Goal: Task Accomplishment & Management: Manage account settings

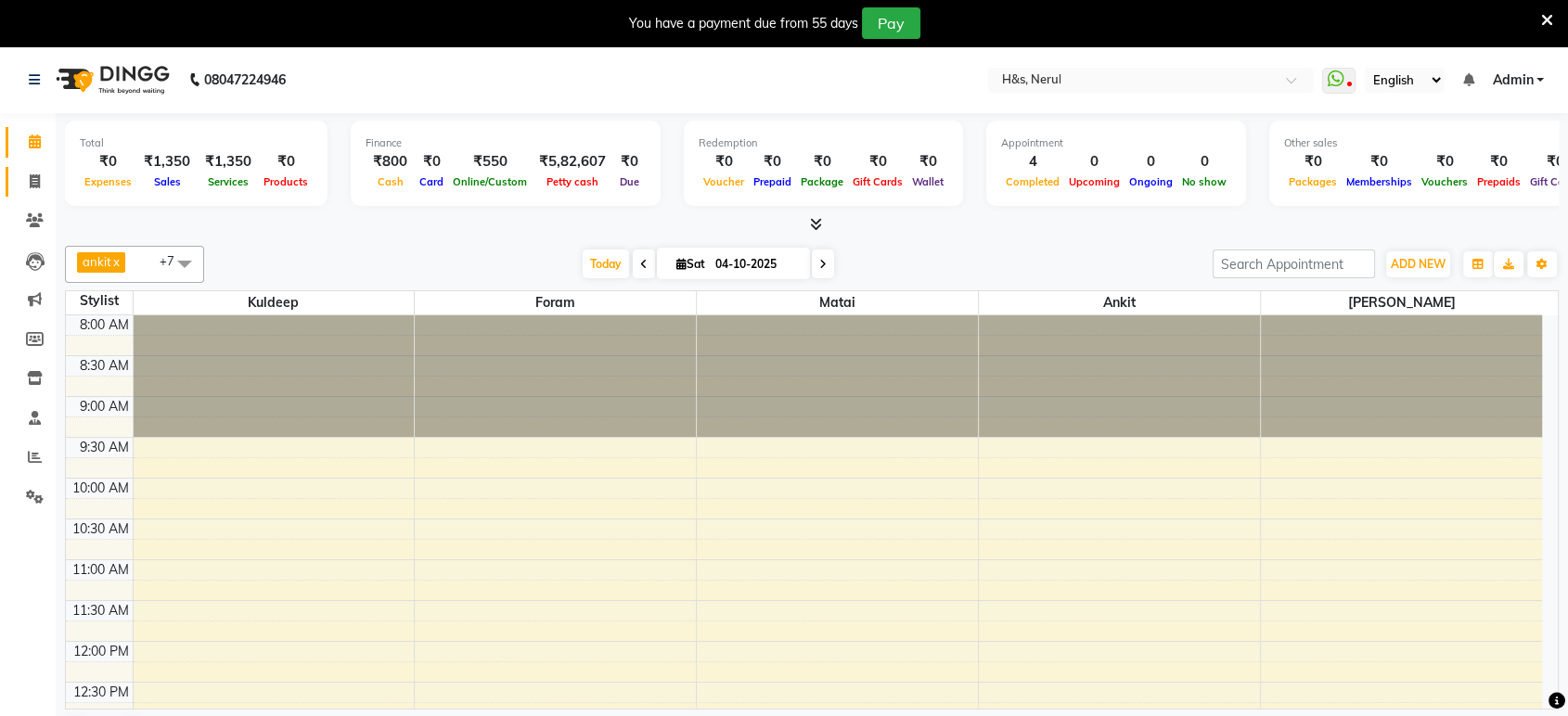
click at [39, 169] on link "Invoice" at bounding box center [28, 182] width 45 height 31
select select "6419"
select select "service"
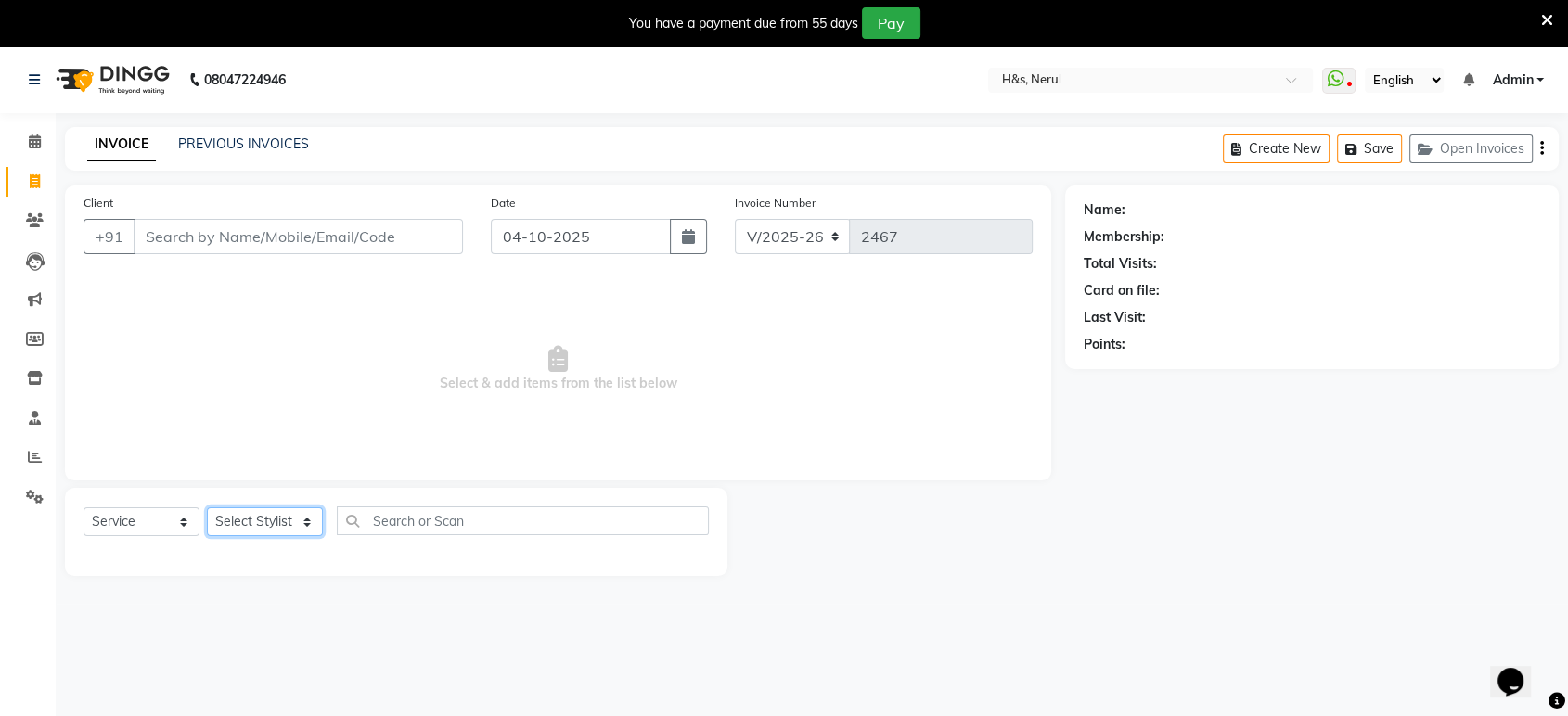
click at [258, 527] on select "Select Stylist ankit Dipeeka Foram jack Kuldeep matai riddhi sheetal" at bounding box center [265, 521] width 116 height 29
click at [196, 132] on div "INVOICE PREVIOUS INVOICES Create New Save Open Invoices" at bounding box center [811, 148] width 1493 height 44
click at [205, 146] on link "PREVIOUS INVOICES" at bounding box center [243, 143] width 130 height 17
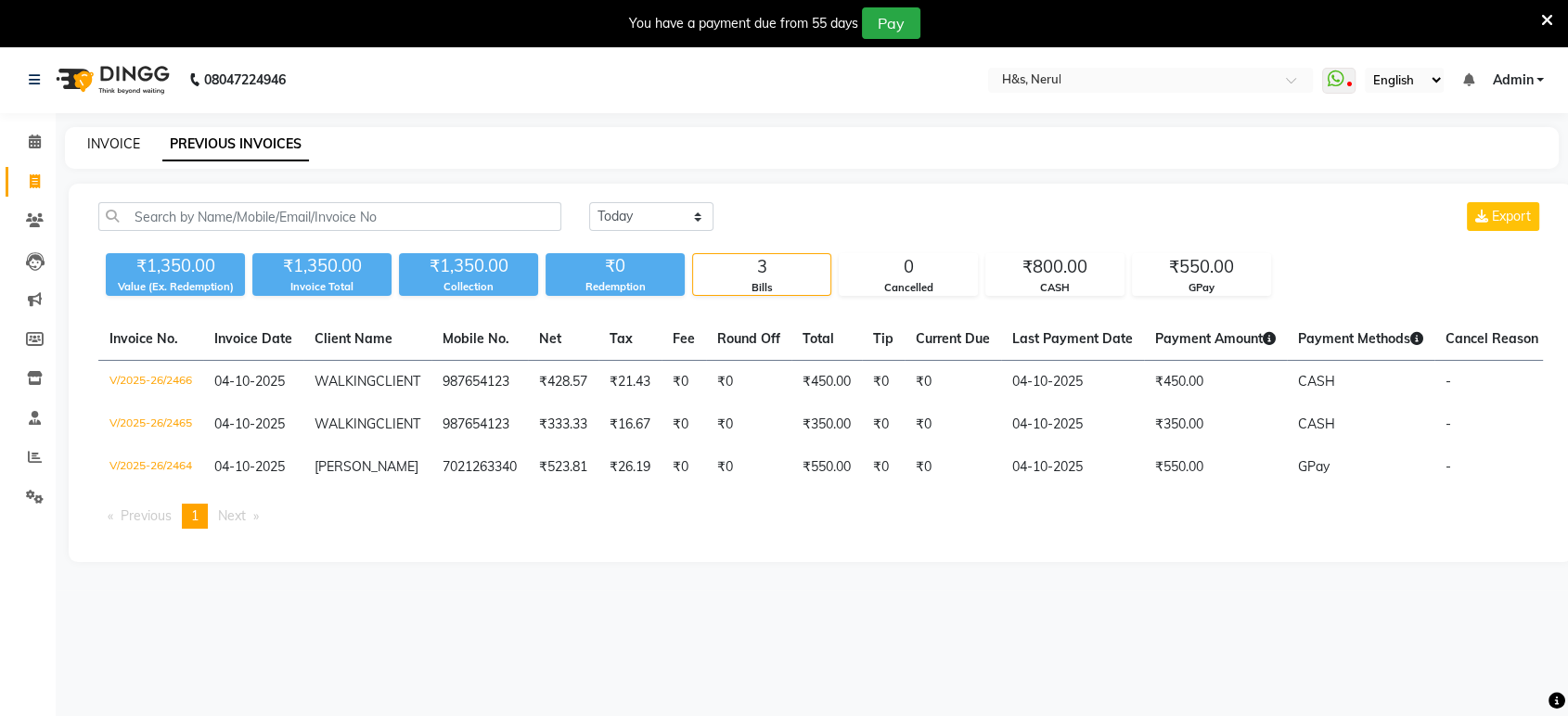
click at [133, 145] on link "INVOICE" at bounding box center [114, 143] width 53 height 17
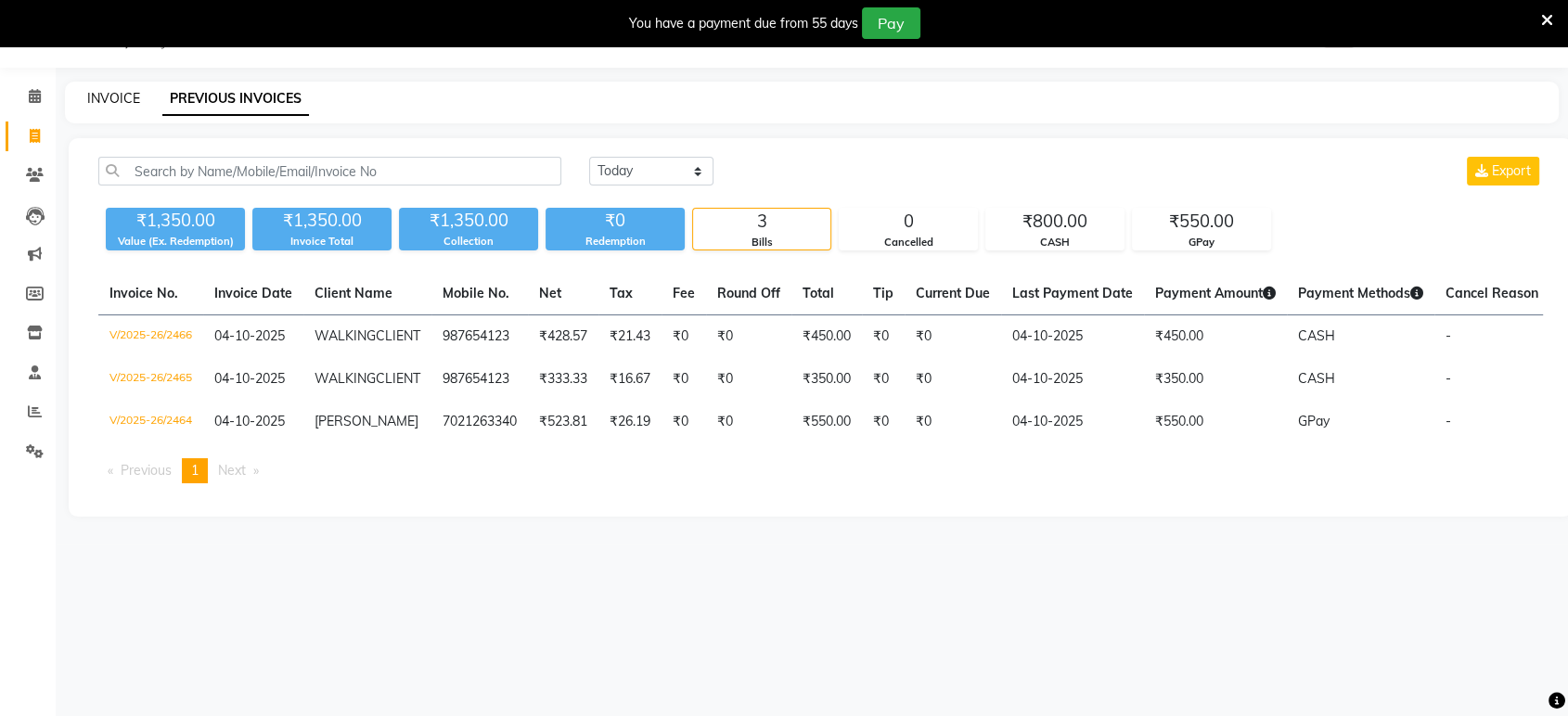
select select "service"
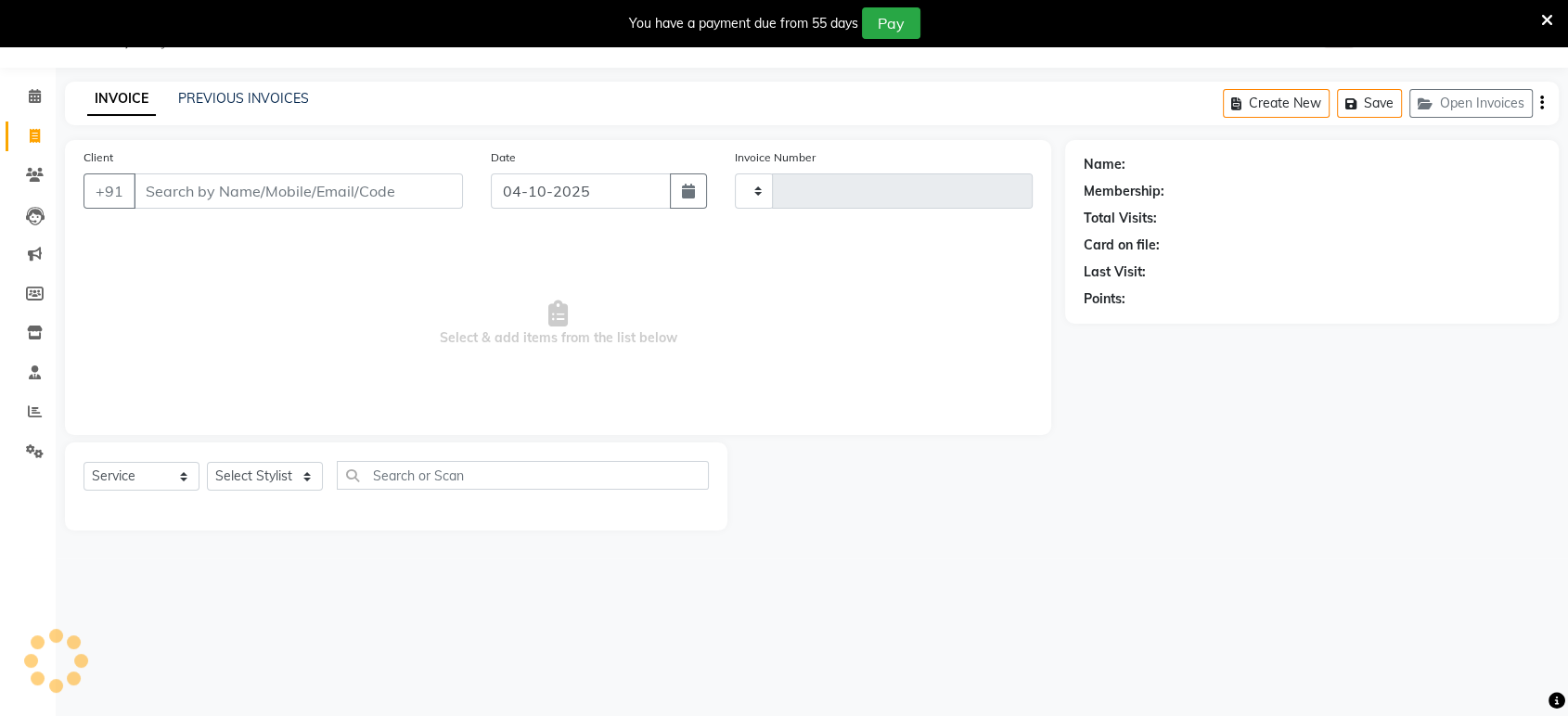
type input "2467"
select select "6419"
click at [233, 484] on select "Select Stylist ankit Dipeeka Foram jack Kuldeep matai riddhi sheetal" at bounding box center [265, 476] width 116 height 29
select select "61692"
click at [207, 462] on select "Select Stylist ankit Dipeeka Foram jack Kuldeep matai riddhi sheetal" at bounding box center [265, 476] width 116 height 29
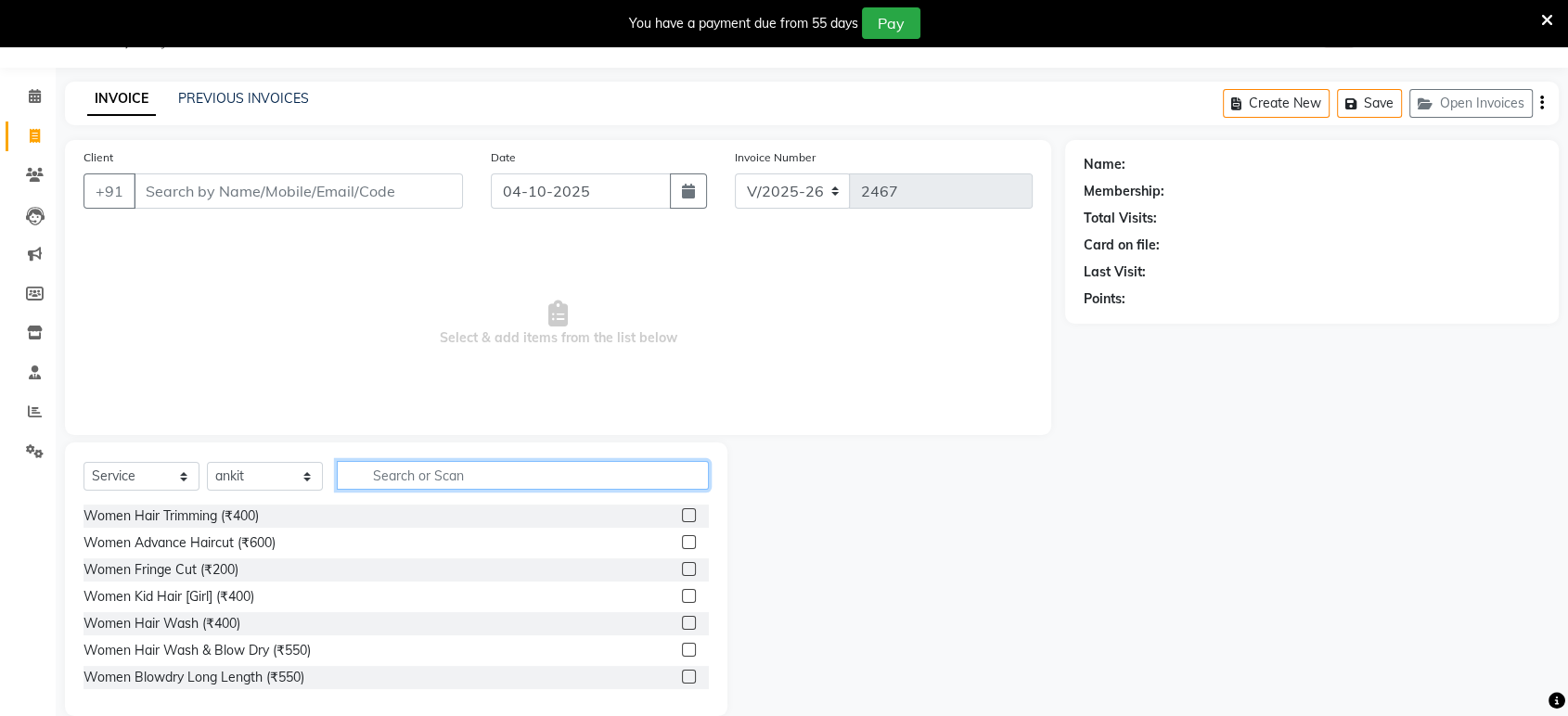
drag, startPoint x: 394, startPoint y: 469, endPoint x: 365, endPoint y: 457, distance: 31.4
click at [394, 467] on input "text" at bounding box center [522, 475] width 372 height 29
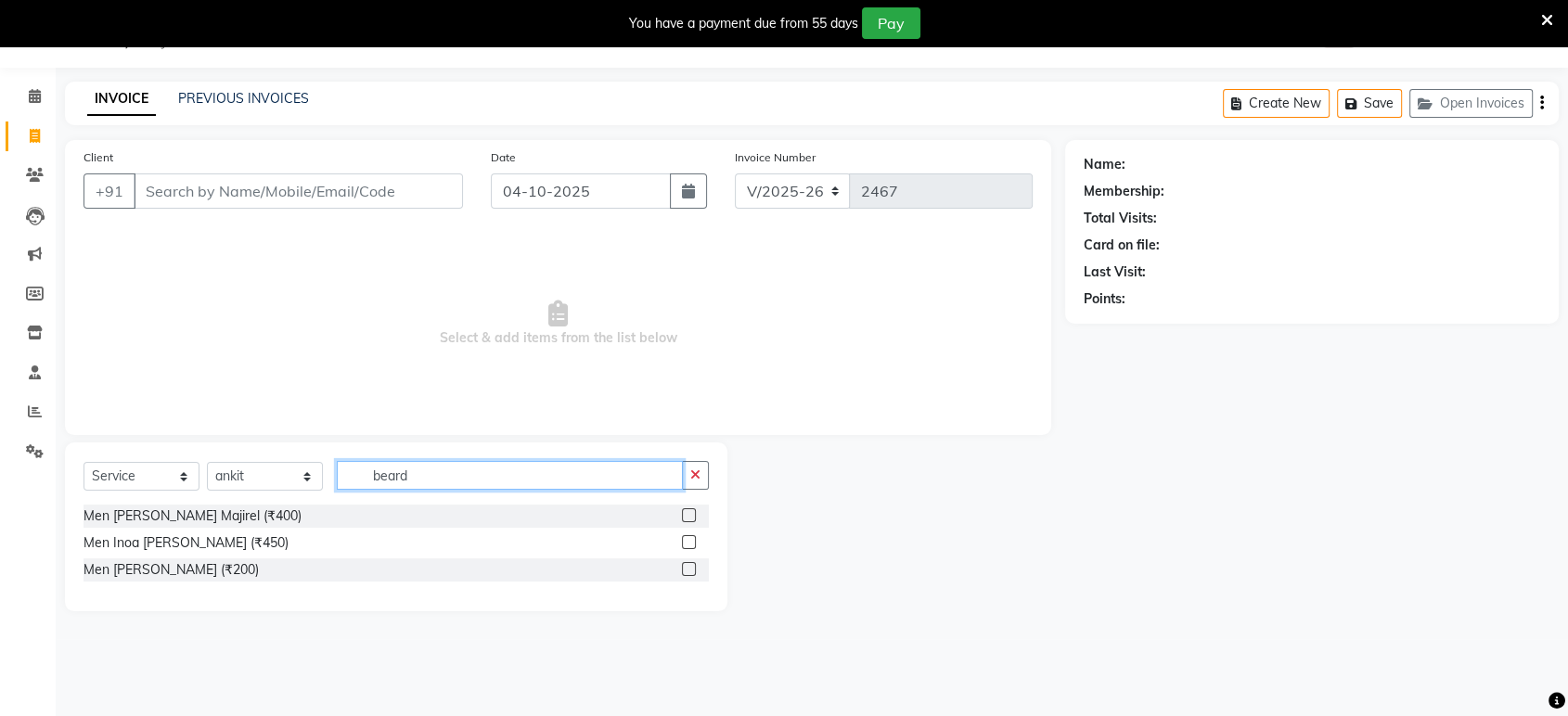
type input "beard"
click at [683, 569] on label at bounding box center [689, 568] width 14 height 14
click at [683, 569] on input "checkbox" at bounding box center [688, 569] width 12 height 12
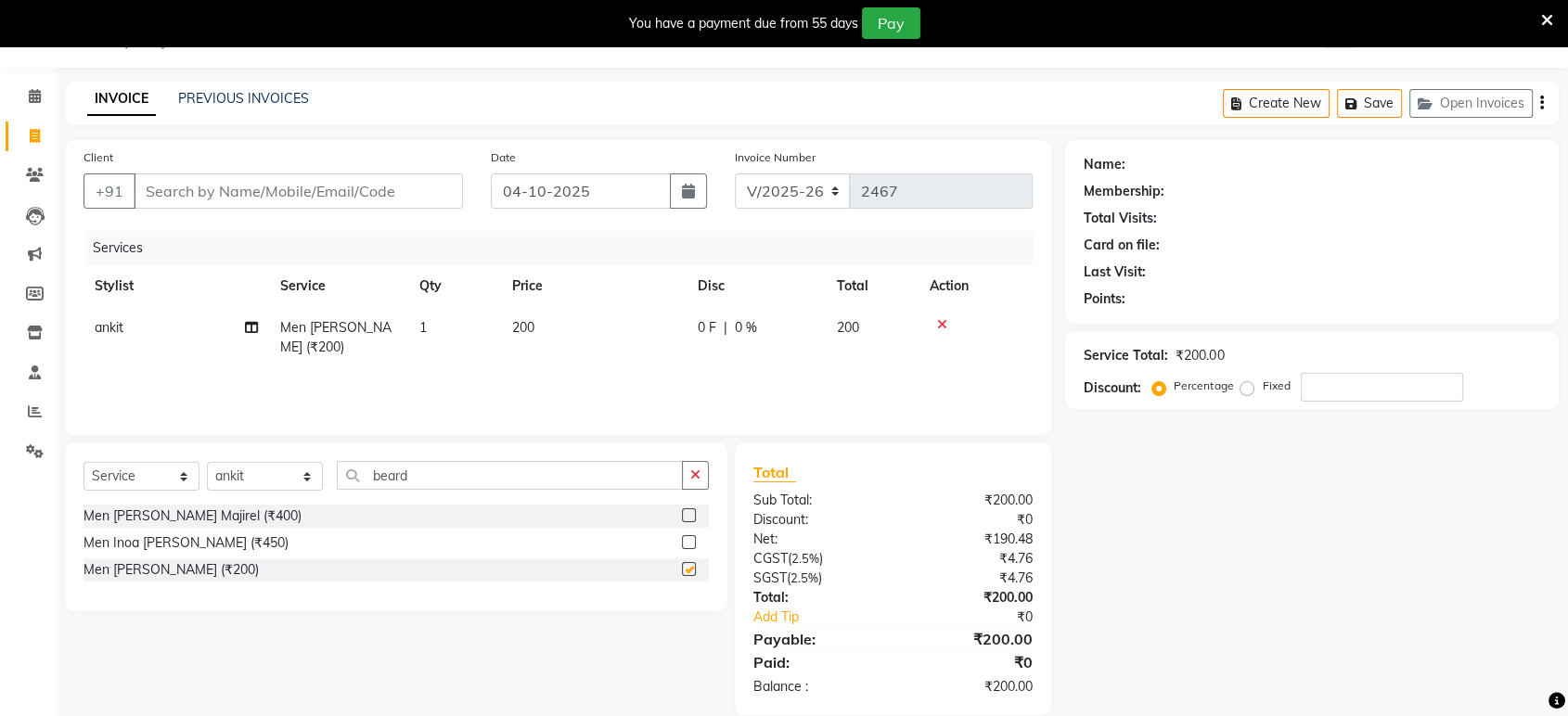
checkbox input "false"
click at [184, 183] on input "Client" at bounding box center [297, 191] width 329 height 35
type input "w"
type input "0"
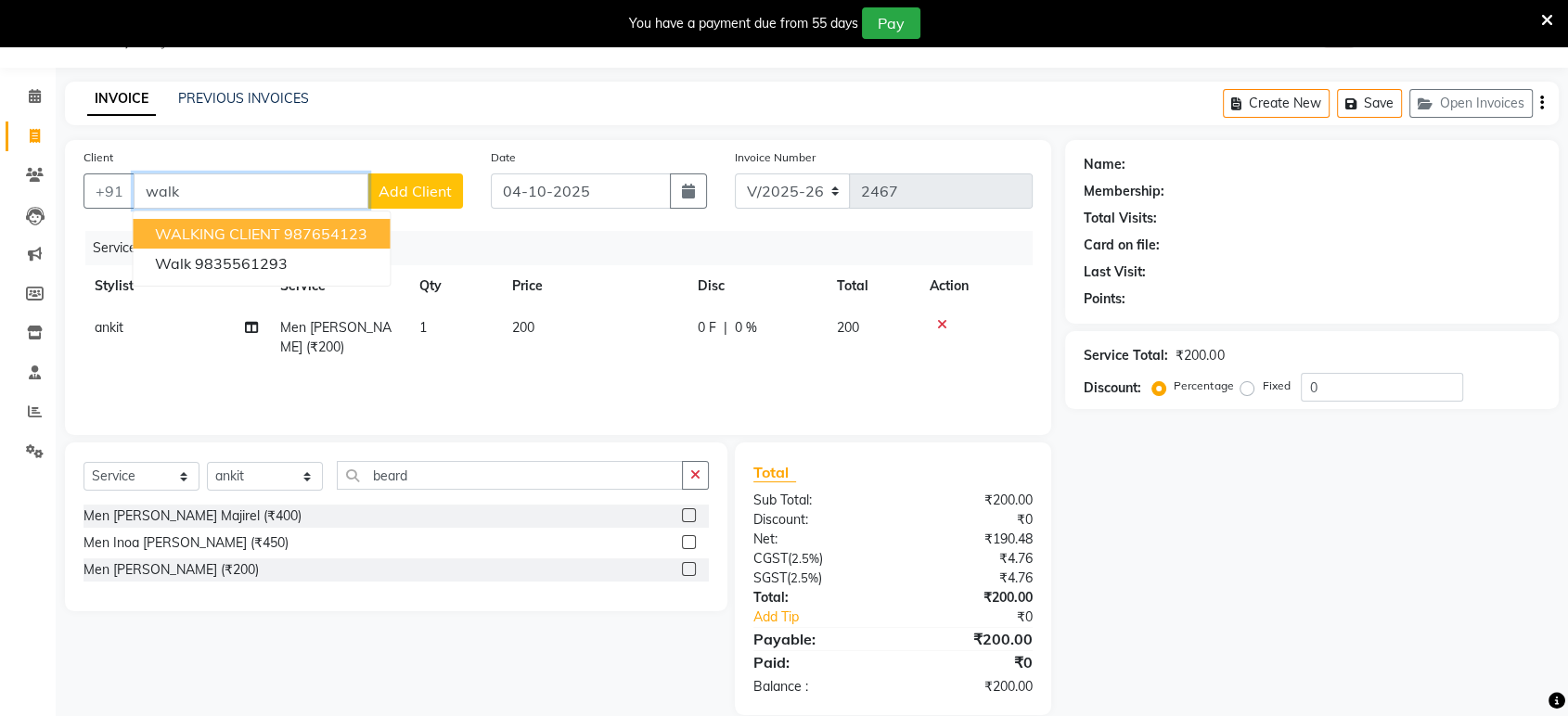
click at [216, 227] on span "WALKING CLIENT" at bounding box center [217, 234] width 125 height 19
type input "987654123"
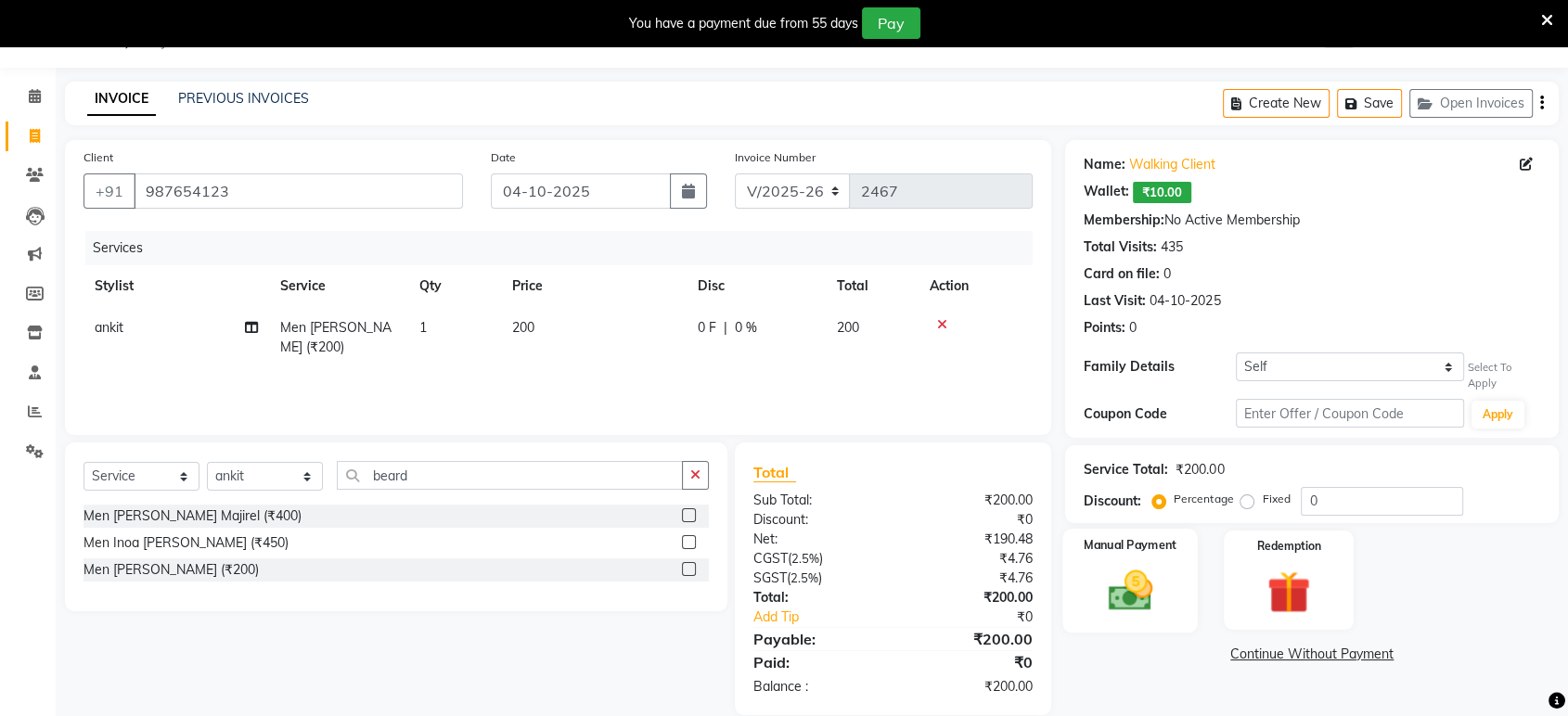
click at [1139, 604] on img at bounding box center [1130, 590] width 73 height 52
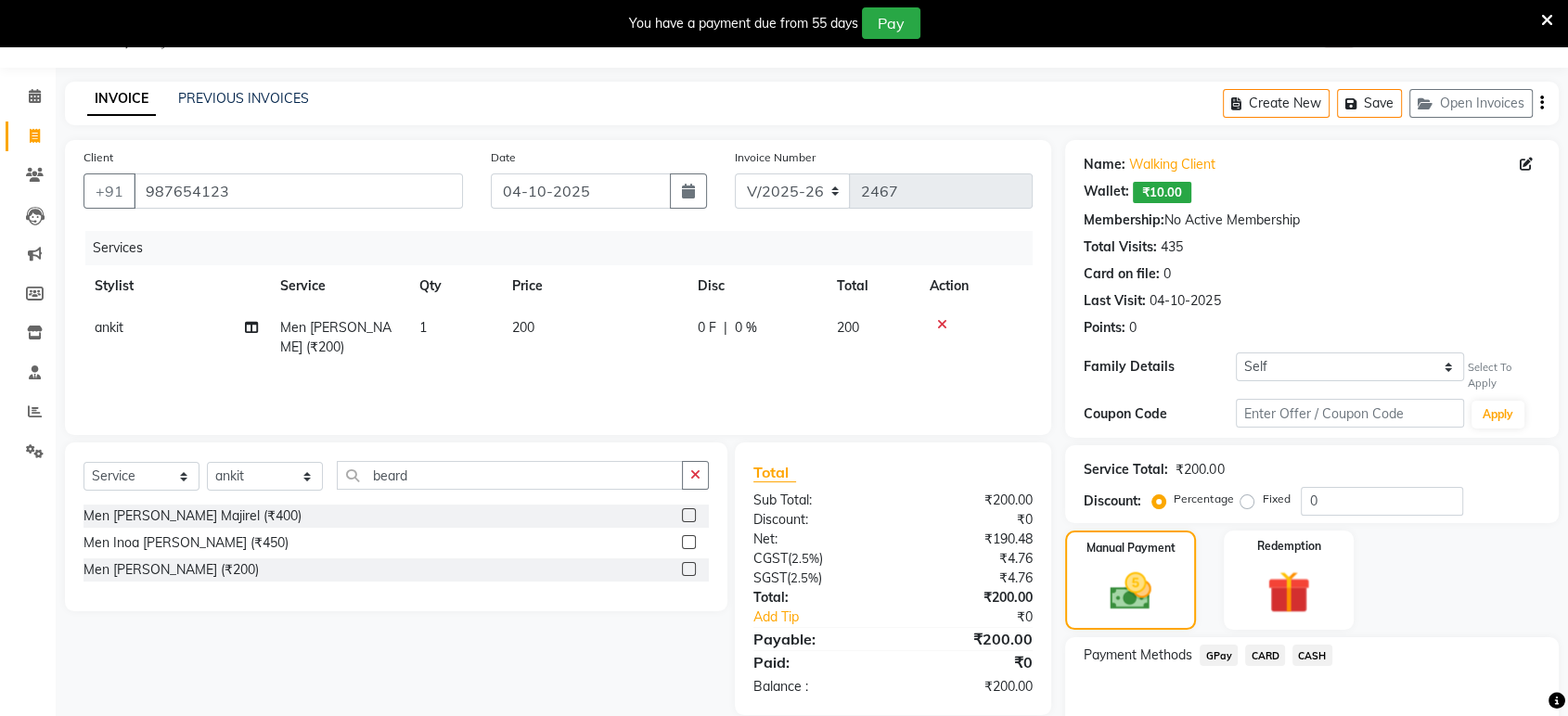
click at [1224, 658] on span "GPay" at bounding box center [1218, 655] width 38 height 21
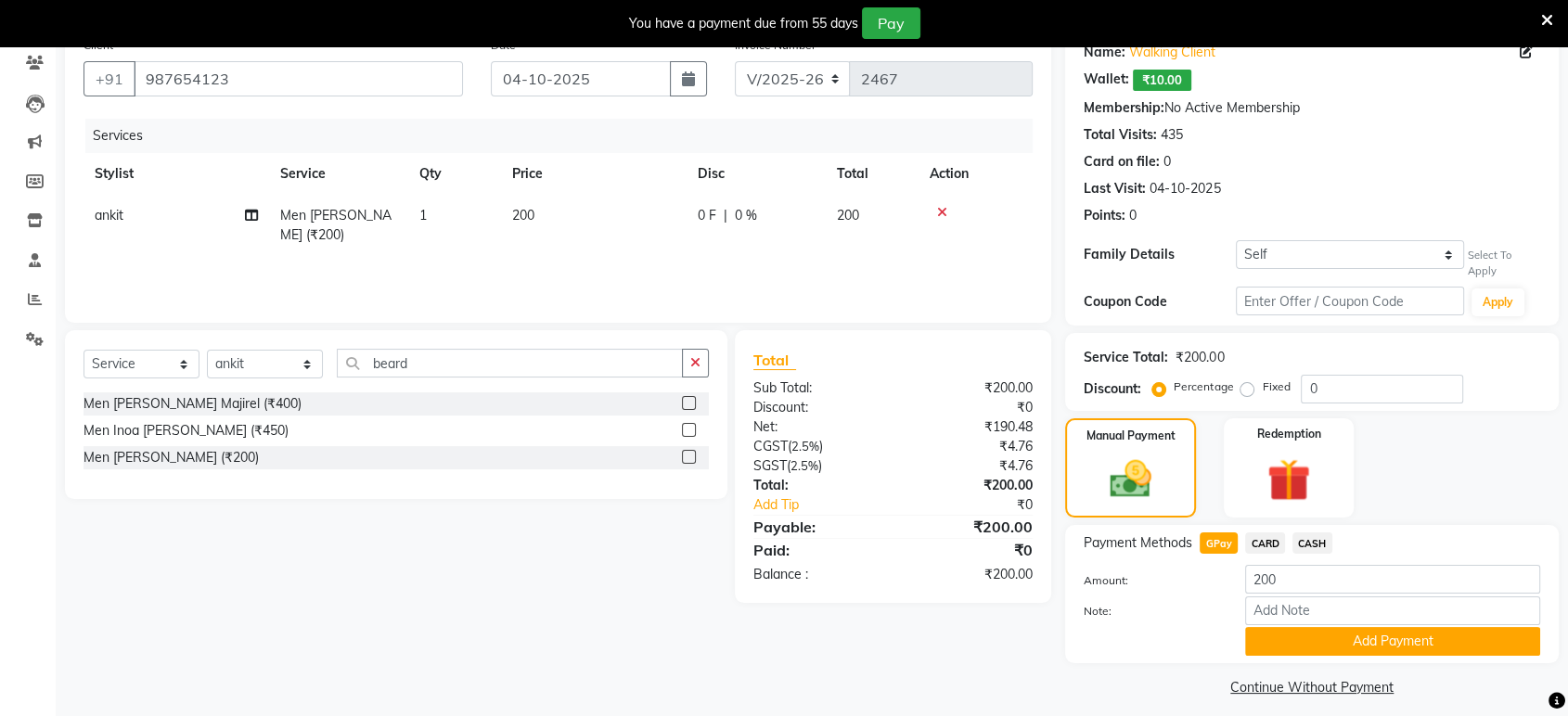
scroll to position [169, 0]
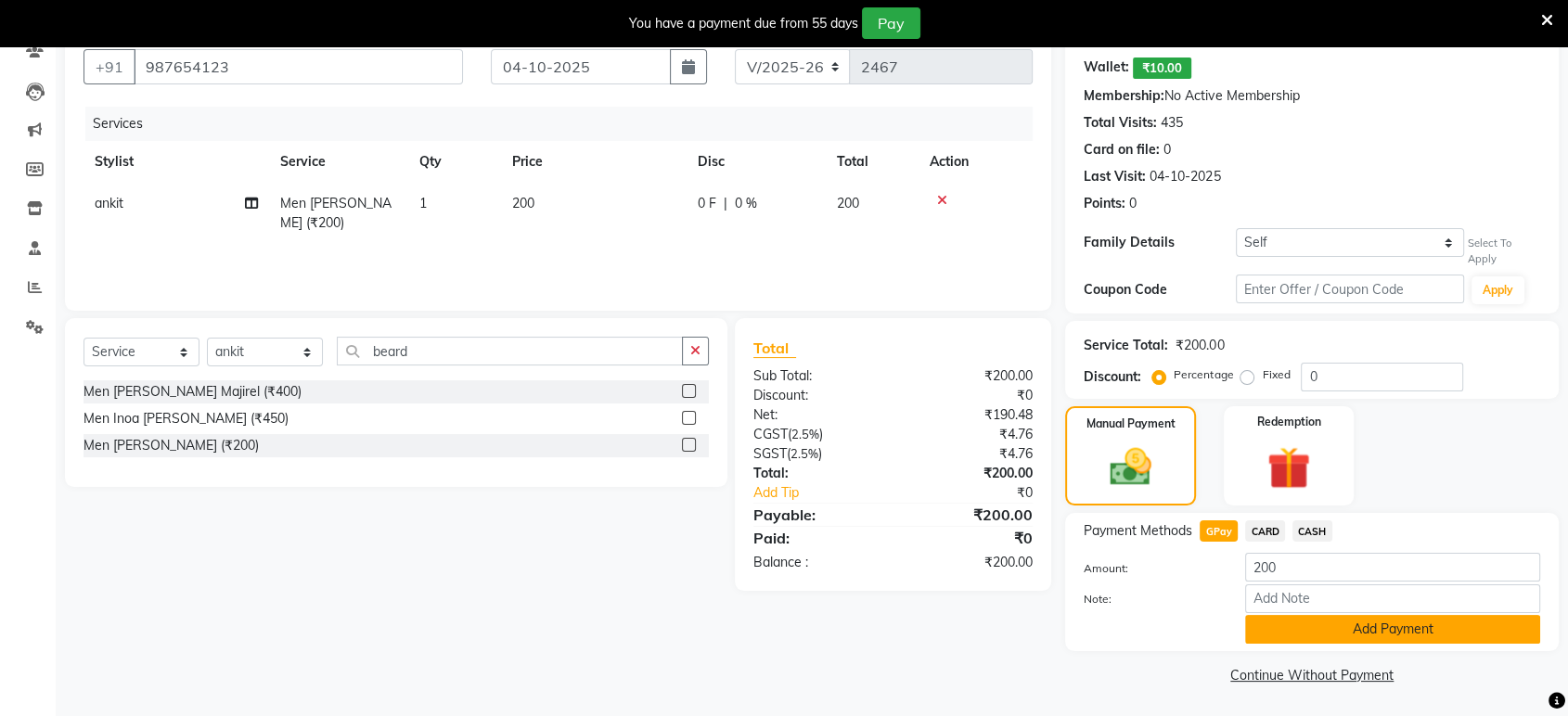
click at [1402, 628] on button "Add Payment" at bounding box center [1392, 628] width 295 height 29
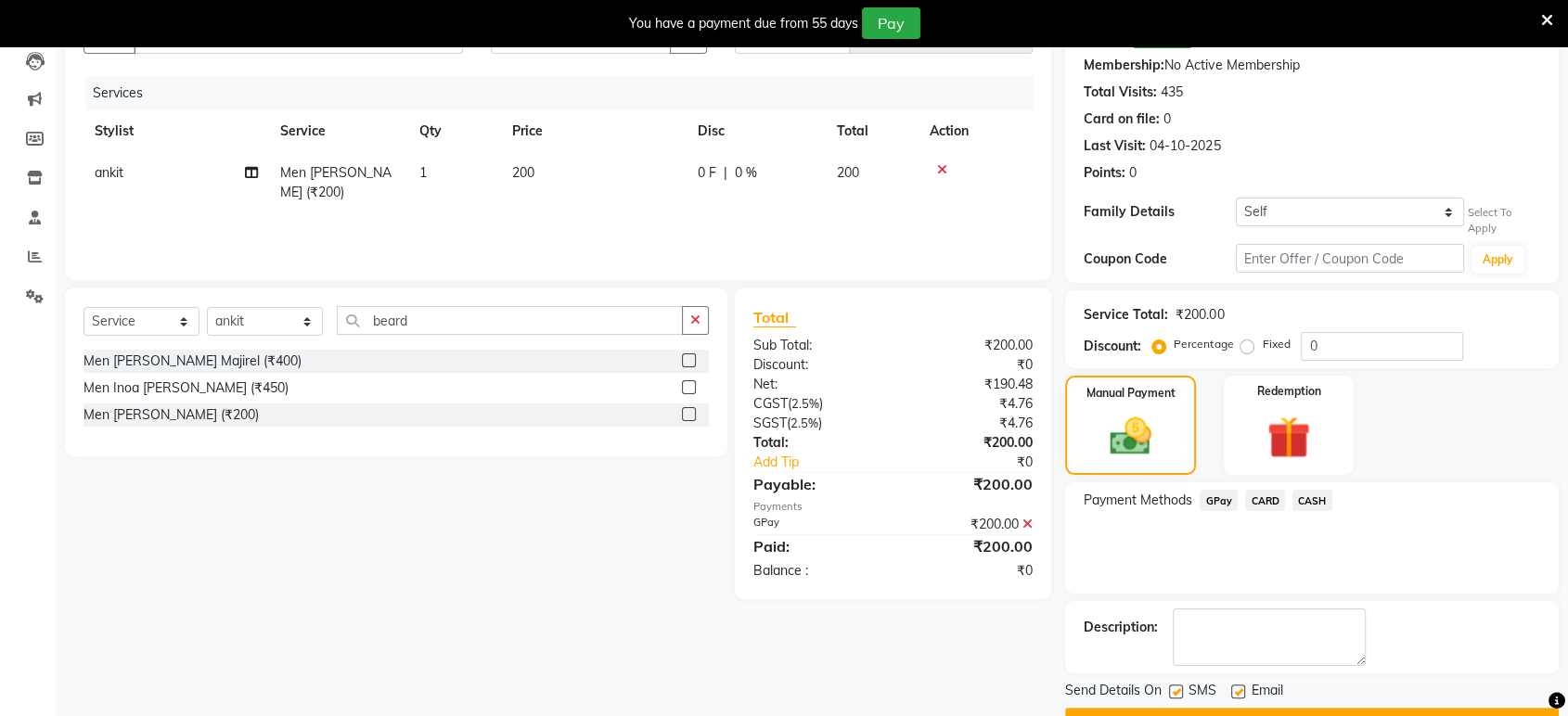
scroll to position [247, 0]
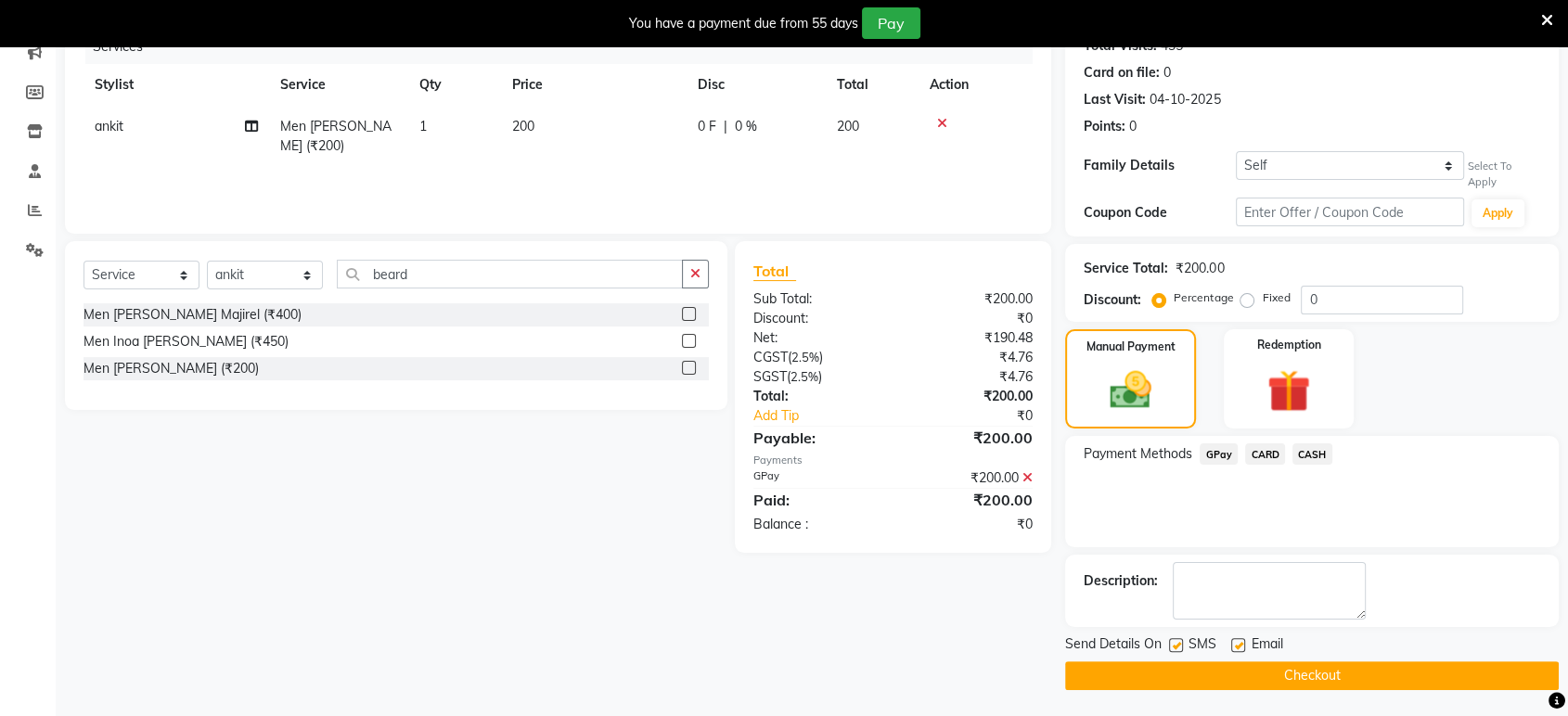
click at [1239, 638] on label at bounding box center [1237, 644] width 14 height 14
click at [1239, 640] on input "checkbox" at bounding box center [1236, 645] width 12 height 12
checkbox input "false"
click at [1181, 638] on label at bounding box center [1176, 644] width 14 height 14
click at [1180, 640] on input "checkbox" at bounding box center [1175, 645] width 12 height 12
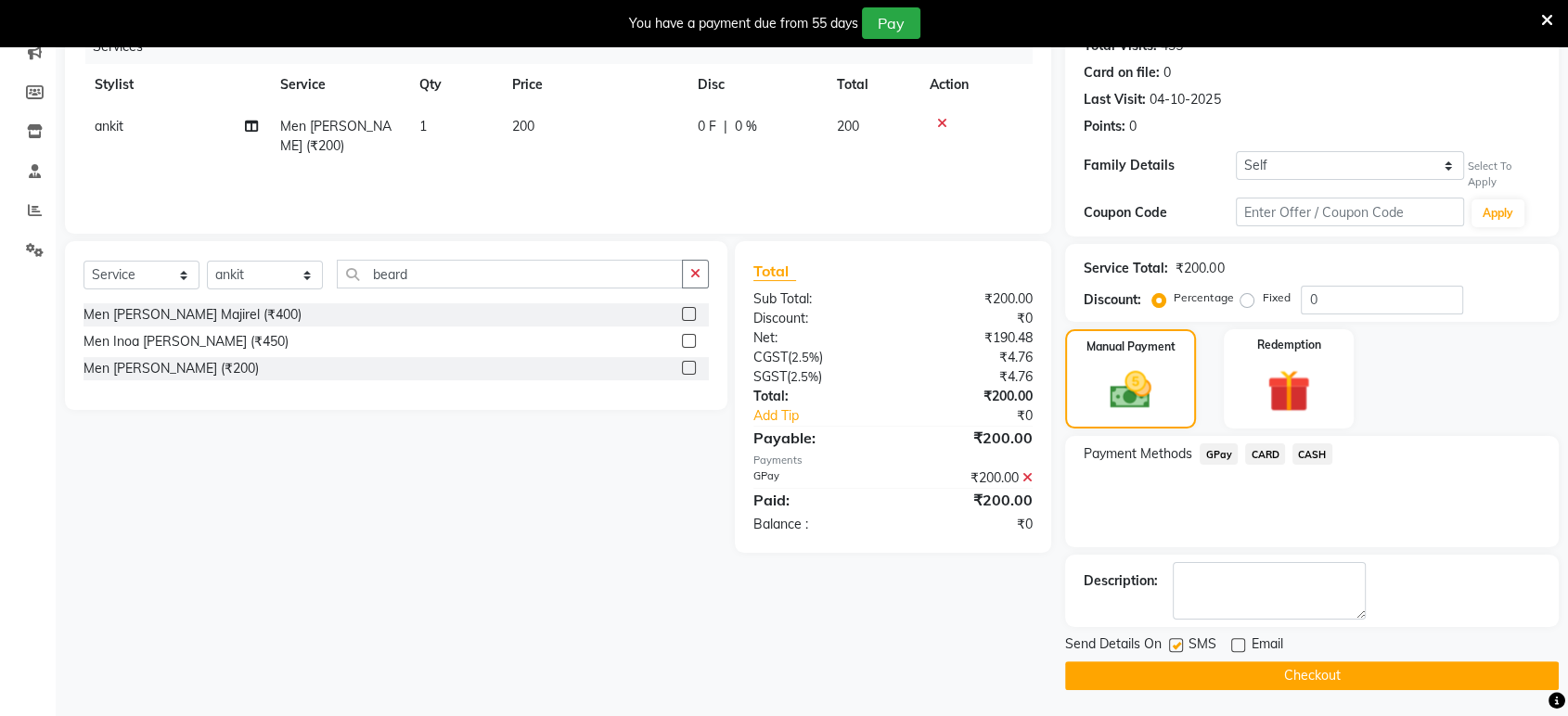
checkbox input "false"
click at [1196, 668] on button "Checkout" at bounding box center [1312, 675] width 494 height 29
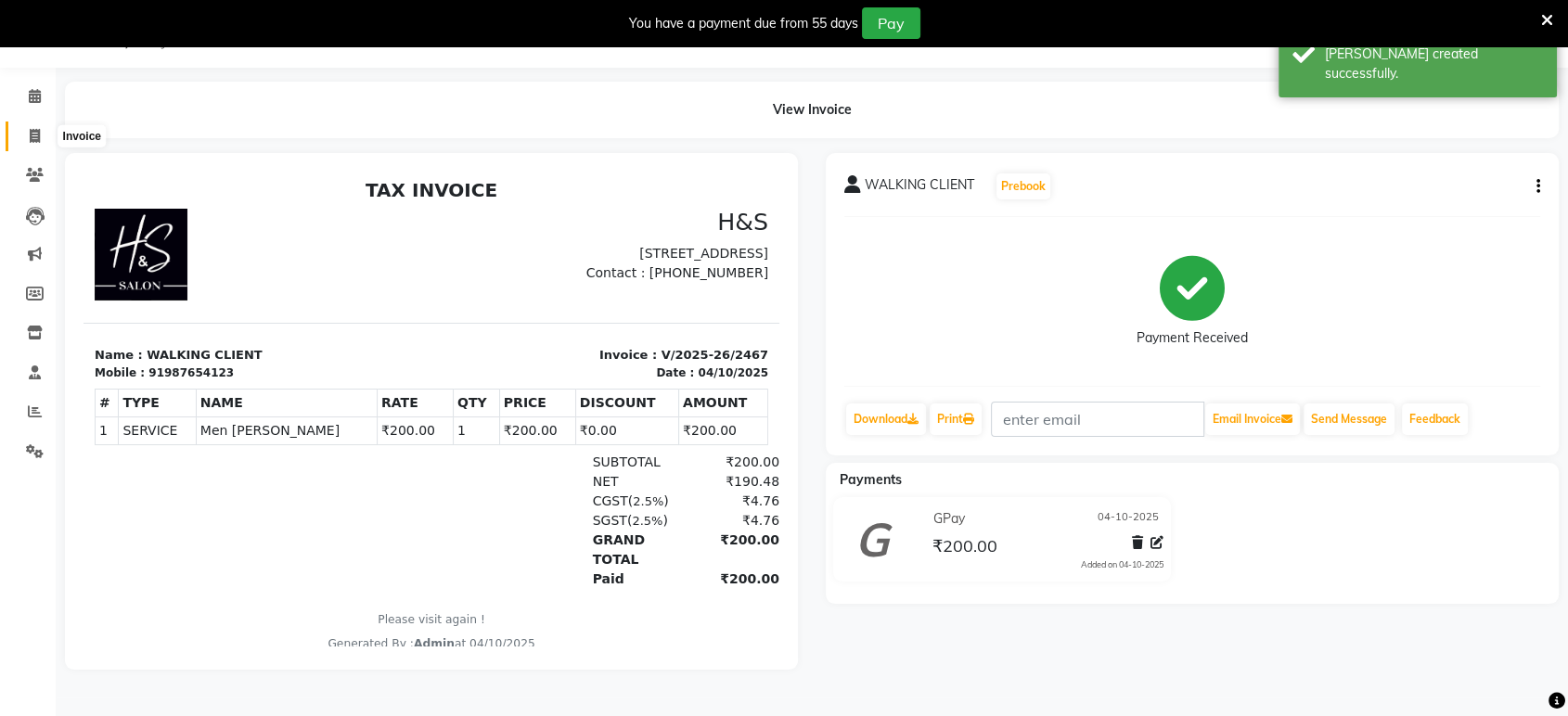
click at [30, 136] on icon at bounding box center [34, 135] width 10 height 14
select select "6419"
select select "service"
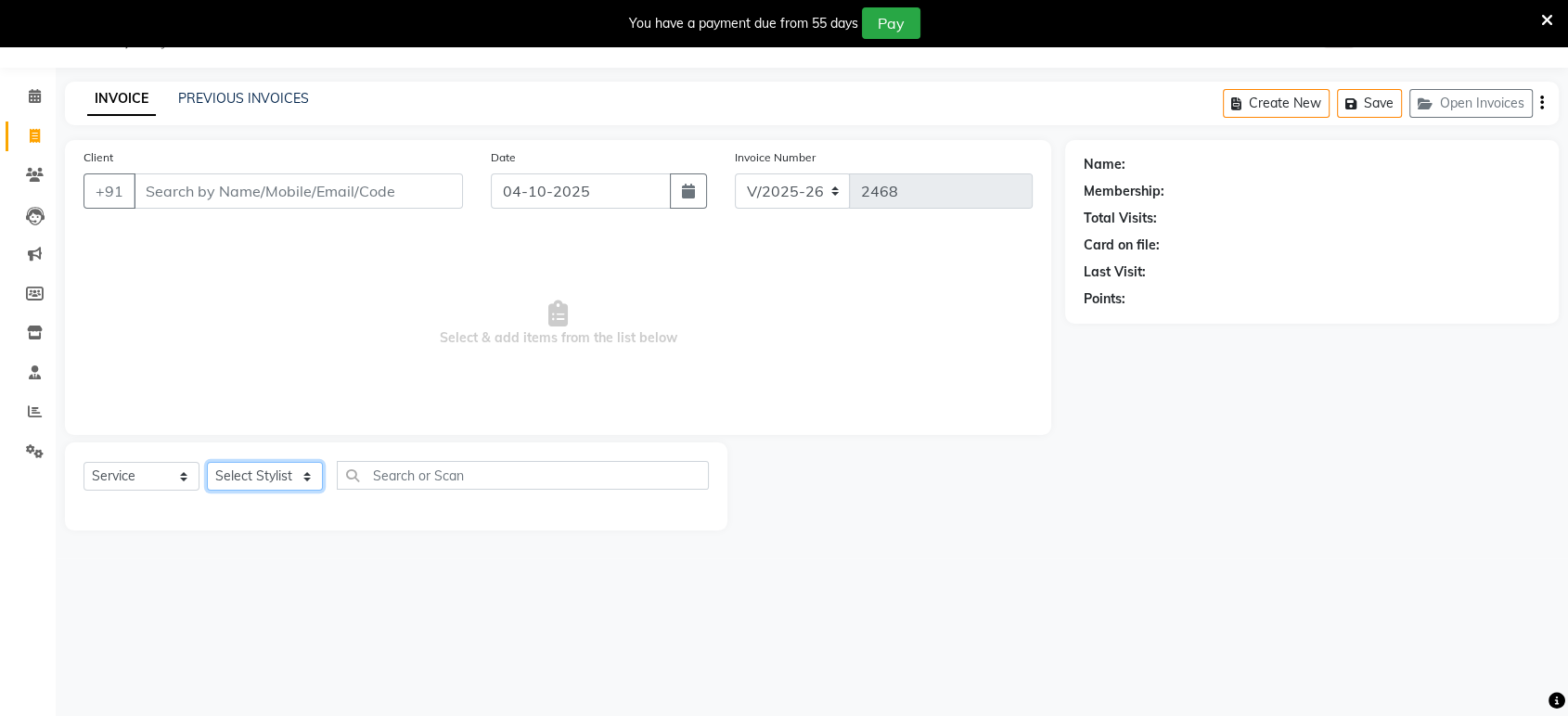
click at [269, 480] on select "Select Stylist ankit Dipeeka Foram jack Kuldeep matai riddhi sheetal" at bounding box center [265, 476] width 116 height 29
select select "61692"
click at [207, 462] on select "Select Stylist ankit Dipeeka Foram jack Kuldeep matai riddhi sheetal" at bounding box center [265, 476] width 116 height 29
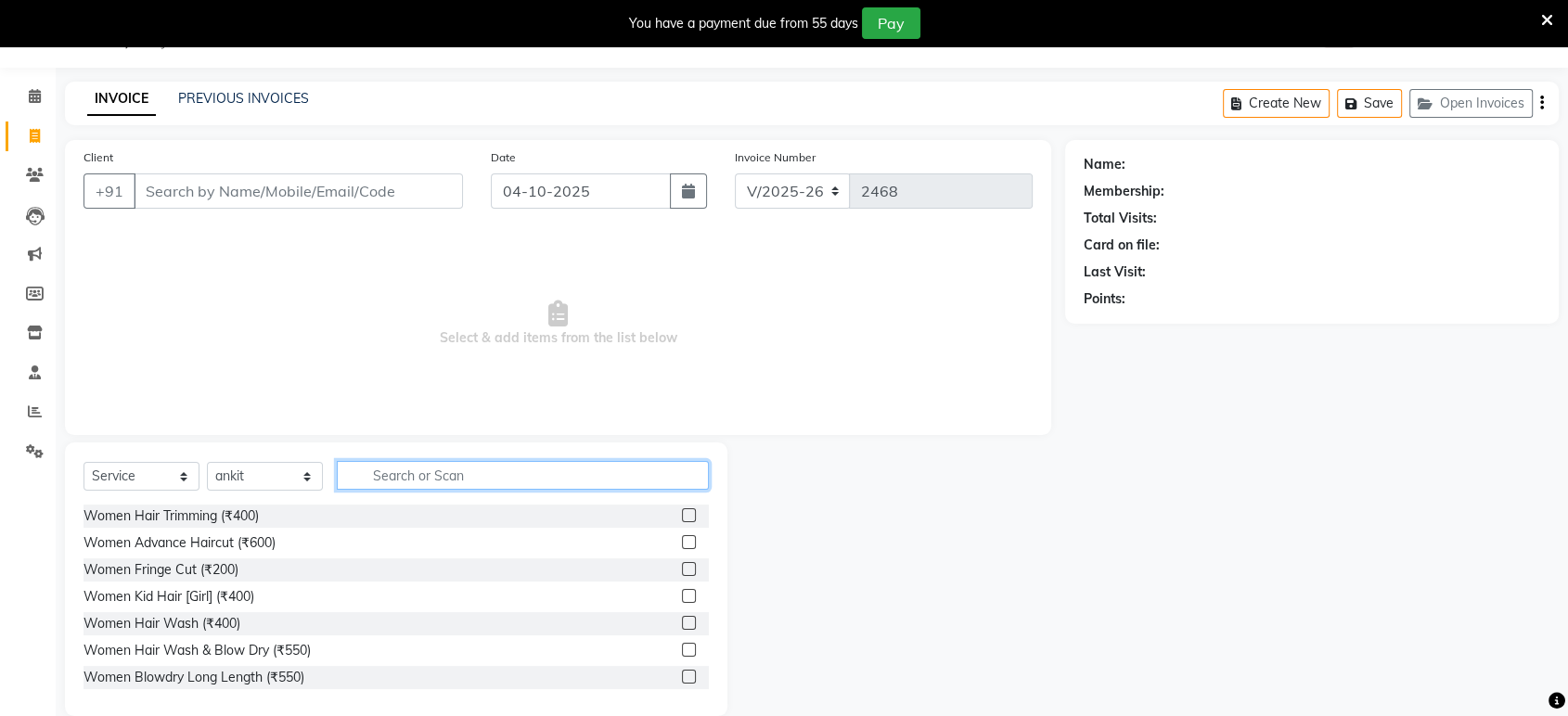
drag, startPoint x: 569, startPoint y: 485, endPoint x: 573, endPoint y: 471, distance: 14.6
click at [571, 483] on input "text" at bounding box center [522, 475] width 372 height 29
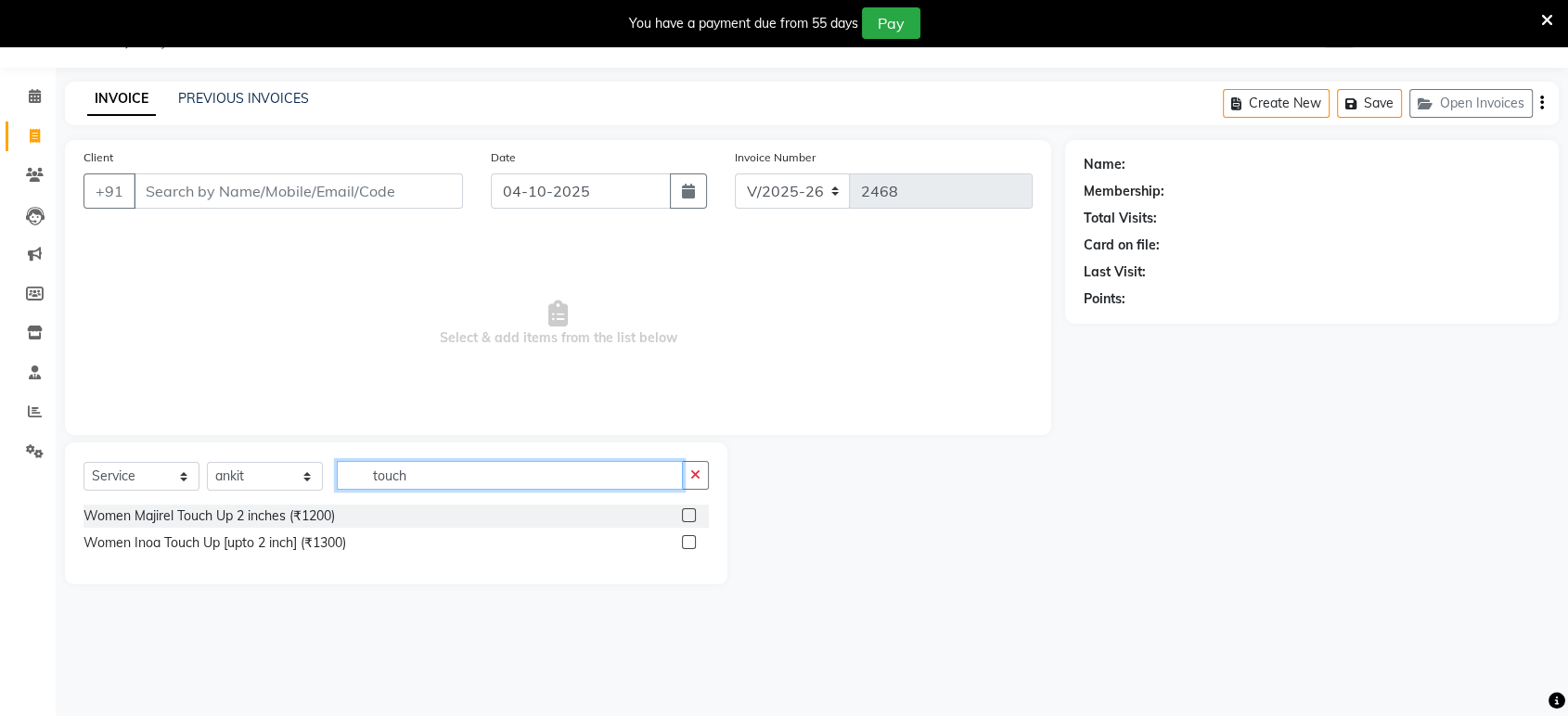
type input "touch"
click at [696, 507] on div at bounding box center [695, 516] width 27 height 23
click at [685, 508] on label at bounding box center [689, 515] width 14 height 14
click at [685, 510] on input "checkbox" at bounding box center [688, 516] width 12 height 12
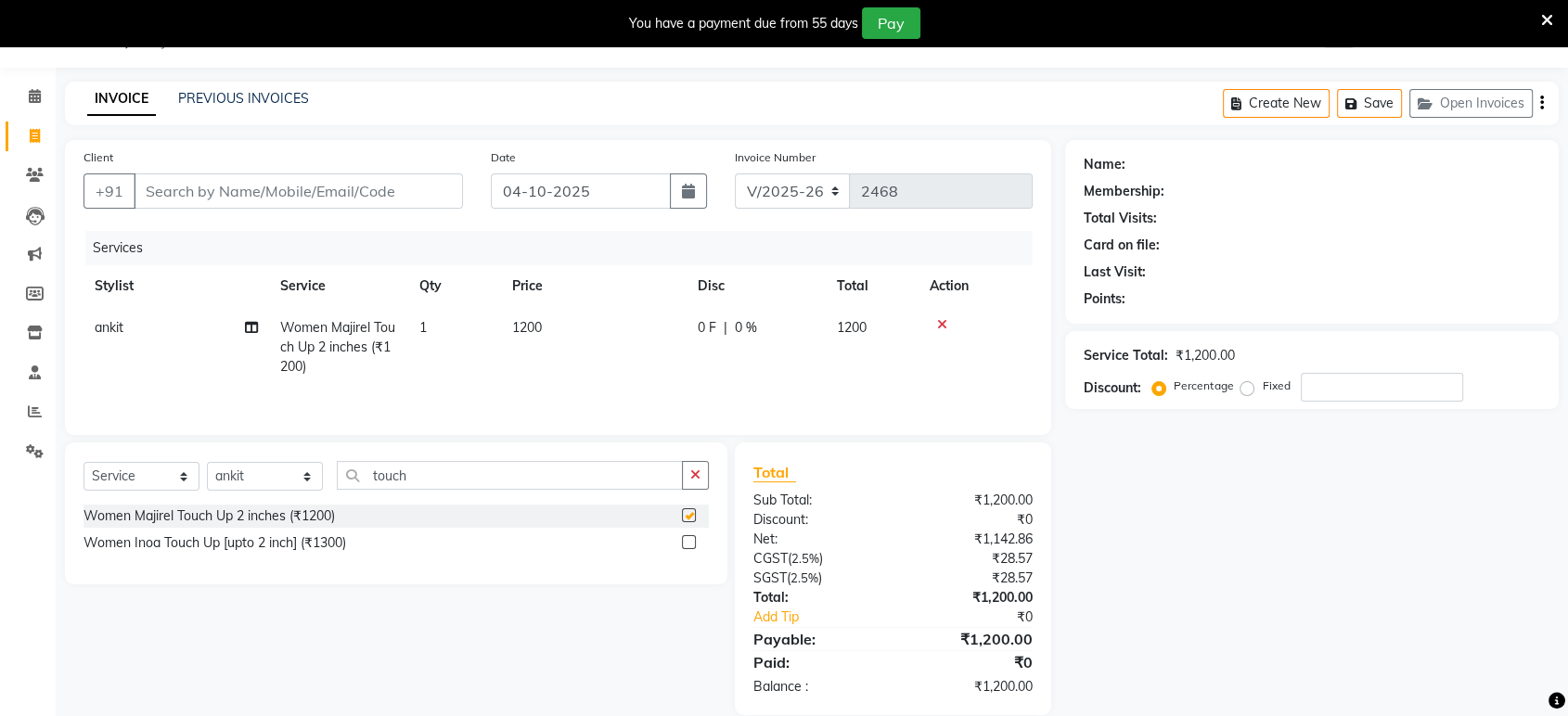
checkbox input "false"
click at [308, 206] on input "Client" at bounding box center [297, 191] width 329 height 35
type input "9"
type input "0"
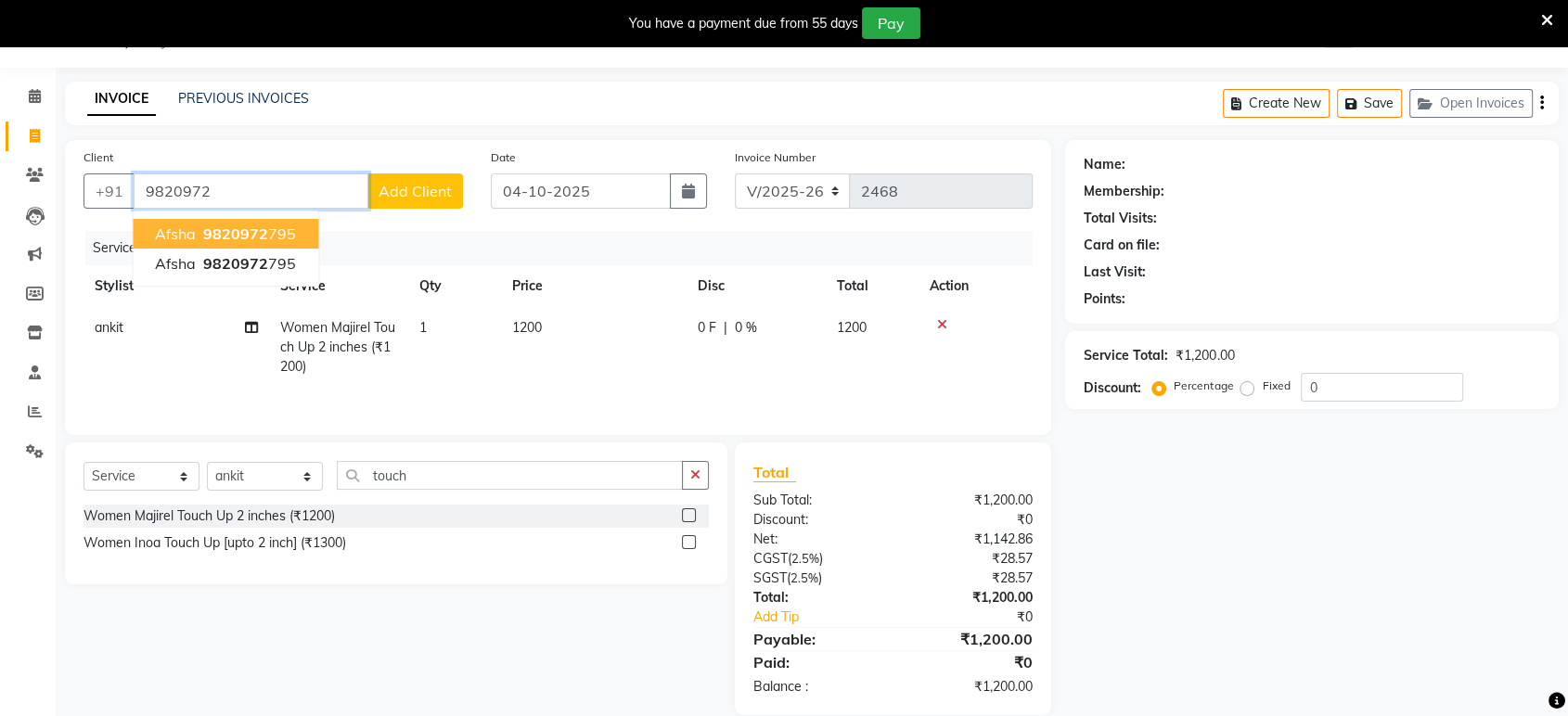
click at [260, 234] on span "9820972" at bounding box center [236, 234] width 65 height 19
type input "9820972795"
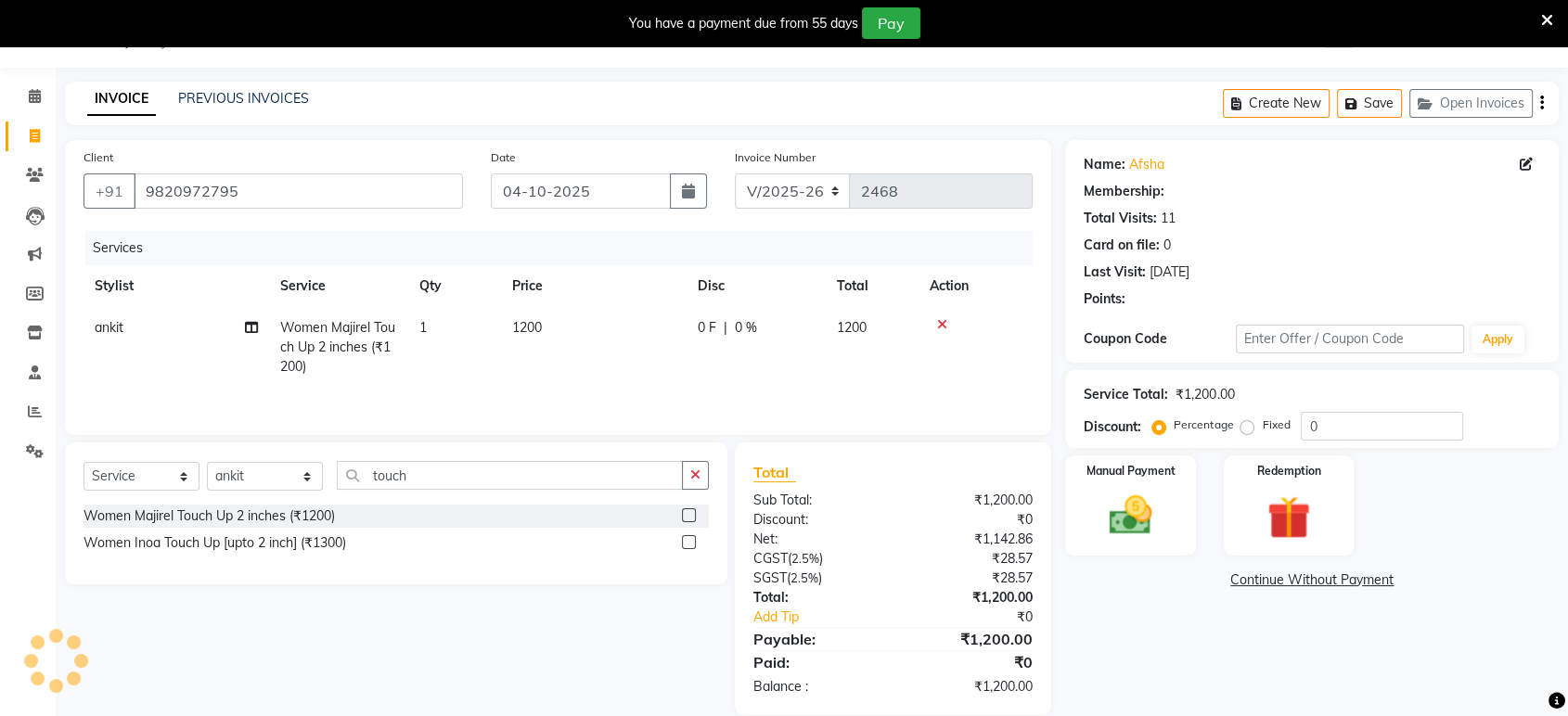
type input "15"
select select "1: Object"
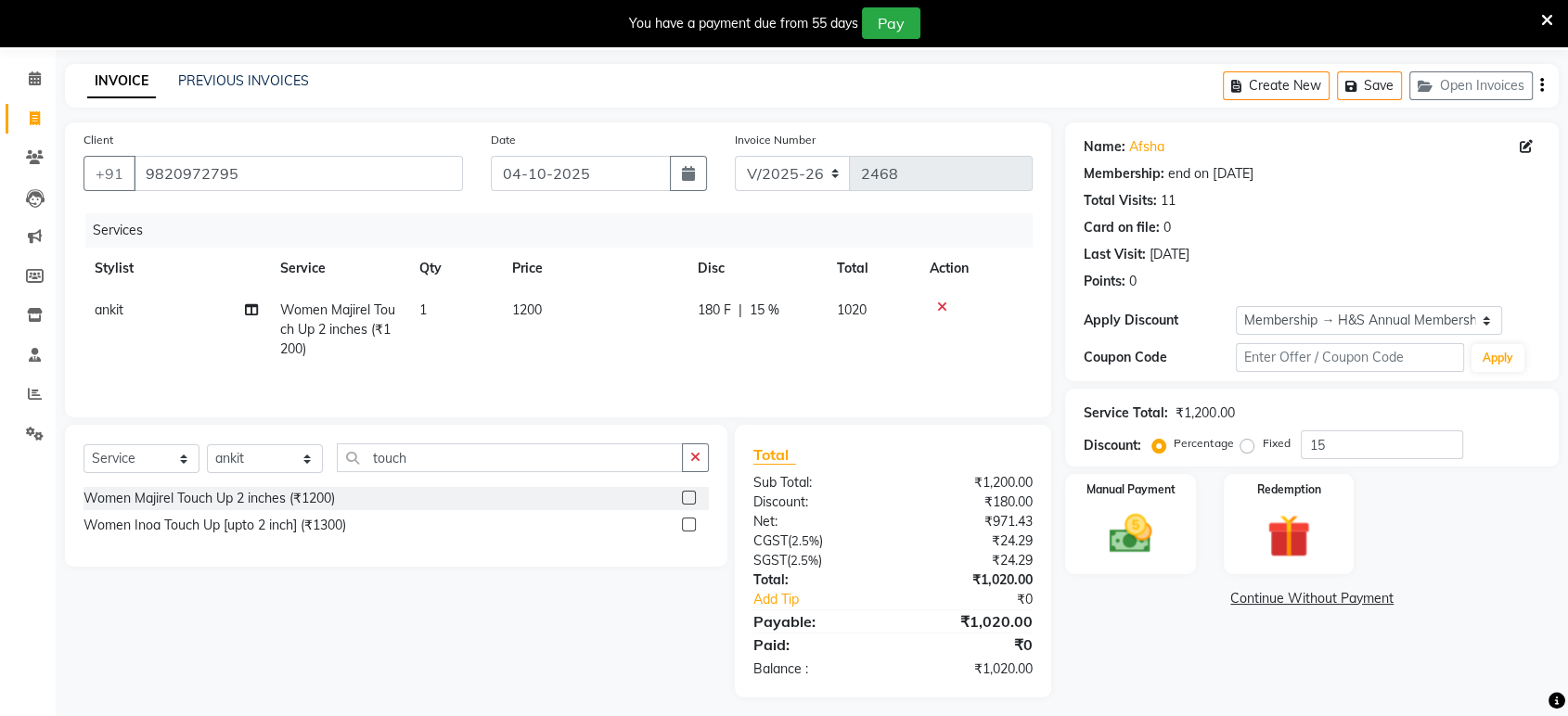
scroll to position [74, 0]
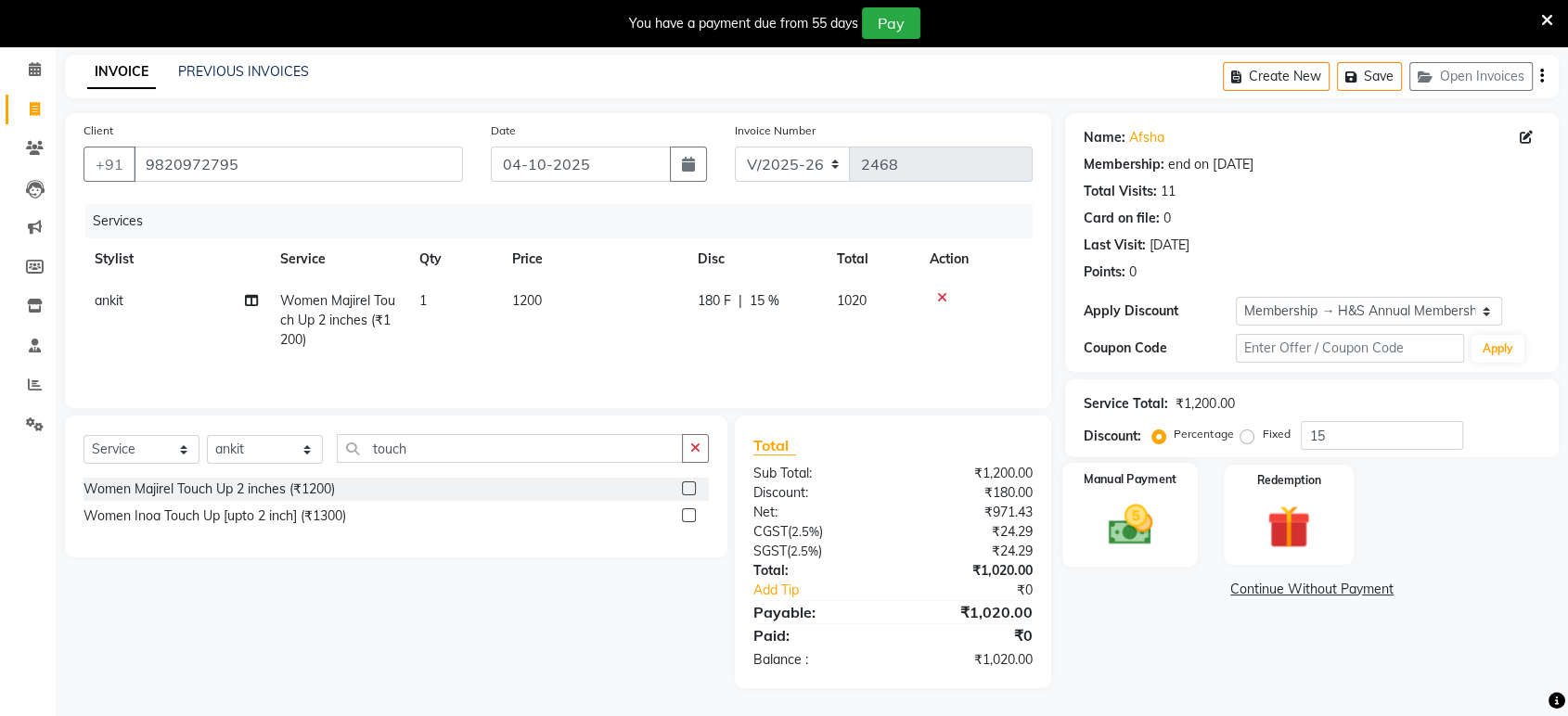
click at [1182, 534] on div "Manual Payment" at bounding box center [1130, 515] width 135 height 104
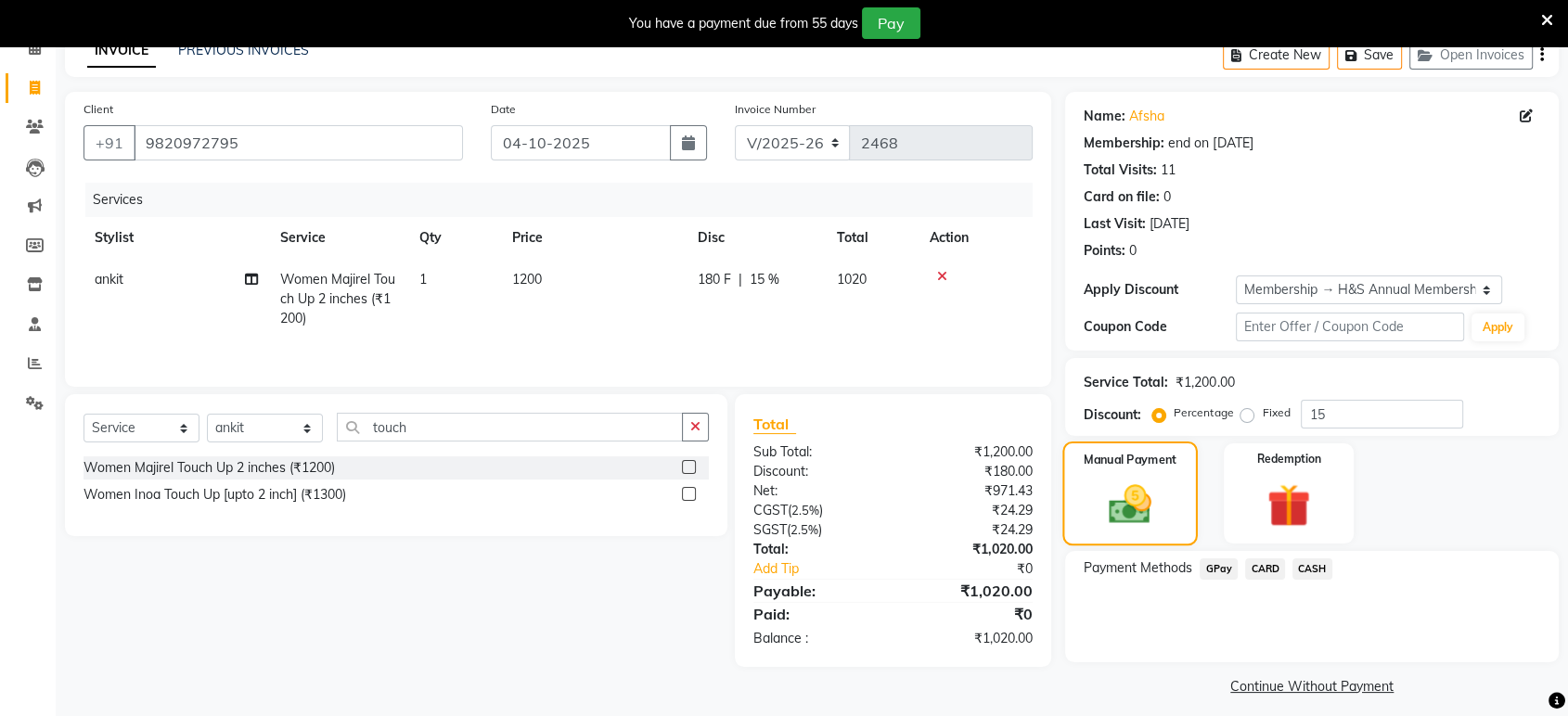
scroll to position [104, 0]
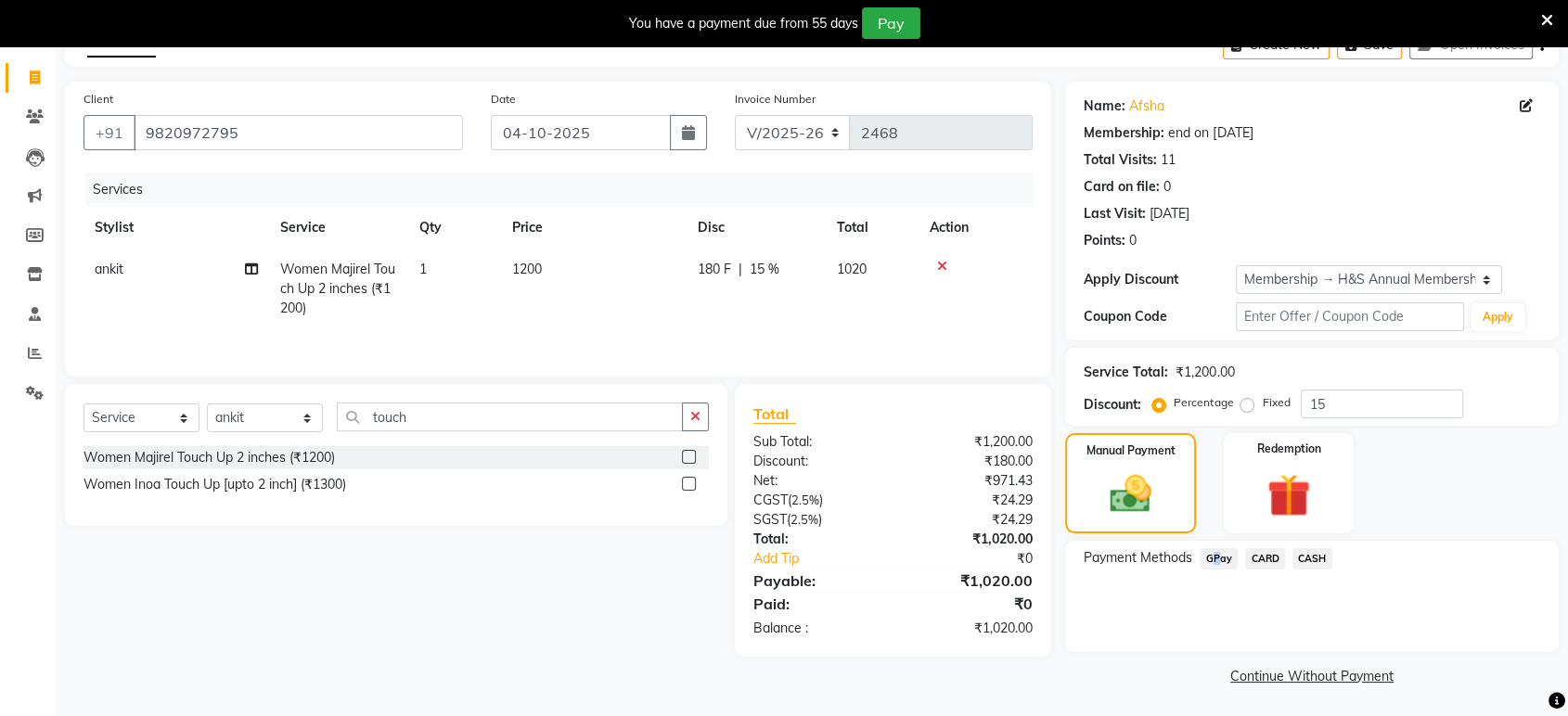
click at [1214, 553] on span "GPay" at bounding box center [1218, 558] width 38 height 21
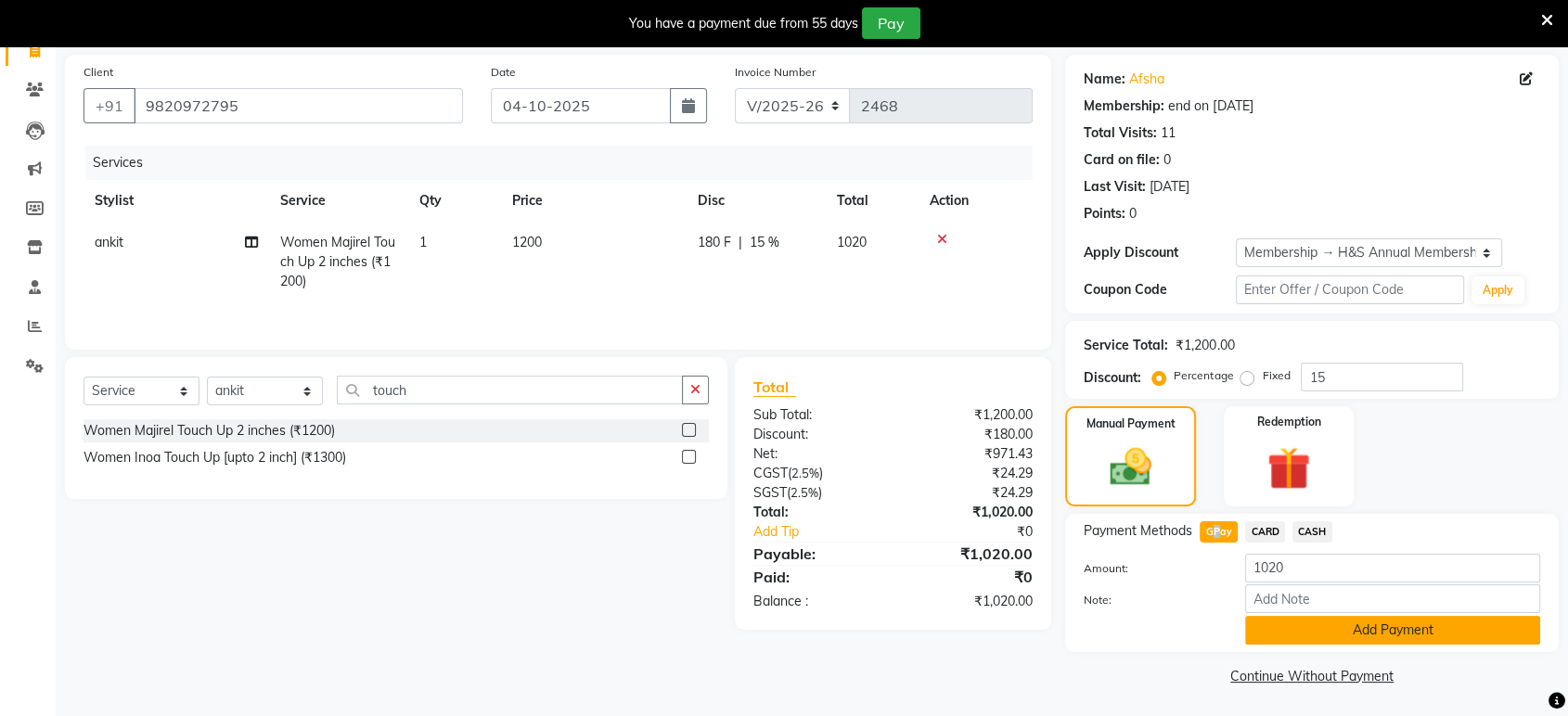
click at [1387, 631] on button "Add Payment" at bounding box center [1392, 629] width 295 height 29
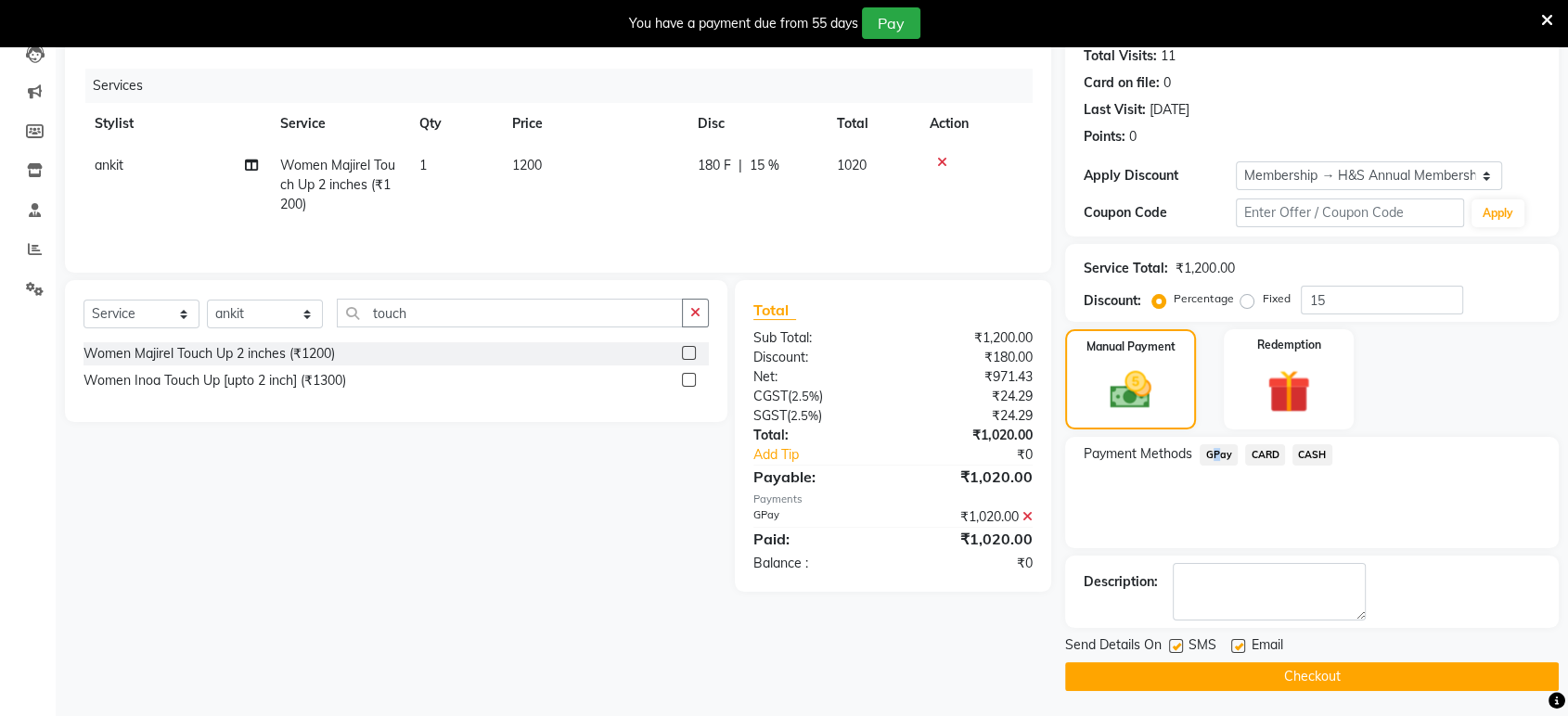
scroll to position [209, 0]
click at [1239, 640] on label at bounding box center [1237, 644] width 14 height 14
click at [1239, 640] on input "checkbox" at bounding box center [1236, 645] width 12 height 12
checkbox input "false"
click at [1093, 518] on div "Payment Methods GPay CARD CASH" at bounding box center [1312, 491] width 494 height 111
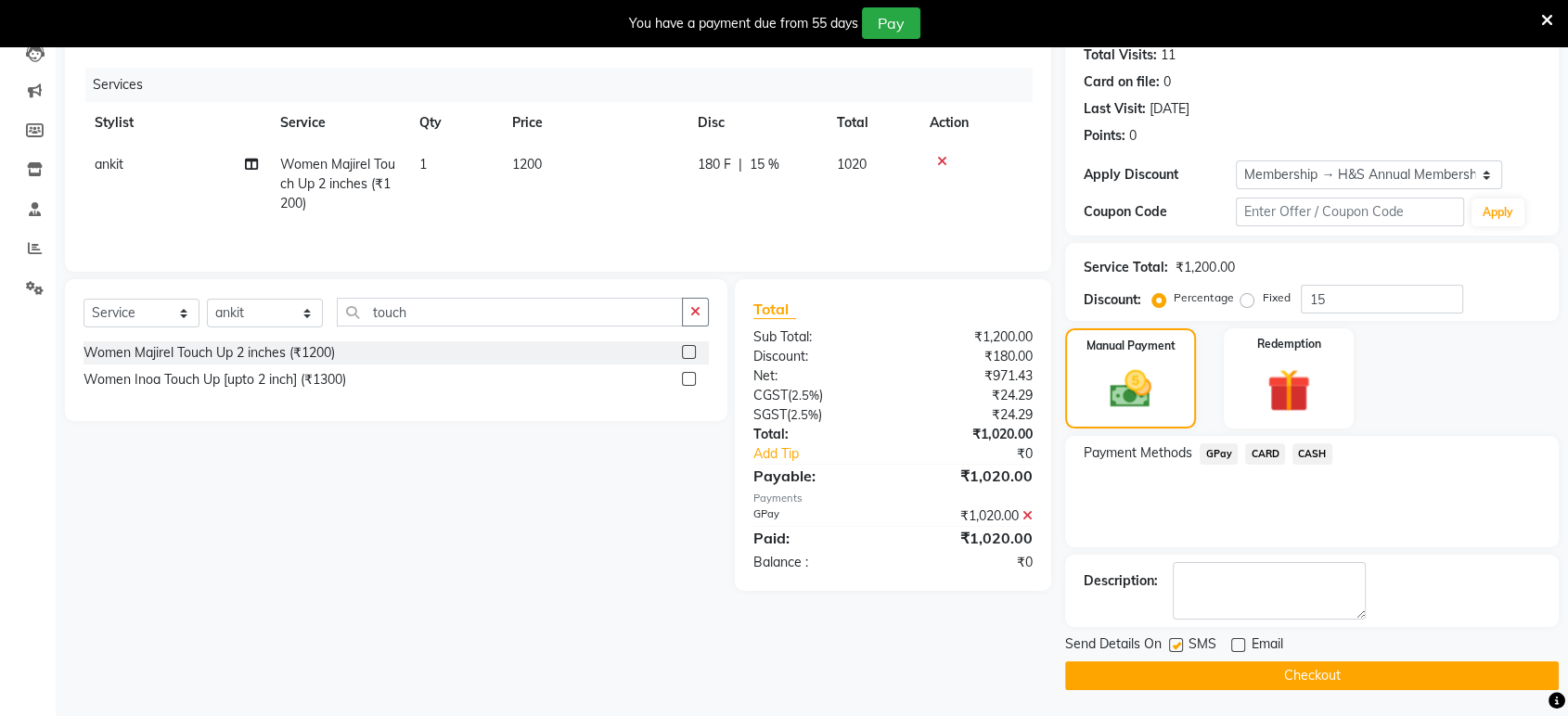
click at [1026, 518] on icon at bounding box center [1027, 516] width 10 height 13
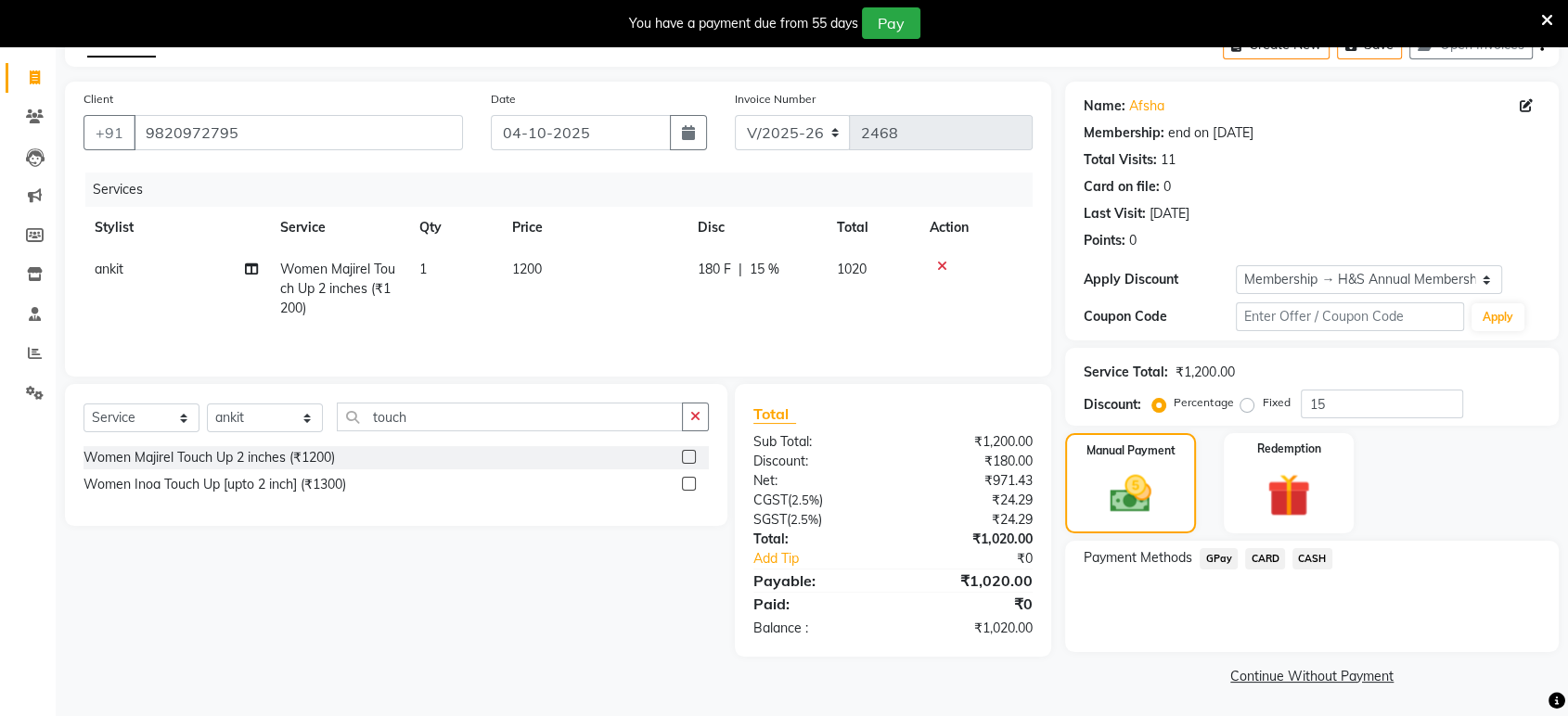
click at [1269, 561] on span "CARD" at bounding box center [1264, 558] width 40 height 21
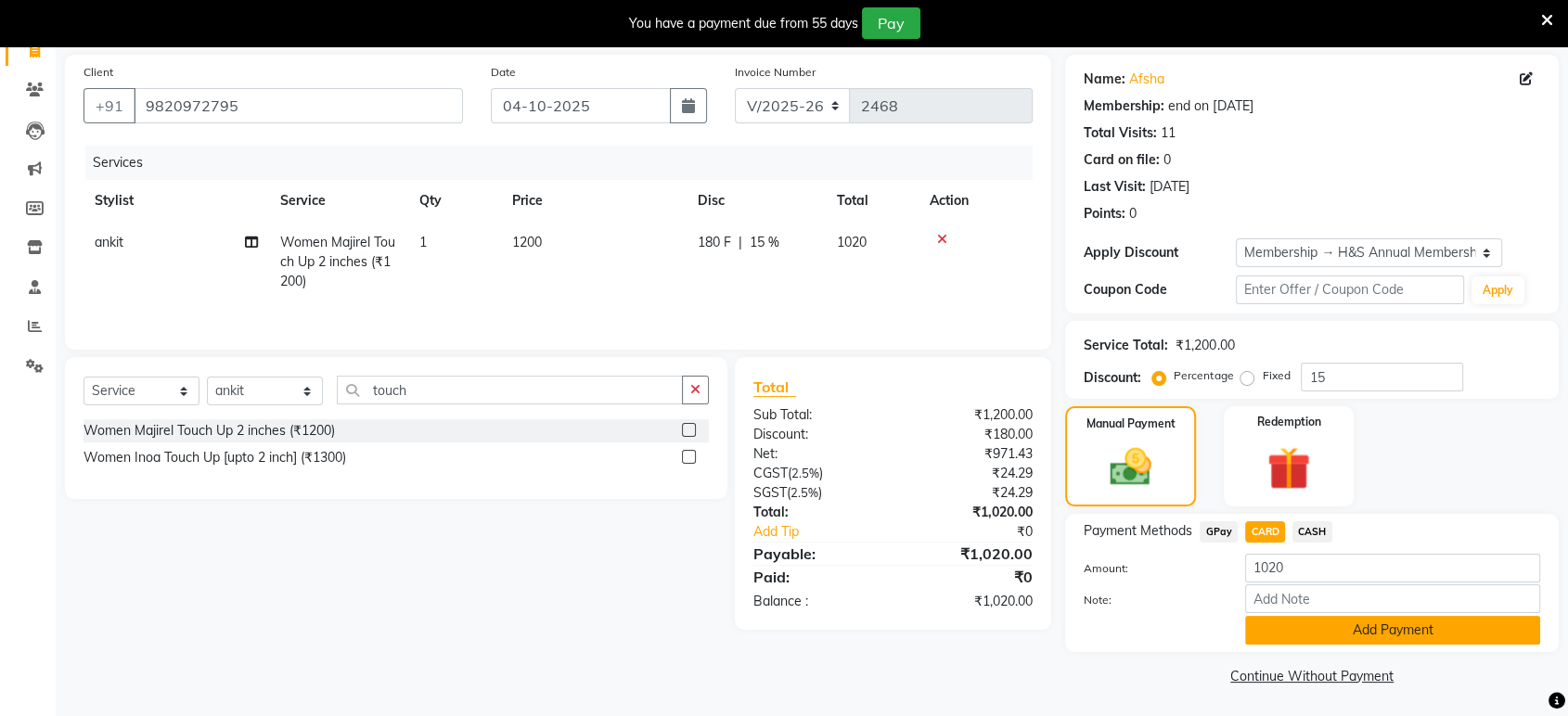
click at [1276, 625] on button "Add Payment" at bounding box center [1392, 629] width 295 height 29
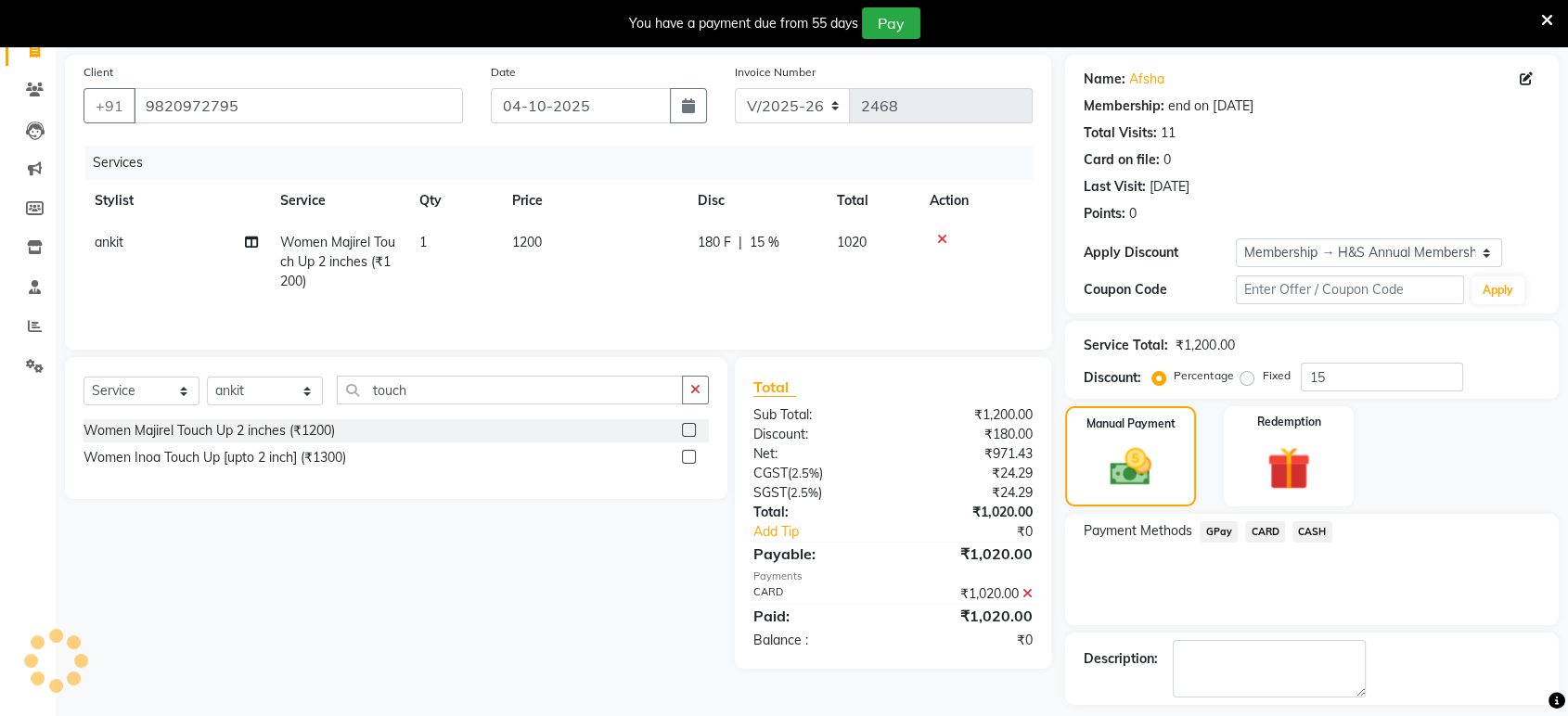
click at [1261, 521] on span "CARD" at bounding box center [1264, 532] width 40 height 21
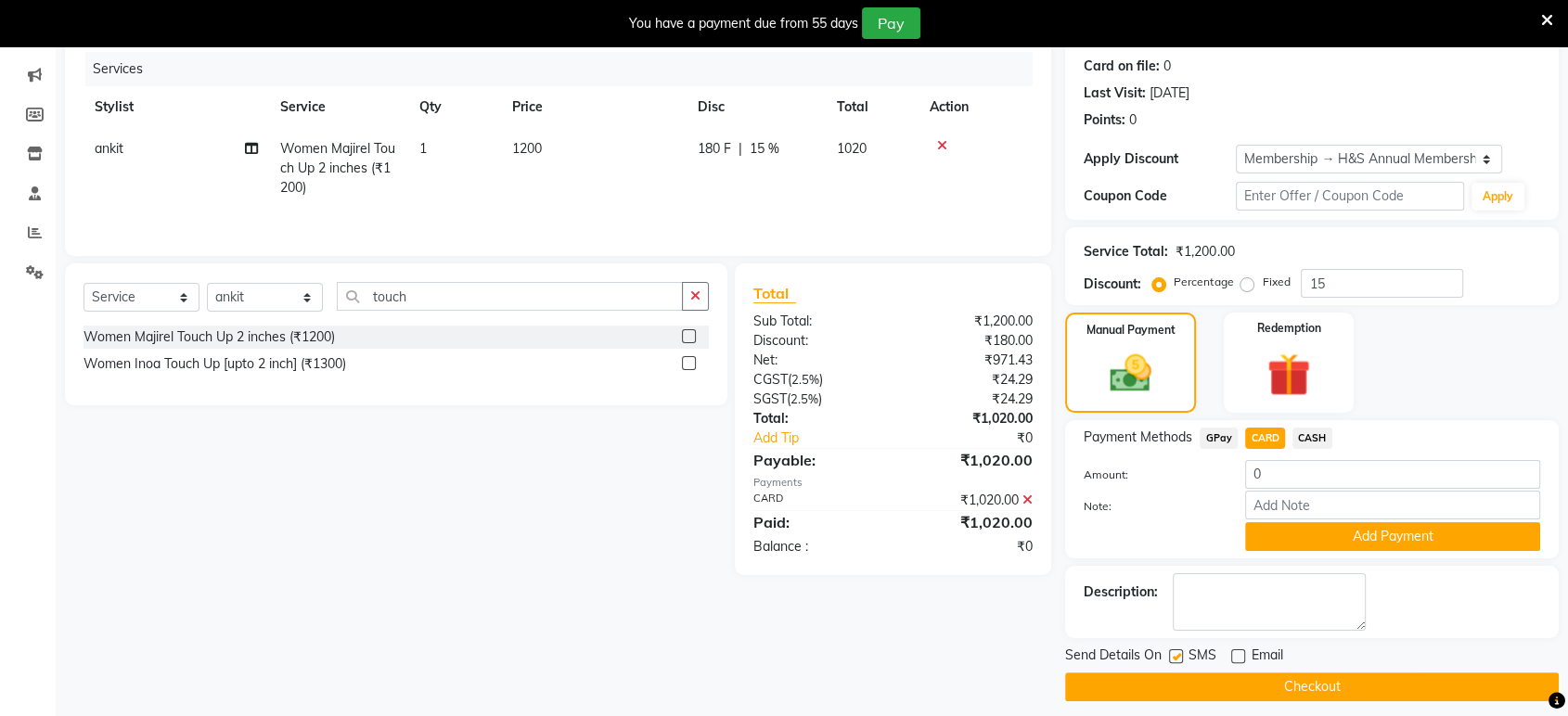
scroll to position [236, 0]
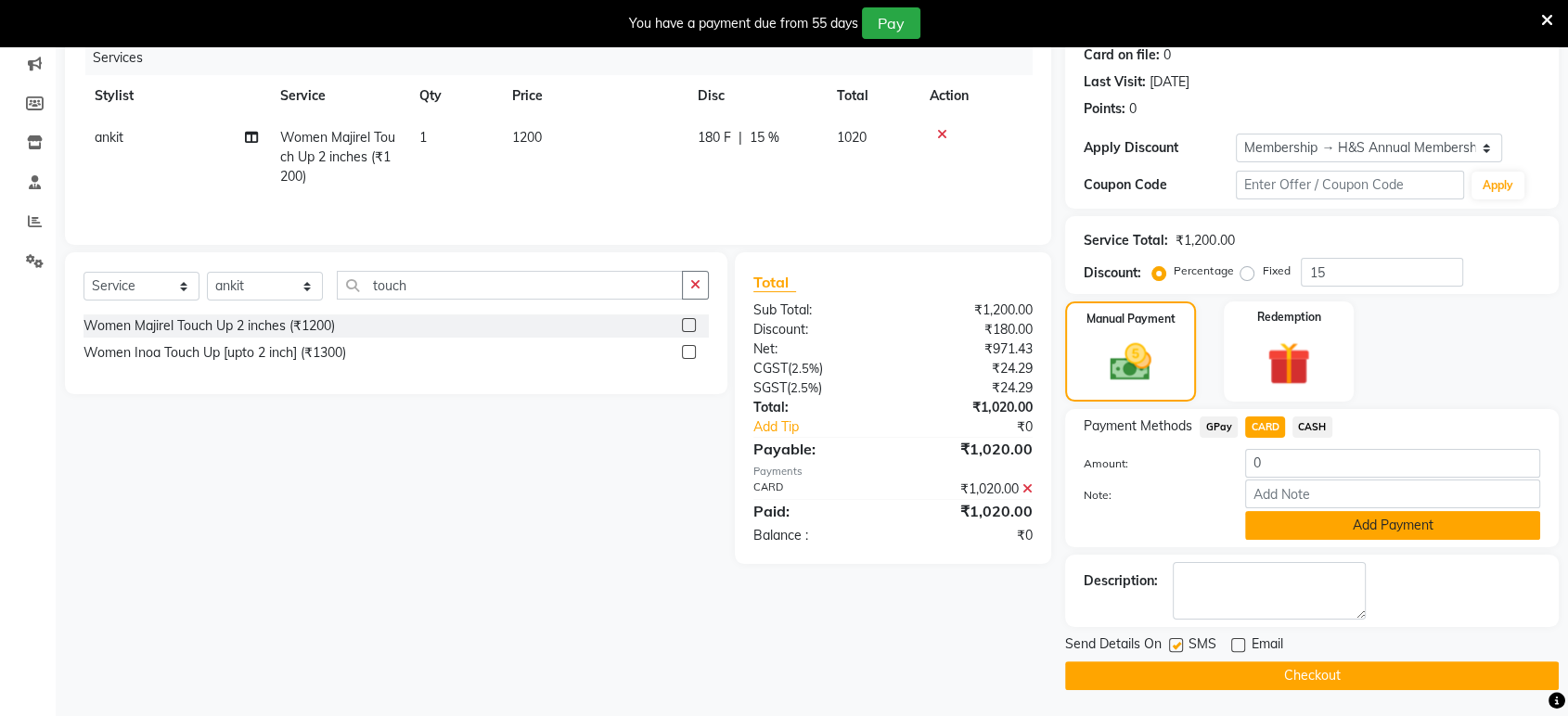
click at [1343, 525] on button "Add Payment" at bounding box center [1392, 525] width 295 height 29
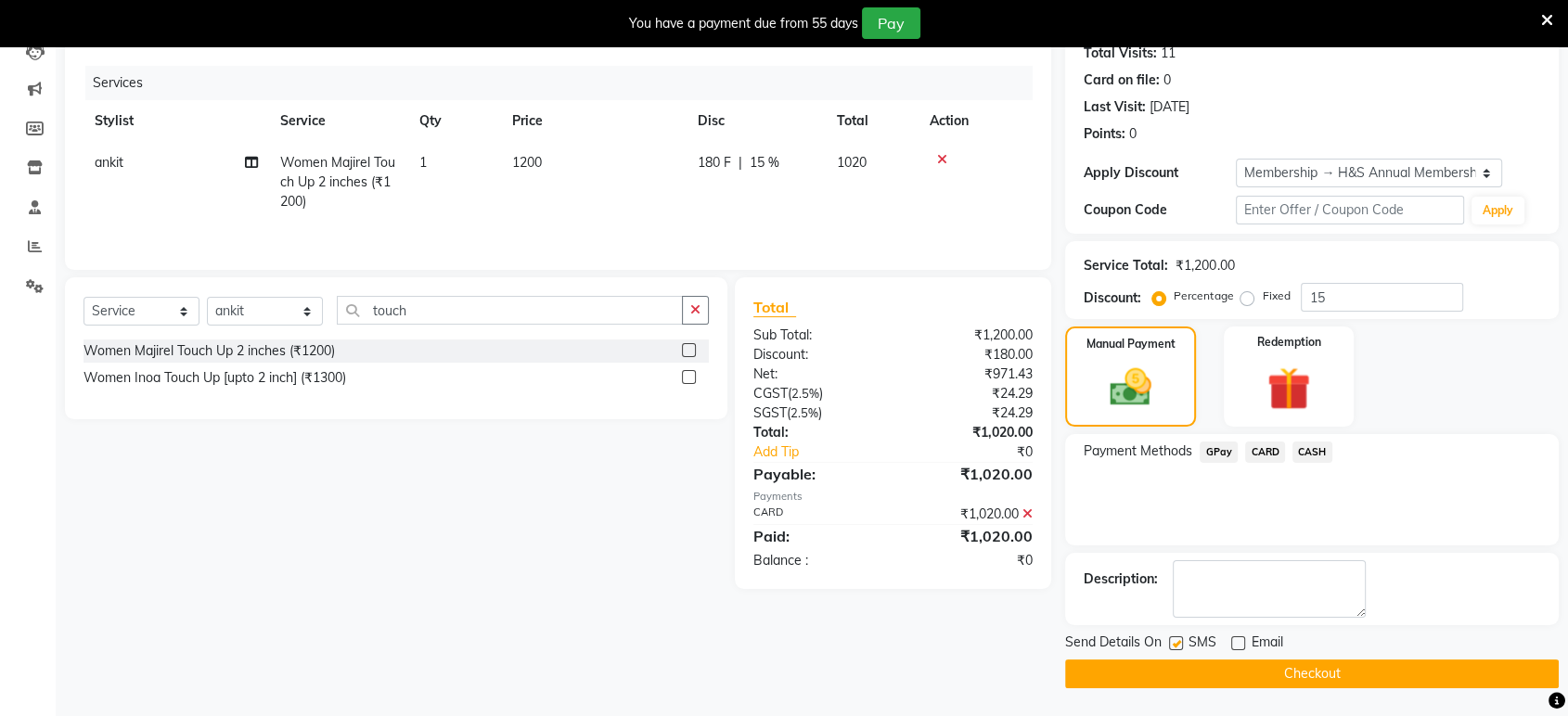
scroll to position [209, 0]
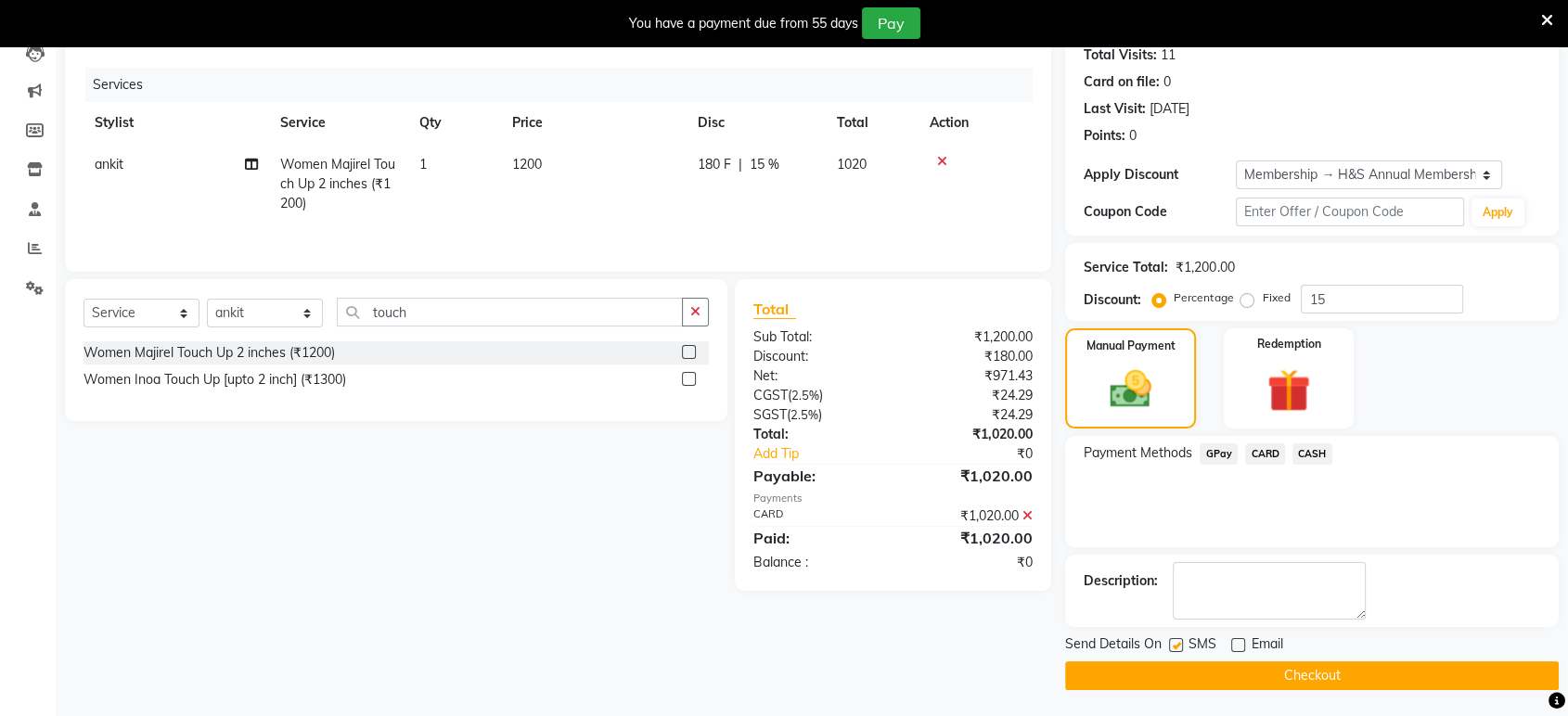
click at [1023, 510] on icon at bounding box center [1027, 516] width 10 height 13
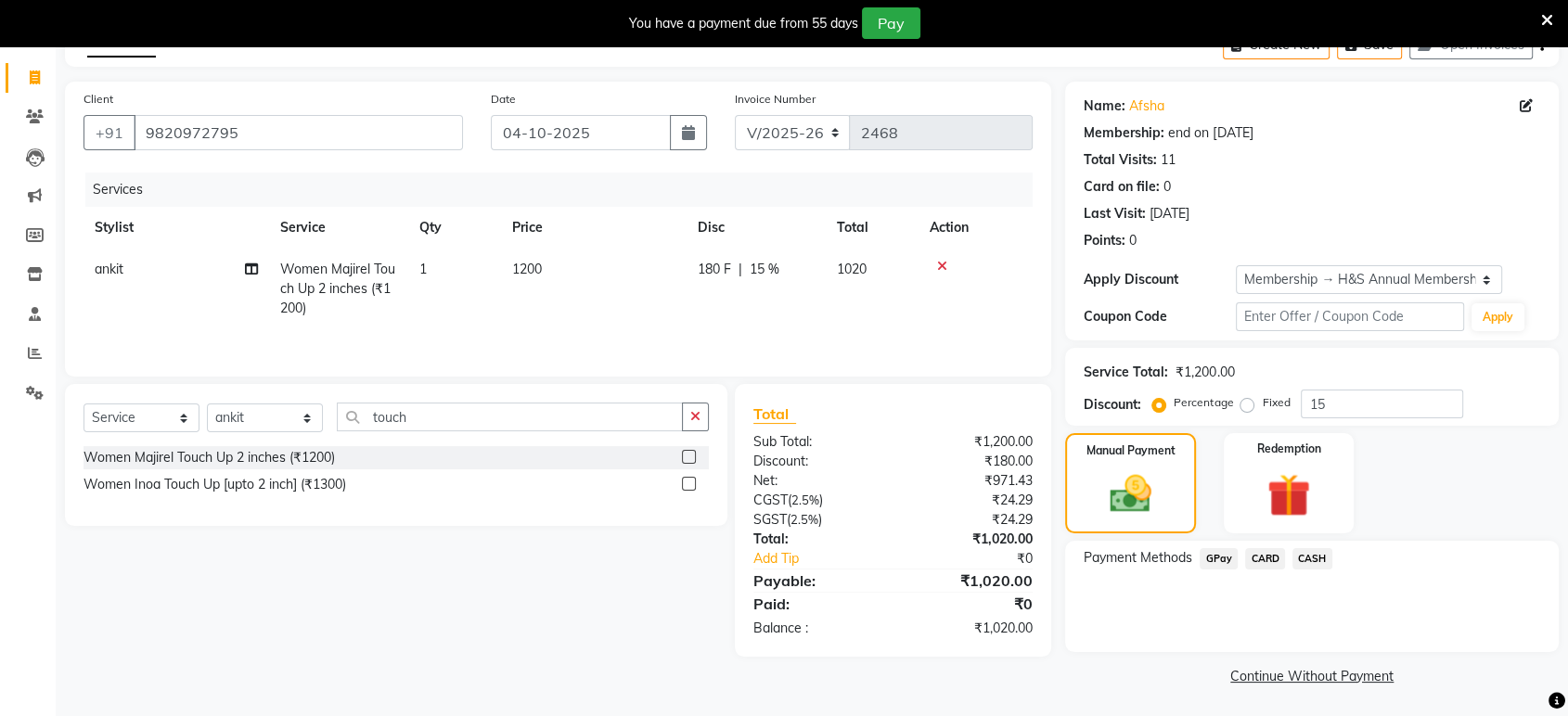
click at [1259, 551] on span "CARD" at bounding box center [1264, 558] width 40 height 21
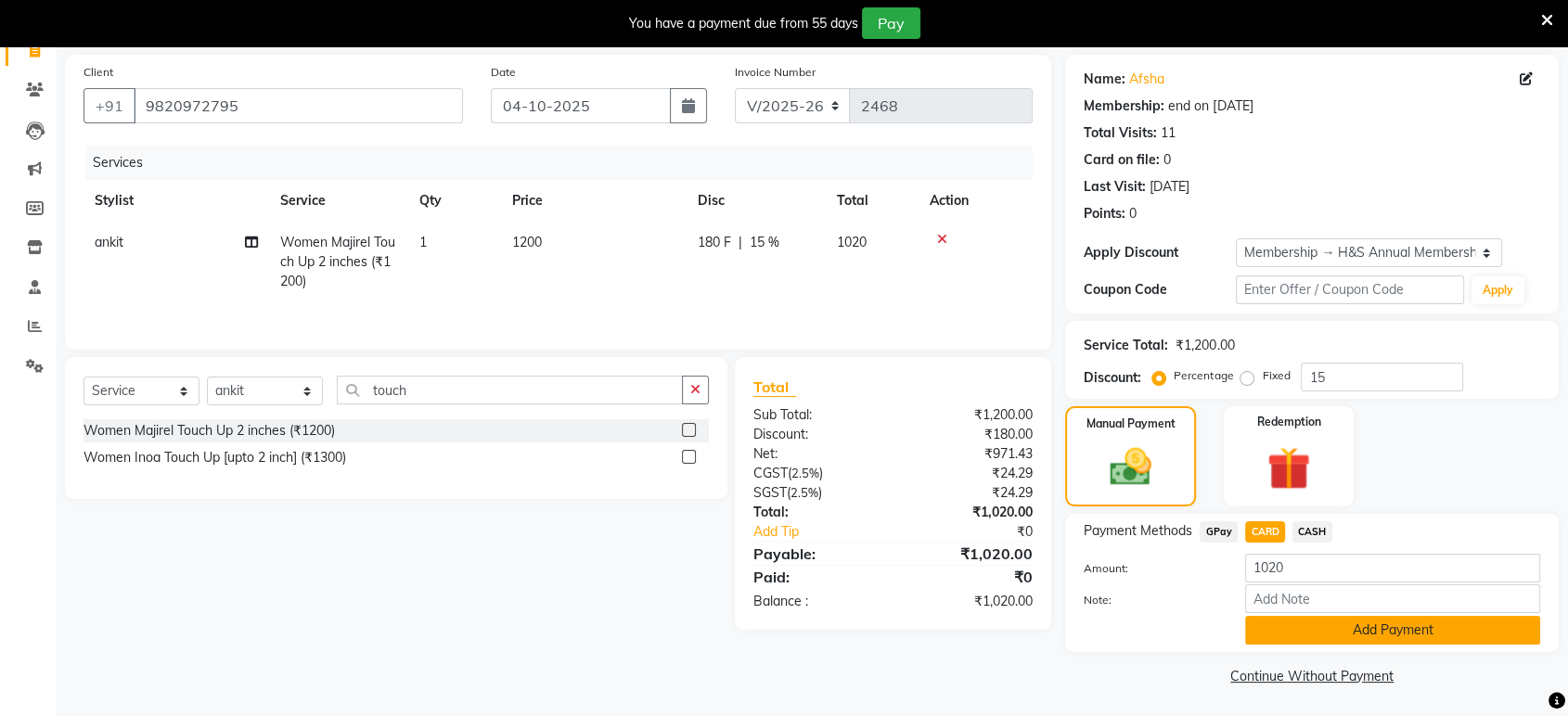
click at [1399, 638] on button "Add Payment" at bounding box center [1392, 629] width 295 height 29
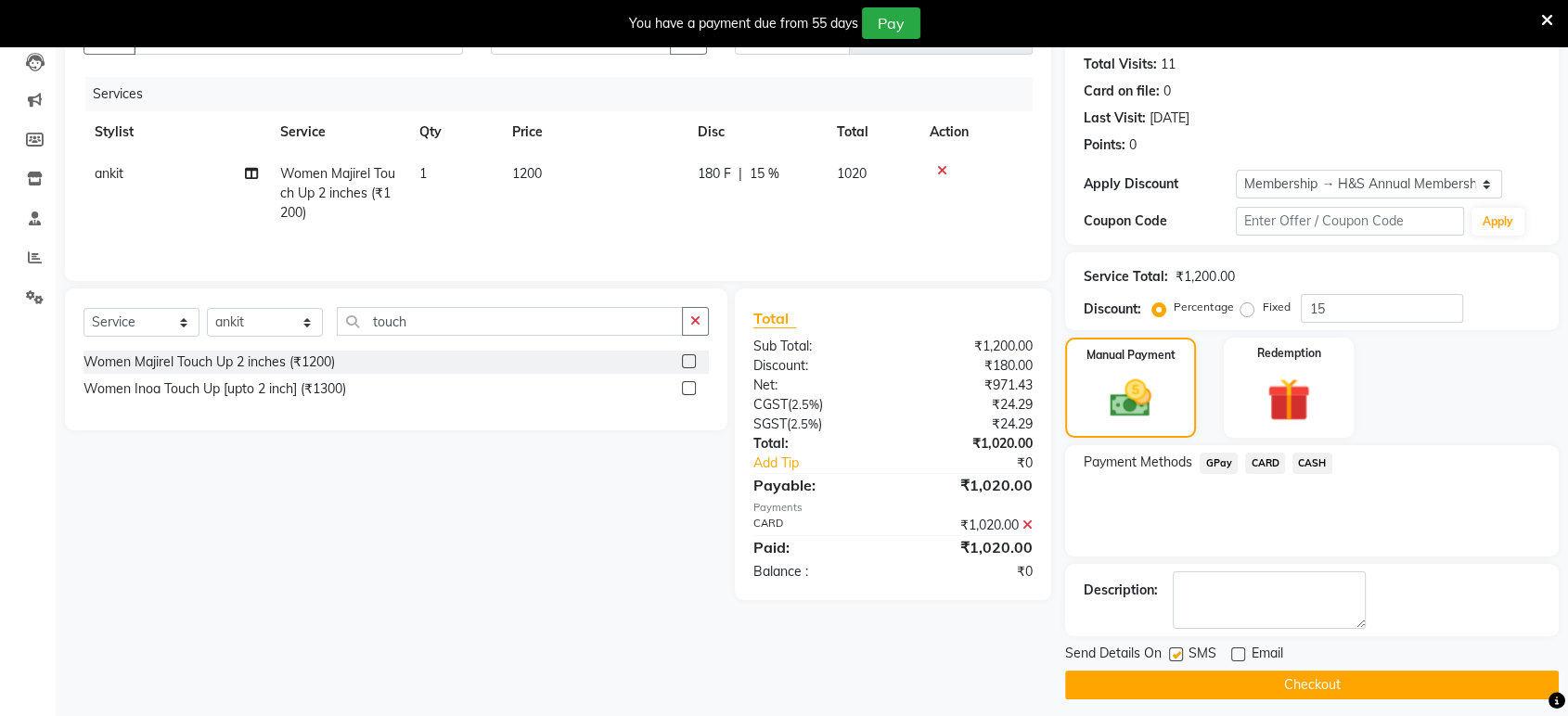
scroll to position [209, 0]
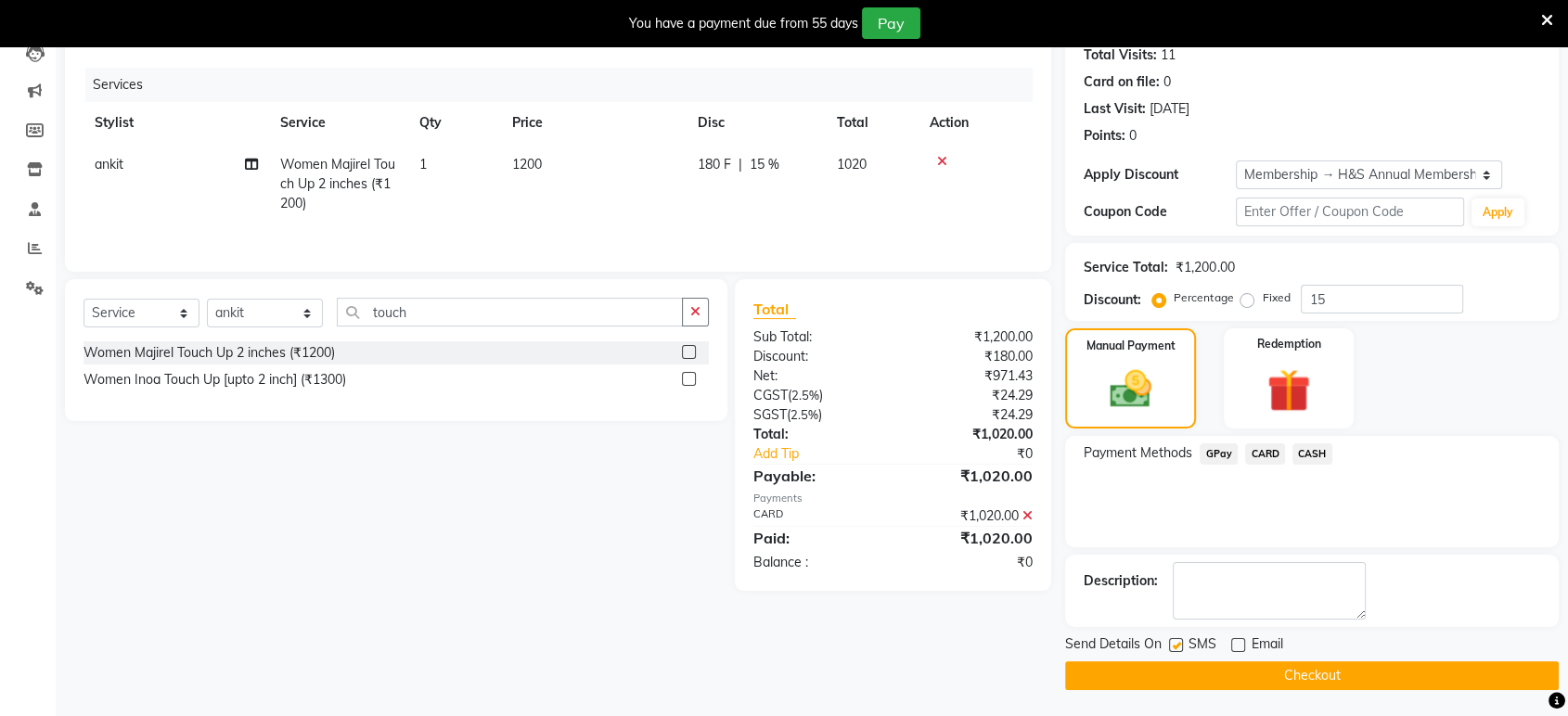
drag, startPoint x: 1175, startPoint y: 637, endPoint x: 1184, endPoint y: 679, distance: 43.0
click at [1178, 642] on label at bounding box center [1176, 644] width 14 height 14
click at [1178, 642] on input "checkbox" at bounding box center [1175, 645] width 12 height 12
checkbox input "false"
click at [1184, 685] on button "Checkout" at bounding box center [1312, 675] width 494 height 29
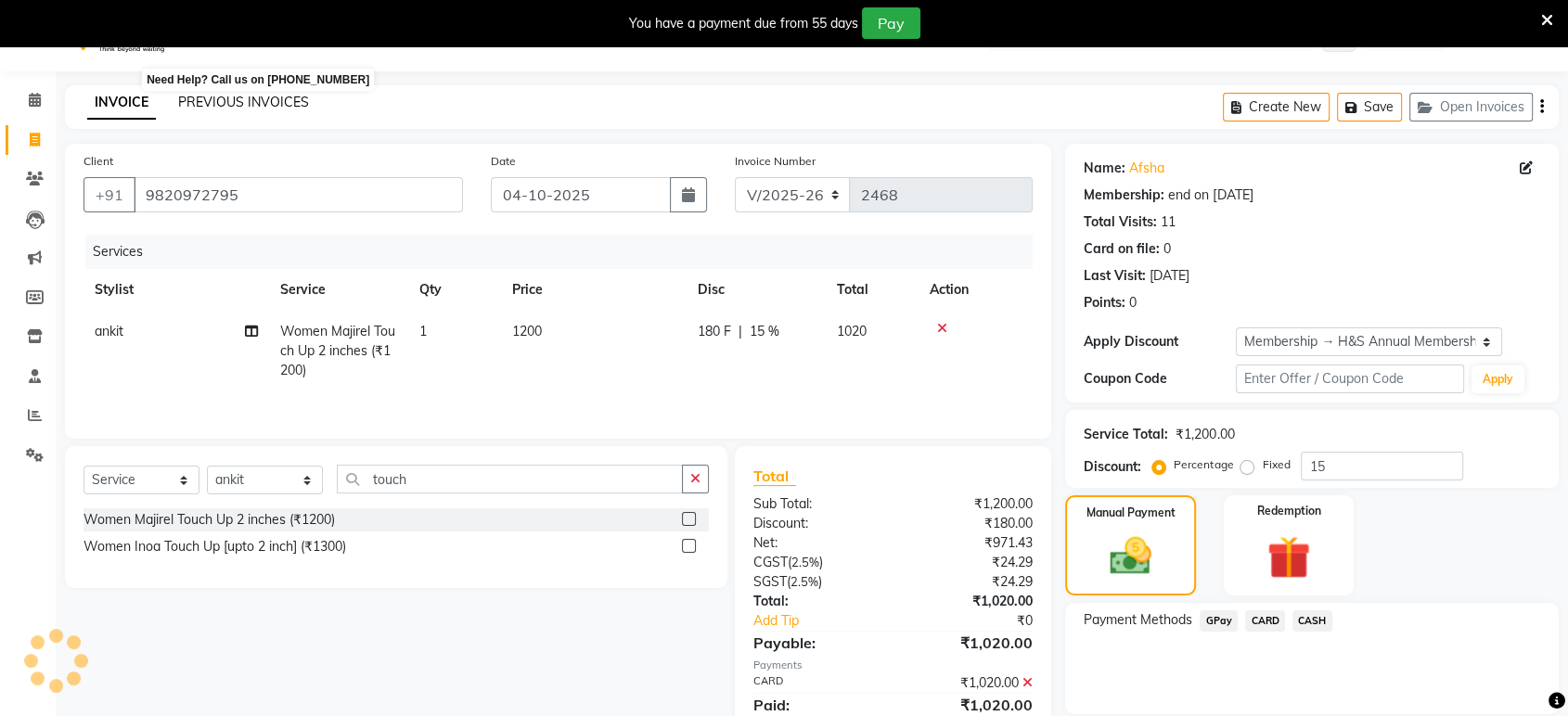
scroll to position [1, 0]
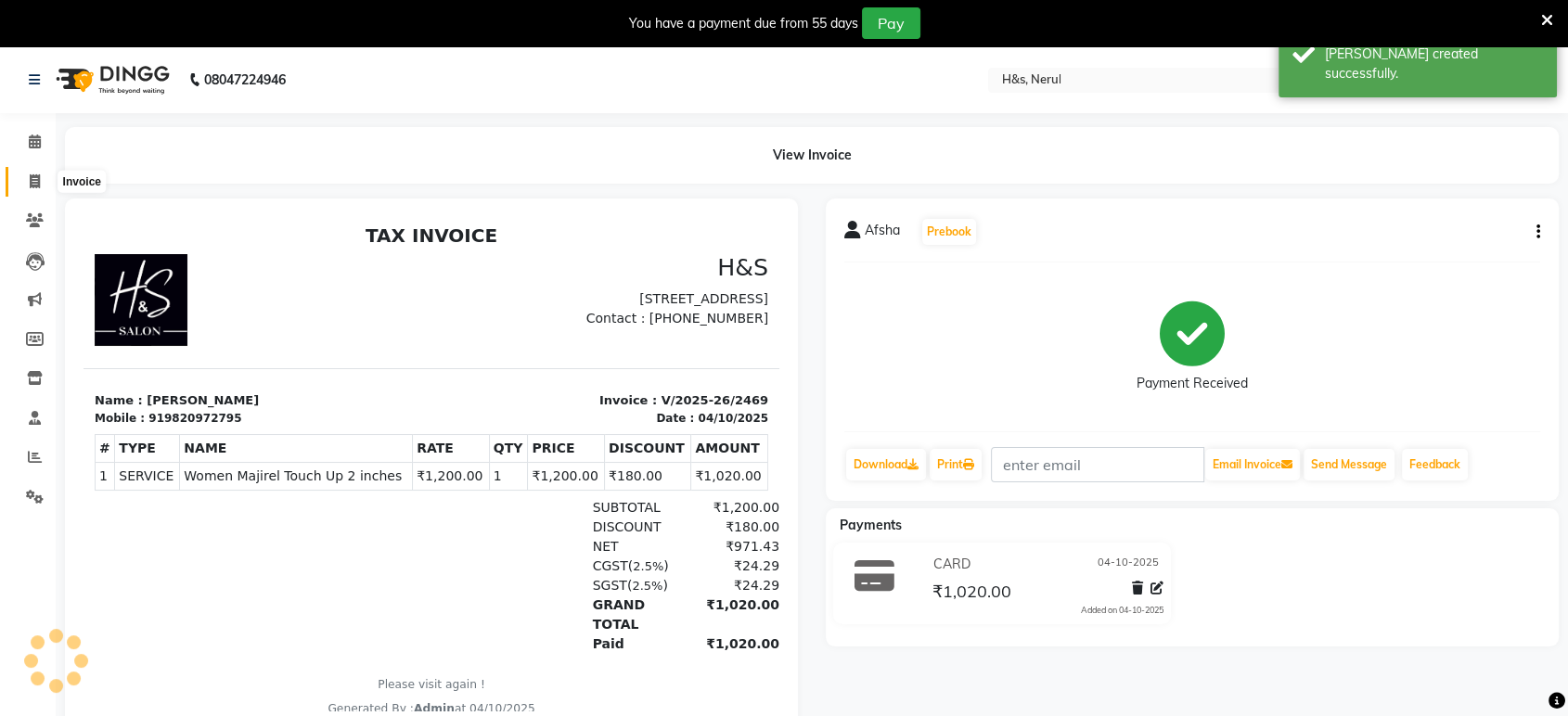
click at [37, 180] on icon at bounding box center [34, 181] width 10 height 14
select select "service"
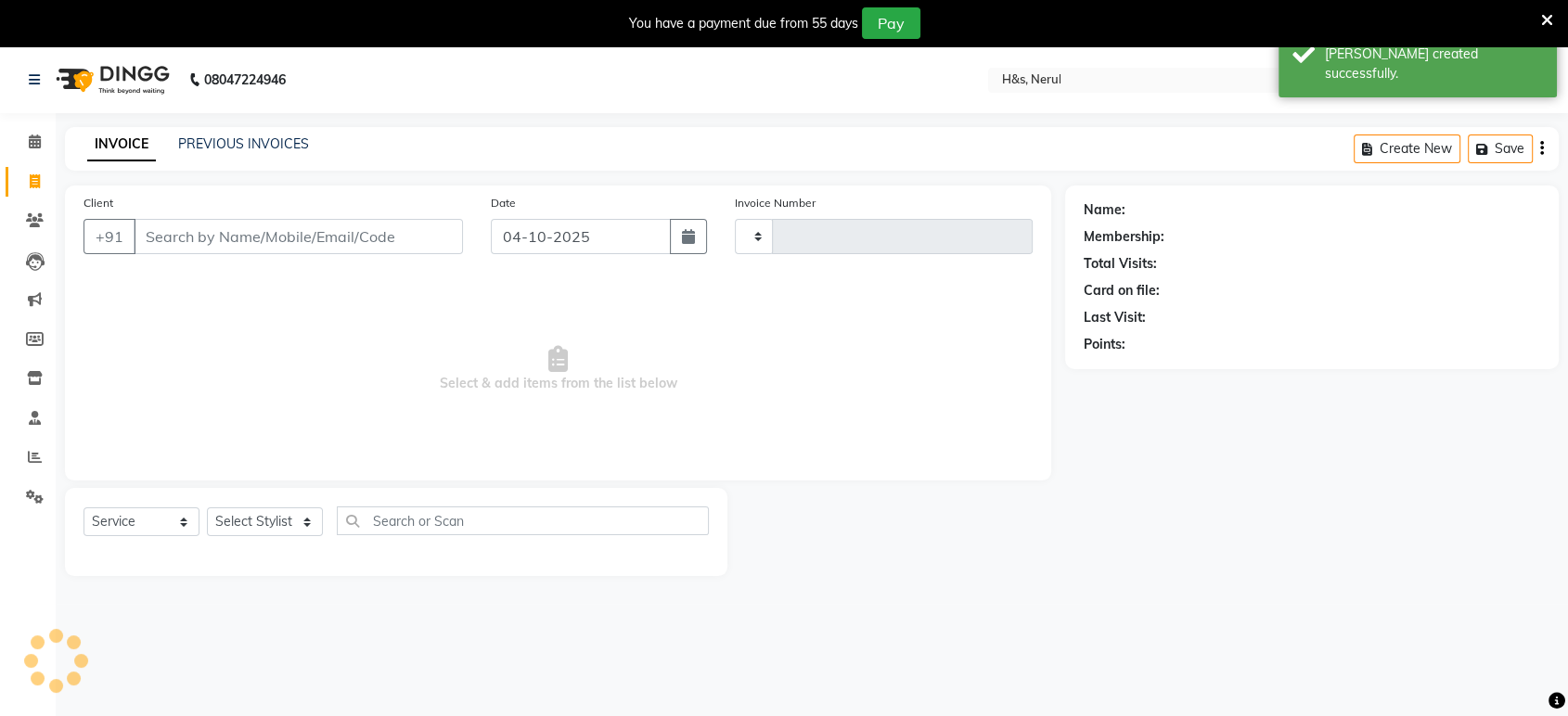
type input "2470"
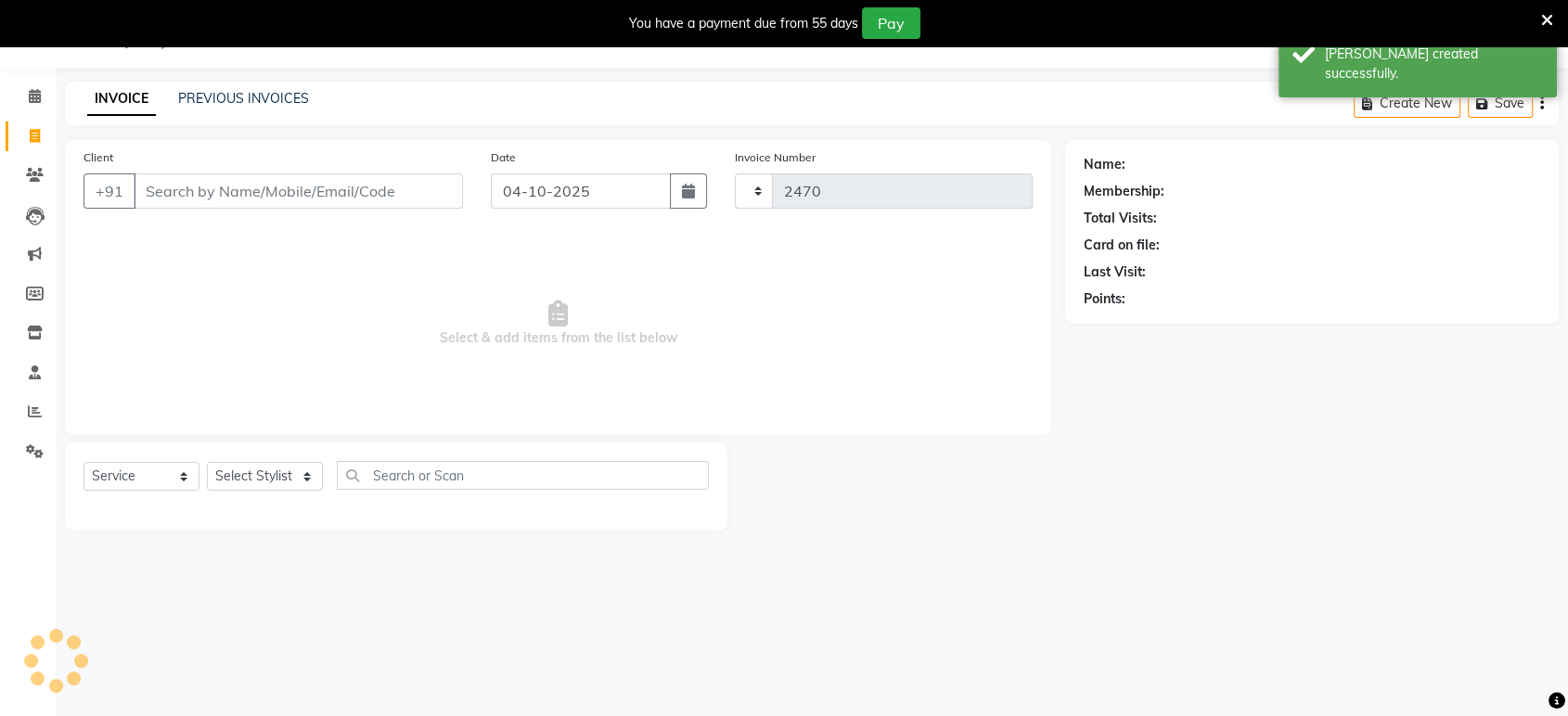
select select "6419"
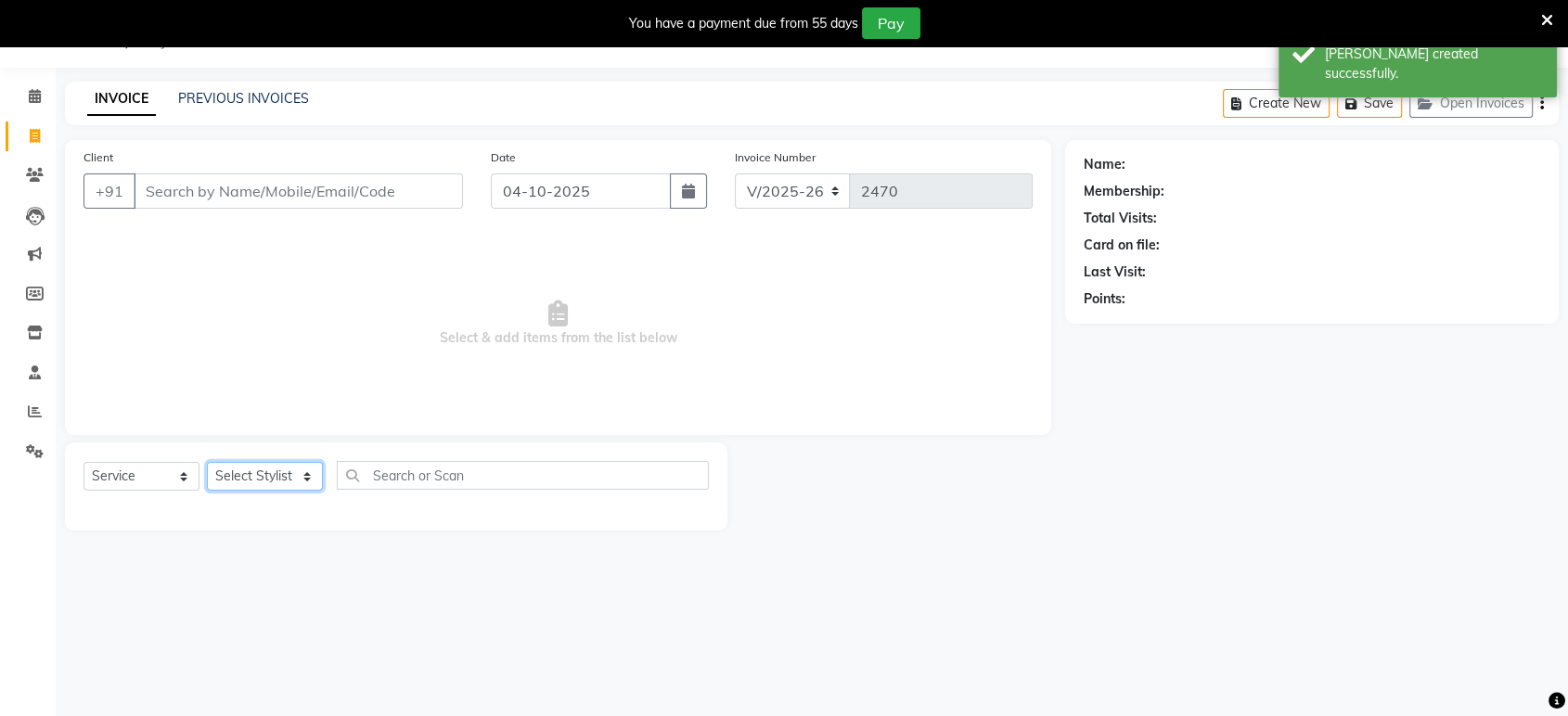
click at [280, 488] on select "Select Stylist ankit [PERSON_NAME] Foram [PERSON_NAME] [PERSON_NAME] sheetal" at bounding box center [265, 476] width 116 height 29
select select "92646"
click at [207, 462] on select "Select Stylist ankit [PERSON_NAME] Foram [PERSON_NAME] [PERSON_NAME] sheetal" at bounding box center [265, 476] width 116 height 29
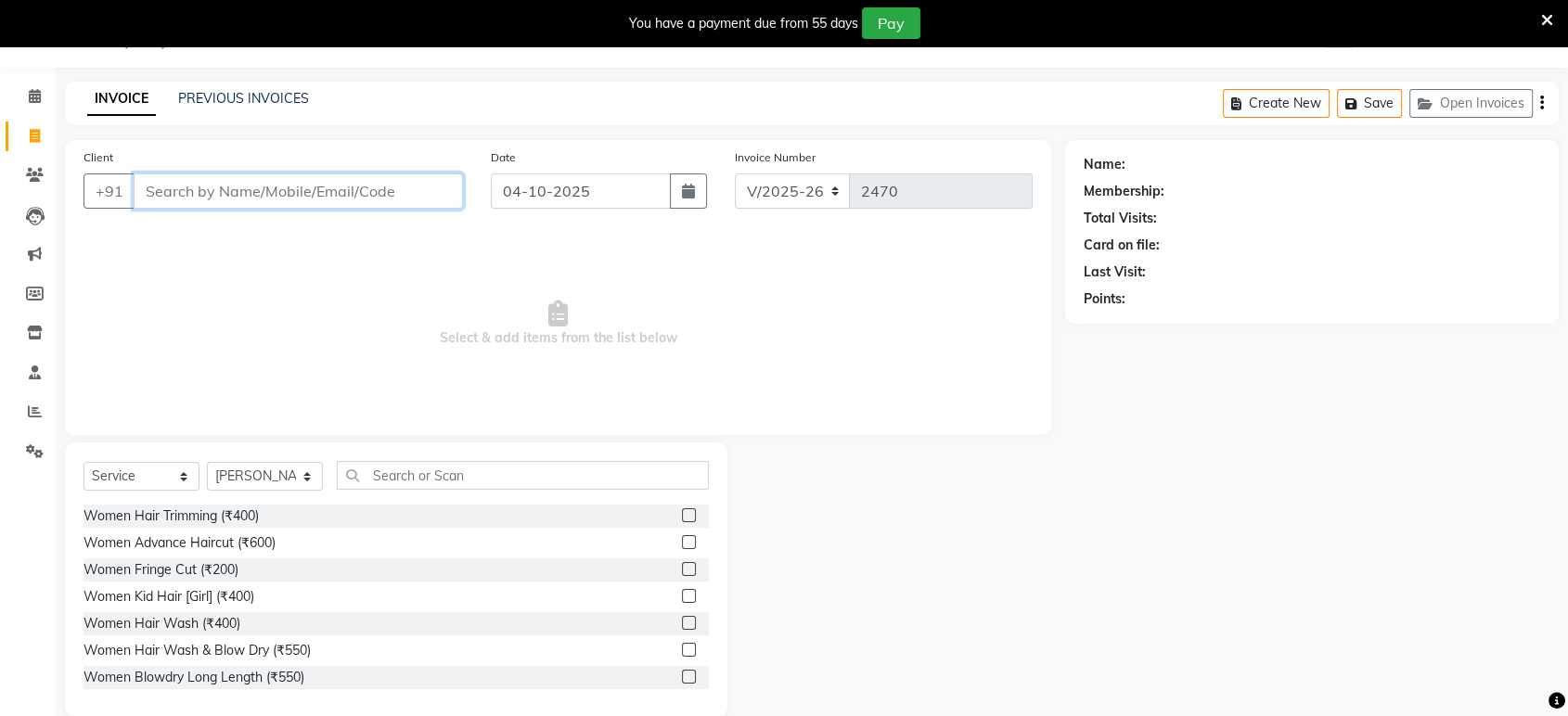
click at [254, 184] on input "Client" at bounding box center [297, 191] width 329 height 35
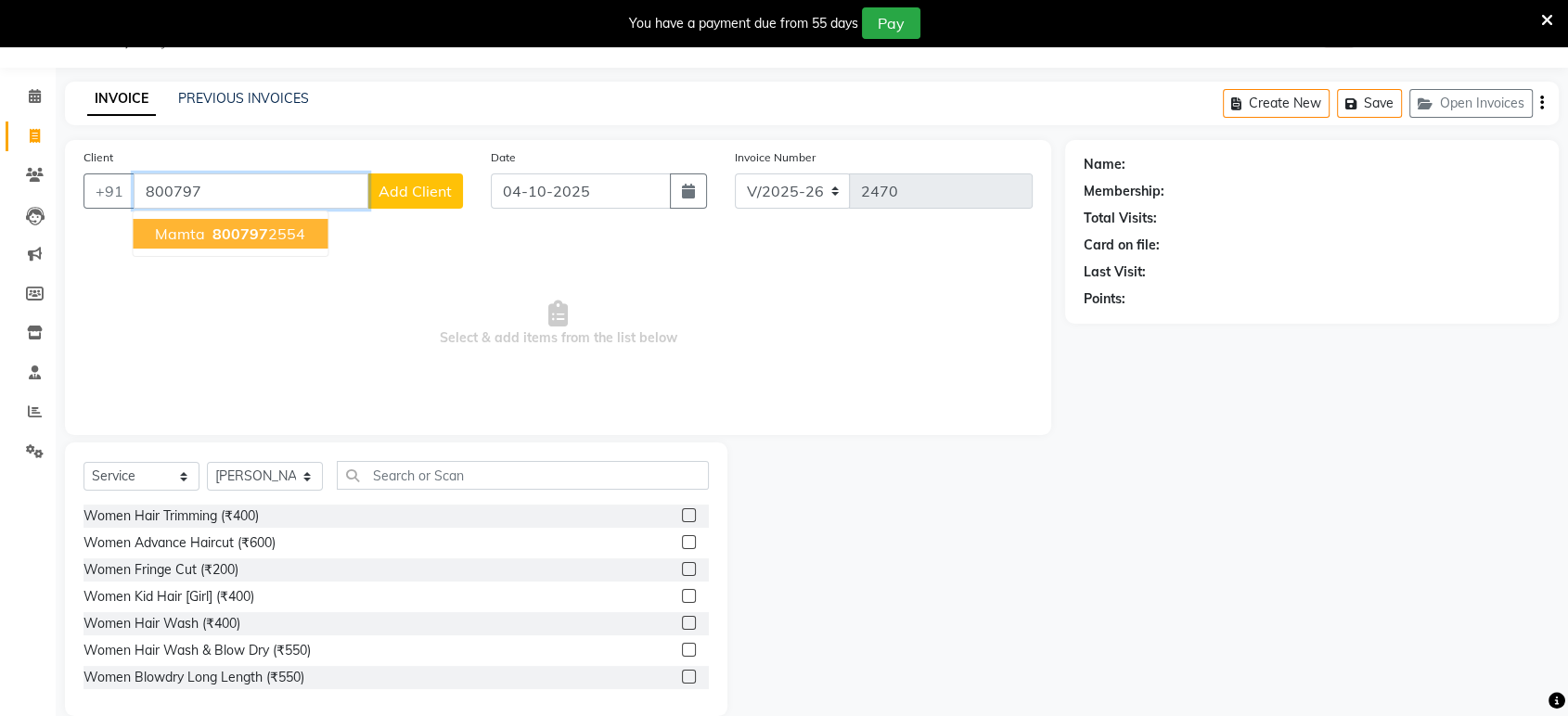
click at [203, 226] on button "mamta 800797 2554" at bounding box center [229, 234] width 195 height 30
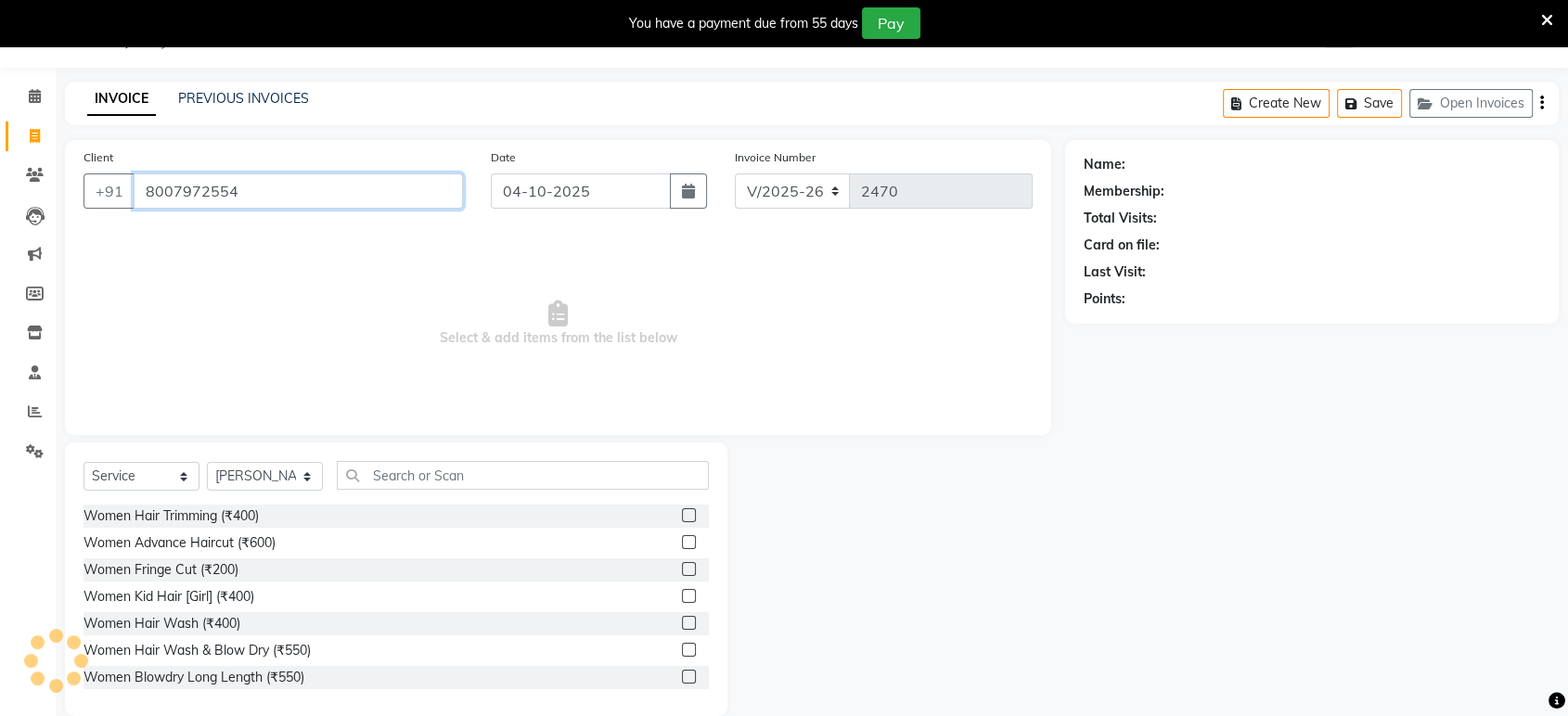
type input "8007972554"
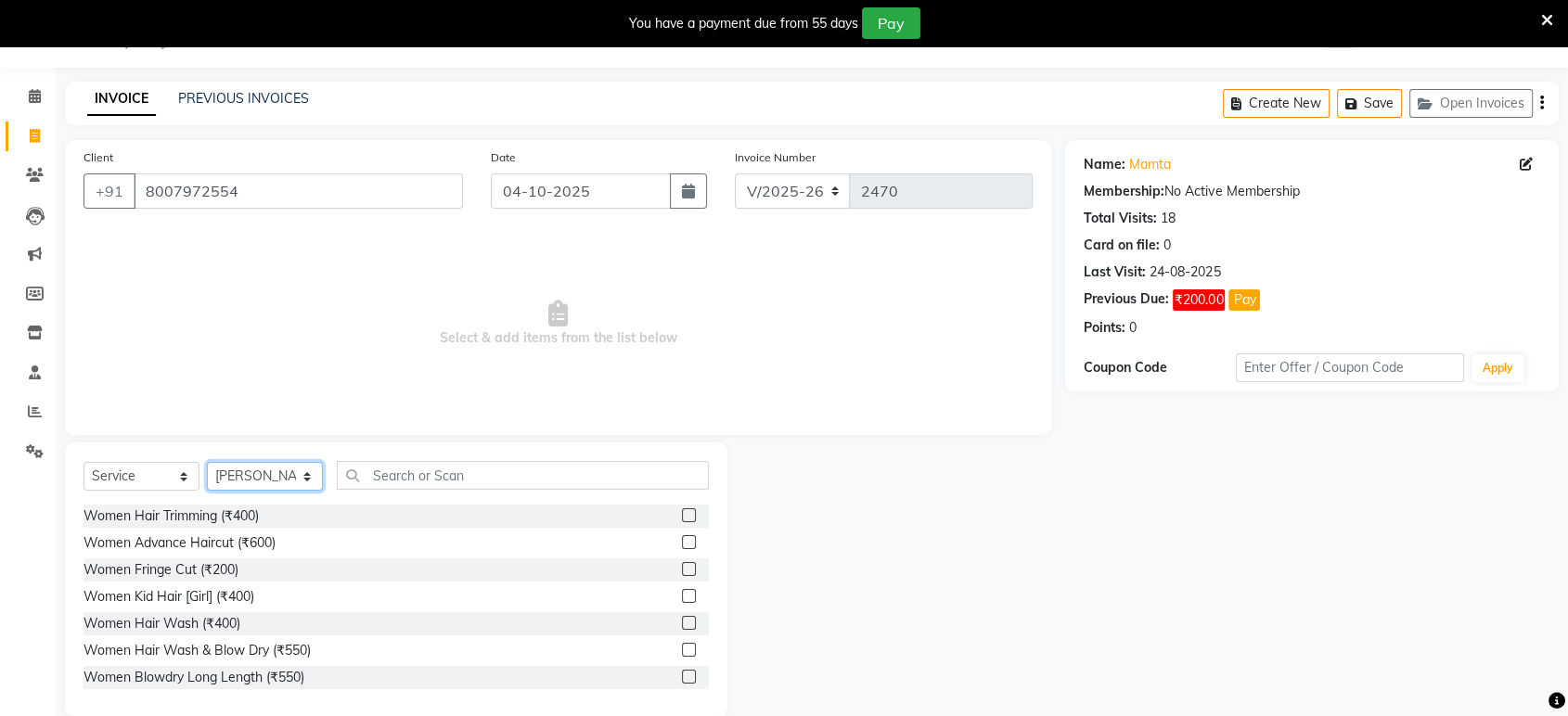
click at [283, 481] on select "Select Stylist ankit [PERSON_NAME] Foram [PERSON_NAME] [PERSON_NAME] sheetal" at bounding box center [265, 476] width 116 height 29
select select "89022"
click at [207, 462] on select "Select Stylist ankit [PERSON_NAME] Foram [PERSON_NAME] [PERSON_NAME] sheetal" at bounding box center [265, 476] width 116 height 29
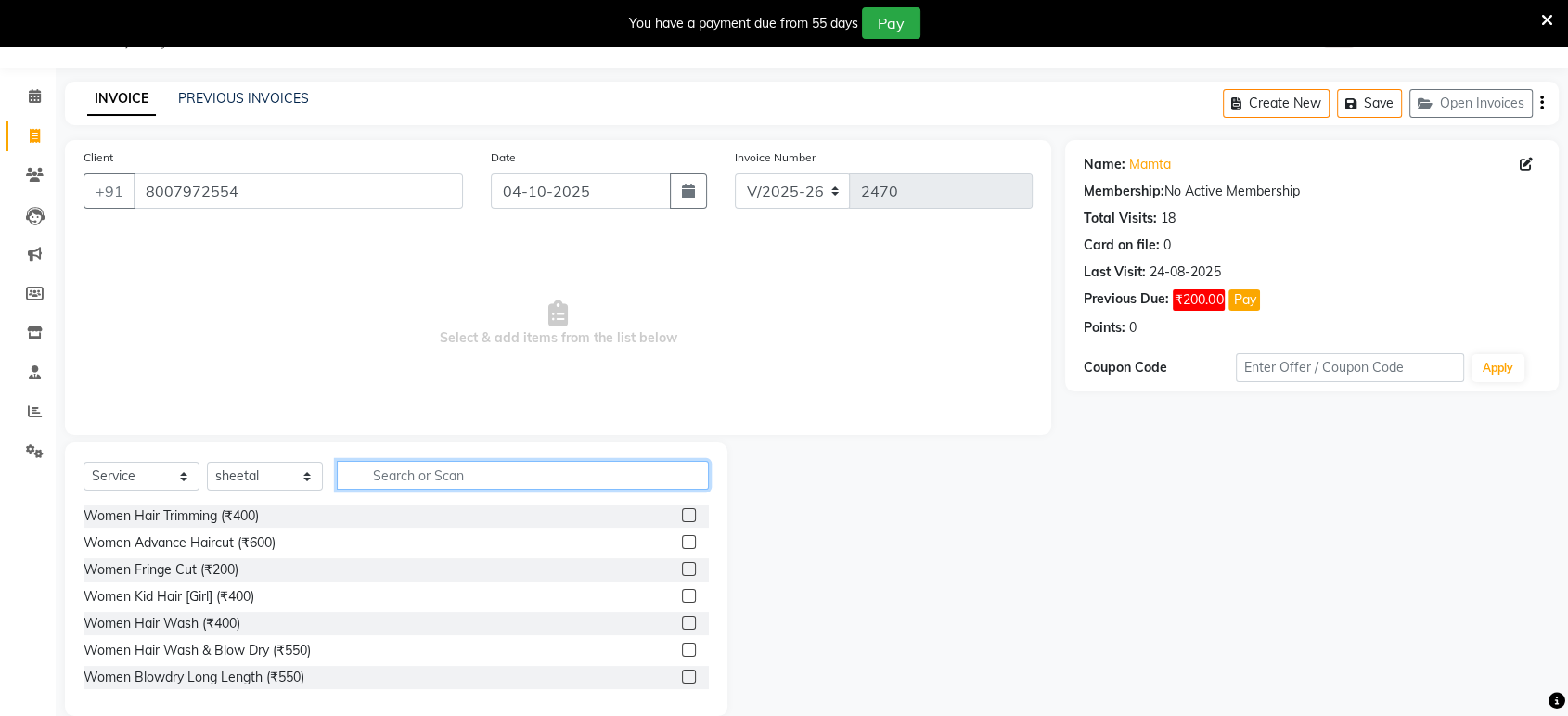
click at [404, 473] on input "text" at bounding box center [522, 475] width 372 height 29
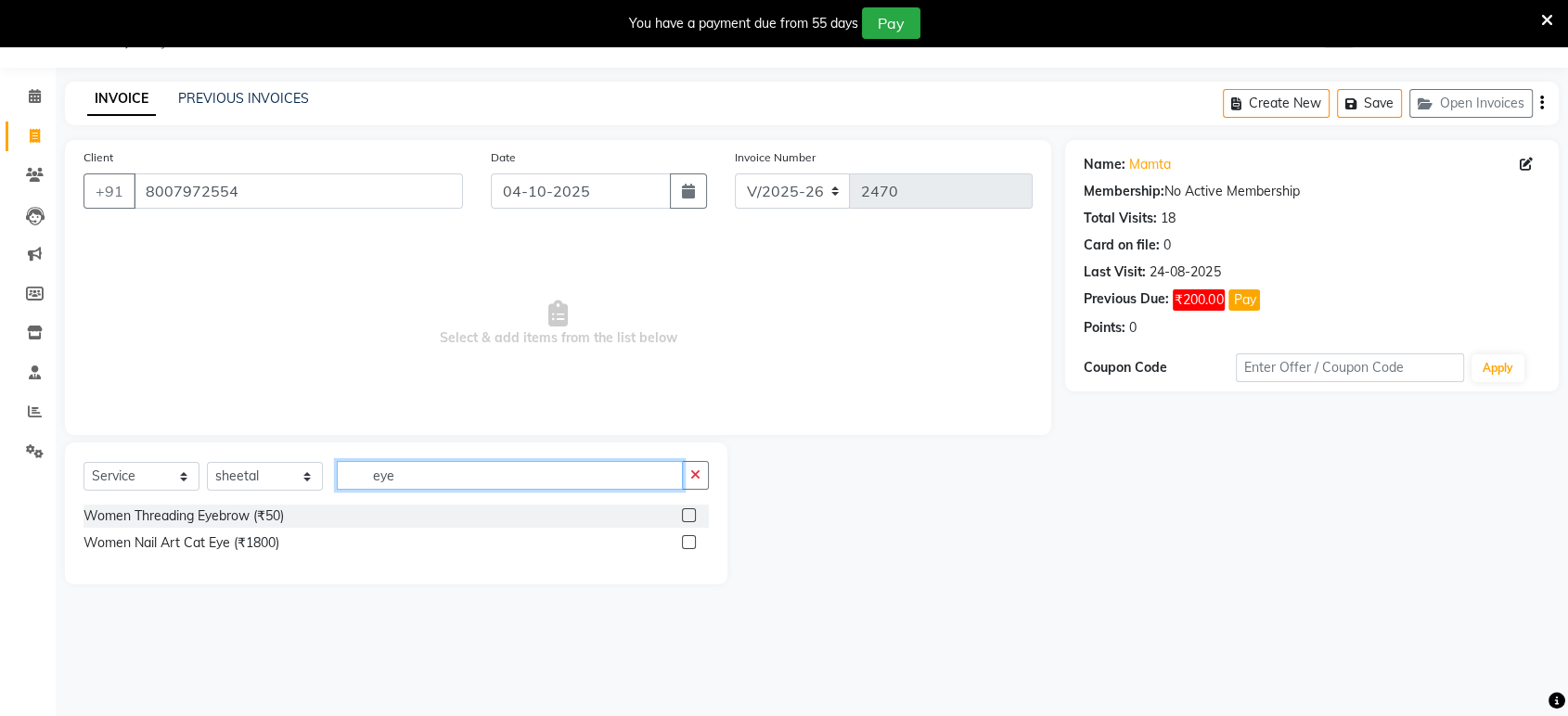
type input "eye"
click at [688, 511] on label at bounding box center [689, 515] width 14 height 14
click at [688, 511] on input "checkbox" at bounding box center [688, 516] width 12 height 12
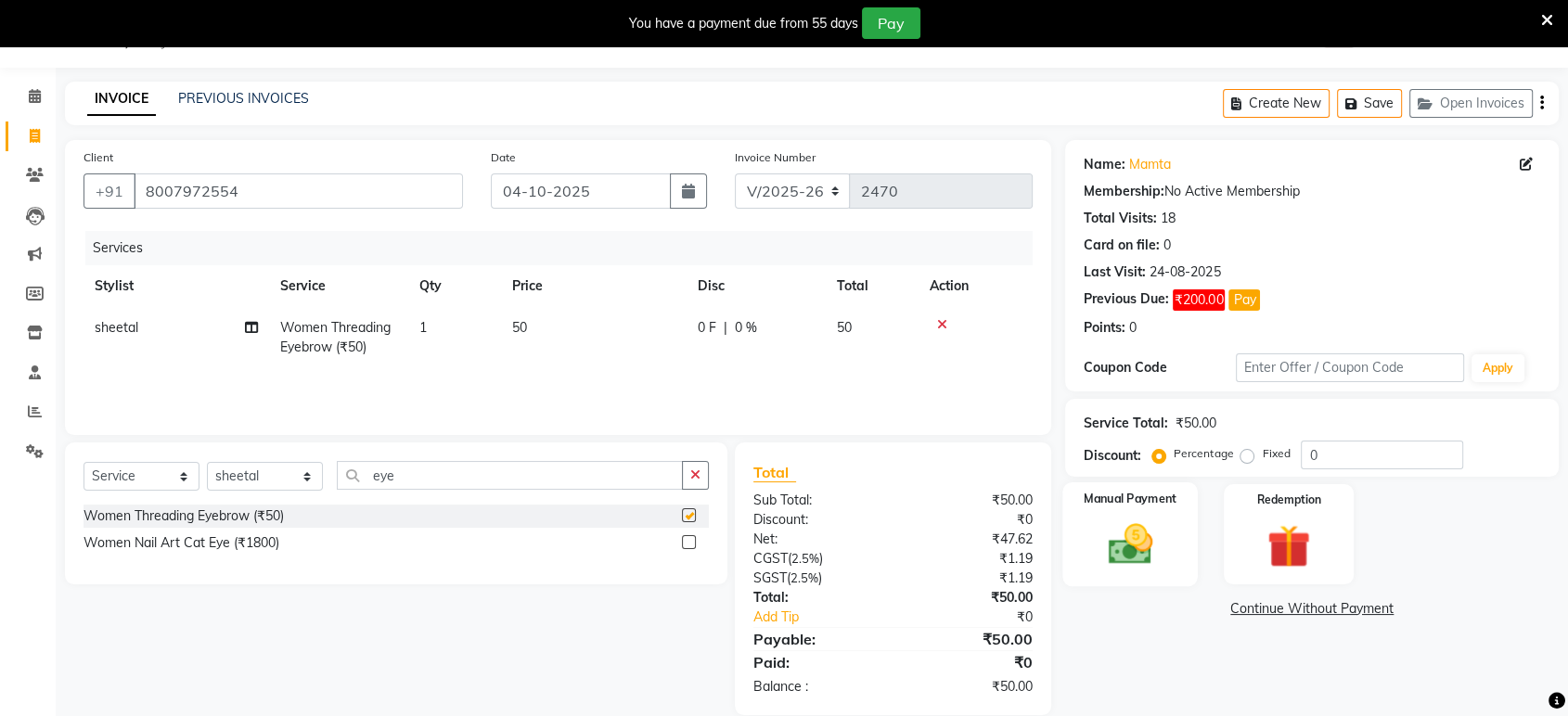
checkbox input "false"
click at [1112, 519] on img at bounding box center [1130, 545] width 73 height 52
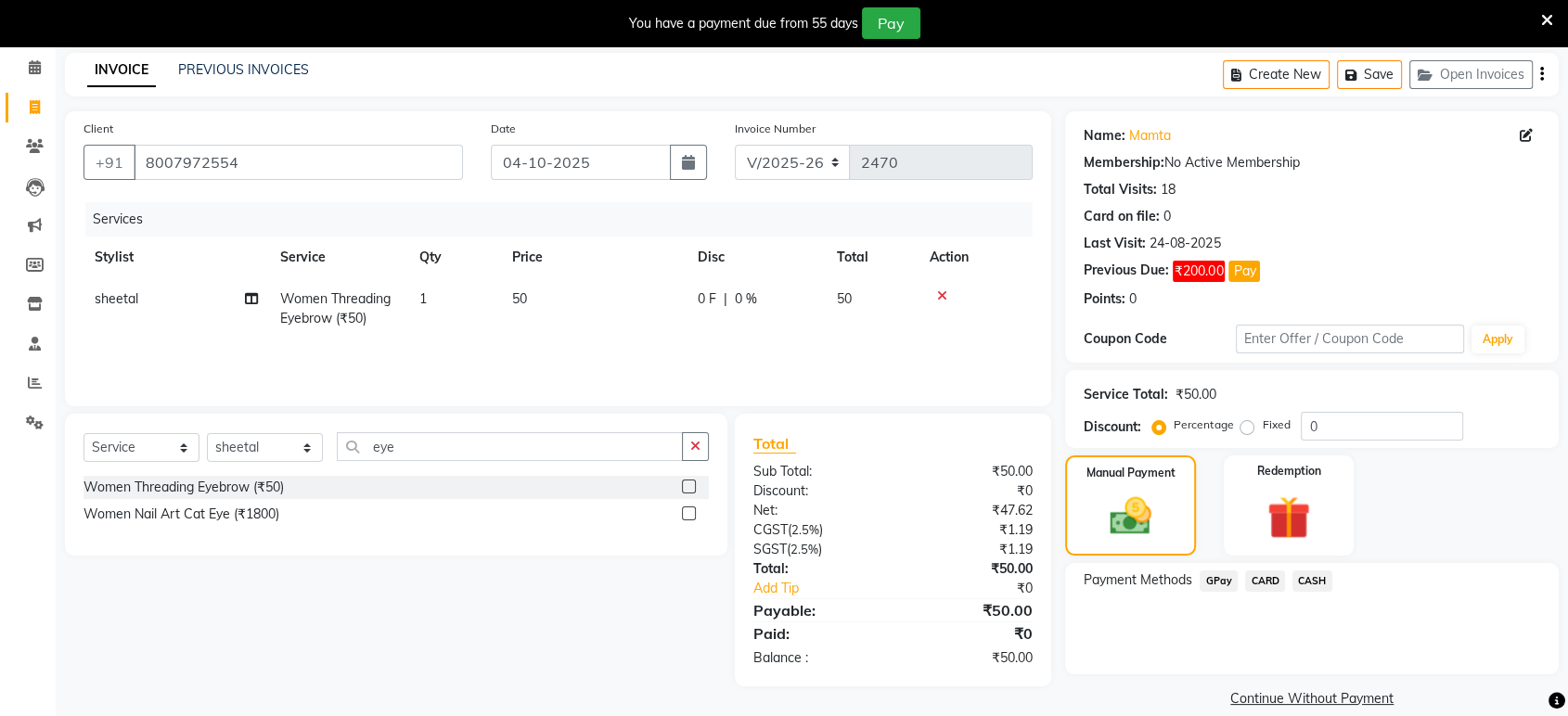
scroll to position [97, 0]
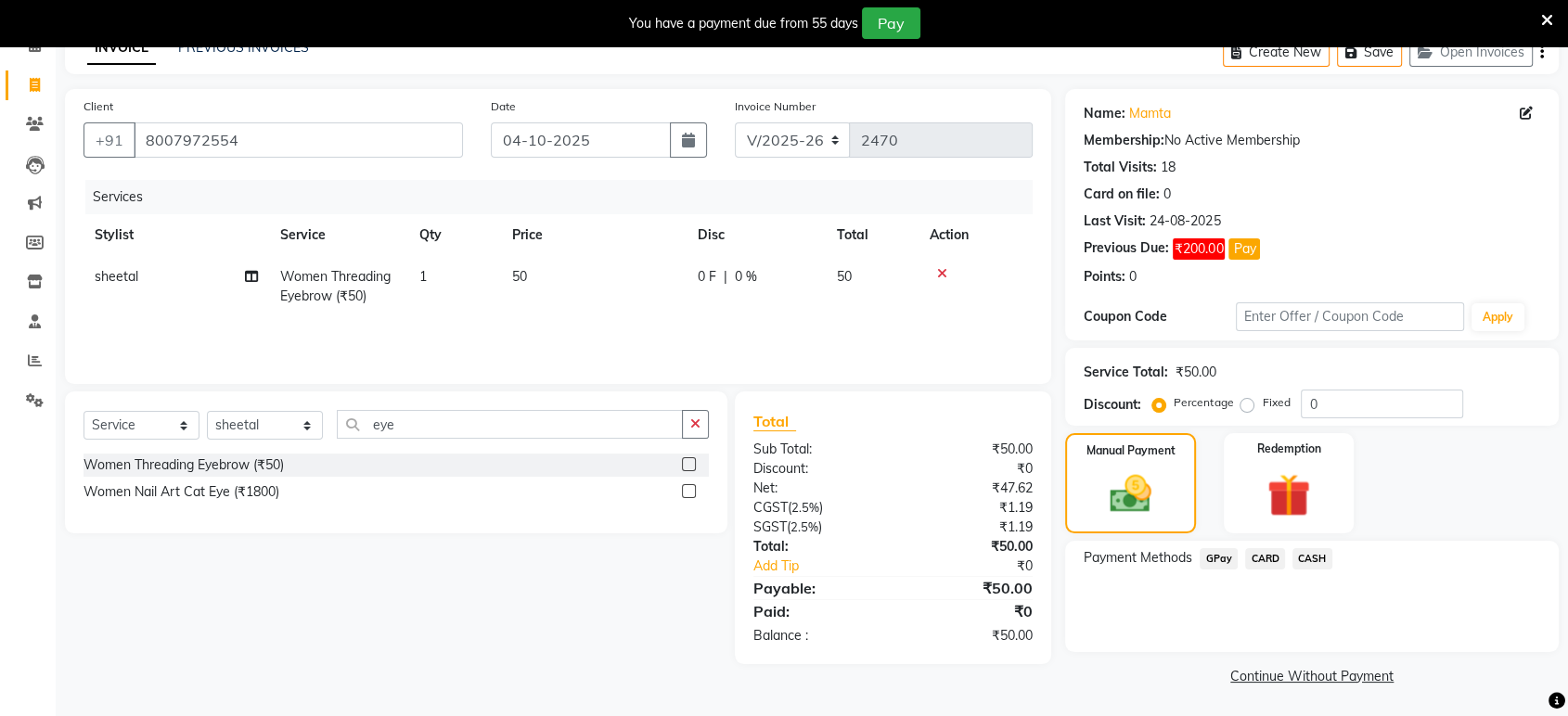
click at [1213, 561] on span "GPay" at bounding box center [1218, 558] width 38 height 21
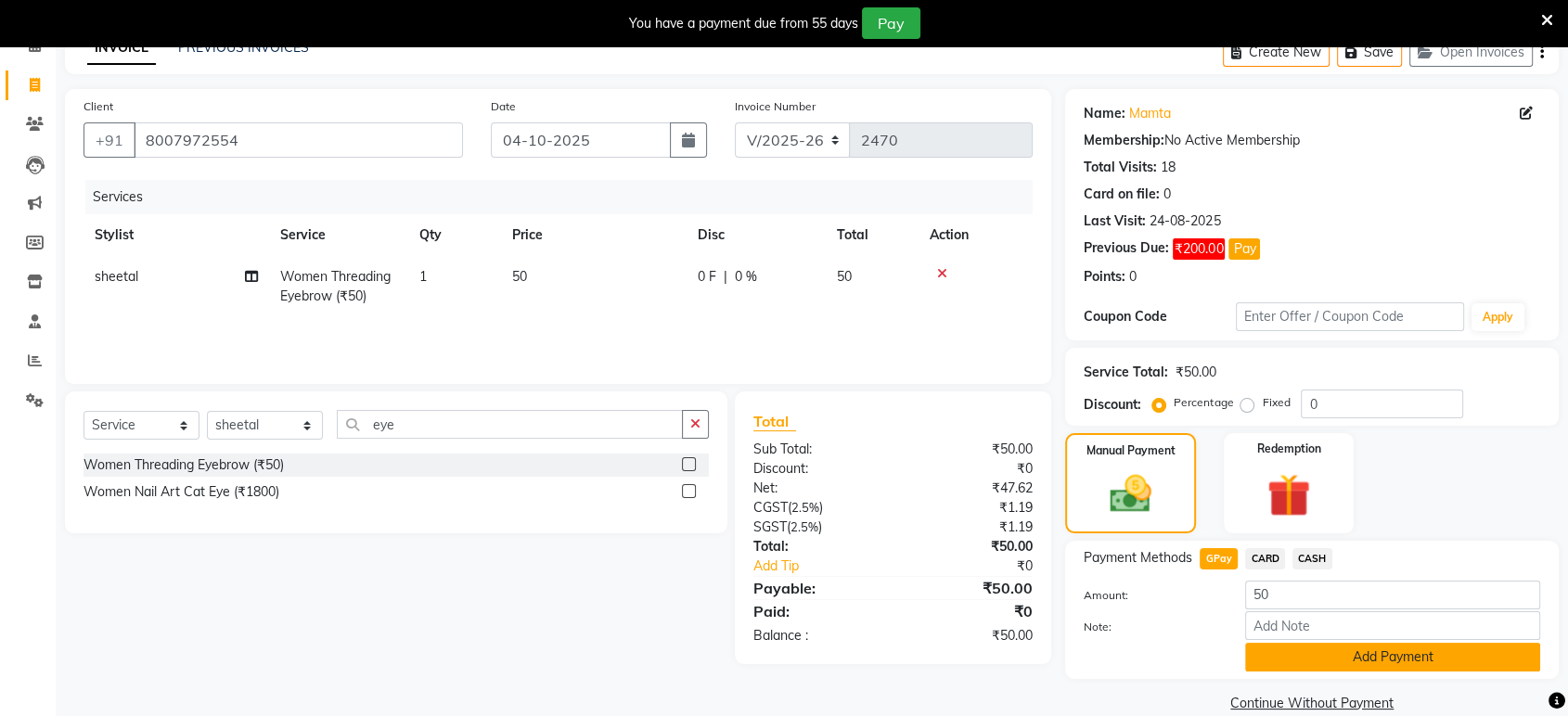
click at [1280, 667] on button "Add Payment" at bounding box center [1392, 656] width 295 height 29
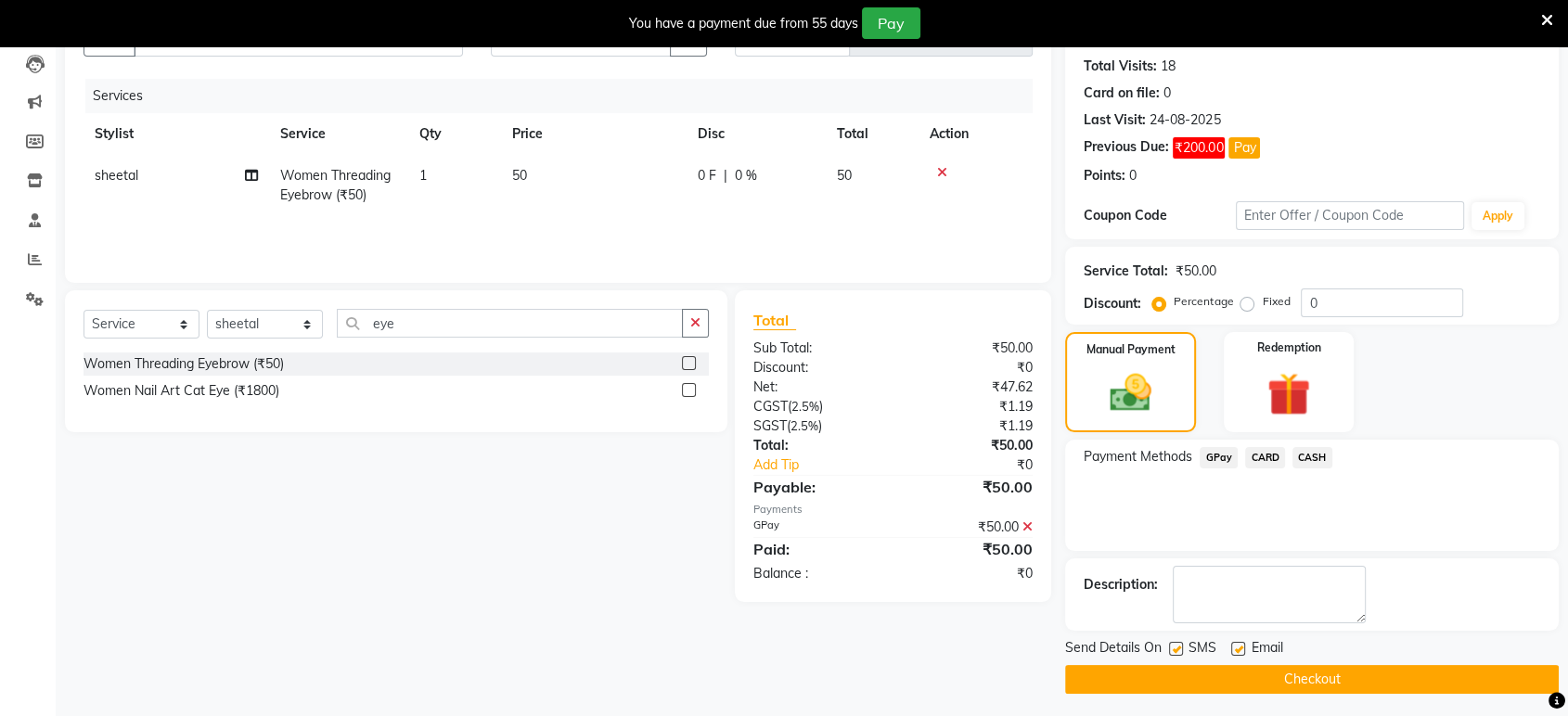
scroll to position [201, 0]
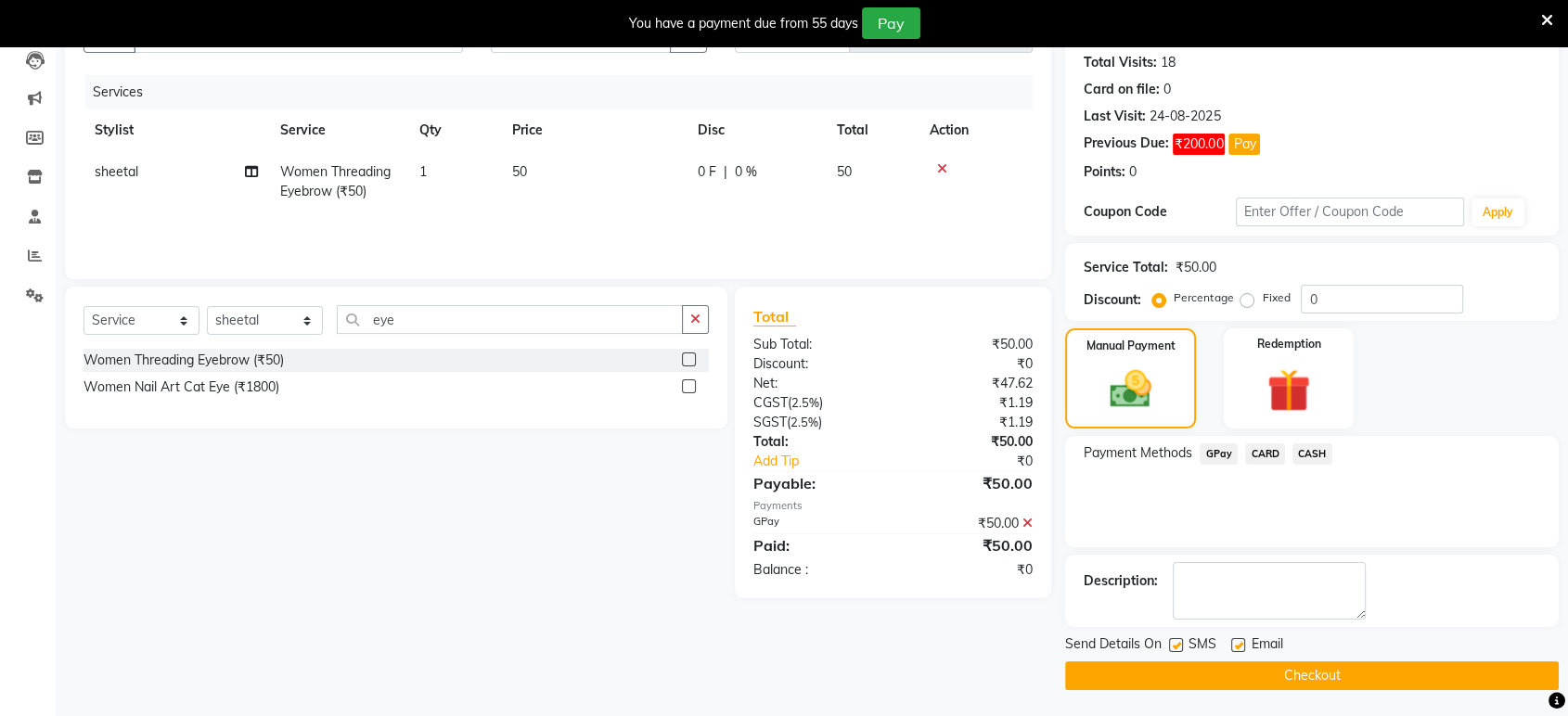
click at [1234, 647] on label at bounding box center [1237, 644] width 14 height 14
click at [1234, 647] on input "checkbox" at bounding box center [1236, 645] width 12 height 12
checkbox input "false"
drag, startPoint x: 1166, startPoint y: 645, endPoint x: 1183, endPoint y: 643, distance: 17.1
click at [1183, 643] on div "Send Details On SMS Email" at bounding box center [1312, 645] width 494 height 23
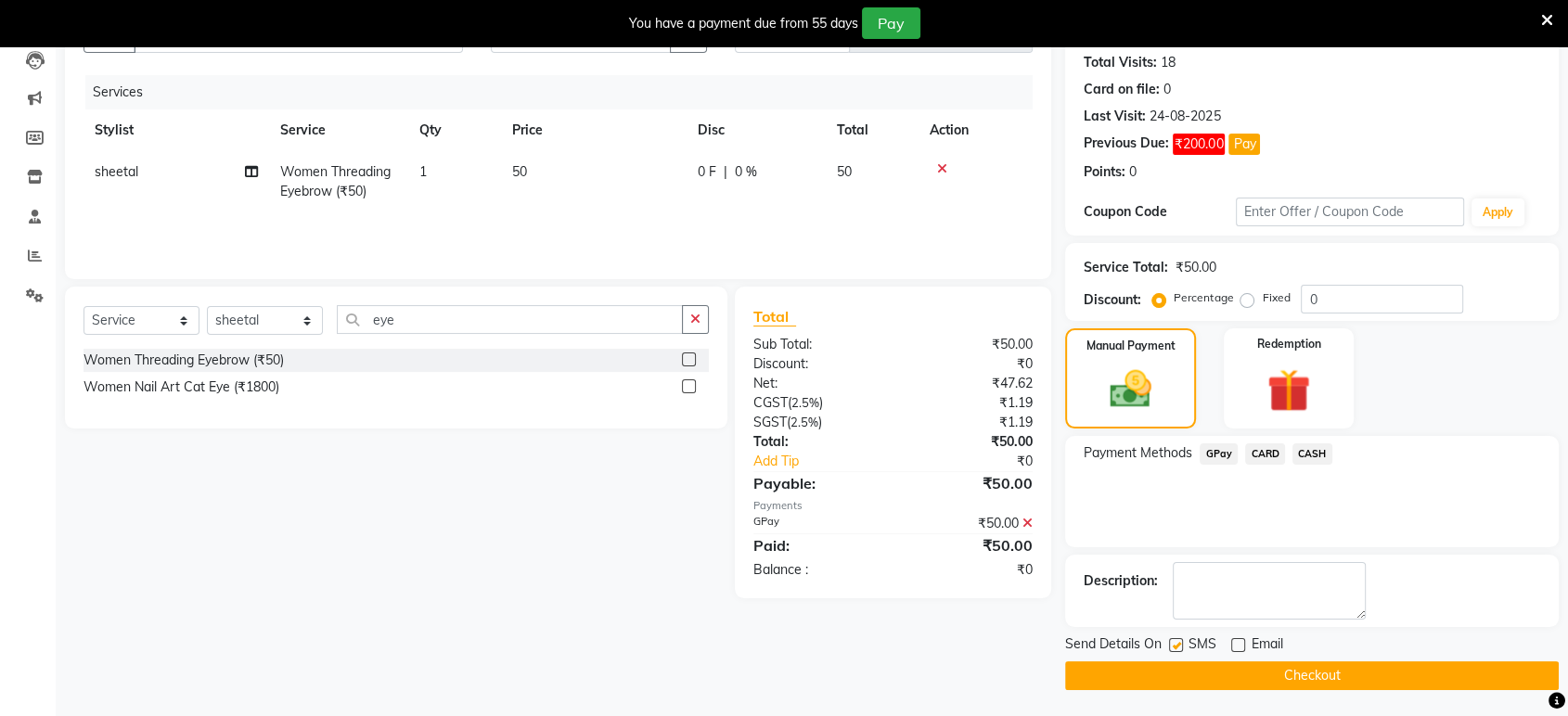
click at [1181, 641] on div "SMS" at bounding box center [1200, 645] width 62 height 23
drag, startPoint x: 1175, startPoint y: 642, endPoint x: 1175, endPoint y: 654, distance: 12.0
click at [1175, 649] on label at bounding box center [1176, 644] width 14 height 14
click at [1175, 649] on input "checkbox" at bounding box center [1175, 645] width 12 height 12
checkbox input "false"
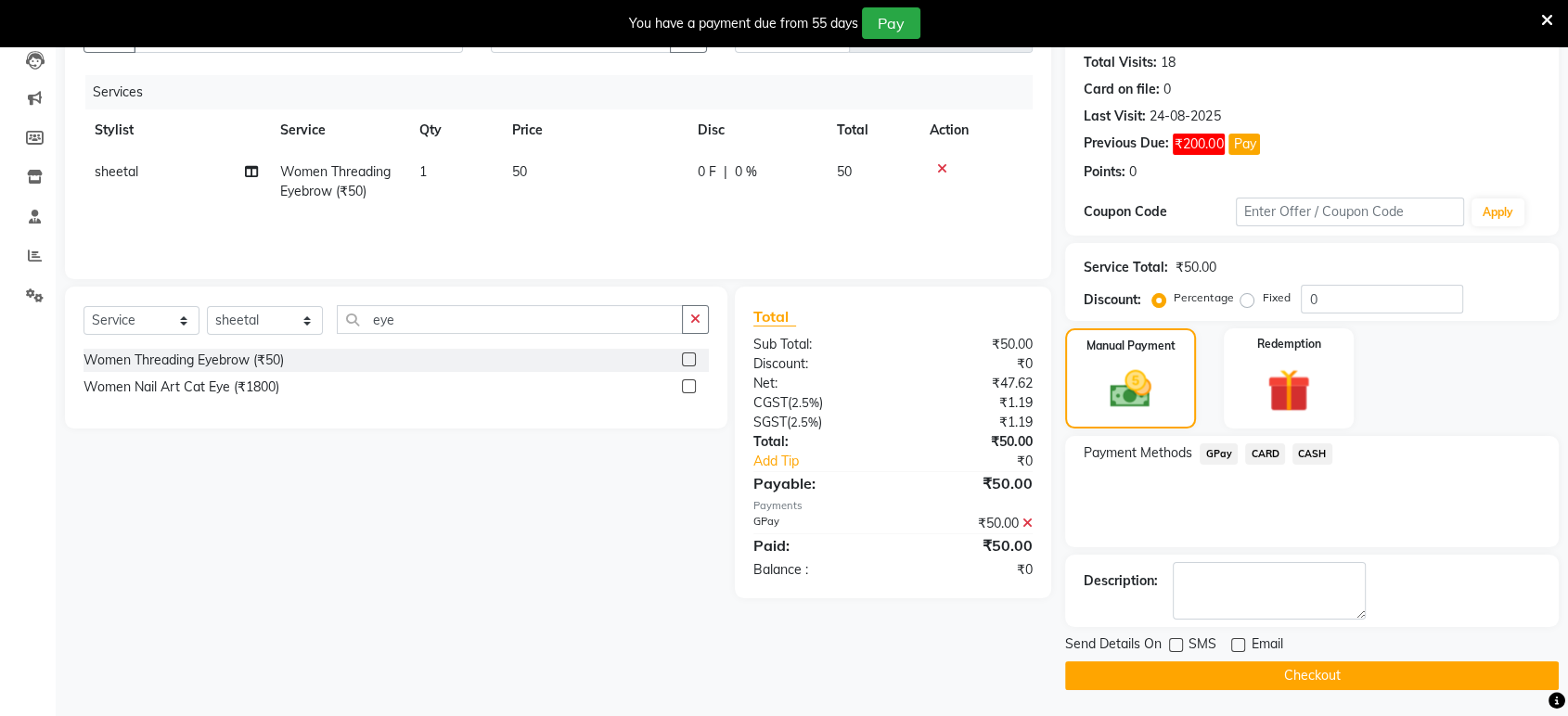
click at [1180, 668] on button "Checkout" at bounding box center [1312, 675] width 494 height 29
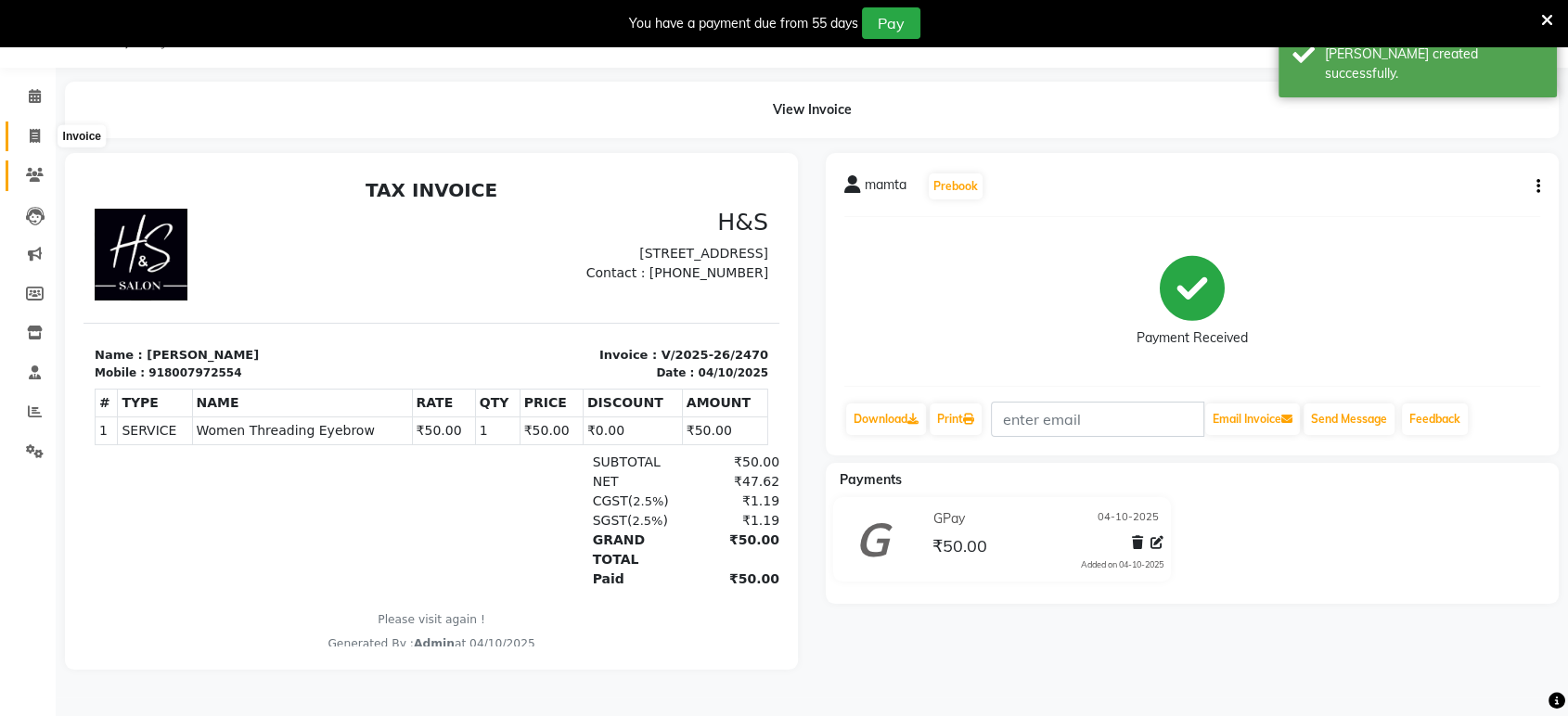
drag, startPoint x: 20, startPoint y: 137, endPoint x: 12, endPoint y: 168, distance: 32.0
click at [20, 137] on span at bounding box center [34, 136] width 33 height 21
select select "6419"
select select "service"
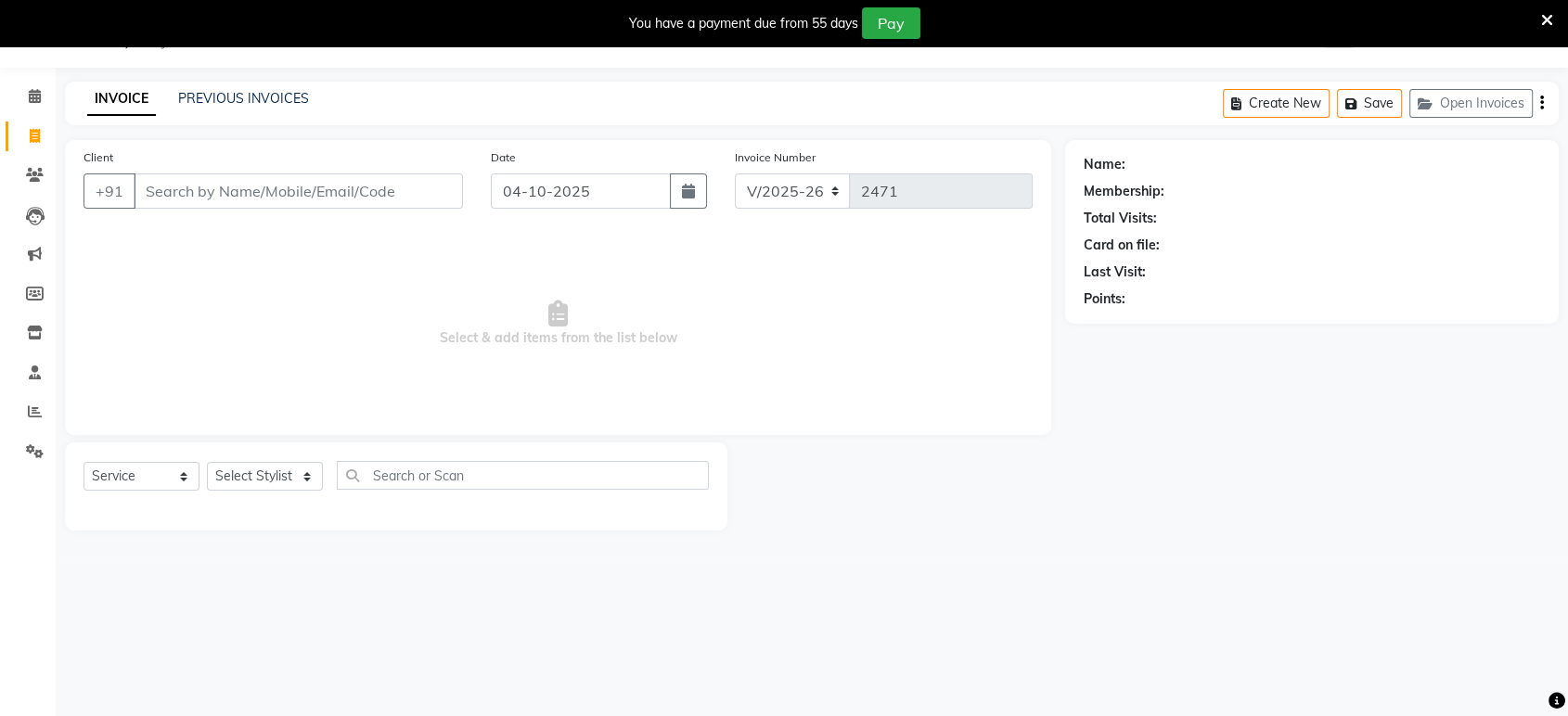
click at [1384, 443] on div "Name: Membership: Total Visits: Card on file: Last Visit: Points:" at bounding box center [1318, 334] width 508 height 390
click at [215, 472] on select "Select Stylist ankit [PERSON_NAME] Foram [PERSON_NAME] [PERSON_NAME] sheetal" at bounding box center [265, 476] width 116 height 29
select select "49331"
click at [207, 462] on select "Select Stylist ankit [PERSON_NAME] Foram [PERSON_NAME] [PERSON_NAME] sheetal" at bounding box center [265, 476] width 116 height 29
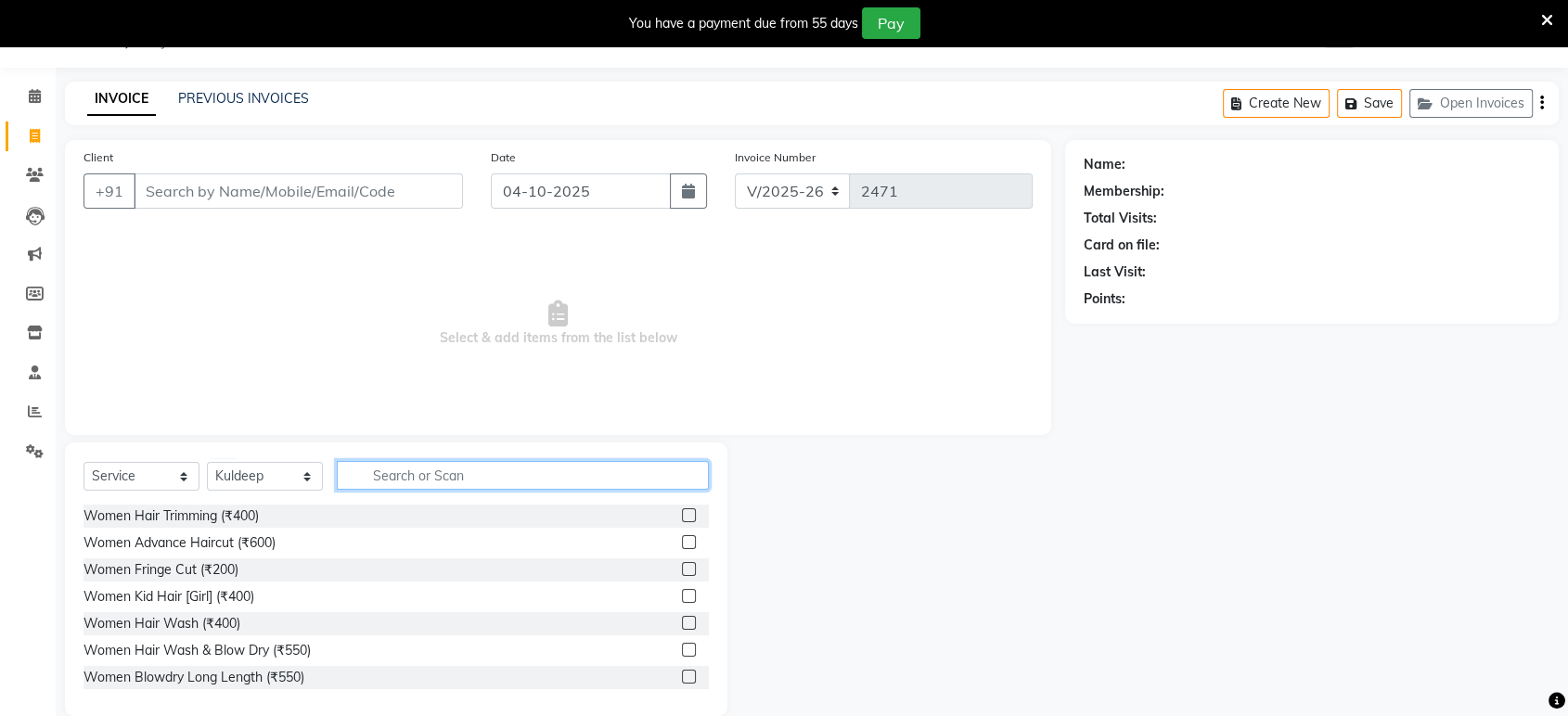
click at [388, 473] on input "text" at bounding box center [522, 475] width 372 height 29
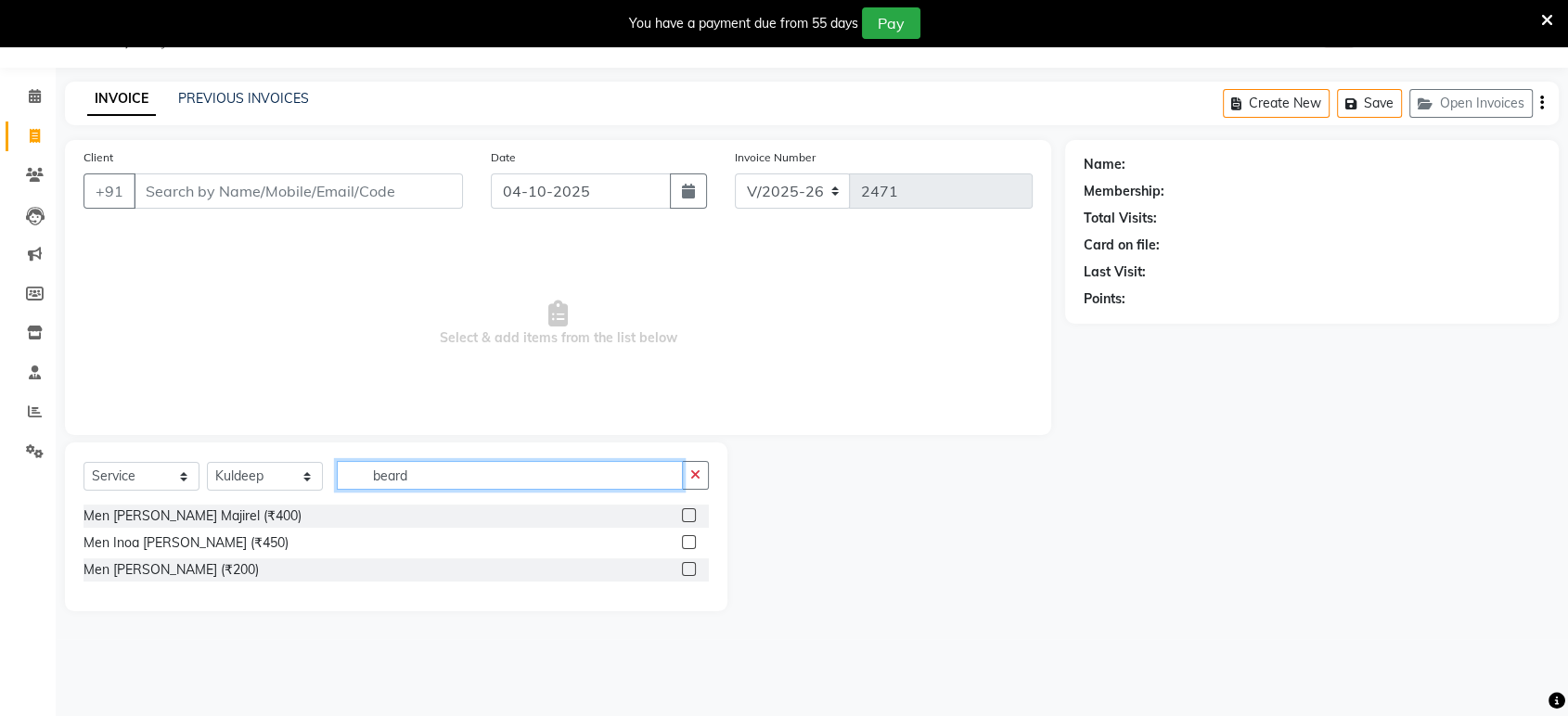
type input "beard"
click at [691, 569] on label at bounding box center [689, 568] width 14 height 14
click at [691, 569] on input "checkbox" at bounding box center [688, 569] width 12 height 12
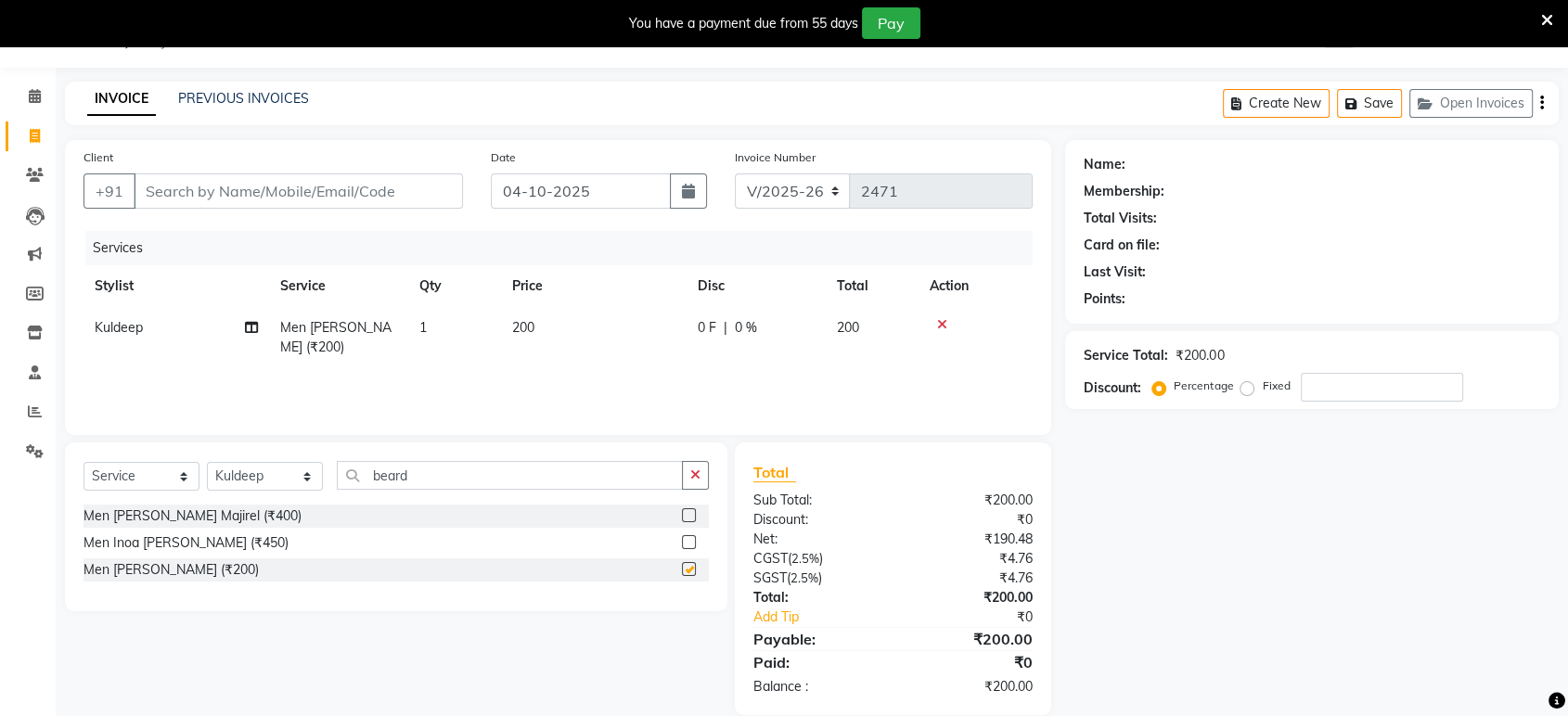
checkbox input "false"
drag, startPoint x: 245, startPoint y: 181, endPoint x: 245, endPoint y: 163, distance: 18.0
click at [249, 178] on input "Client" at bounding box center [297, 191] width 329 height 35
click at [364, 182] on input "Client" at bounding box center [297, 191] width 329 height 35
type input "7"
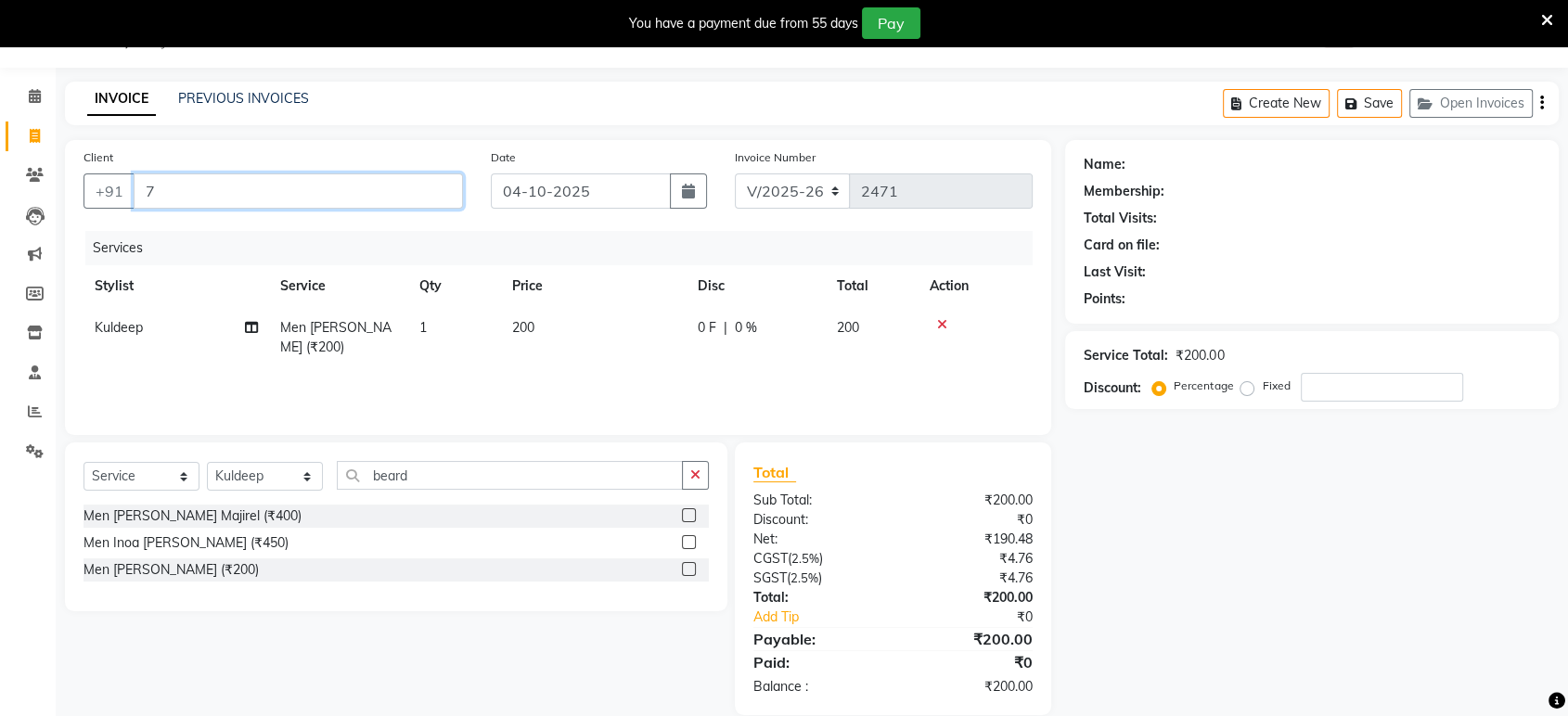
type input "0"
type input "7710048406"
click at [427, 191] on span "Add Client" at bounding box center [415, 191] width 74 height 19
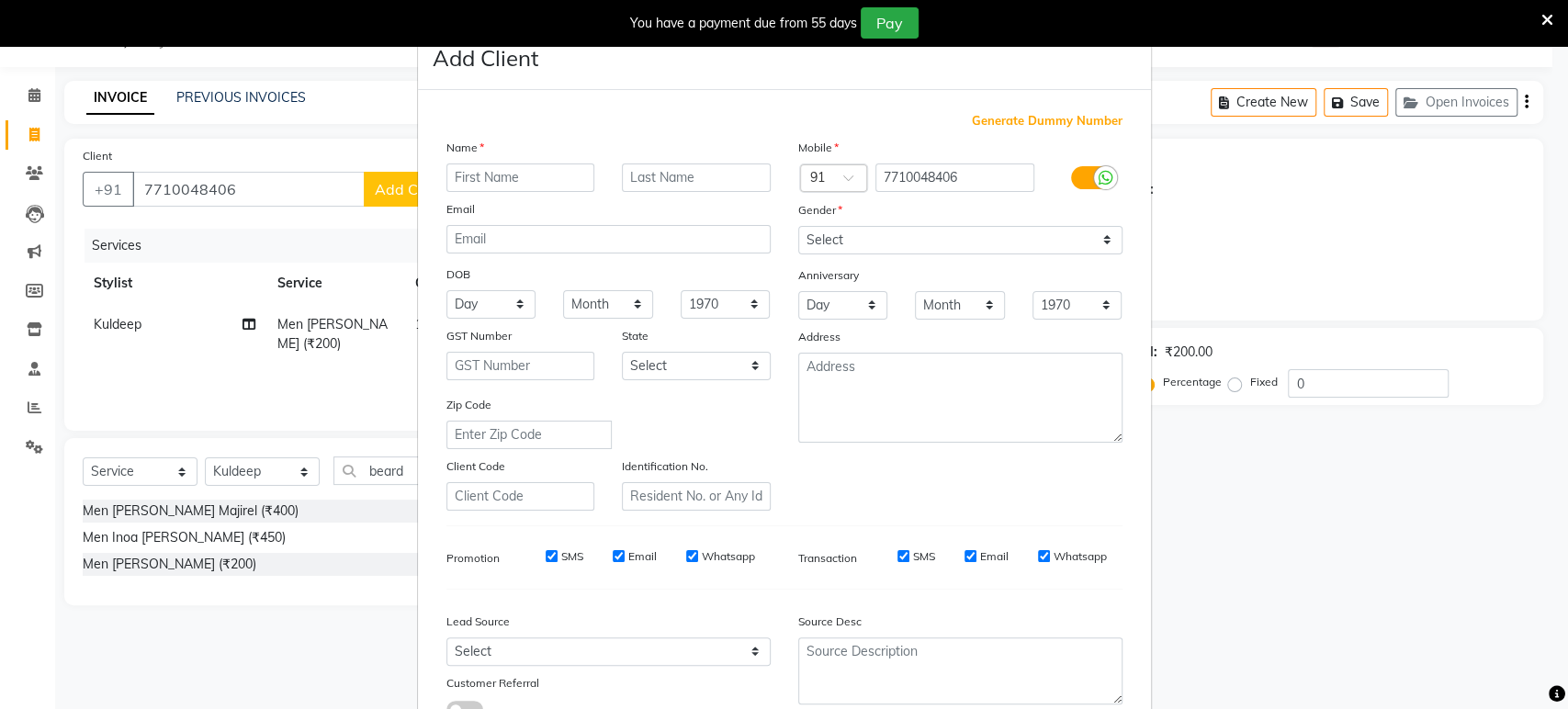
click at [454, 177] on input "text" at bounding box center [520, 177] width 148 height 29
click at [258, 186] on ngb-modal-window "Add Client Generate Dummy Number Name Email DOB Day 01 02 03 04 05 06 07 08 09 …" at bounding box center [784, 354] width 1568 height 709
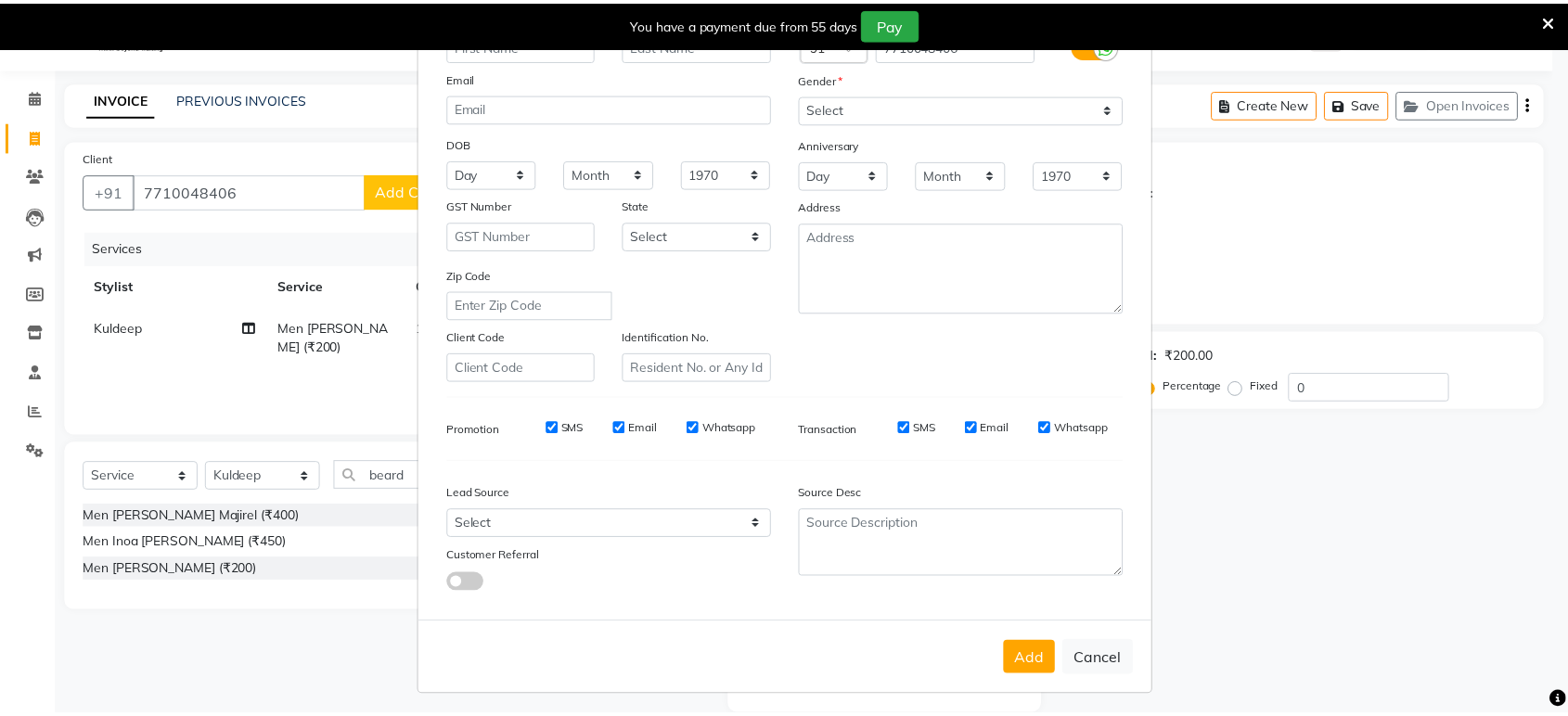
scroll to position [135, 0]
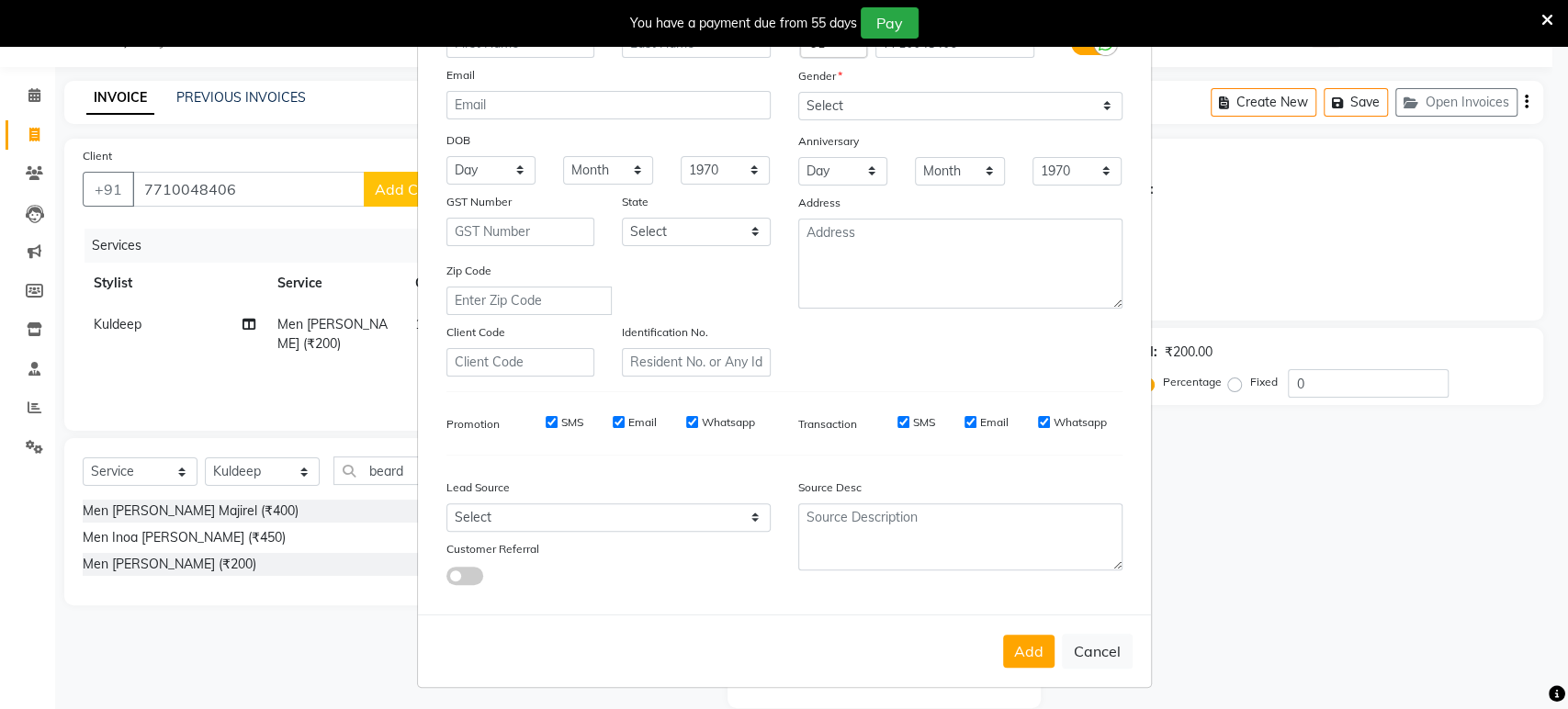
click at [1088, 624] on div "Add Cancel" at bounding box center [784, 650] width 733 height 73
click at [1087, 659] on button "Cancel" at bounding box center [1097, 651] width 71 height 35
select select
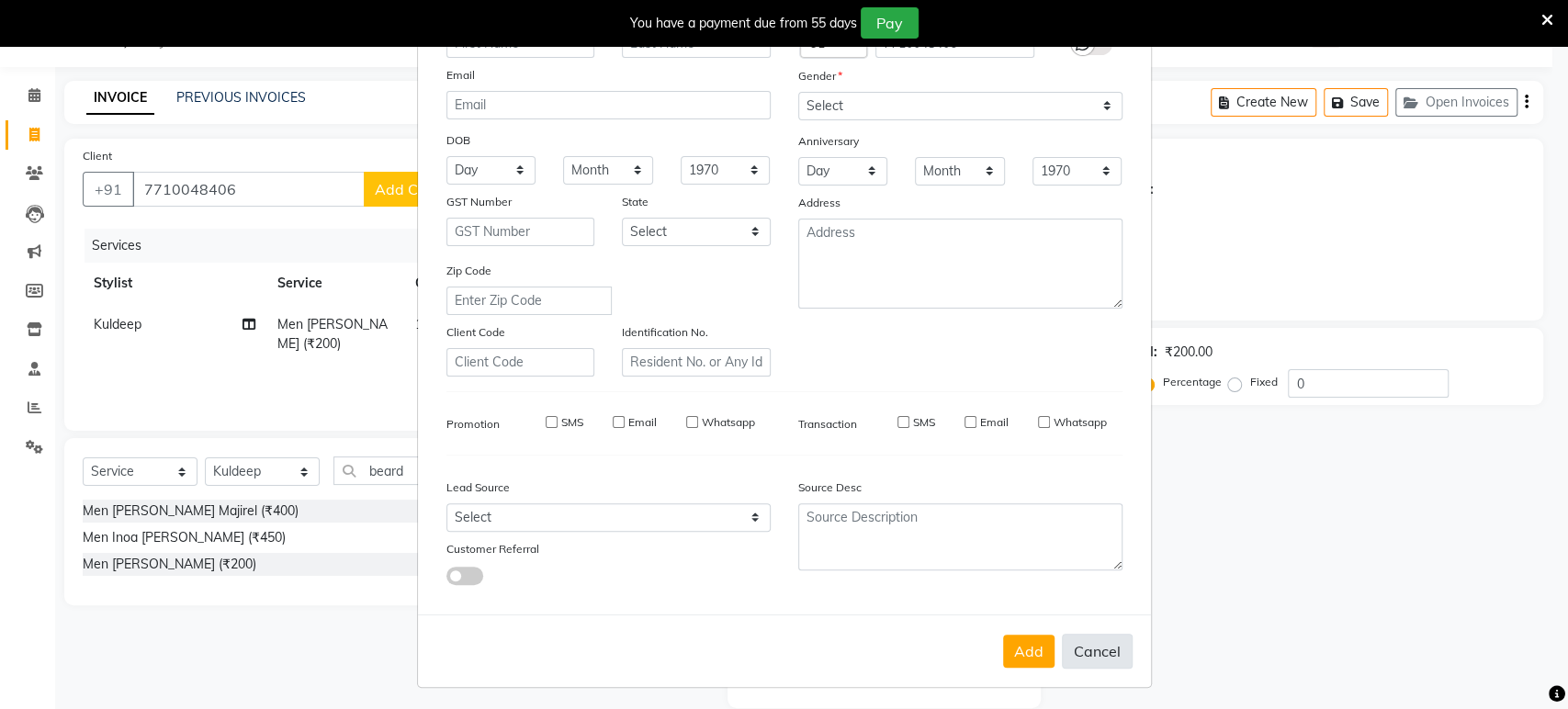
select select
checkbox input "false"
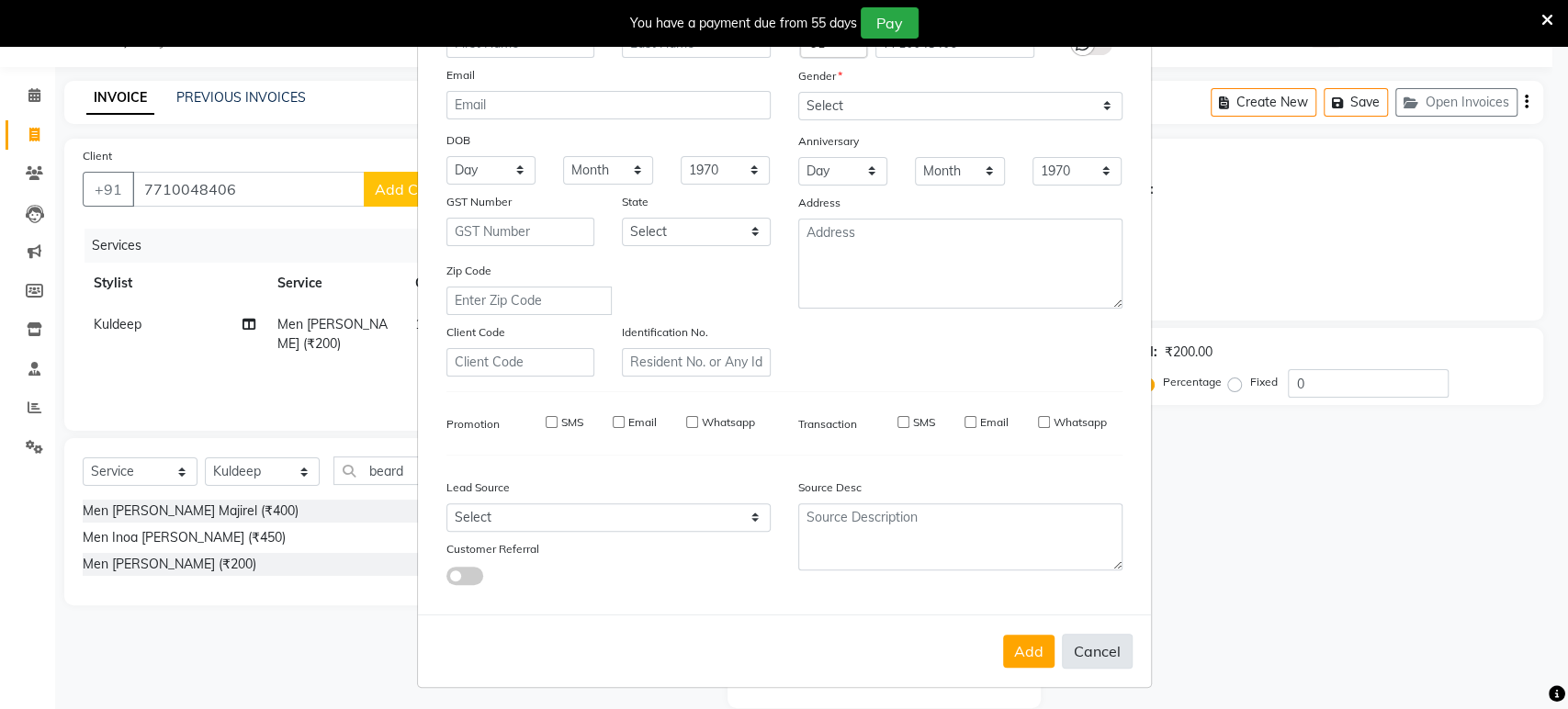
checkbox input "false"
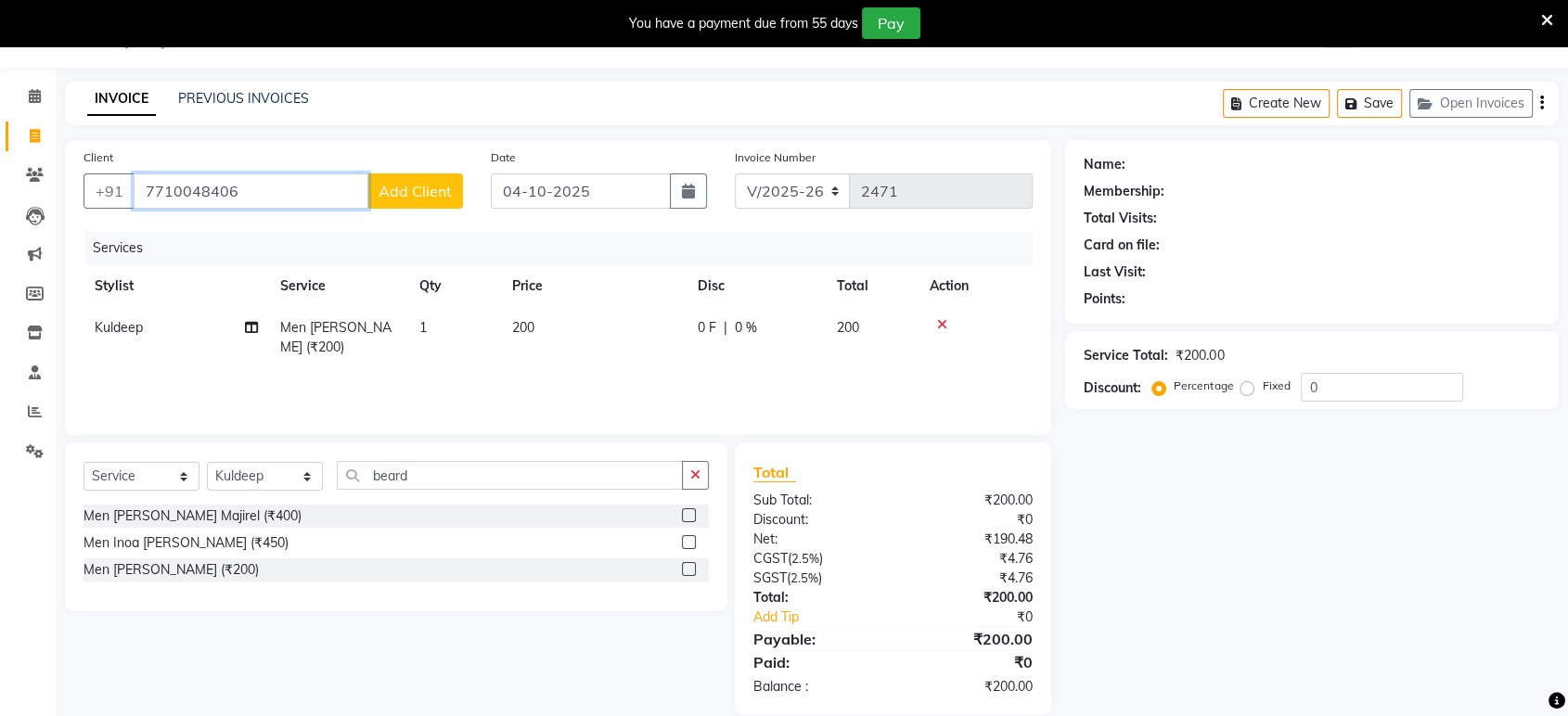
click at [316, 177] on input "7710048406" at bounding box center [251, 191] width 235 height 35
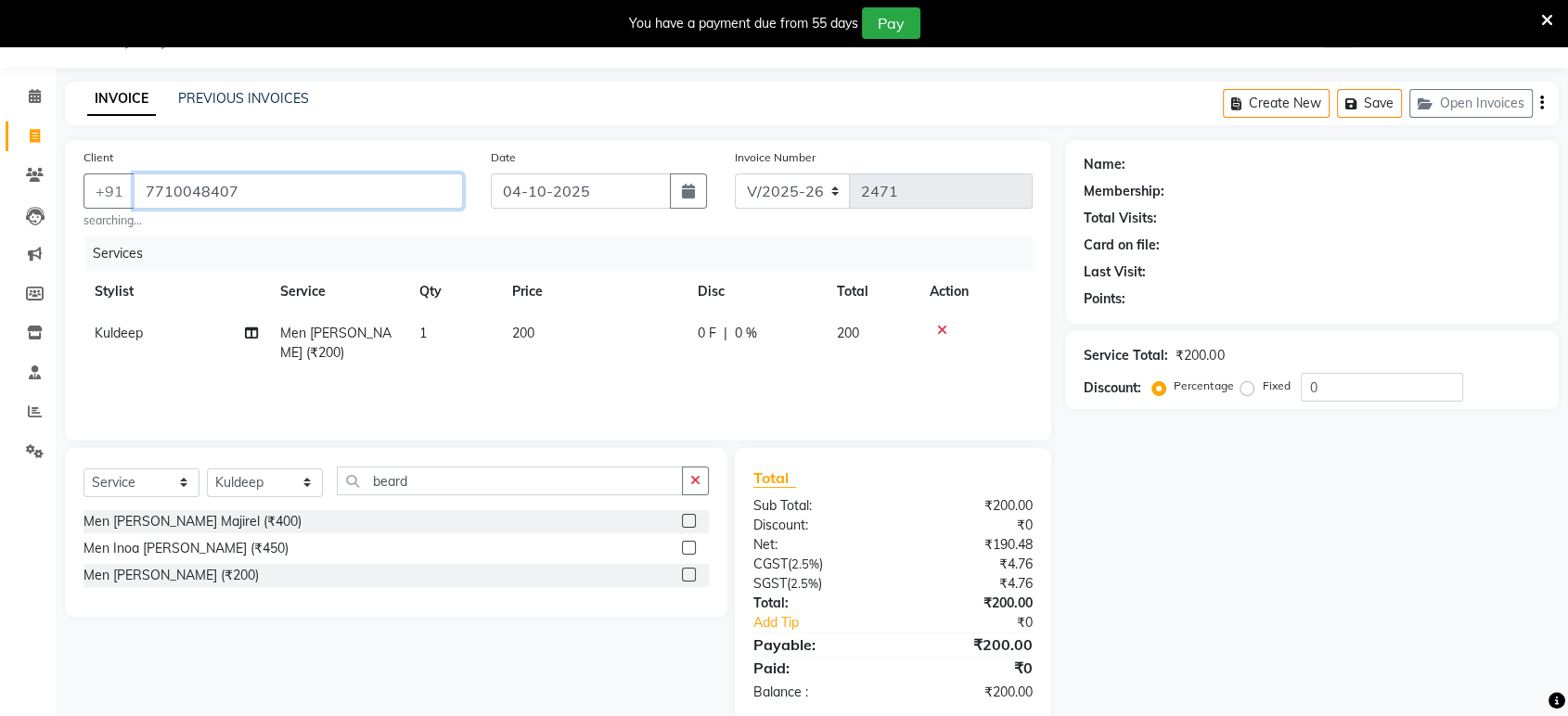
type input "7710048407"
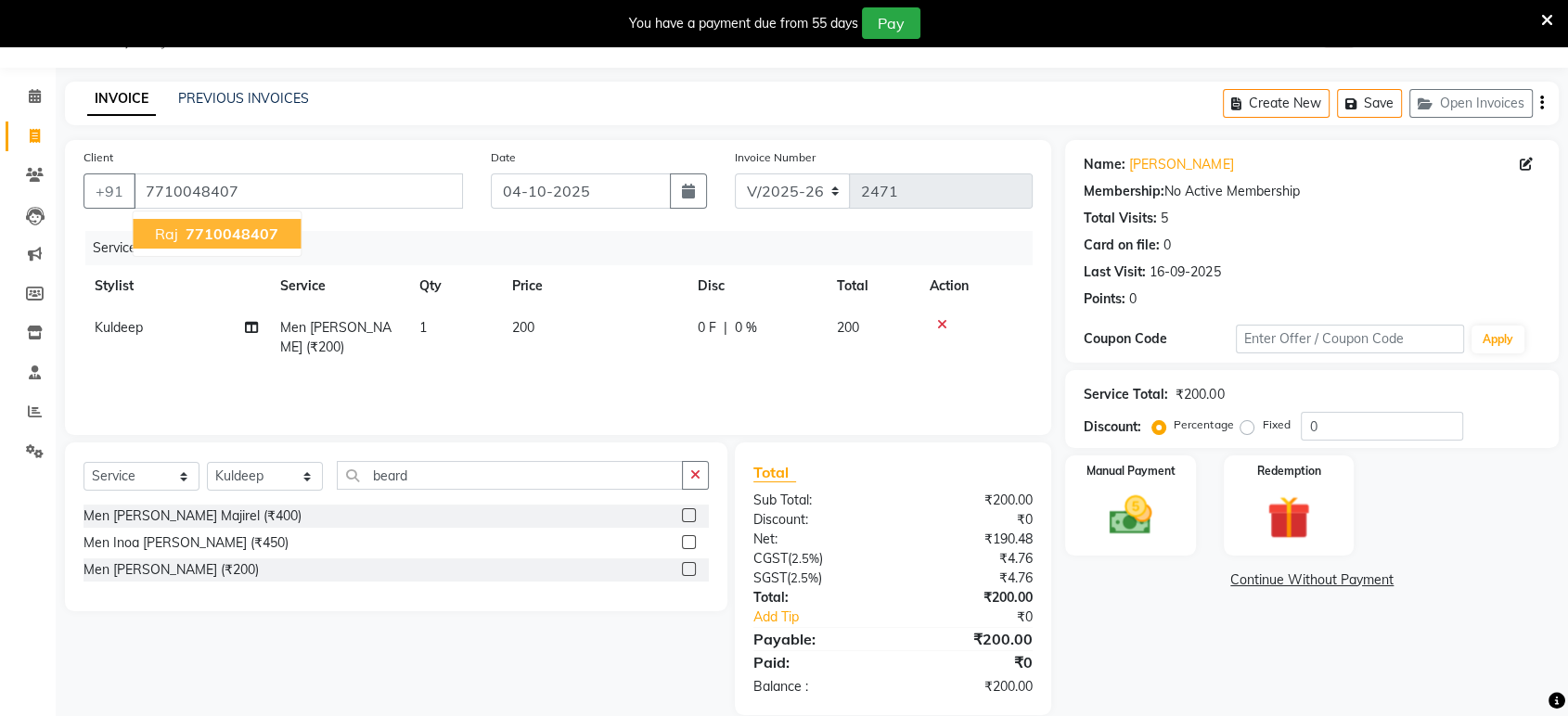
click at [241, 226] on span "7710048407" at bounding box center [232, 234] width 93 height 19
click at [1137, 473] on label "Manual Payment" at bounding box center [1131, 469] width 93 height 18
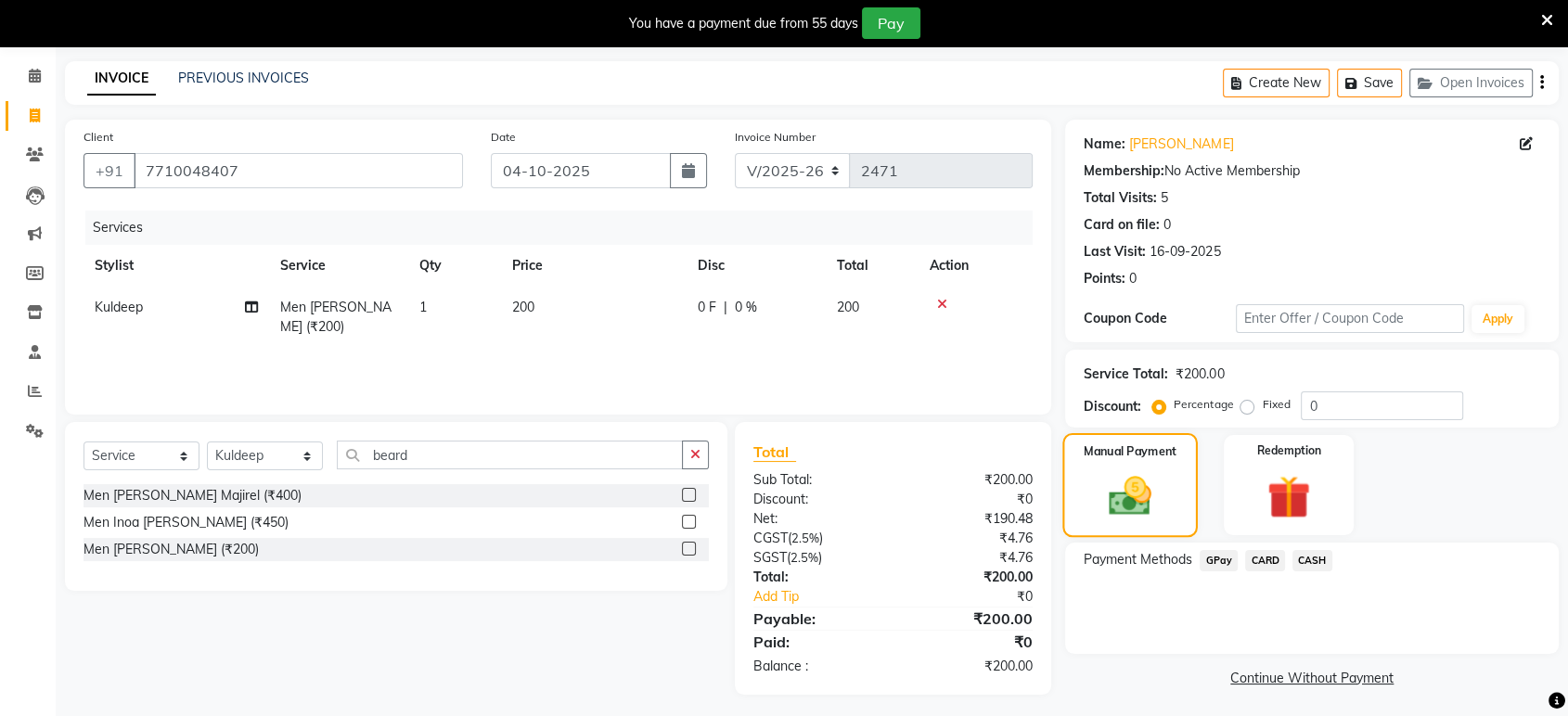
scroll to position [72, 0]
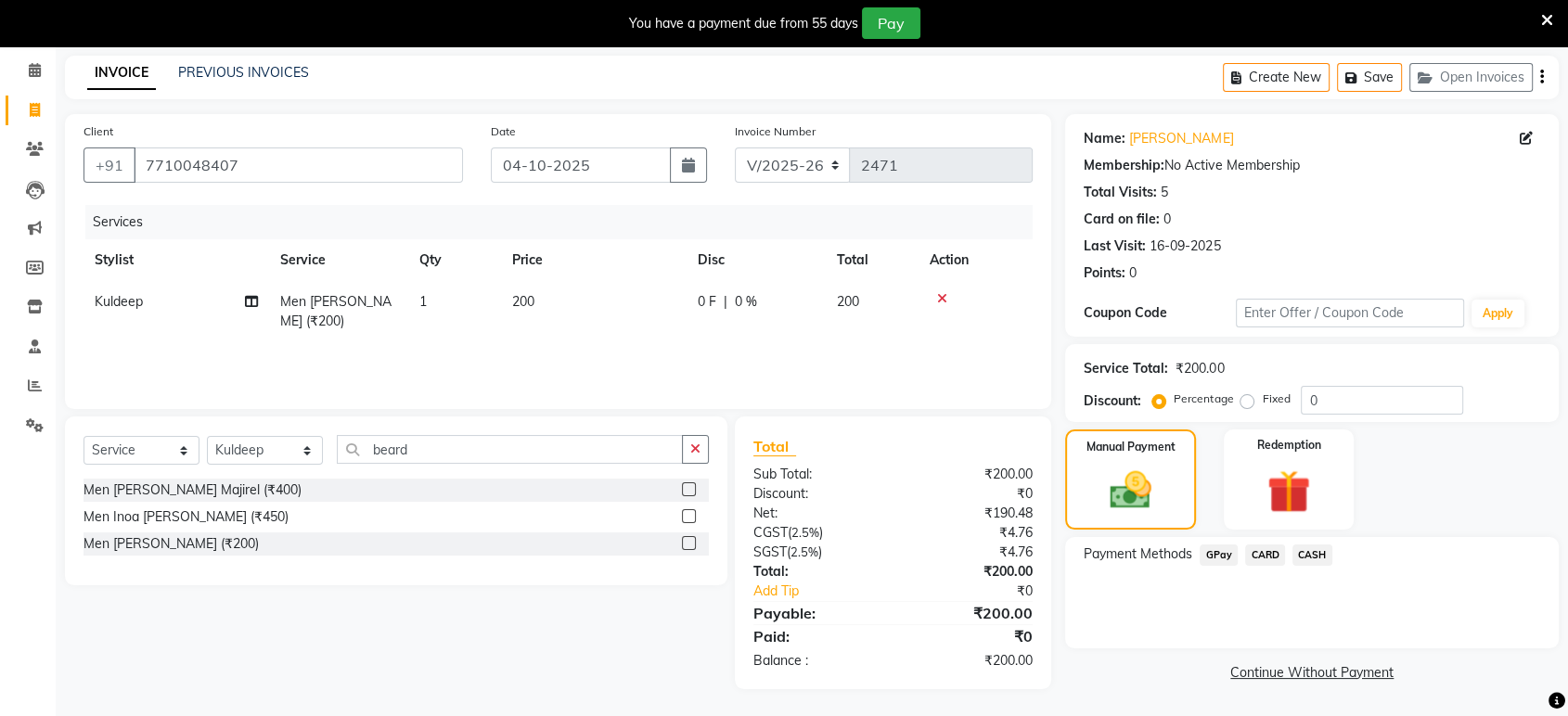
click at [1227, 548] on span "GPay" at bounding box center [1218, 554] width 38 height 21
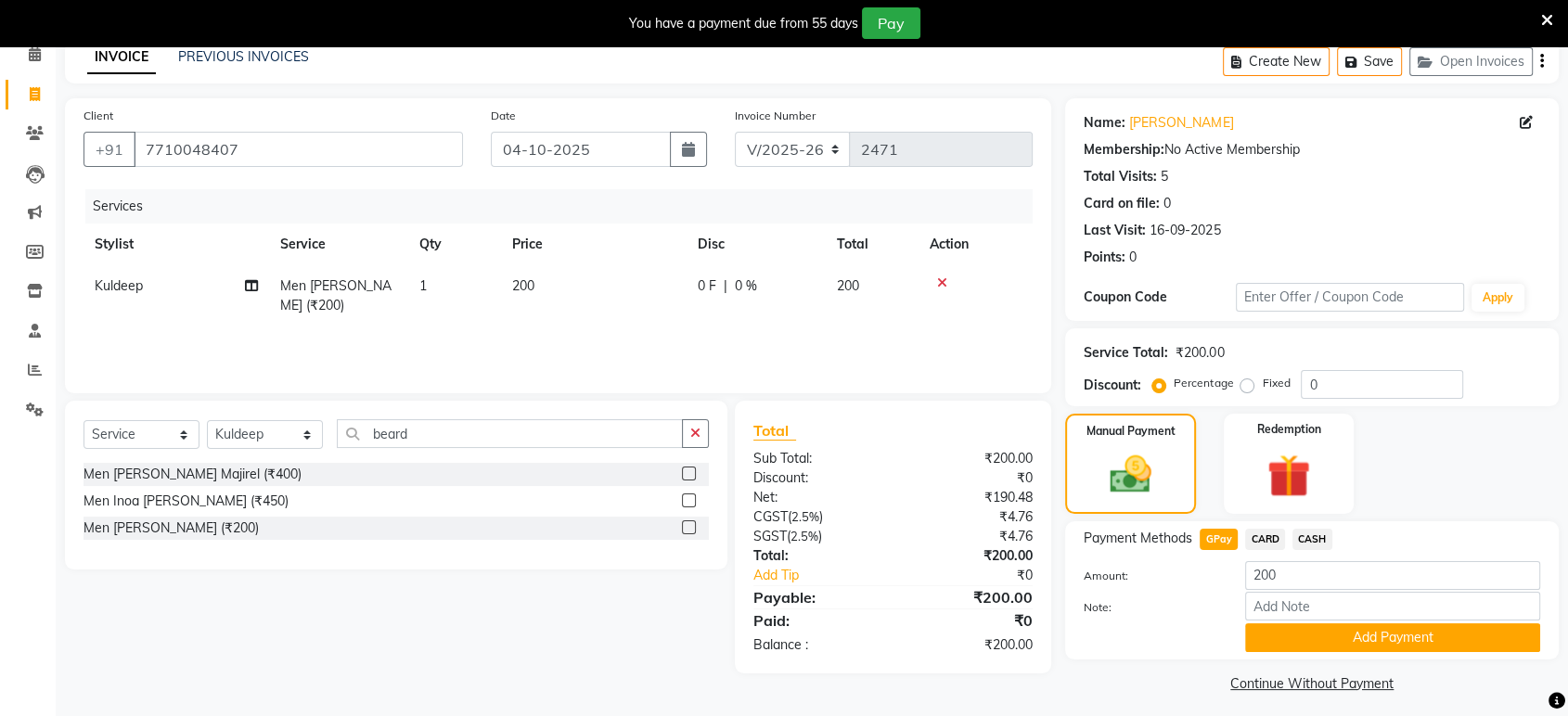
scroll to position [96, 0]
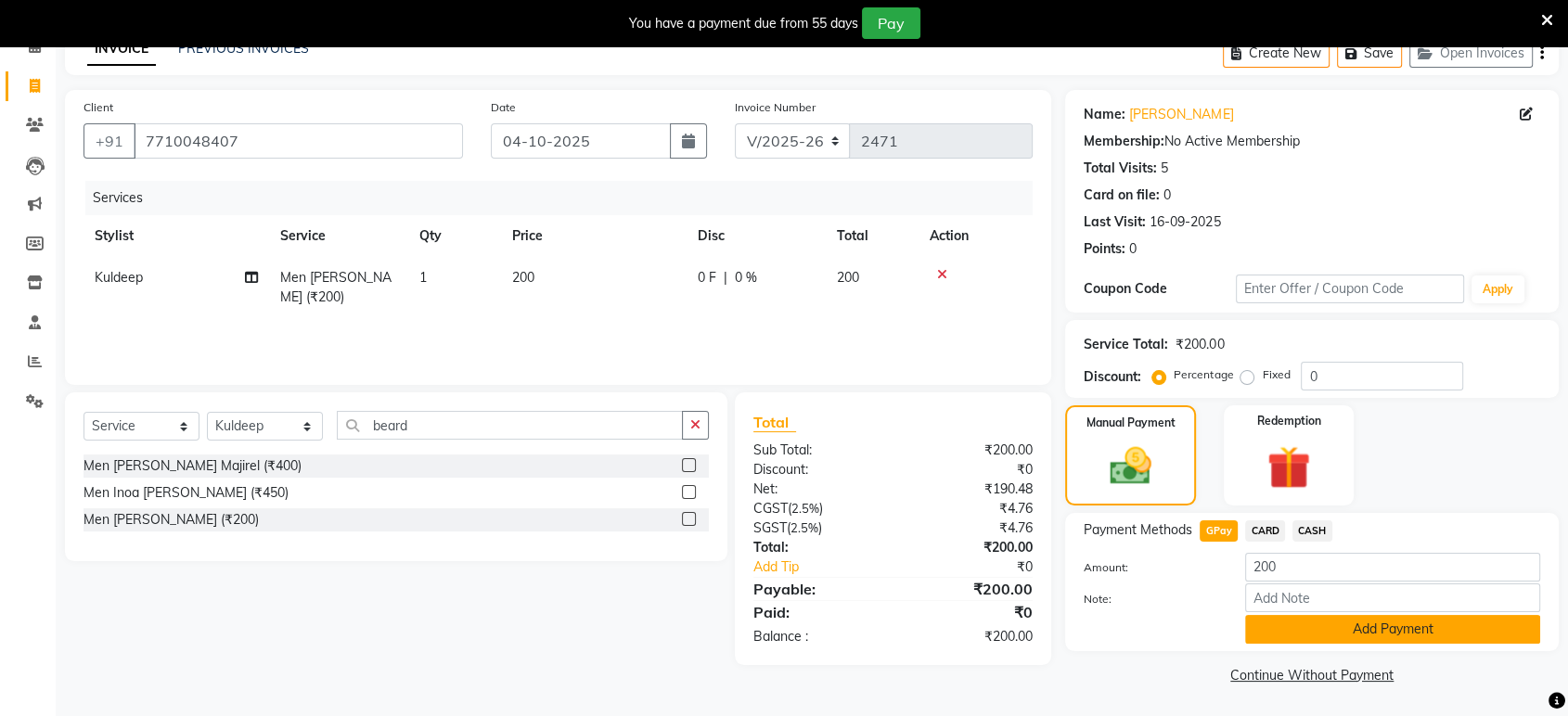
click at [1342, 622] on button "Add Payment" at bounding box center [1392, 628] width 295 height 29
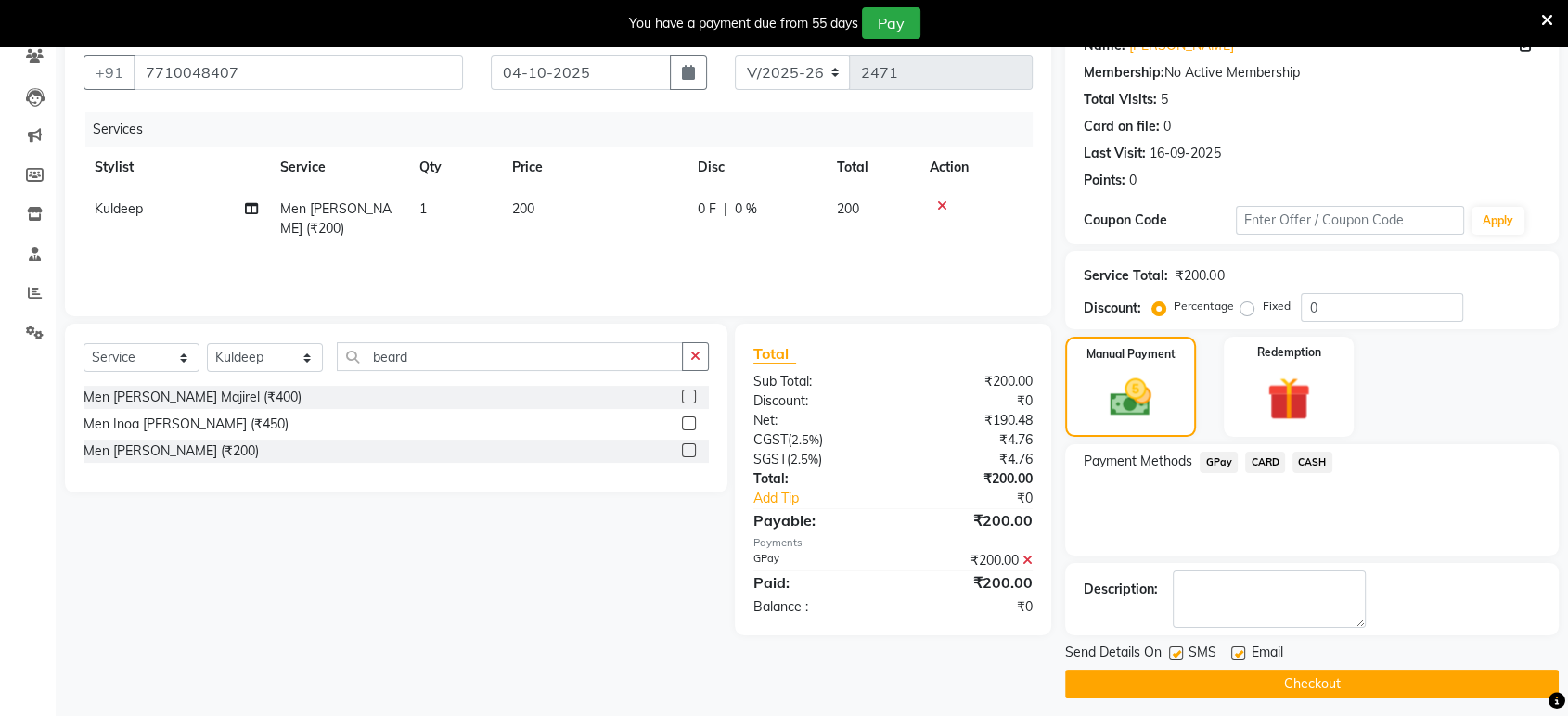
scroll to position [172, 0]
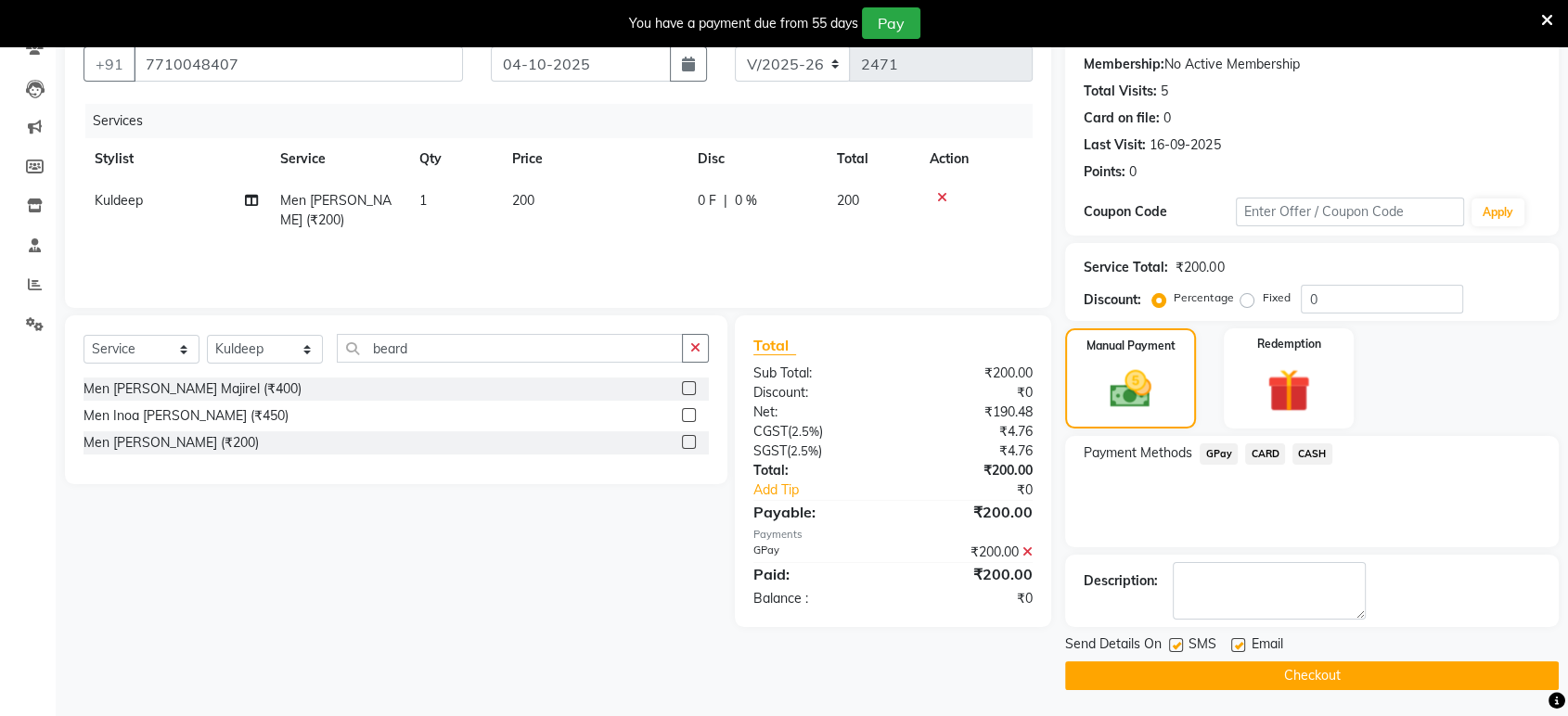
click at [1239, 635] on div "Email" at bounding box center [1263, 645] width 66 height 23
drag, startPoint x: 1237, startPoint y: 640, endPoint x: 1193, endPoint y: 640, distance: 44.0
click at [1234, 640] on label at bounding box center [1237, 644] width 14 height 14
click at [1234, 640] on input "checkbox" at bounding box center [1236, 645] width 12 height 12
checkbox input "false"
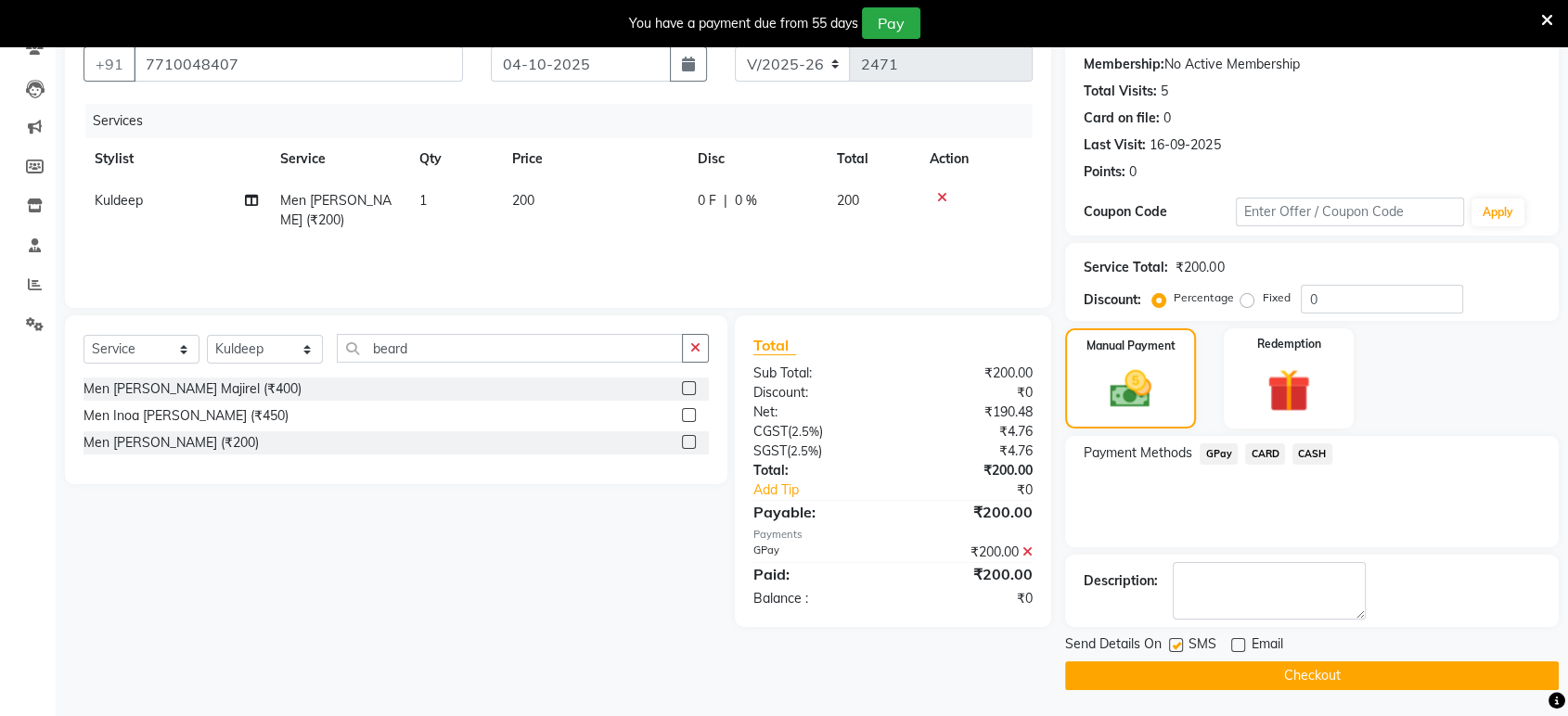
click at [1181, 640] on label at bounding box center [1176, 644] width 14 height 14
click at [1180, 640] on input "checkbox" at bounding box center [1175, 645] width 12 height 12
checkbox input "false"
click at [1172, 686] on button "Checkout" at bounding box center [1312, 675] width 494 height 29
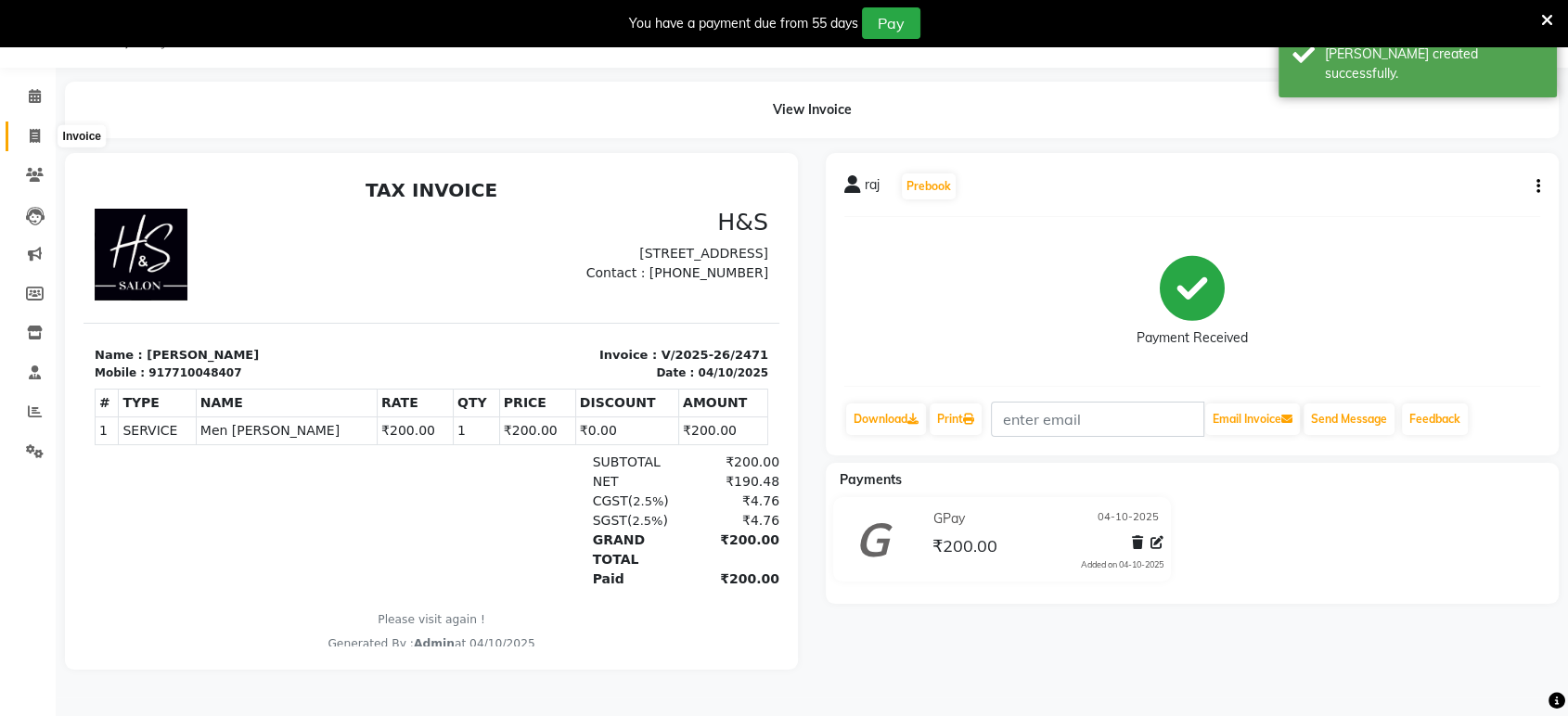
click at [30, 139] on icon at bounding box center [34, 135] width 10 height 14
select select "6419"
select select "service"
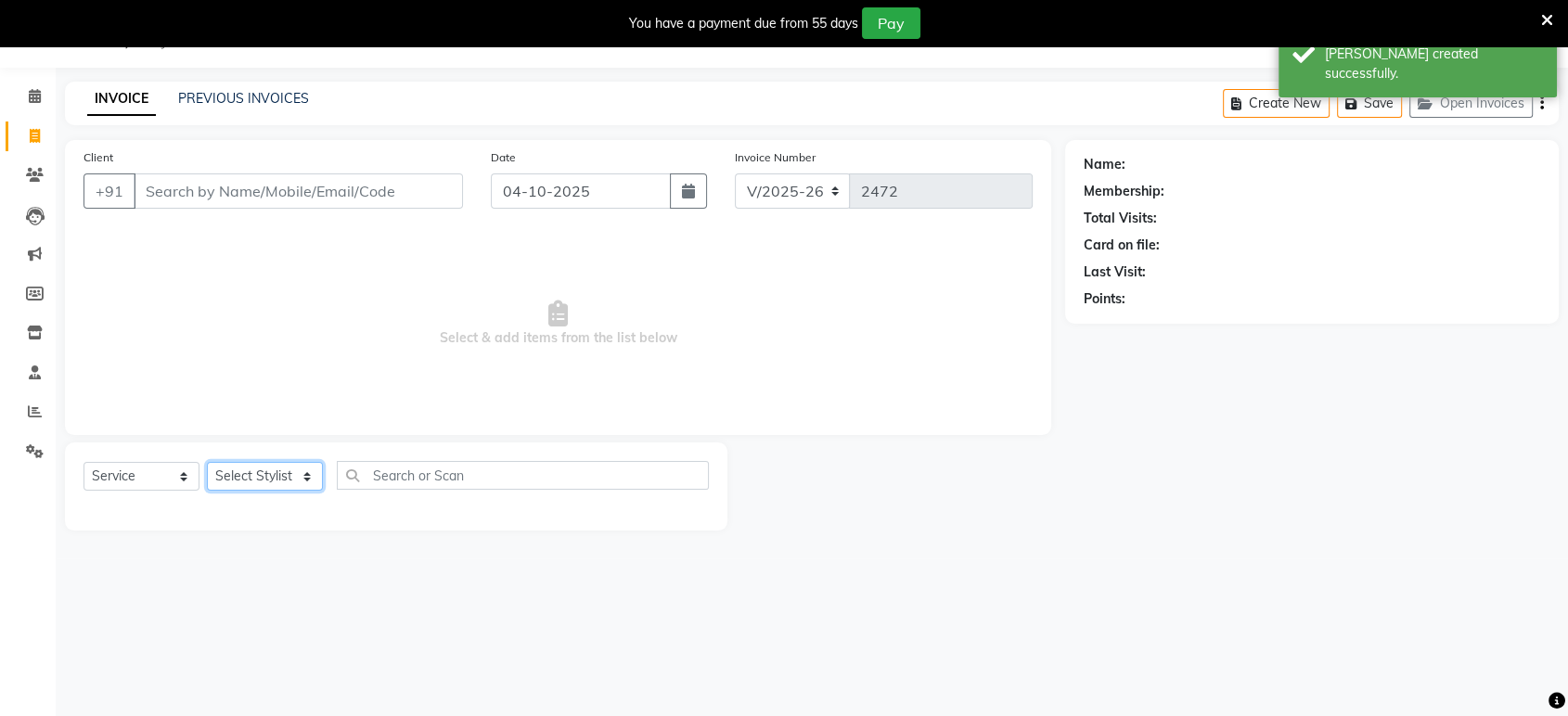
click at [263, 488] on select "Select Stylist ankit [PERSON_NAME] Foram [PERSON_NAME] [PERSON_NAME] sheetal" at bounding box center [265, 476] width 116 height 29
select select "49331"
click at [207, 462] on select "Select Stylist ankit [PERSON_NAME] Foram [PERSON_NAME] [PERSON_NAME] sheetal" at bounding box center [265, 476] width 116 height 29
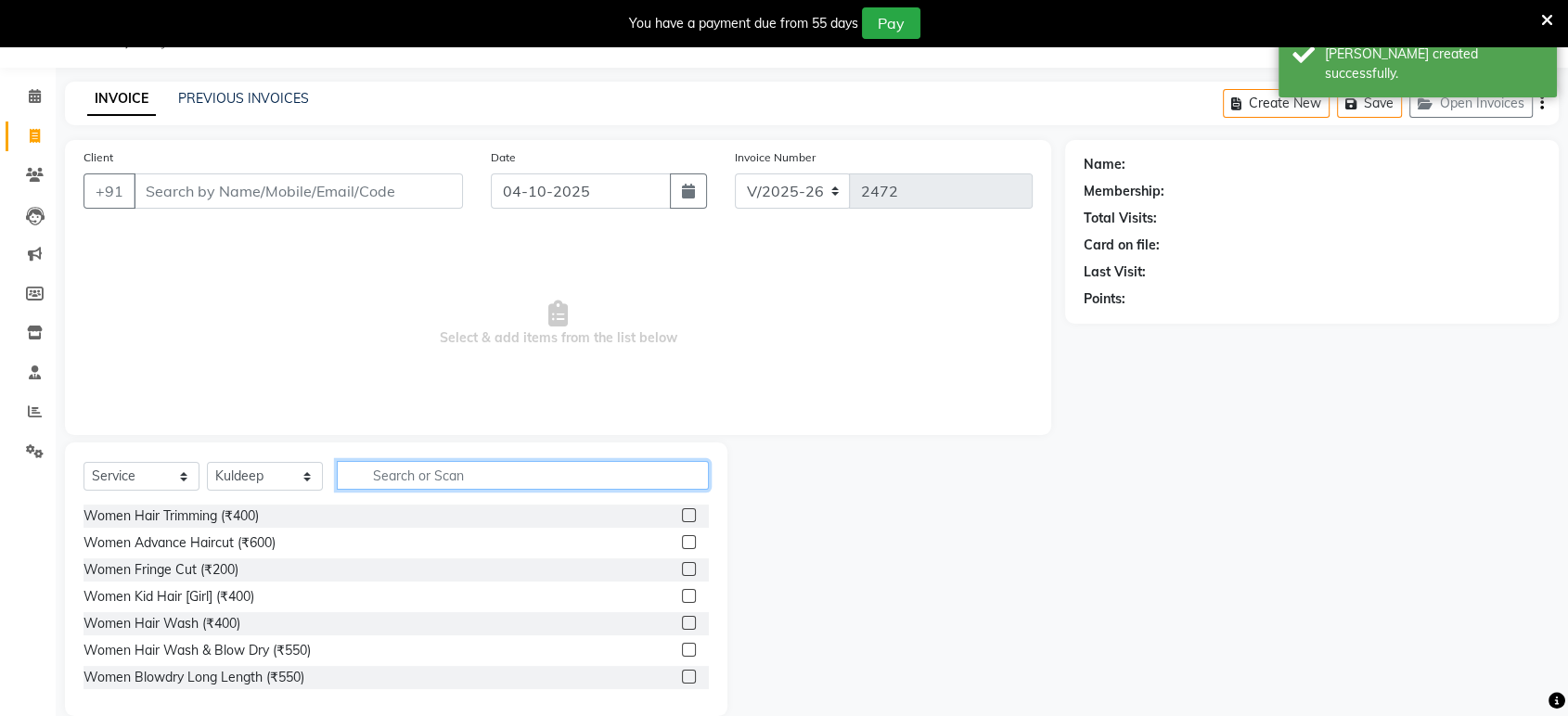
click at [396, 471] on input "text" at bounding box center [522, 475] width 372 height 29
click at [682, 536] on label at bounding box center [689, 542] width 14 height 14
click at [682, 536] on input "checkbox" at bounding box center [688, 542] width 12 height 12
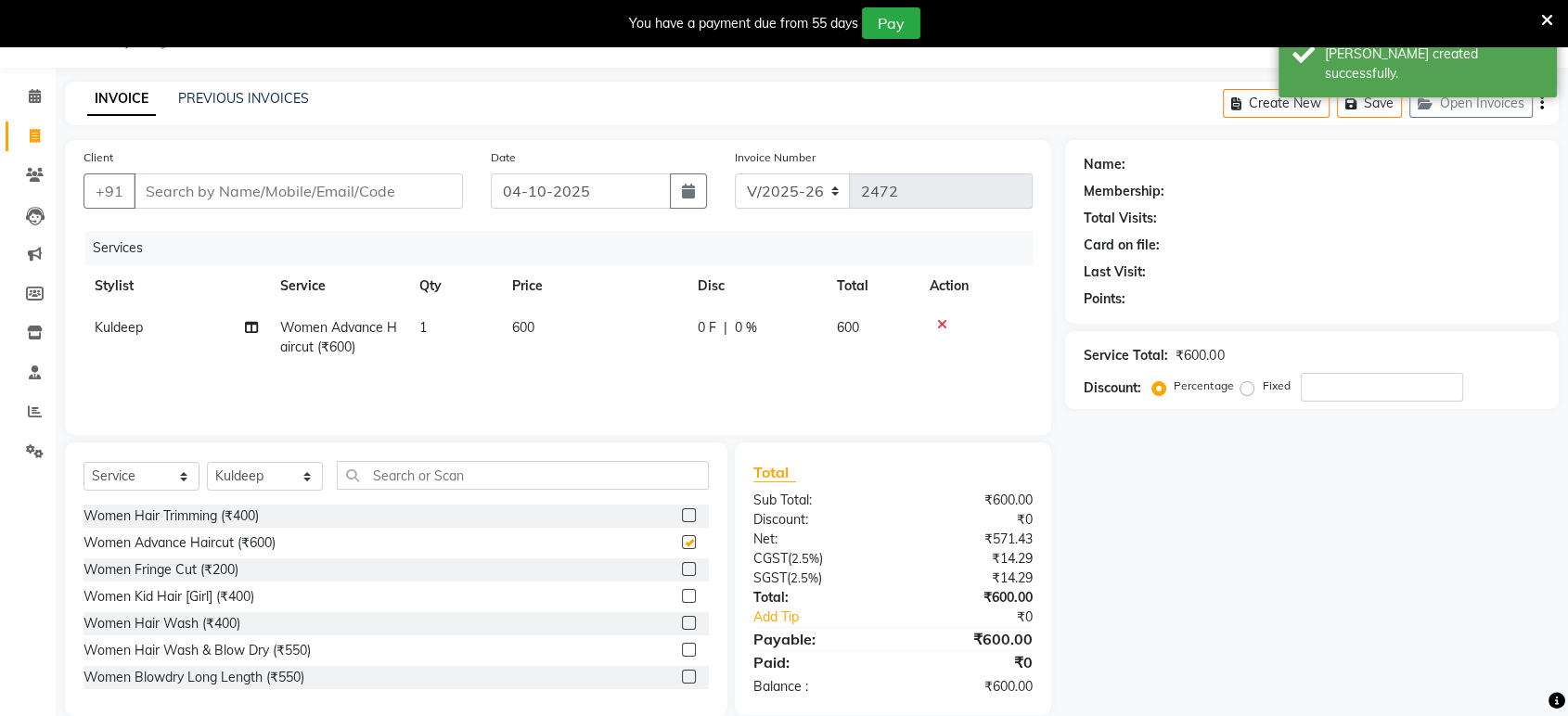
checkbox input "false"
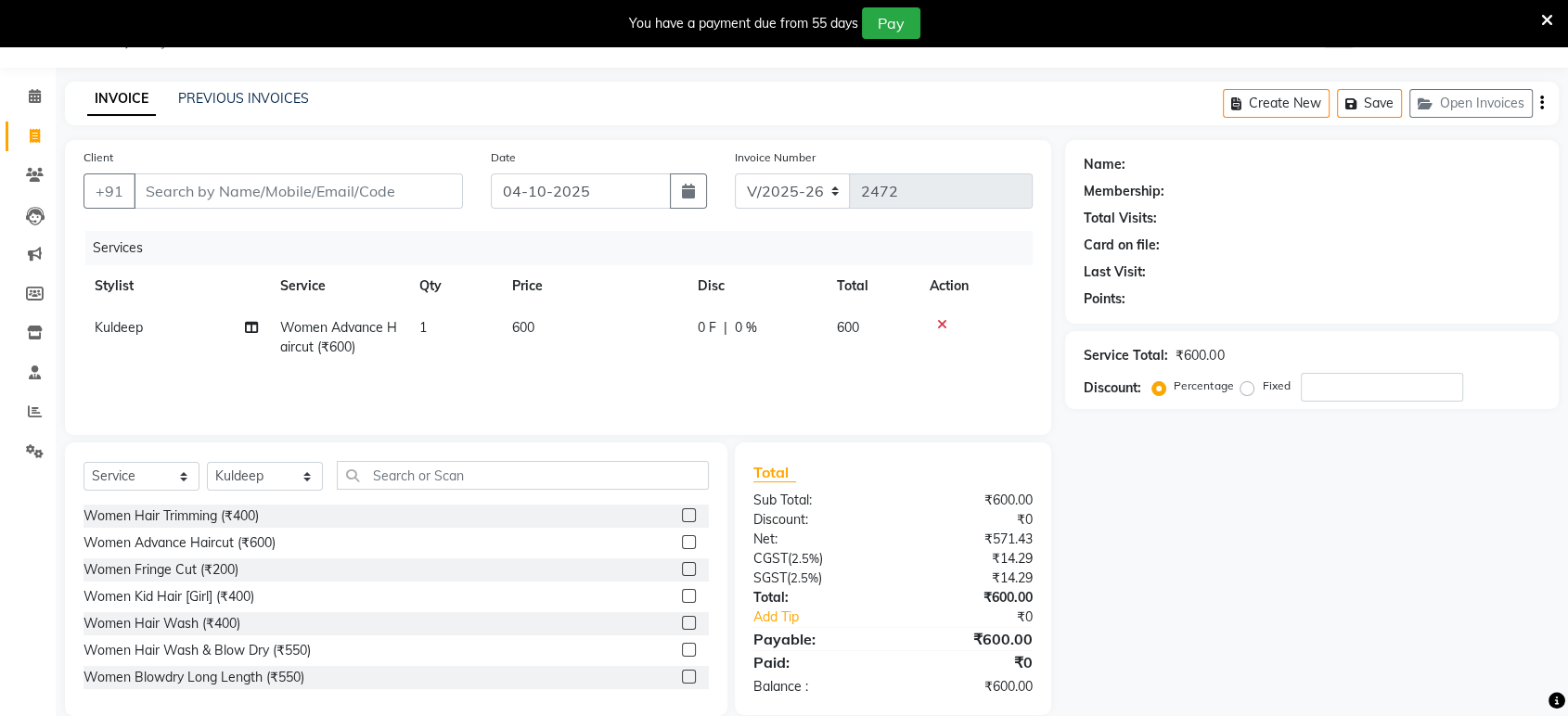
click at [375, 216] on div "Client +91" at bounding box center [273, 185] width 407 height 76
click at [380, 186] on input "Client" at bounding box center [297, 191] width 329 height 35
type input "a"
type input "0"
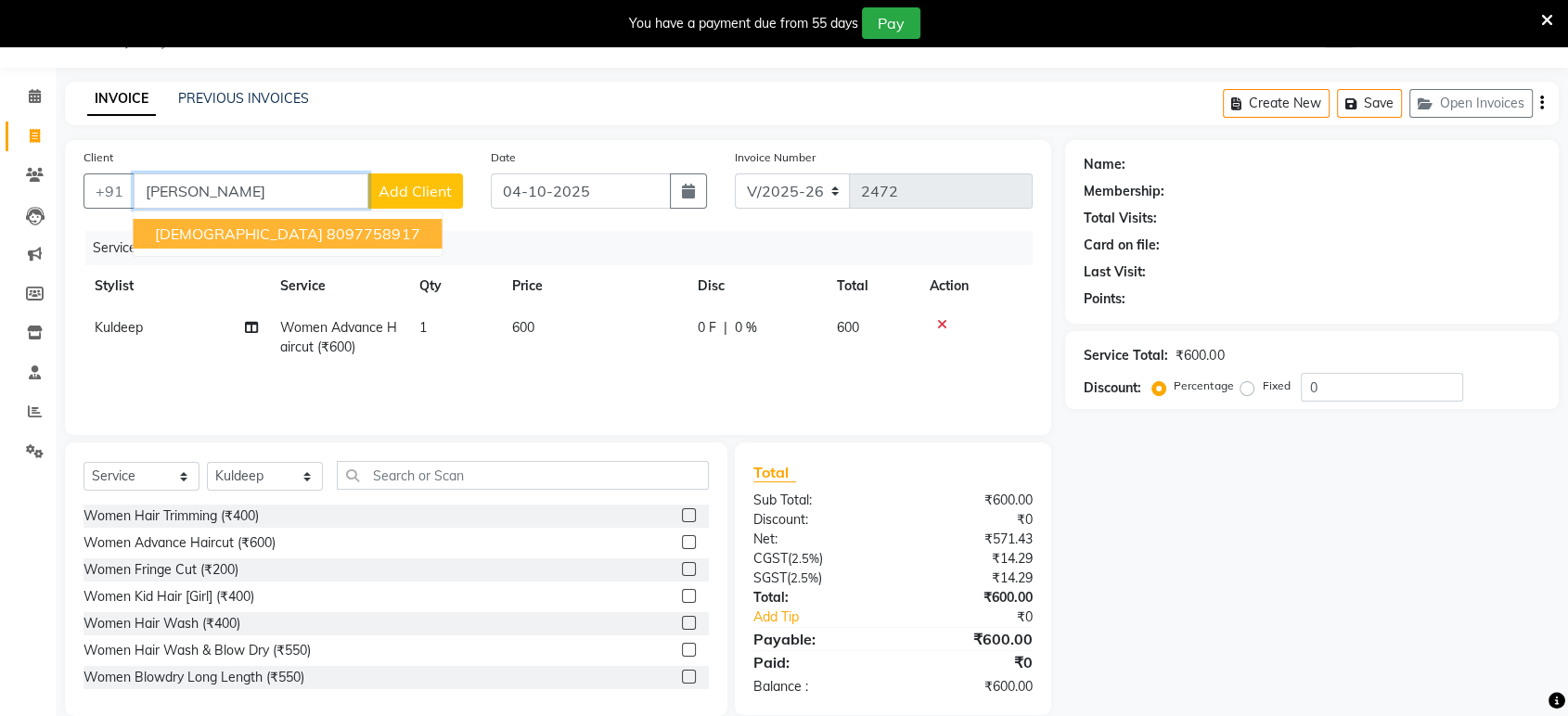
click at [211, 219] on button "AMISHA 8097758917" at bounding box center [287, 234] width 309 height 30
type input "8097758917"
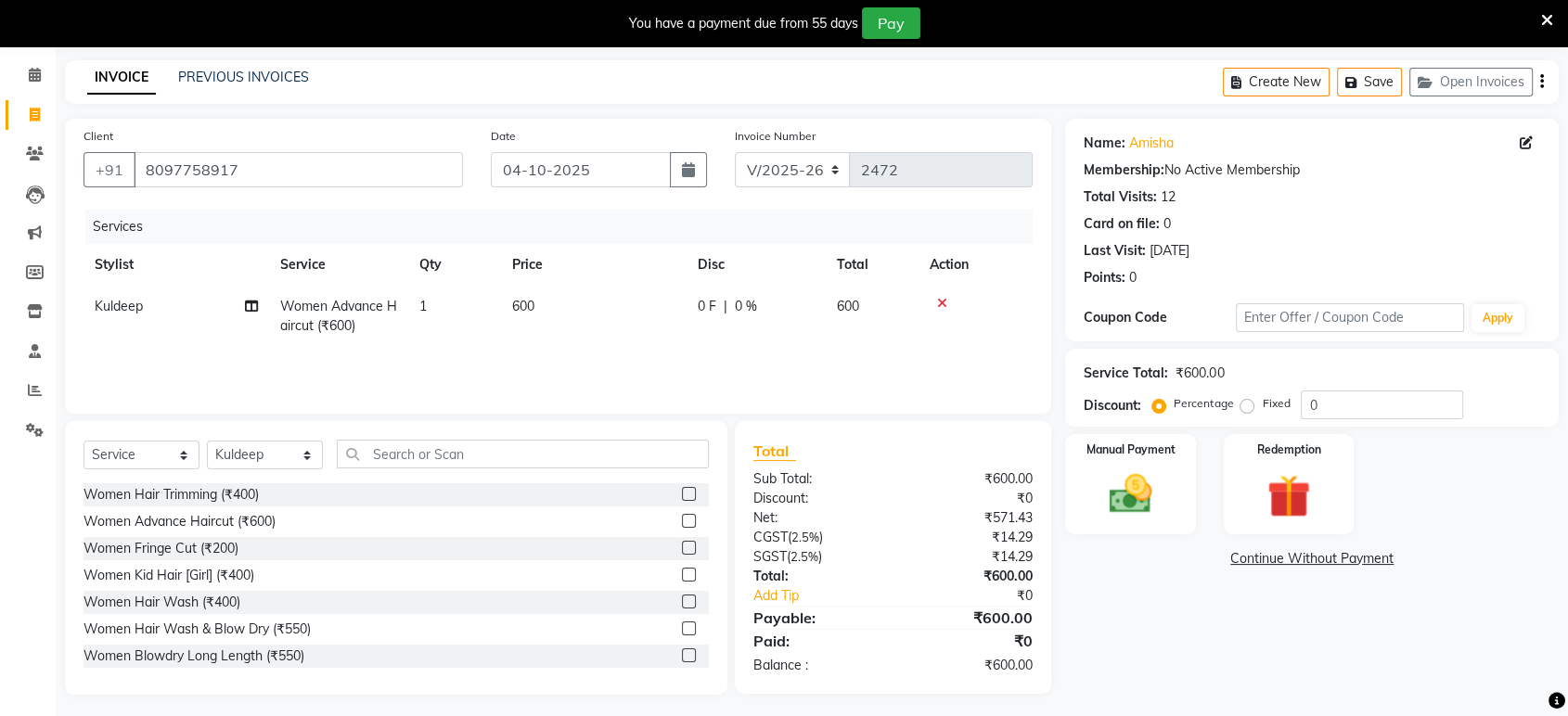
scroll to position [73, 0]
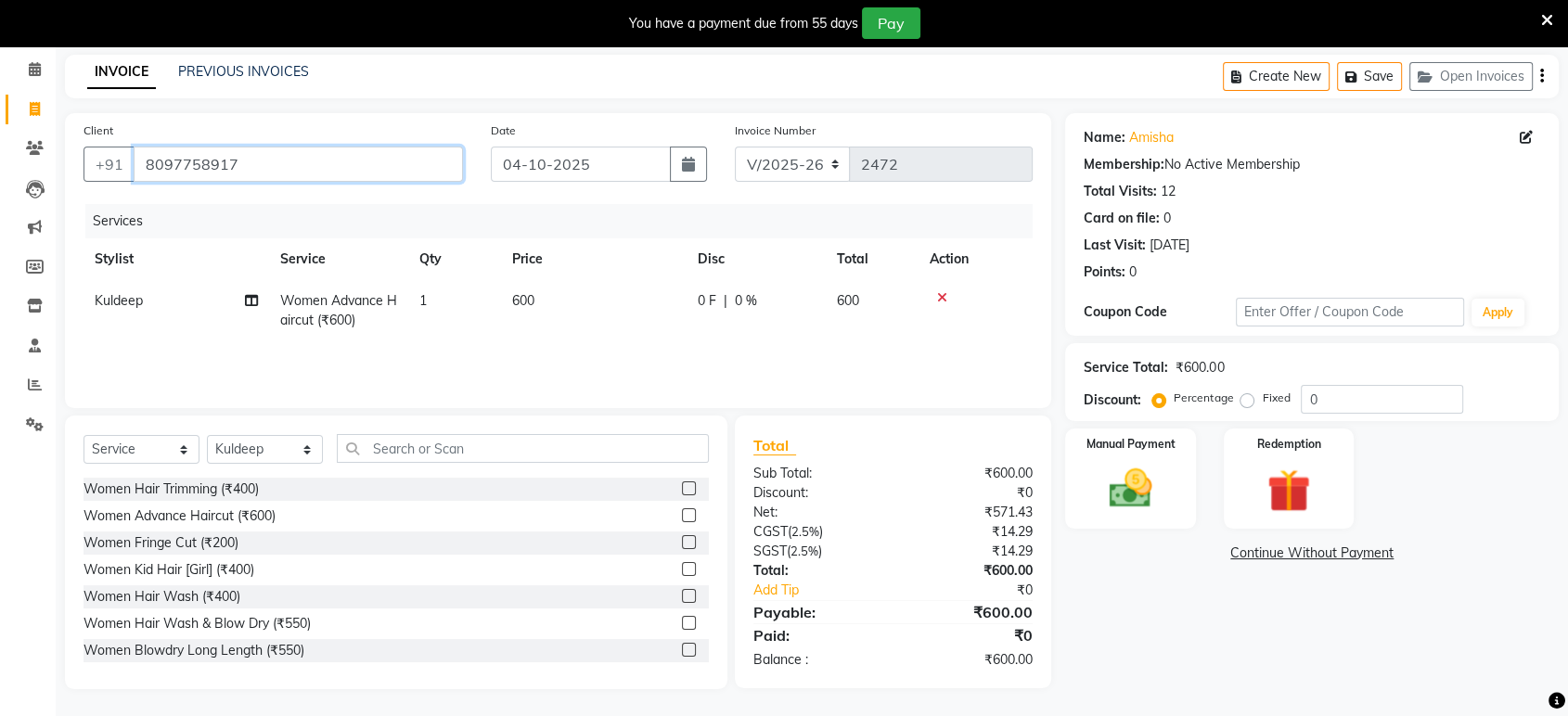
click at [437, 169] on input "8097758917" at bounding box center [297, 164] width 329 height 35
click at [116, 452] on select "Select Service Product Membership Package Voucher Prepaid Gift Card" at bounding box center [142, 449] width 116 height 29
click at [84, 436] on select "Select Service Product Membership Package Voucher Prepaid Gift Card" at bounding box center [142, 449] width 116 height 29
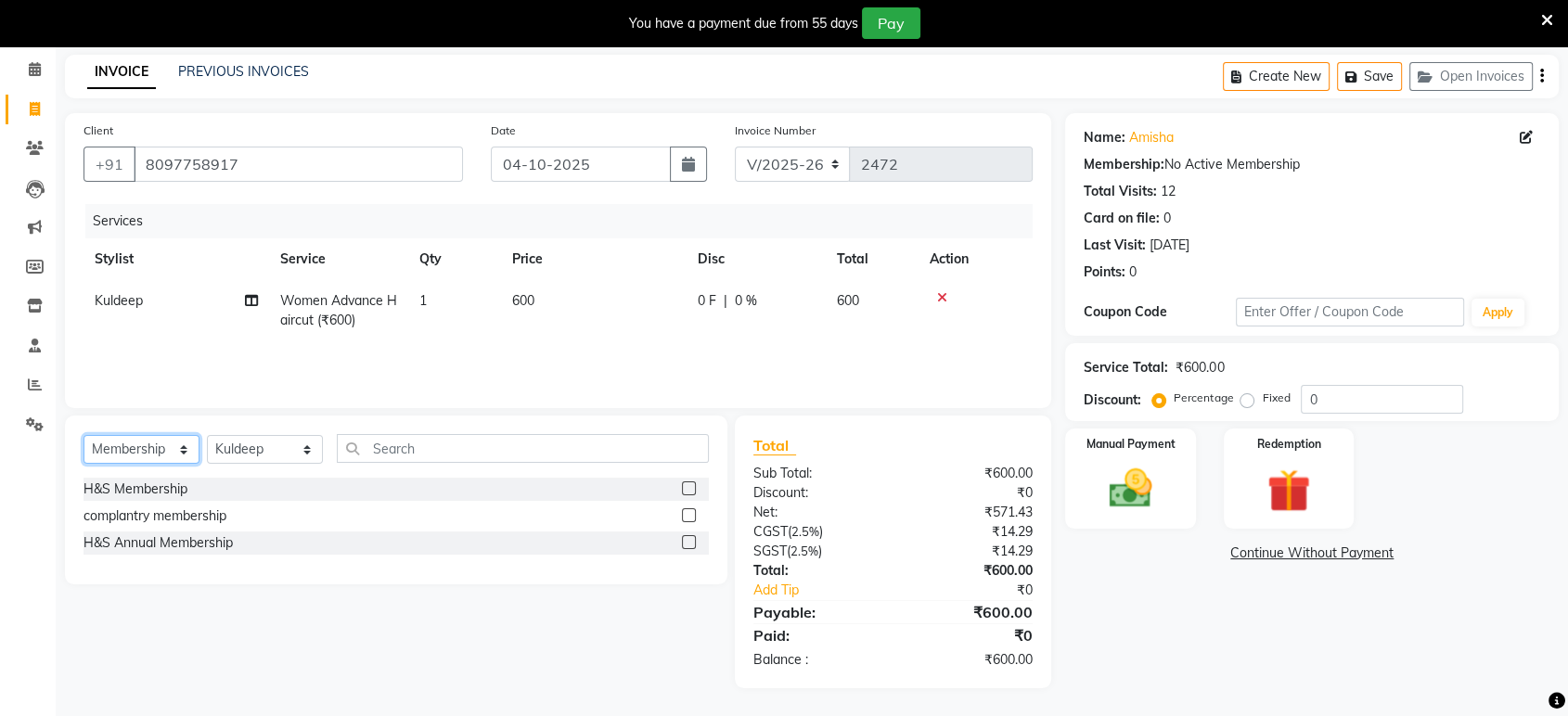
scroll to position [72, 0]
click at [693, 539] on label at bounding box center [689, 542] width 14 height 14
click at [693, 539] on input "checkbox" at bounding box center [688, 543] width 12 height 12
select select "select"
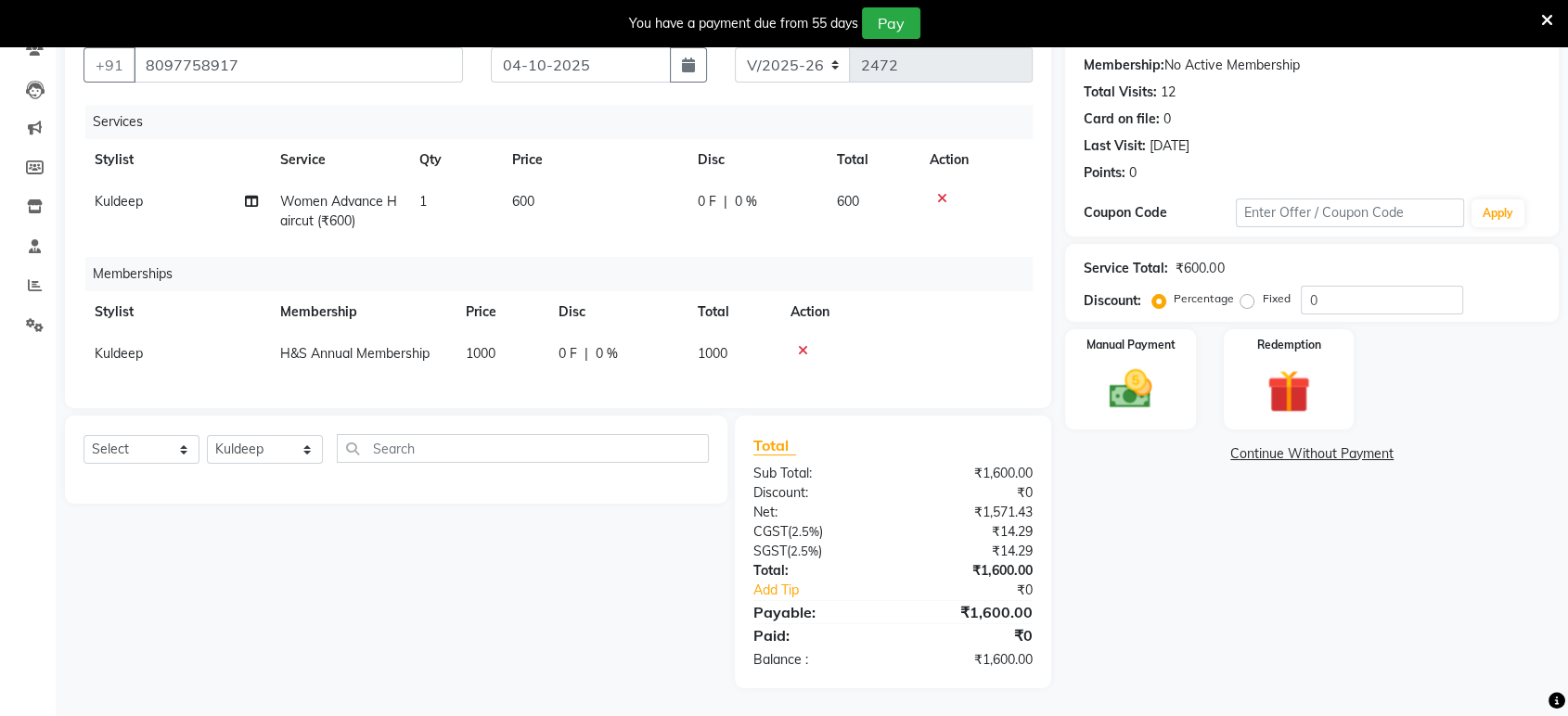
scroll to position [185, 0]
click at [1125, 392] on img at bounding box center [1130, 389] width 73 height 52
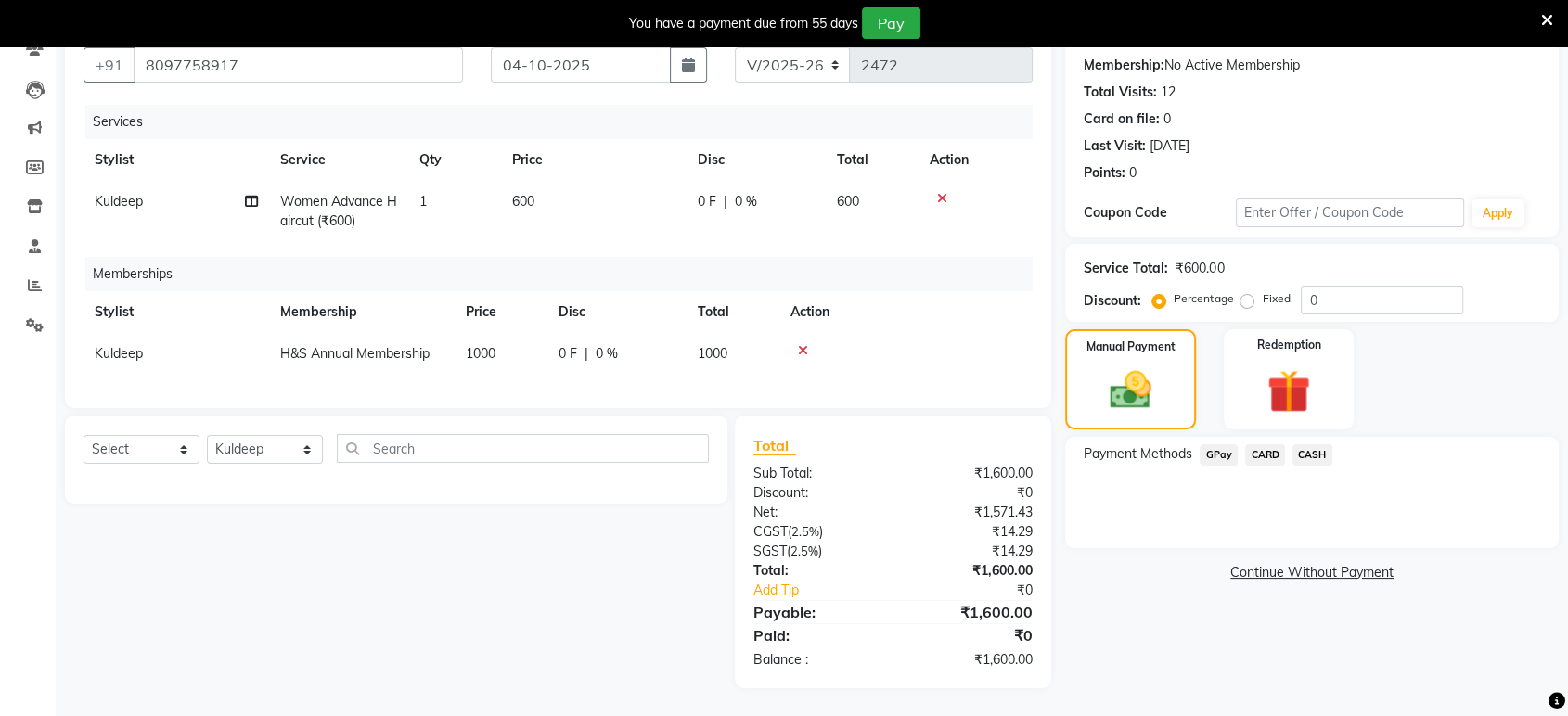
click at [1203, 444] on span "GPay" at bounding box center [1218, 454] width 38 height 21
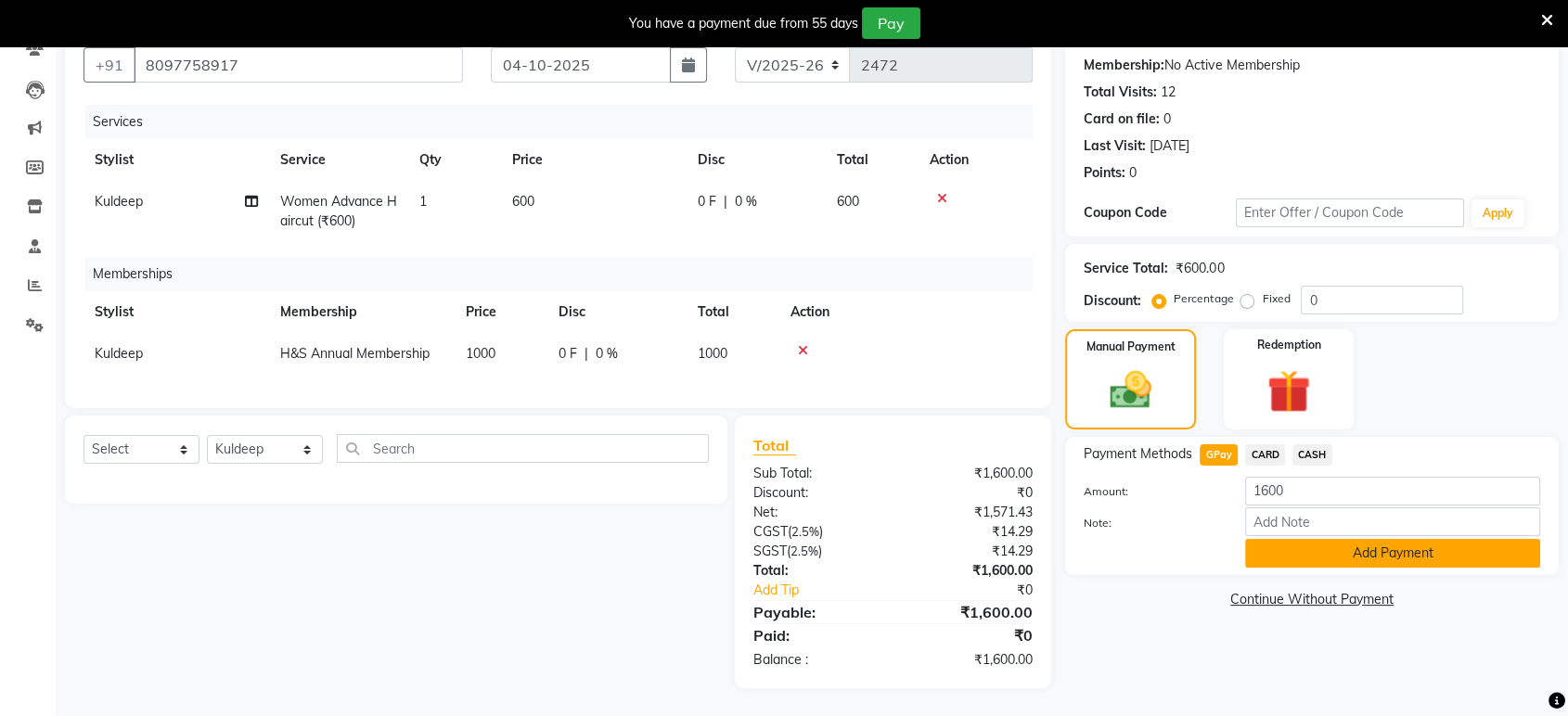
click at [1329, 538] on button "Add Payment" at bounding box center [1392, 552] width 295 height 29
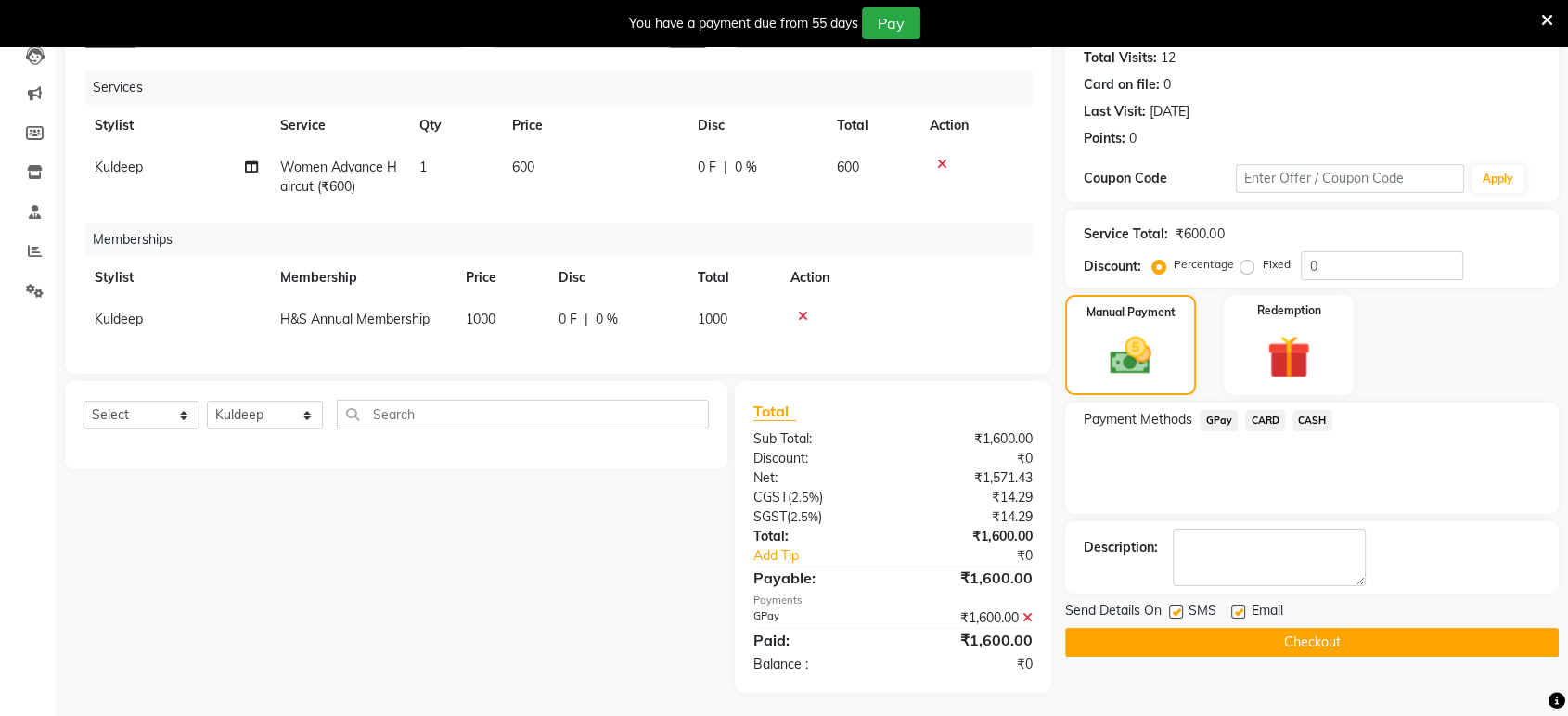
scroll to position [224, 0]
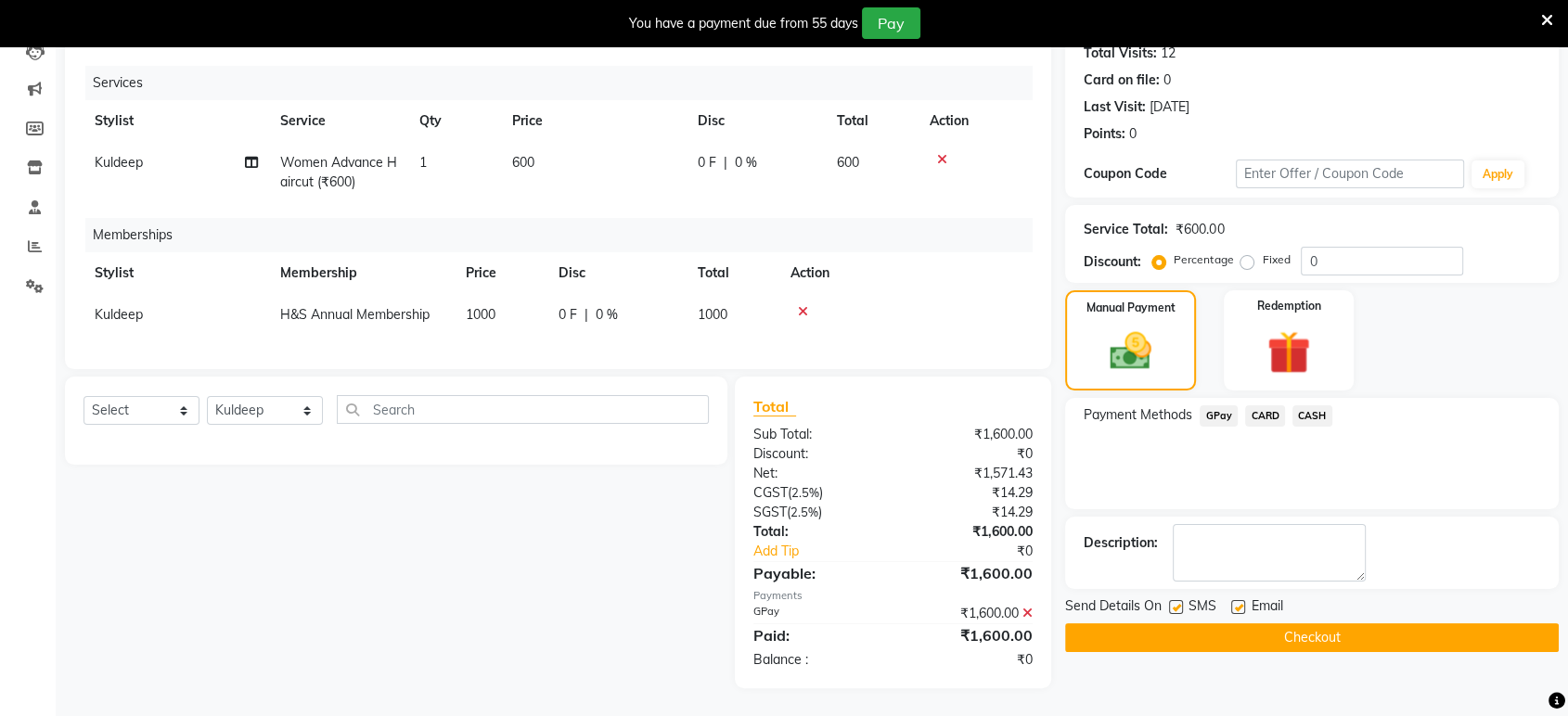
click at [1237, 600] on label at bounding box center [1237, 606] width 14 height 14
click at [1237, 601] on input "checkbox" at bounding box center [1236, 607] width 12 height 12
checkbox input "false"
click at [1172, 600] on label at bounding box center [1176, 606] width 14 height 14
click at [1172, 601] on input "checkbox" at bounding box center [1175, 607] width 12 height 12
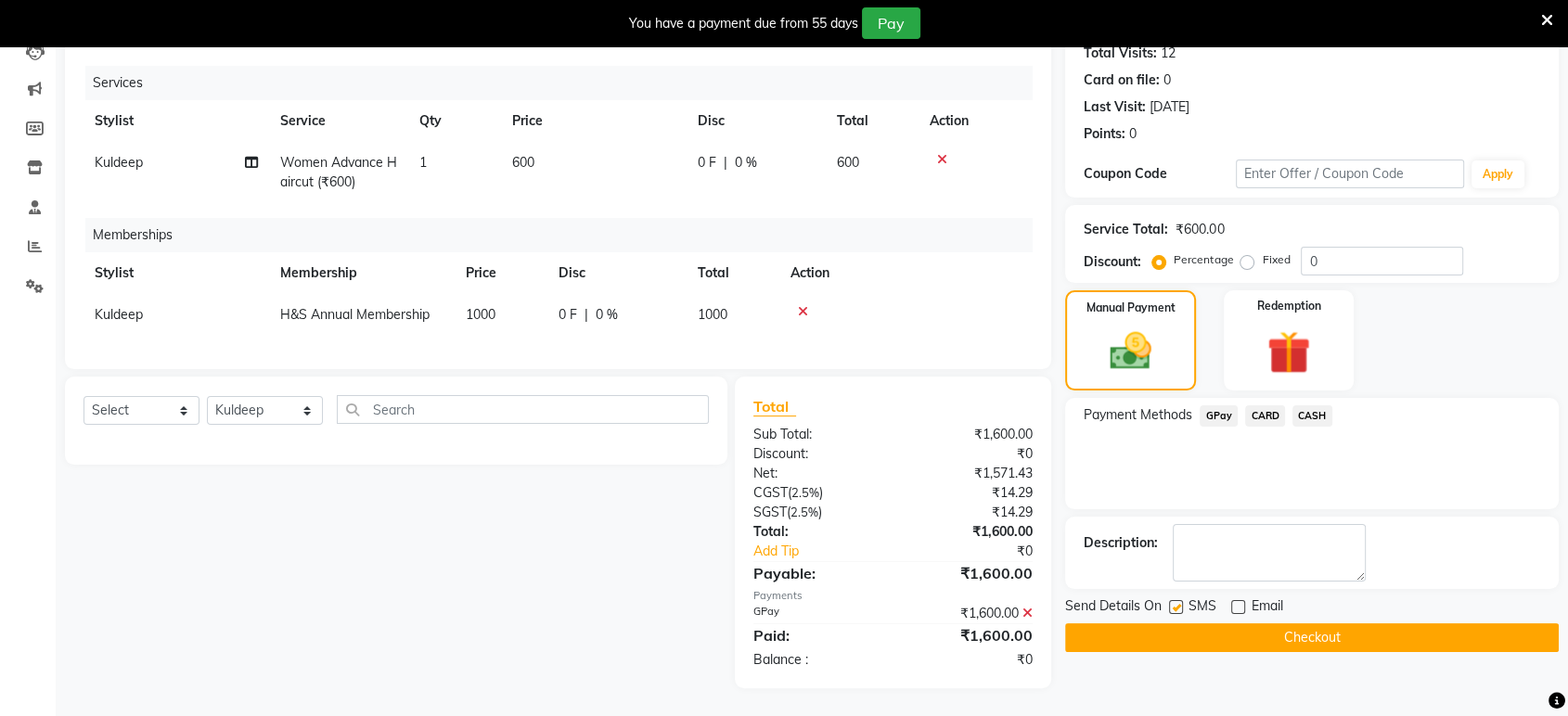
checkbox input "false"
click at [143, 299] on td "Kuldeep" at bounding box center [176, 315] width 185 height 42
select select "49331"
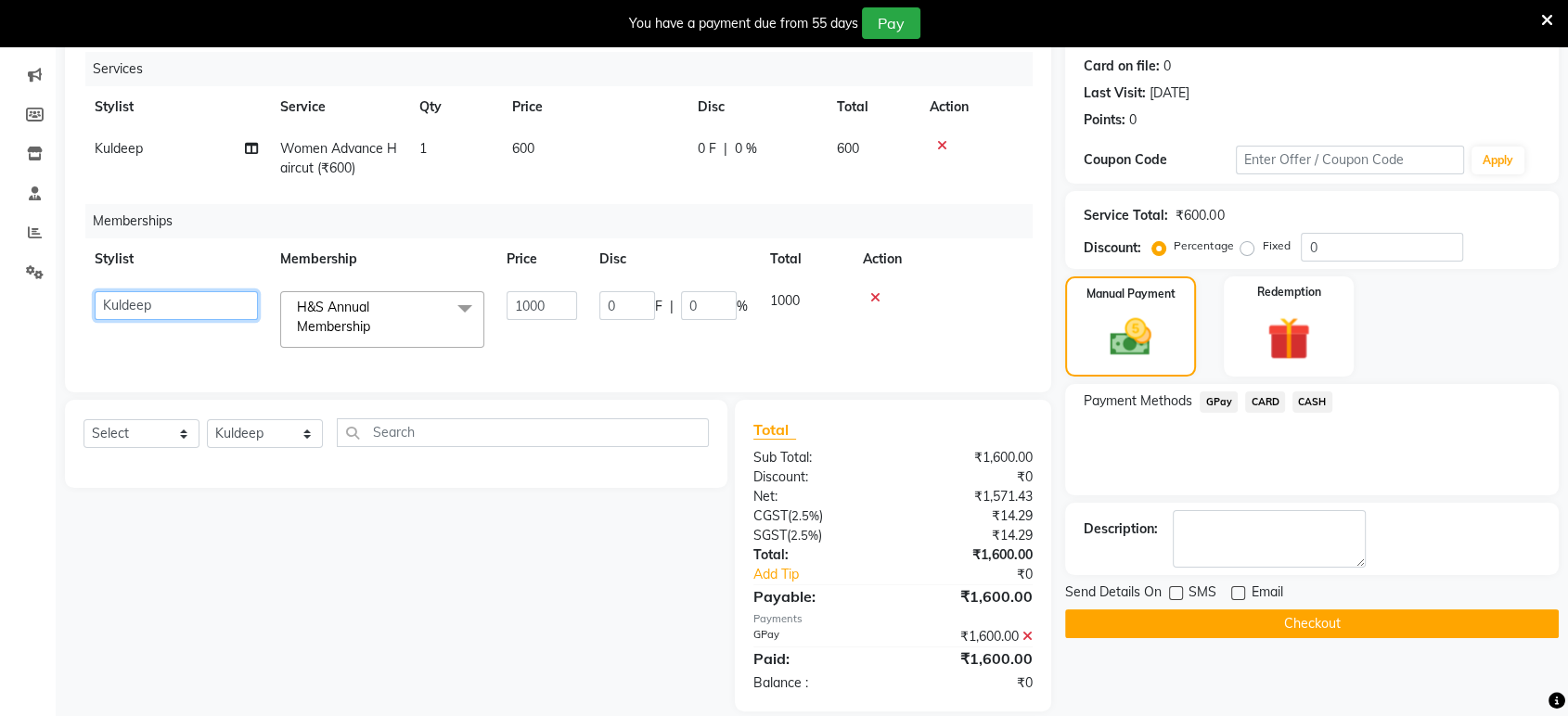
click at [143, 299] on select "ankit Dipeeka Foram jack Kuldeep matai riddhi sheetal" at bounding box center [176, 305] width 163 height 29
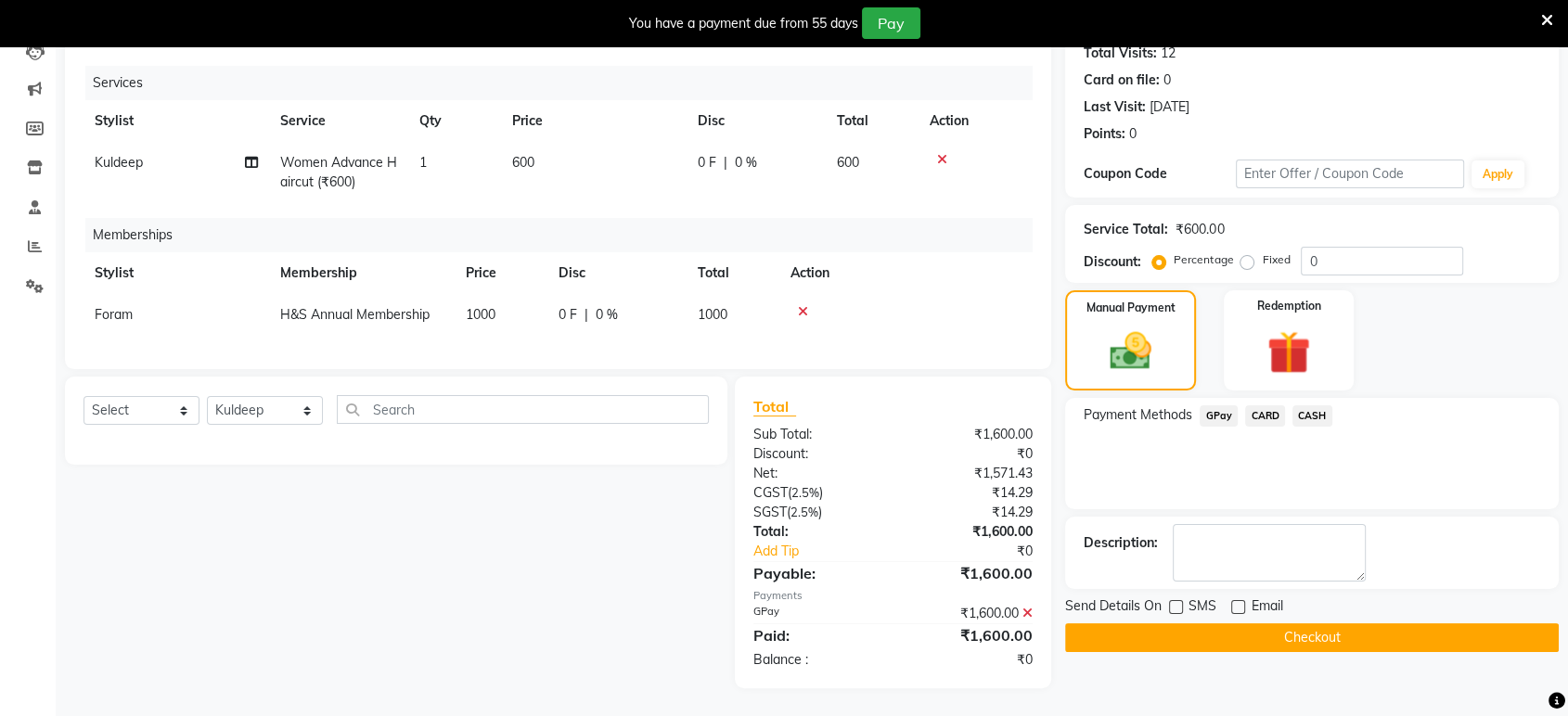
click at [1161, 623] on button "Checkout" at bounding box center [1312, 637] width 494 height 29
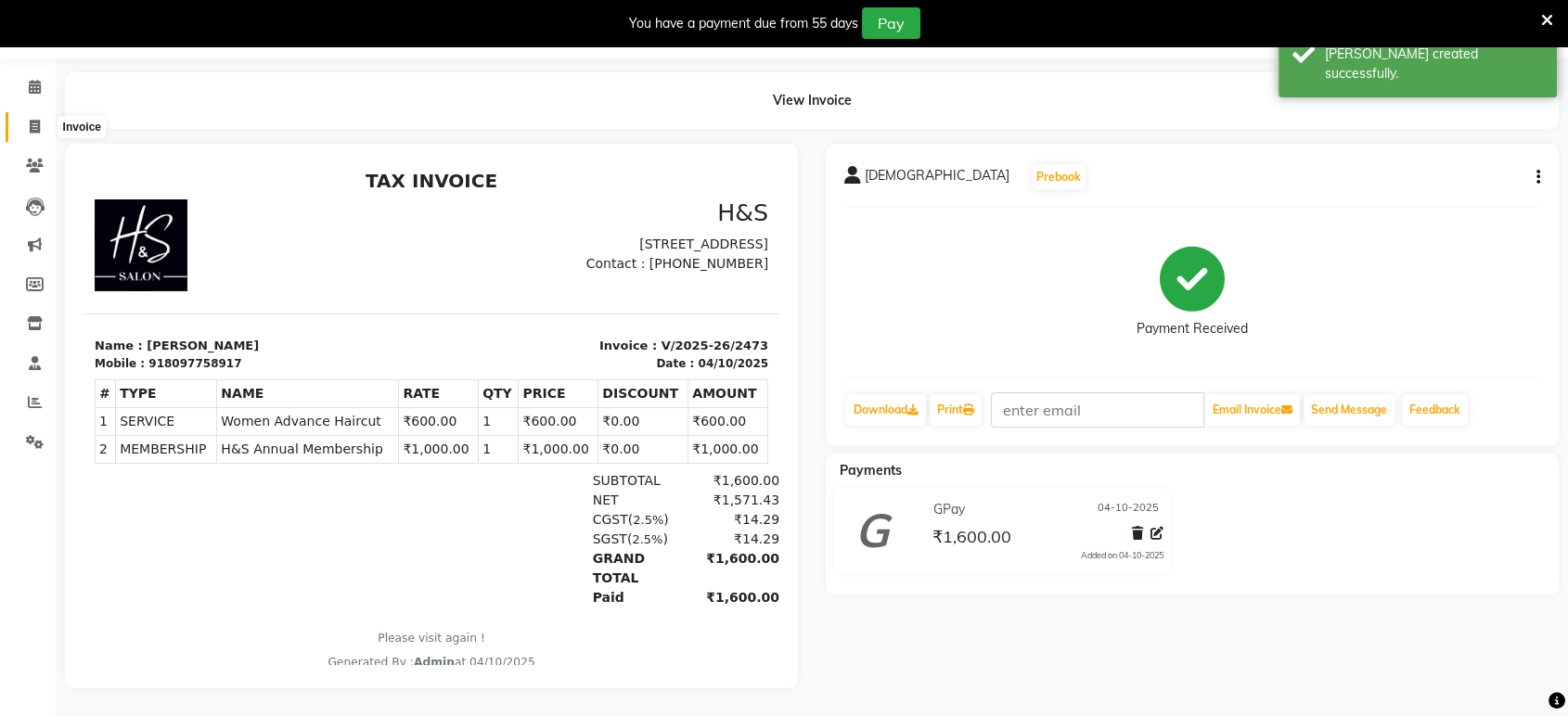
click at [43, 116] on span at bounding box center [34, 127] width 33 height 21
select select "service"
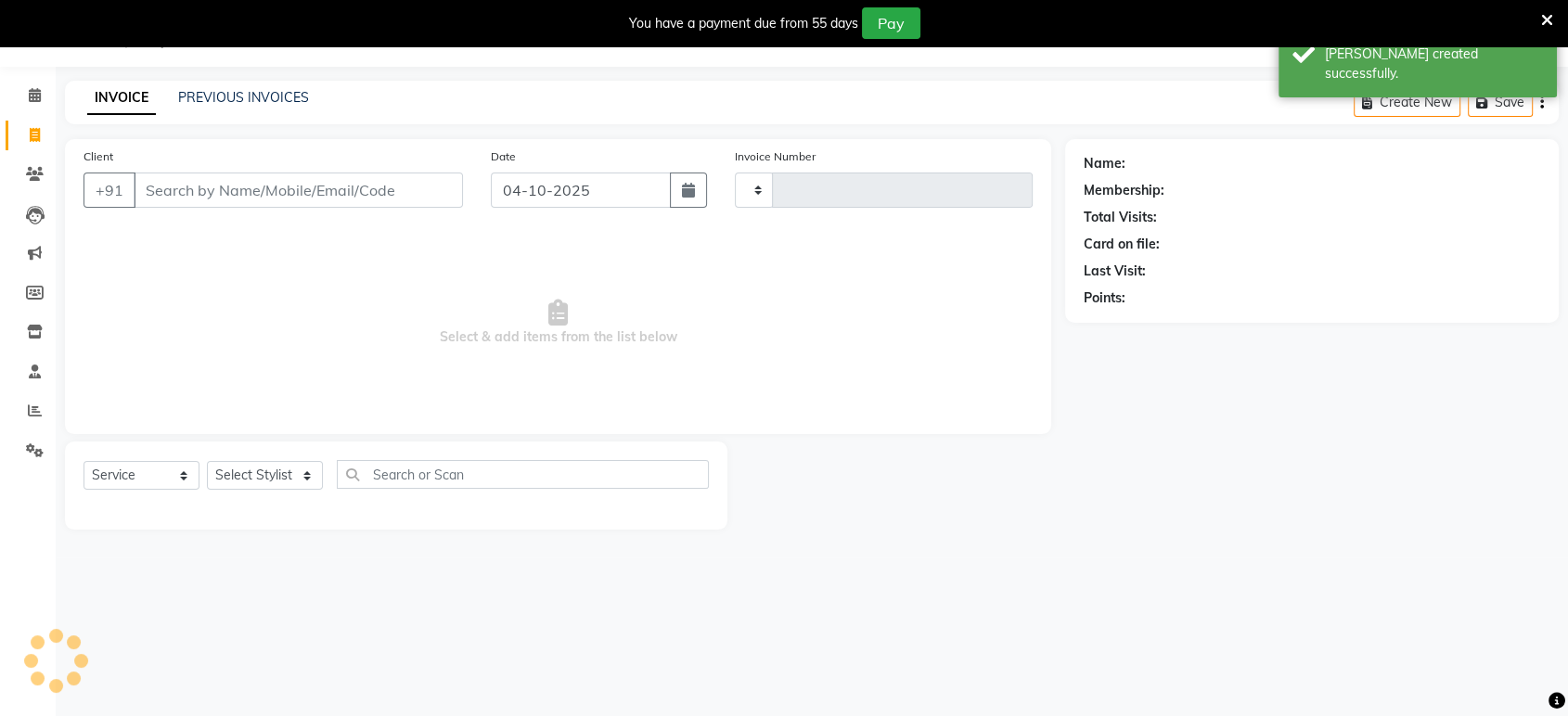
scroll to position [46, 0]
type input "2474"
select select "6419"
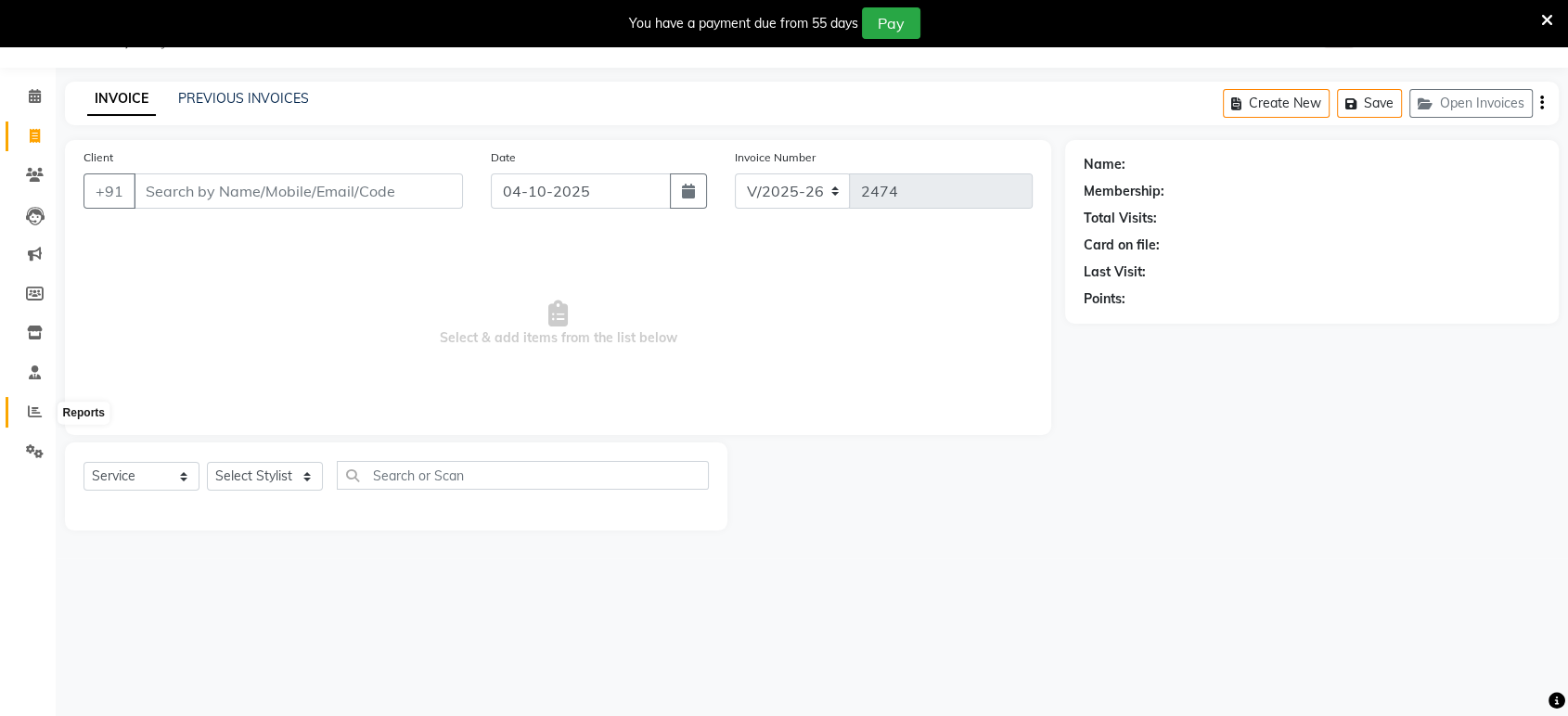
click at [33, 408] on icon at bounding box center [34, 411] width 14 height 14
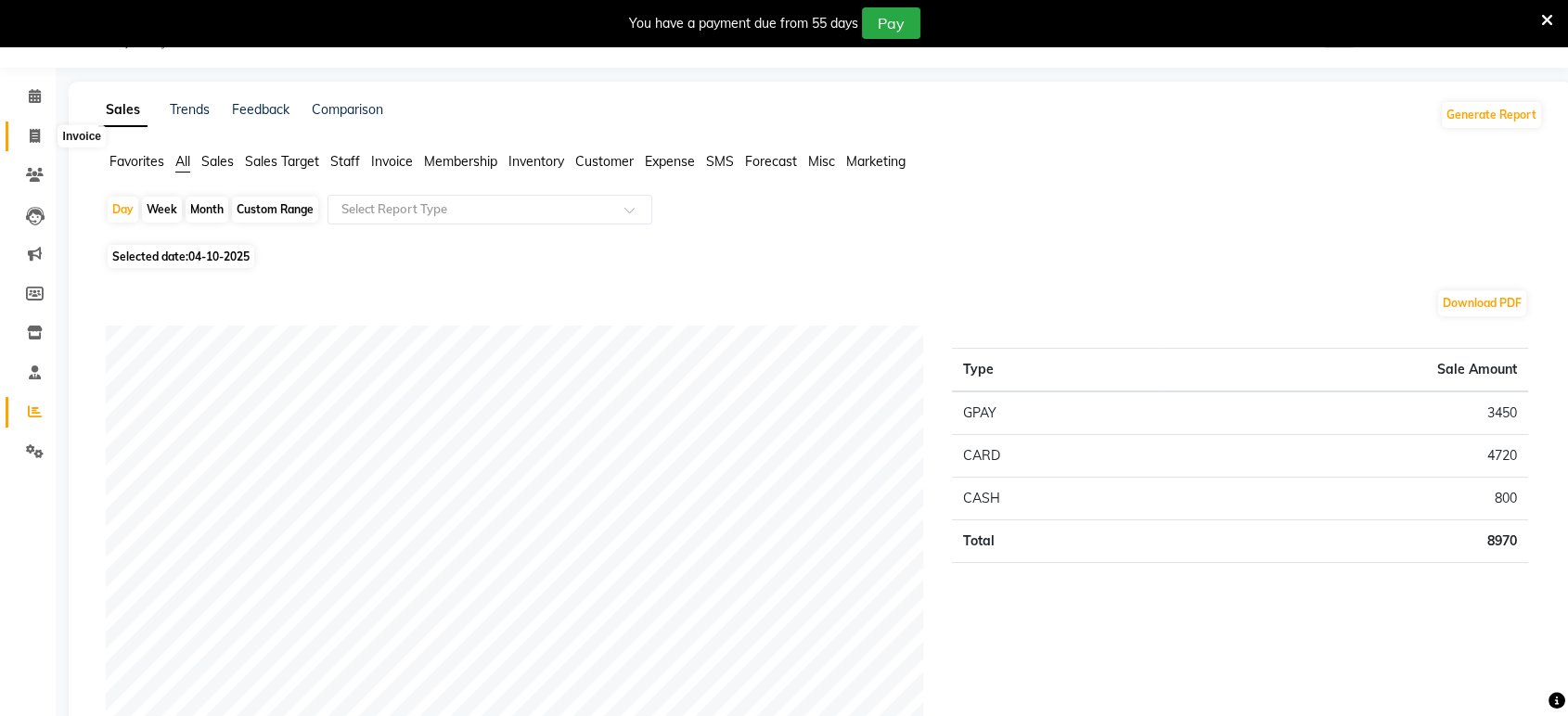
click at [32, 135] on icon at bounding box center [34, 135] width 10 height 14
select select "service"
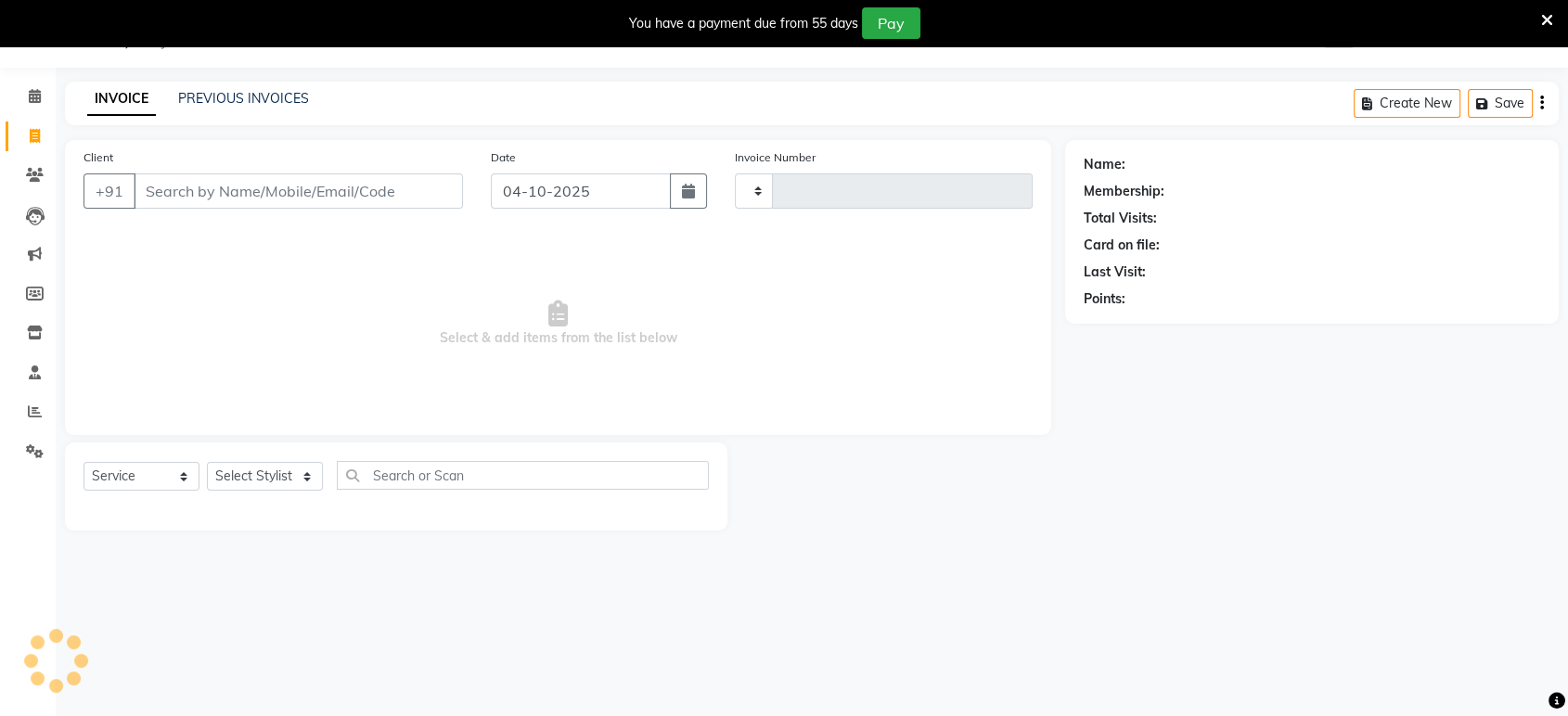
type input "2474"
select select "6419"
click at [189, 99] on link "PREVIOUS INVOICES" at bounding box center [243, 99] width 130 height 17
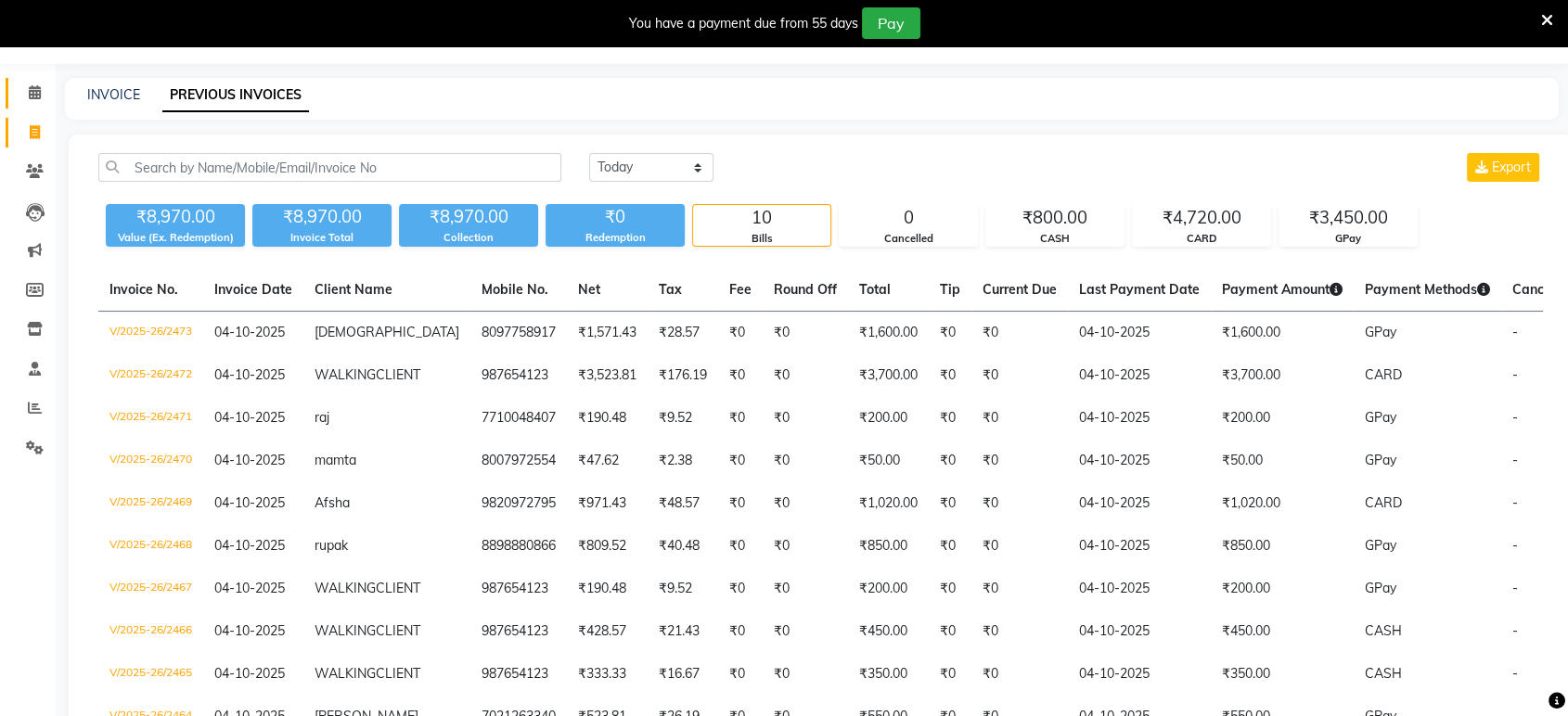
scroll to position [22, 0]
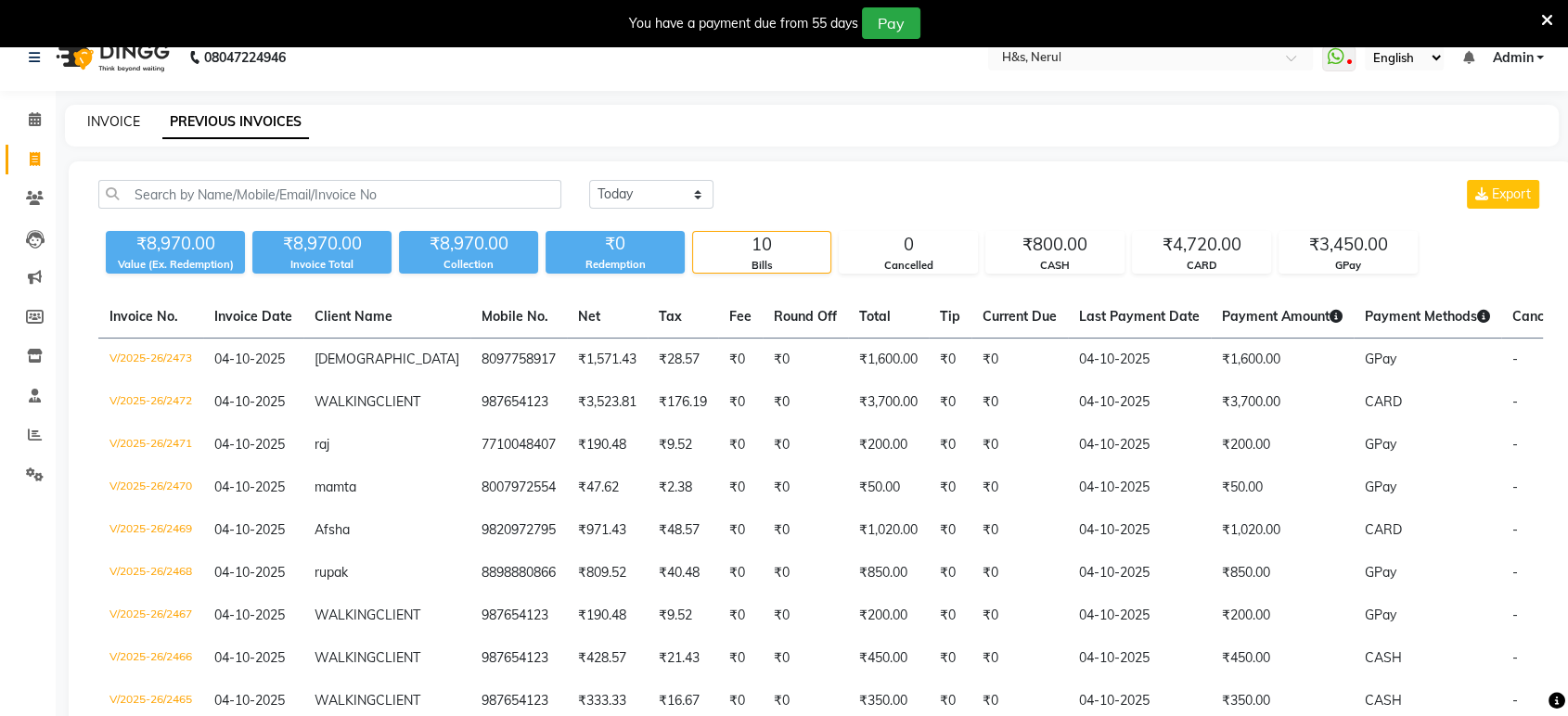
click at [107, 113] on link "INVOICE" at bounding box center [114, 121] width 53 height 17
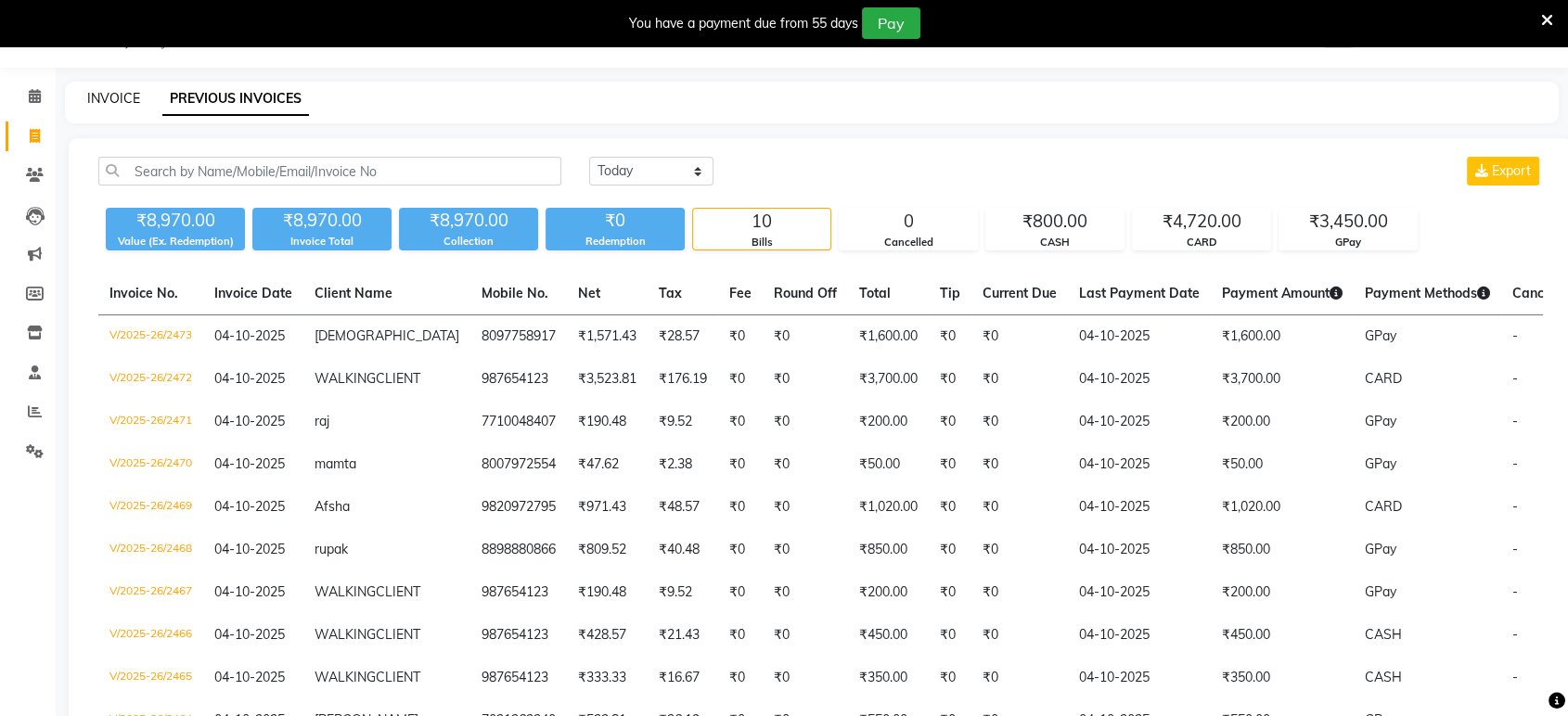
select select "6419"
select select "service"
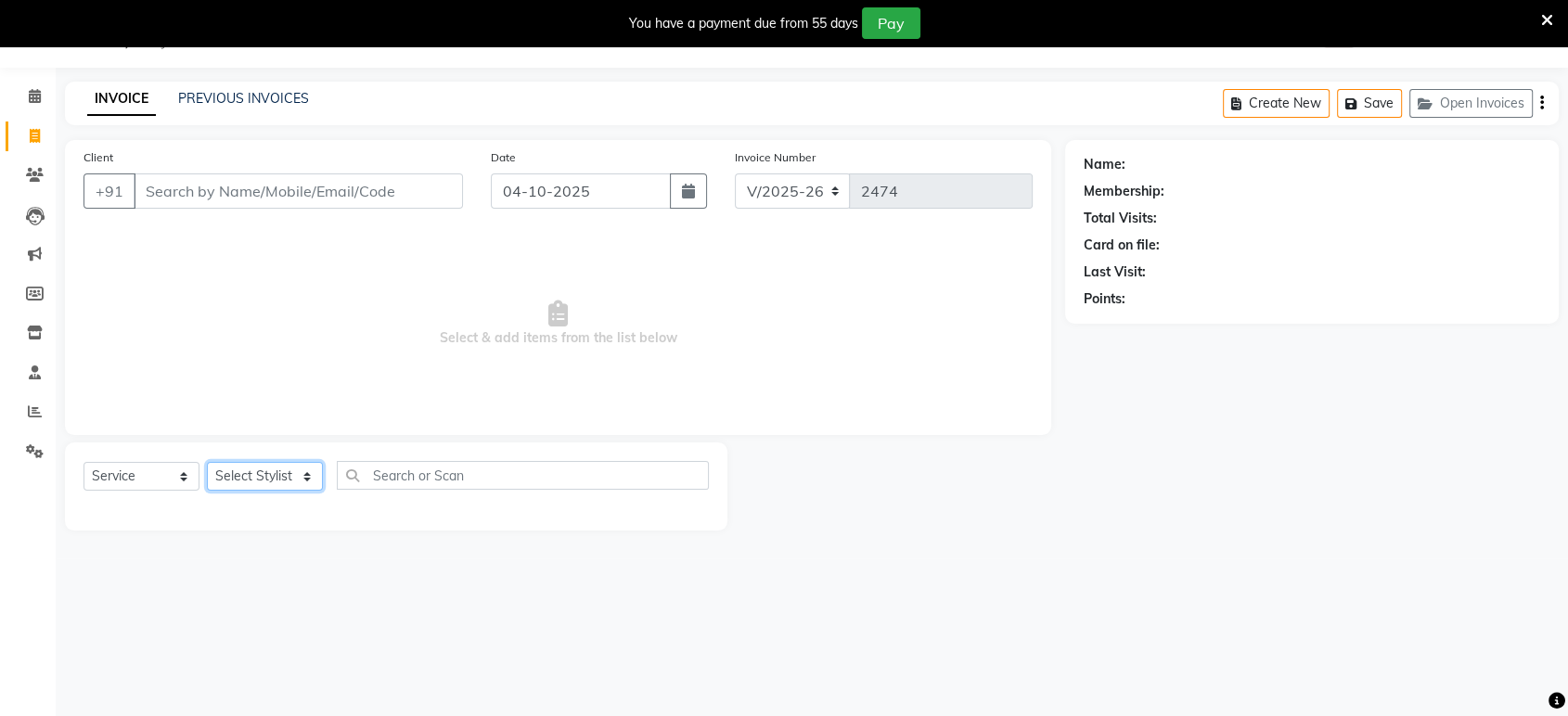
click at [258, 480] on select "Select Stylist ankit [PERSON_NAME] Foram [PERSON_NAME] [PERSON_NAME] sheetal" at bounding box center [265, 476] width 116 height 29
select select "53268"
click at [207, 462] on select "Select Stylist ankit [PERSON_NAME] Foram [PERSON_NAME] [PERSON_NAME] sheetal" at bounding box center [265, 476] width 116 height 29
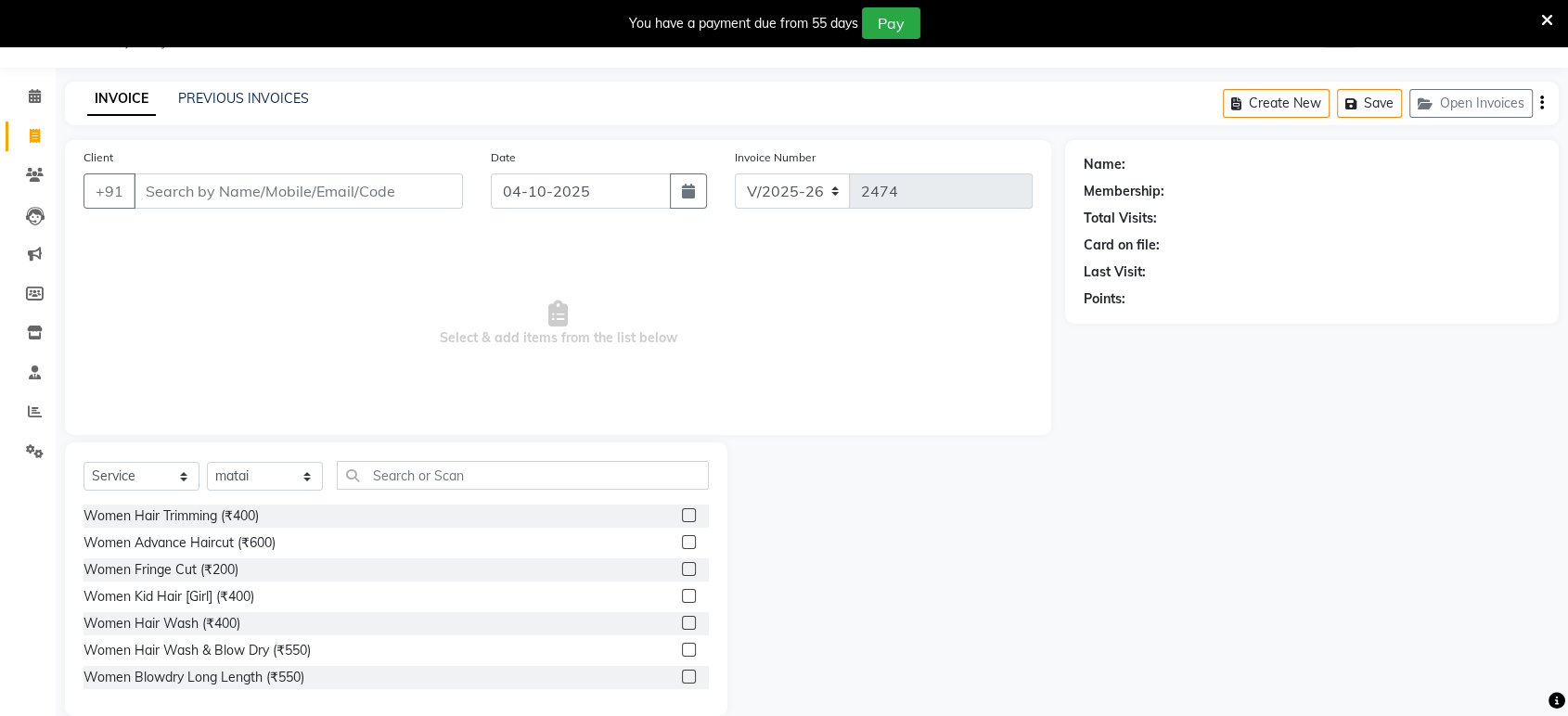
click at [682, 651] on label at bounding box center [689, 649] width 14 height 14
click at [682, 651] on input "checkbox" at bounding box center [688, 650] width 12 height 12
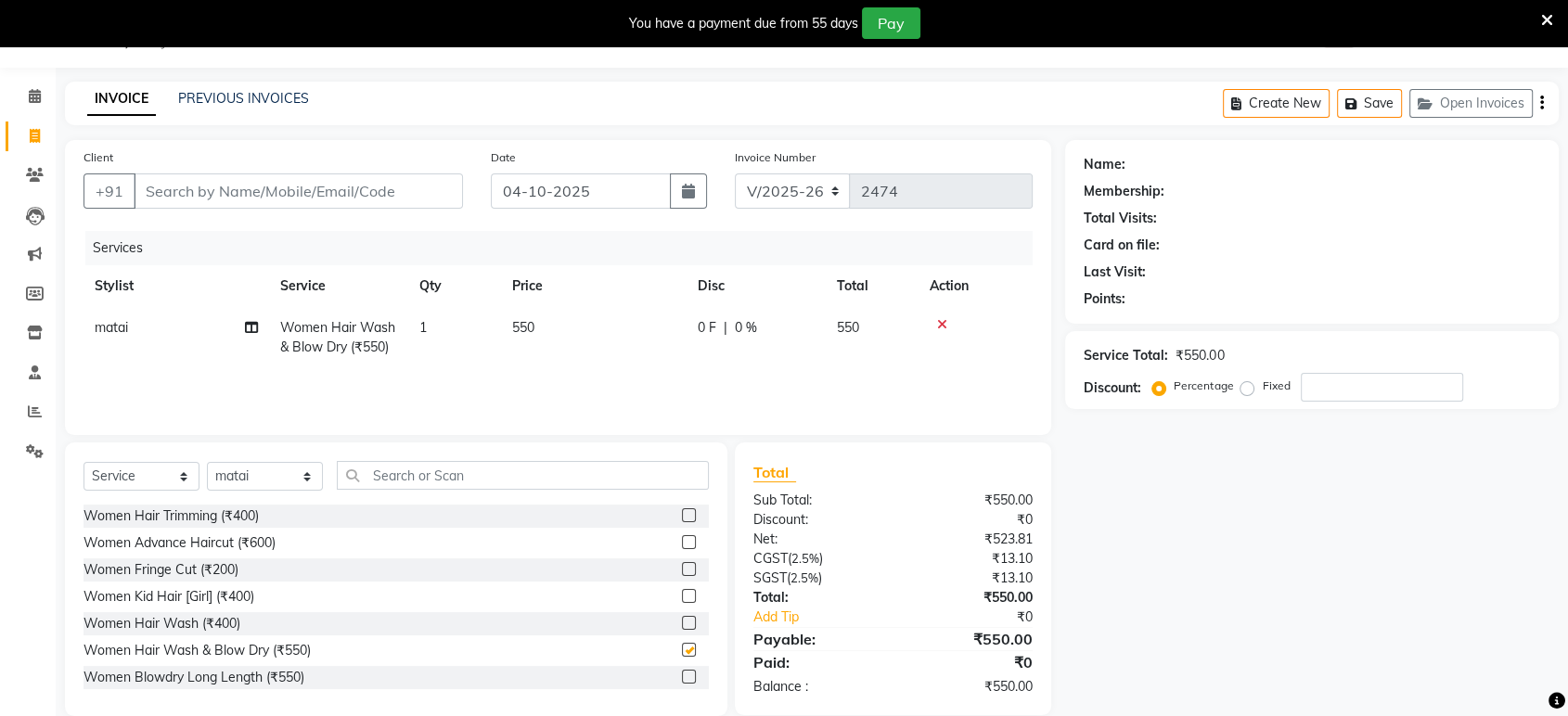
checkbox input "false"
click at [385, 203] on input "Client" at bounding box center [297, 191] width 329 height 35
type input "9"
type input "0"
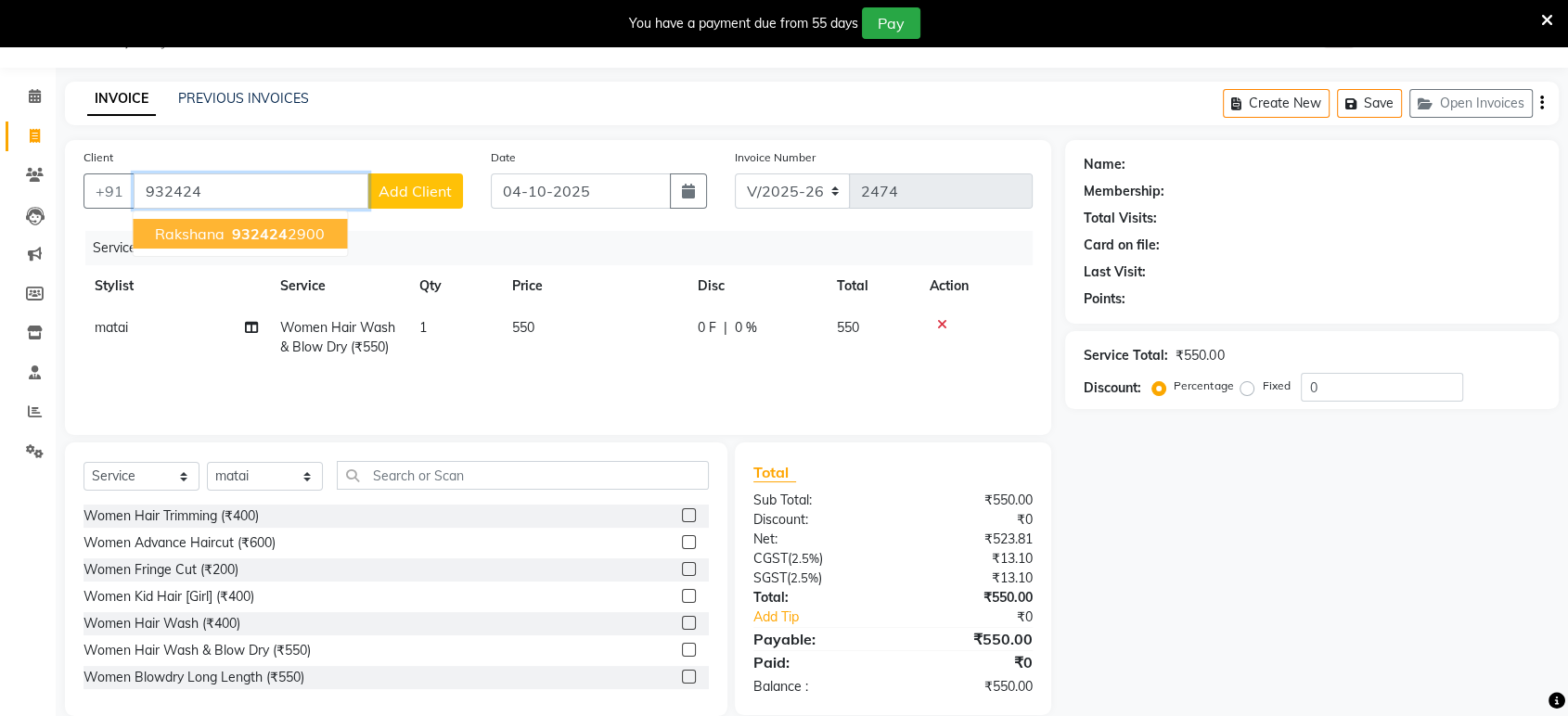
click at [320, 219] on button "rakshana 932424 2900" at bounding box center [239, 234] width 214 height 30
type input "9324242900"
select select "1: Object"
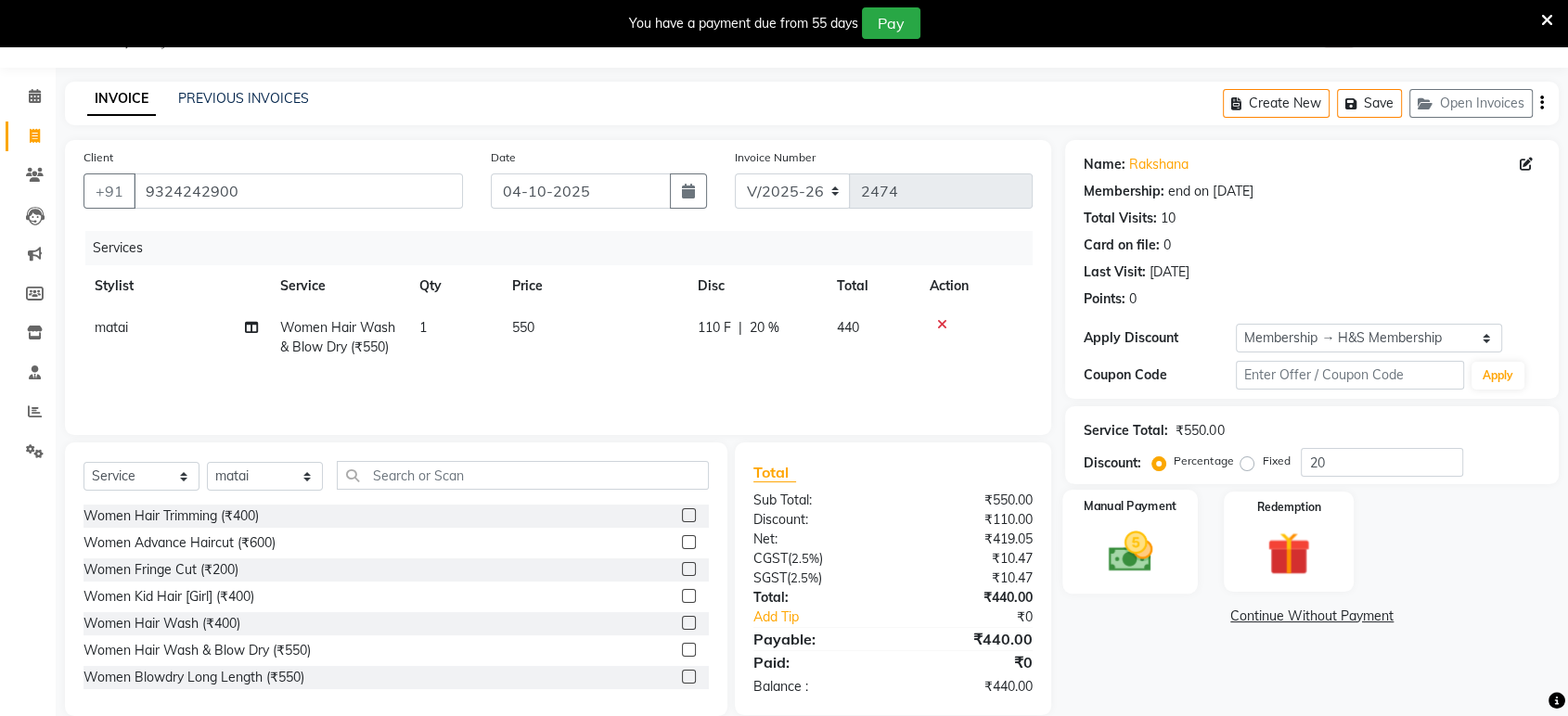
click at [1114, 584] on div "Manual Payment" at bounding box center [1130, 542] width 135 height 104
click at [1336, 443] on div "Service Total: ₹550.00 Discount: Percentage Fixed 20" at bounding box center [1312, 445] width 457 height 63
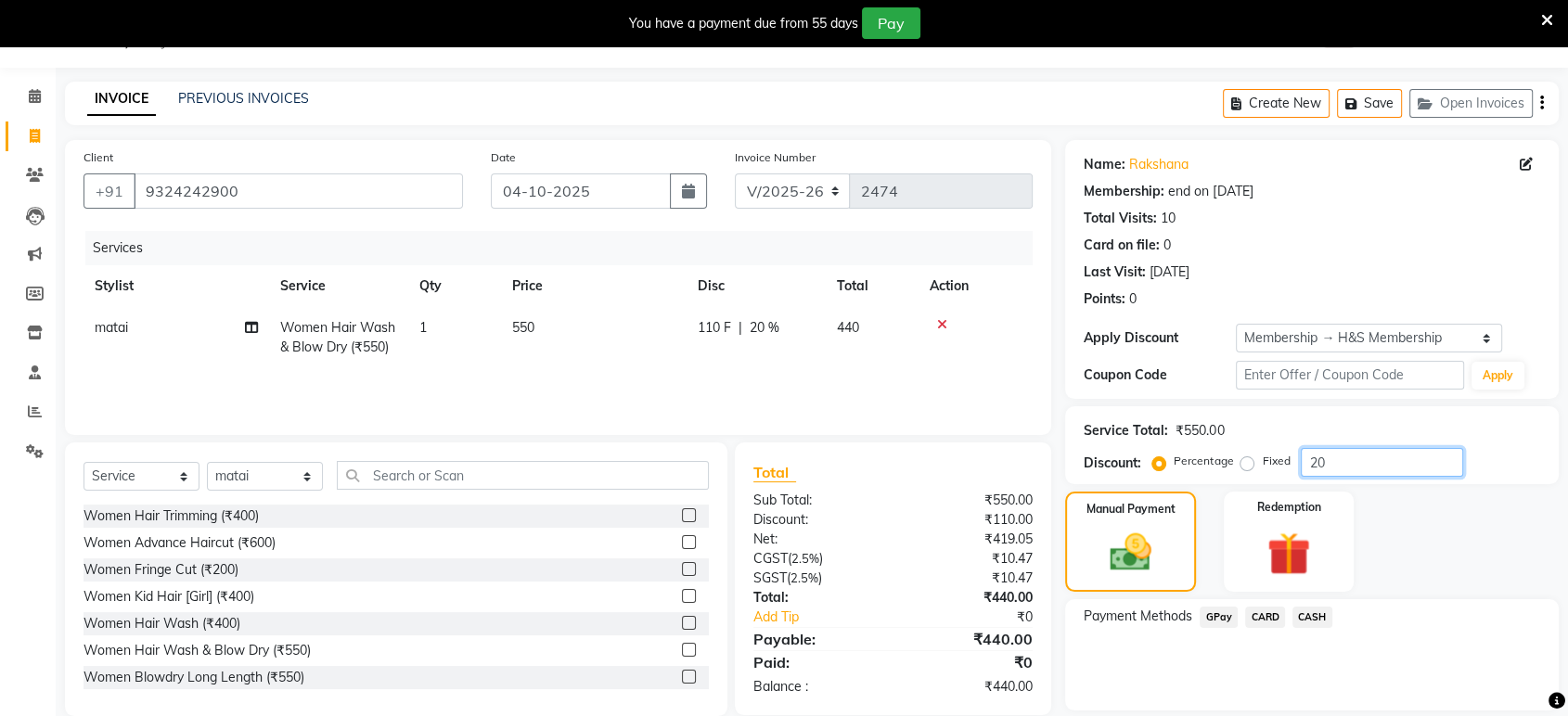
click at [1357, 450] on input "20" at bounding box center [1382, 462] width 162 height 29
type input "2"
type input "15"
click at [824, 360] on td "82.5 F | 15 %" at bounding box center [756, 338] width 139 height 61
select select "53268"
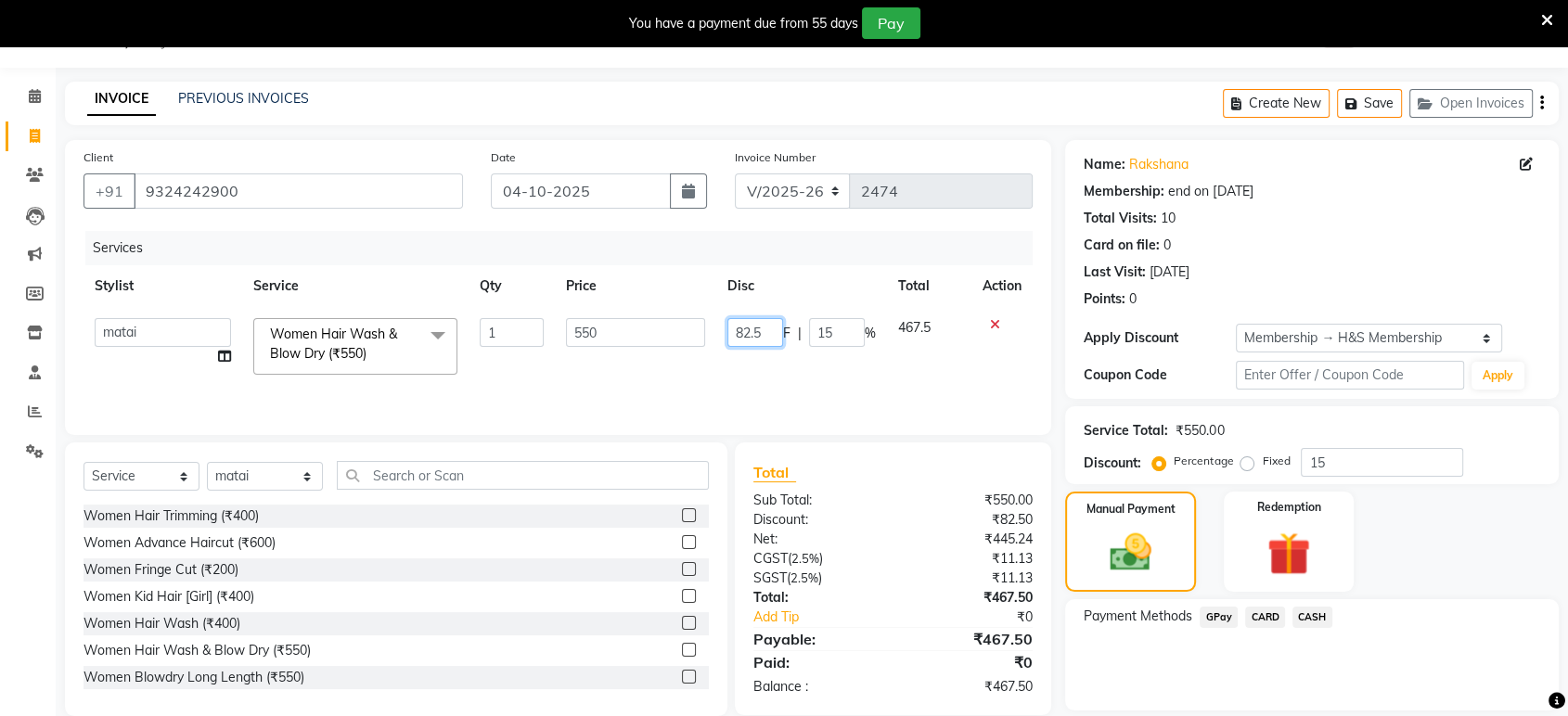
click at [766, 332] on input "82.5" at bounding box center [756, 332] width 56 height 29
type input "83"
click at [1526, 523] on div "Manual Payment Redemption" at bounding box center [1312, 542] width 522 height 101
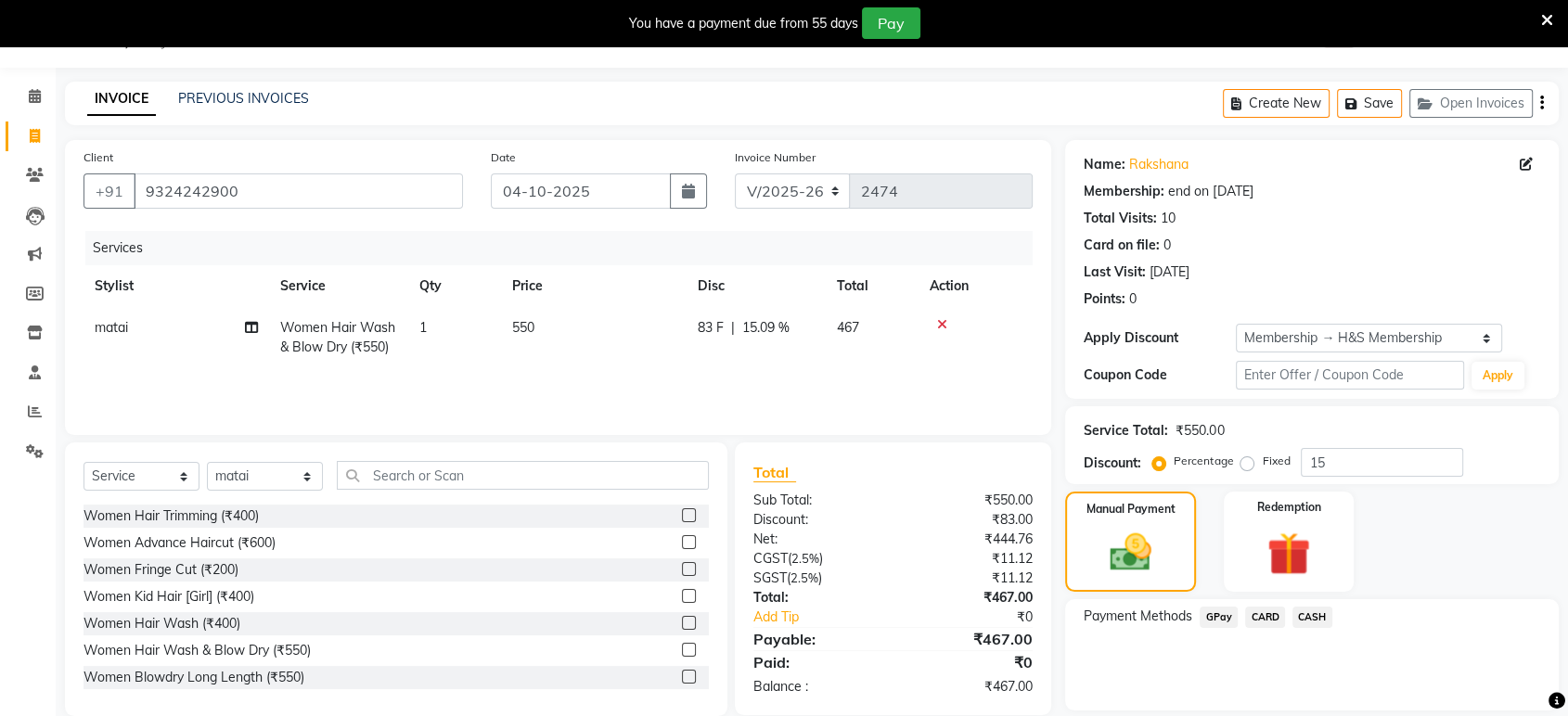
scroll to position [104, 0]
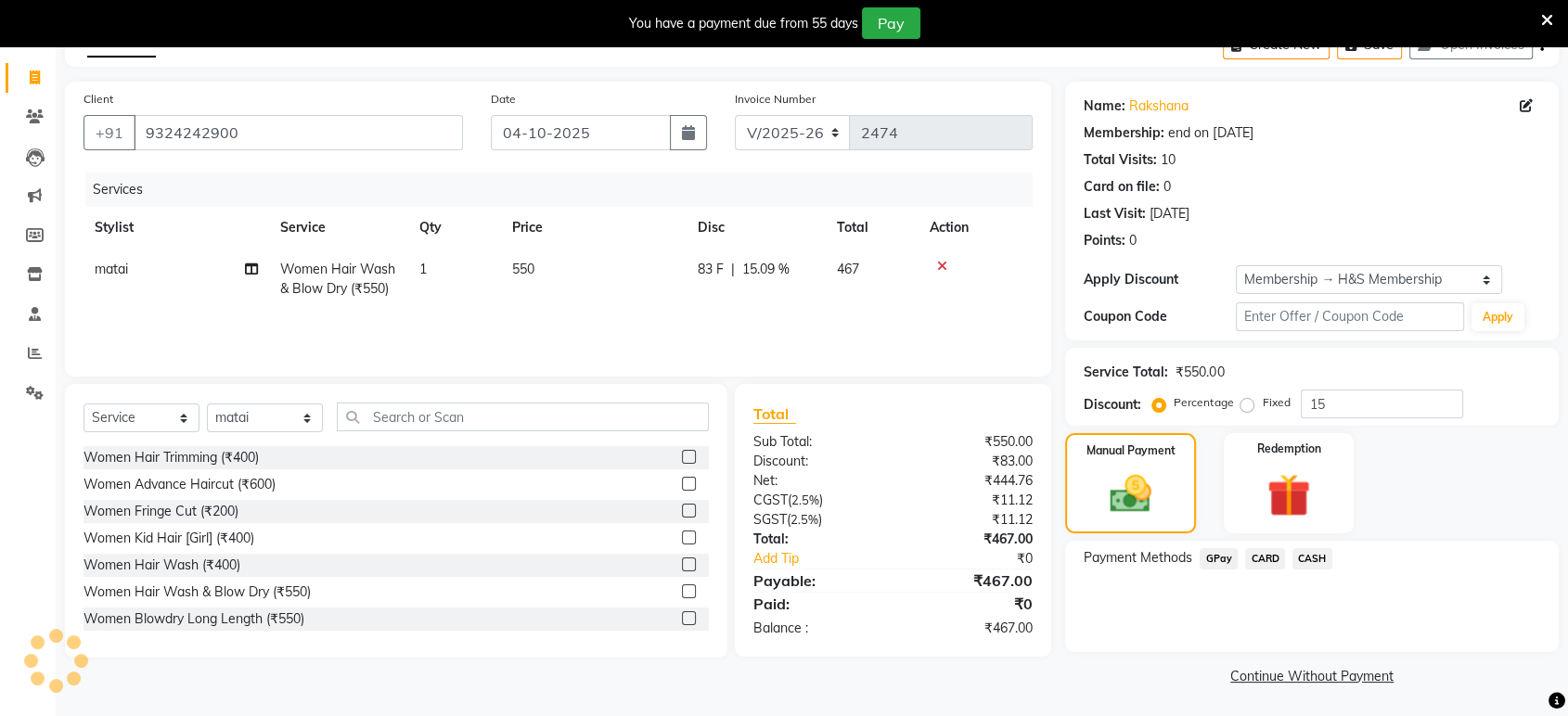
click at [1212, 564] on span "GPay" at bounding box center [1218, 558] width 38 height 21
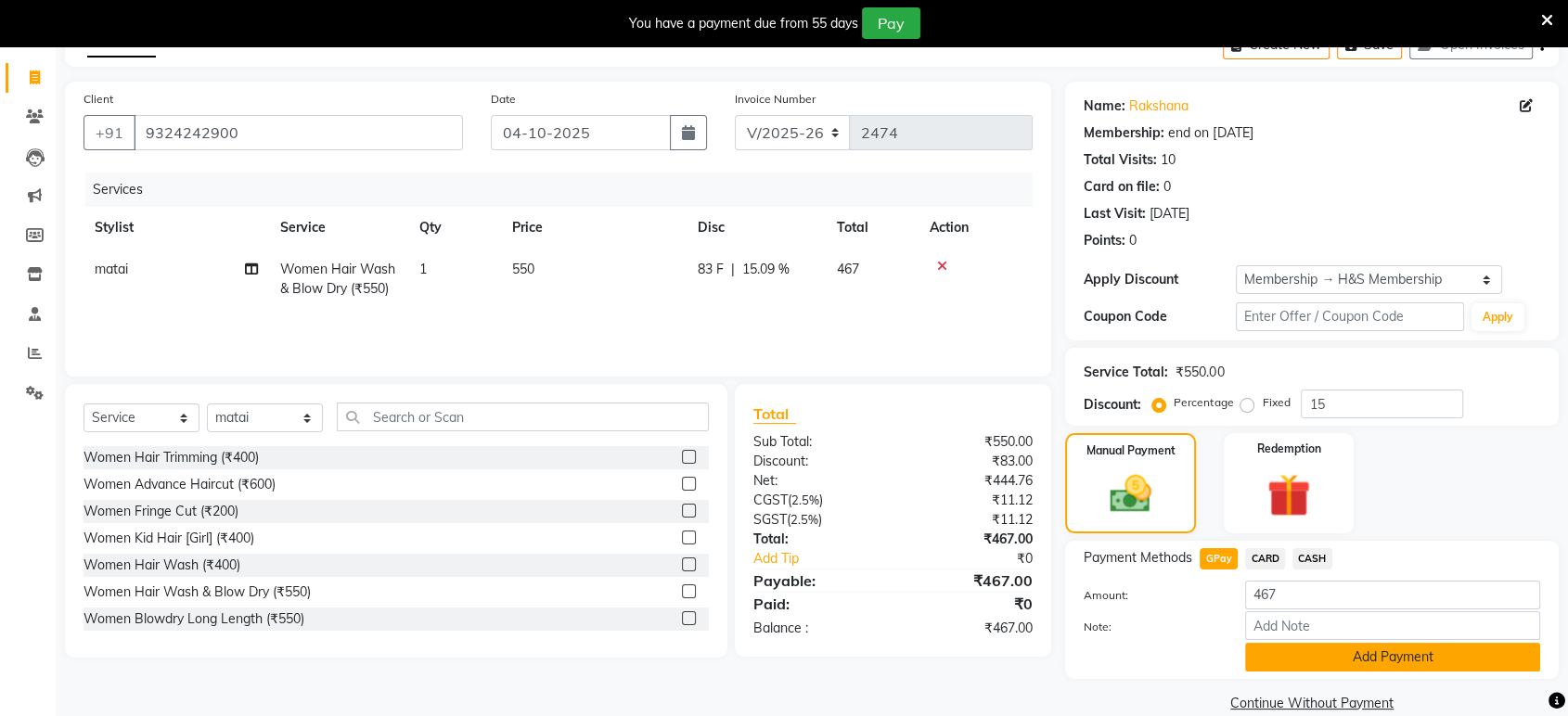
click at [1285, 646] on button "Add Payment" at bounding box center [1392, 656] width 295 height 29
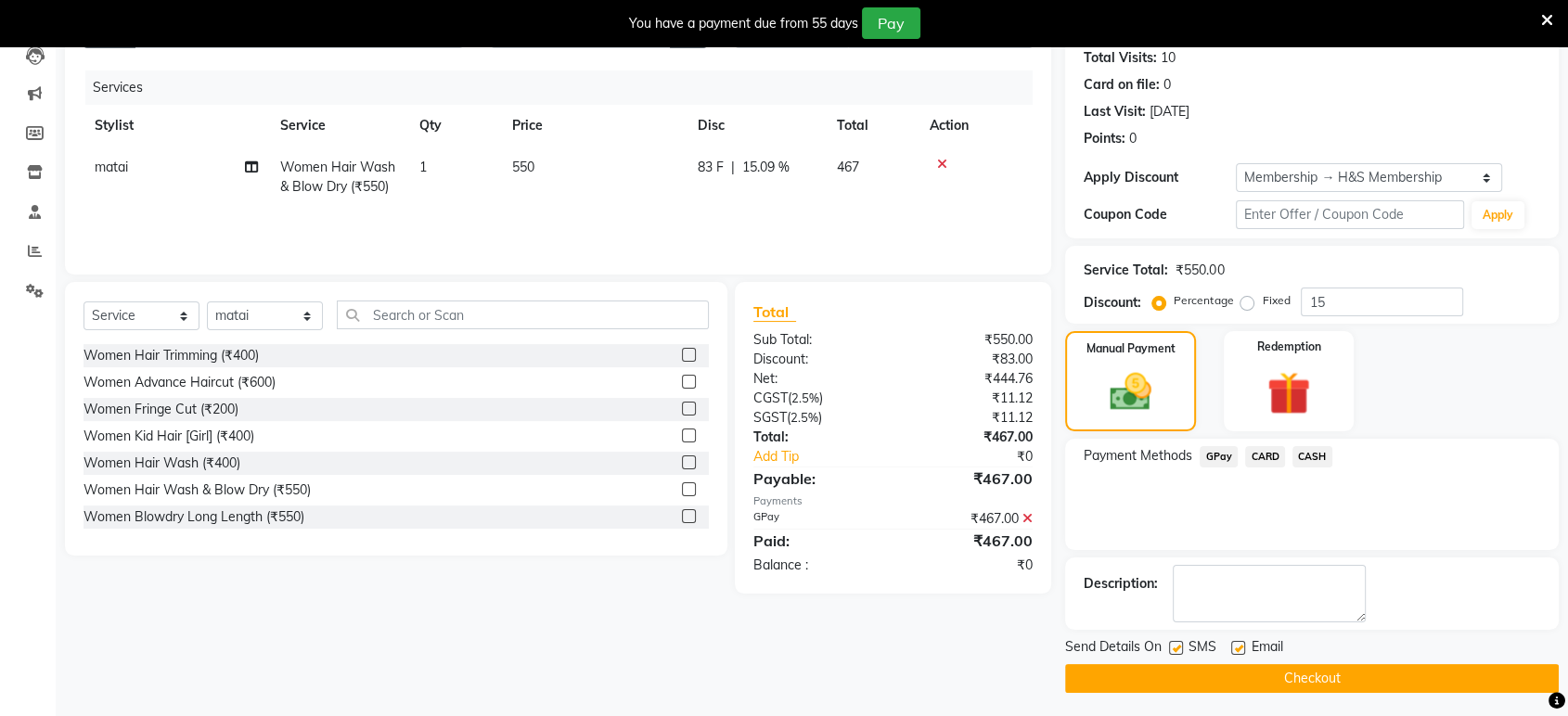
scroll to position [208, 0]
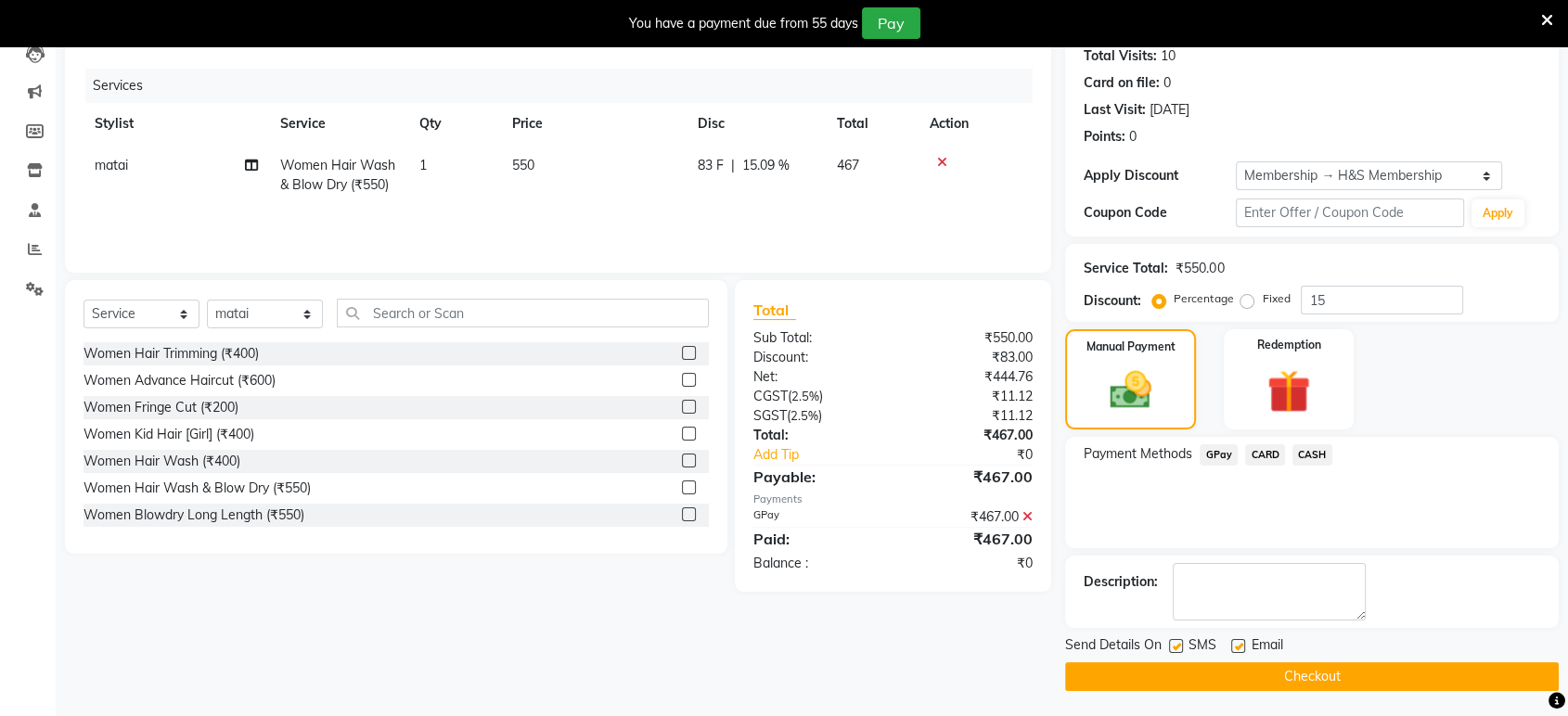
drag, startPoint x: 1236, startPoint y: 642, endPoint x: 1220, endPoint y: 643, distance: 16.0
click at [1232, 641] on label at bounding box center [1237, 645] width 14 height 14
click at [1232, 641] on input "checkbox" at bounding box center [1236, 646] width 12 height 12
checkbox input "false"
click at [1179, 650] on label at bounding box center [1176, 645] width 14 height 14
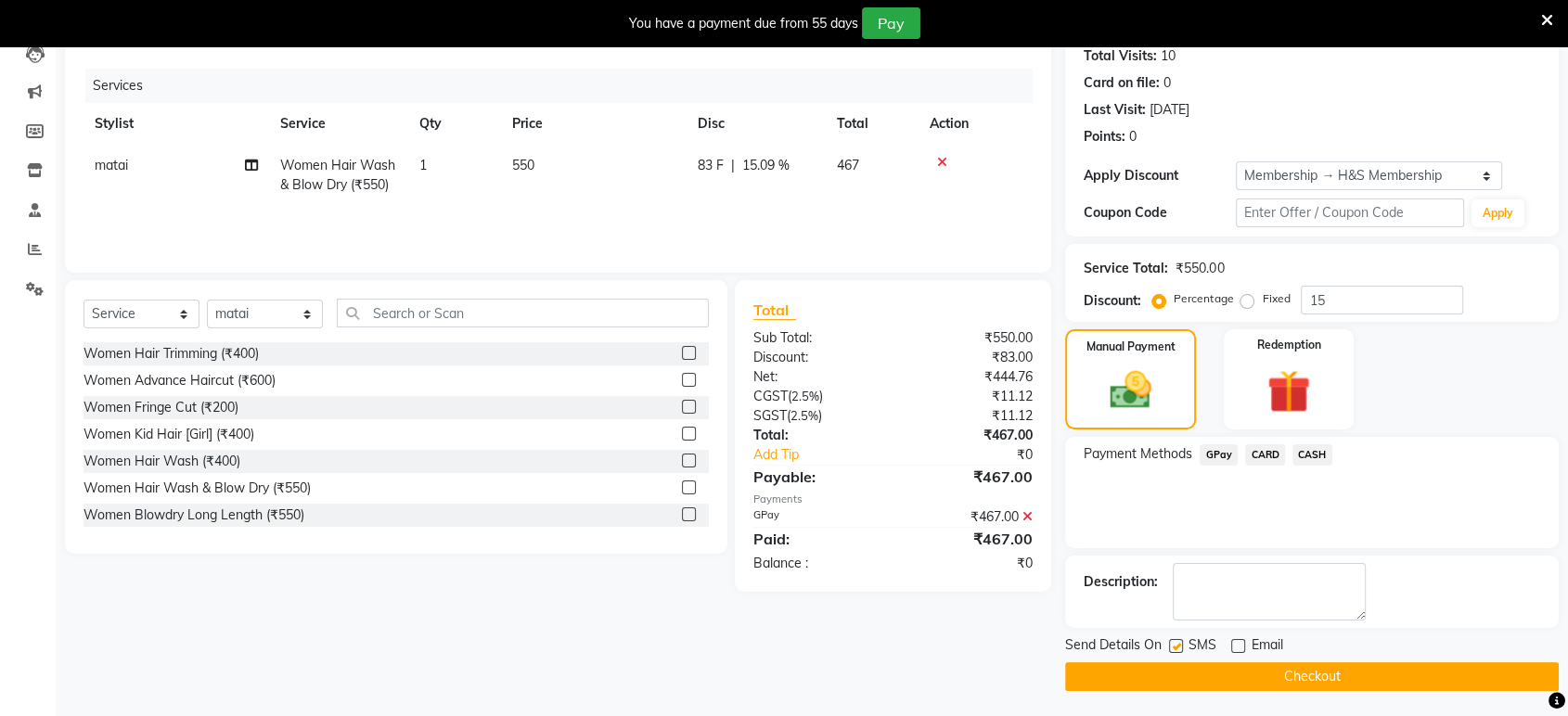
click at [1179, 650] on input "checkbox" at bounding box center [1175, 646] width 12 height 12
checkbox input "false"
click at [1183, 673] on button "Checkout" at bounding box center [1312, 676] width 494 height 29
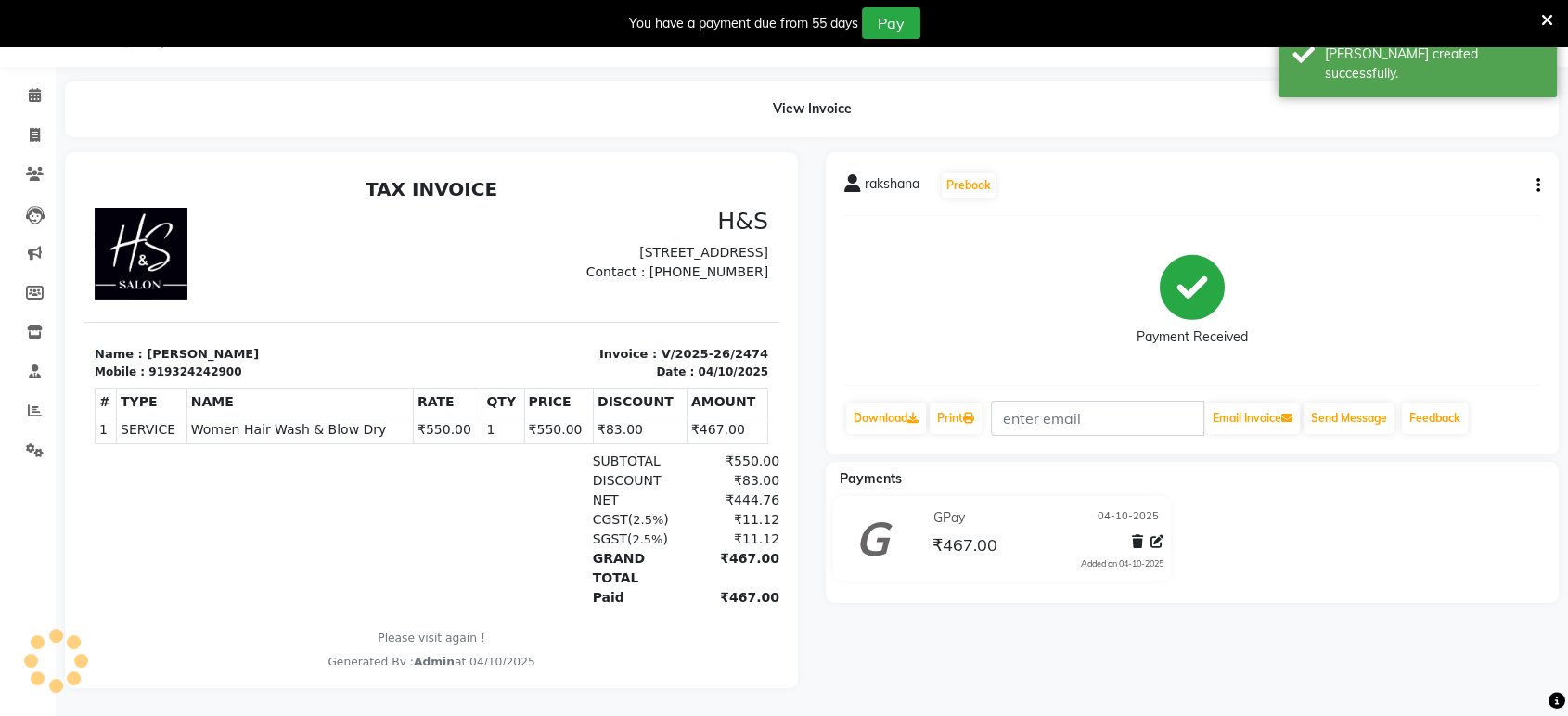
click at [27, 137] on li "Invoice" at bounding box center [28, 135] width 56 height 40
click at [32, 128] on icon at bounding box center [34, 134] width 10 height 14
select select "service"
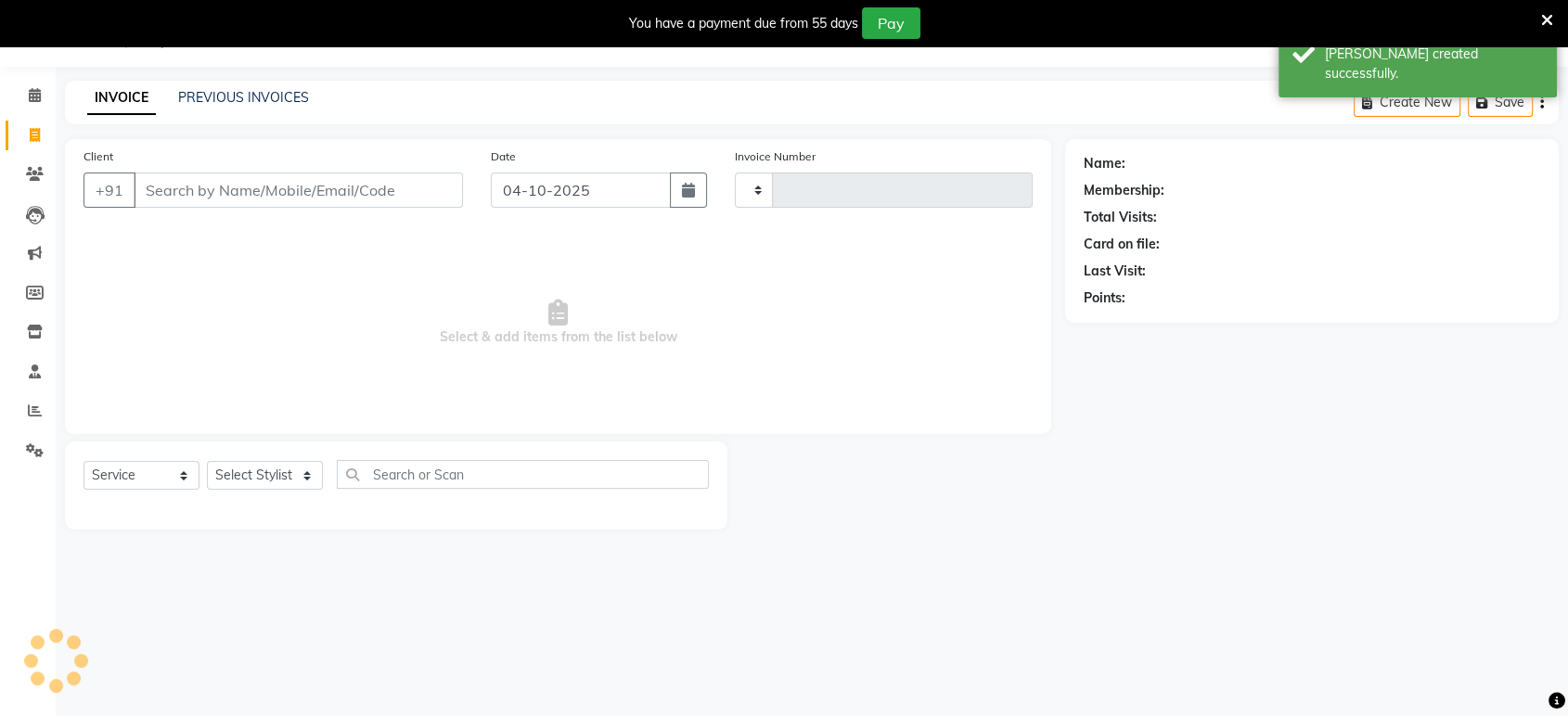
scroll to position [46, 0]
type input "2475"
select select "6419"
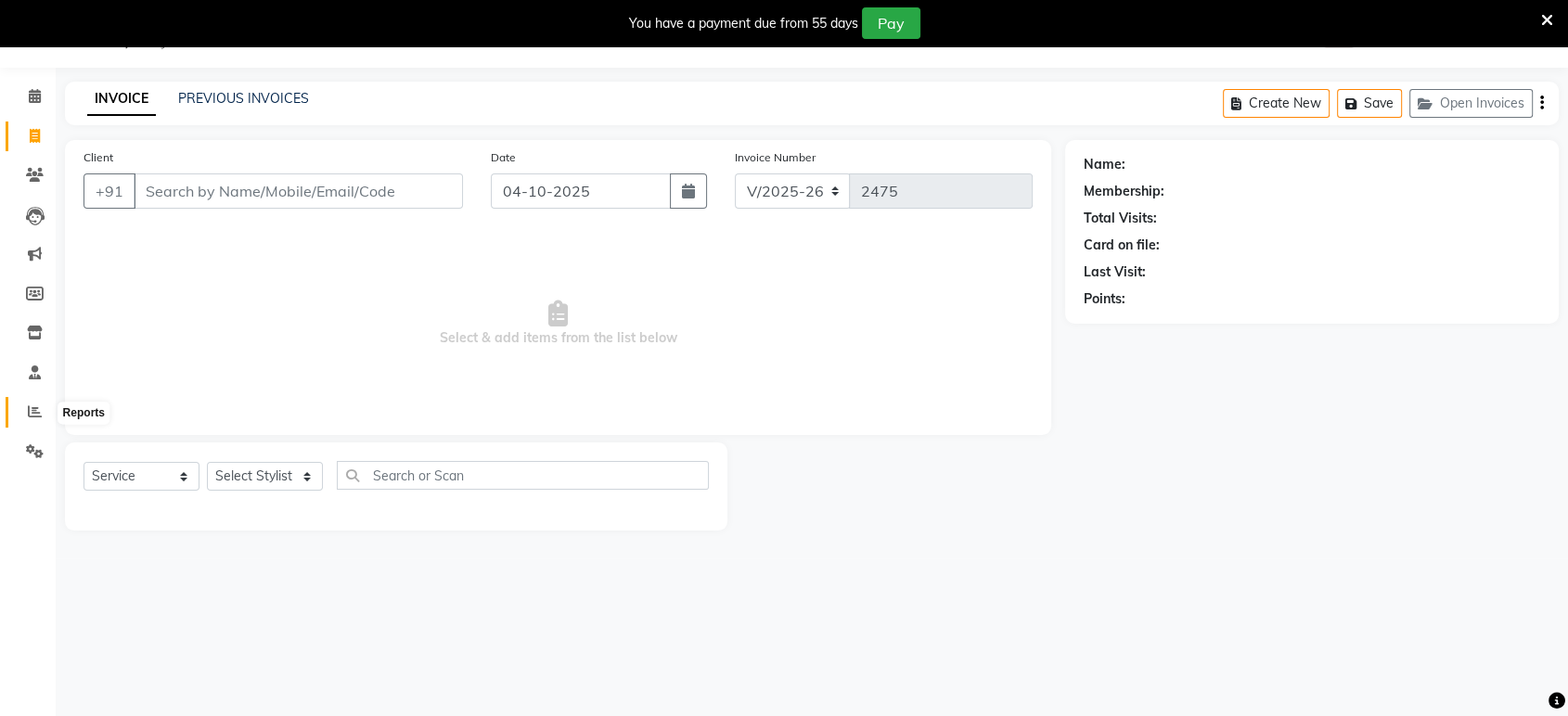
click at [24, 412] on span at bounding box center [34, 412] width 33 height 21
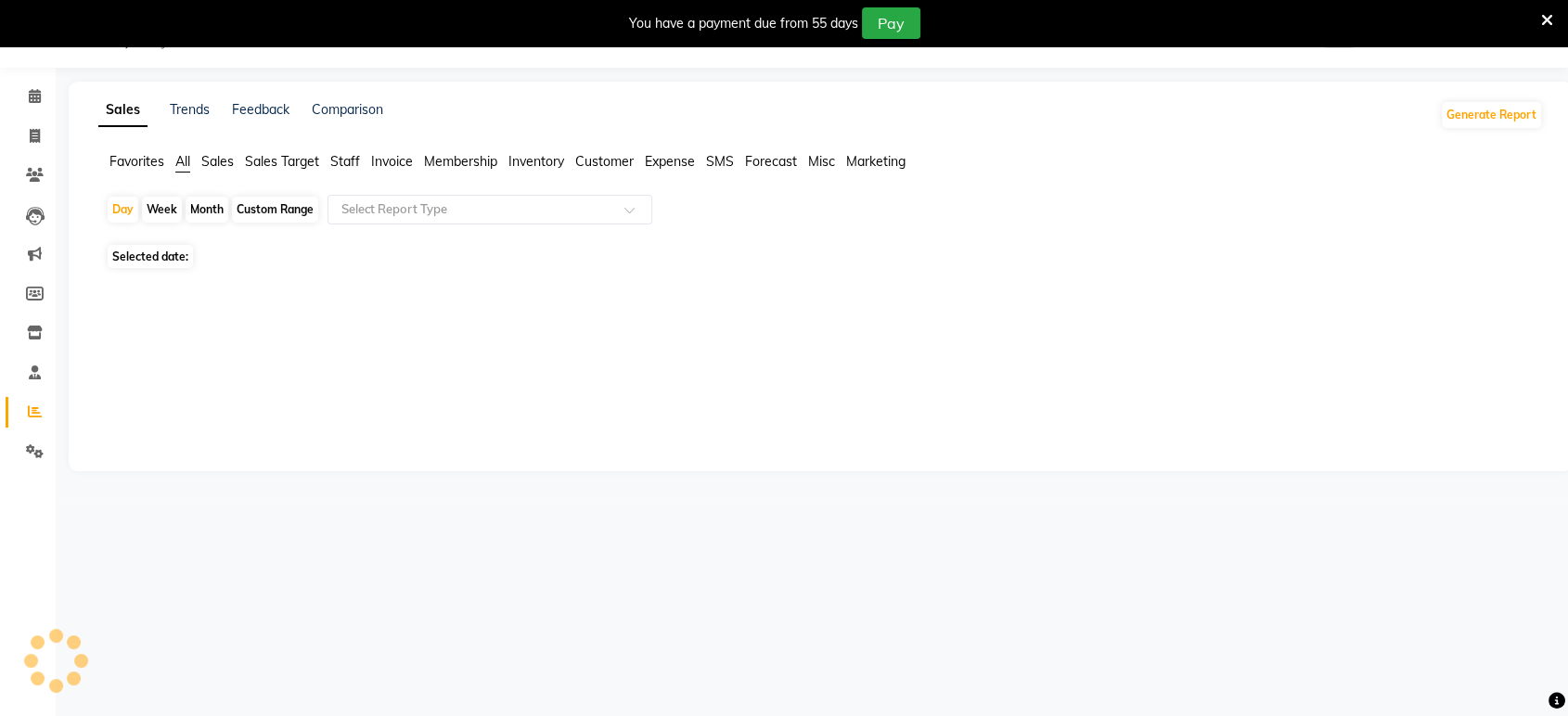
click at [269, 195] on div "Day Week Month Custom Range Select Report Type" at bounding box center [821, 217] width 1429 height 45
click at [257, 209] on div "Custom Range" at bounding box center [275, 209] width 87 height 26
select select "10"
select select "2025"
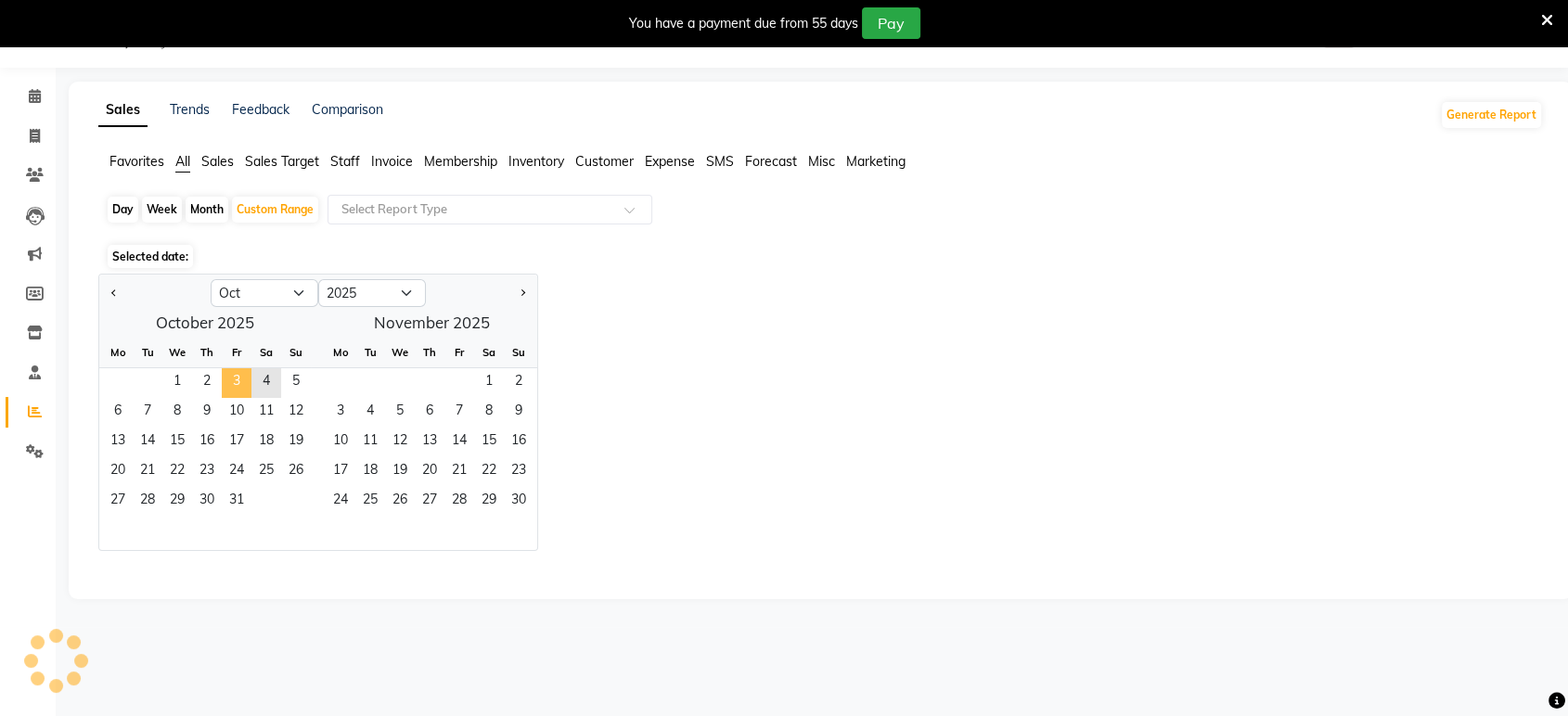
click at [233, 385] on span "3" at bounding box center [237, 383] width 30 height 30
click at [258, 382] on span "4" at bounding box center [266, 383] width 30 height 30
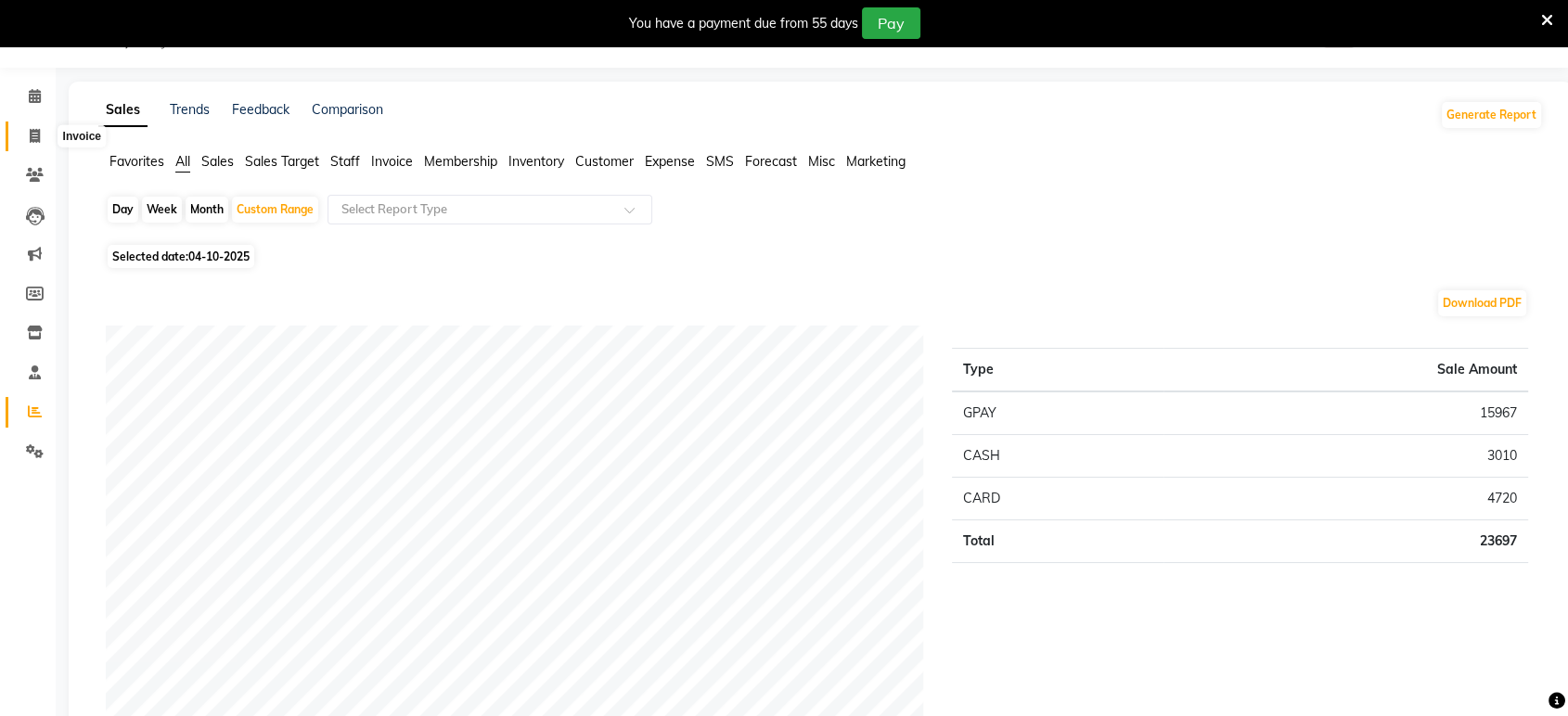
click at [34, 126] on span at bounding box center [34, 136] width 33 height 21
select select "6419"
select select "service"
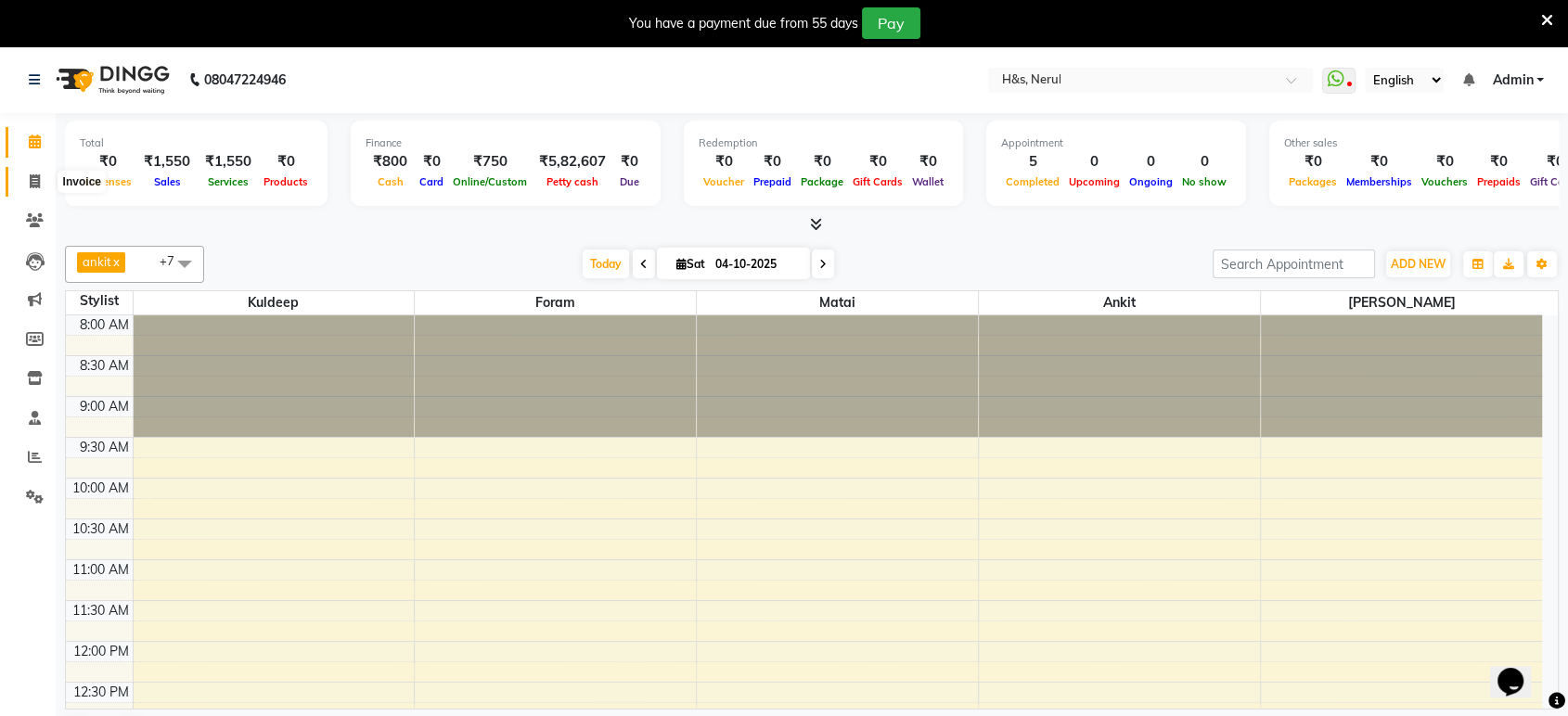
click at [20, 172] on span at bounding box center [34, 182] width 33 height 21
select select "service"
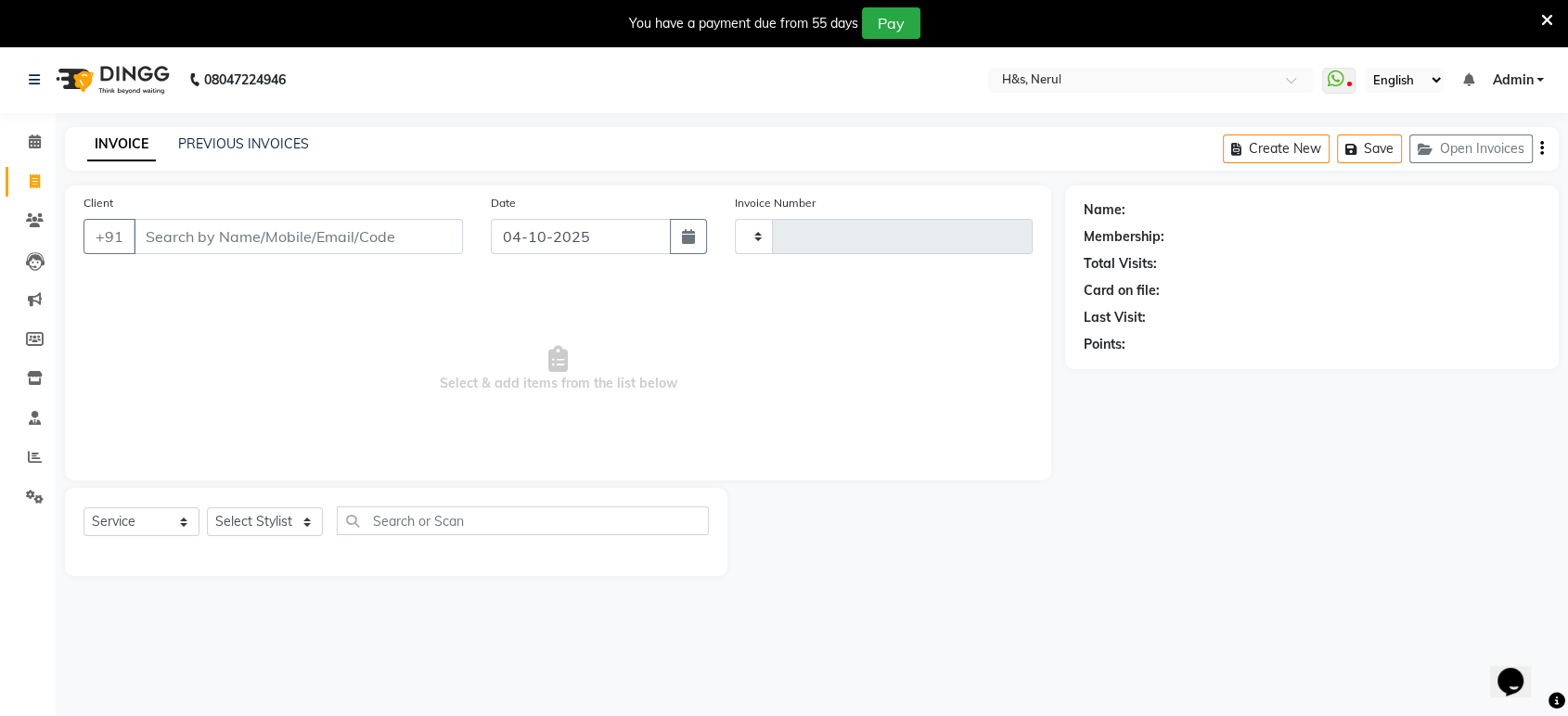
type input "2468"
select select "6419"
click at [223, 519] on select "Select Stylist ankit Dipeeka Foram jack Kuldeep matai riddhi sheetal" at bounding box center [265, 521] width 116 height 29
select select "61692"
click at [207, 507] on select "Select Stylist ankit Dipeeka Foram jack Kuldeep matai riddhi sheetal" at bounding box center [265, 521] width 116 height 29
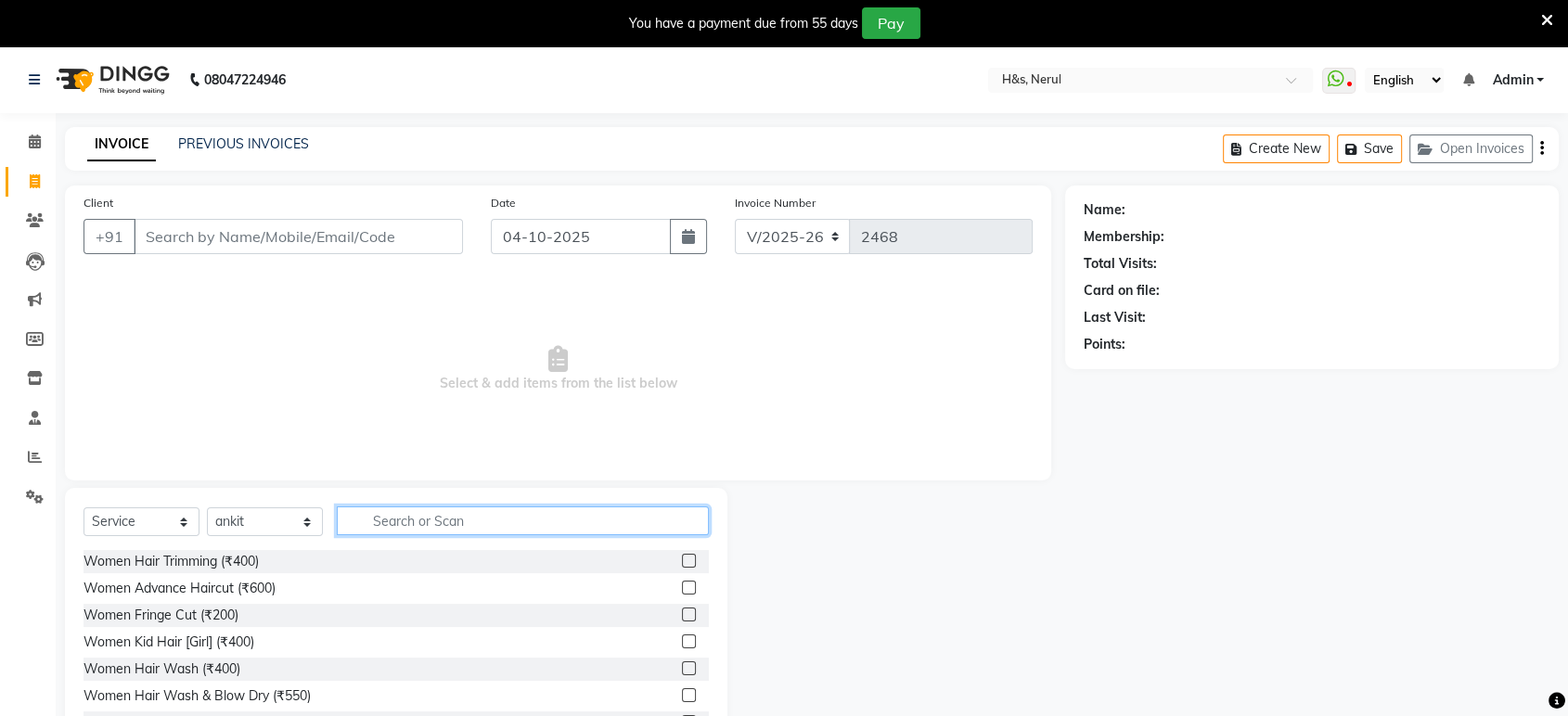
click at [455, 523] on input "text" at bounding box center [522, 520] width 372 height 29
type input "cut"
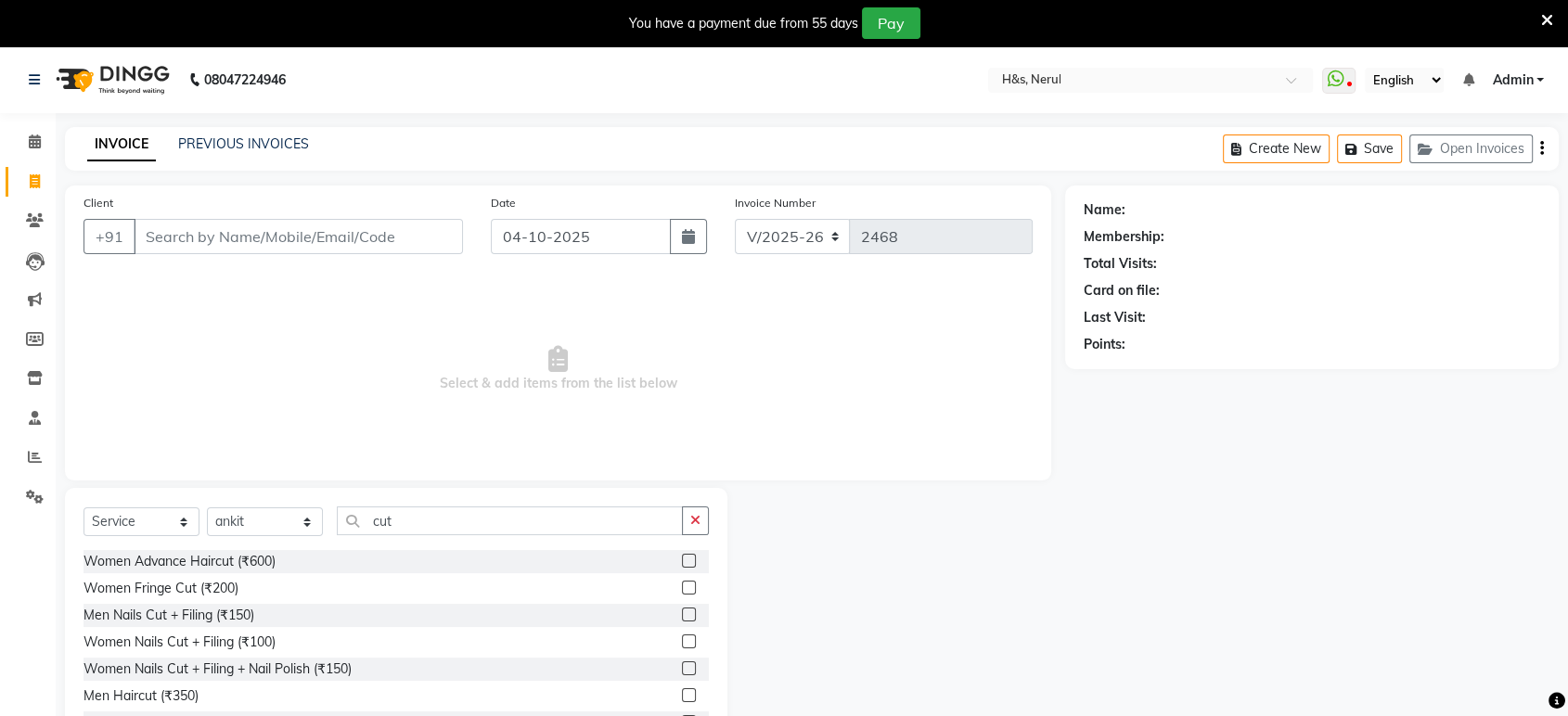
click at [682, 697] on label at bounding box center [689, 695] width 14 height 14
click at [682, 697] on input "checkbox" at bounding box center [688, 696] width 12 height 12
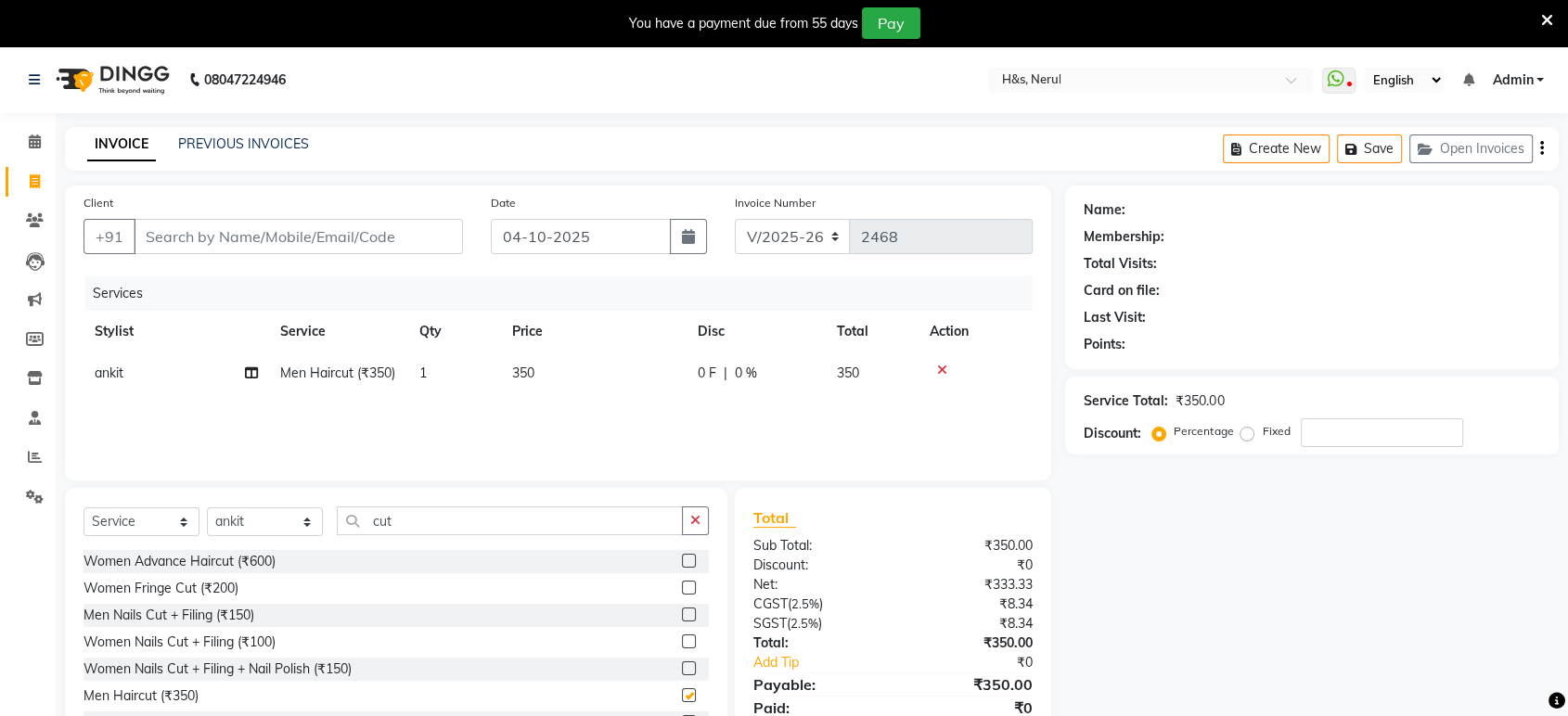
checkbox input "false"
click at [695, 523] on icon "button" at bounding box center [695, 520] width 10 height 13
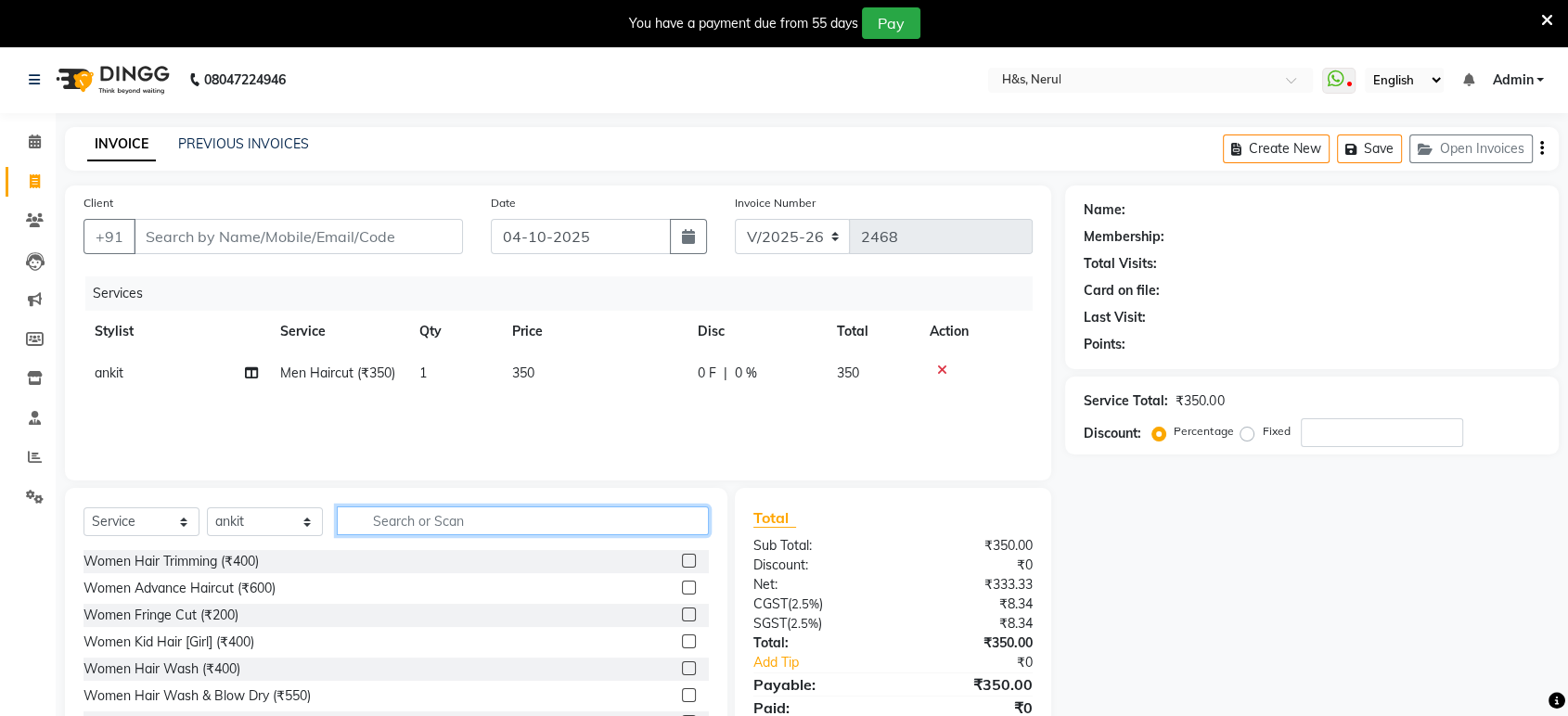
click at [693, 520] on input "text" at bounding box center [522, 520] width 372 height 29
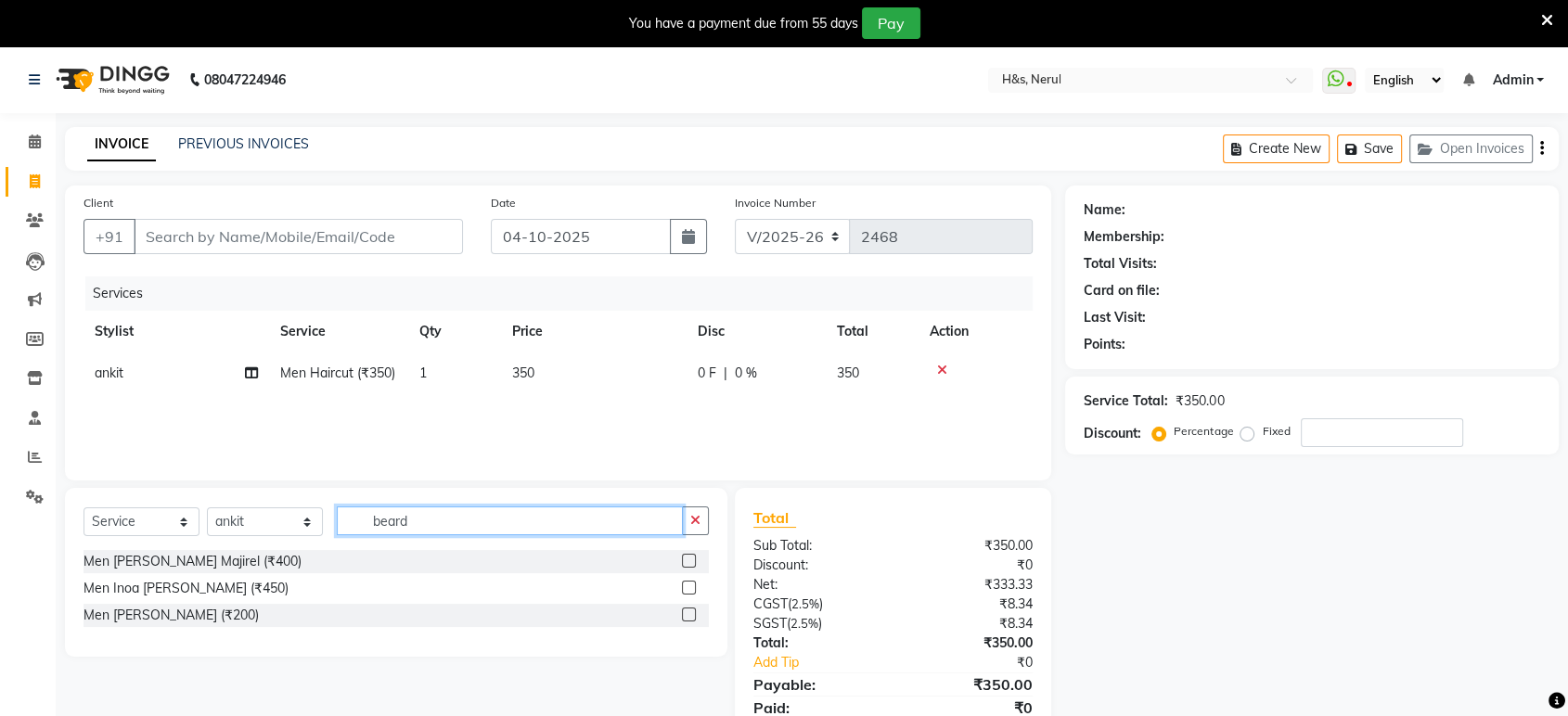
type input "beard"
click at [686, 621] on div at bounding box center [688, 616] width 12 height 20
click at [690, 617] on label at bounding box center [689, 614] width 14 height 14
click at [690, 617] on input "checkbox" at bounding box center [688, 615] width 12 height 12
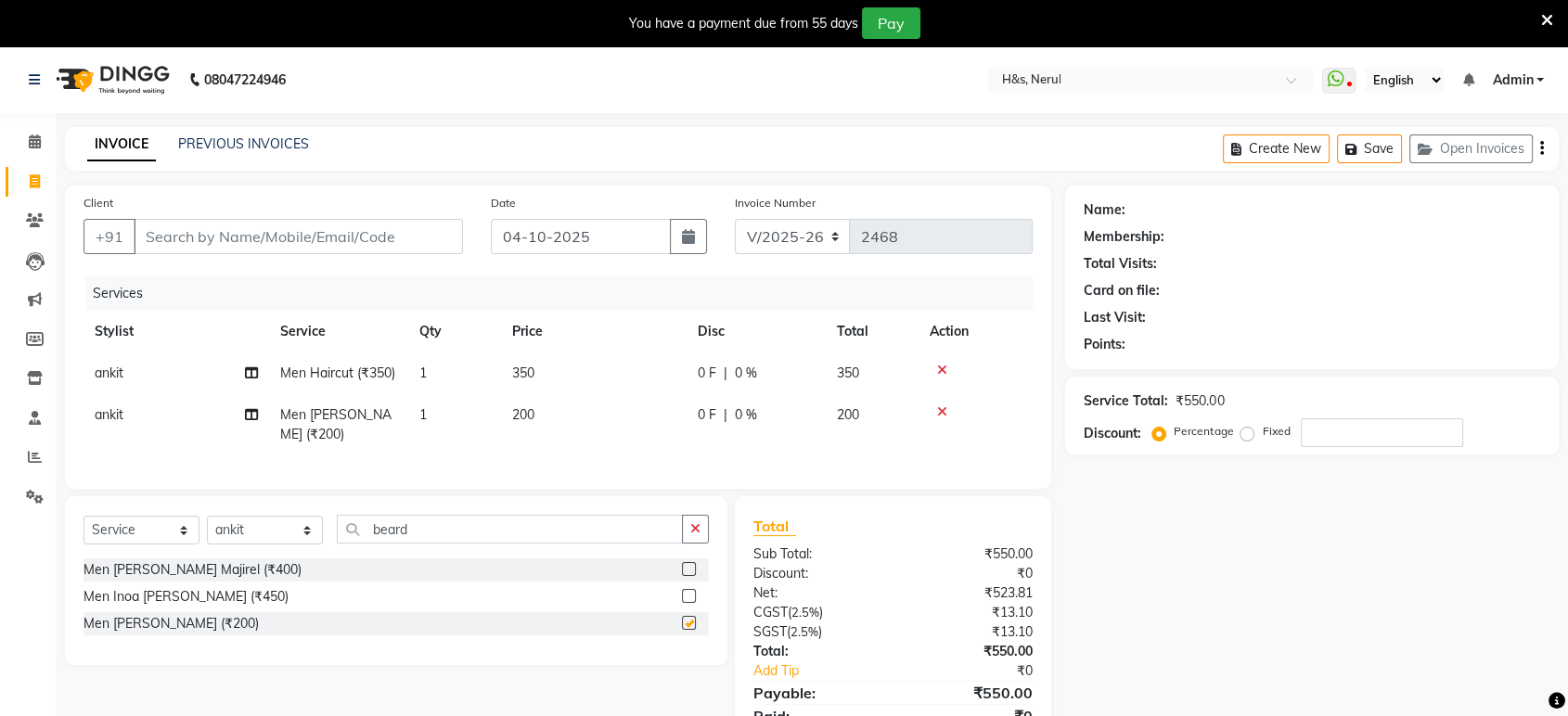
checkbox input "false"
click at [247, 518] on select "Select Stylist ankit Dipeeka Foram jack Kuldeep matai riddhi sheetal" at bounding box center [265, 530] width 116 height 29
select select "53268"
click at [207, 516] on select "Select Stylist ankit Dipeeka Foram jack Kuldeep matai riddhi sheetal" at bounding box center [265, 530] width 116 height 29
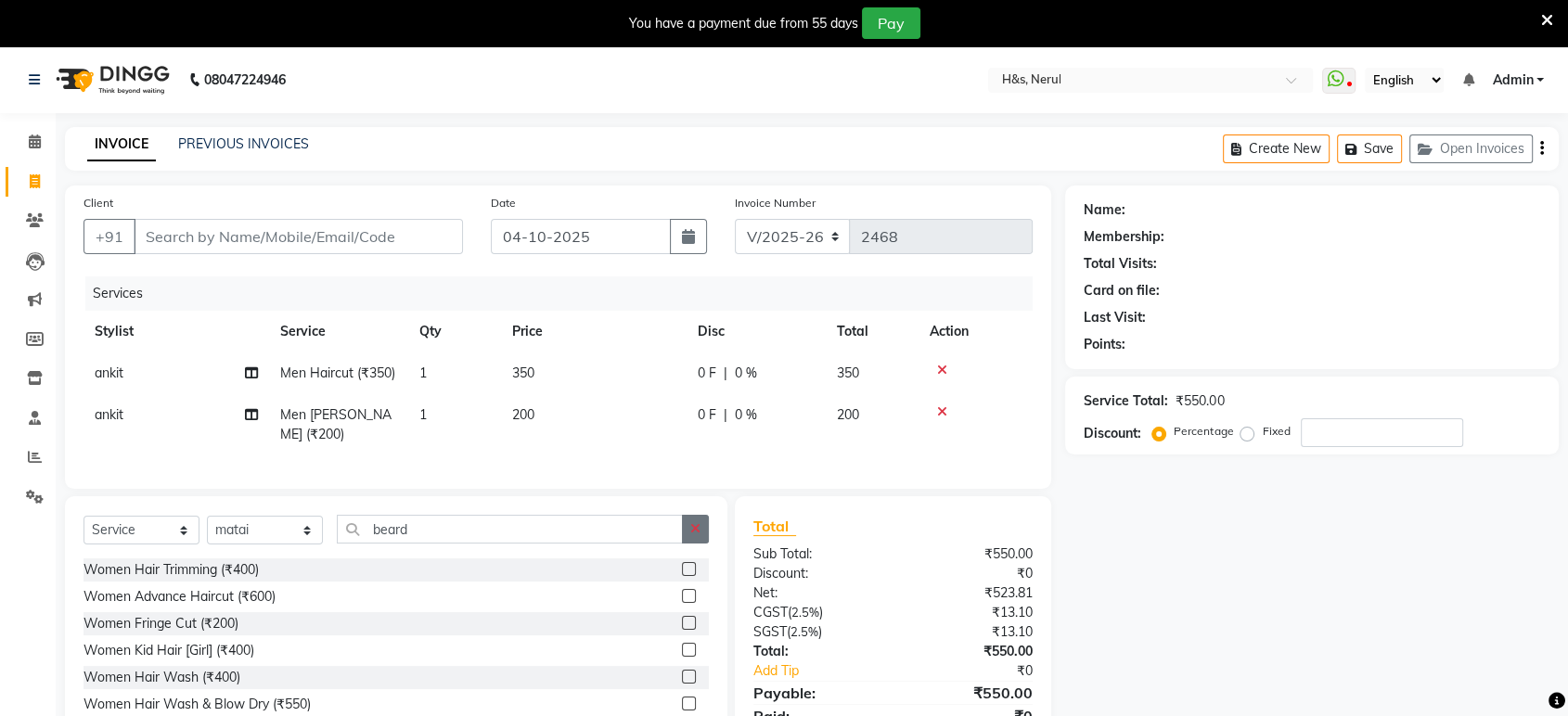
click at [698, 533] on button "button" at bounding box center [695, 529] width 27 height 29
click at [679, 525] on input "text" at bounding box center [522, 529] width 372 height 29
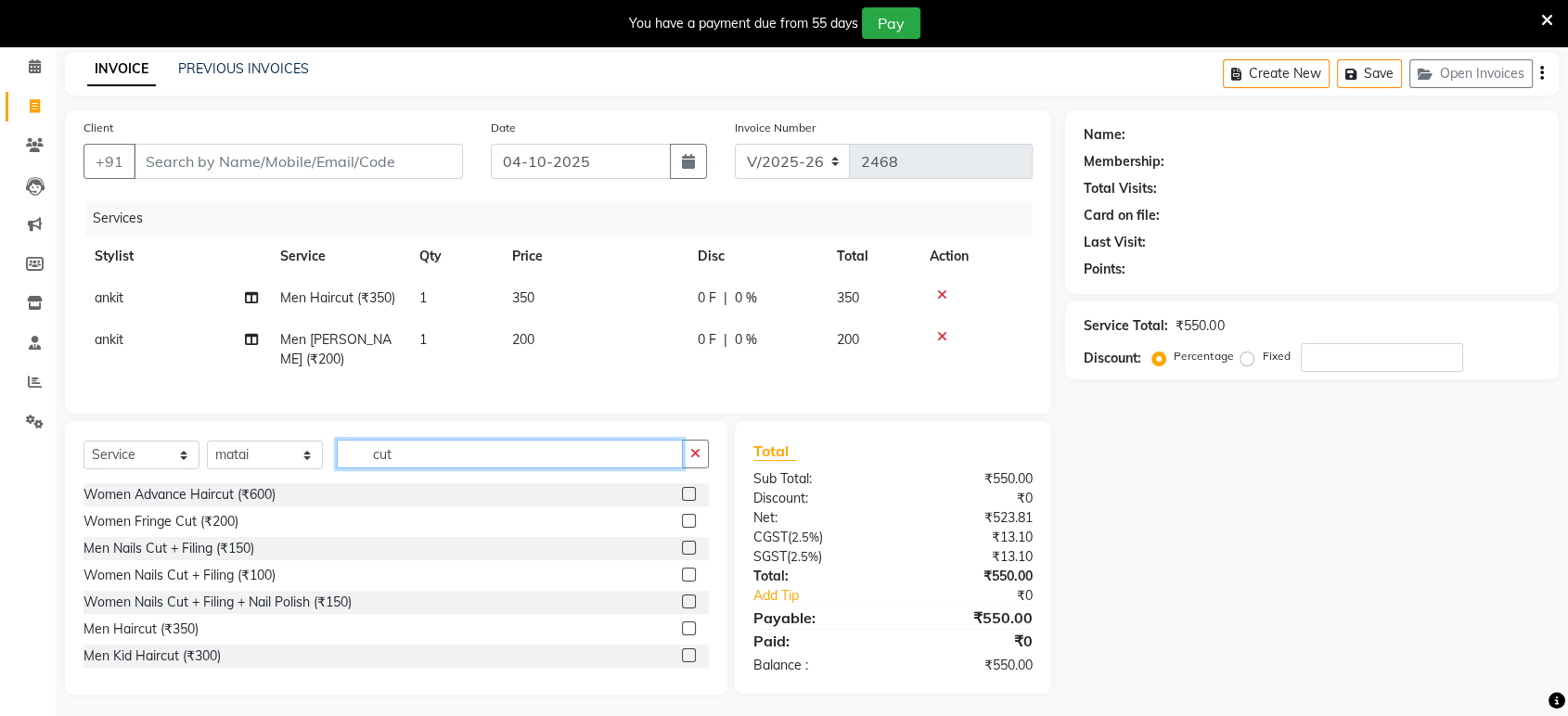
scroll to position [76, 0]
type input "cut"
click at [682, 647] on label at bounding box center [689, 654] width 14 height 14
click at [682, 649] on input "checkbox" at bounding box center [688, 655] width 12 height 12
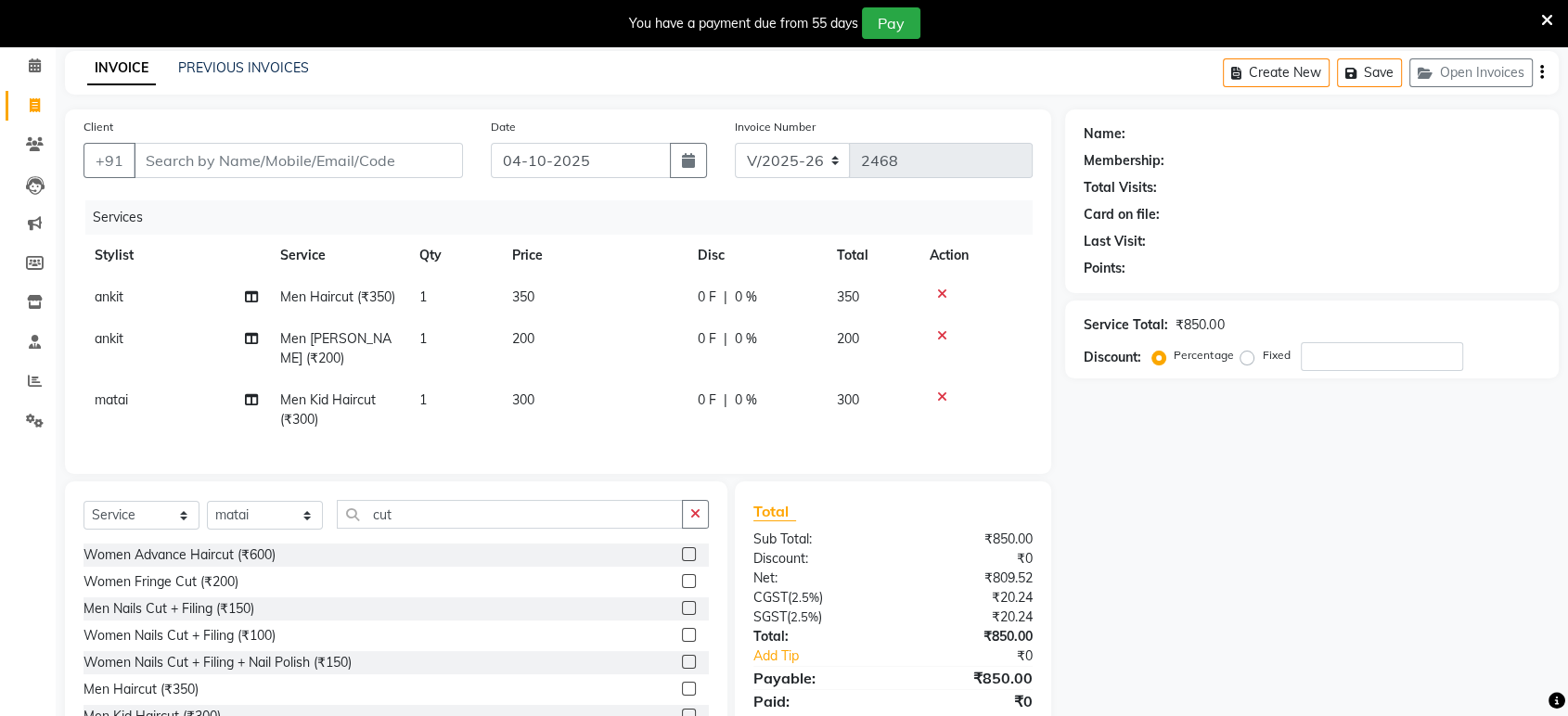
checkbox input "false"
click at [334, 137] on div "Client +91" at bounding box center [273, 155] width 407 height 76
click at [330, 166] on input "Client" at bounding box center [297, 160] width 329 height 35
type input "8"
type input "0"
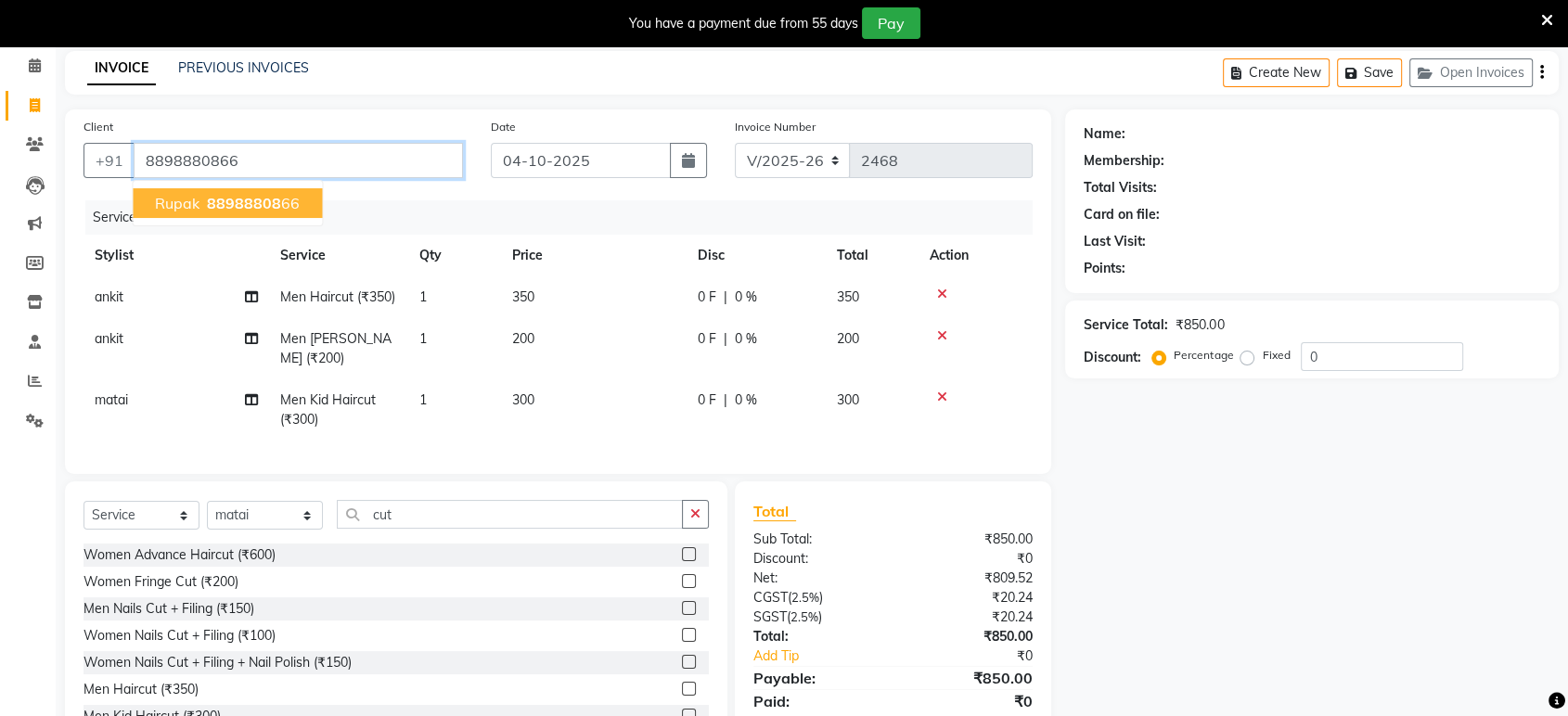
type input "8898880866"
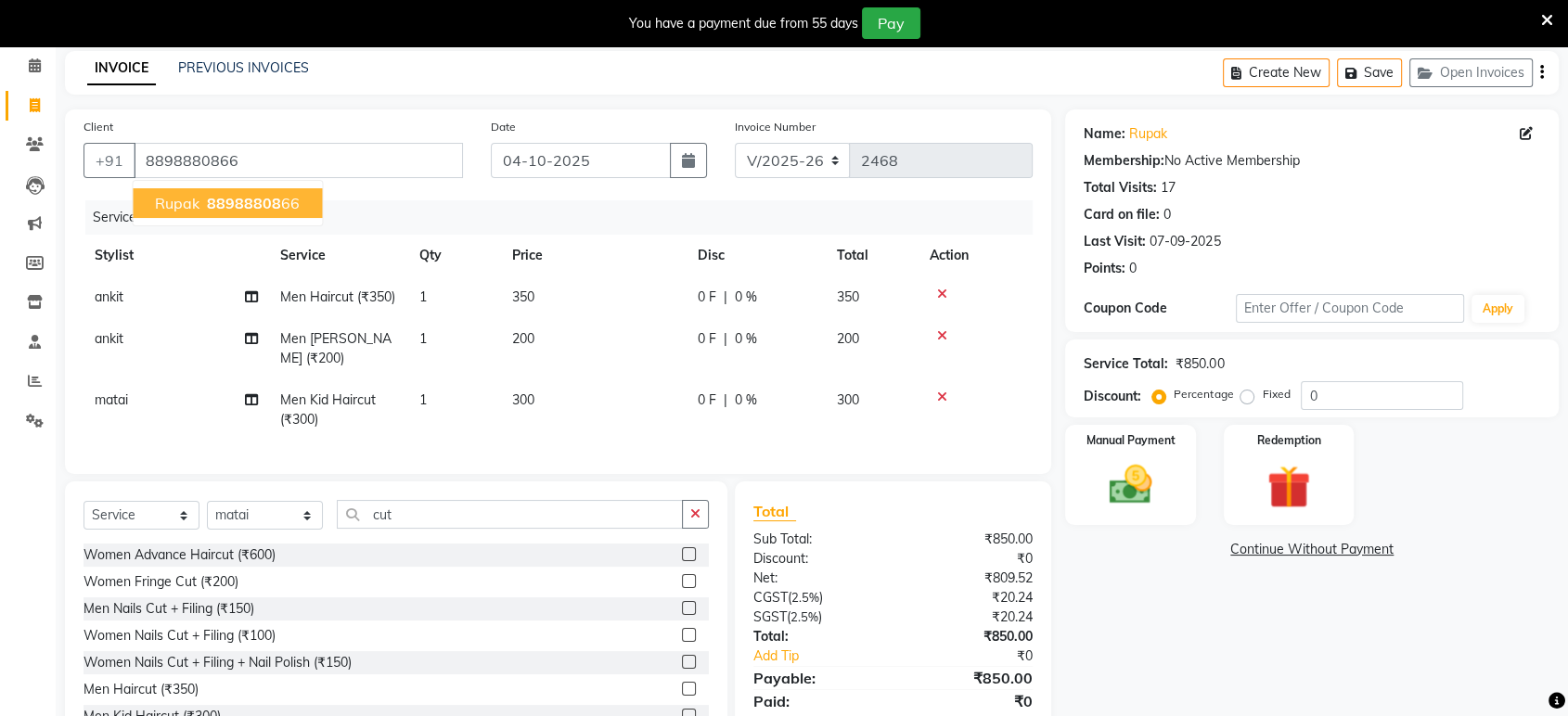
click at [249, 200] on span "88988808" at bounding box center [244, 203] width 75 height 19
click at [1147, 454] on div "Manual Payment" at bounding box center [1130, 475] width 135 height 104
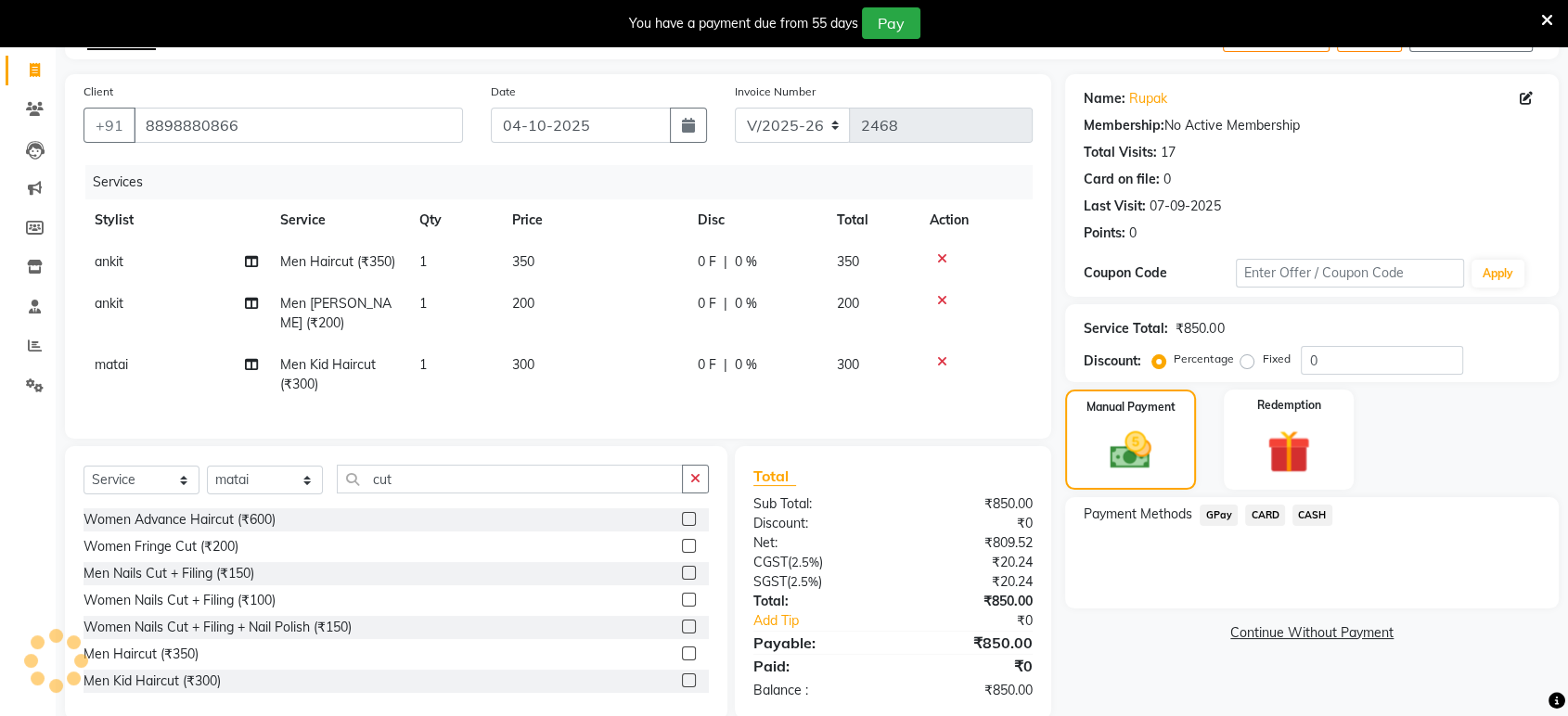
scroll to position [138, 0]
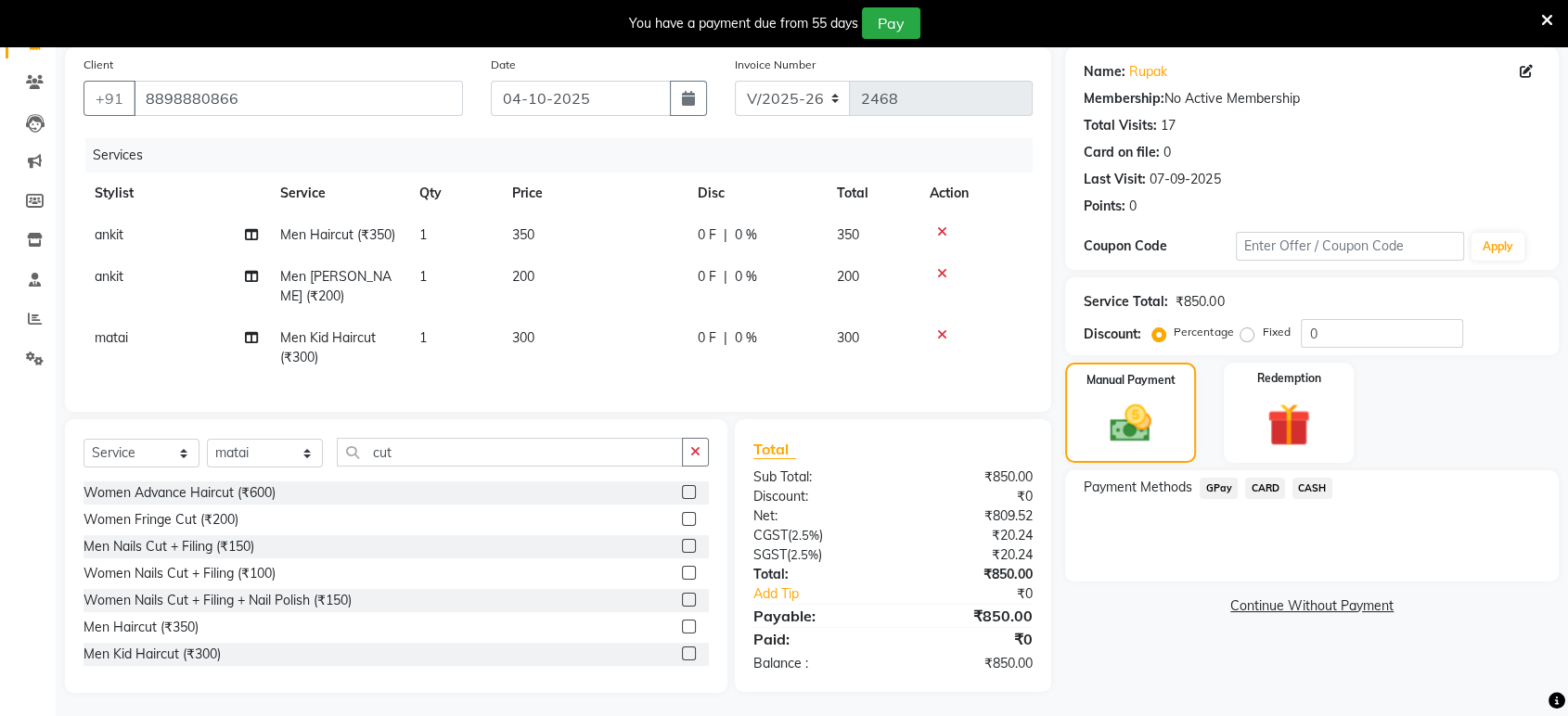
click at [1213, 481] on span "GPay" at bounding box center [1218, 488] width 38 height 21
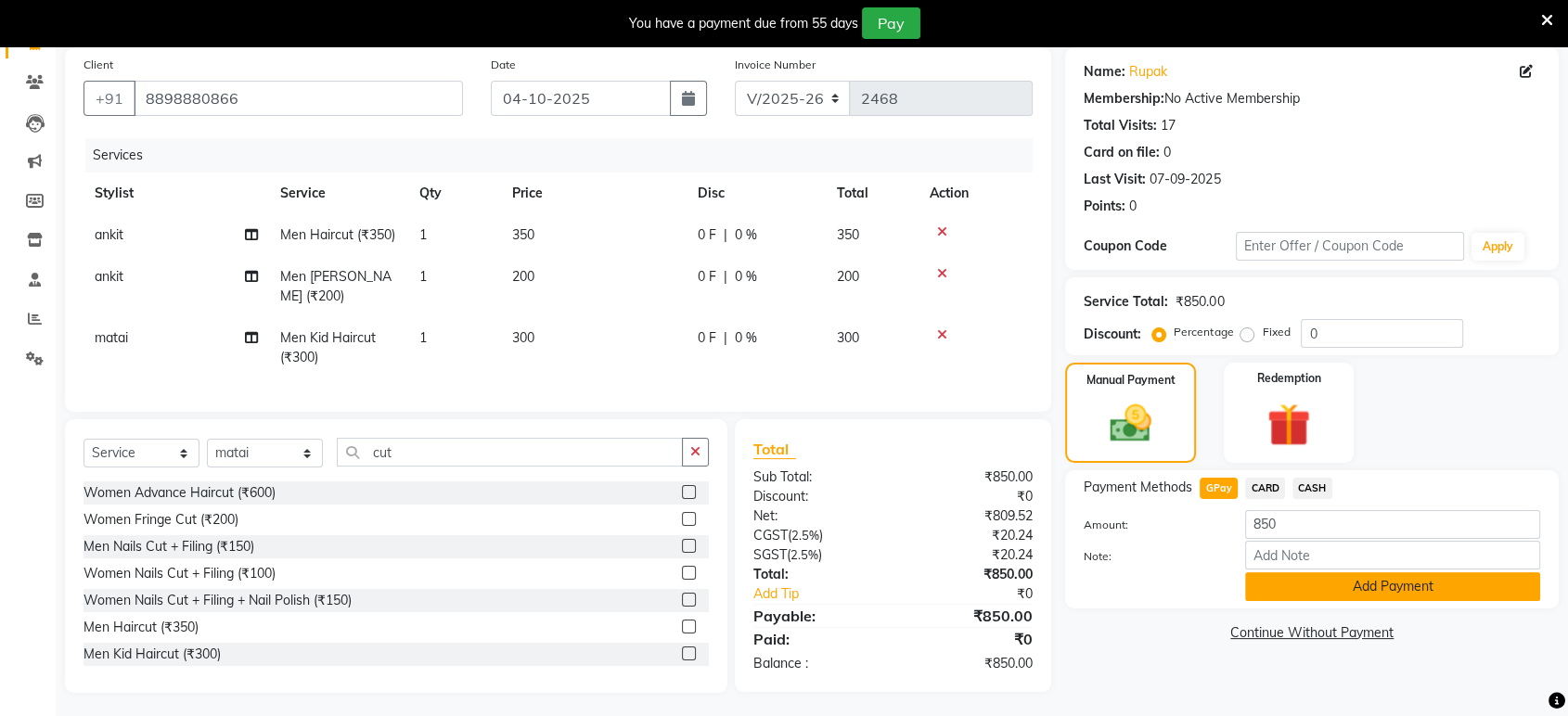
click at [1314, 576] on button "Add Payment" at bounding box center [1392, 586] width 295 height 29
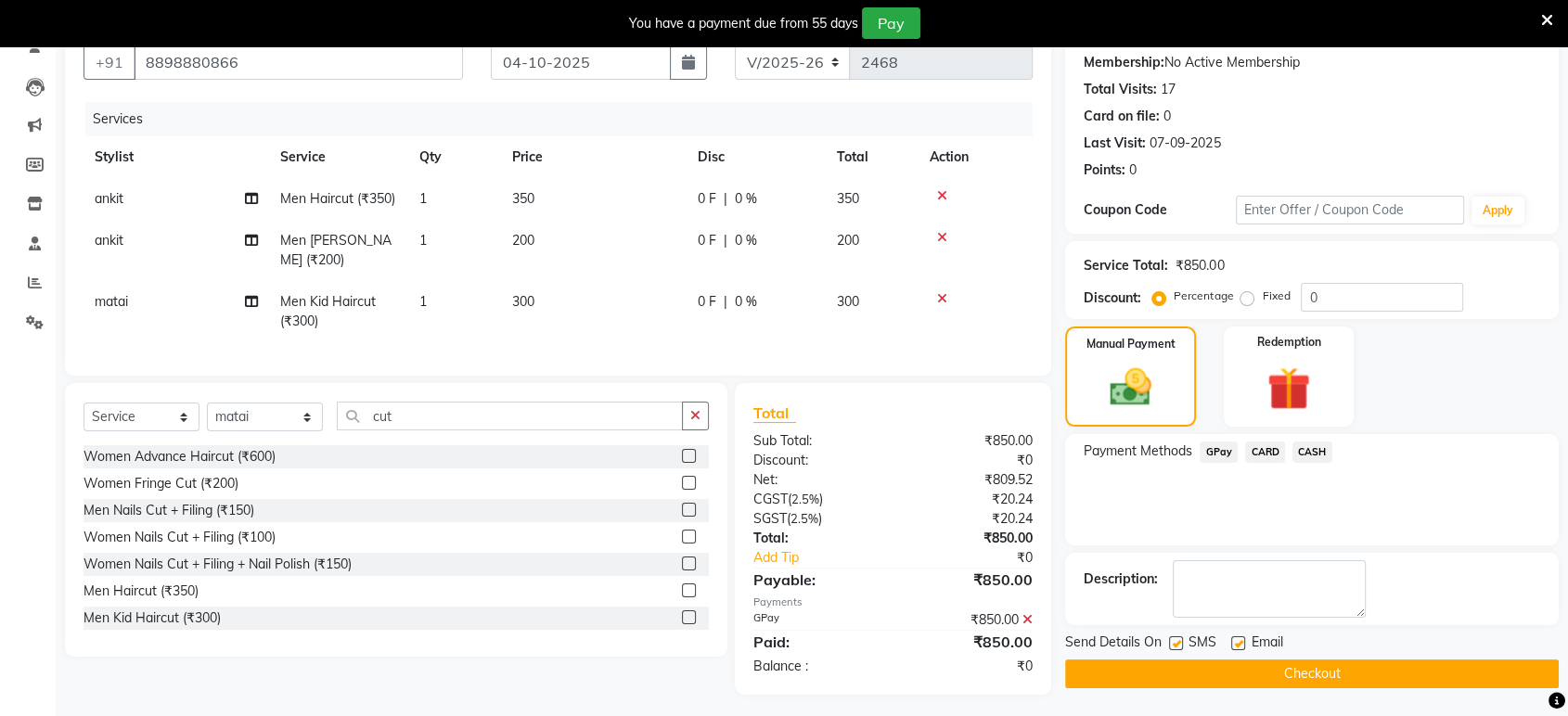
scroll to position [175, 0]
click at [1231, 642] on label at bounding box center [1237, 642] width 14 height 14
click at [1231, 642] on input "checkbox" at bounding box center [1236, 642] width 12 height 12
checkbox input "false"
drag, startPoint x: 1179, startPoint y: 644, endPoint x: 1202, endPoint y: 652, distance: 24.4
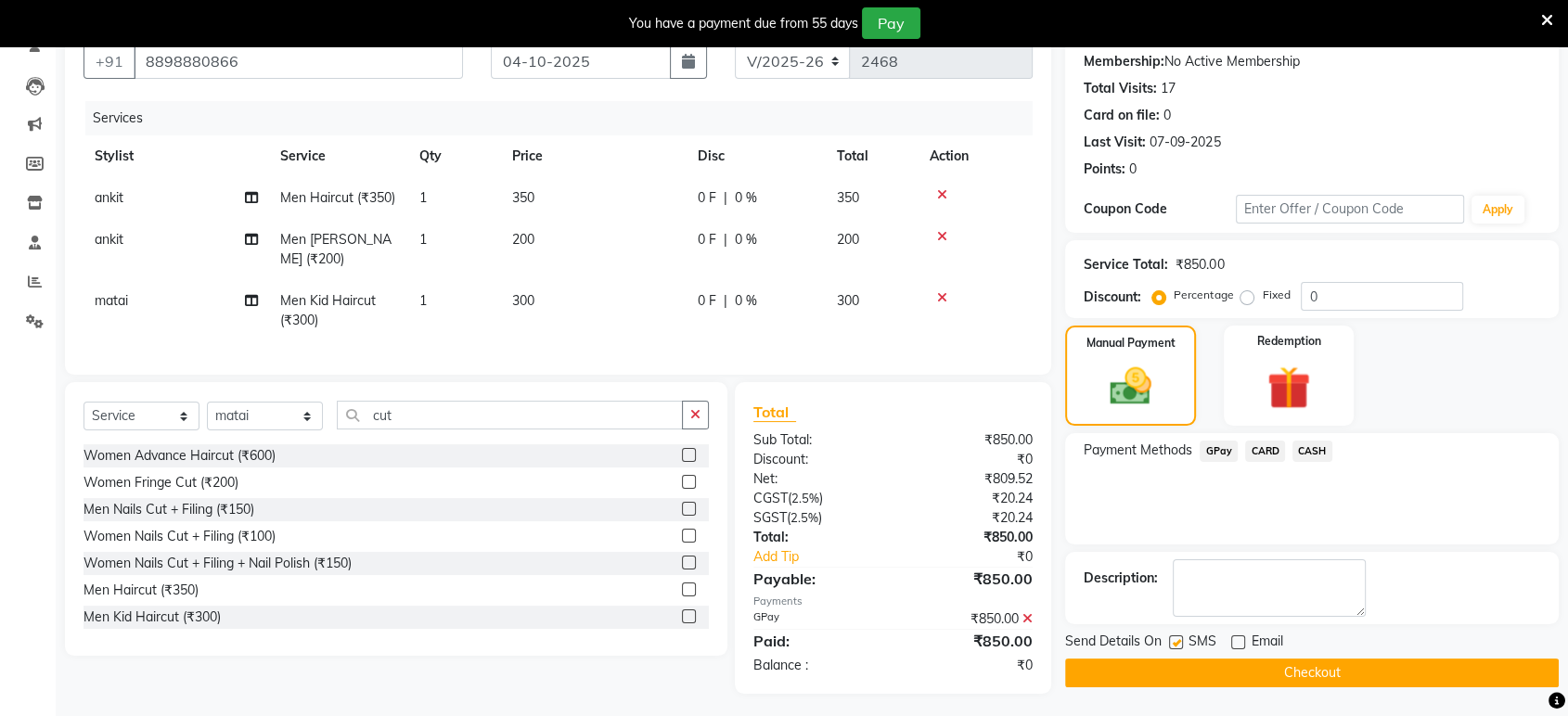
click at [1182, 644] on div "SMS" at bounding box center [1200, 642] width 62 height 23
click at [1176, 638] on label at bounding box center [1176, 642] width 14 height 14
click at [1176, 638] on input "checkbox" at bounding box center [1175, 642] width 12 height 12
checkbox input "false"
click at [1204, 675] on button "Checkout" at bounding box center [1312, 672] width 494 height 29
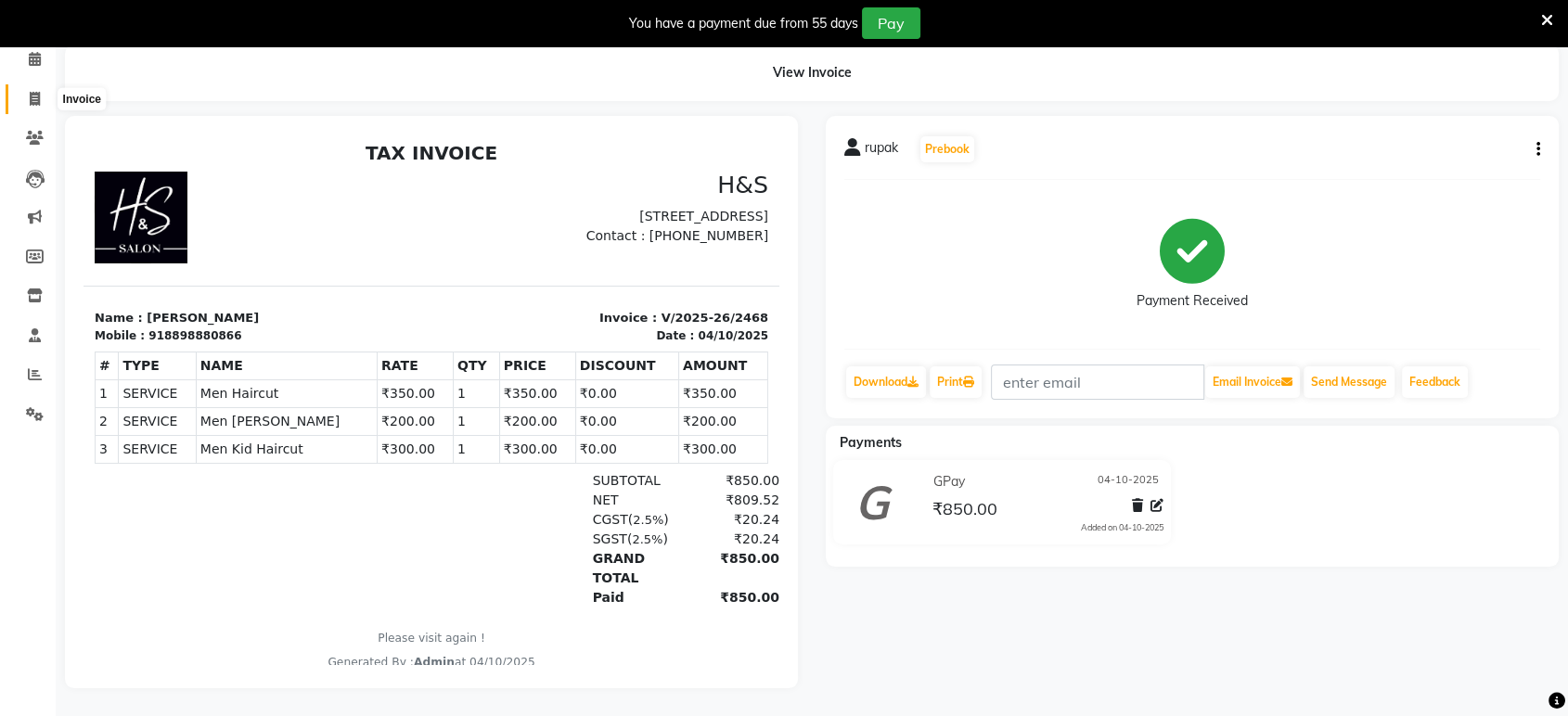
click at [24, 89] on span at bounding box center [34, 100] width 33 height 21
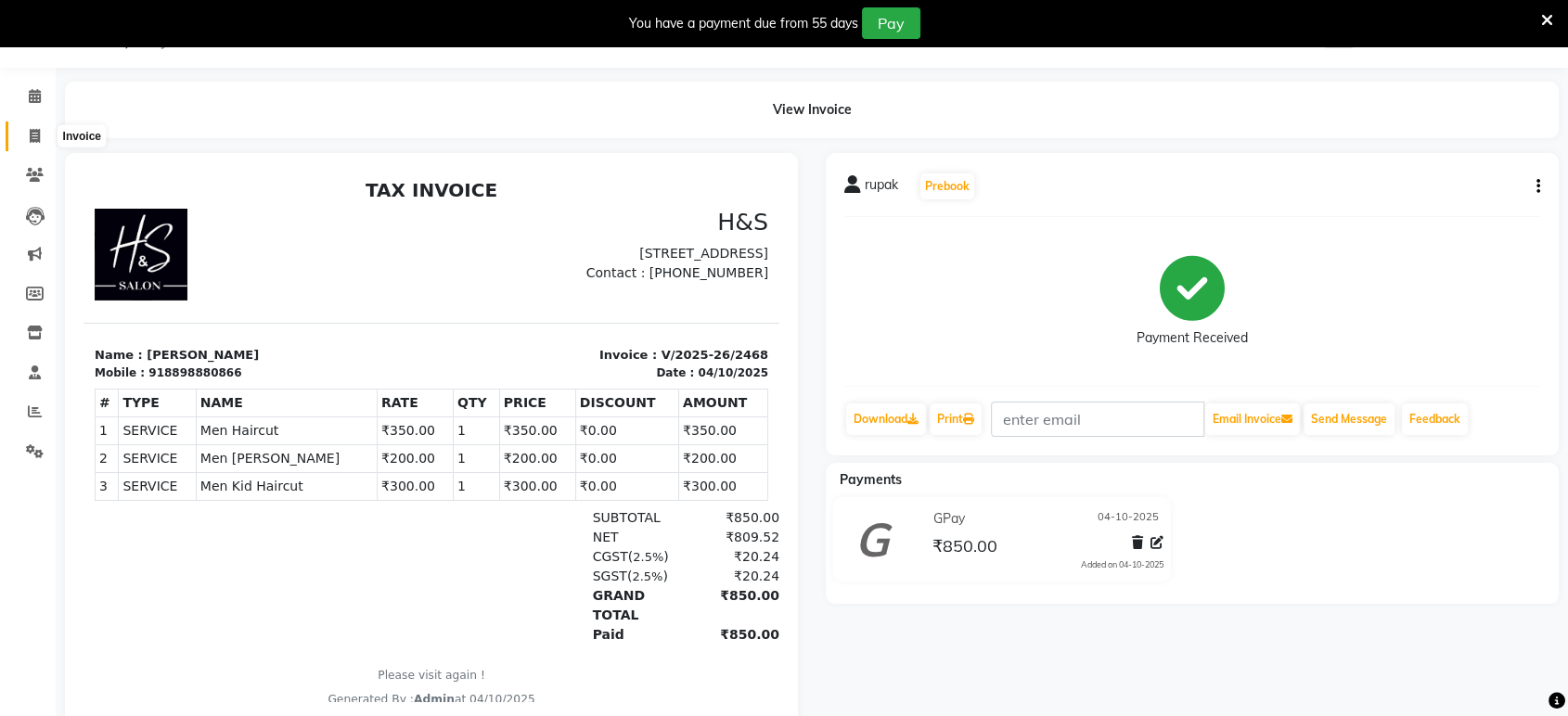
select select "6419"
select select "service"
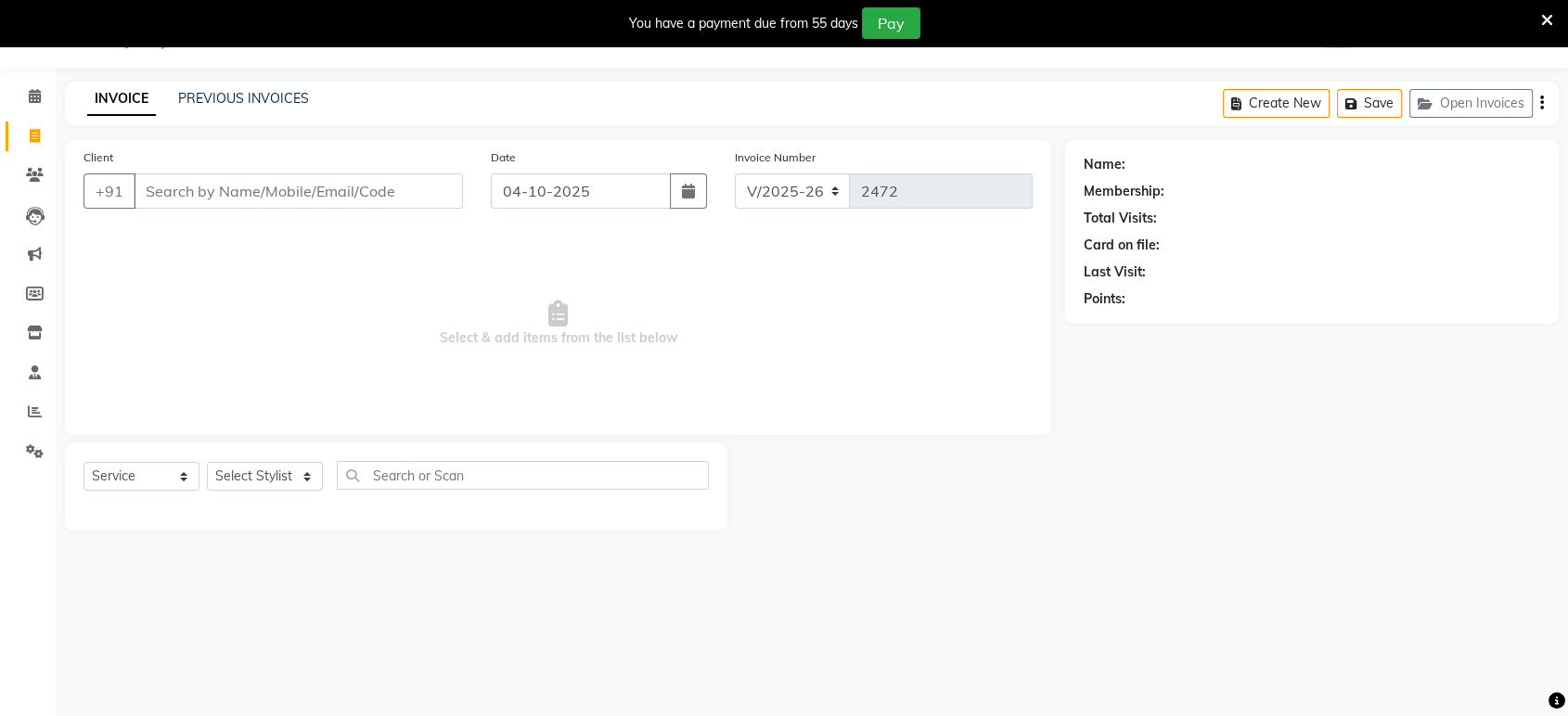
click at [370, 206] on input "Client" at bounding box center [297, 191] width 329 height 35
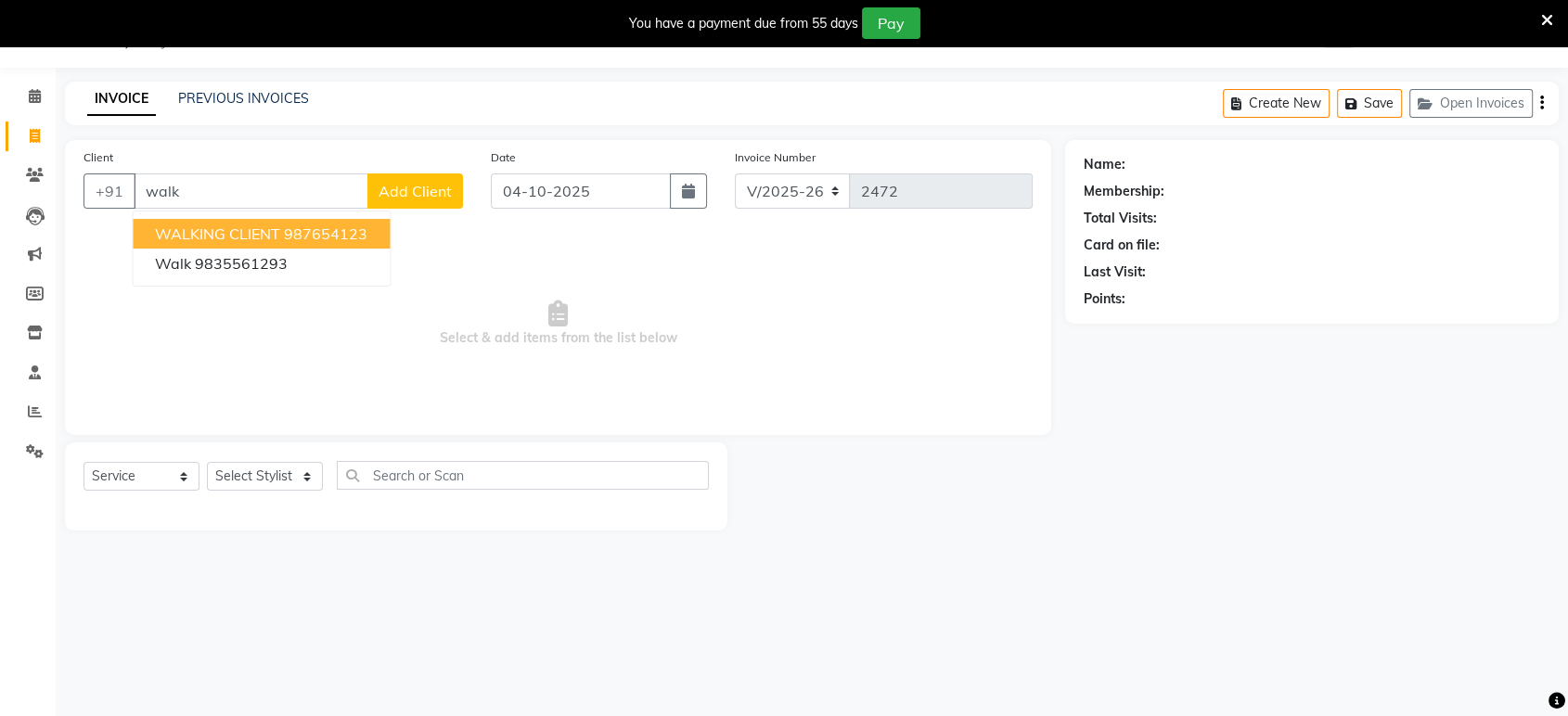
click at [370, 222] on button "WALKING CLIENT 987654123" at bounding box center [261, 234] width 257 height 30
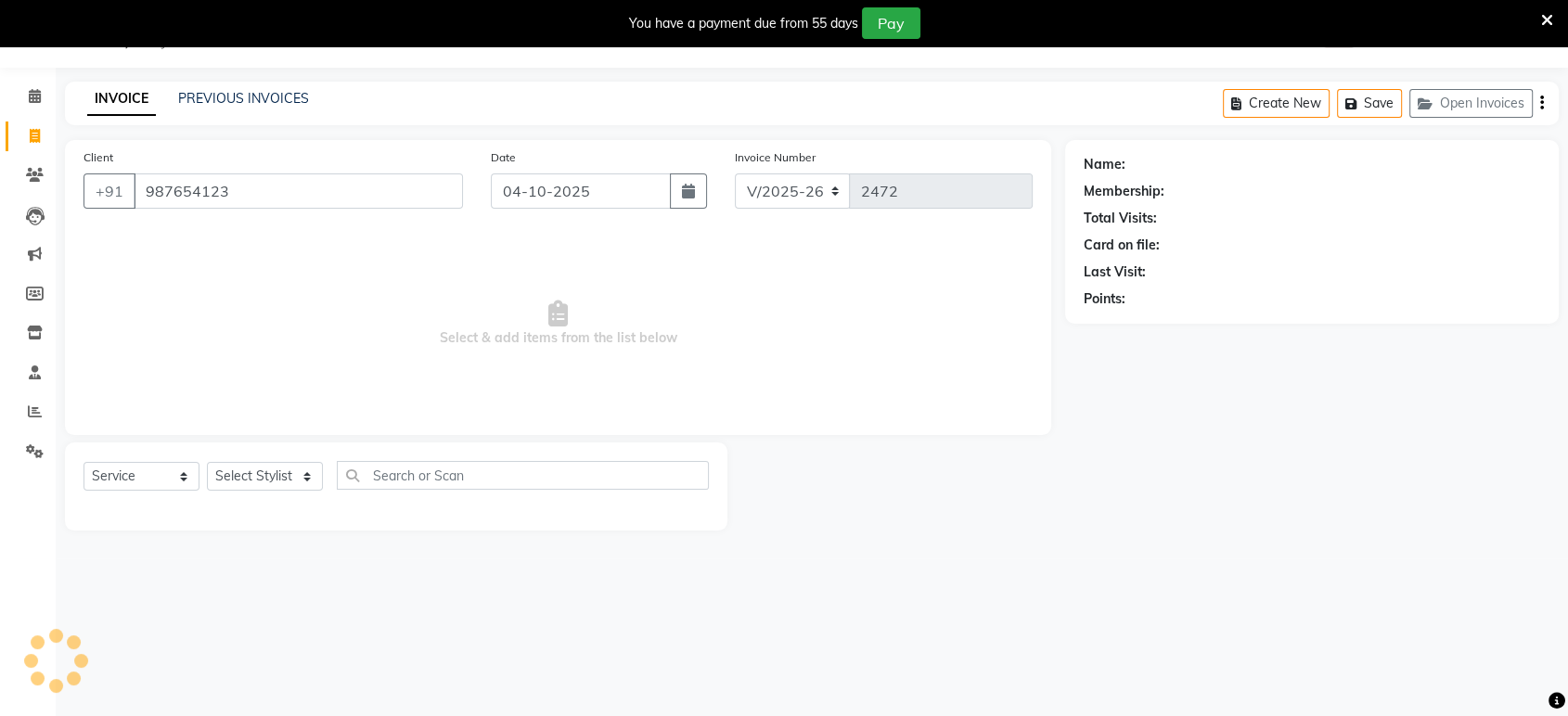
type input "987654123"
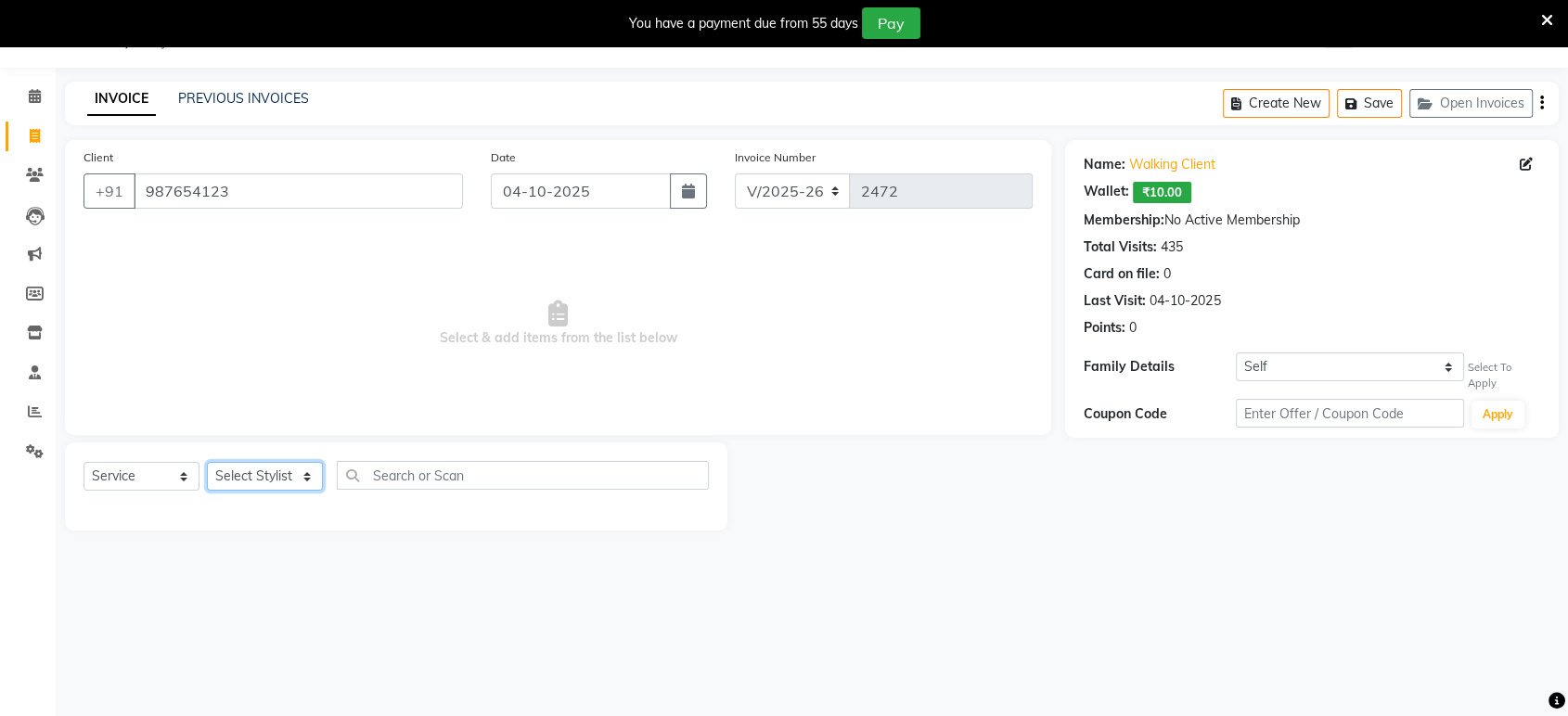
click at [282, 486] on select "Select Stylist ankit [PERSON_NAME] Foram [PERSON_NAME] [PERSON_NAME] sheetal" at bounding box center [265, 476] width 116 height 29
select select "49333"
click at [207, 462] on select "Select Stylist ankit [PERSON_NAME] Foram [PERSON_NAME] [PERSON_NAME] sheetal" at bounding box center [265, 476] width 116 height 29
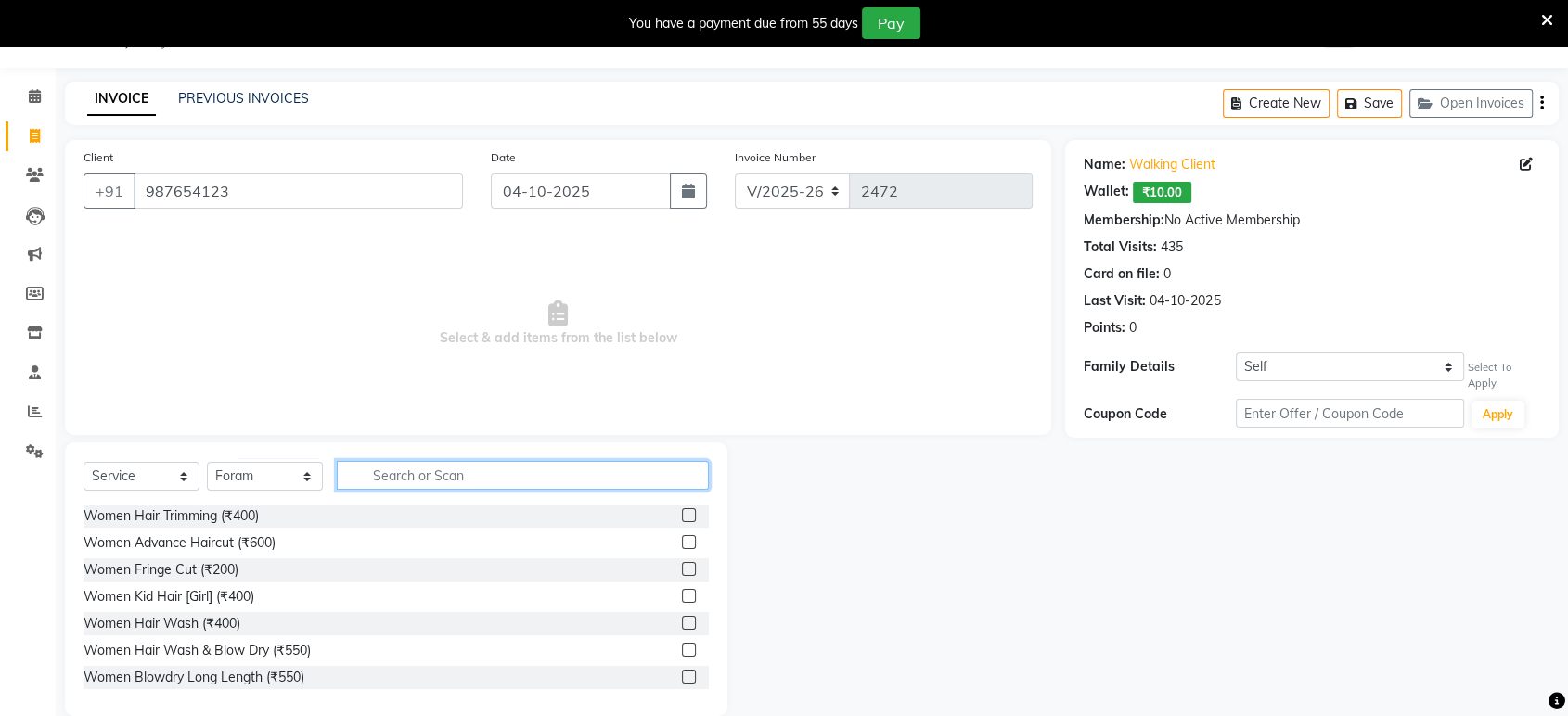
click at [463, 469] on input "text" at bounding box center [522, 475] width 372 height 29
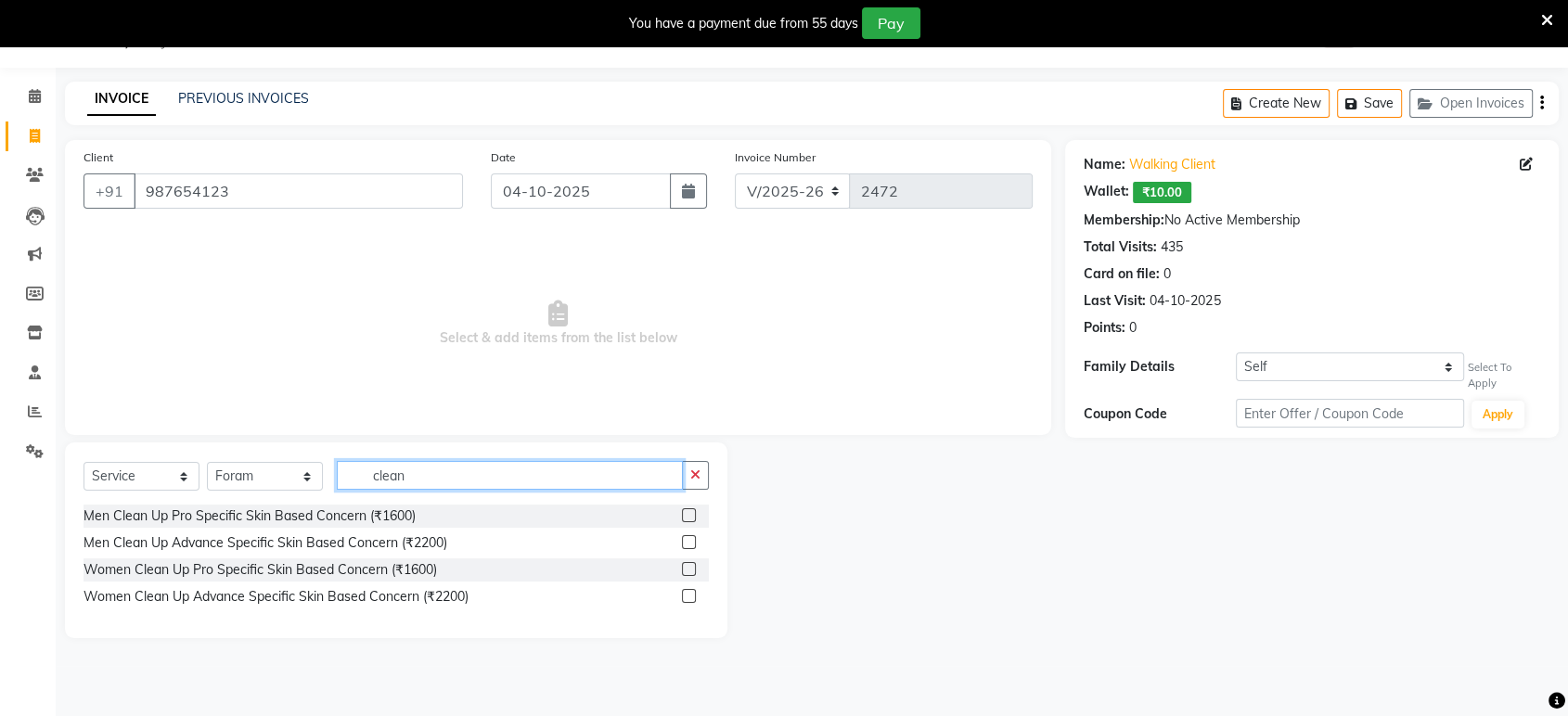
type input "clean"
click at [689, 540] on label at bounding box center [689, 542] width 14 height 14
click at [689, 540] on input "checkbox" at bounding box center [688, 542] width 12 height 12
checkbox input "true"
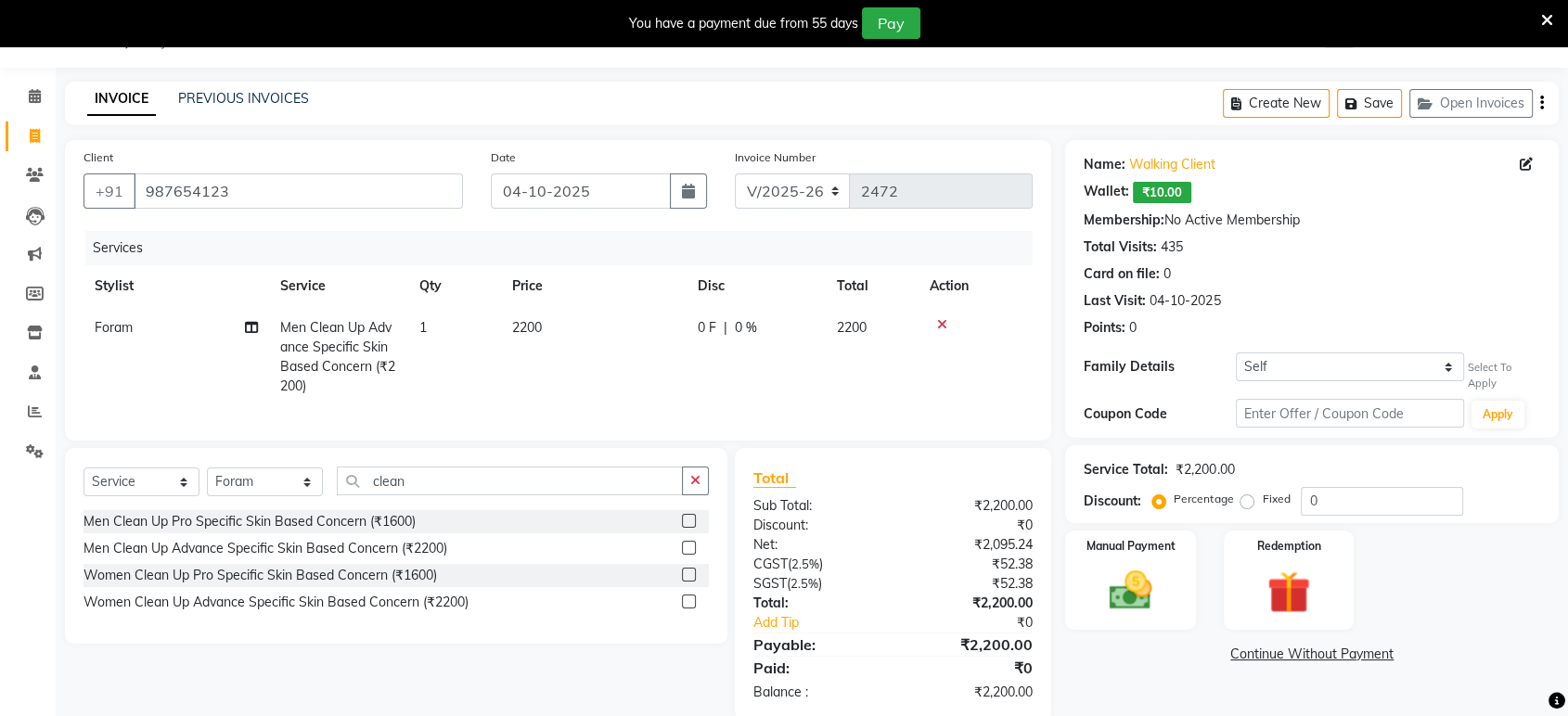
click at [689, 488] on button "button" at bounding box center [695, 480] width 27 height 29
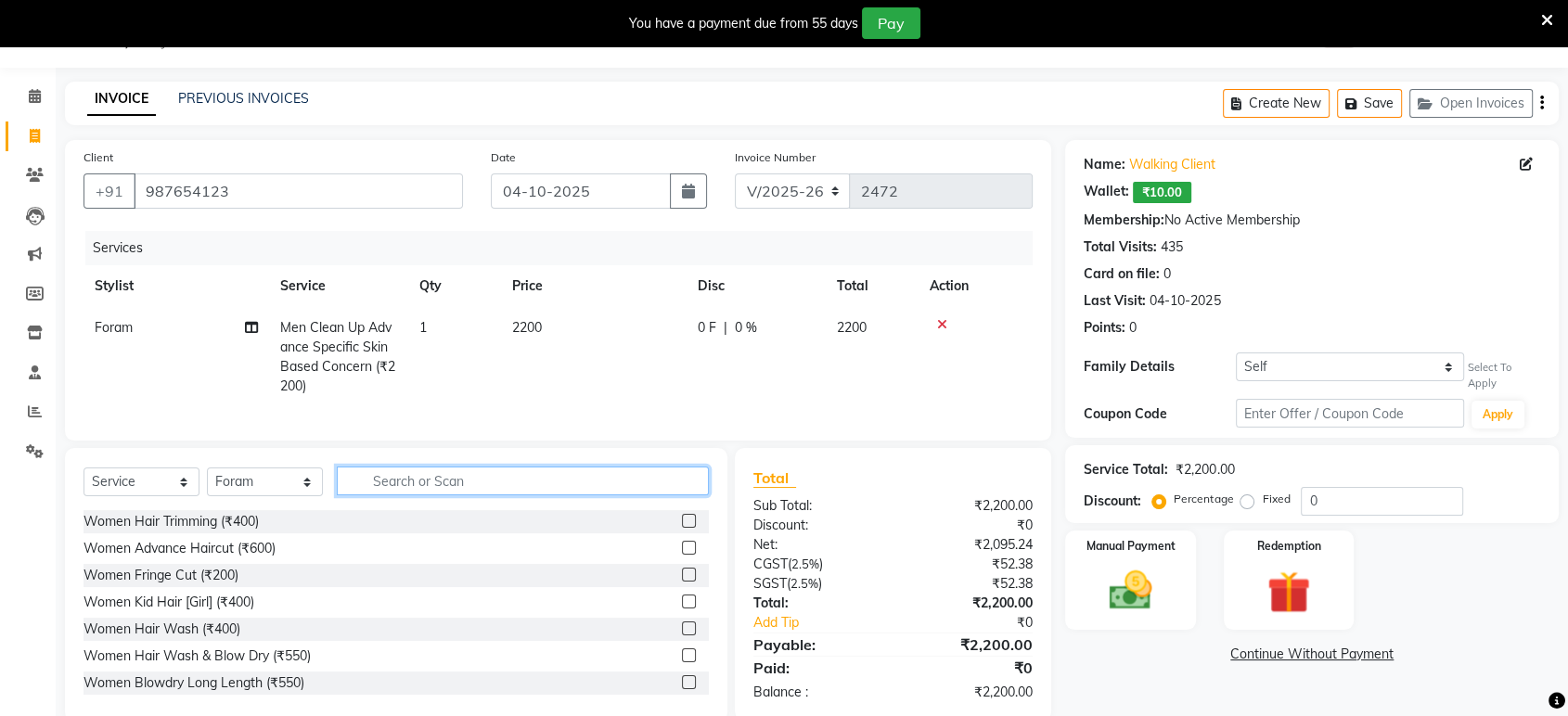
click at [680, 488] on input "text" at bounding box center [522, 480] width 372 height 29
type input "tan"
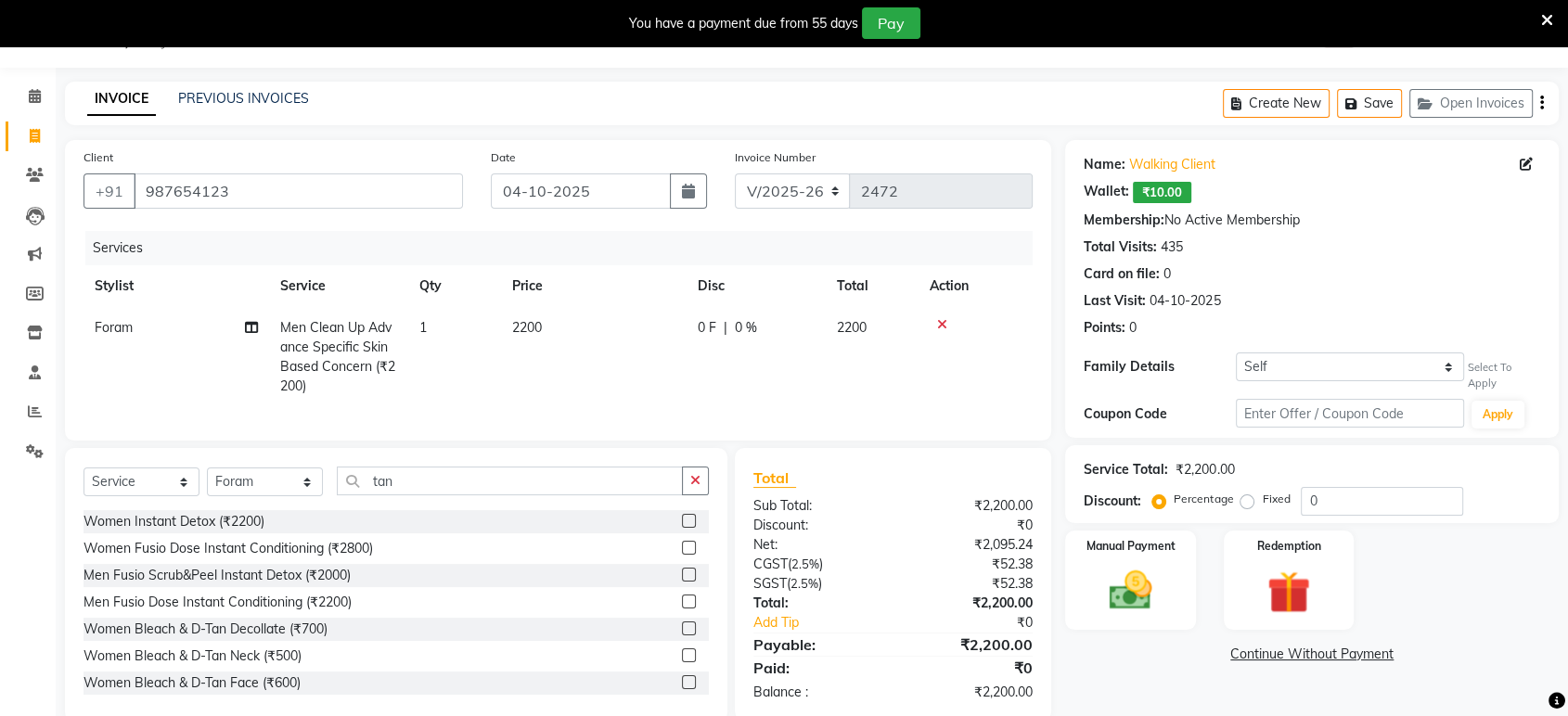
click at [682, 635] on label at bounding box center [689, 628] width 14 height 14
click at [682, 635] on input "checkbox" at bounding box center [688, 628] width 12 height 12
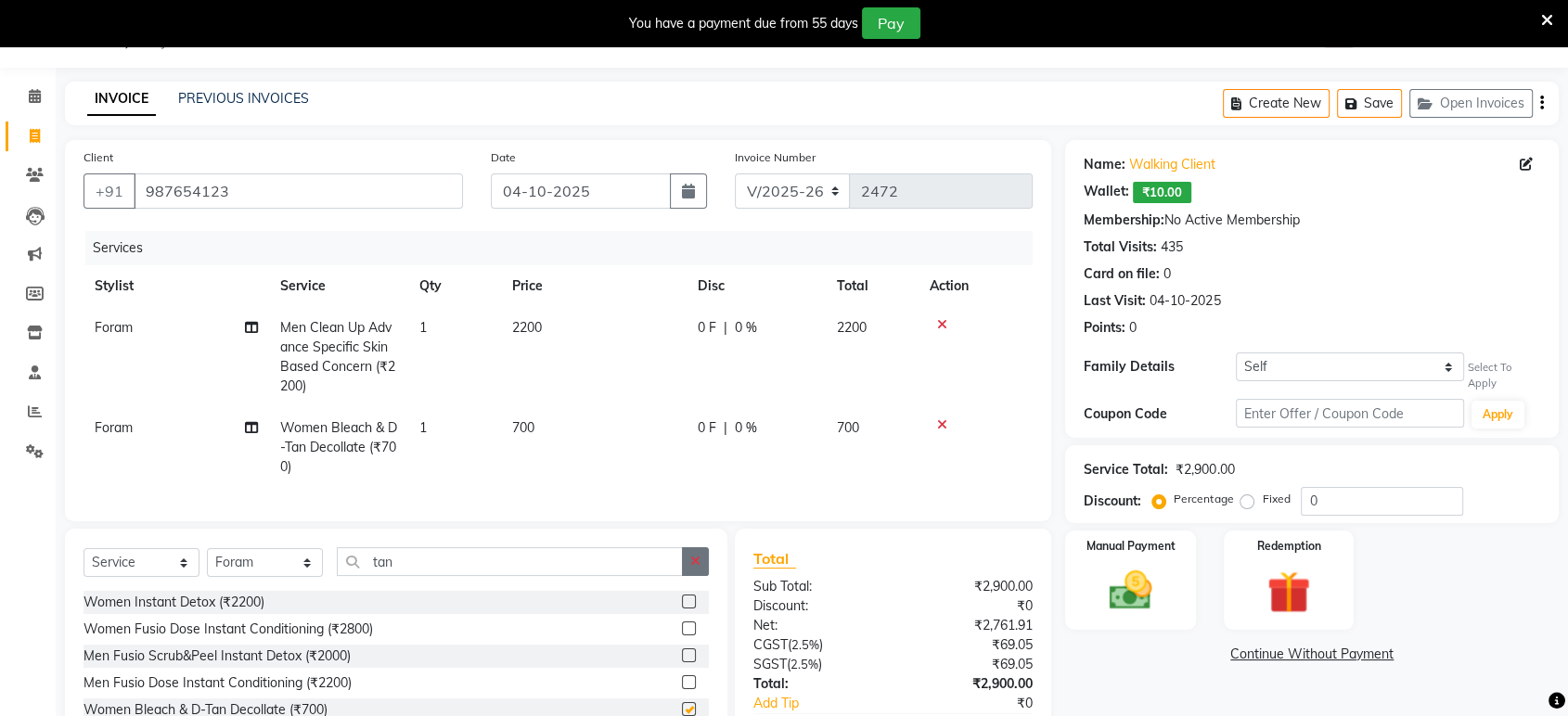
checkbox input "false"
click at [686, 575] on button "button" at bounding box center [695, 561] width 27 height 29
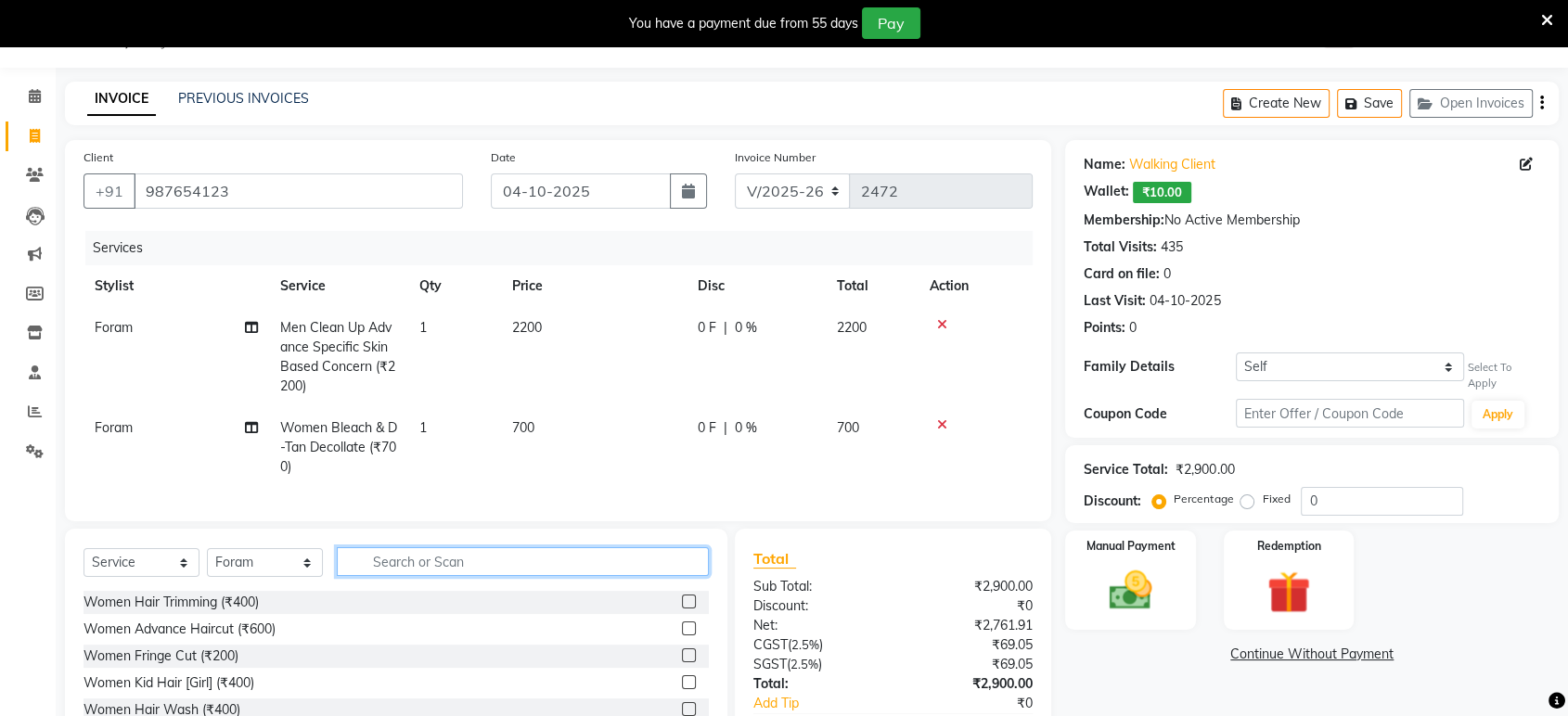
click at [675, 575] on input "text" at bounding box center [522, 561] width 372 height 29
type input "pedi"
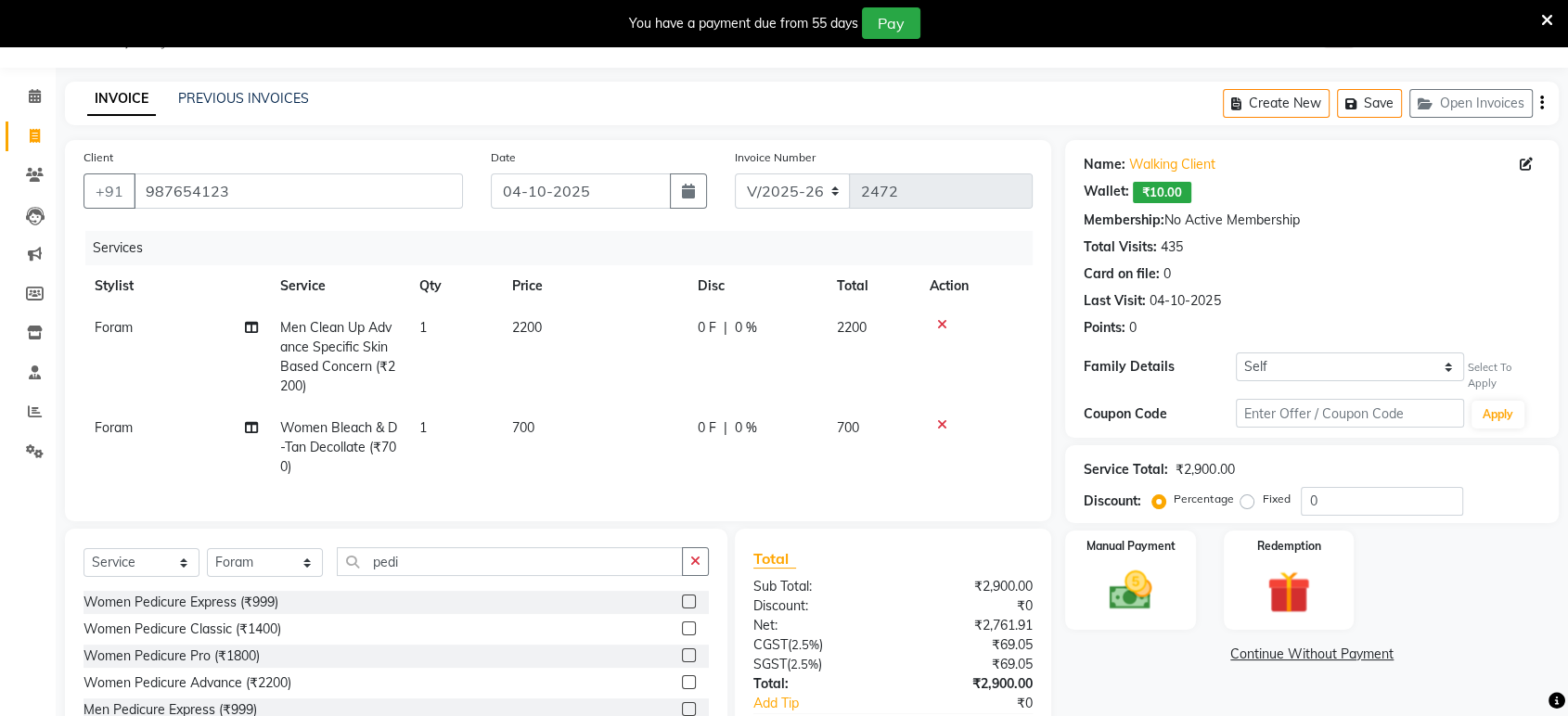
click at [682, 662] on label at bounding box center [689, 655] width 14 height 14
click at [682, 662] on input "checkbox" at bounding box center [688, 655] width 12 height 12
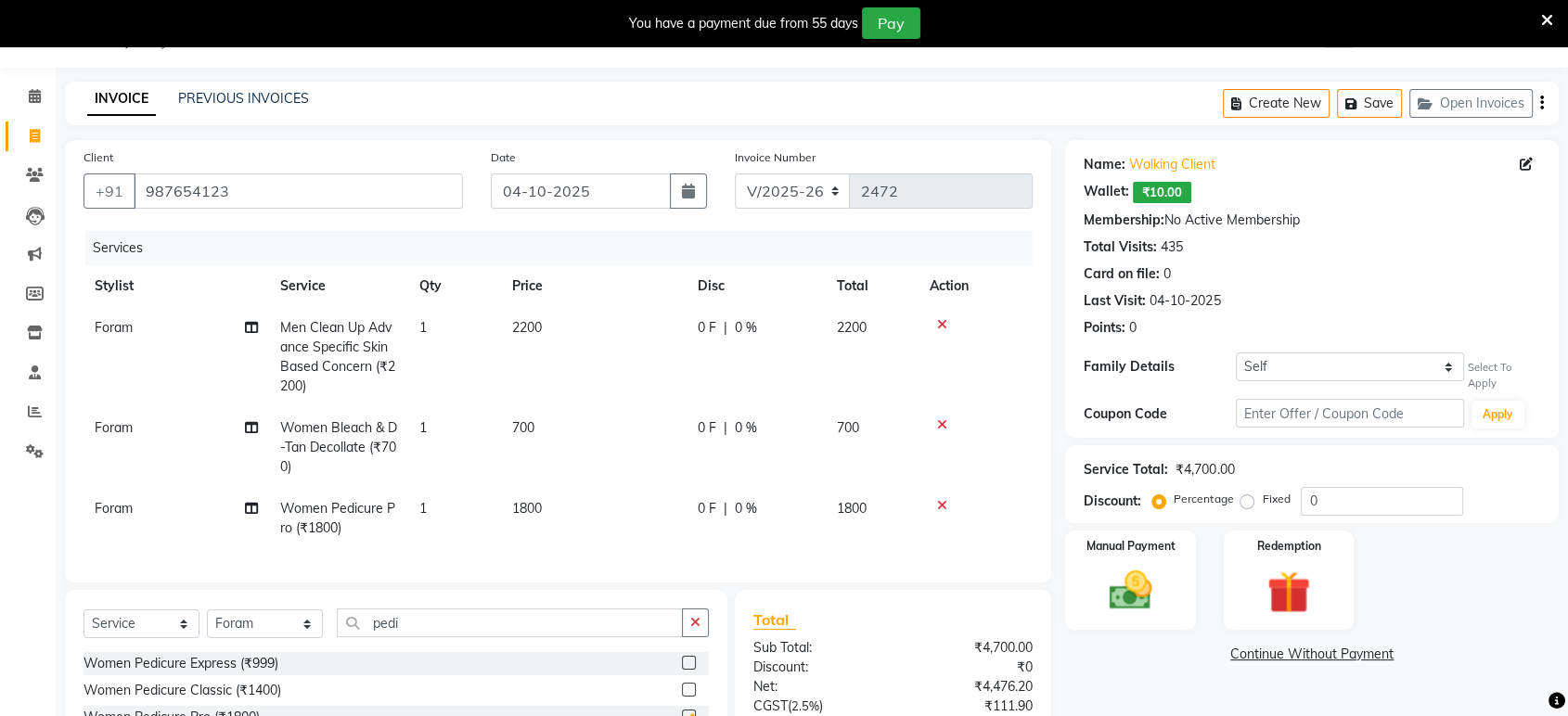
checkbox input "false"
click at [698, 622] on button "button" at bounding box center [695, 622] width 27 height 29
click at [692, 626] on input "text" at bounding box center [522, 622] width 372 height 29
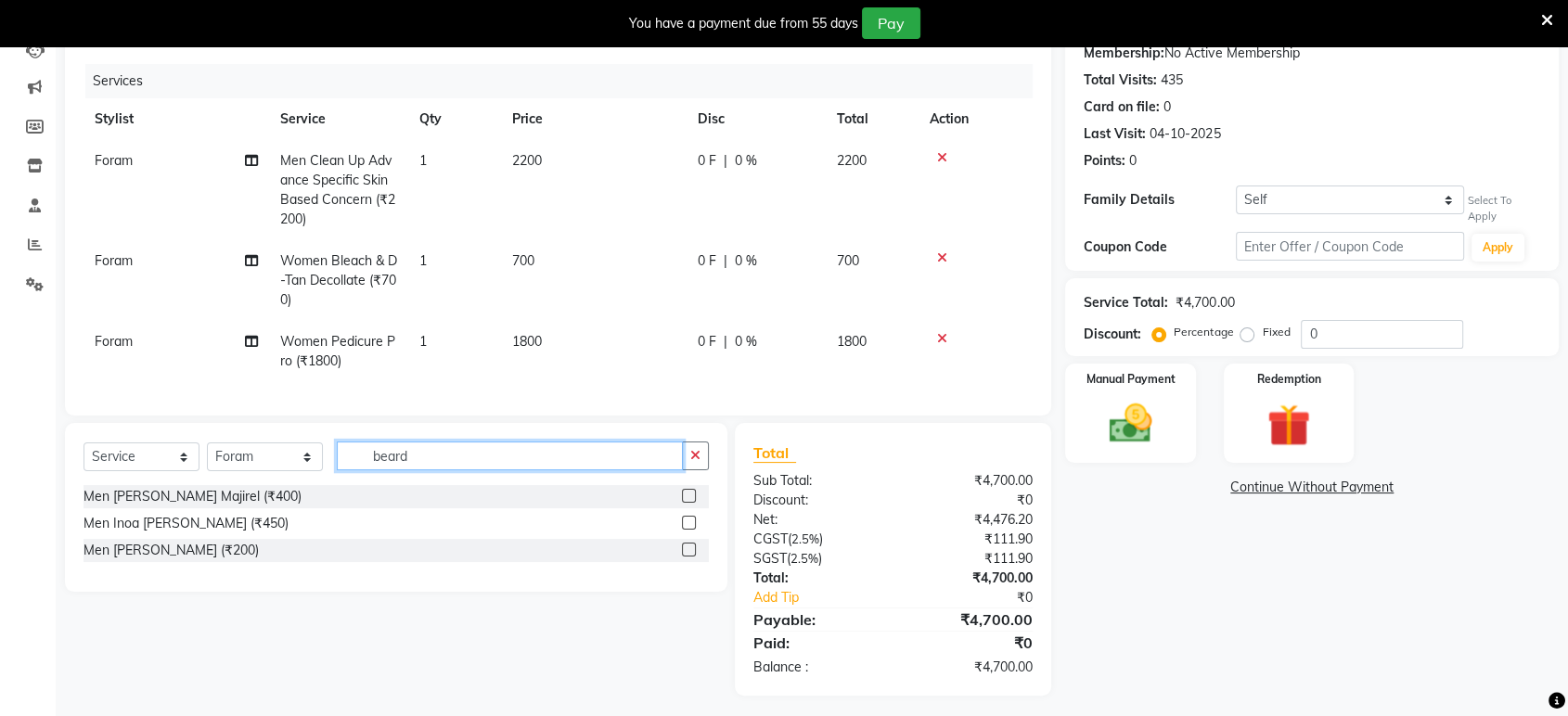
scroll to position [234, 0]
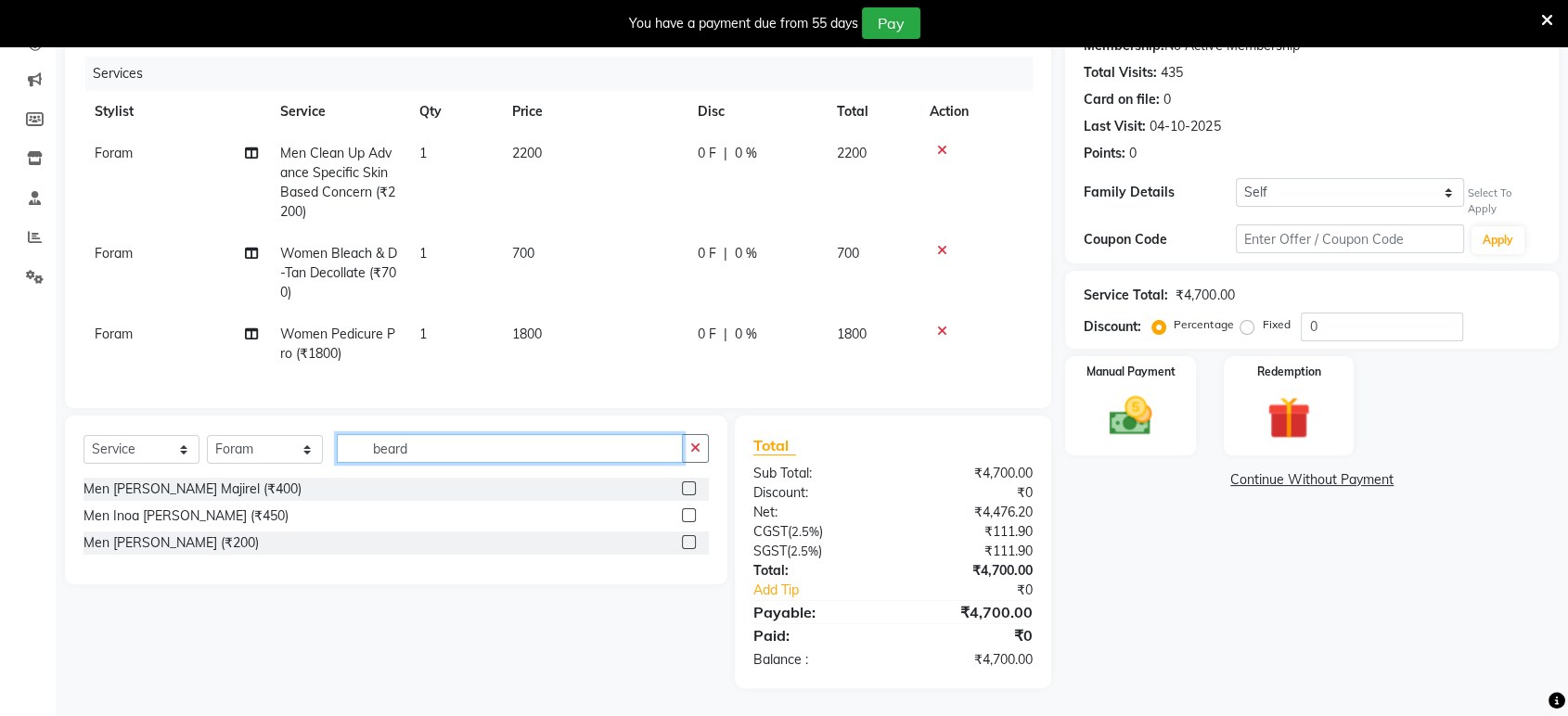
type input "beard"
click at [691, 541] on label at bounding box center [689, 542] width 14 height 14
click at [691, 541] on input "checkbox" at bounding box center [688, 542] width 12 height 12
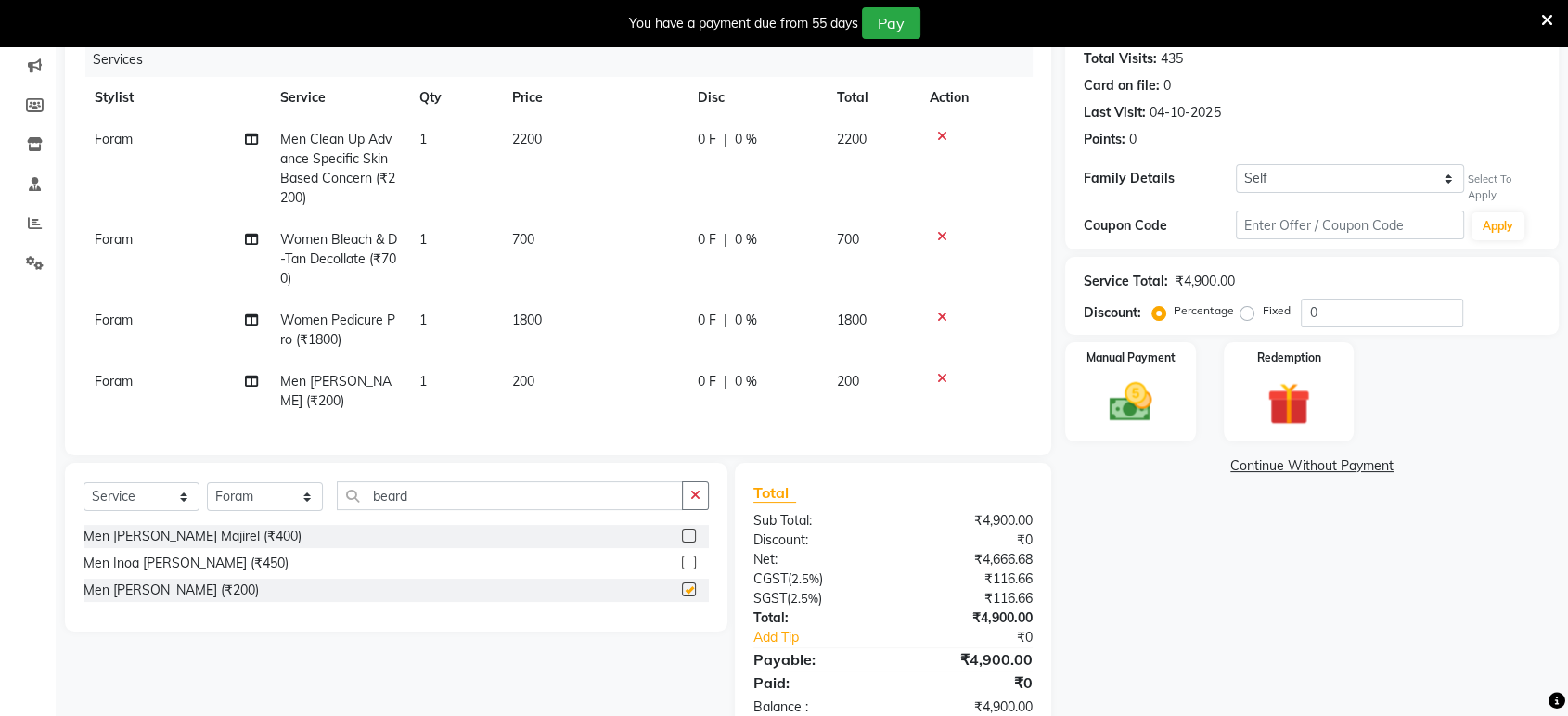
checkbox input "false"
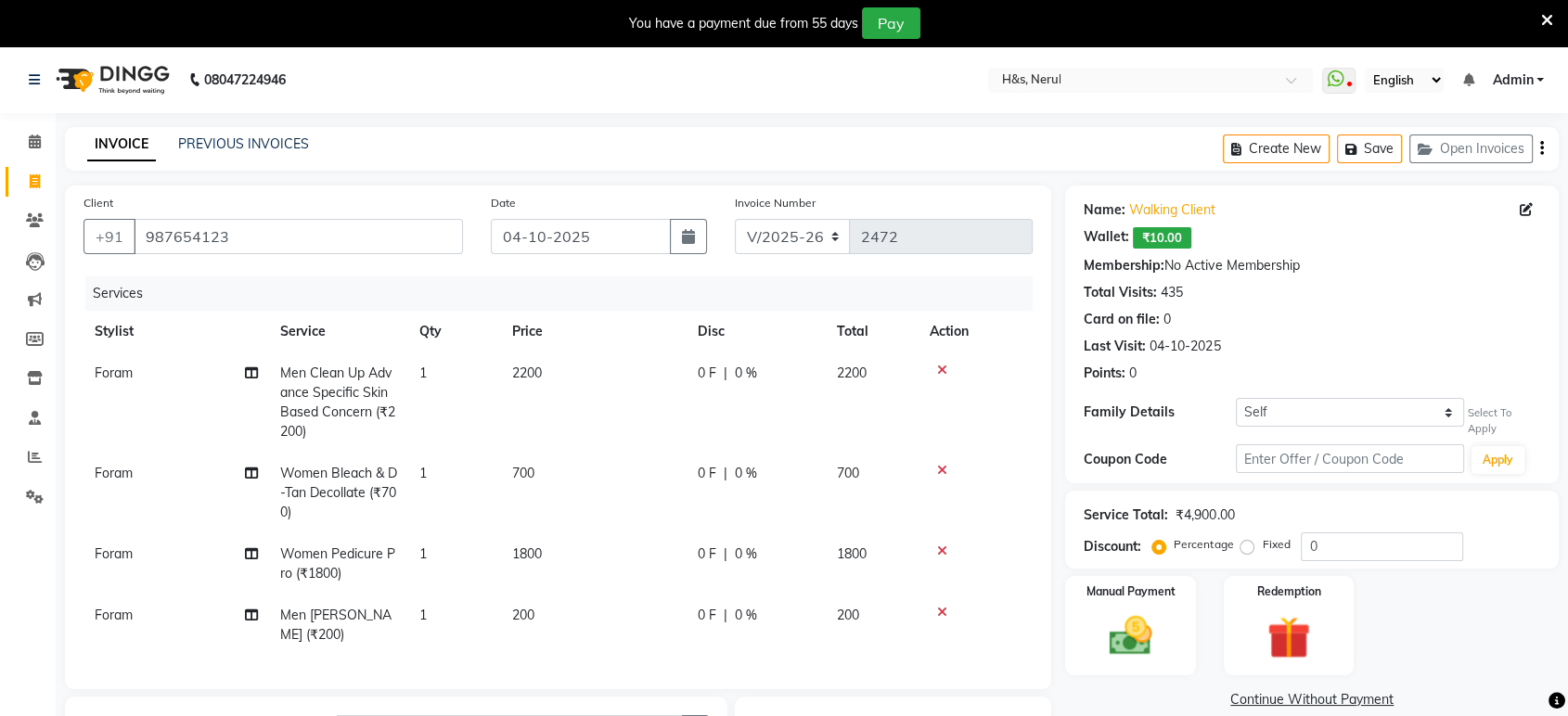
scroll to position [0, 0]
click at [446, 246] on input "987654123" at bounding box center [297, 236] width 329 height 35
click at [549, 391] on td "2200" at bounding box center [593, 402] width 185 height 101
select select "49333"
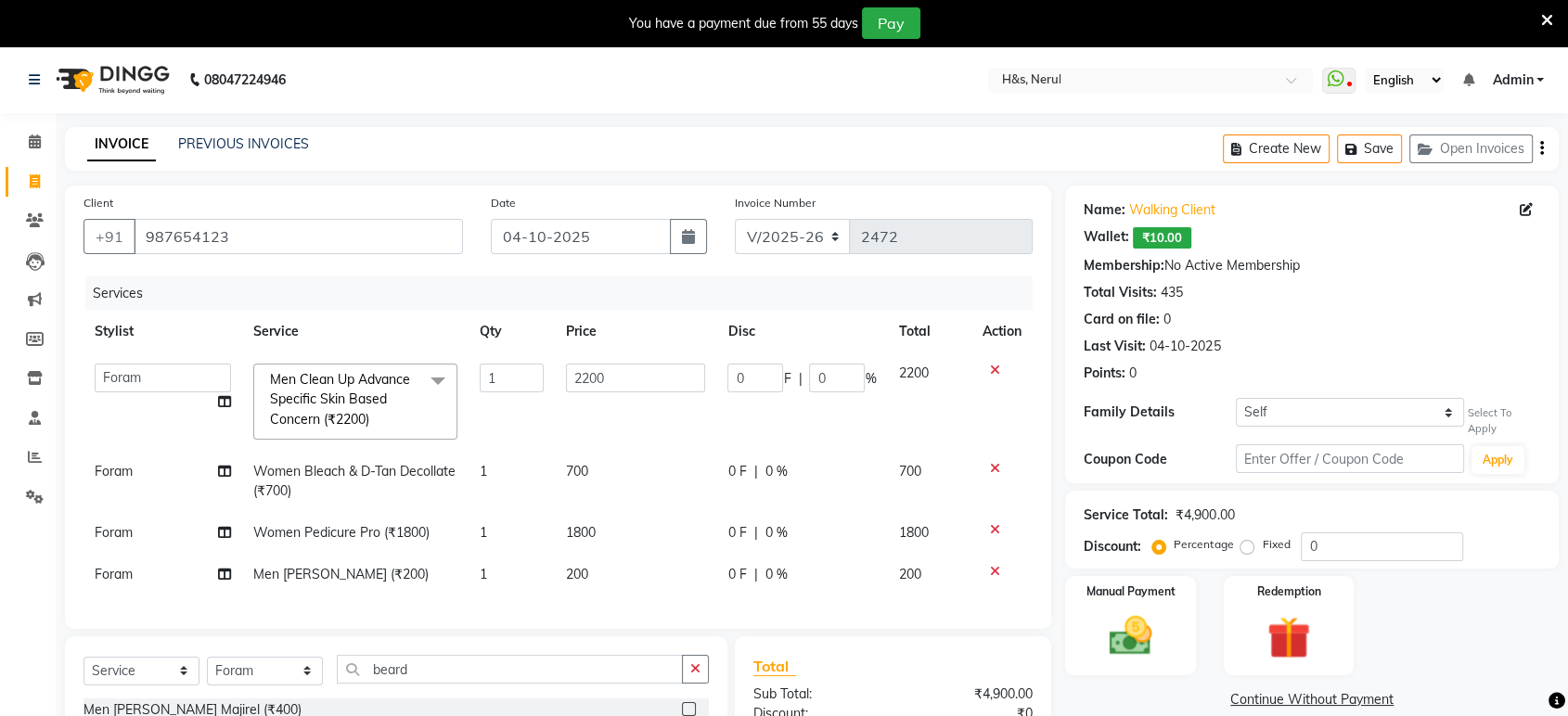
click at [995, 373] on icon at bounding box center [994, 370] width 10 height 13
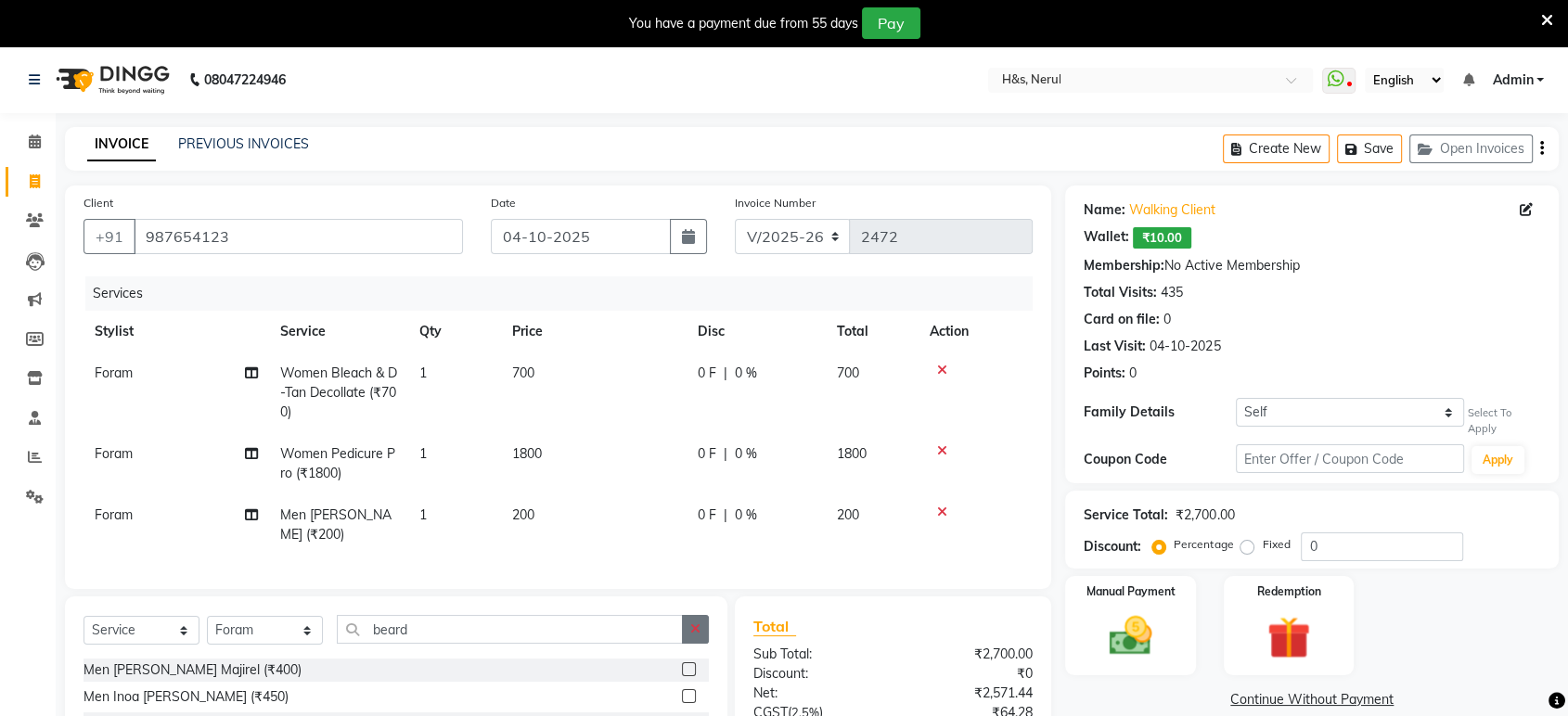
click at [695, 626] on icon "button" at bounding box center [695, 628] width 10 height 13
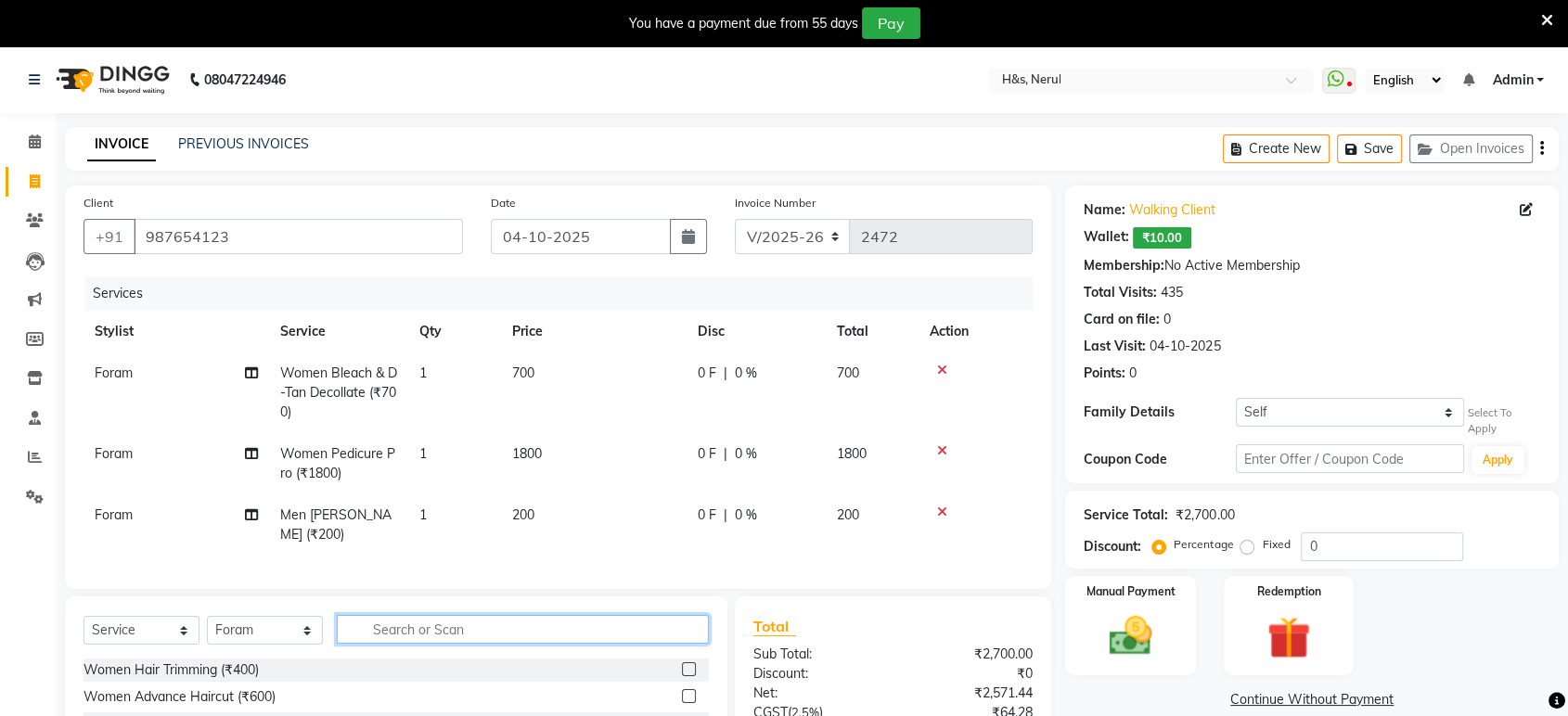
click at [586, 633] on input "text" at bounding box center [522, 628] width 372 height 29
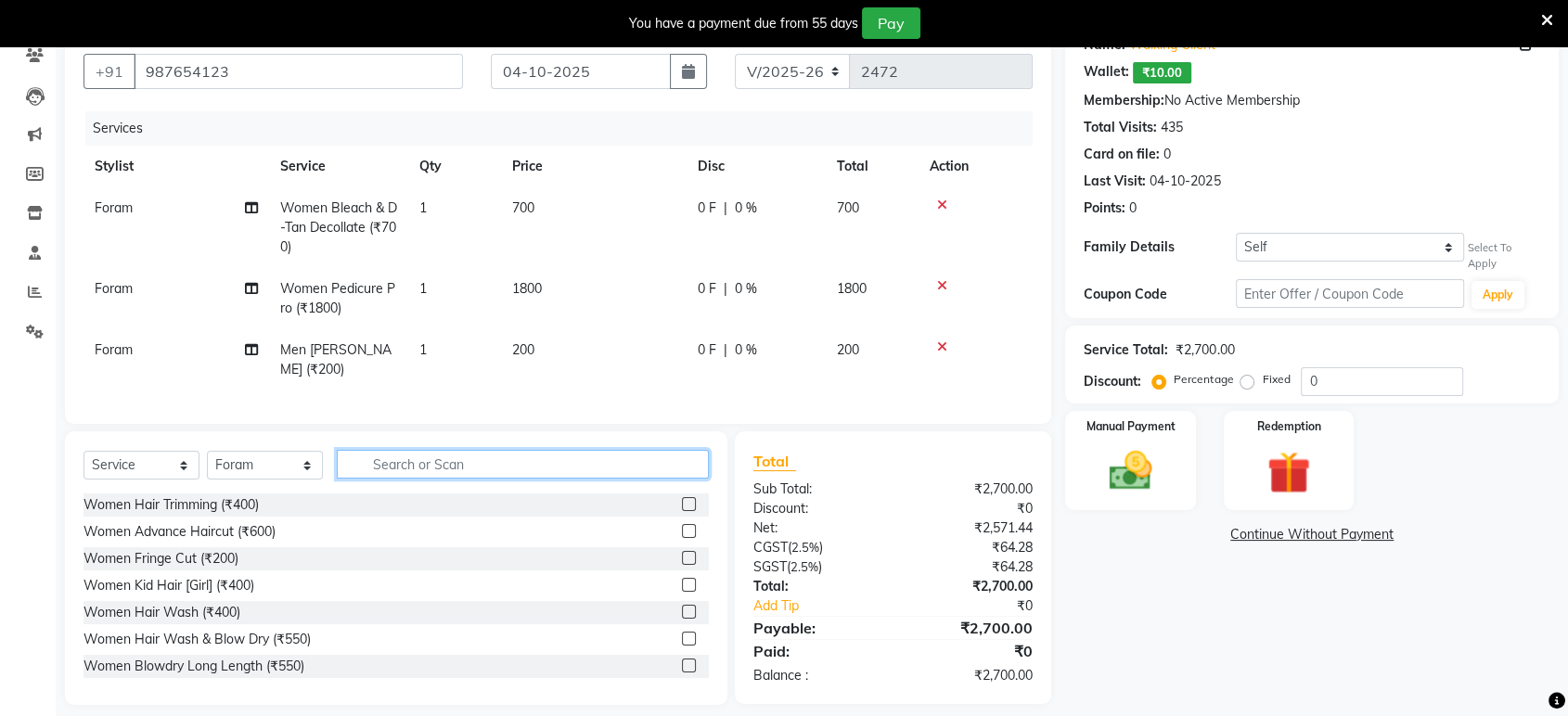
scroll to position [170, 0]
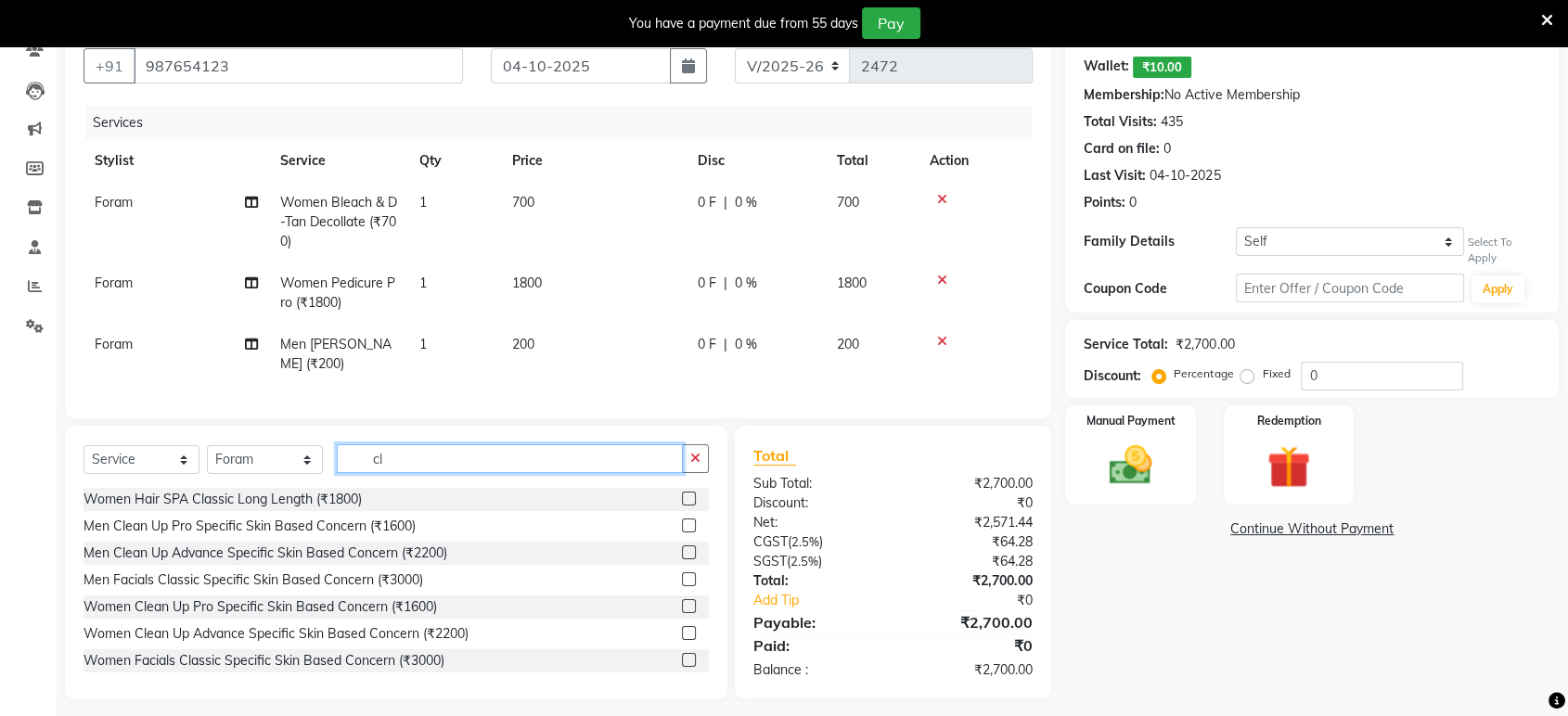
type input "cl"
click at [682, 519] on label at bounding box center [689, 525] width 14 height 14
click at [682, 520] on input "checkbox" at bounding box center [688, 526] width 12 height 12
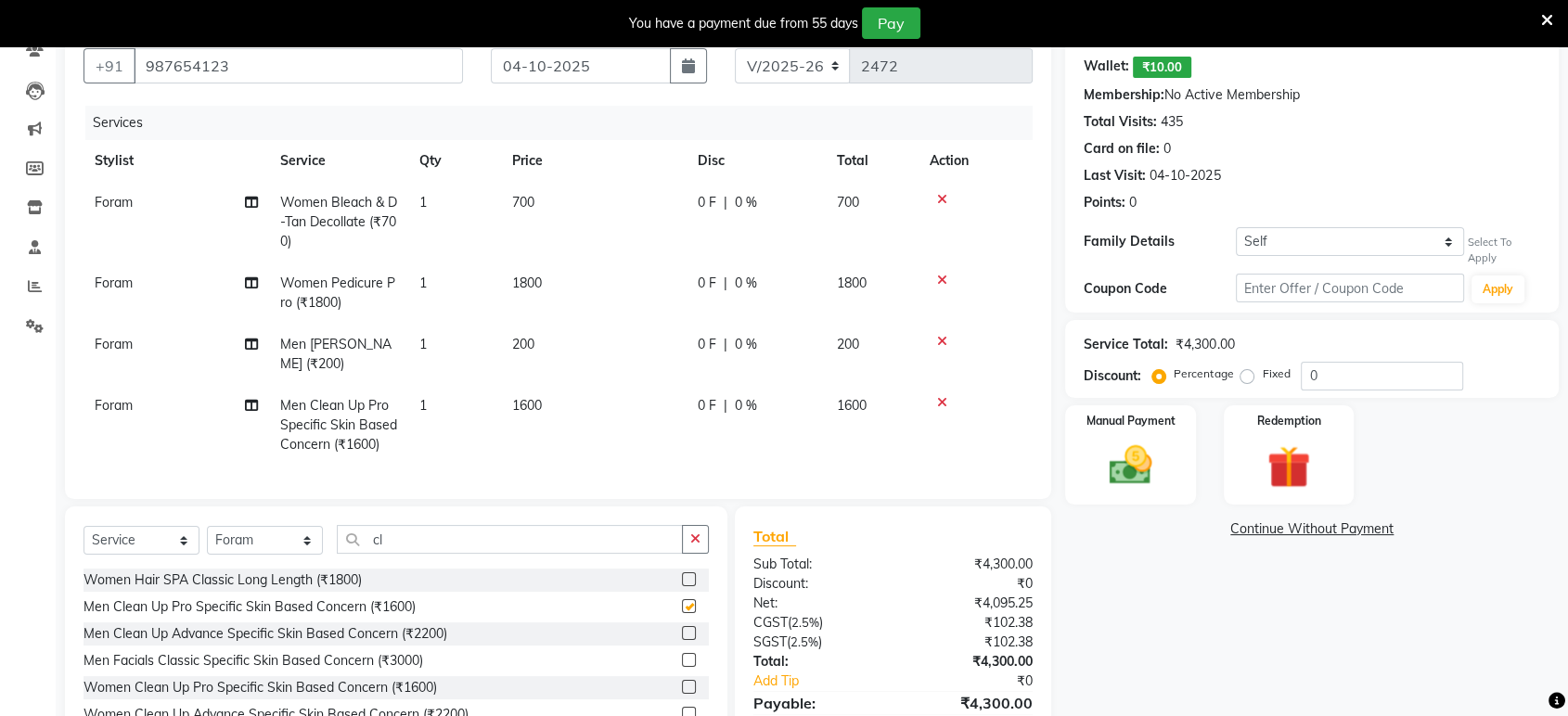
checkbox input "false"
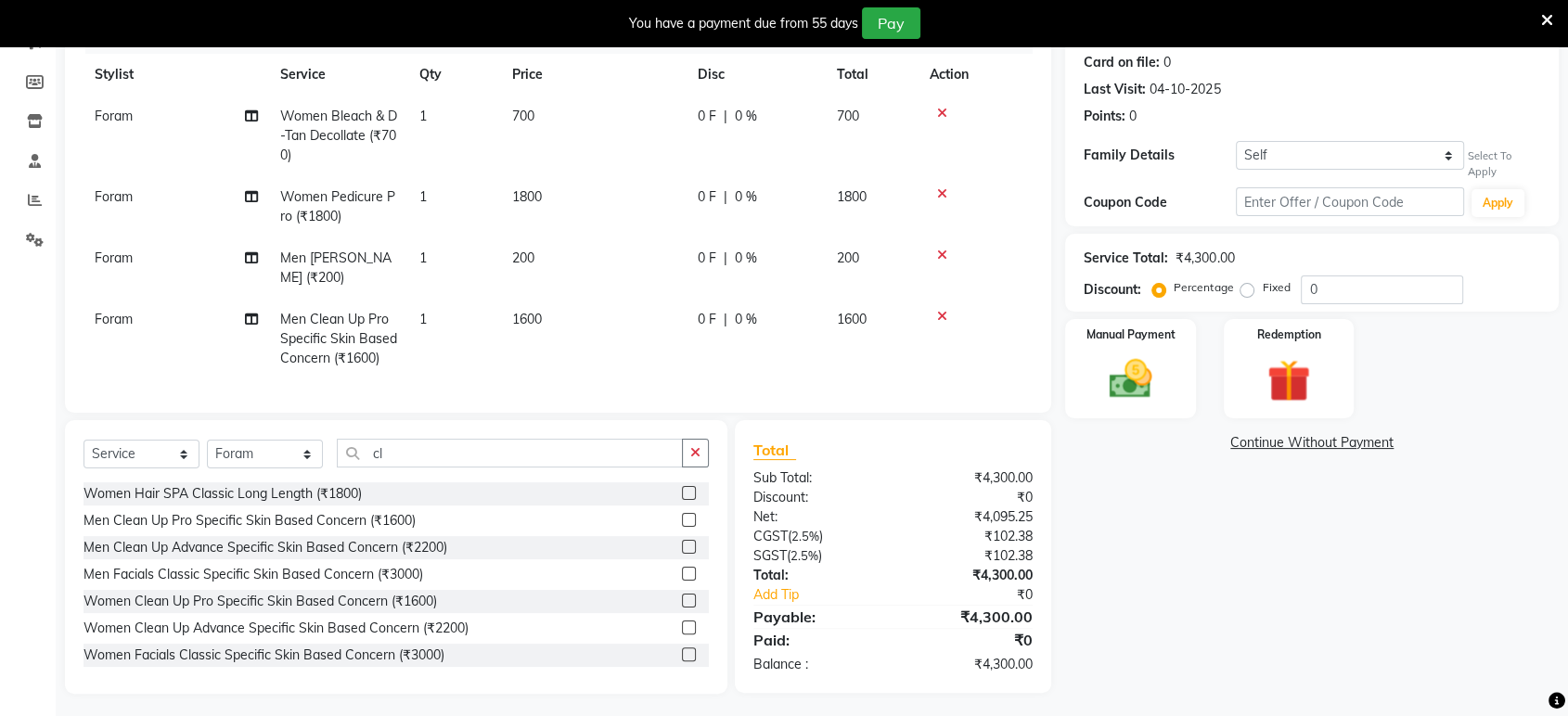
scroll to position [258, 0]
click at [1358, 275] on div "0" at bounding box center [1382, 289] width 162 height 29
click at [250, 462] on select "Select Stylist ankit [PERSON_NAME] Foram [PERSON_NAME] [PERSON_NAME] sheetal" at bounding box center [265, 453] width 116 height 29
click at [574, 254] on td "200" at bounding box center [593, 267] width 185 height 61
select select "49333"
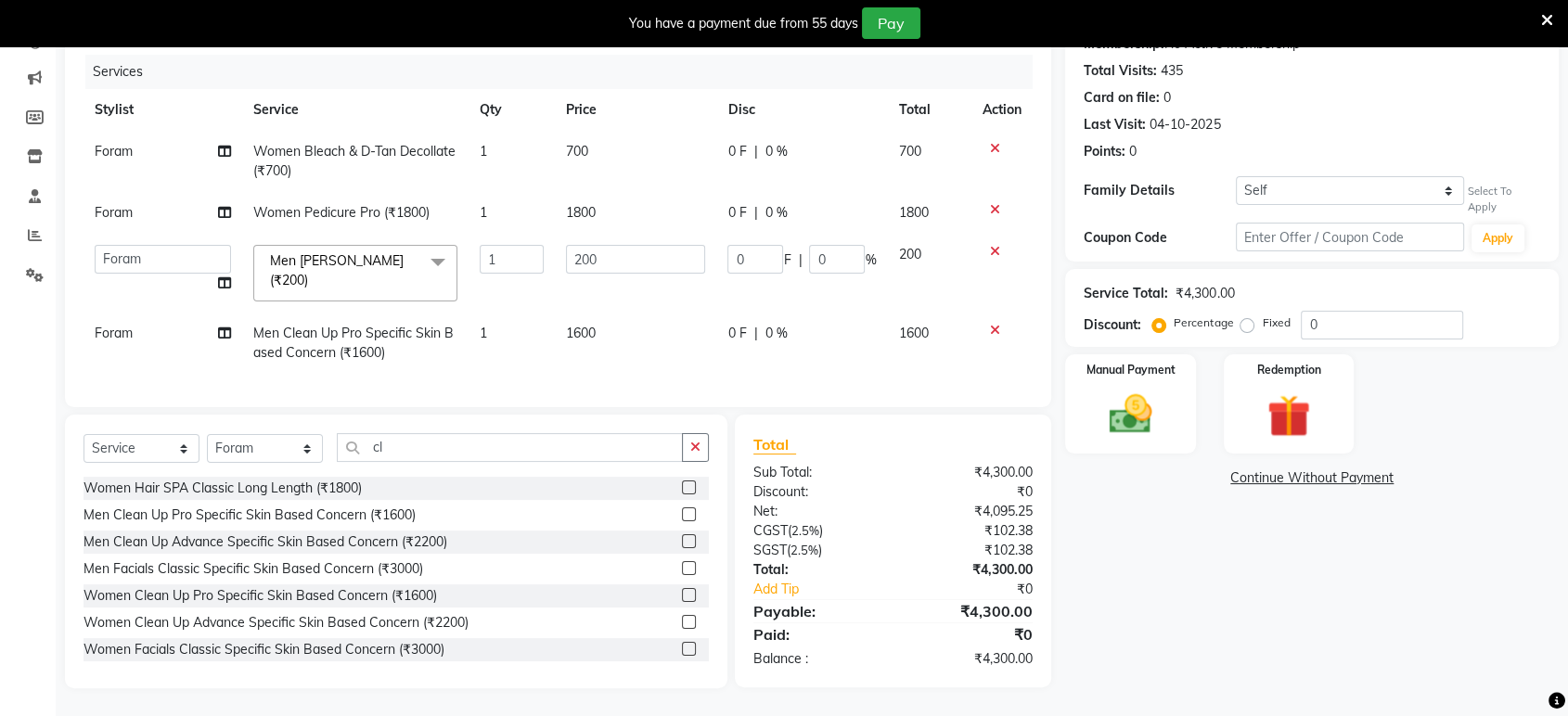
scroll to position [228, 0]
click at [574, 253] on input "200" at bounding box center [635, 259] width 140 height 29
click at [634, 245] on input "200" at bounding box center [635, 259] width 140 height 29
type input "2"
type input "1"
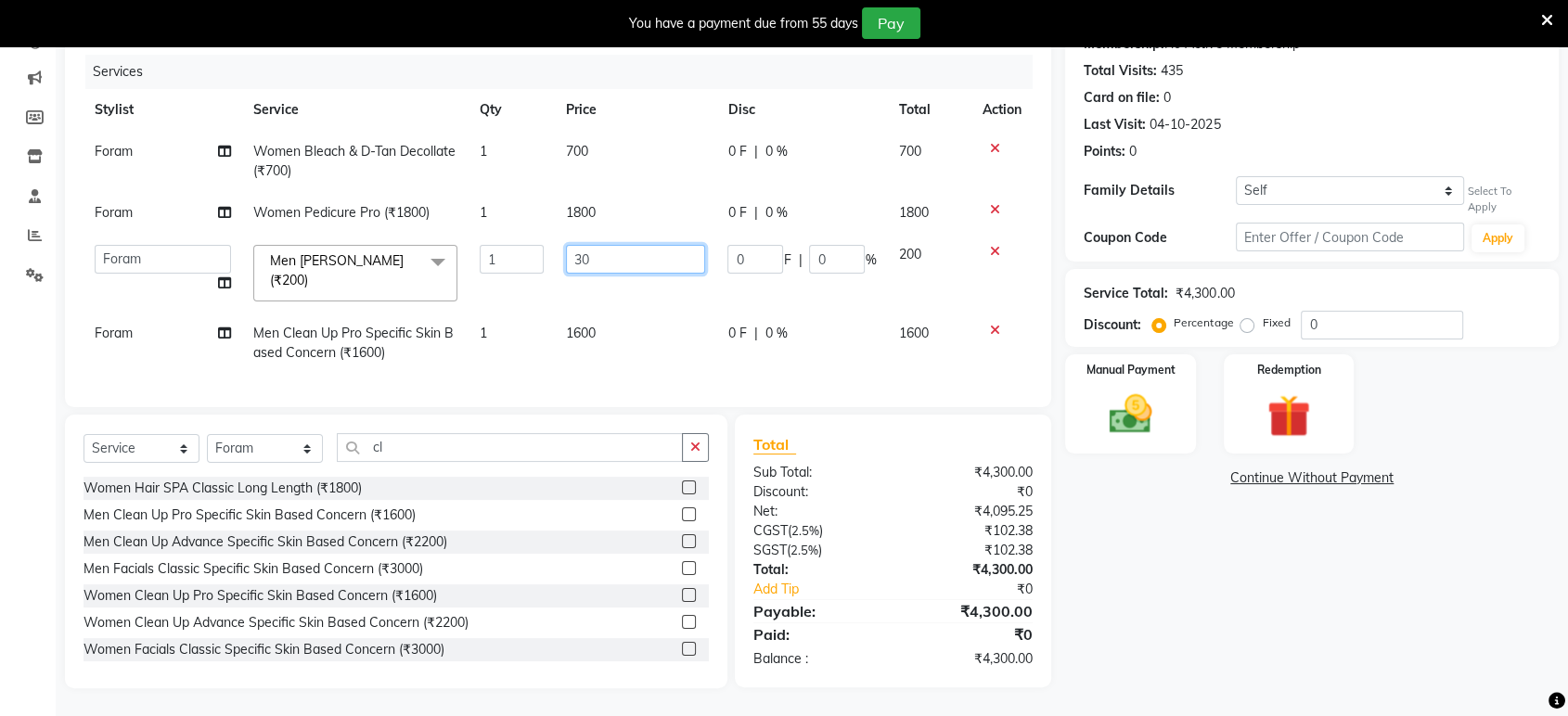
type input "300"
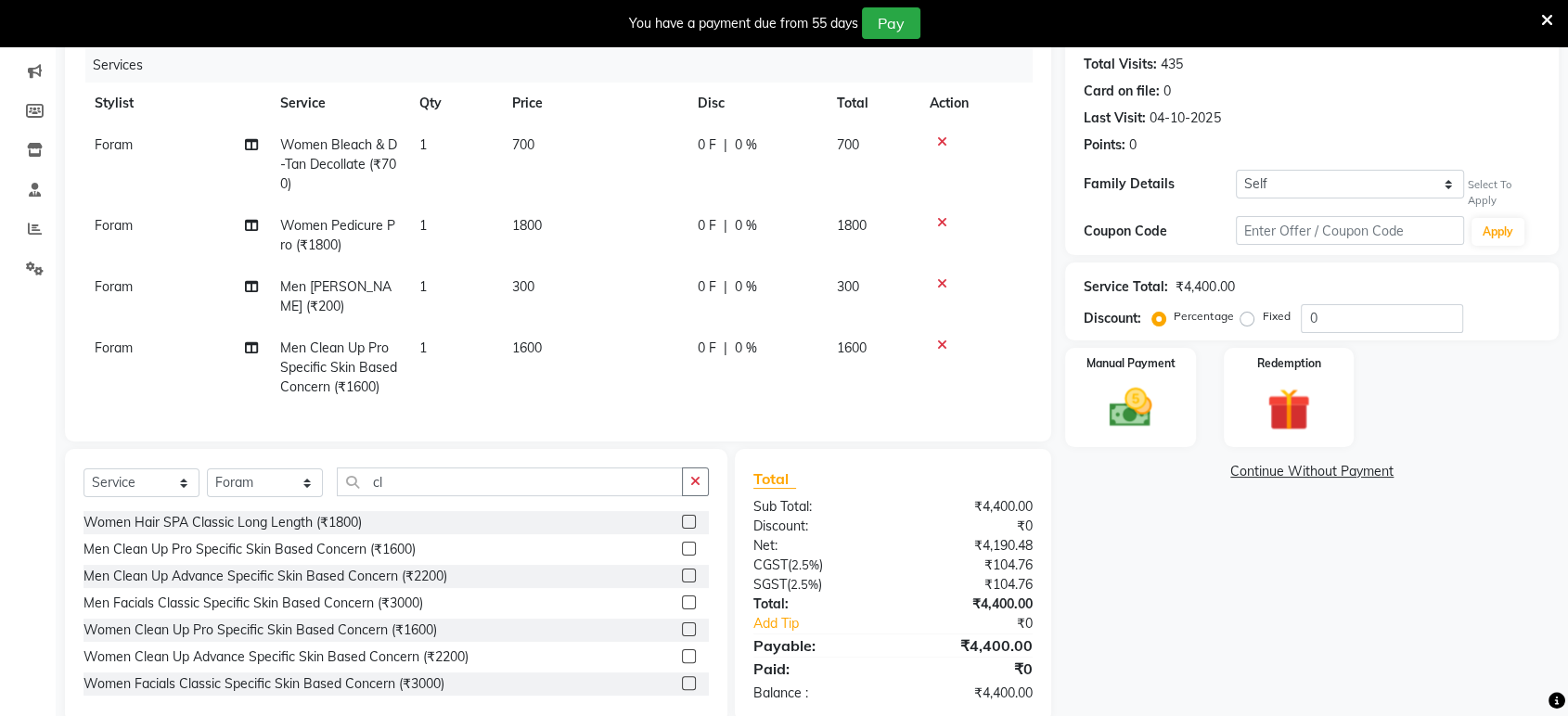
click at [1147, 535] on div "Name: Walking Client Wallet: ₹10.00 Membership: No Active Membership Total Visi…" at bounding box center [1318, 339] width 508 height 764
click at [1320, 313] on input "0" at bounding box center [1382, 318] width 162 height 29
type input "15"
click at [1286, 522] on div "Name: Walking Client Wallet: ₹10.00 Membership: No Active Membership Total Visi…" at bounding box center [1318, 339] width 508 height 764
click at [784, 338] on div "240 F | 15 %" at bounding box center [756, 347] width 116 height 20
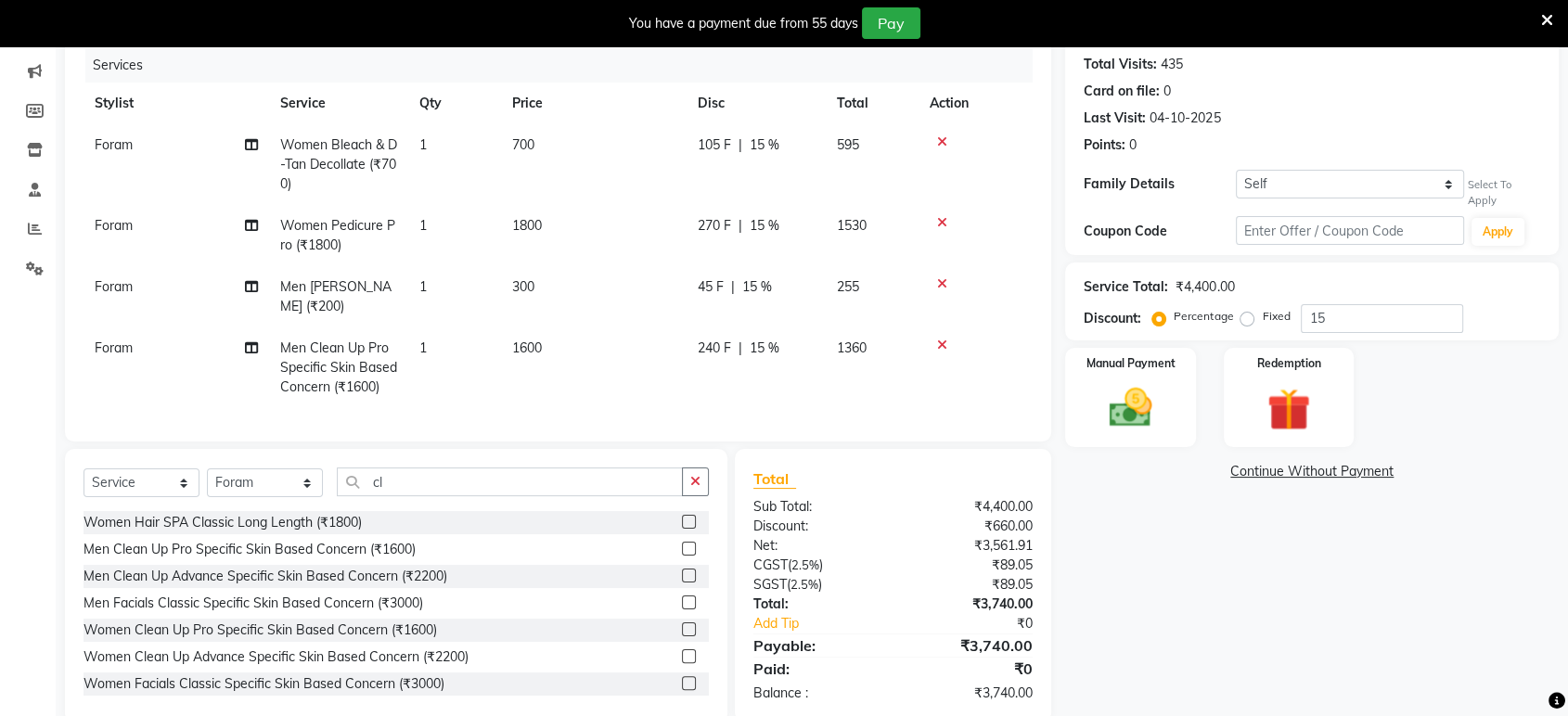
select select "49333"
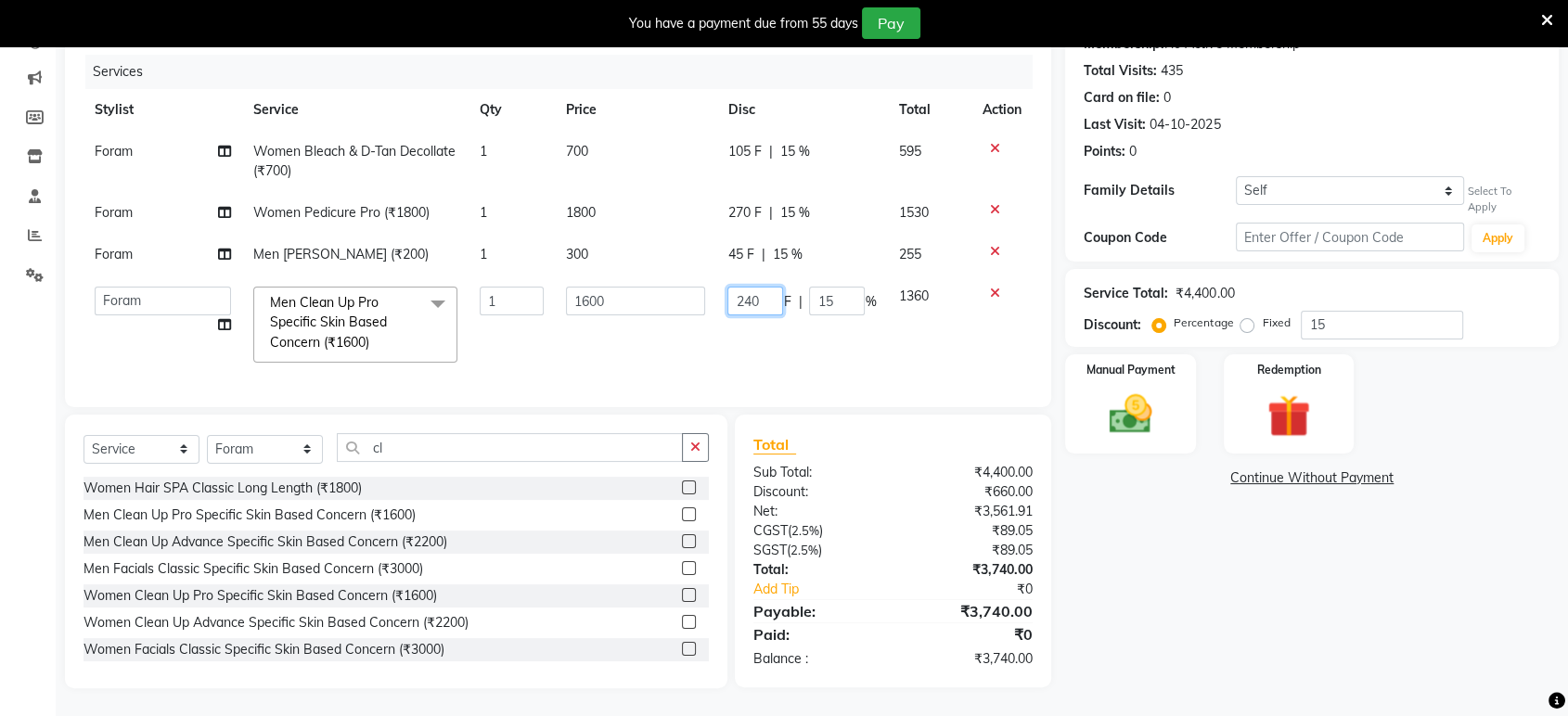
click at [765, 290] on input "240" at bounding box center [756, 301] width 56 height 29
type input "280"
click at [1141, 652] on div "Name: Walking Client Wallet: ₹10.00 Membership: No Active Membership Total Visi…" at bounding box center [1318, 326] width 508 height 724
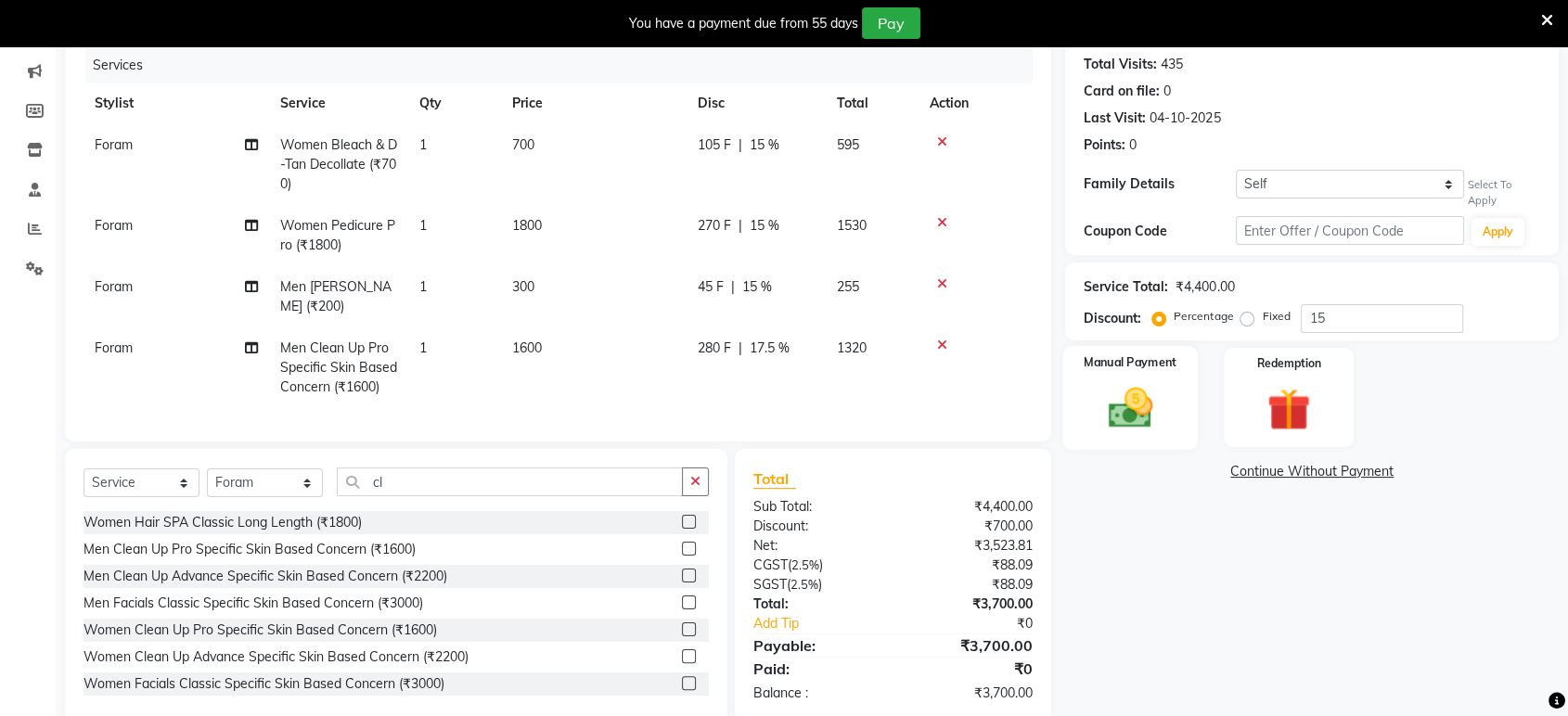
click at [1158, 431] on img at bounding box center [1130, 408] width 73 height 52
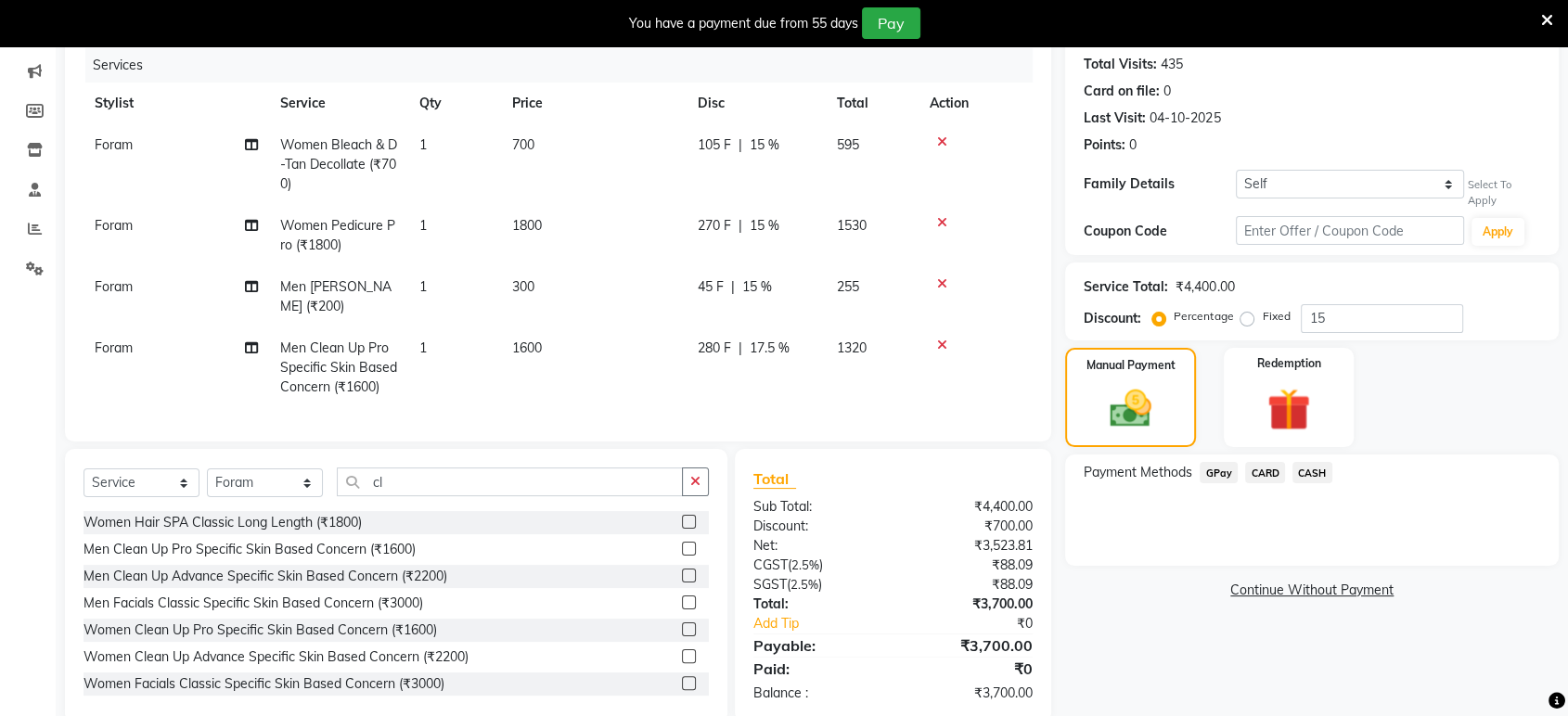
click at [1261, 470] on span "CARD" at bounding box center [1264, 472] width 40 height 21
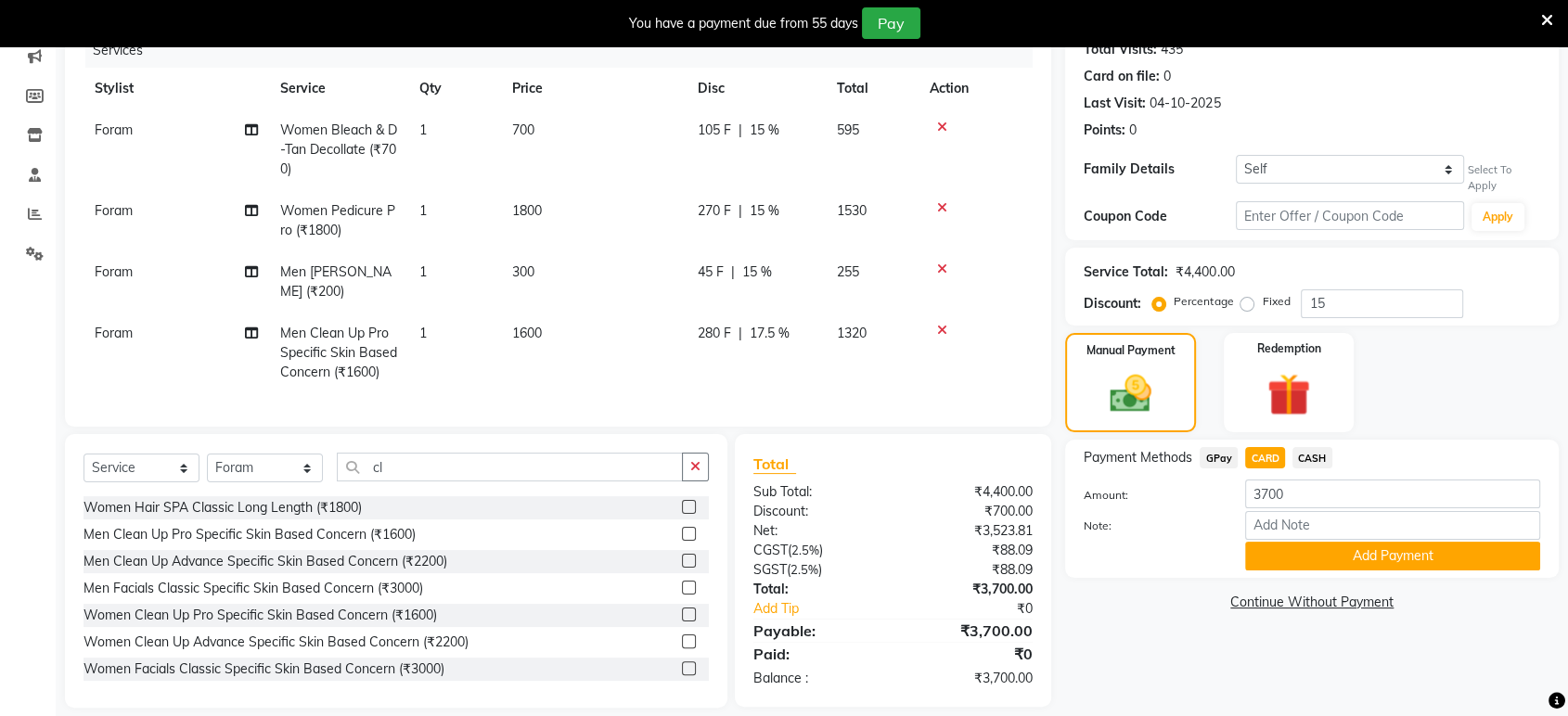
scroll to position [258, 0]
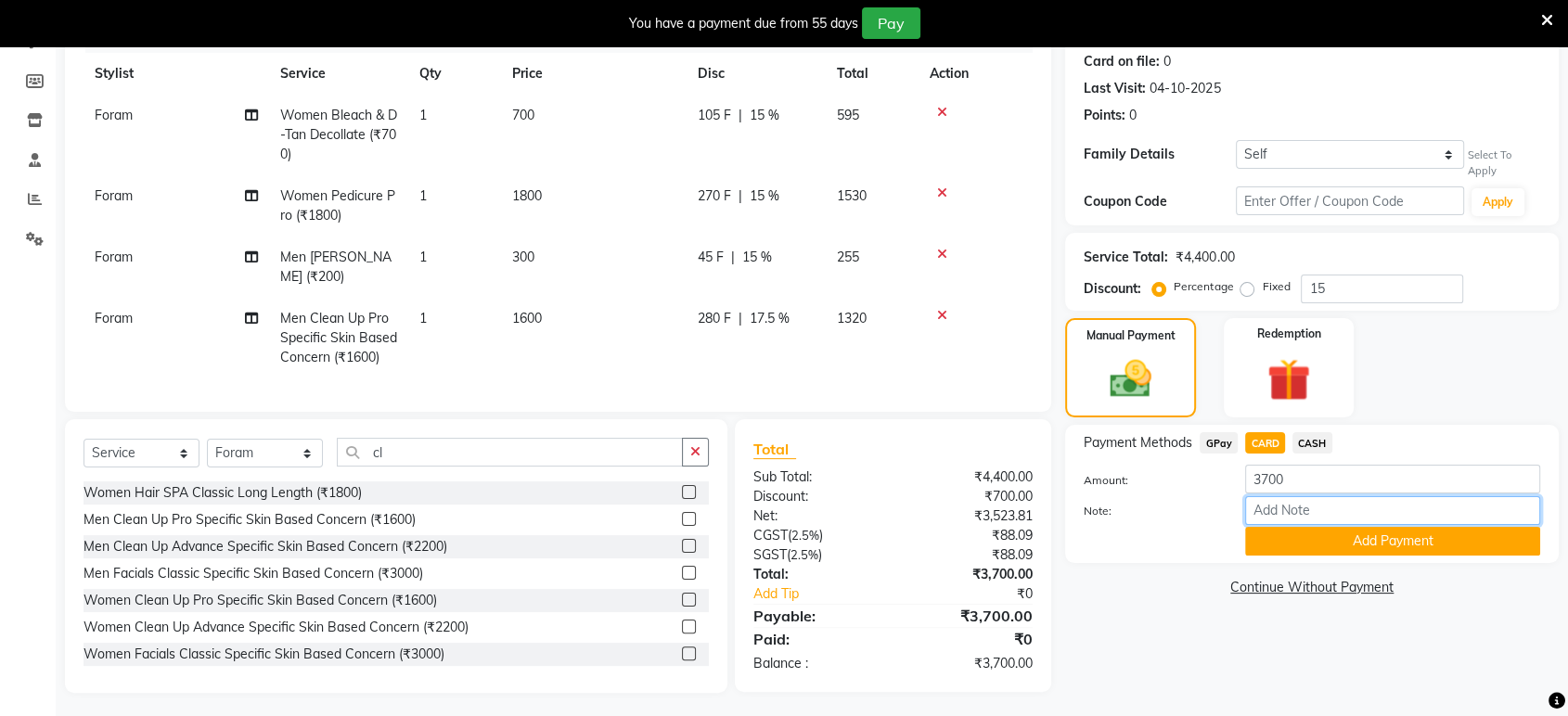
click at [1299, 512] on input "Note:" at bounding box center [1392, 510] width 295 height 29
click at [1291, 531] on button "Add Payment" at bounding box center [1392, 541] width 295 height 29
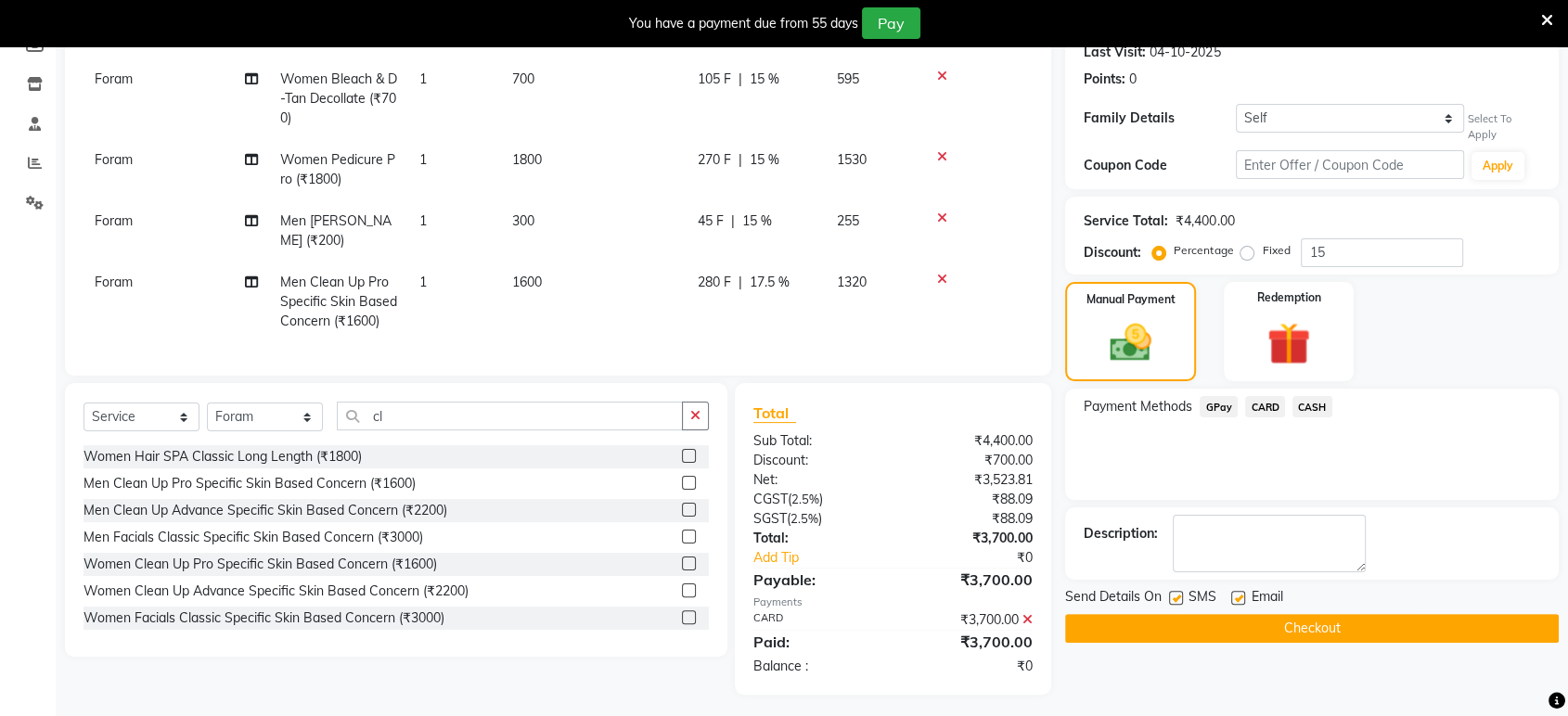
scroll to position [295, 0]
drag, startPoint x: 1252, startPoint y: 590, endPoint x: 1239, endPoint y: 598, distance: 15.3
click at [1245, 595] on div "Email" at bounding box center [1263, 597] width 66 height 23
click at [1235, 602] on div at bounding box center [1236, 599] width 12 height 20
click at [1235, 601] on label at bounding box center [1237, 596] width 14 height 14
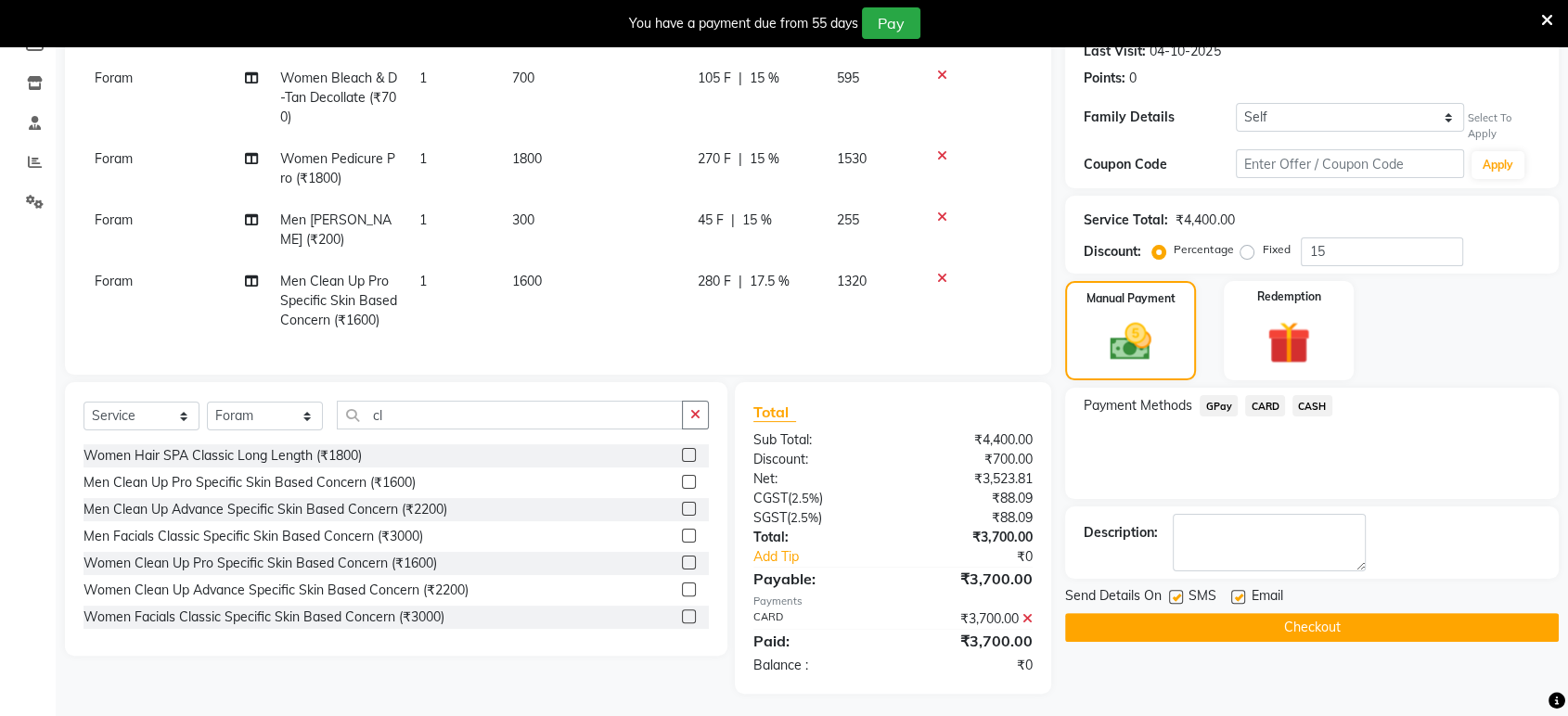
click at [1235, 601] on input "checkbox" at bounding box center [1236, 597] width 12 height 12
checkbox input "false"
click at [1179, 597] on label at bounding box center [1176, 596] width 14 height 14
click at [1179, 597] on input "checkbox" at bounding box center [1175, 597] width 12 height 12
checkbox input "false"
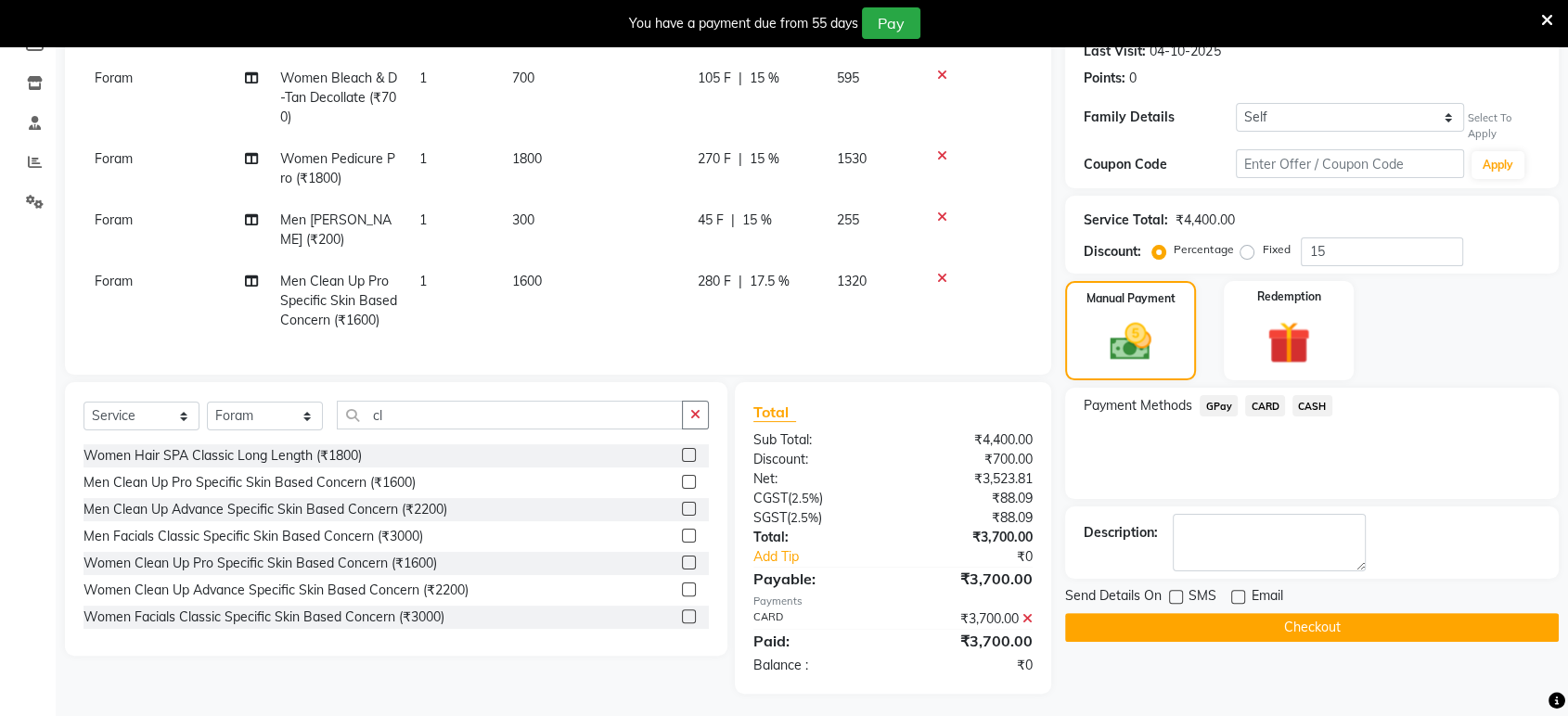
click at [1190, 631] on button "Checkout" at bounding box center [1312, 627] width 494 height 29
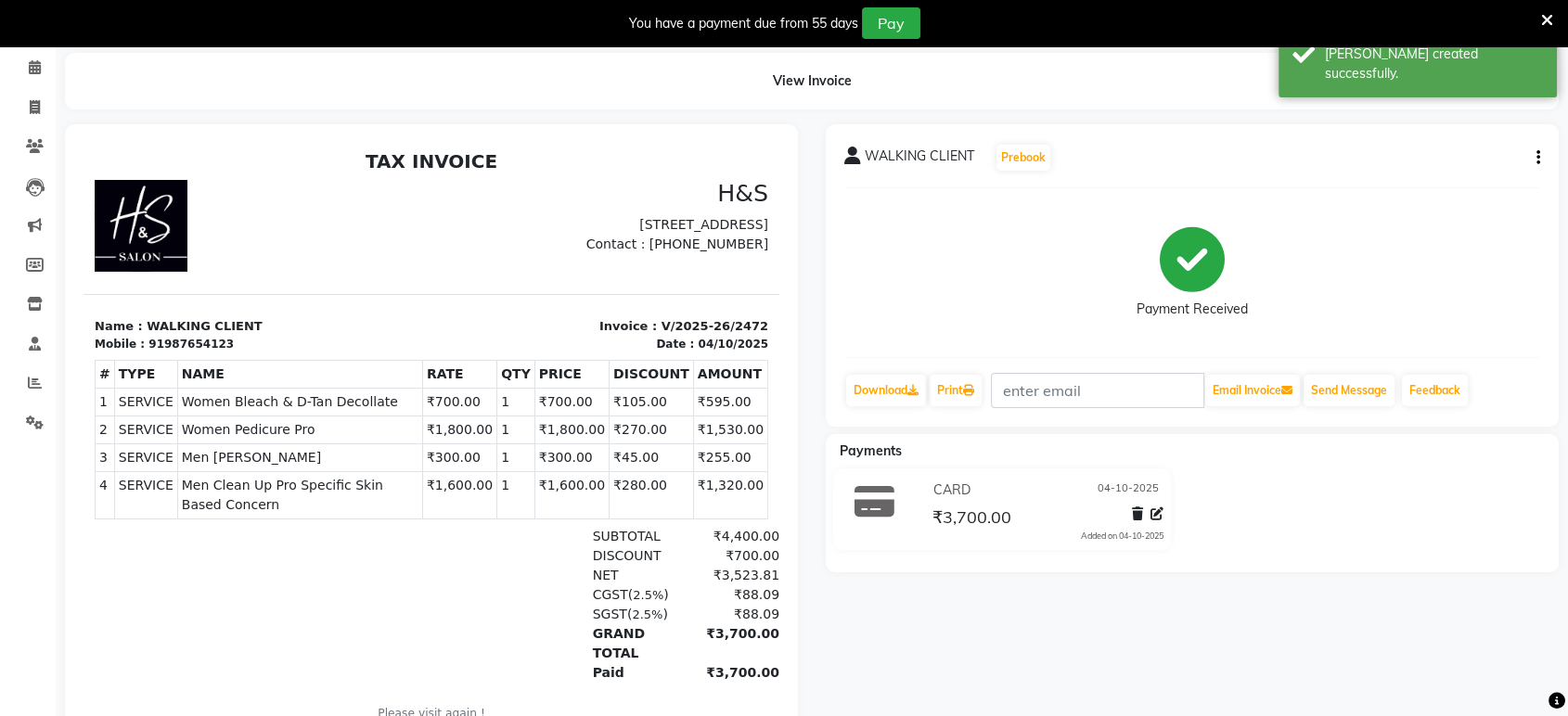
scroll to position [60, 0]
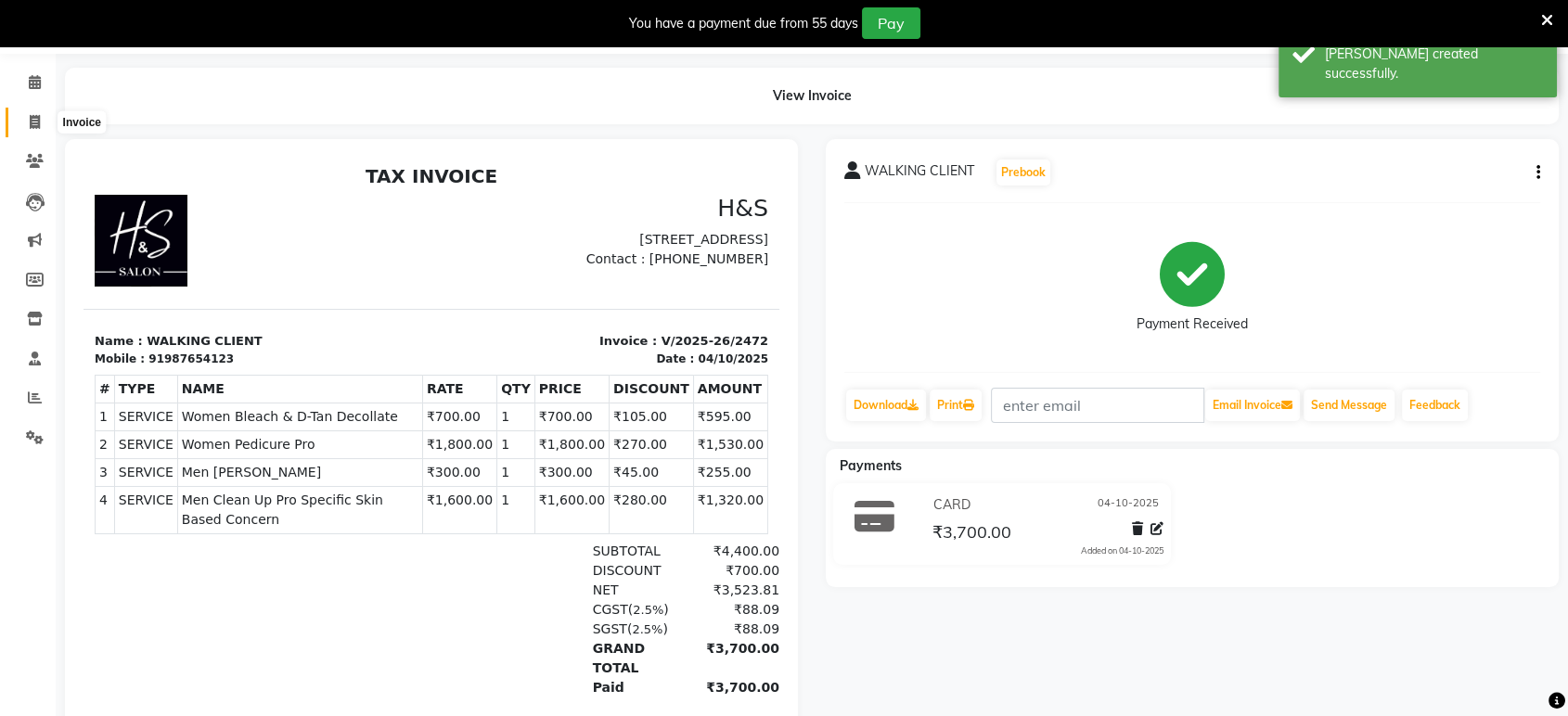
click at [34, 115] on icon at bounding box center [34, 121] width 10 height 14
select select "6419"
select select "service"
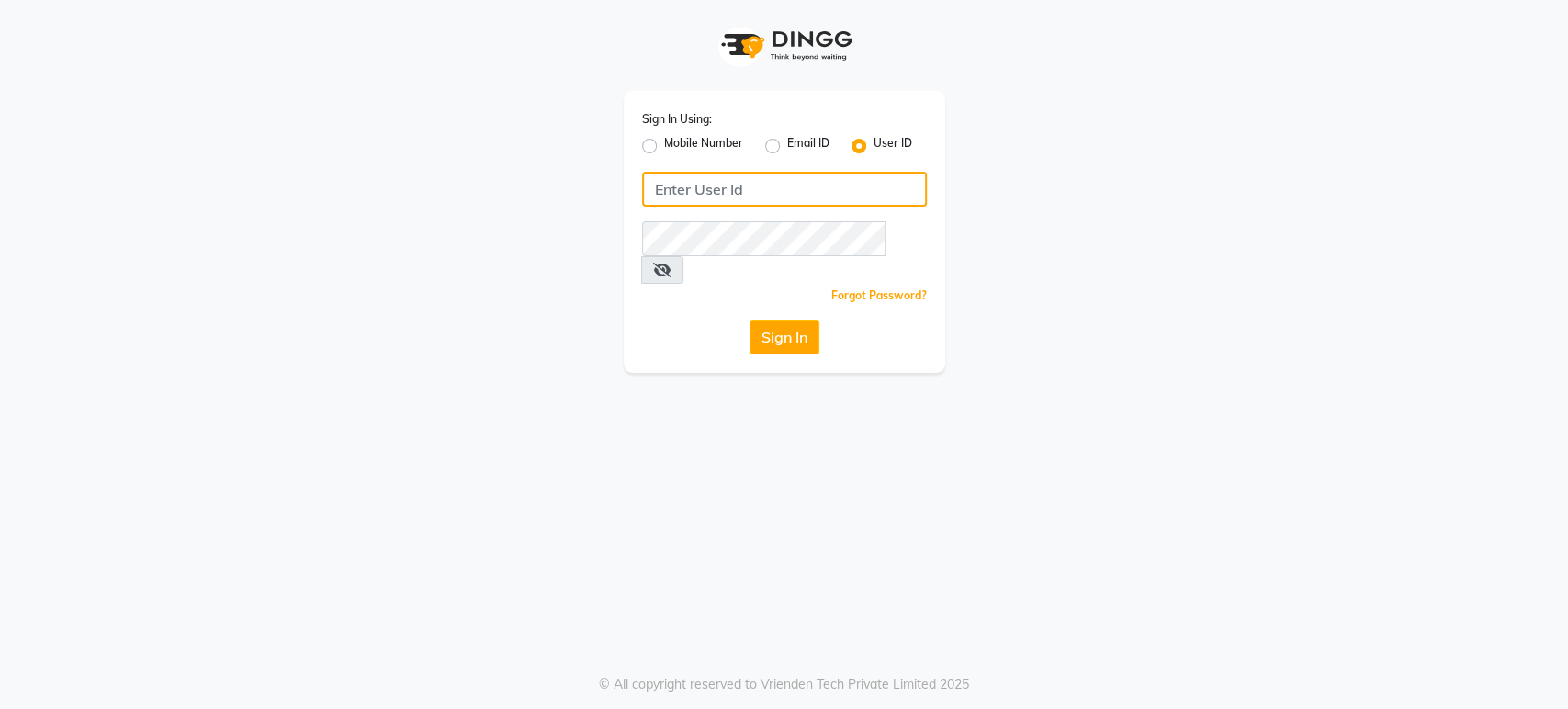
click at [855, 178] on input "Username" at bounding box center [784, 189] width 285 height 35
type input "h"
type input "H&S"
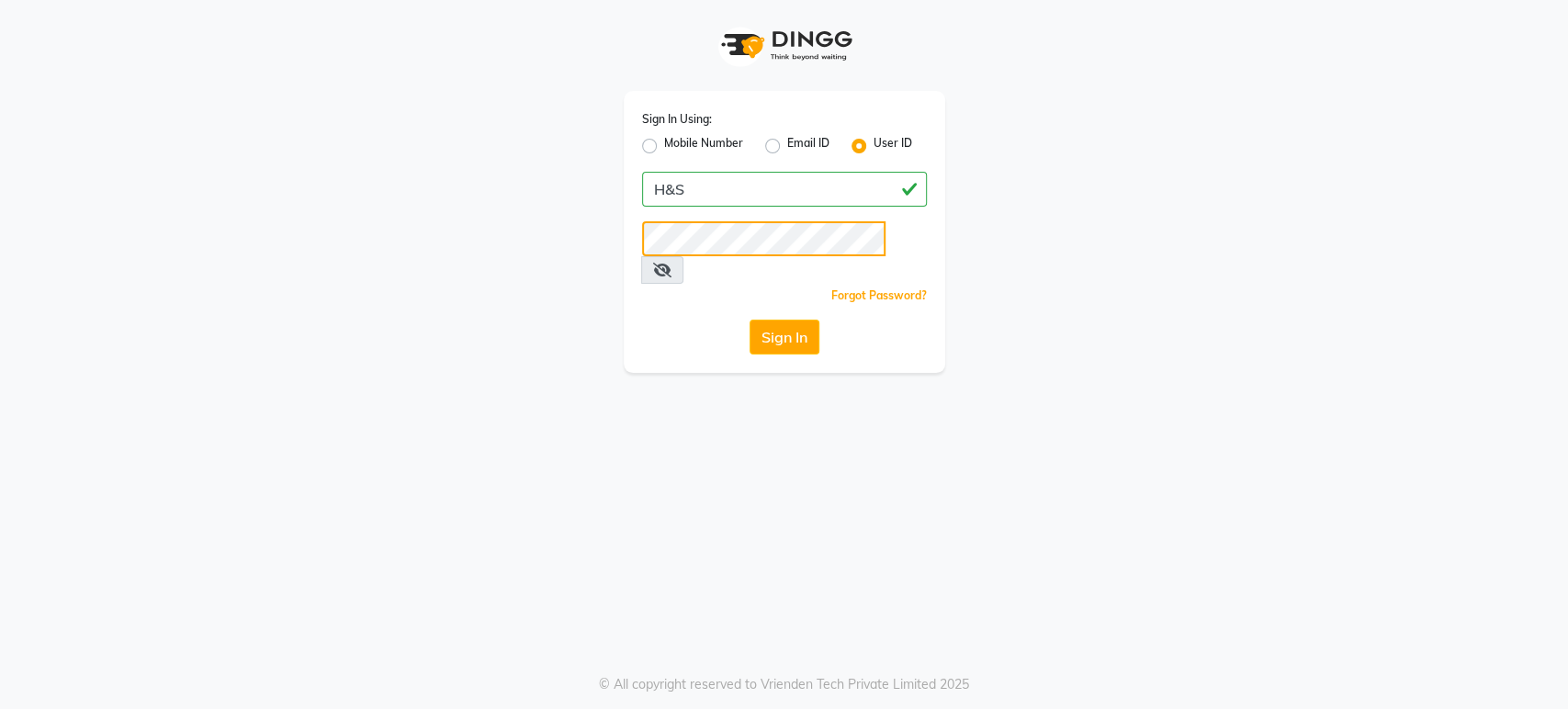
click at [749, 319] on button "Sign In" at bounding box center [784, 337] width 70 height 35
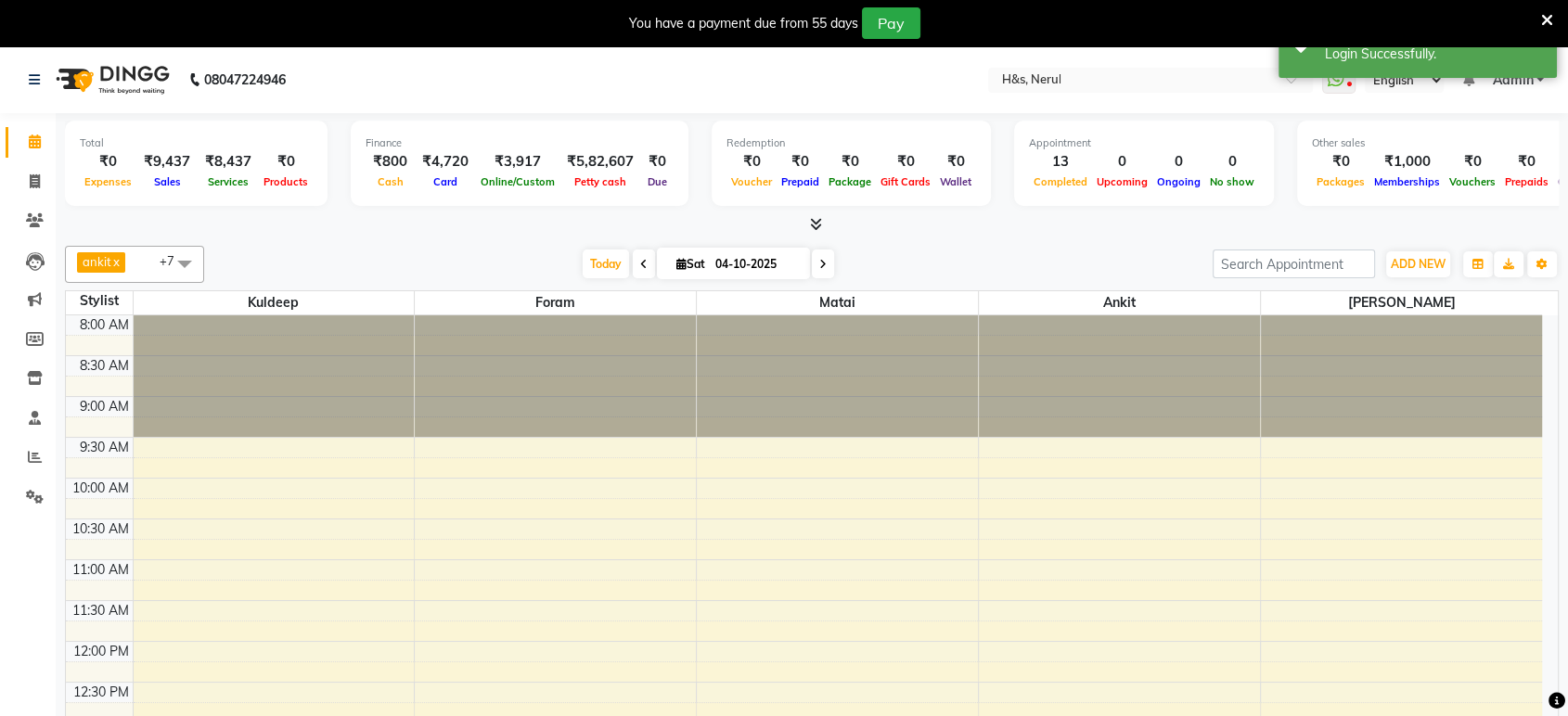
select select "en"
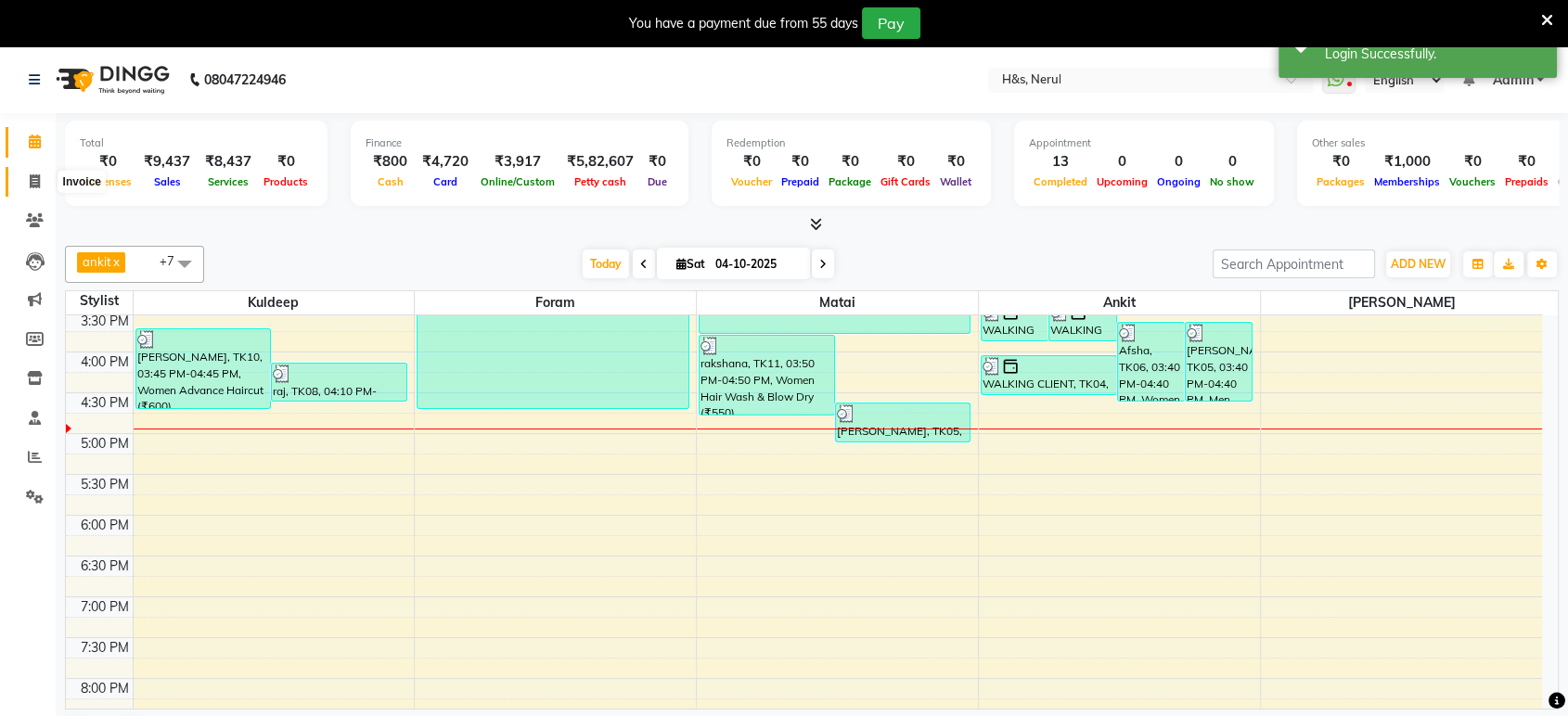
click at [32, 180] on icon at bounding box center [34, 181] width 10 height 14
select select "6419"
select select "service"
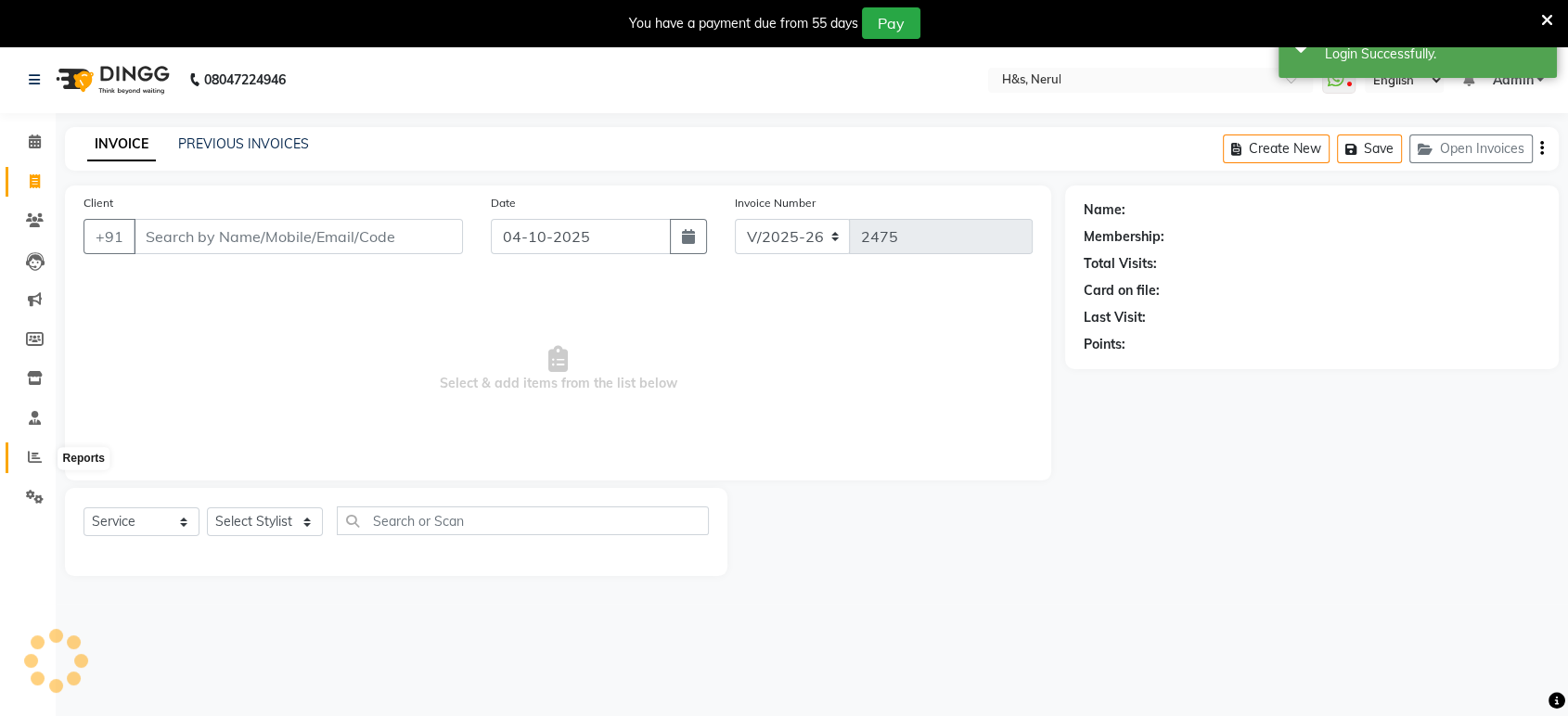
click at [28, 453] on icon at bounding box center [34, 456] width 14 height 14
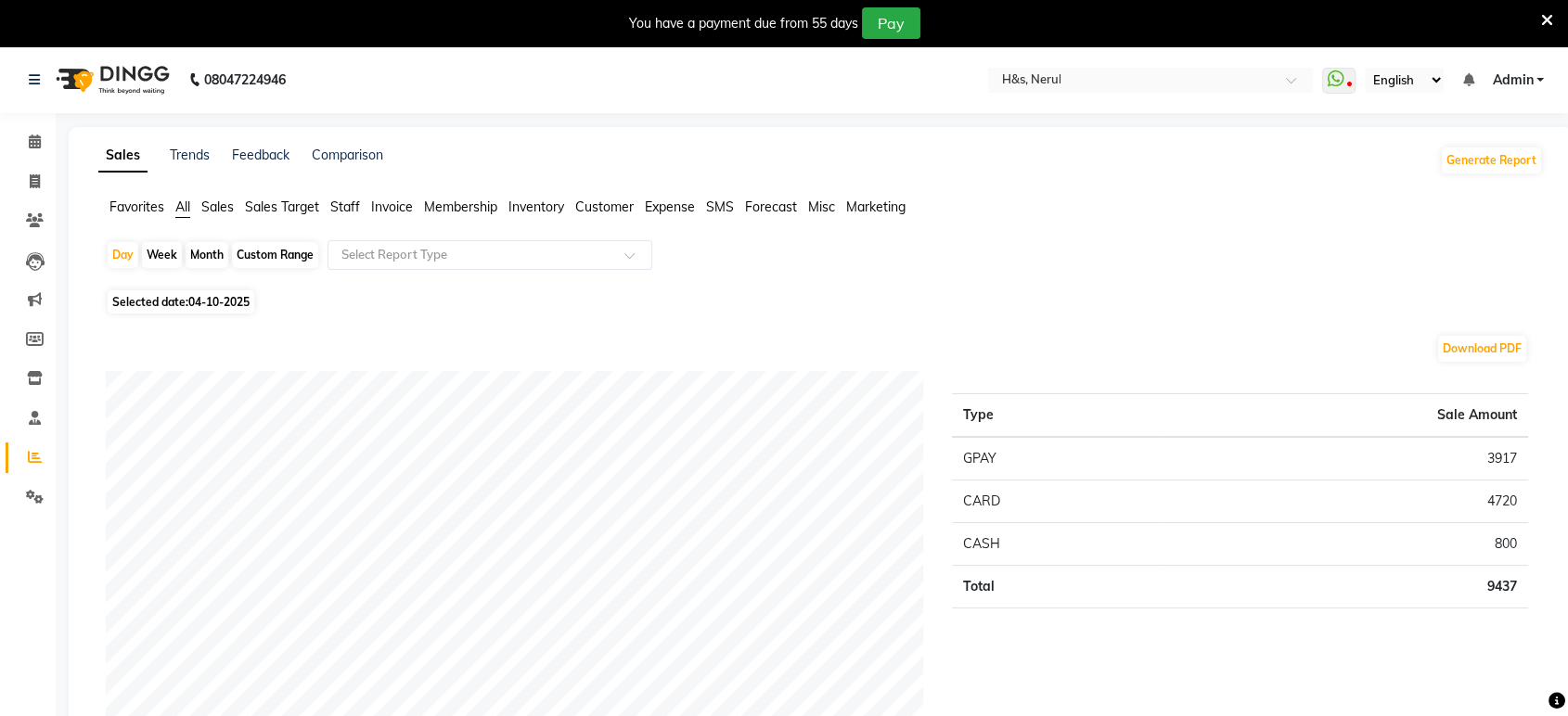
click at [147, 294] on span "Selected date: [DATE]" at bounding box center [180, 302] width 146 height 23
select select "10"
select select "2025"
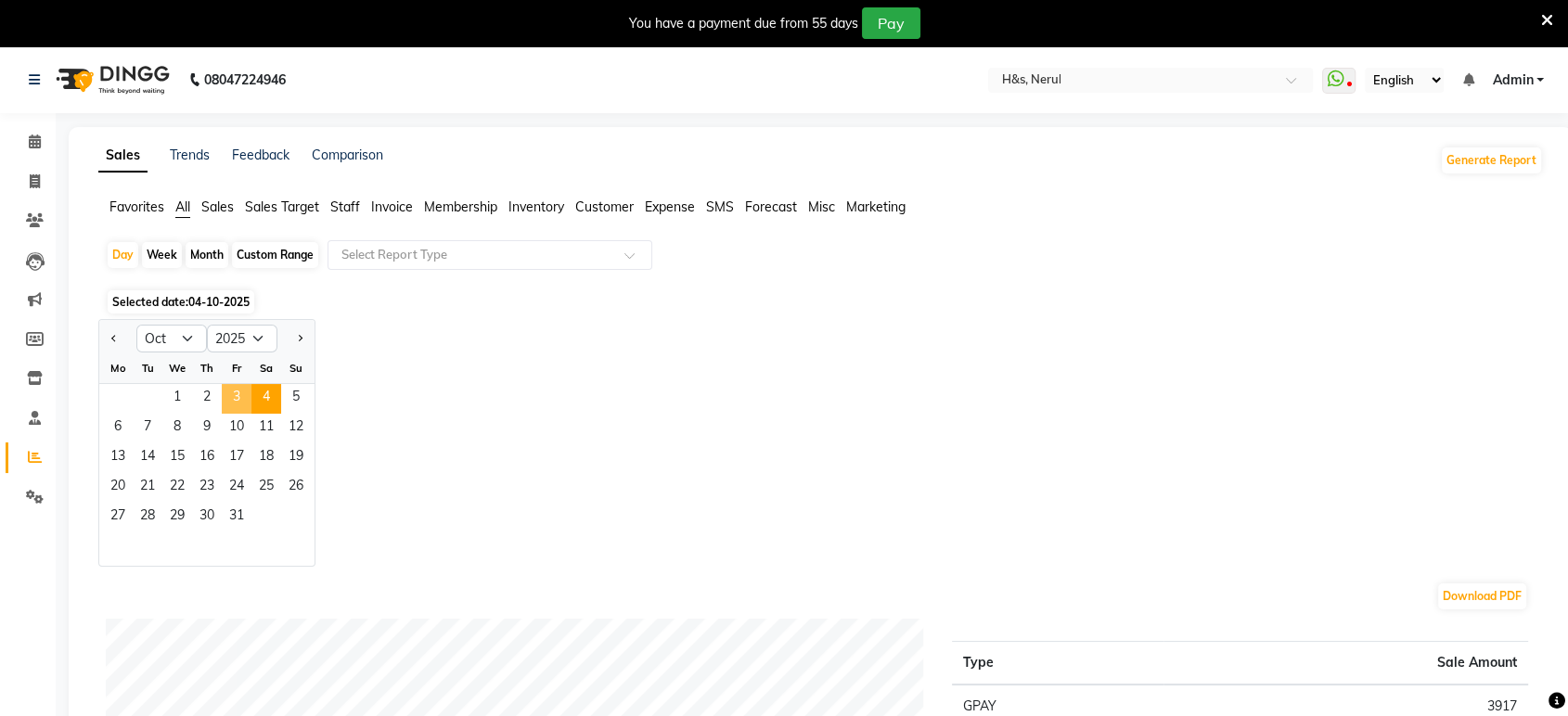
click at [230, 400] on span "3" at bounding box center [237, 399] width 30 height 30
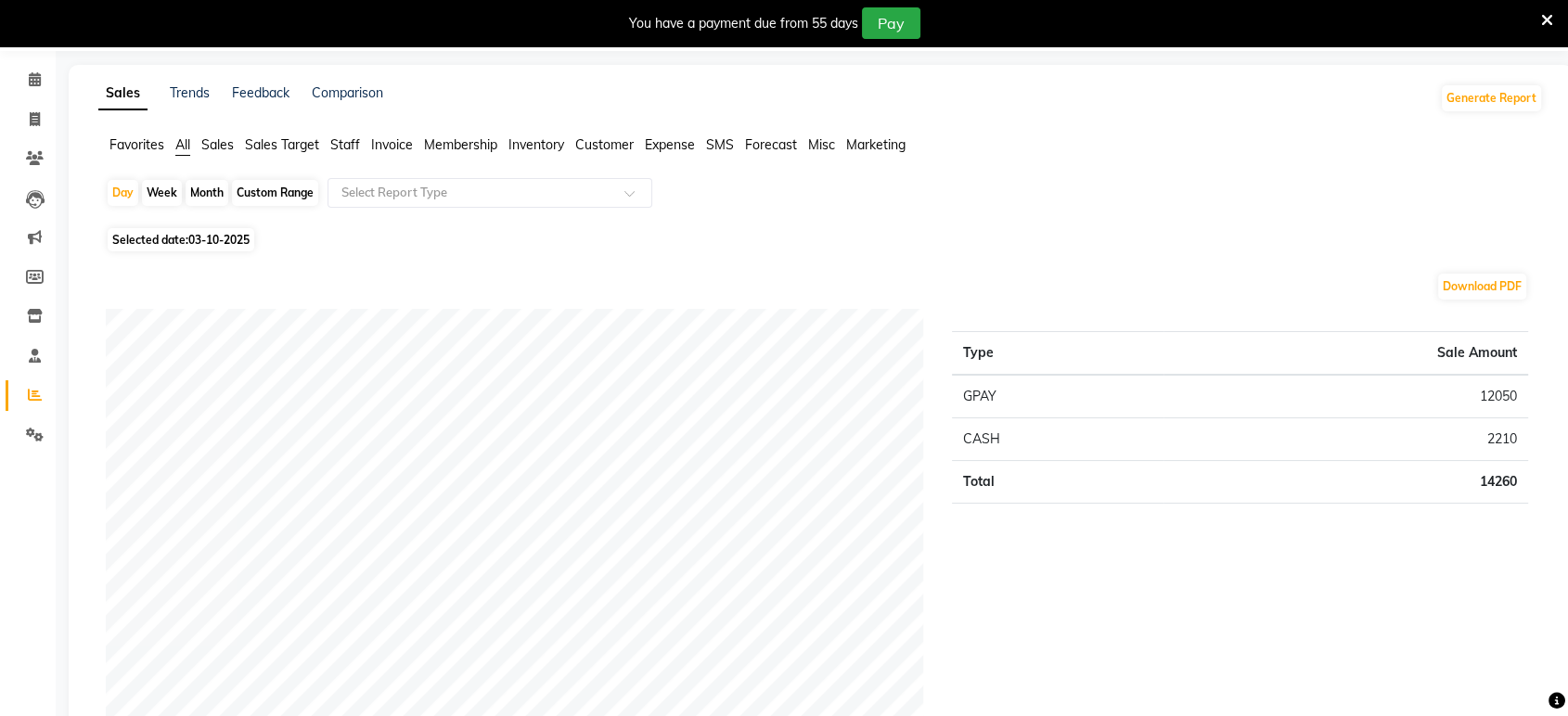
scroll to position [68, 0]
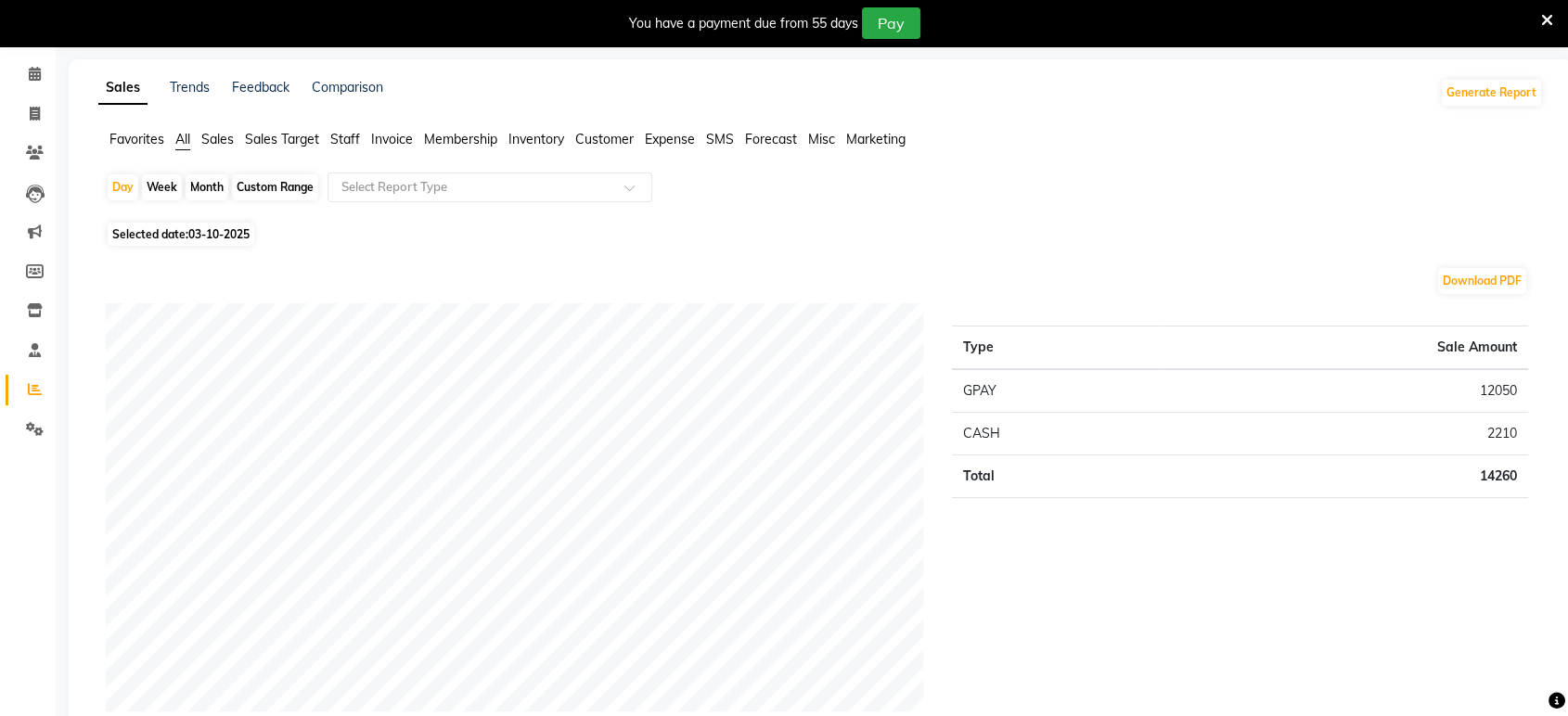
click at [146, 236] on span "Selected date: 03-10-2025" at bounding box center [180, 234] width 146 height 23
select select "10"
select select "2025"
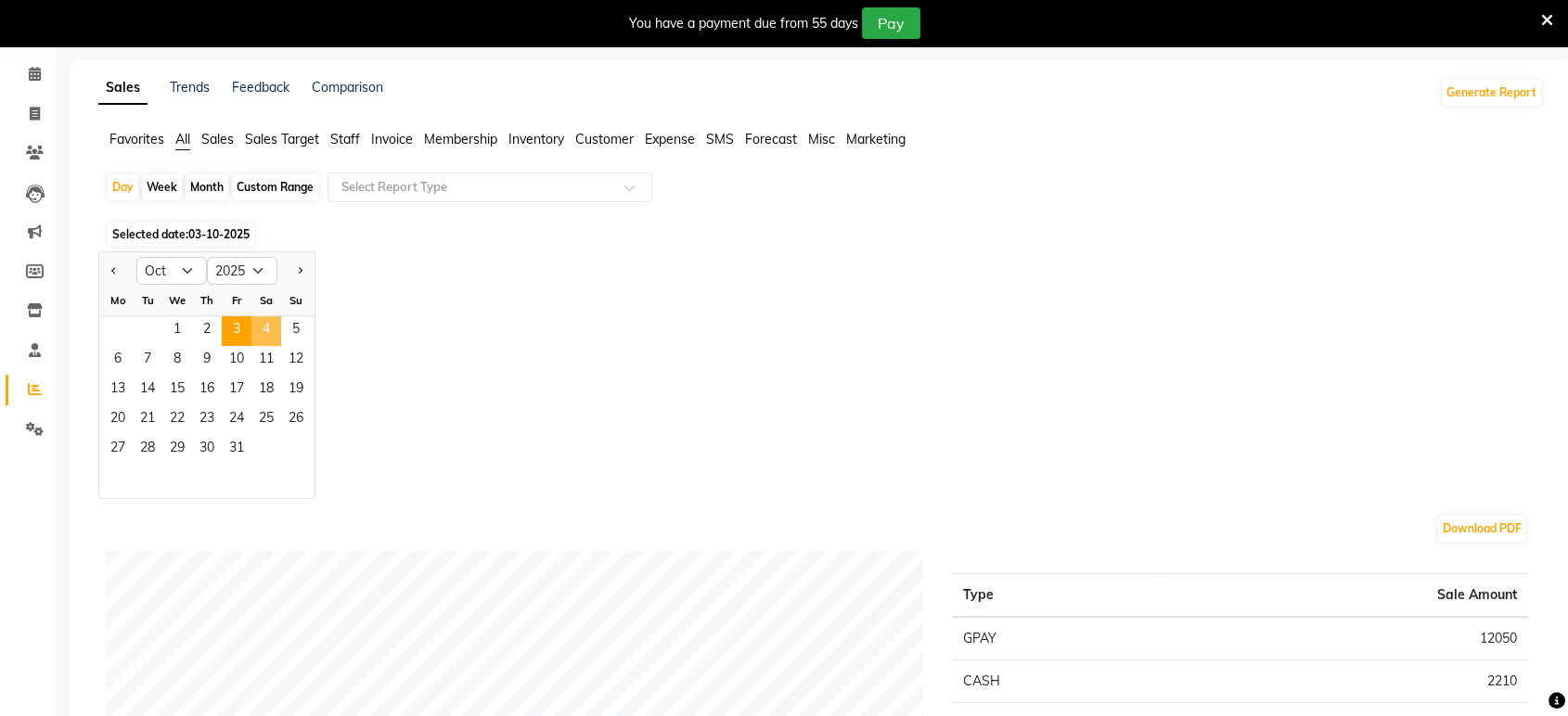
click at [267, 333] on span "4" at bounding box center [266, 331] width 30 height 30
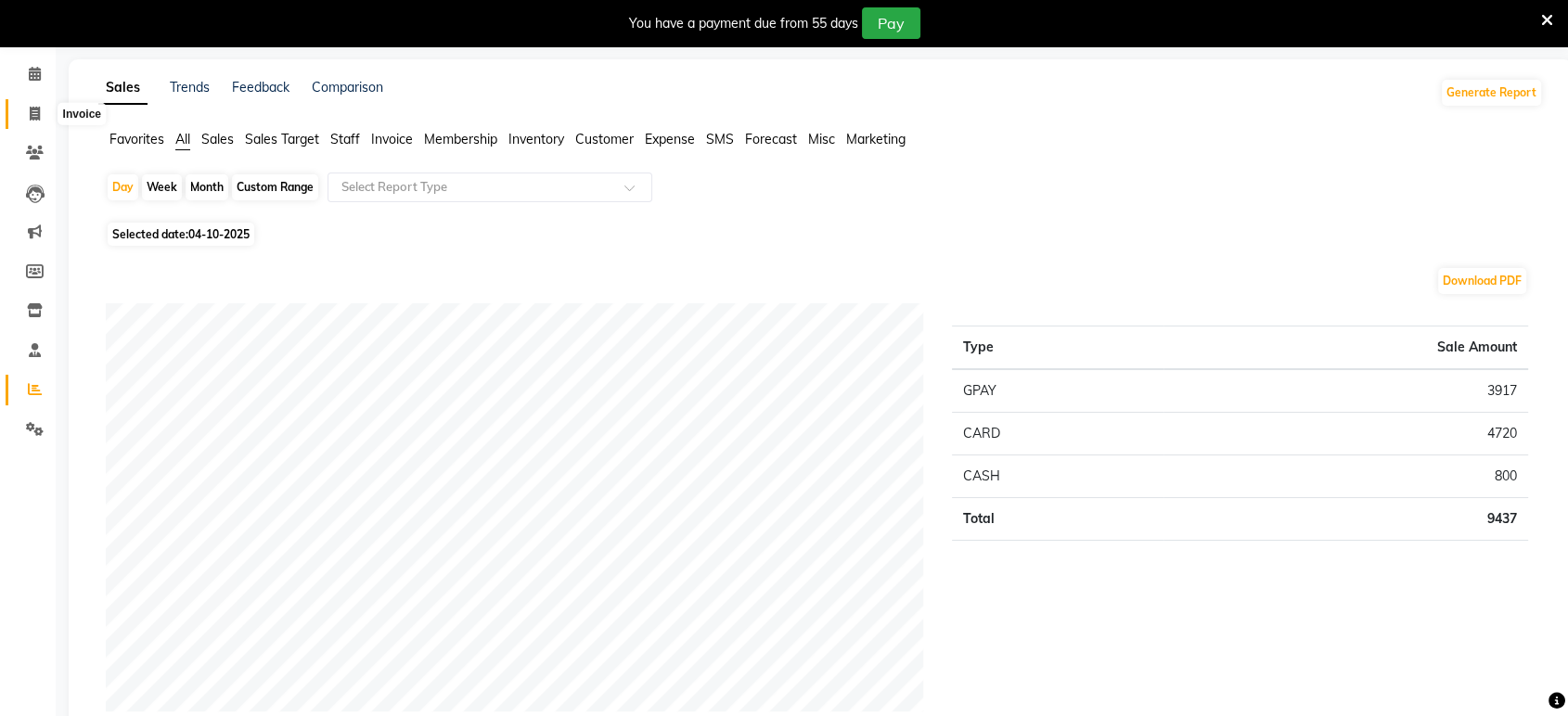
click at [29, 121] on span at bounding box center [34, 115] width 33 height 21
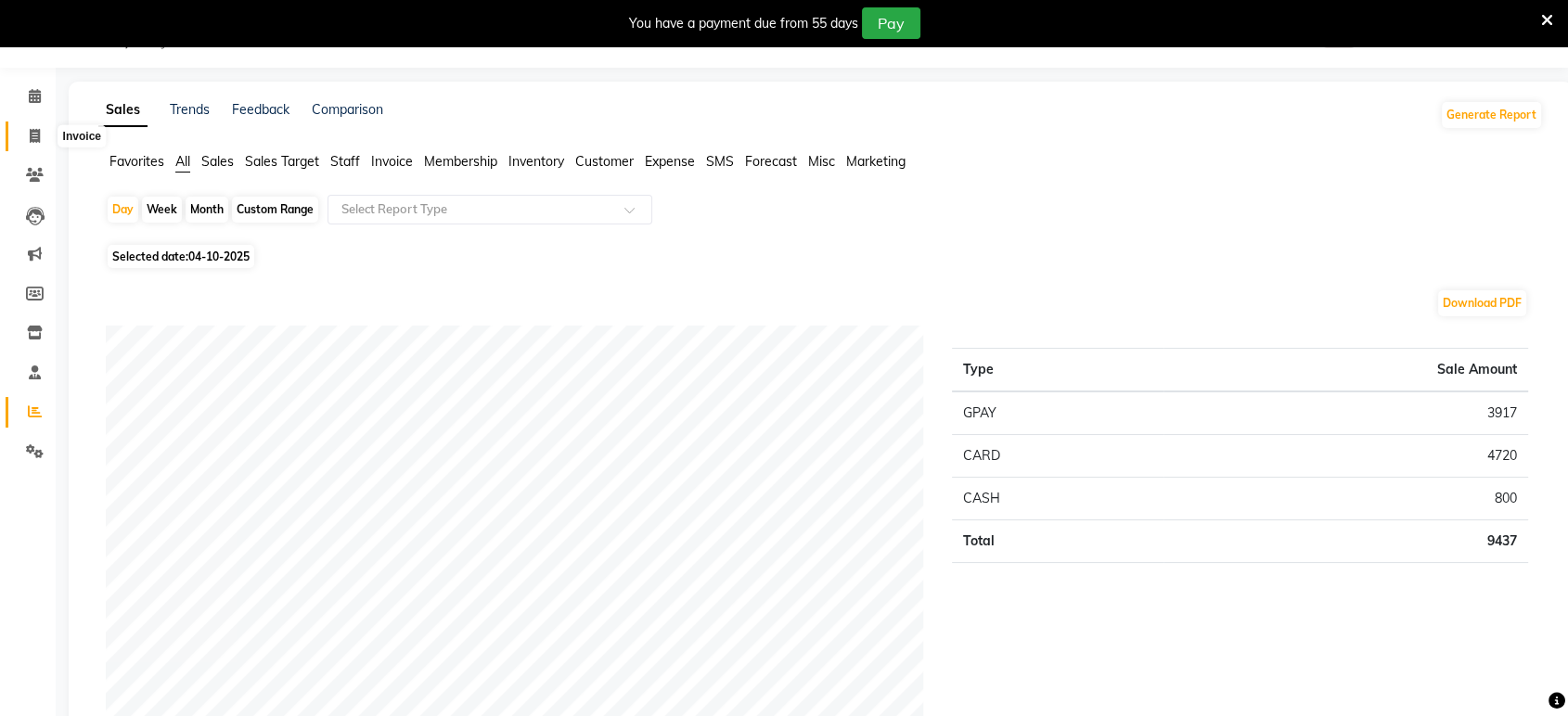
select select "6419"
select select "service"
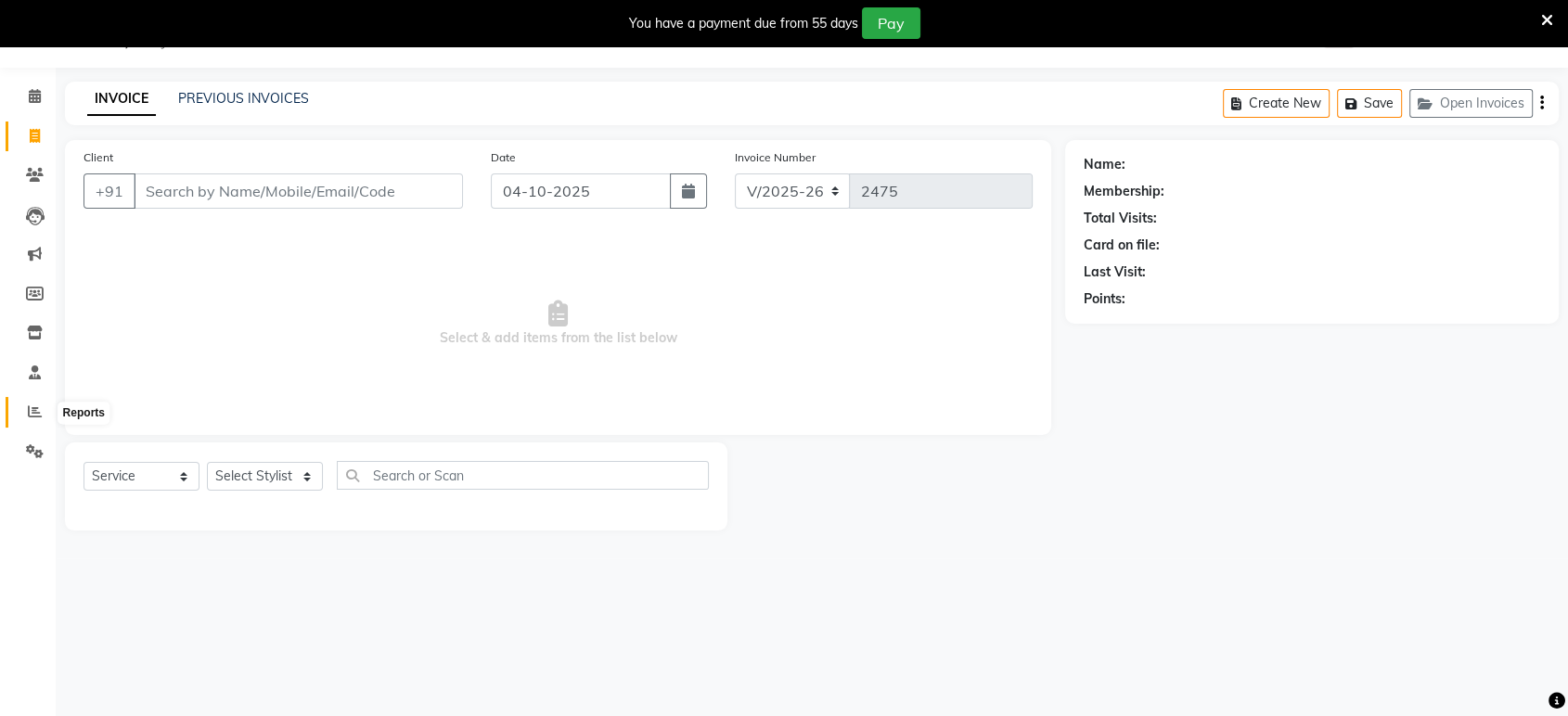
click at [29, 402] on span at bounding box center [34, 412] width 33 height 21
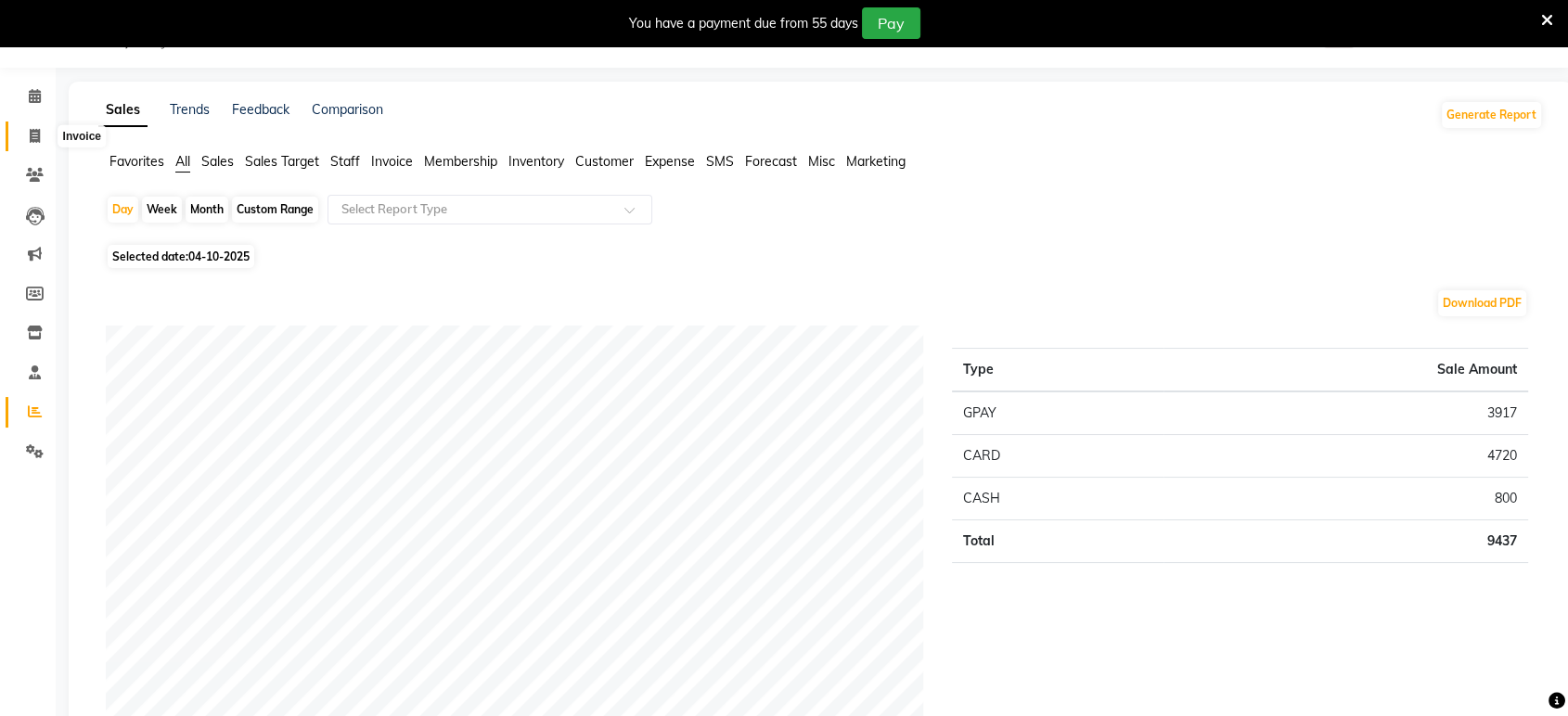
click at [22, 131] on span at bounding box center [34, 136] width 33 height 21
select select "service"
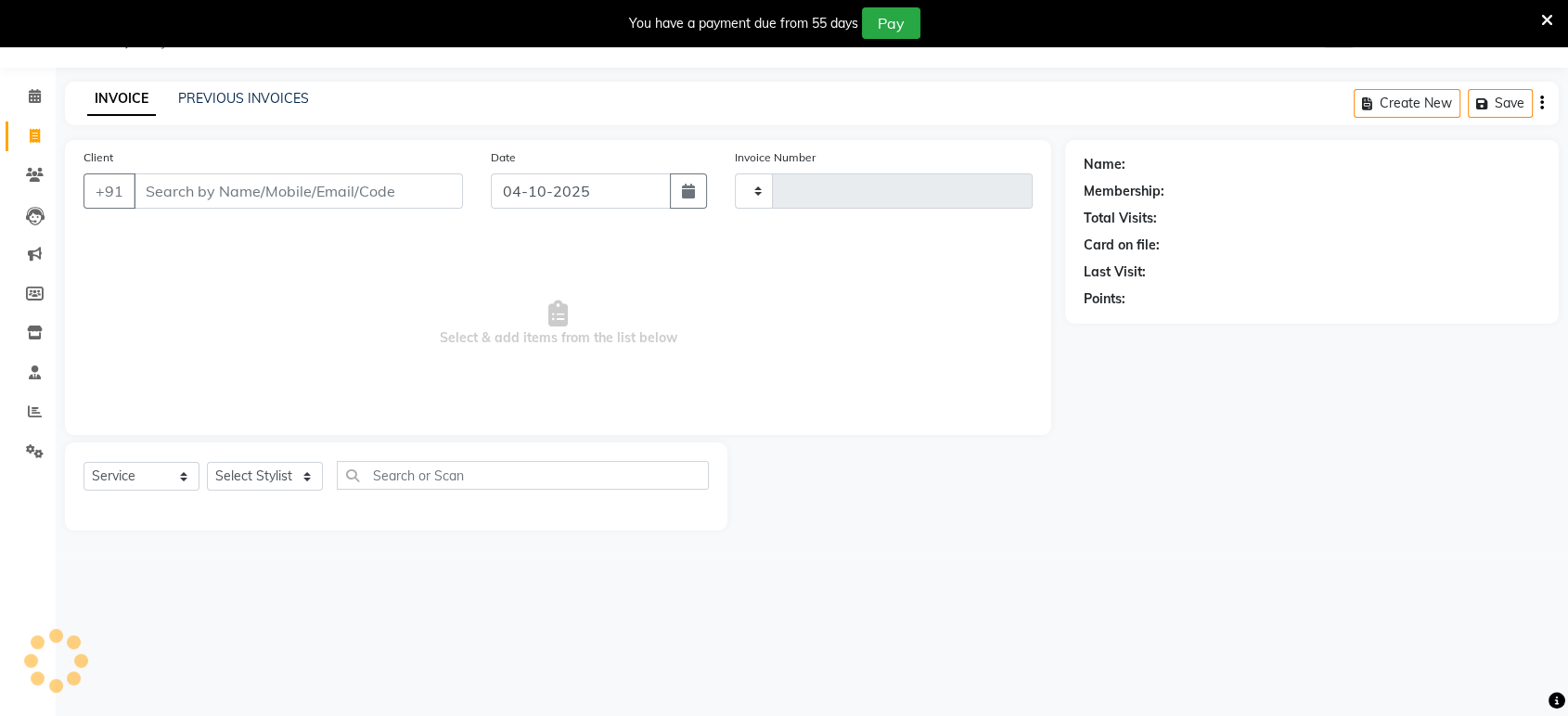
type input "2475"
select select "6419"
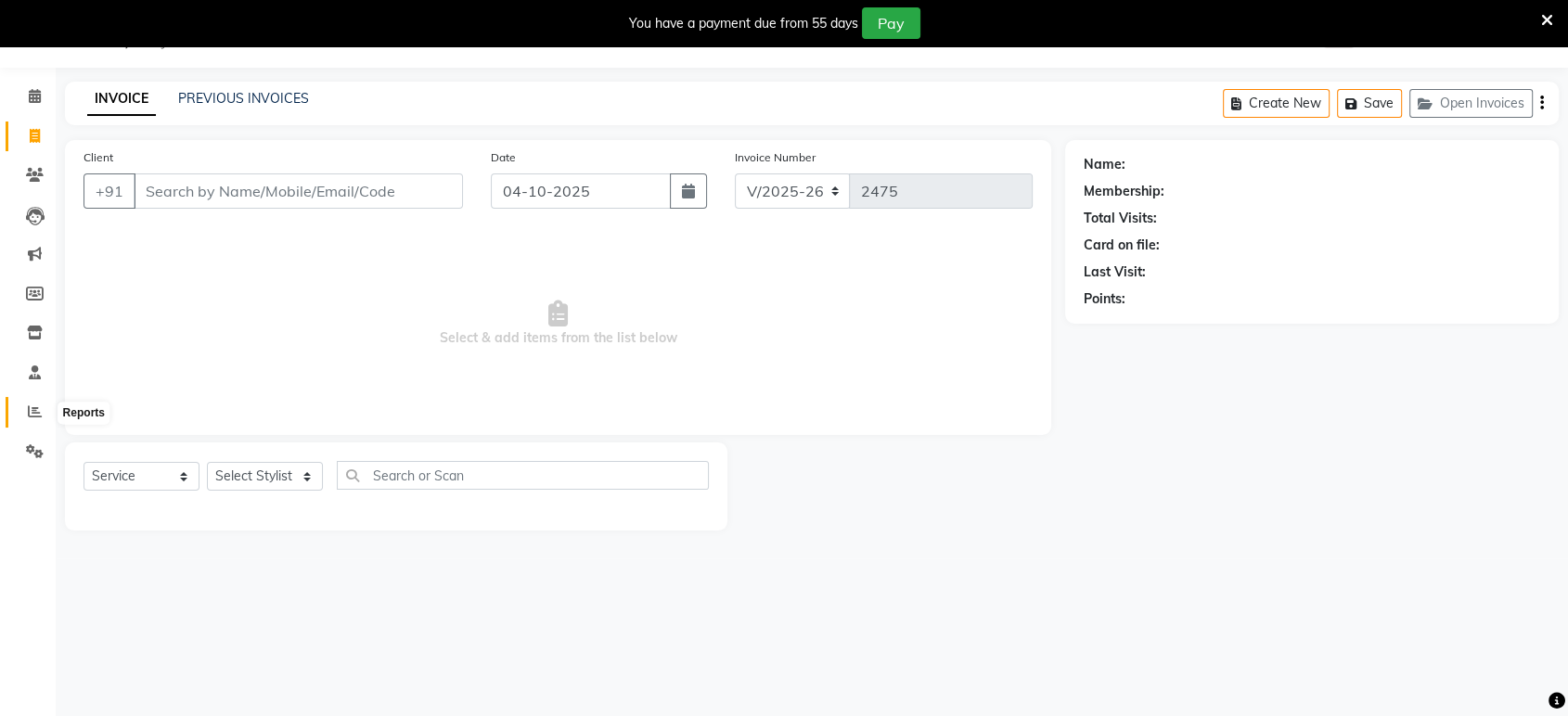
click at [30, 408] on icon at bounding box center [34, 411] width 14 height 14
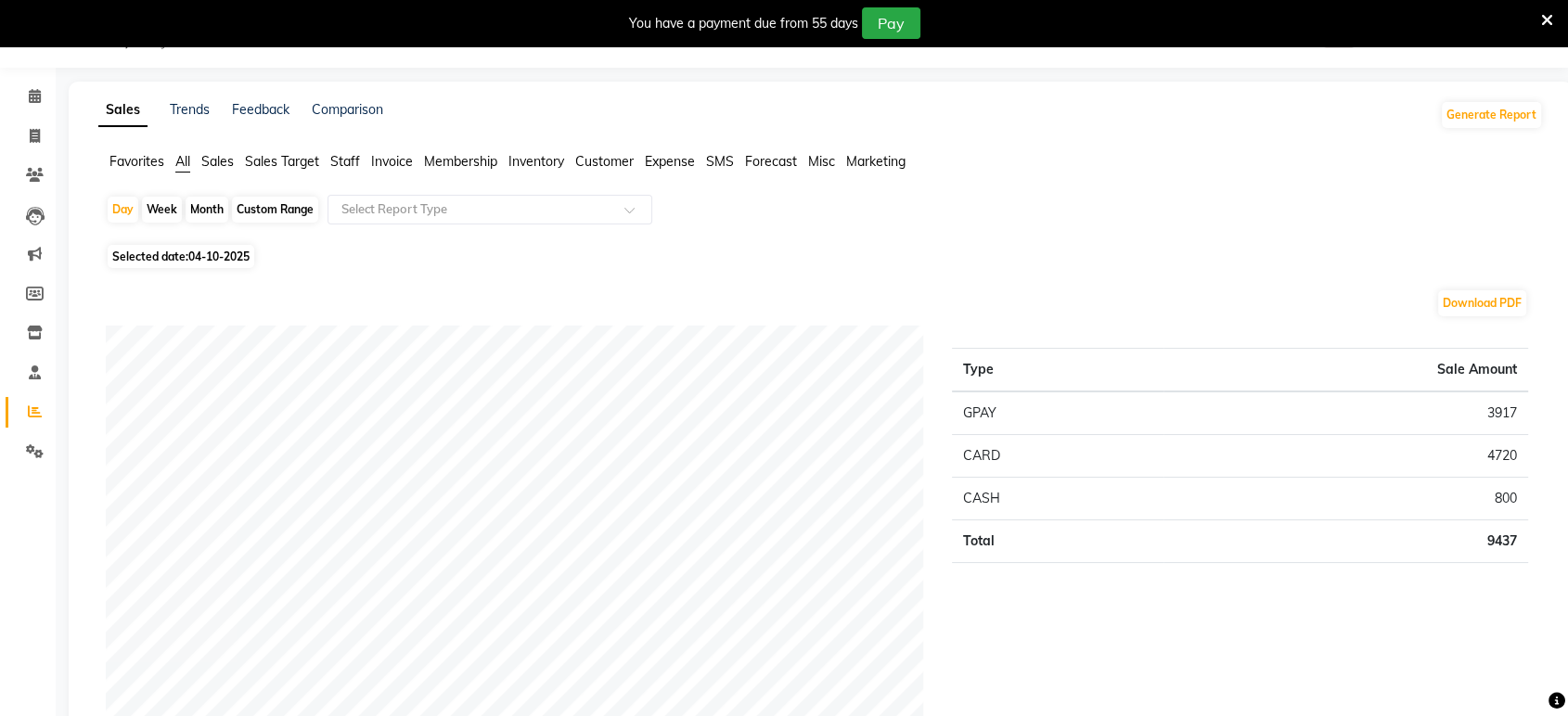
click at [198, 261] on span "04-10-2025" at bounding box center [219, 256] width 61 height 14
select select "10"
select select "2025"
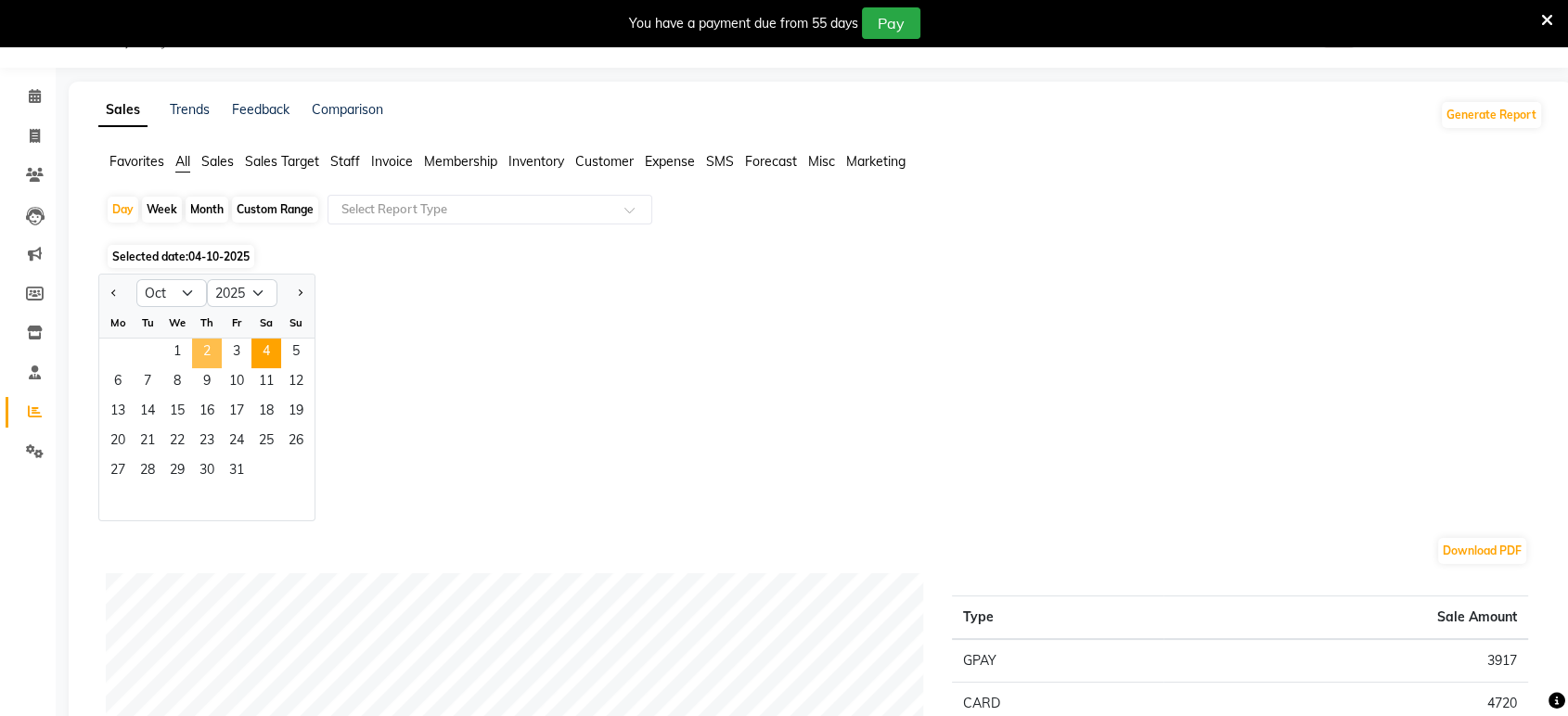
click at [204, 354] on span "2" at bounding box center [207, 353] width 30 height 30
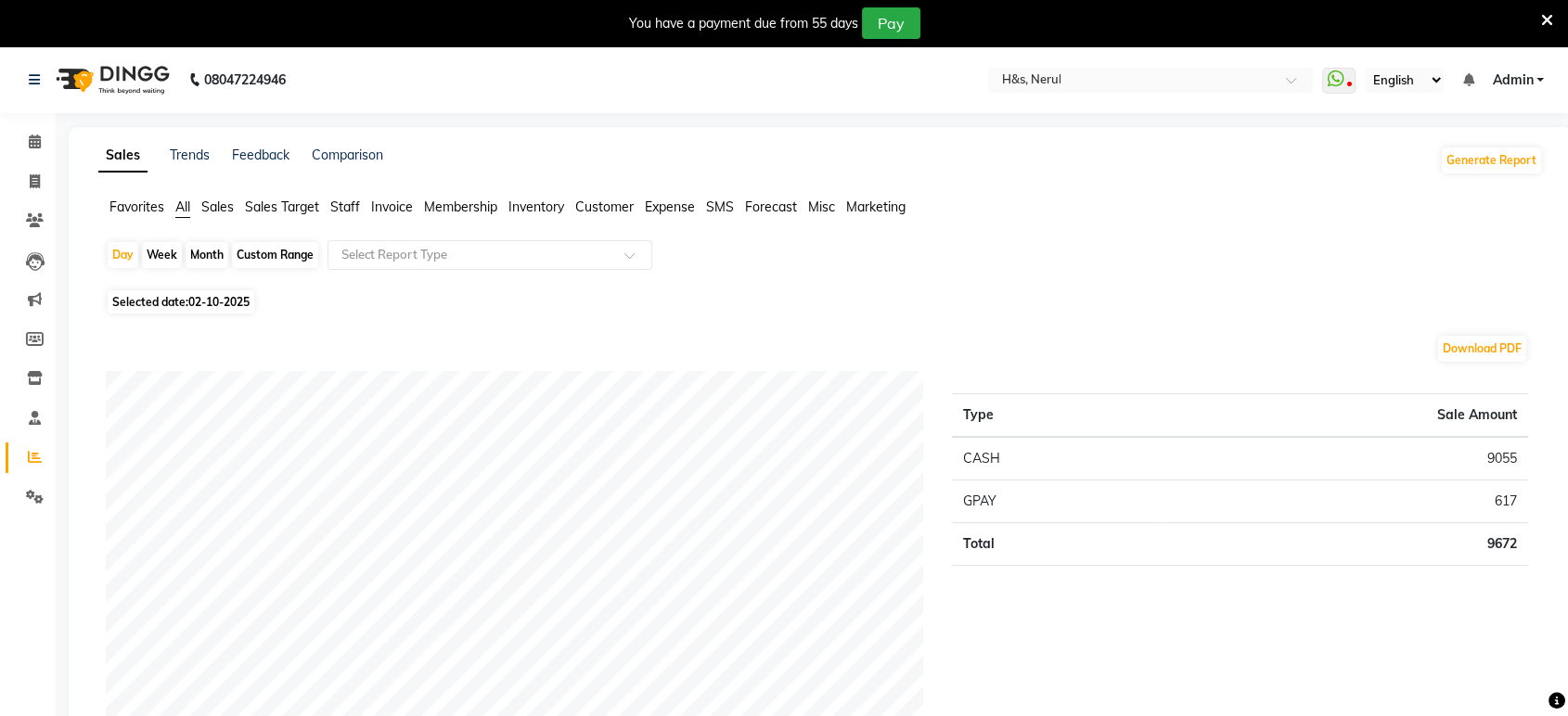
click at [356, 205] on span "Staff" at bounding box center [345, 207] width 30 height 17
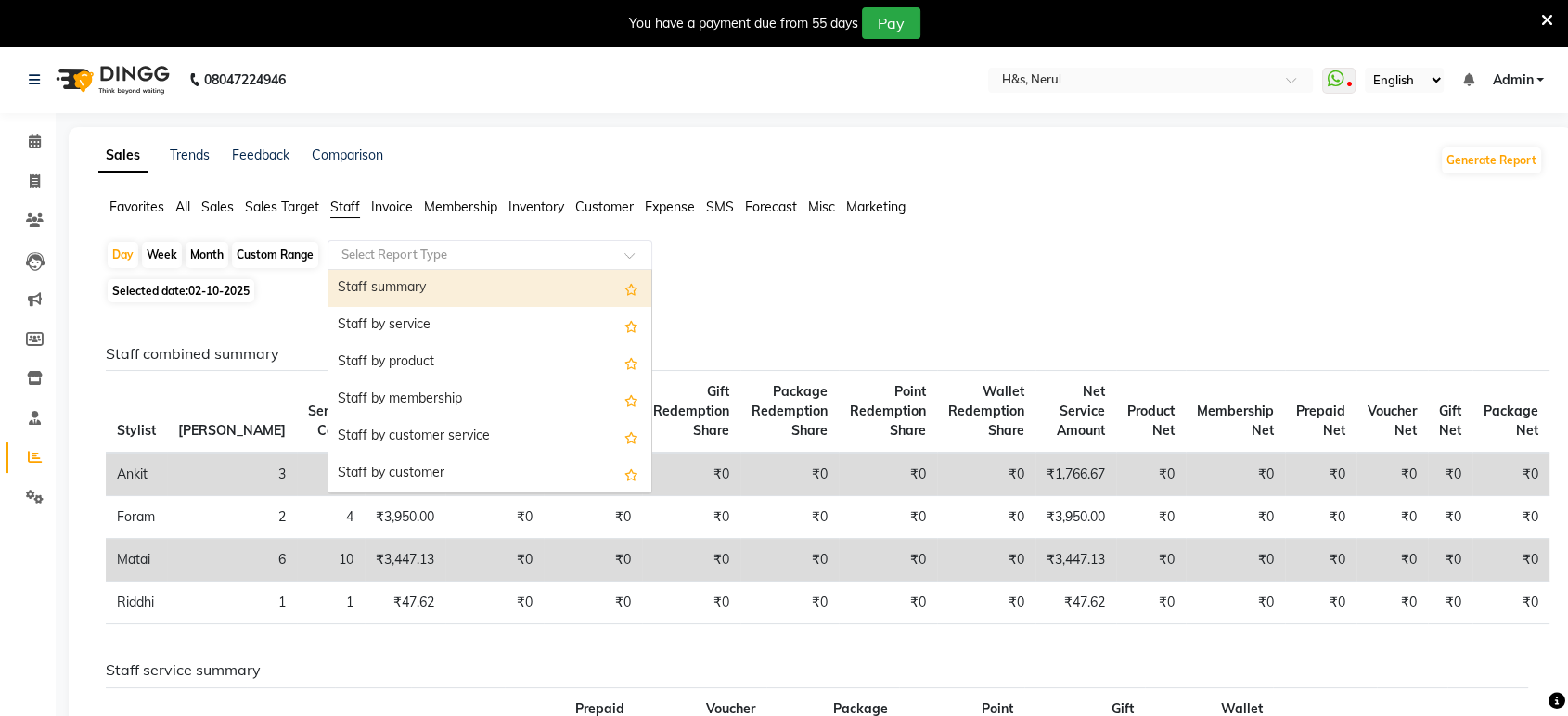
click at [354, 248] on input "text" at bounding box center [470, 255] width 267 height 19
click at [369, 294] on div "Staff summary" at bounding box center [489, 289] width 322 height 37
select select "full_report"
select select "csv"
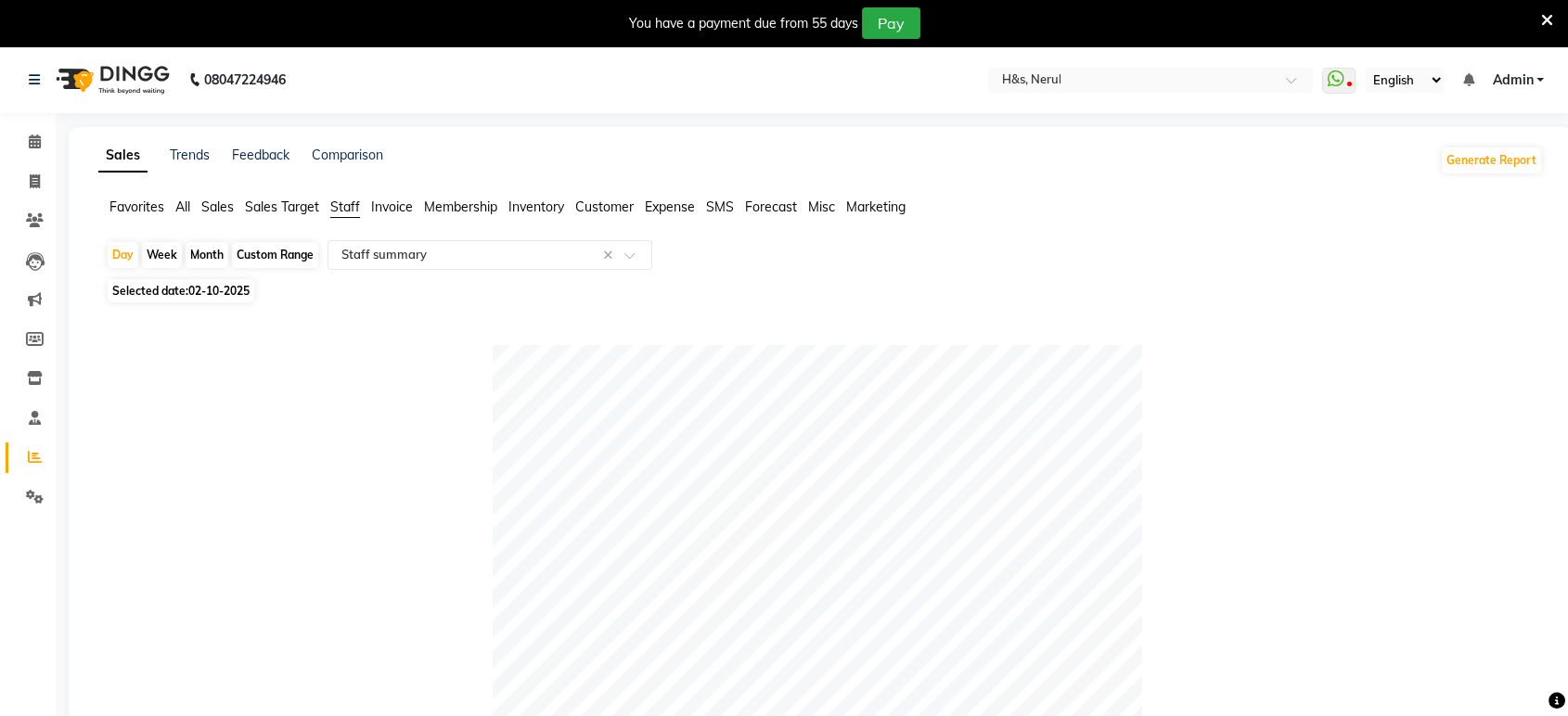
click at [267, 256] on div "Custom Range" at bounding box center [275, 255] width 87 height 26
select select "10"
select select "2025"
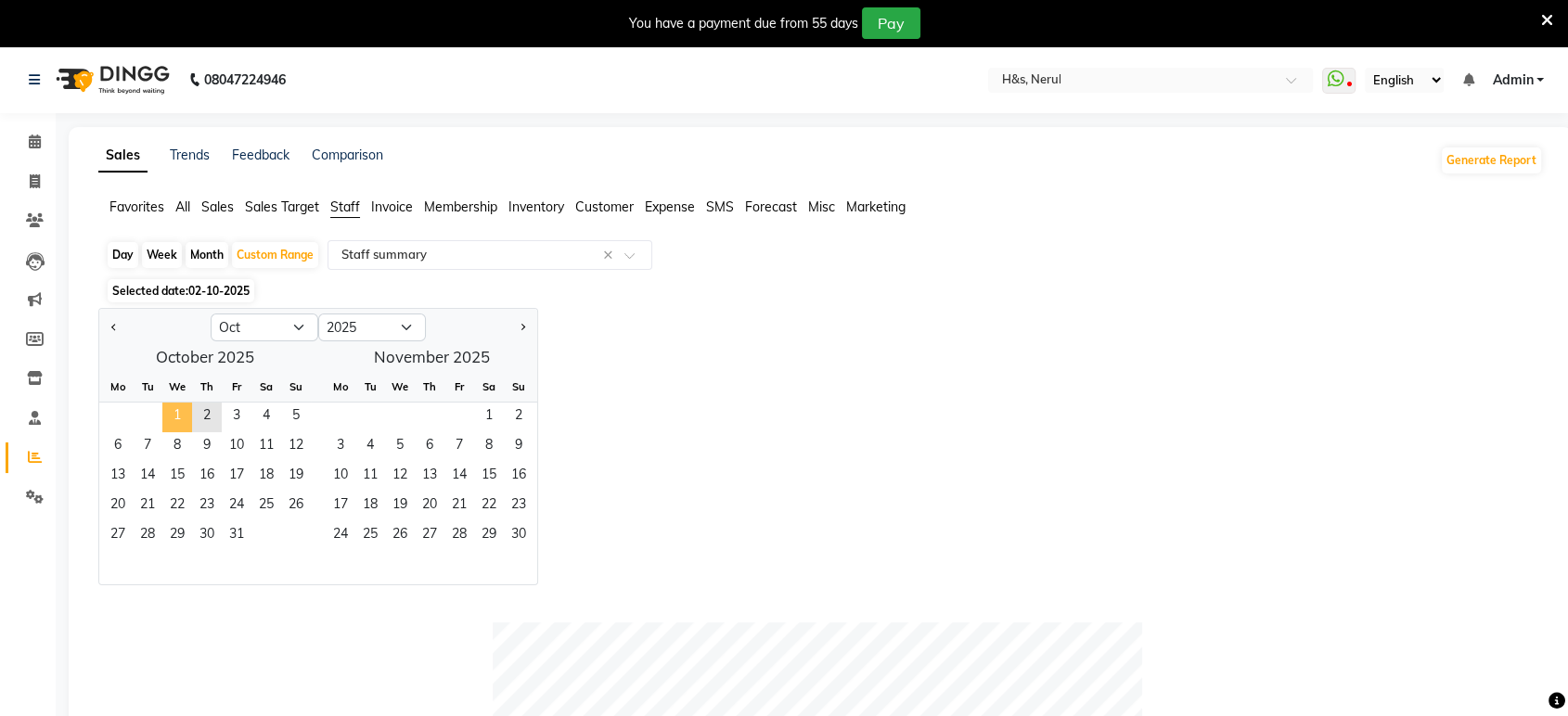
click at [167, 418] on span "1" at bounding box center [177, 417] width 30 height 30
click at [200, 413] on span "2" at bounding box center [207, 417] width 30 height 30
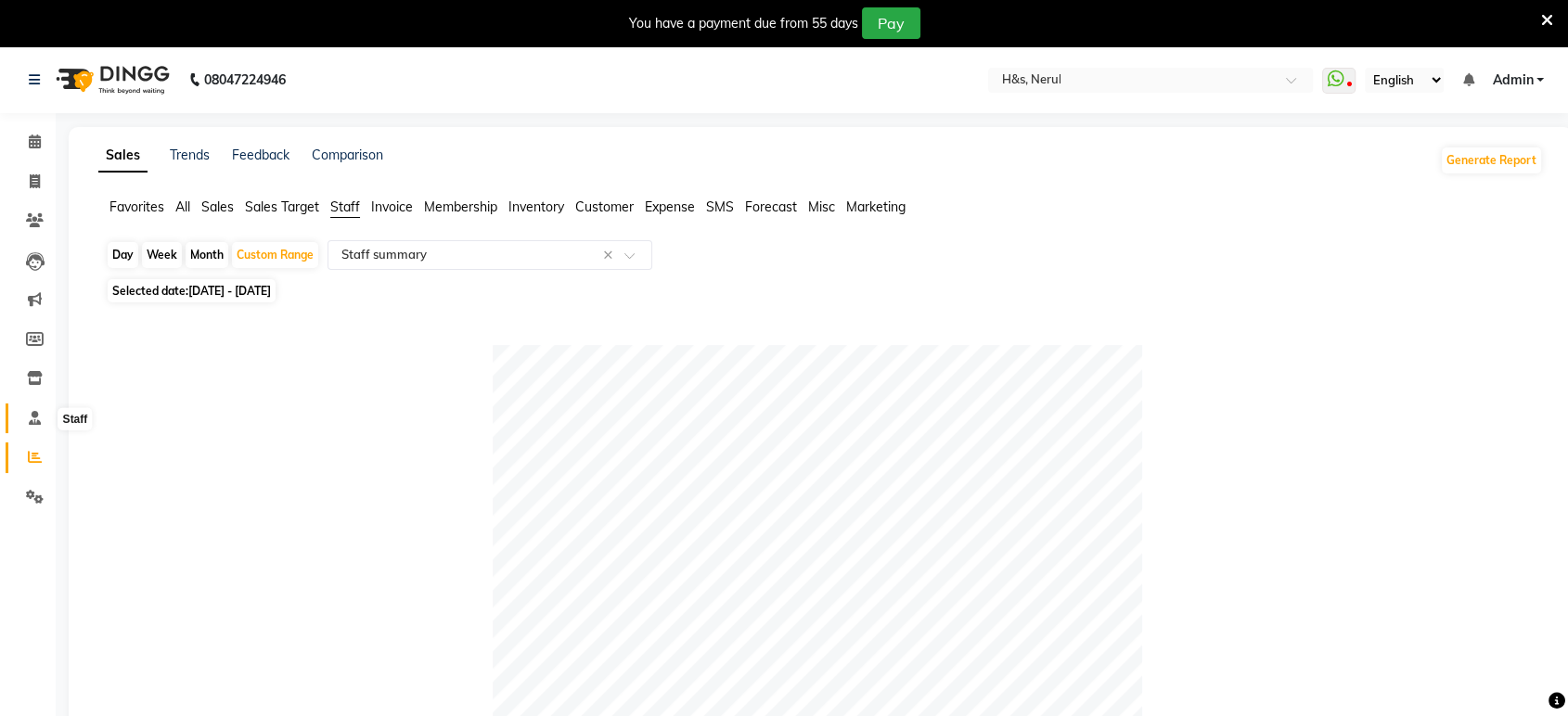
click at [25, 409] on span at bounding box center [34, 418] width 33 height 21
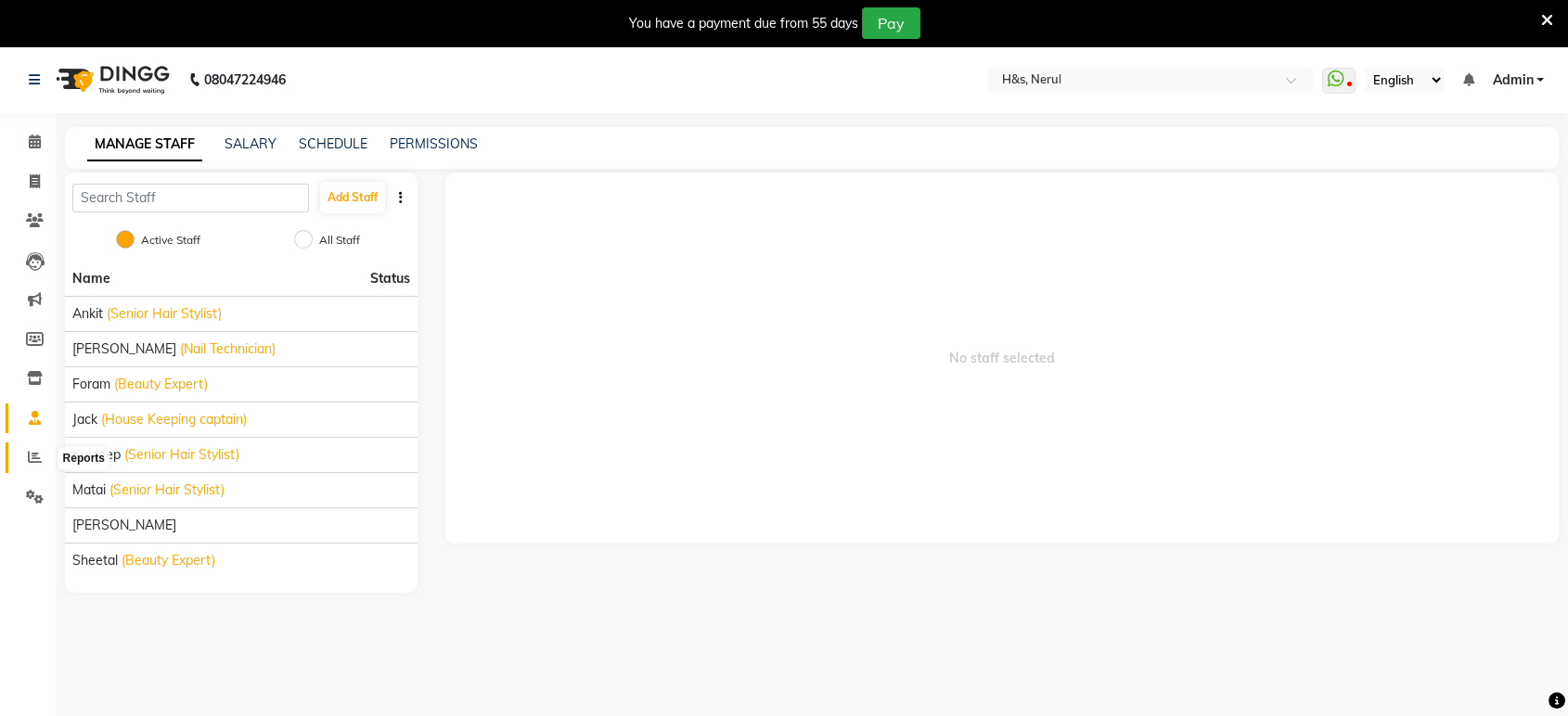
click at [48, 446] on link "Reports" at bounding box center [28, 457] width 45 height 31
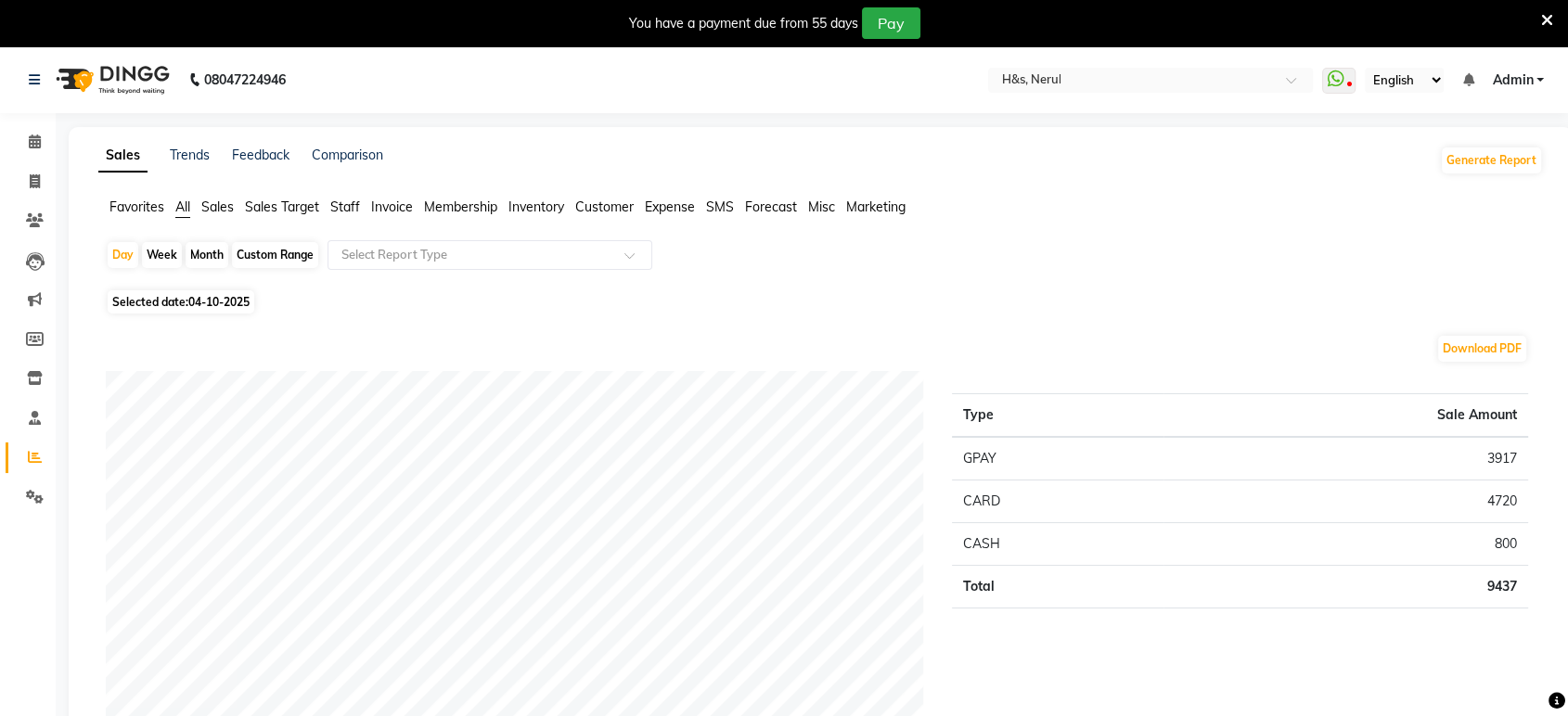
click at [260, 259] on div "Custom Range" at bounding box center [275, 255] width 87 height 26
select select "10"
select select "2025"
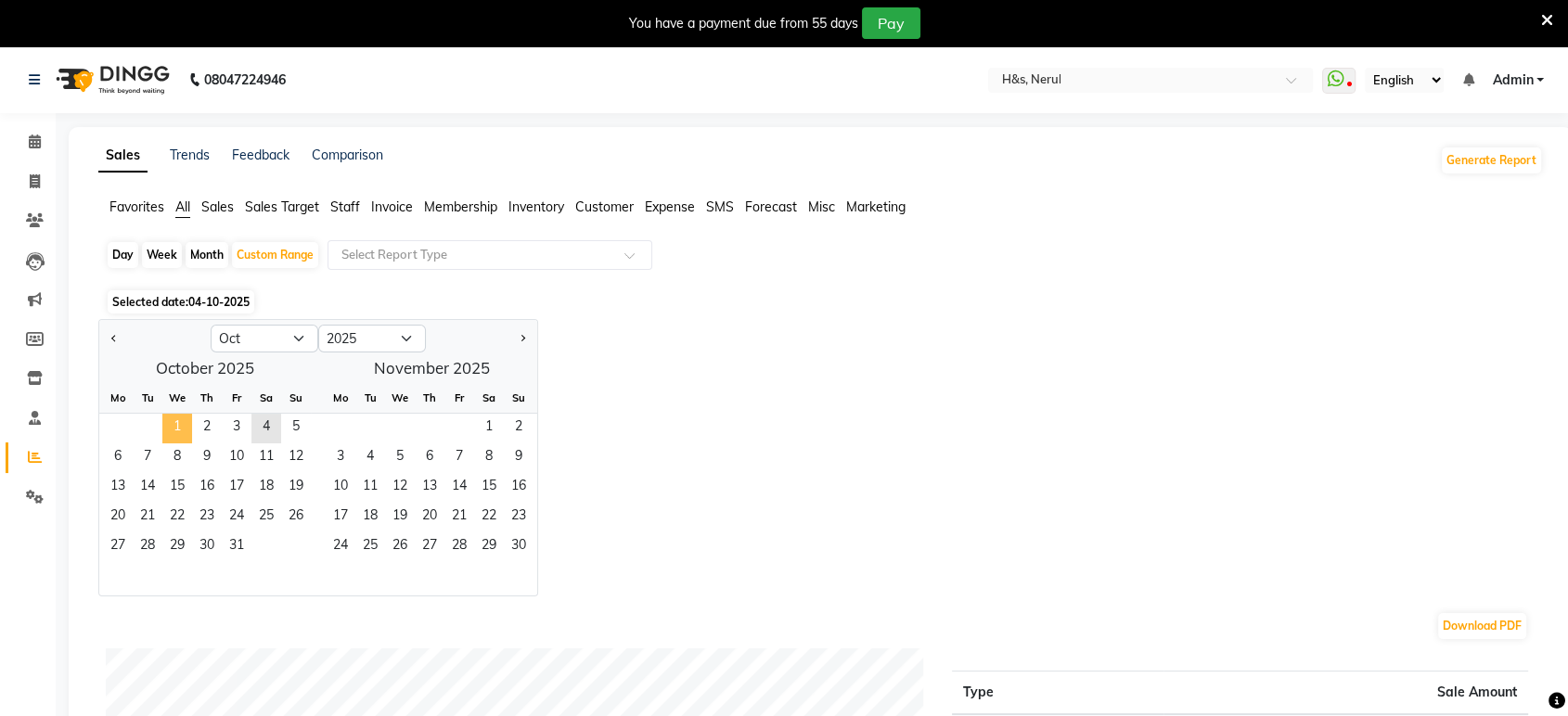
click at [181, 429] on span "1" at bounding box center [177, 428] width 30 height 30
click at [206, 424] on span "2" at bounding box center [207, 428] width 30 height 30
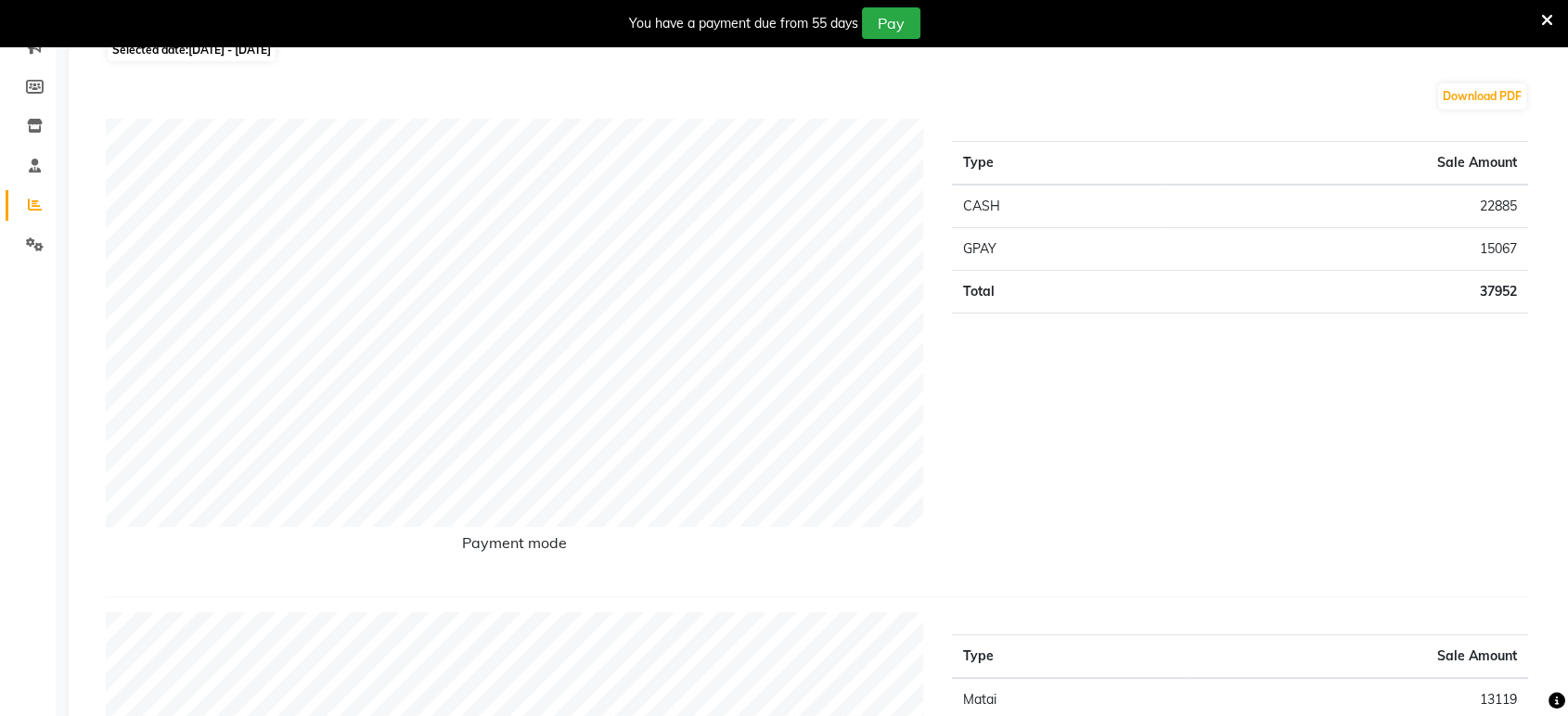
scroll to position [9, 0]
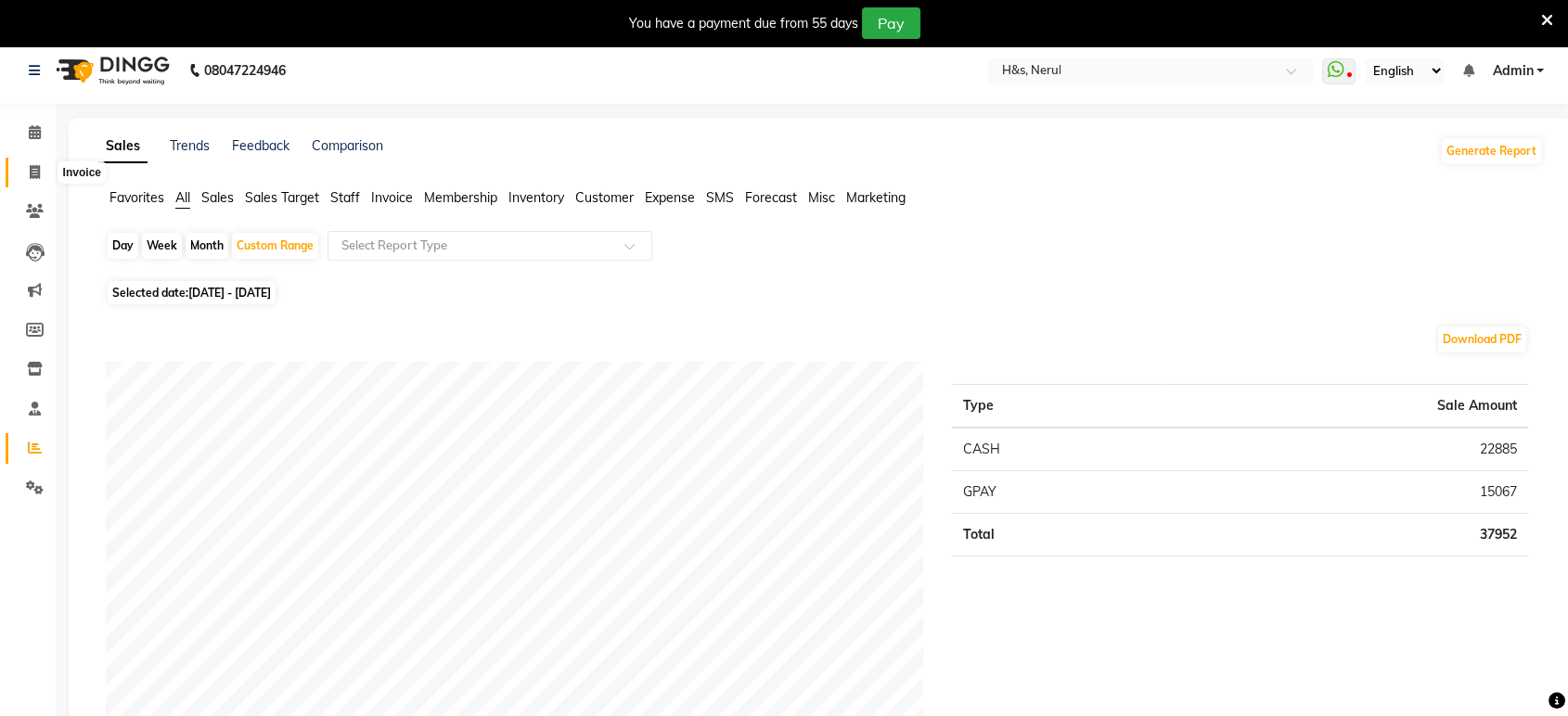
click at [27, 167] on span at bounding box center [34, 172] width 33 height 21
select select "service"
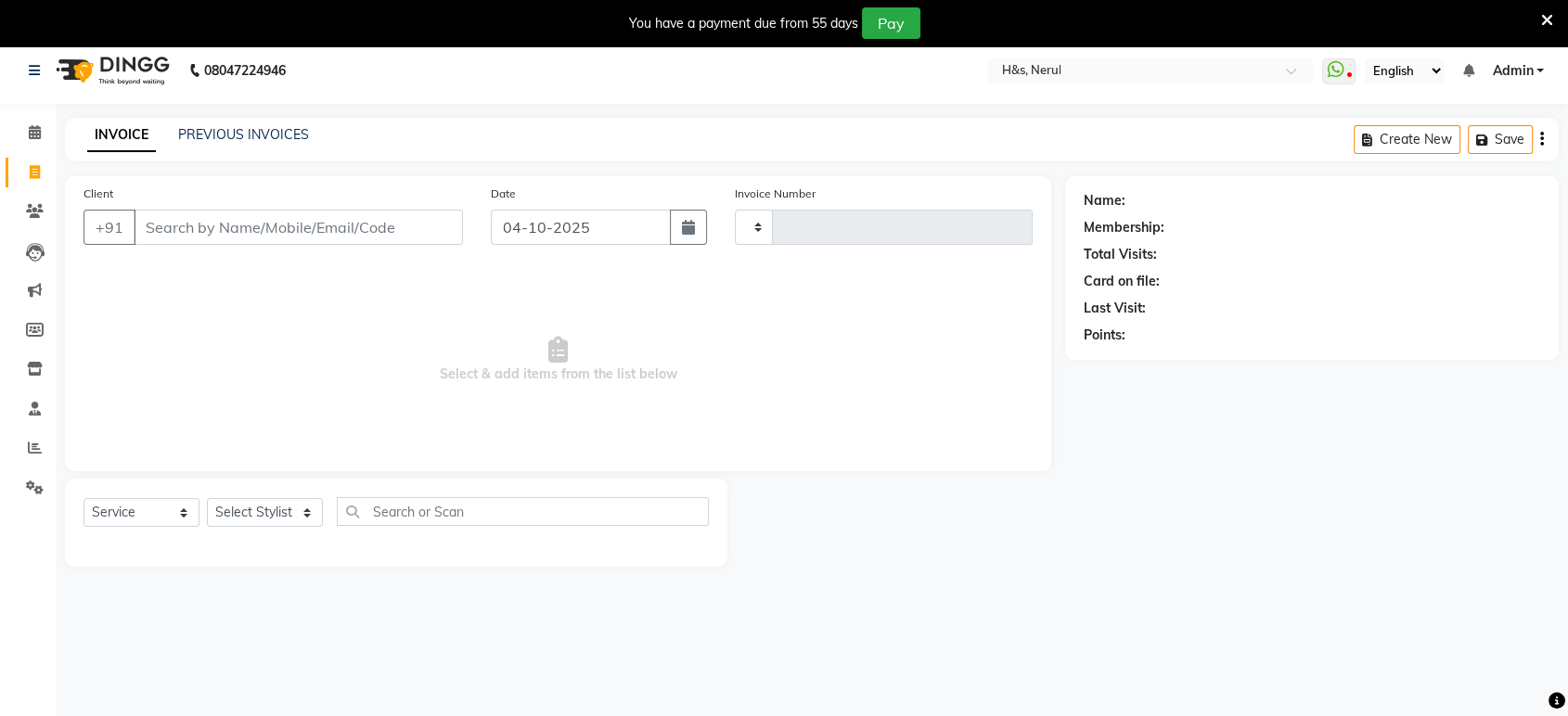
scroll to position [46, 0]
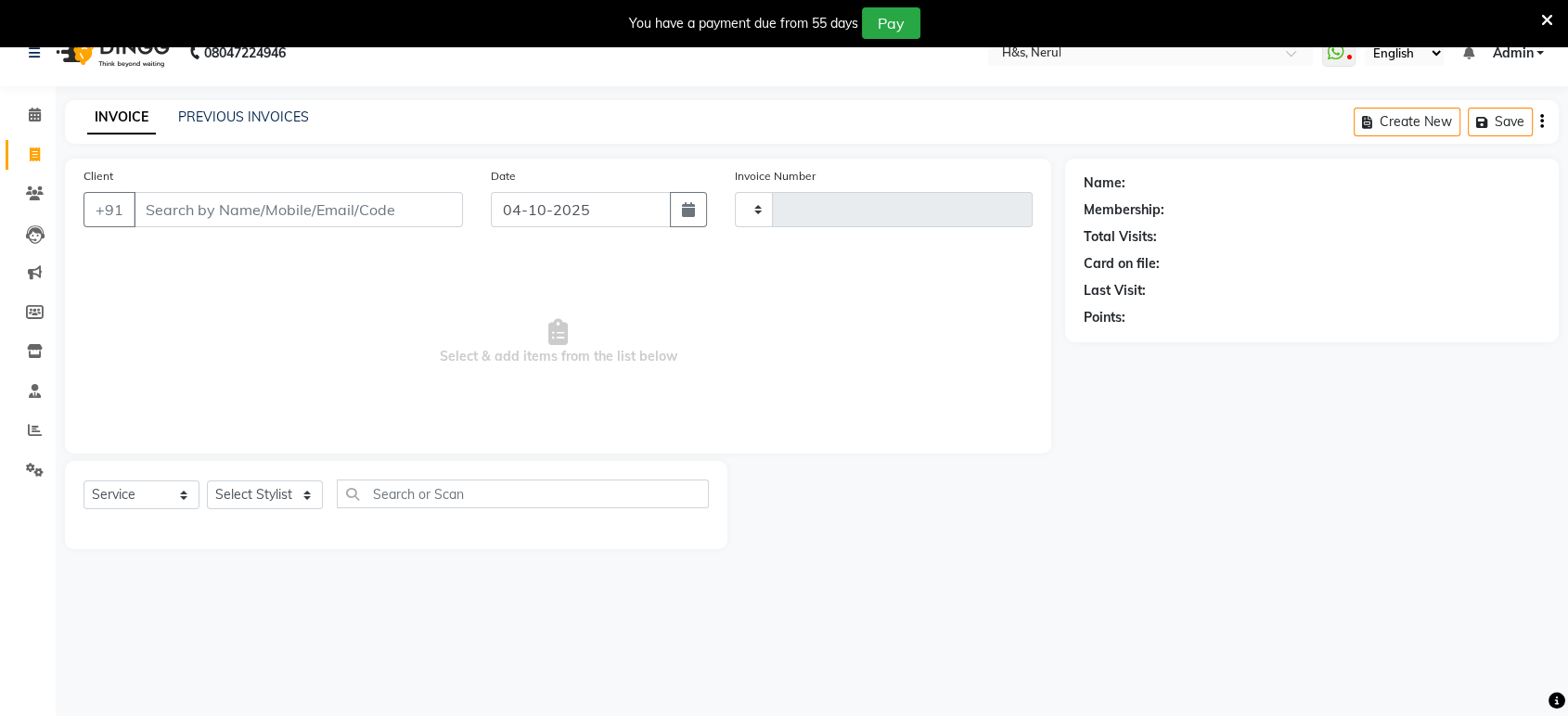
type input "2475"
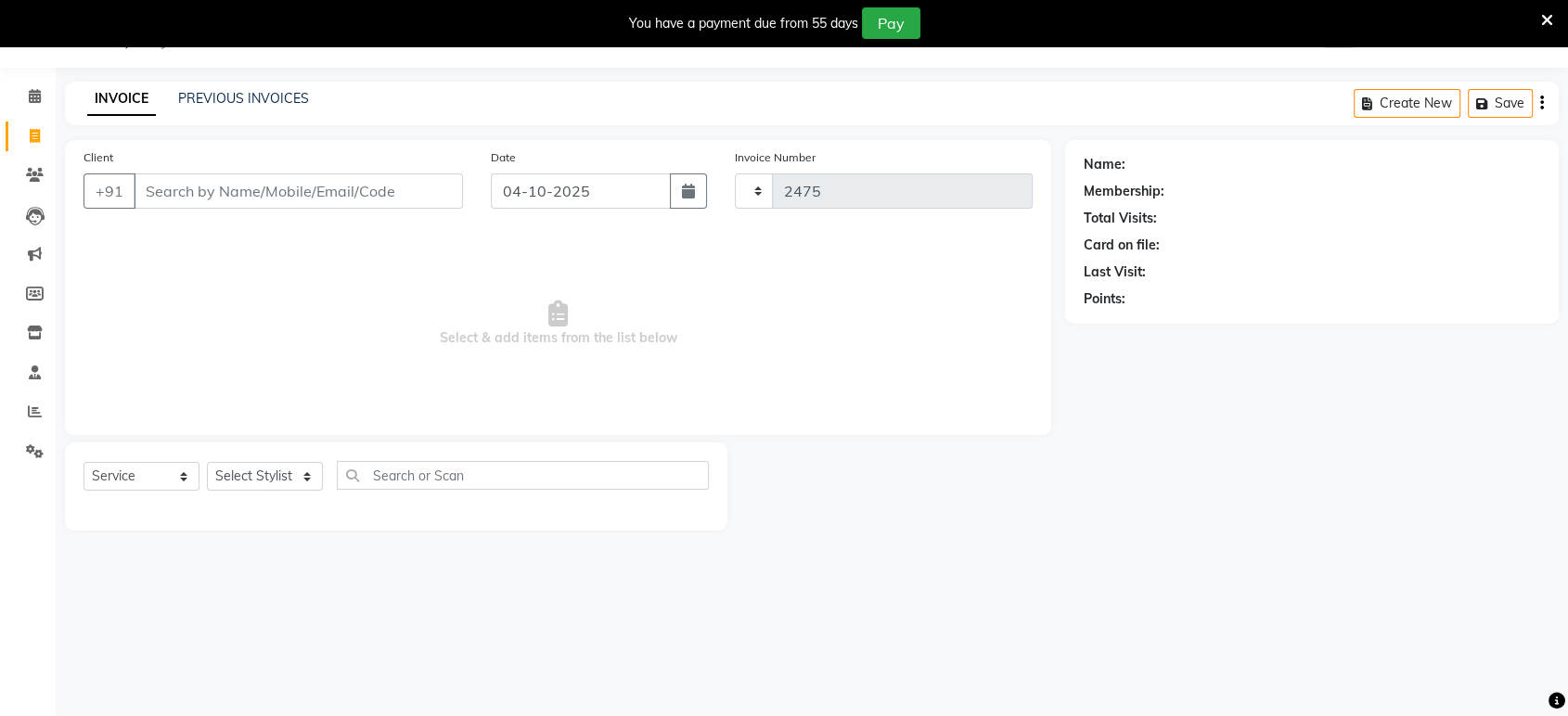
select select "6419"
click at [27, 420] on span at bounding box center [34, 412] width 33 height 21
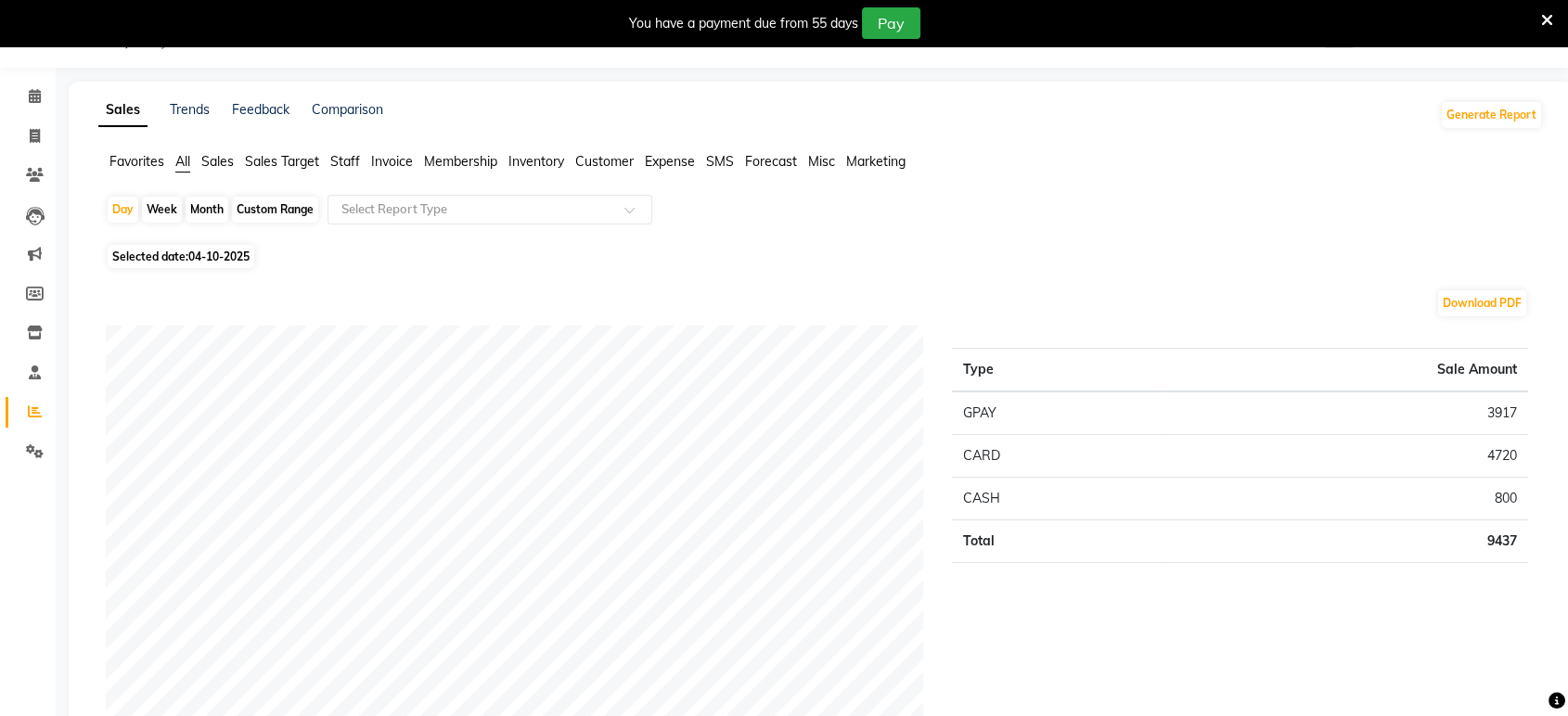
click at [283, 221] on div "Custom Range" at bounding box center [275, 209] width 87 height 26
select select "10"
select select "2025"
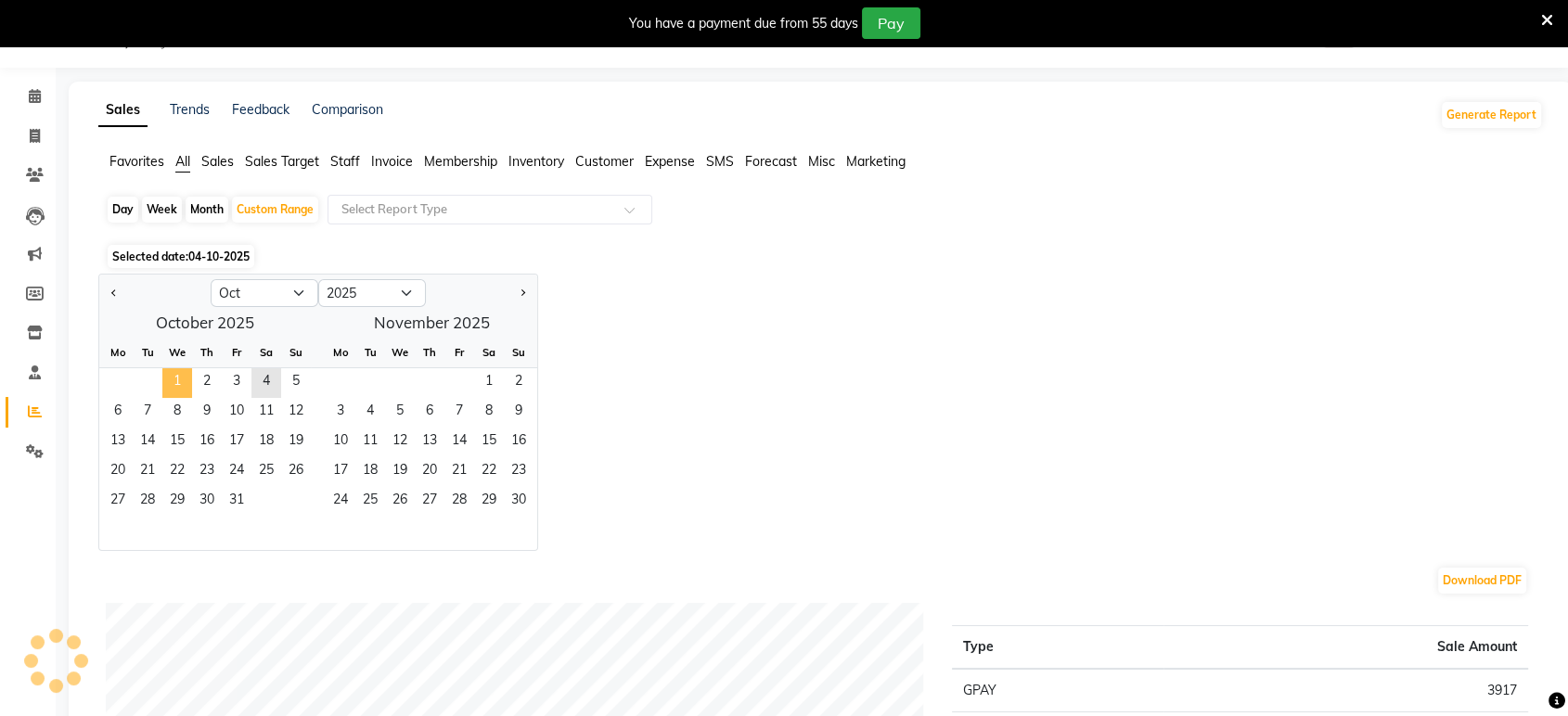
click at [177, 368] on span "1" at bounding box center [177, 383] width 30 height 30
click at [203, 370] on span "2" at bounding box center [207, 383] width 30 height 30
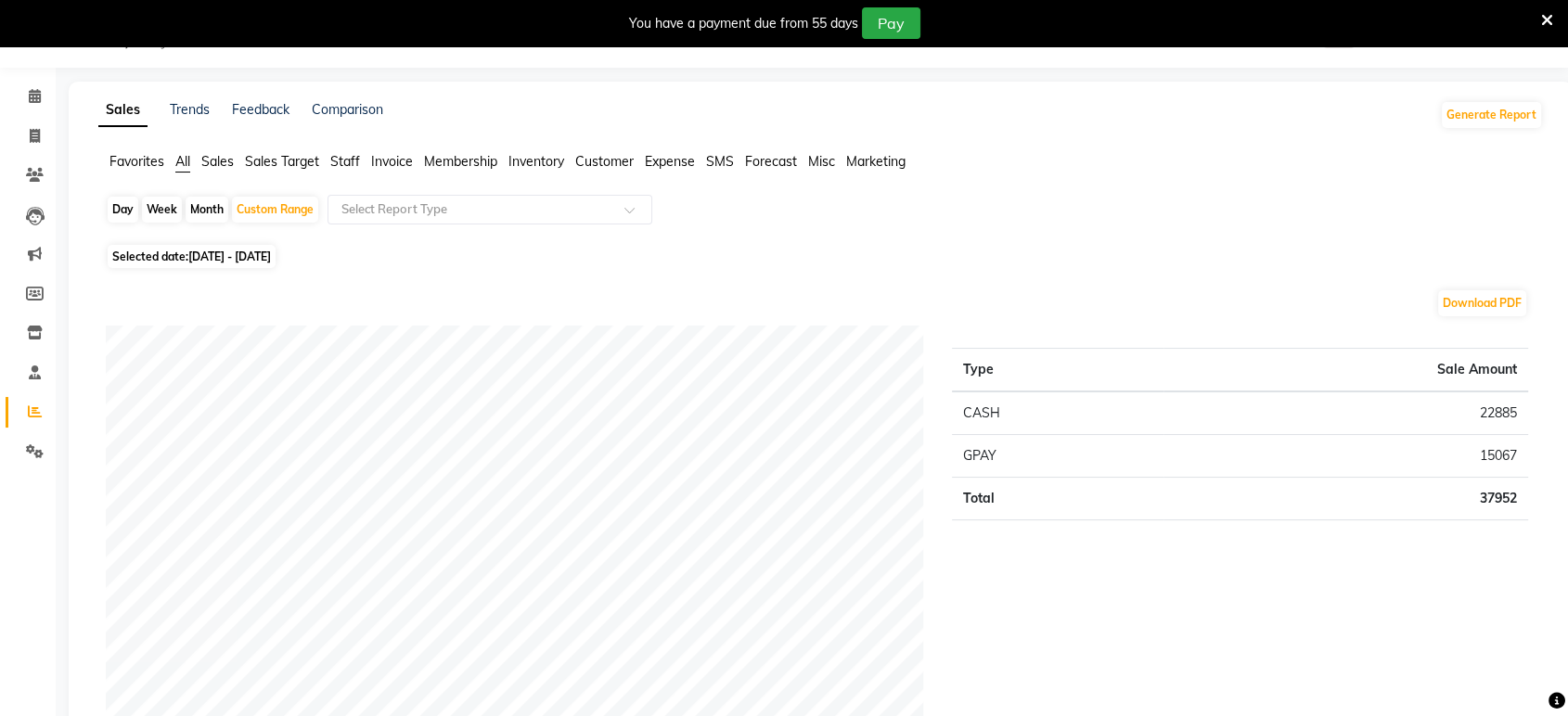
click at [355, 161] on span "Staff" at bounding box center [345, 161] width 30 height 17
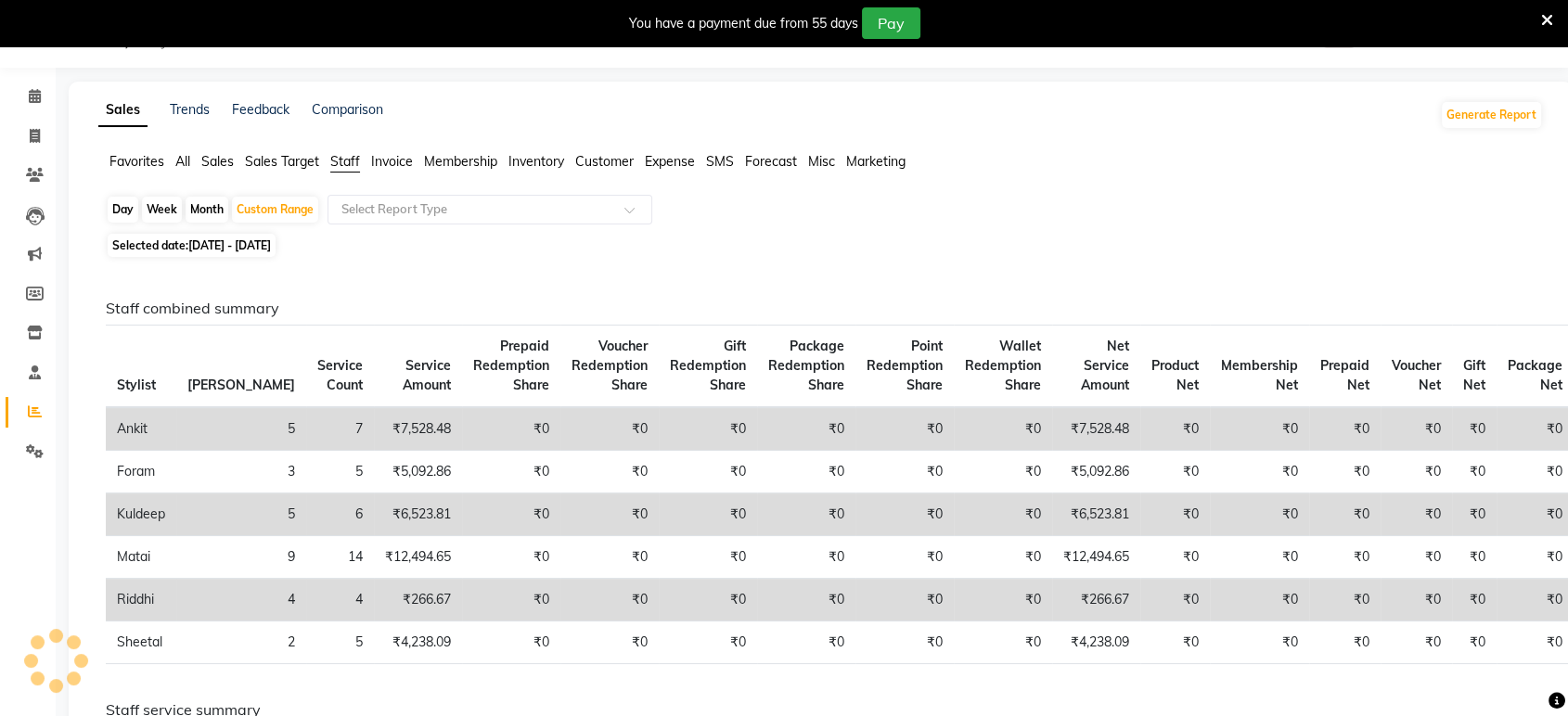
drag, startPoint x: 353, startPoint y: 190, endPoint x: 361, endPoint y: 224, distance: 34.9
click at [356, 212] on app-reports "Favorites All Sales Sales Target Staff Invoice Membership Inventory Customer Ex…" at bounding box center [821, 715] width 1466 height 1128
click at [368, 207] on input "text" at bounding box center [470, 209] width 267 height 19
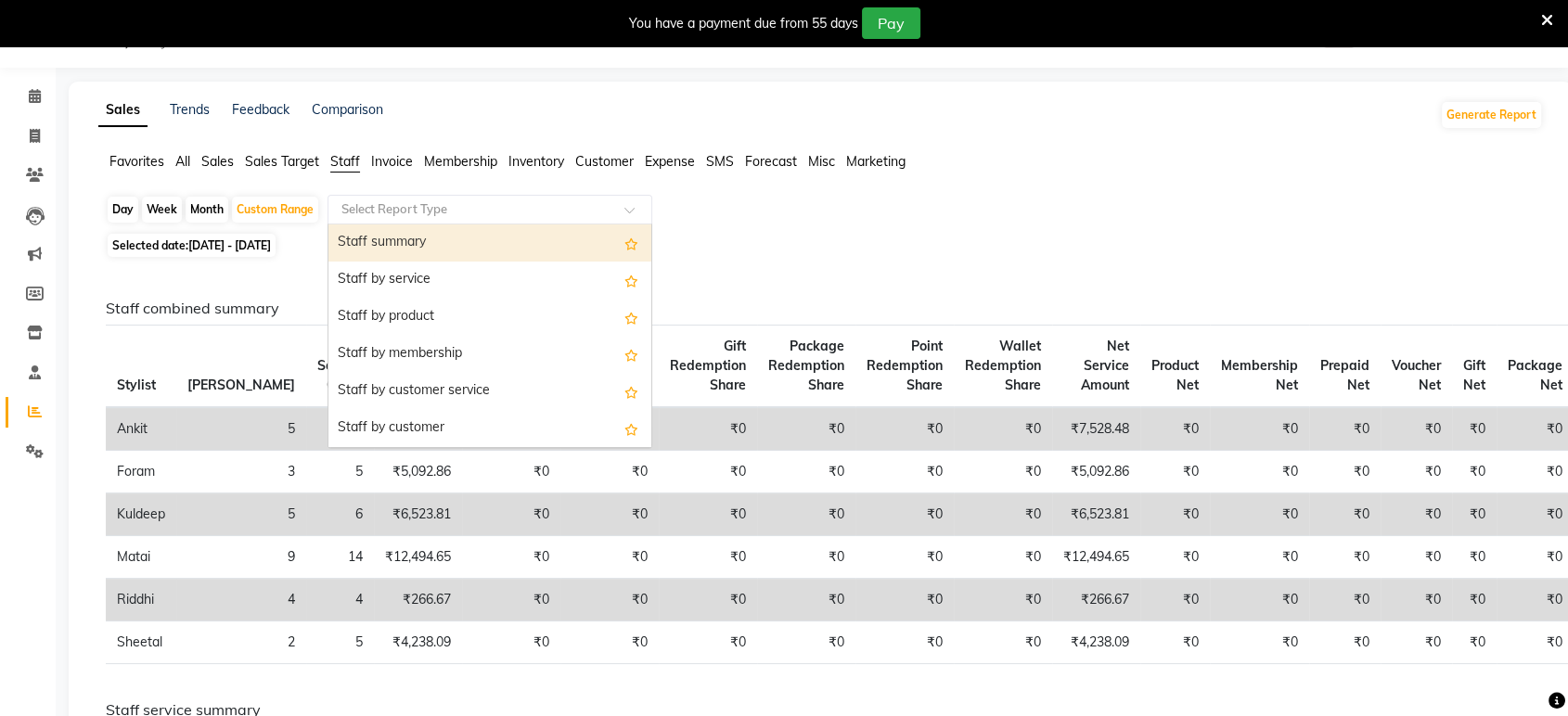
click at [372, 228] on div "Staff summary" at bounding box center [489, 243] width 322 height 37
select select "full_report"
select select "csv"
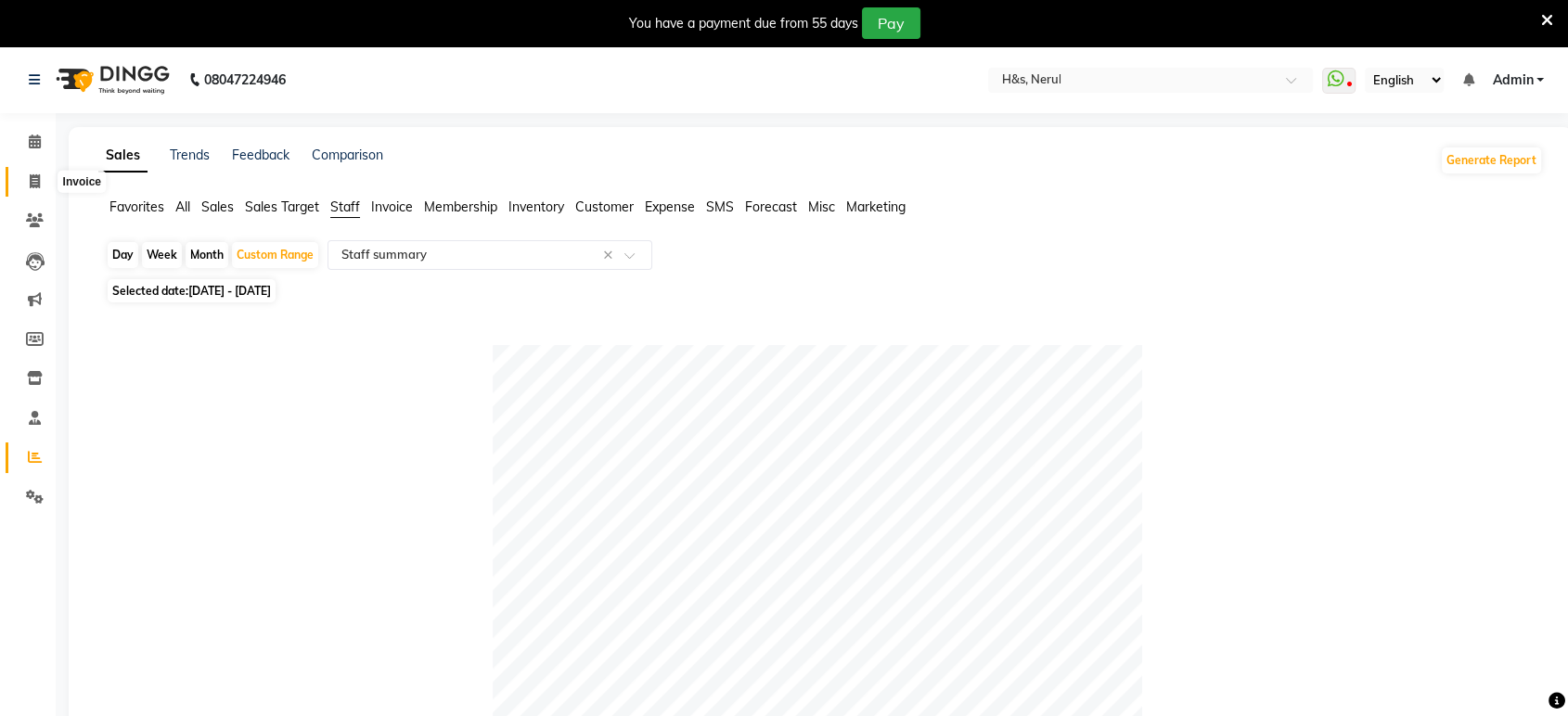
click at [37, 184] on icon at bounding box center [34, 181] width 10 height 14
select select "service"
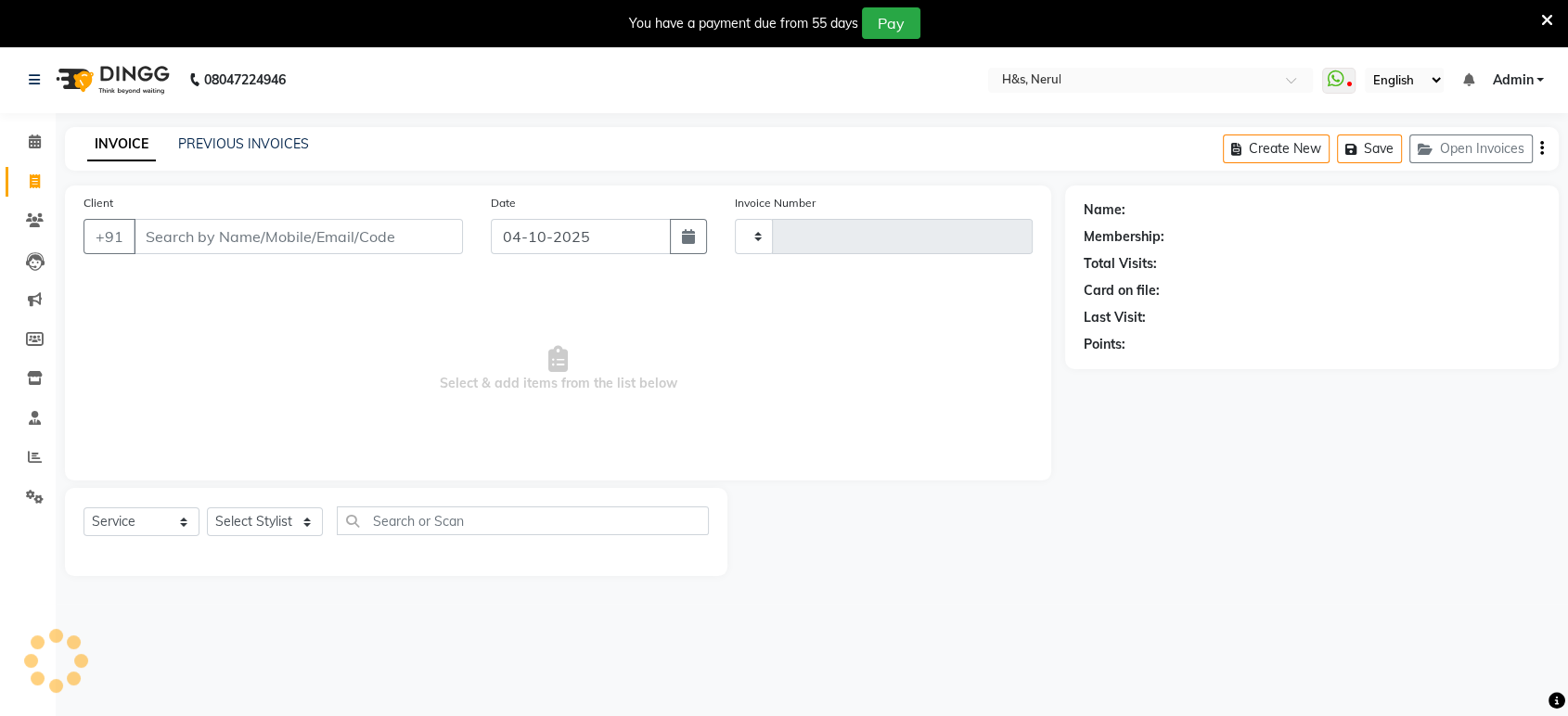
type input "2475"
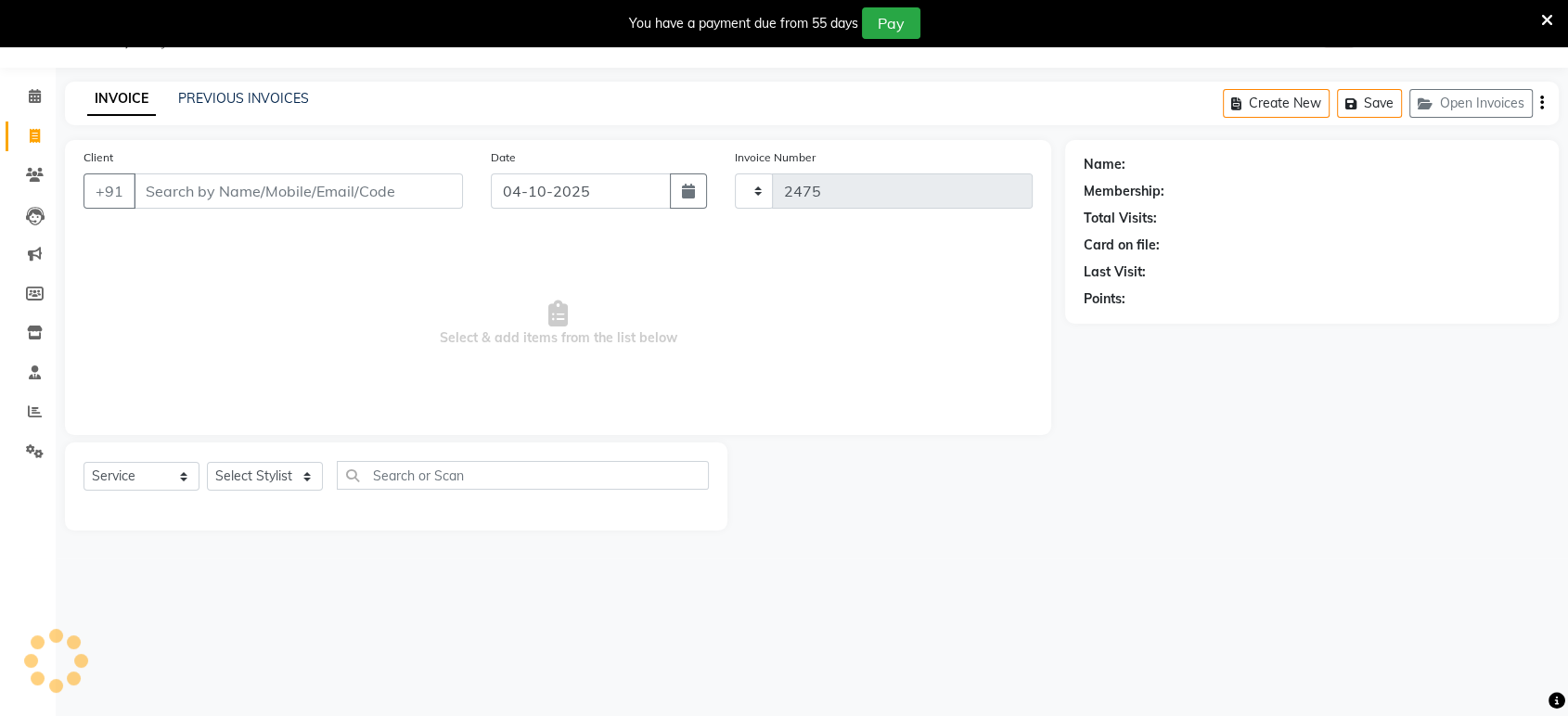
select select "6419"
click at [34, 415] on icon at bounding box center [34, 411] width 14 height 14
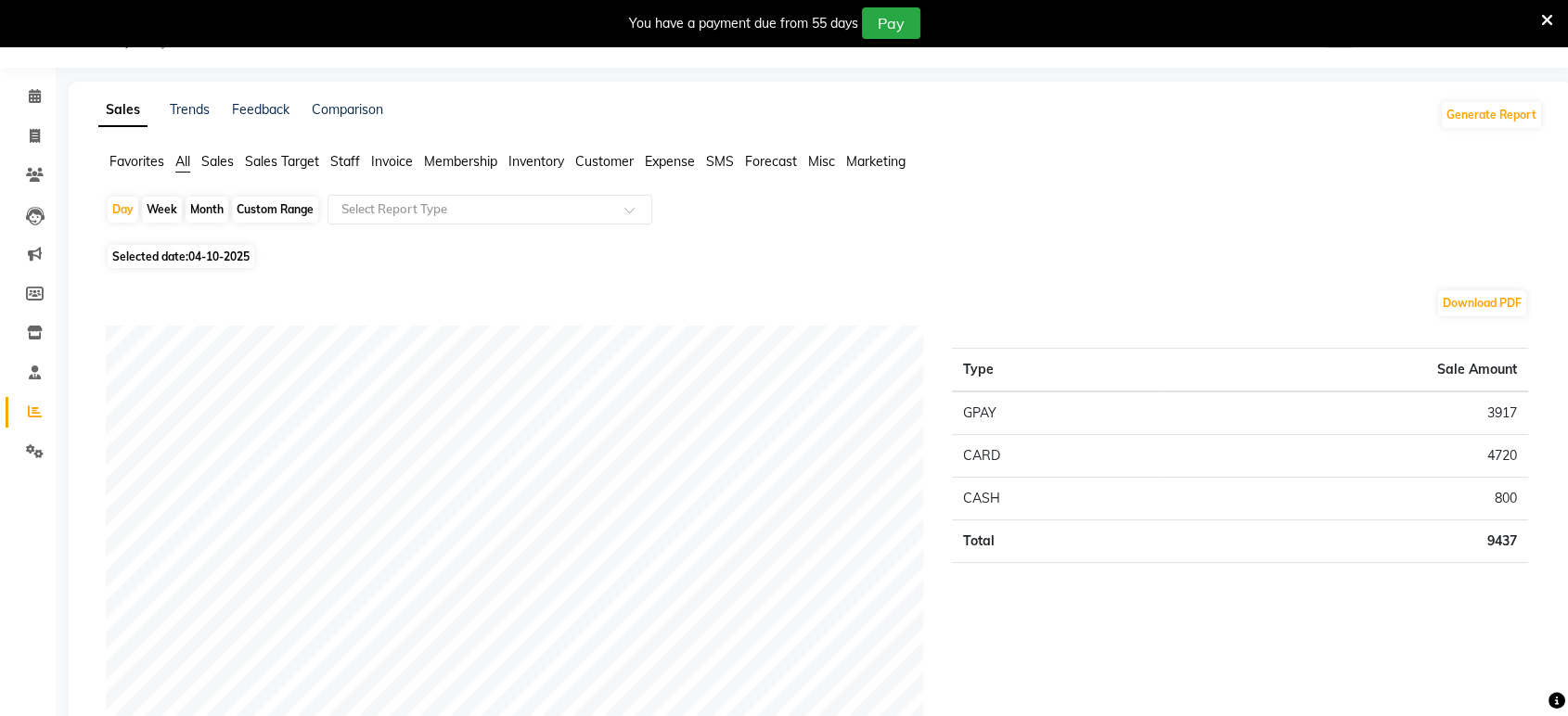
click at [132, 254] on span "Selected date: 04-10-2025" at bounding box center [180, 256] width 146 height 23
select select "10"
select select "2025"
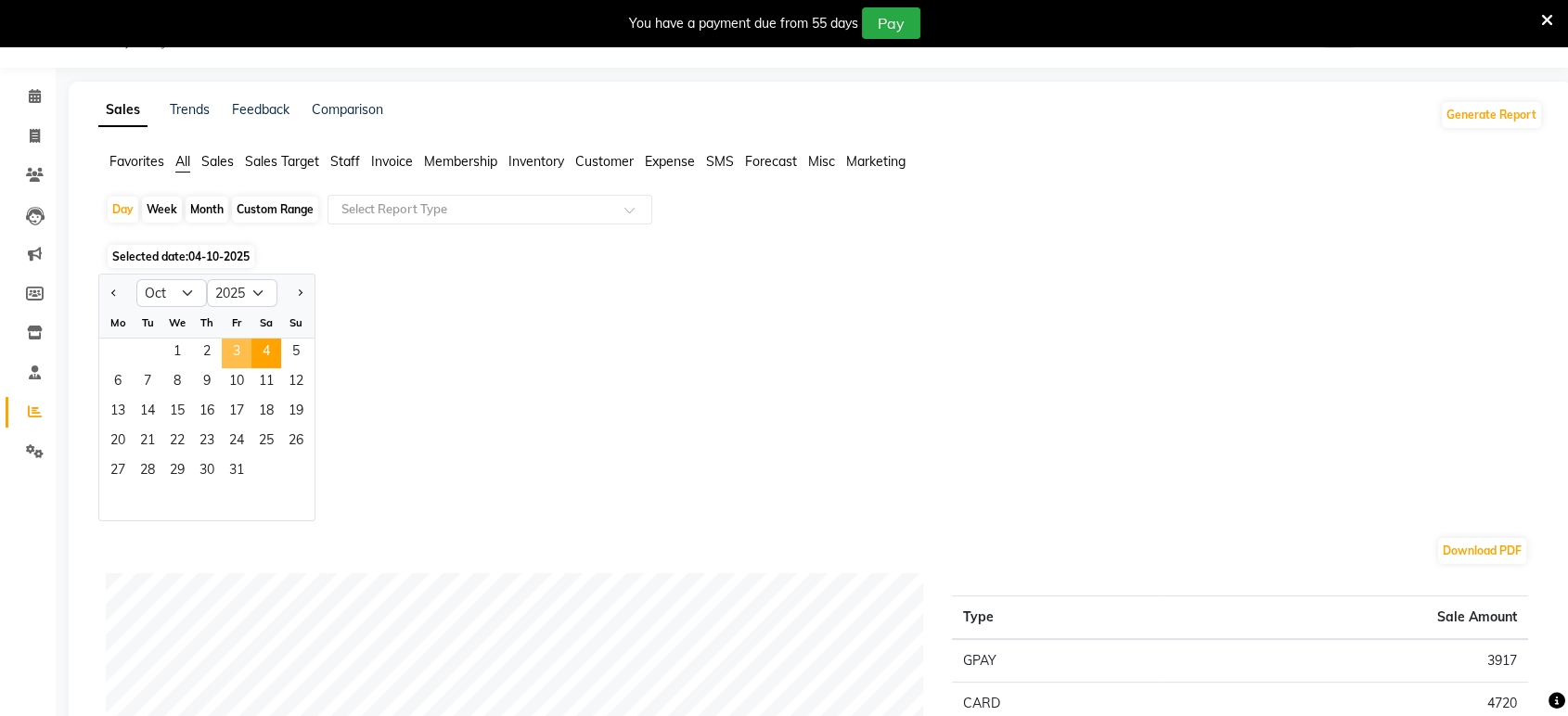
click at [241, 352] on span "3" at bounding box center [237, 353] width 30 height 30
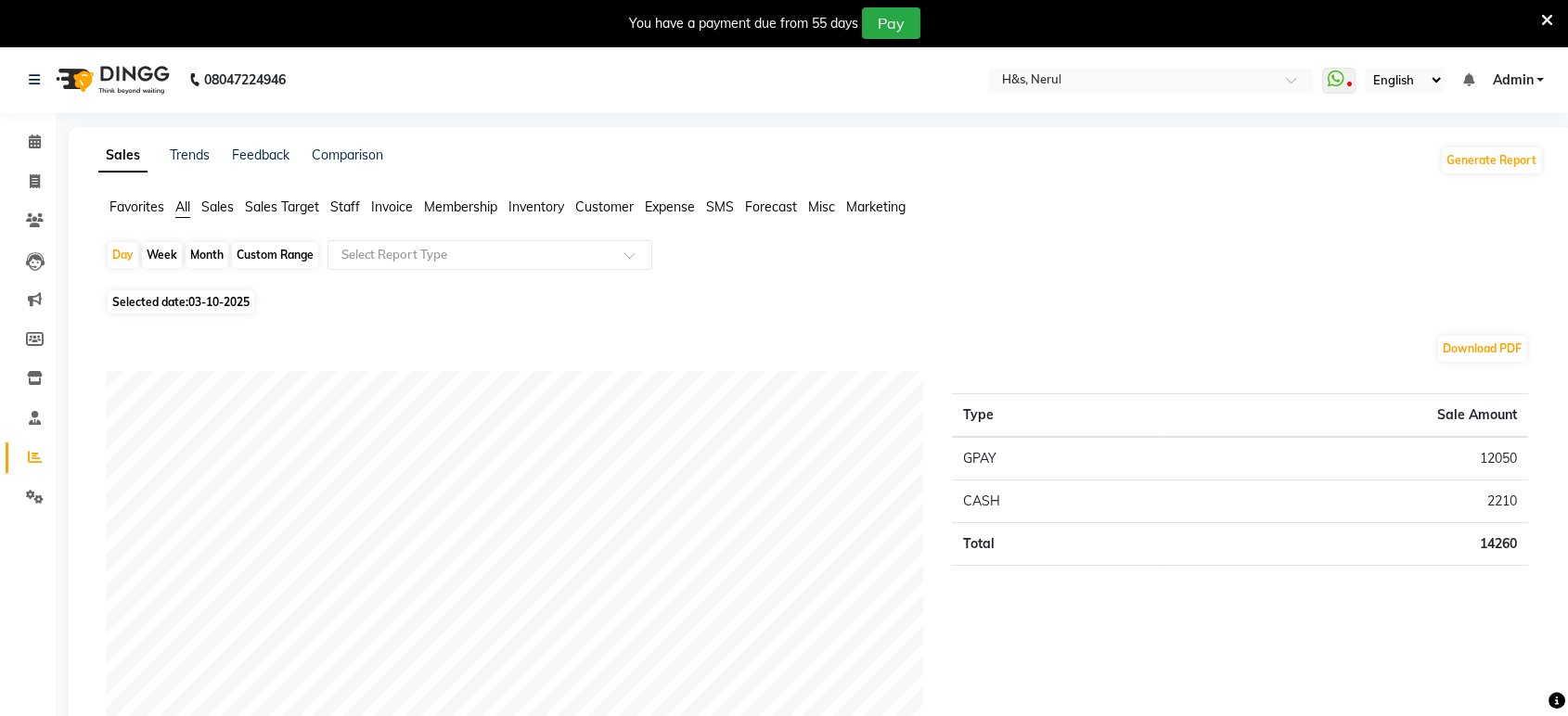
click at [314, 262] on div "Custom Range" at bounding box center [275, 255] width 87 height 26
select select "10"
select select "2025"
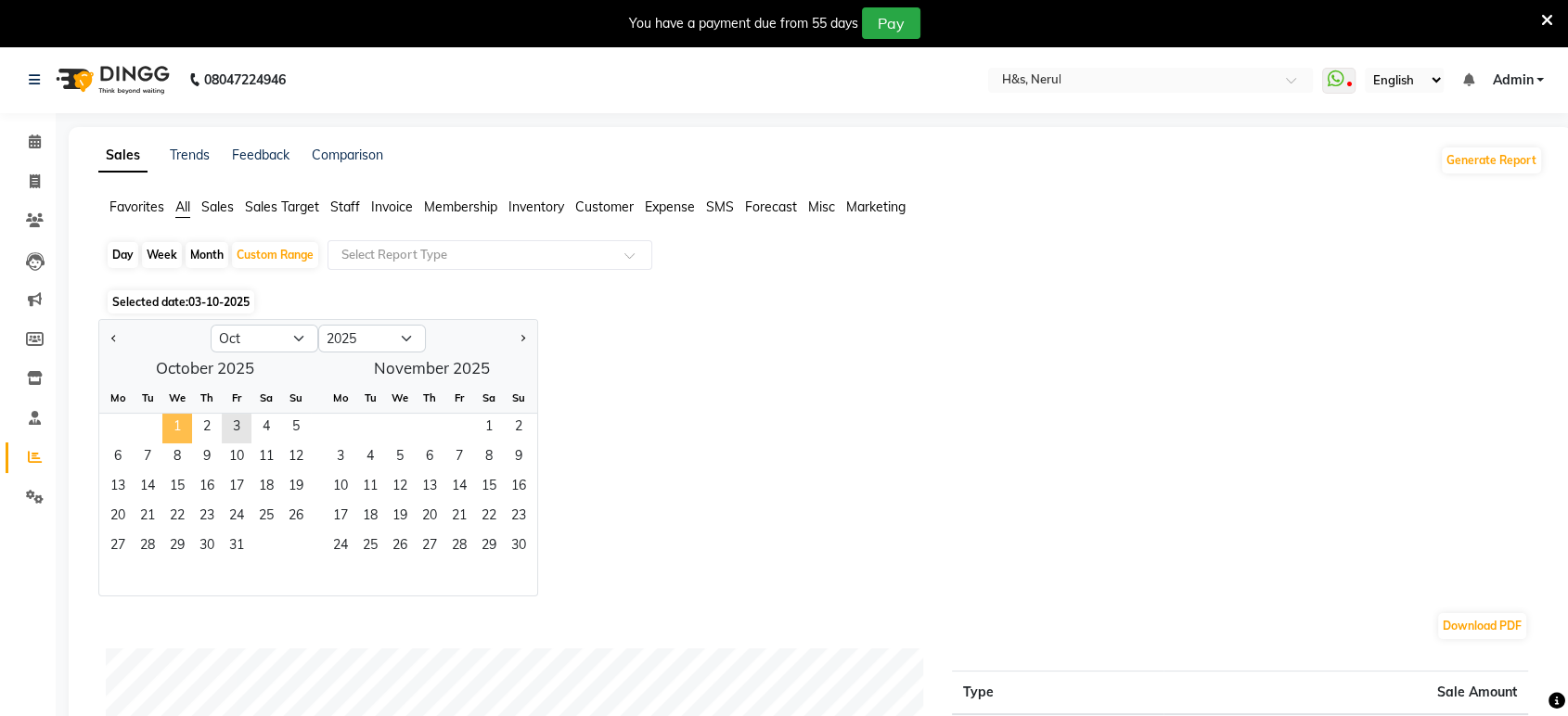
click at [172, 420] on span "1" at bounding box center [177, 428] width 30 height 30
click at [222, 425] on span "3" at bounding box center [237, 428] width 30 height 30
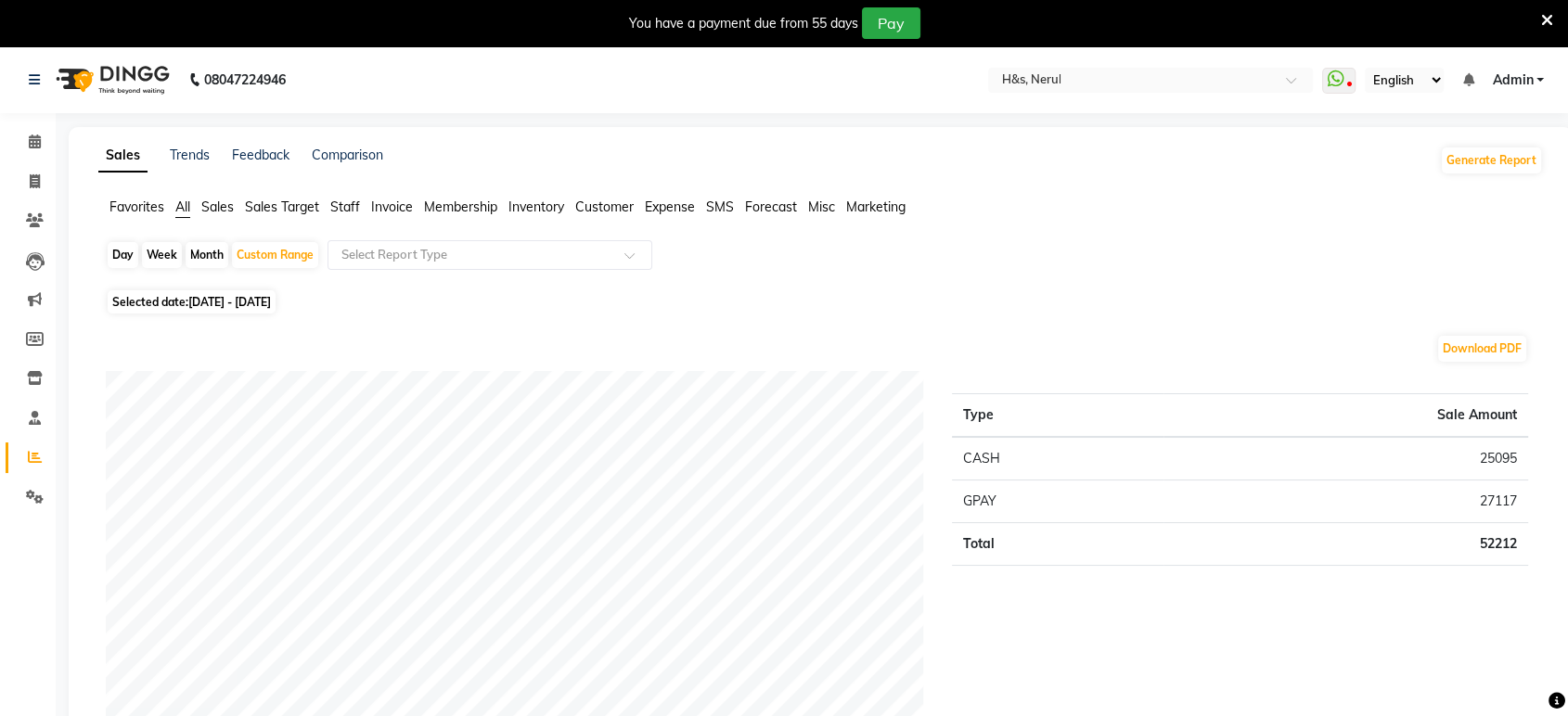
click at [351, 212] on span "Staff" at bounding box center [345, 207] width 30 height 17
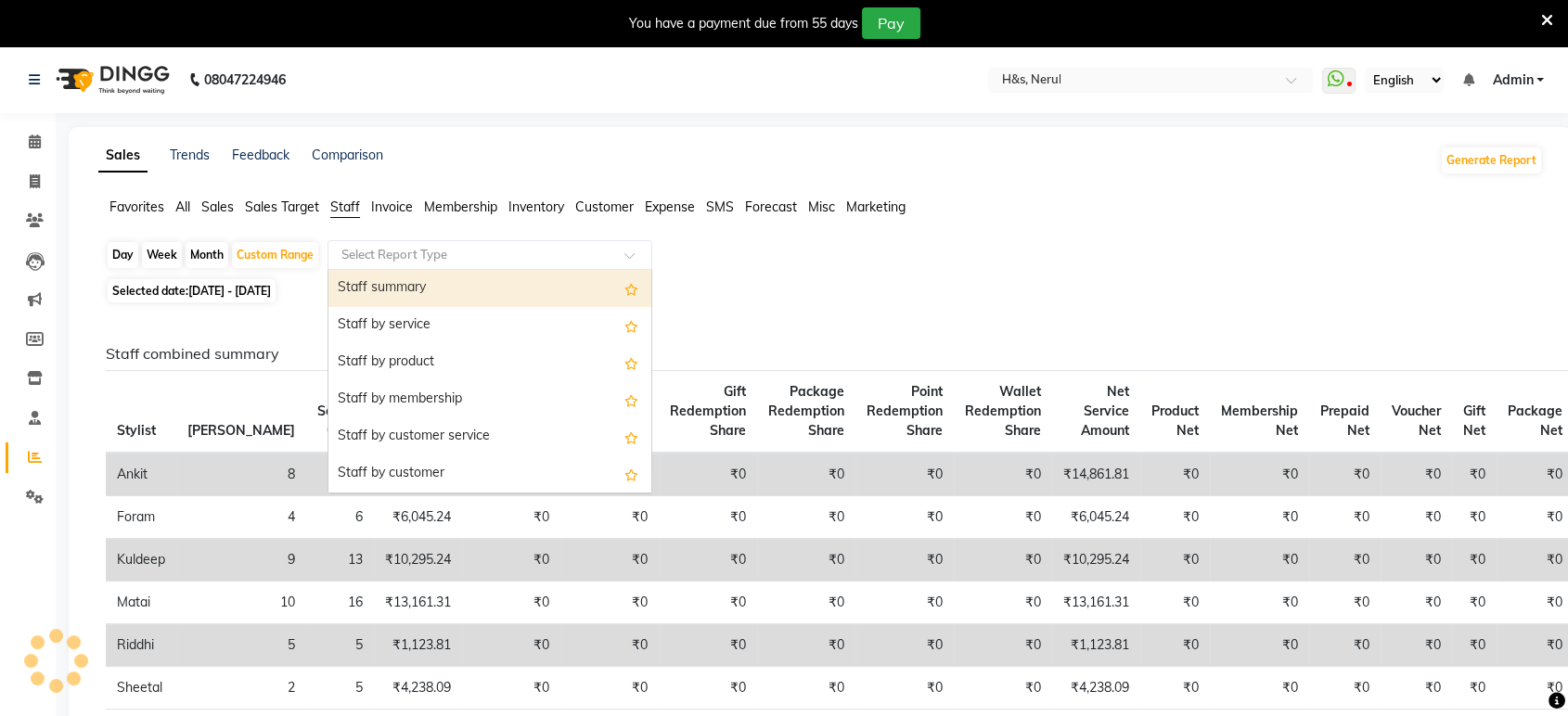
click at [348, 260] on input "text" at bounding box center [470, 255] width 267 height 19
click at [363, 276] on div "Staff summary" at bounding box center [489, 289] width 322 height 37
select select "full_report"
select select "csv"
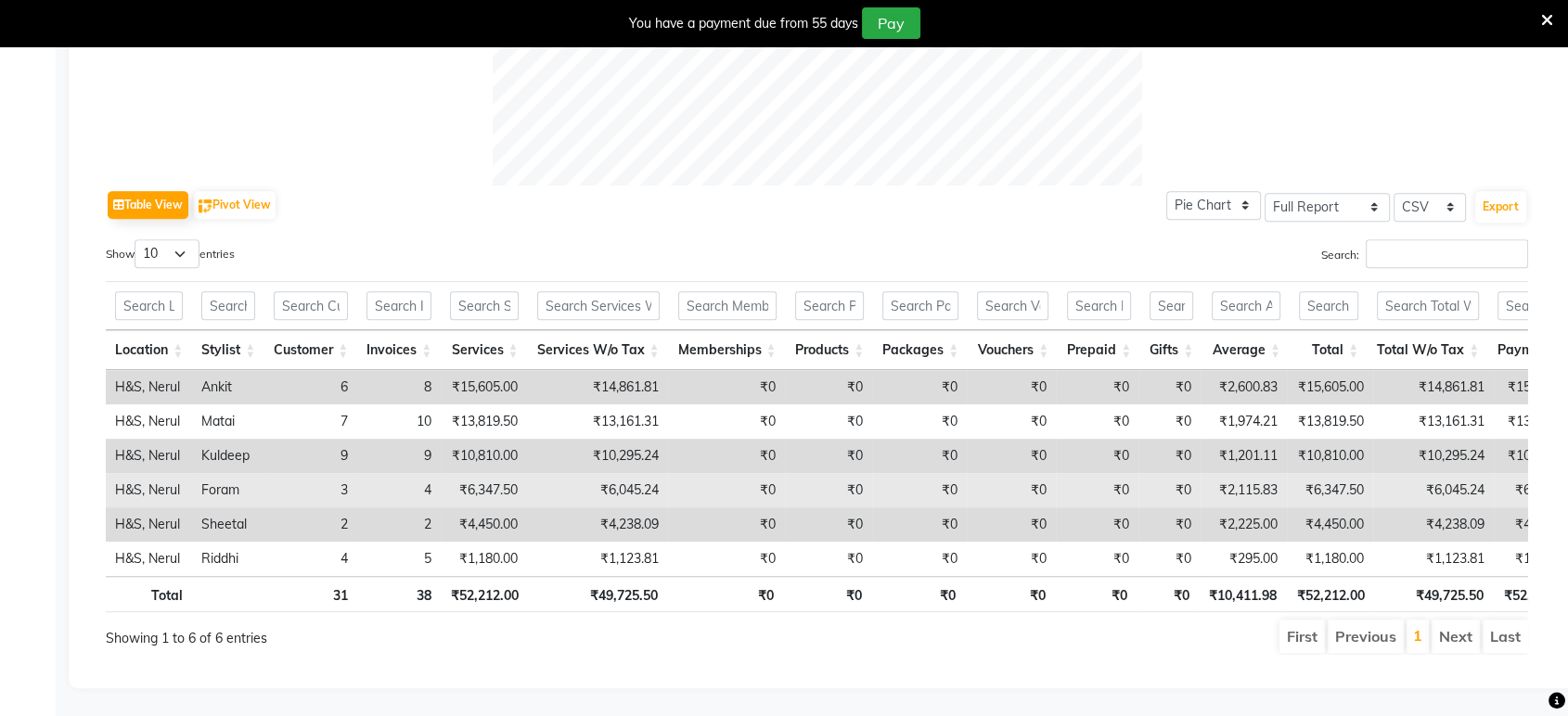
scroll to position [837, 0]
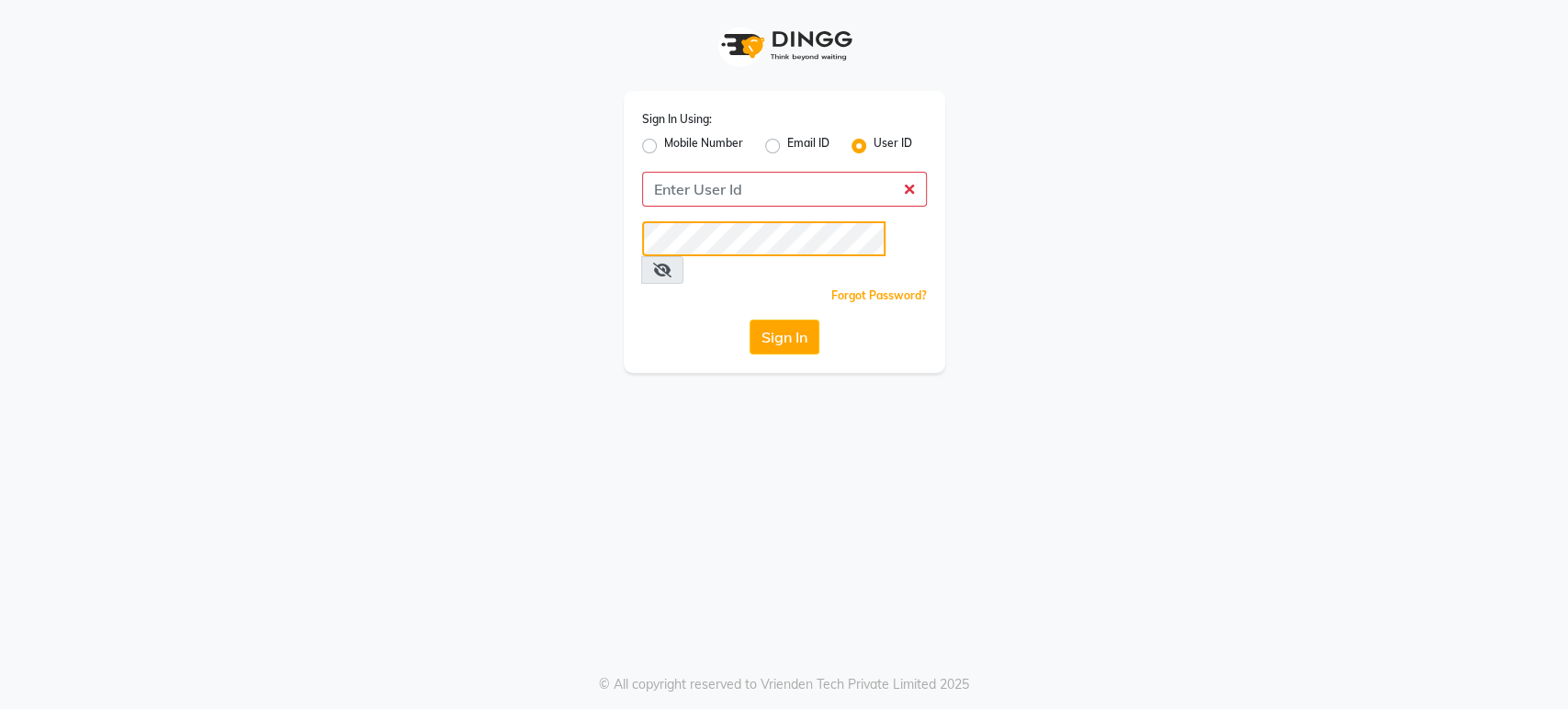
click at [749, 319] on button "Sign In" at bounding box center [784, 337] width 70 height 35
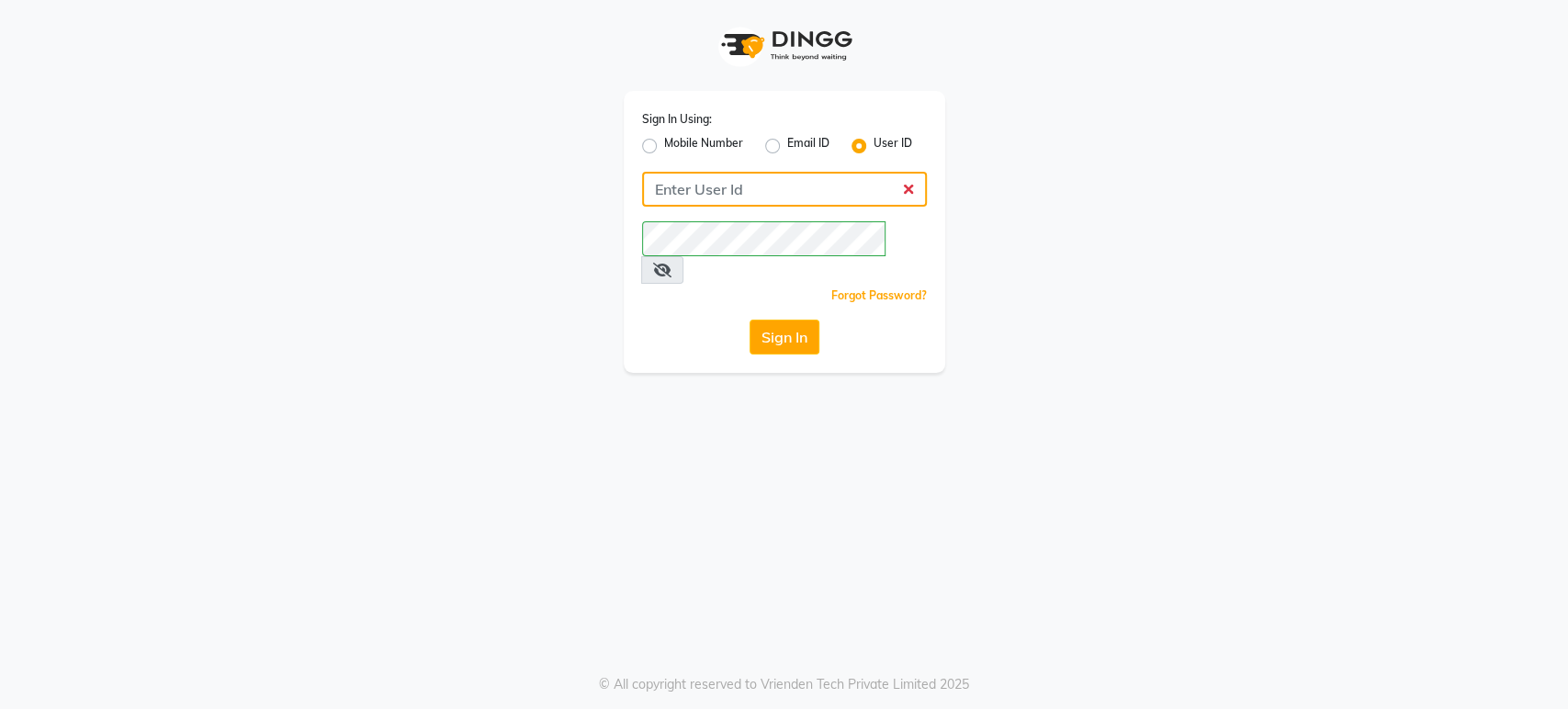
click at [706, 190] on input "Username" at bounding box center [784, 189] width 285 height 35
type input "H&S"
click at [749, 319] on button "Sign In" at bounding box center [784, 337] width 70 height 35
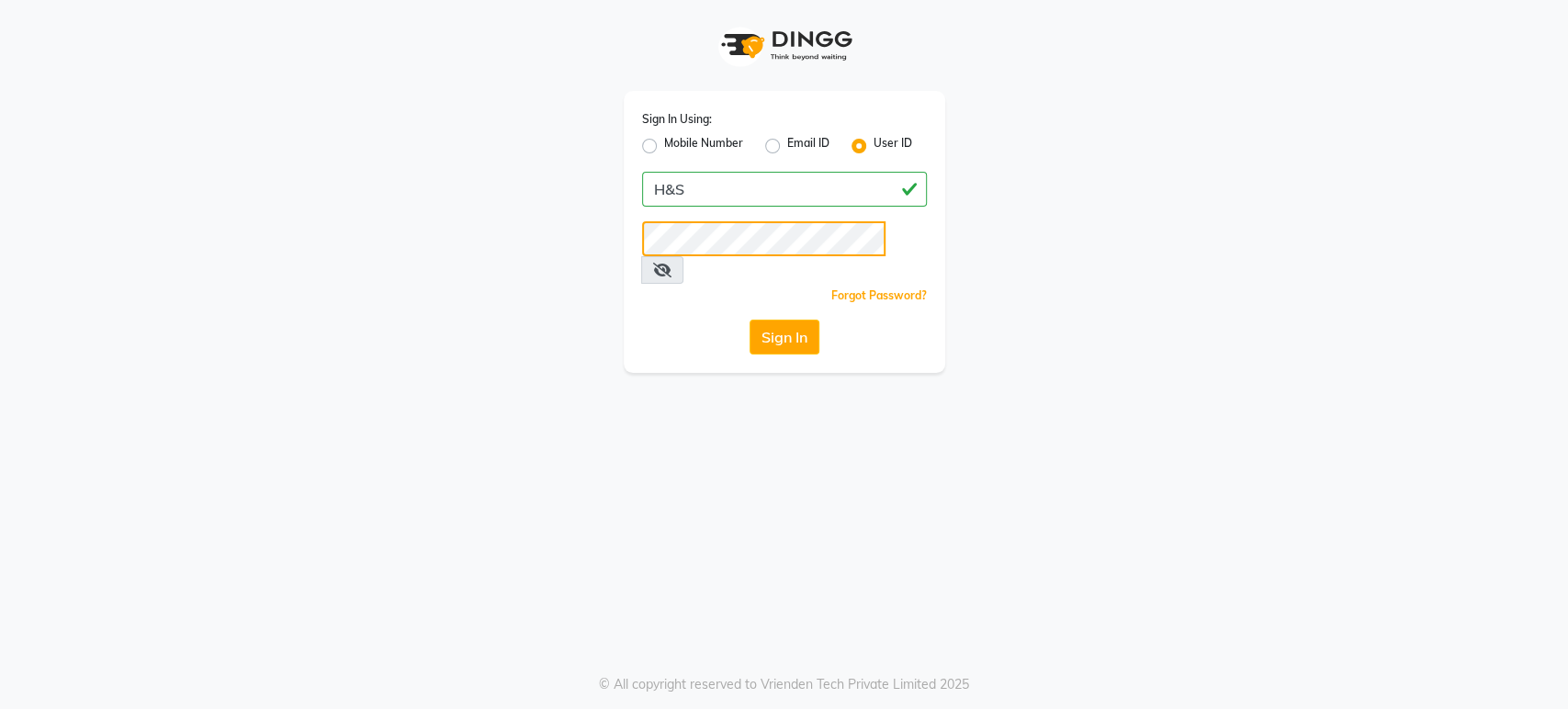
click at [749, 319] on button "Sign In" at bounding box center [784, 337] width 70 height 35
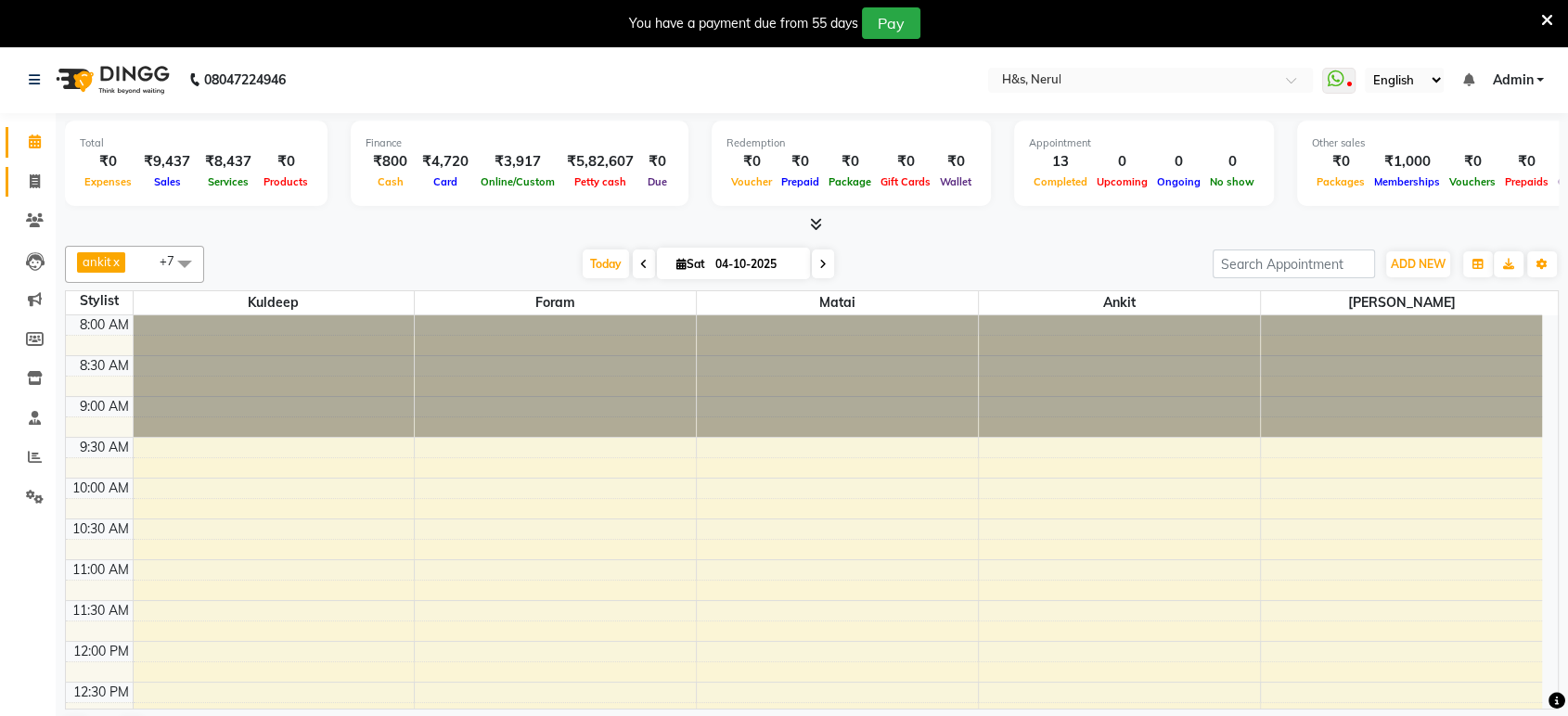
click at [29, 169] on link "Invoice" at bounding box center [28, 182] width 45 height 31
select select "service"
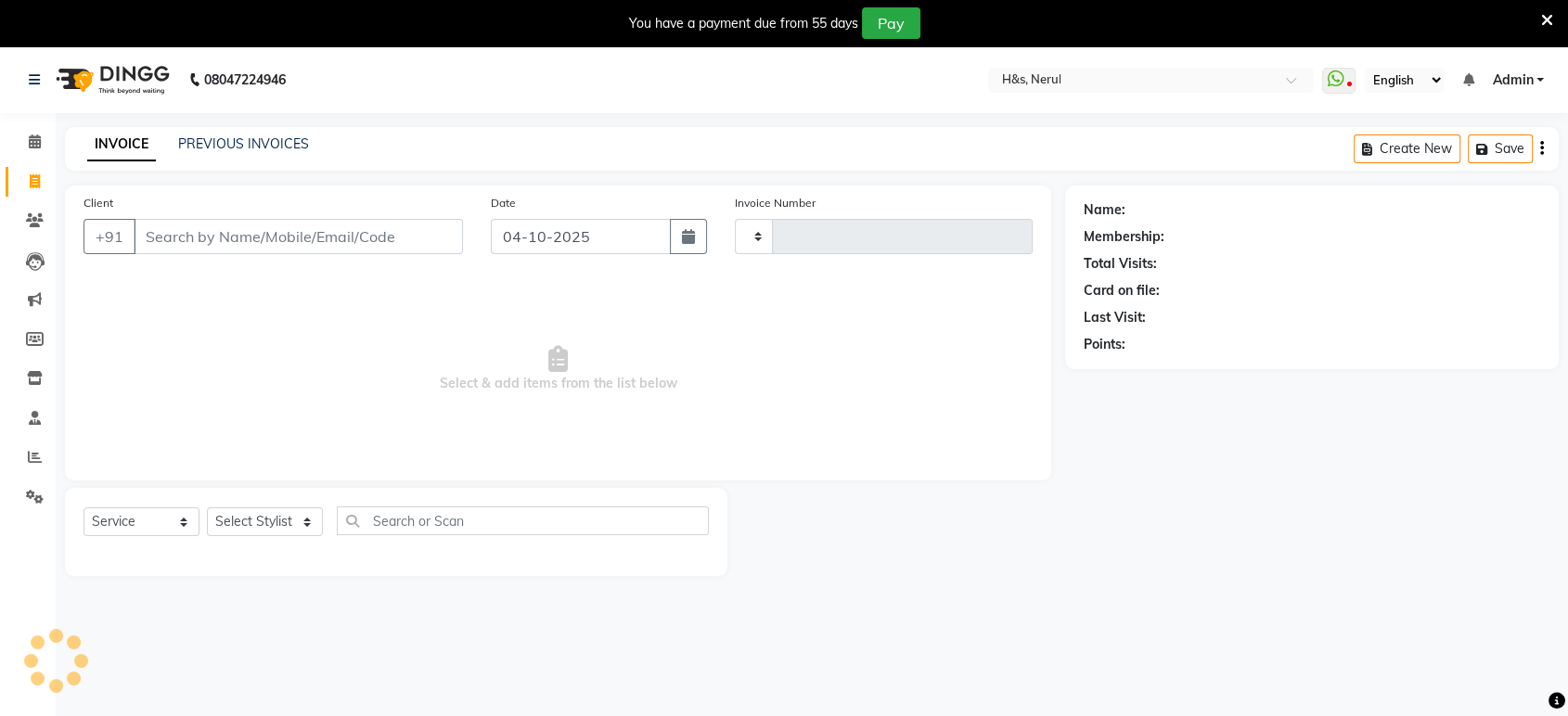
type input "2475"
select select "6419"
click at [245, 533] on select "Select Stylist" at bounding box center [265, 521] width 116 height 29
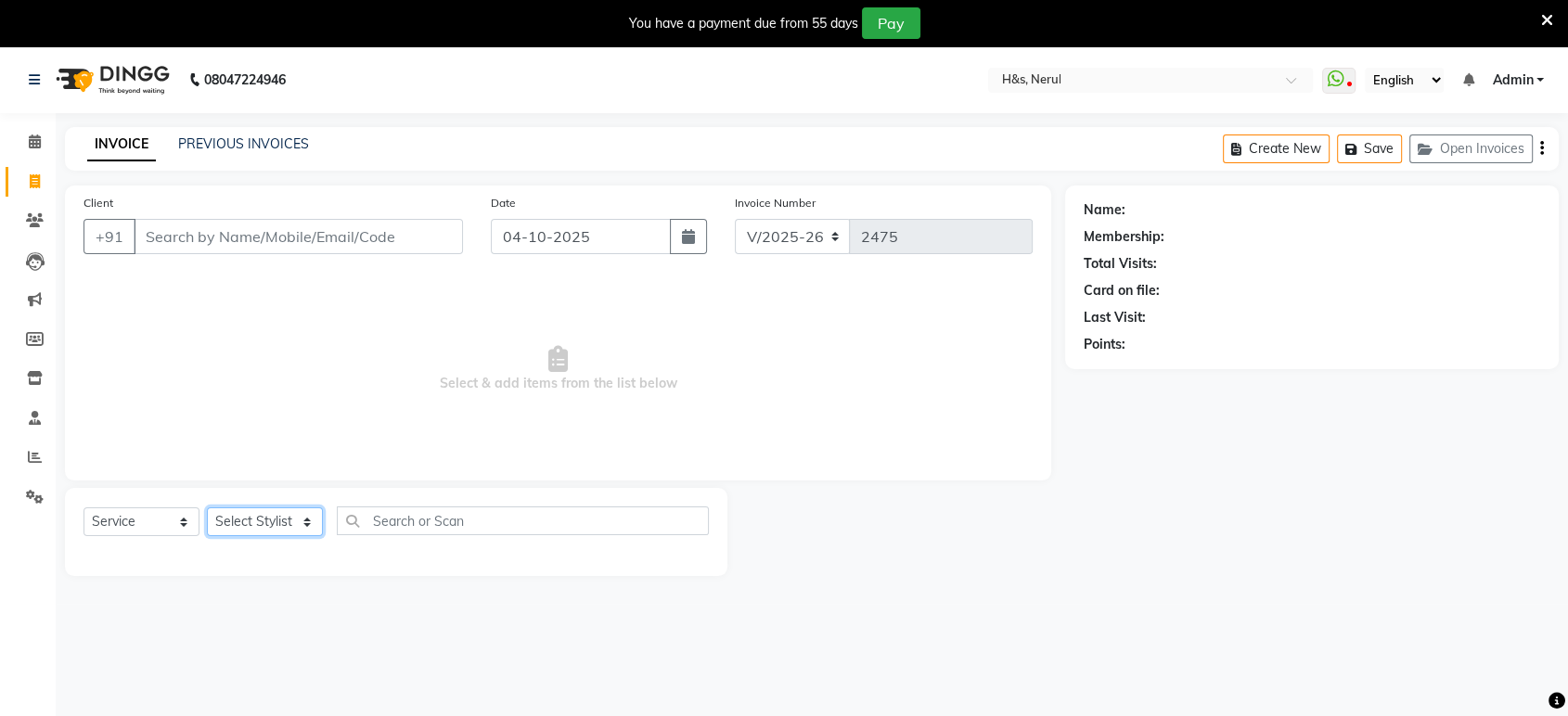
select select "92646"
click at [207, 507] on select "Select Stylist ankit Dipeeka Foram jack Kuldeep matai riddhi sheetal" at bounding box center [265, 521] width 116 height 29
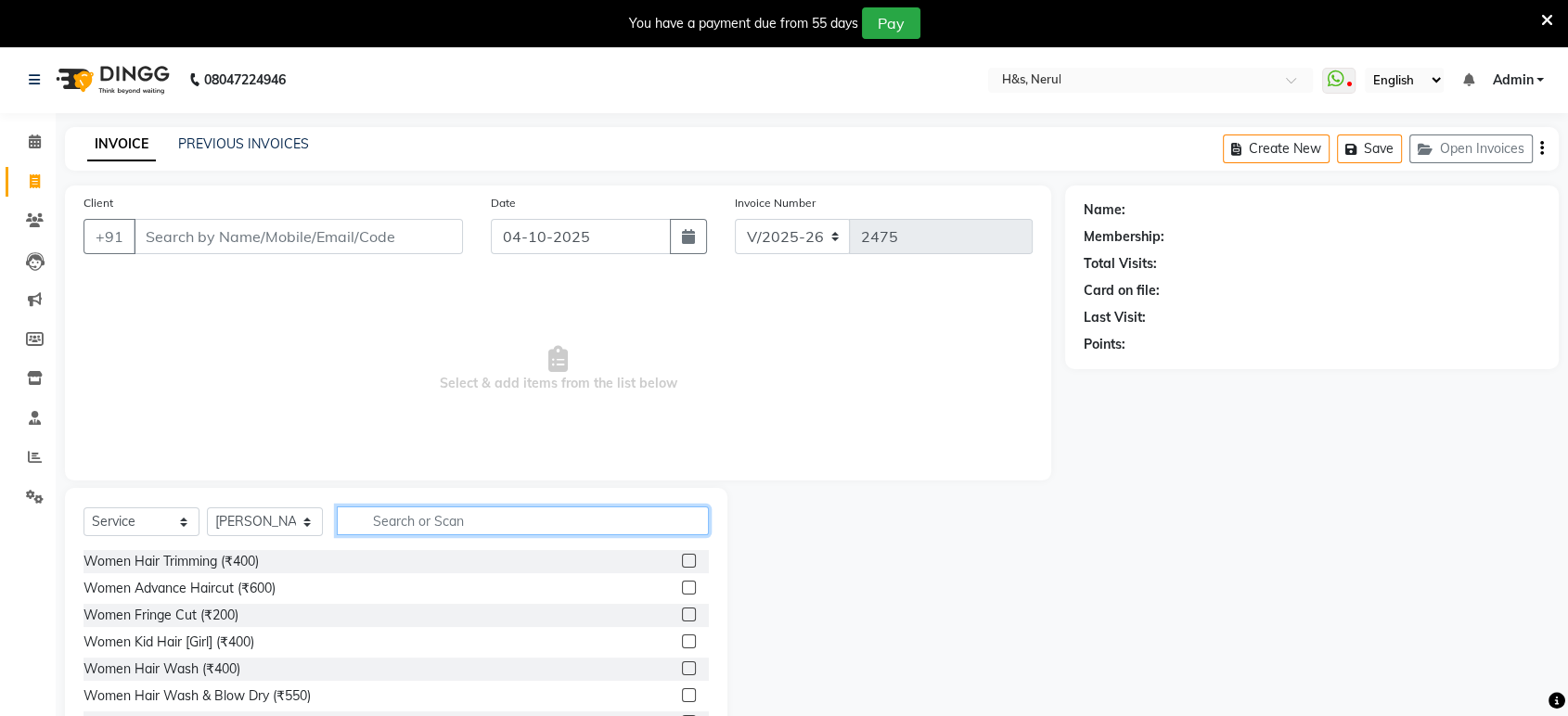
click at [429, 522] on input "text" at bounding box center [522, 520] width 372 height 29
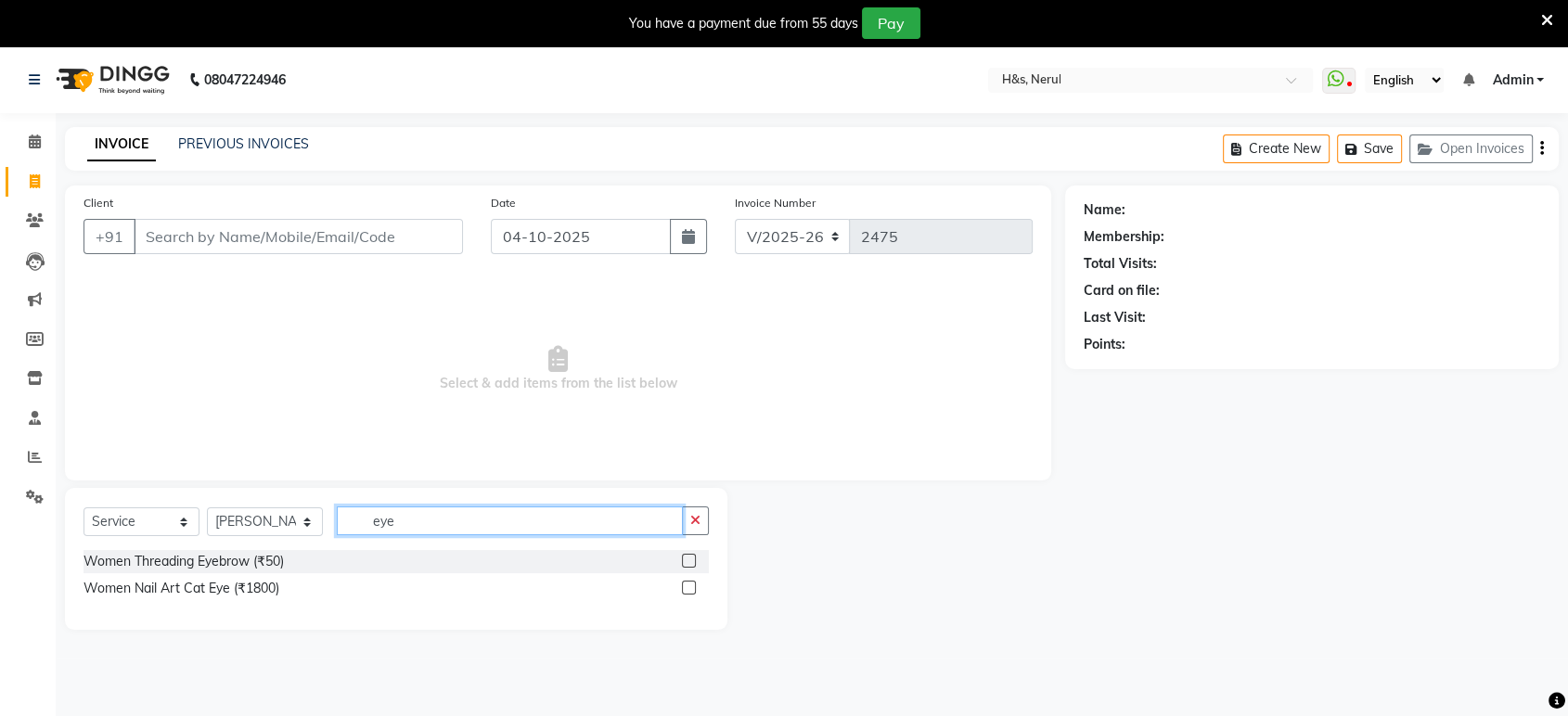
type input "eye"
click at [689, 559] on label at bounding box center [689, 560] width 14 height 14
click at [689, 559] on input "checkbox" at bounding box center [688, 561] width 12 height 12
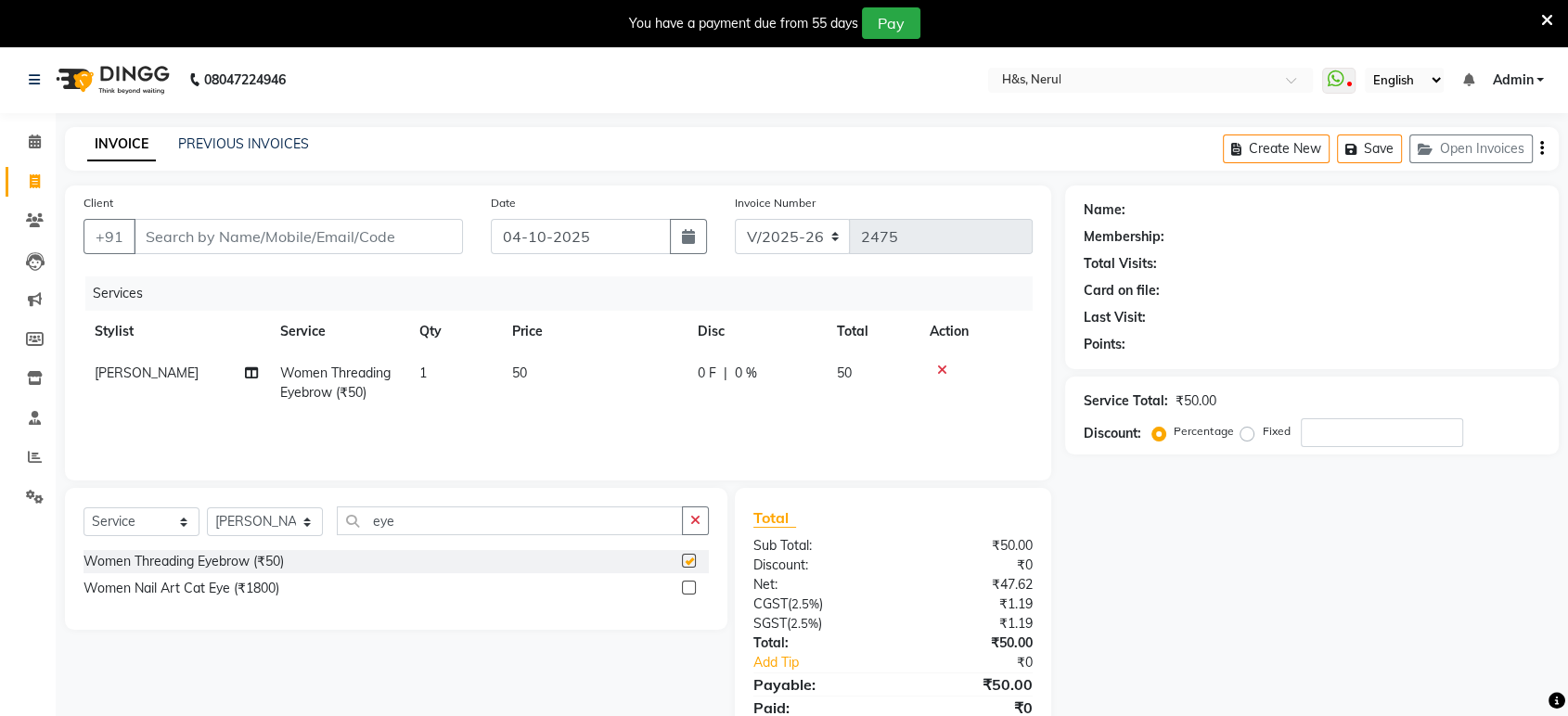
checkbox input "false"
click at [425, 239] on input "Client" at bounding box center [297, 236] width 329 height 35
type input "w"
type input "0"
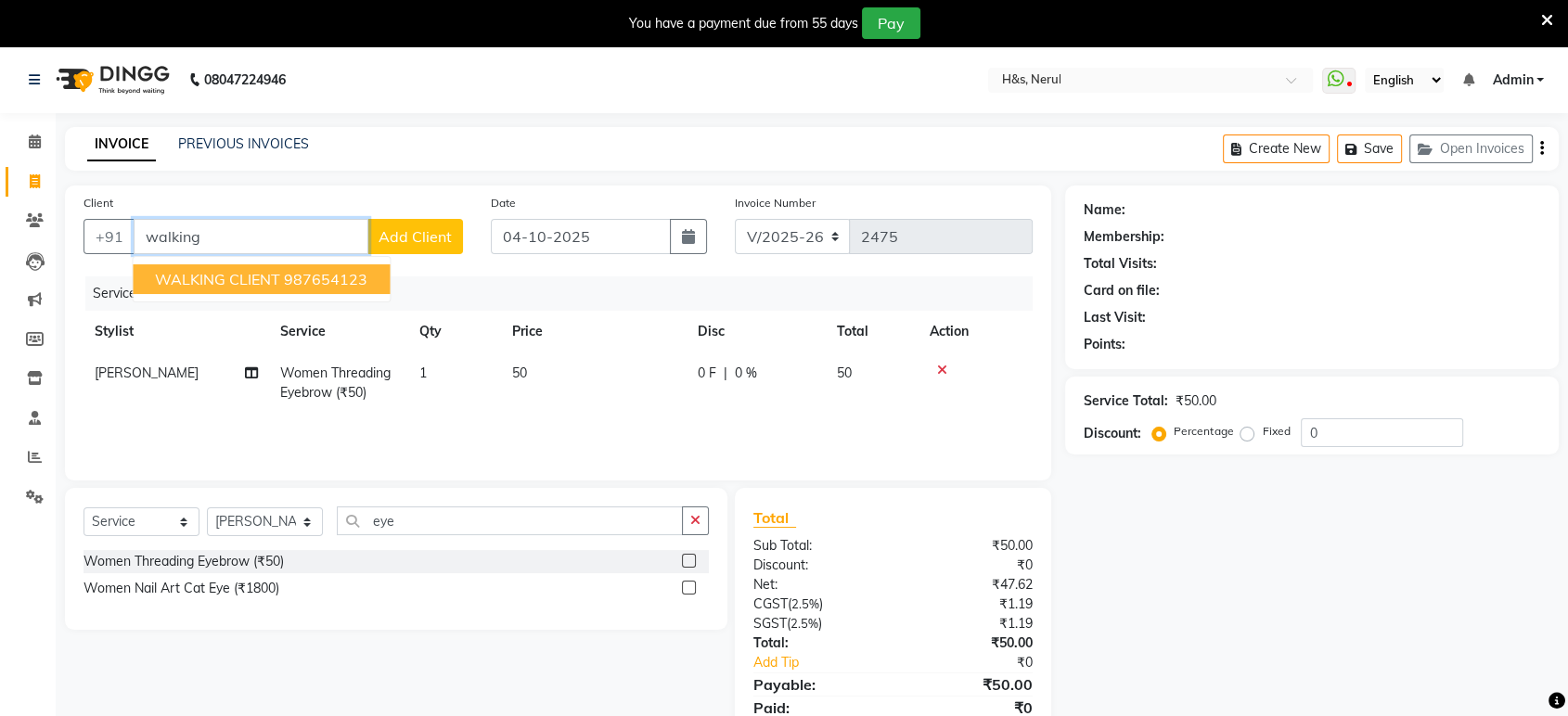
click at [380, 278] on button "WALKING CLIENT 987654123" at bounding box center [261, 279] width 257 height 30
type input "987654123"
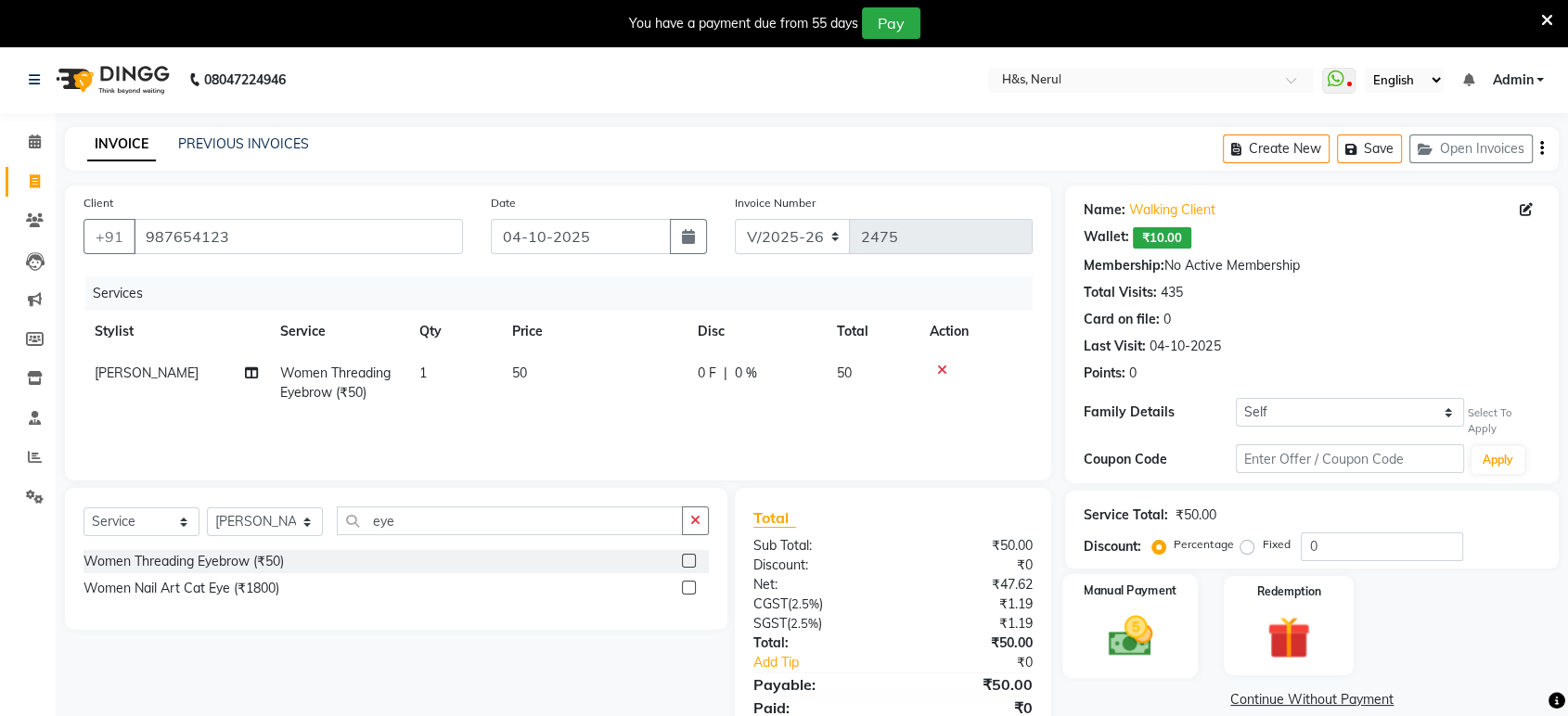
drag, startPoint x: 1095, startPoint y: 656, endPoint x: 1098, endPoint y: 634, distance: 22.2
click at [1096, 656] on img at bounding box center [1130, 636] width 73 height 52
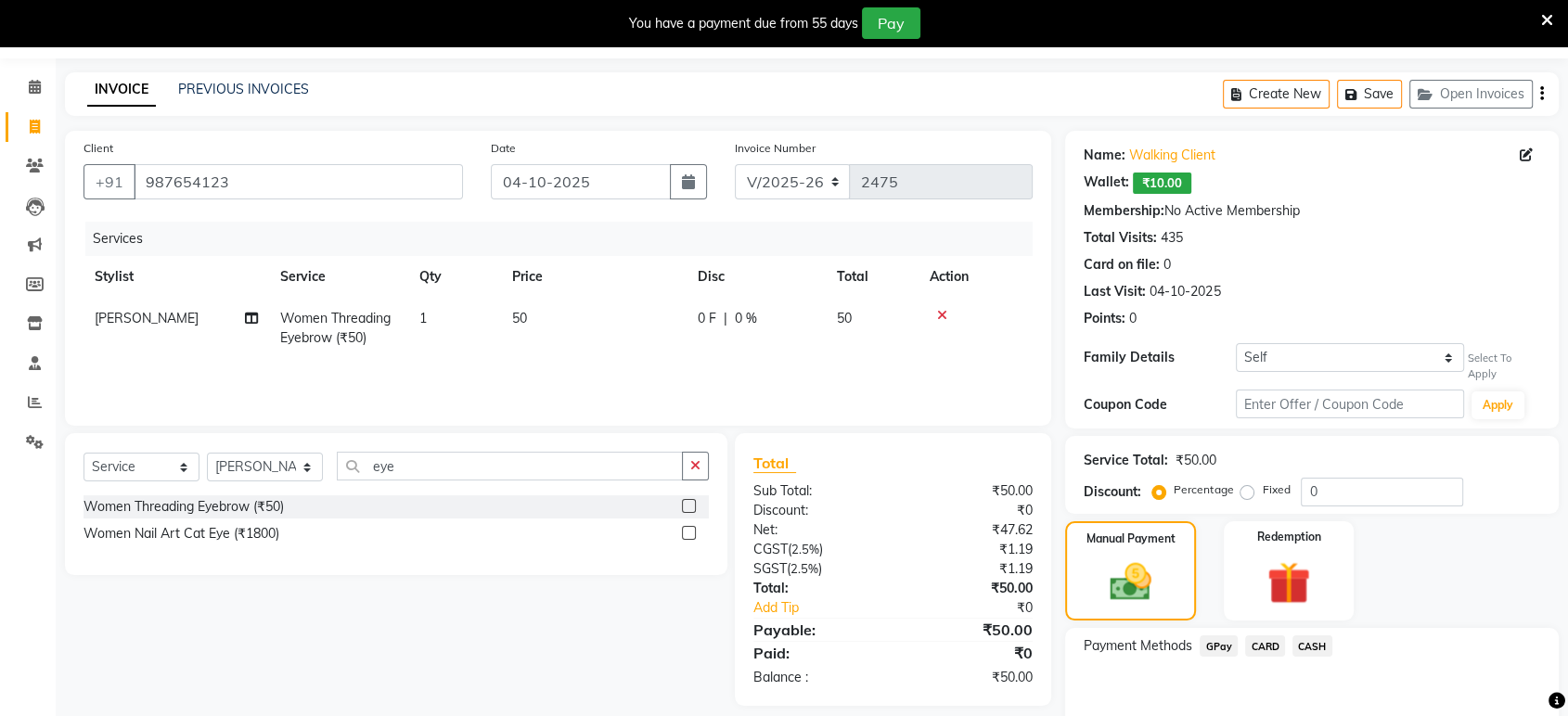
scroll to position [68, 0]
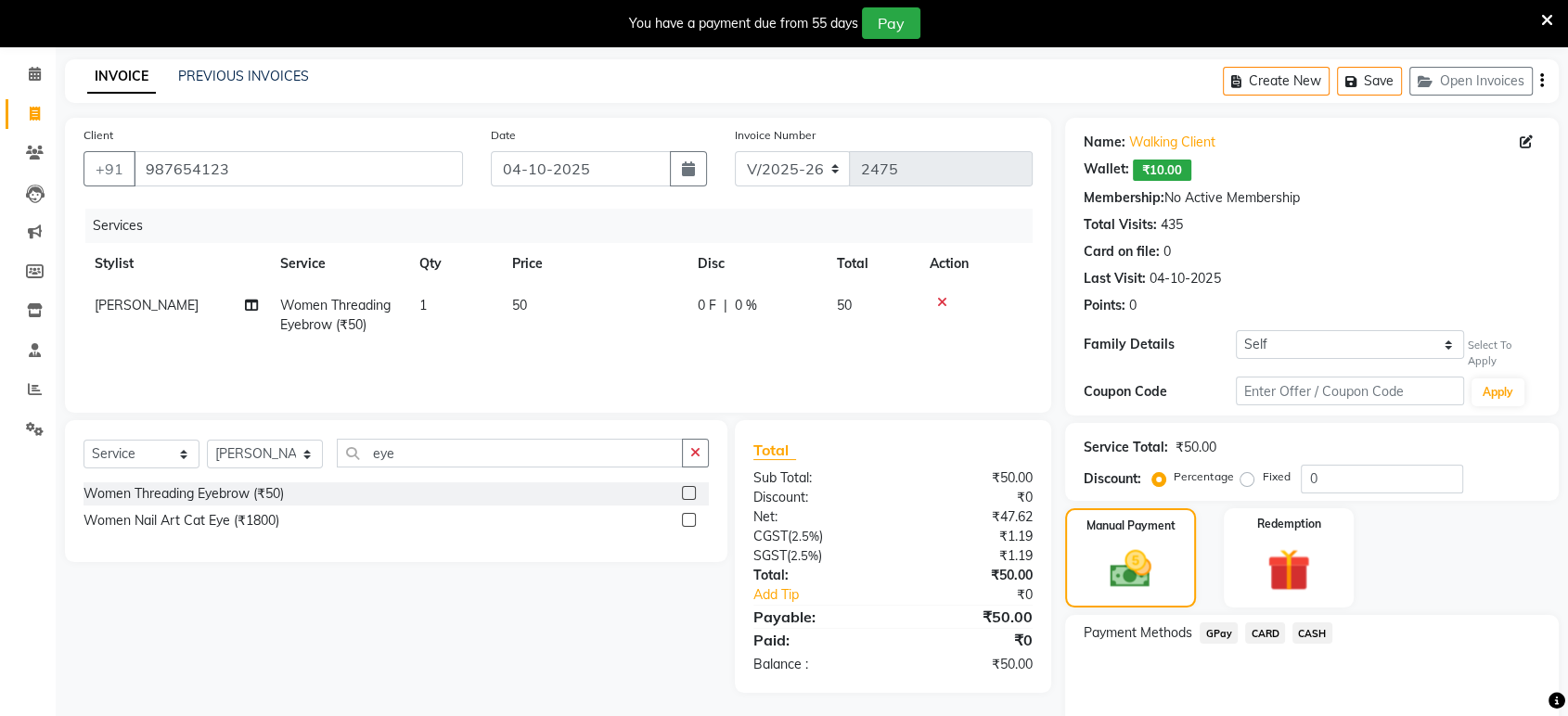
click at [1318, 626] on span "CASH" at bounding box center [1312, 632] width 40 height 21
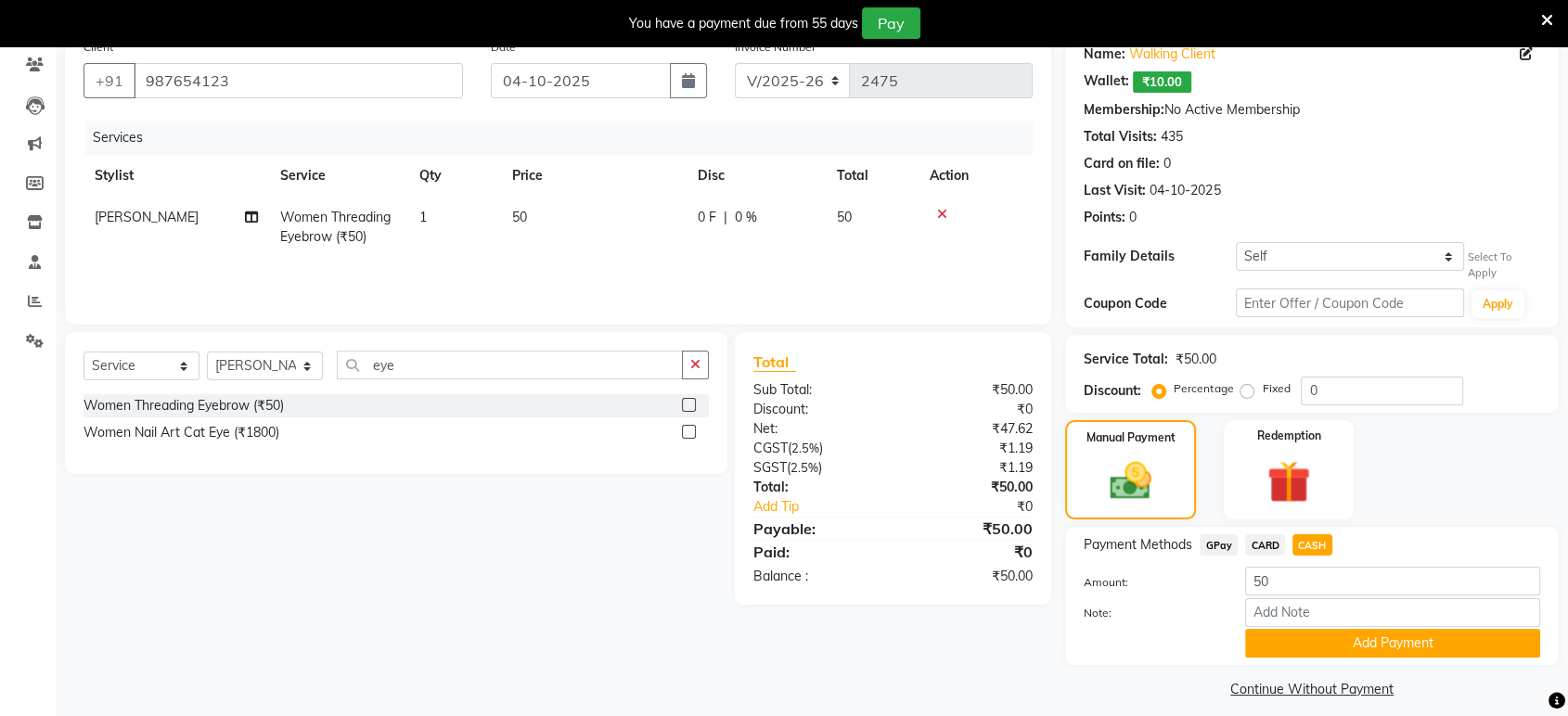
scroll to position [169, 0]
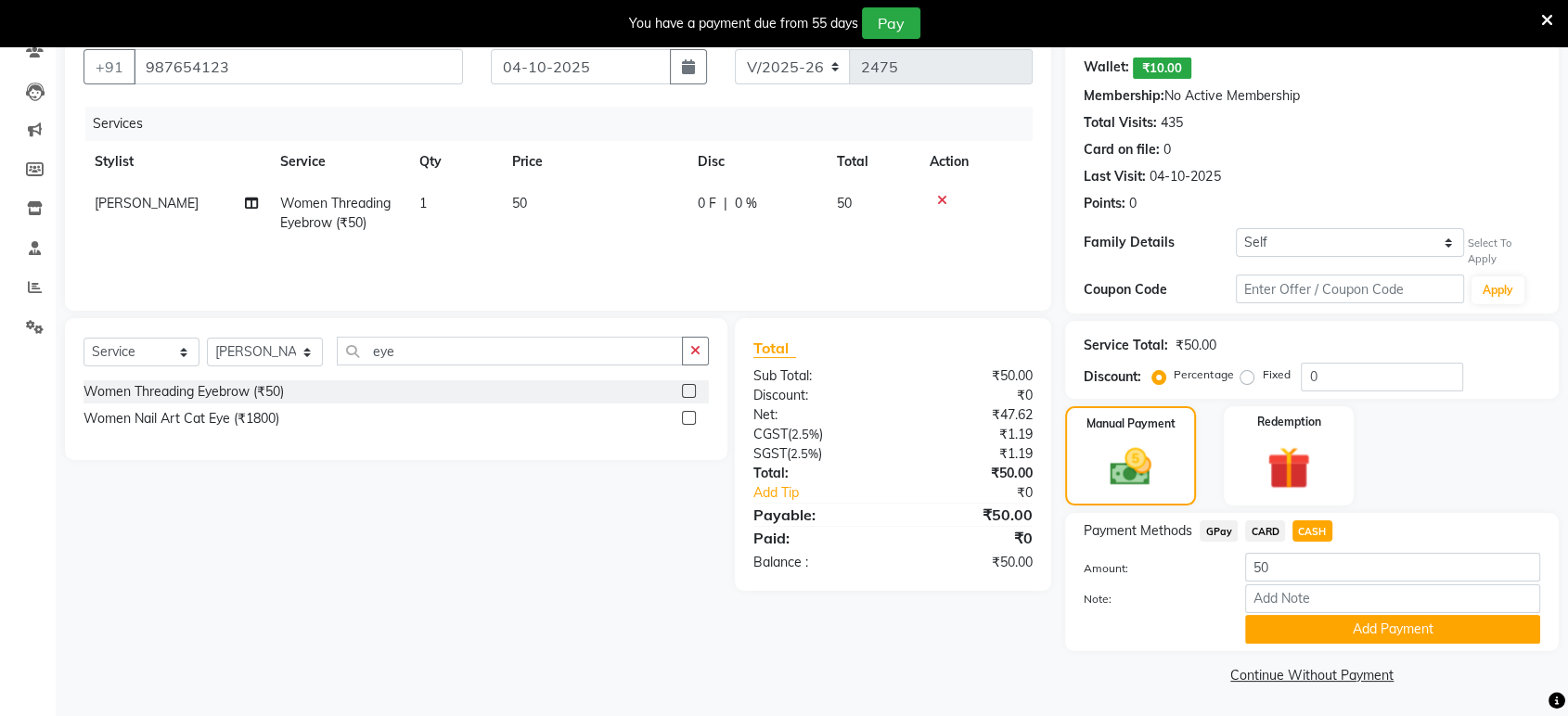
click at [1343, 644] on div "Payment Methods GPay CARD CASH Amount: 50 Note: Add Payment" at bounding box center [1312, 582] width 494 height 138
click at [1362, 632] on button "Add Payment" at bounding box center [1392, 628] width 295 height 29
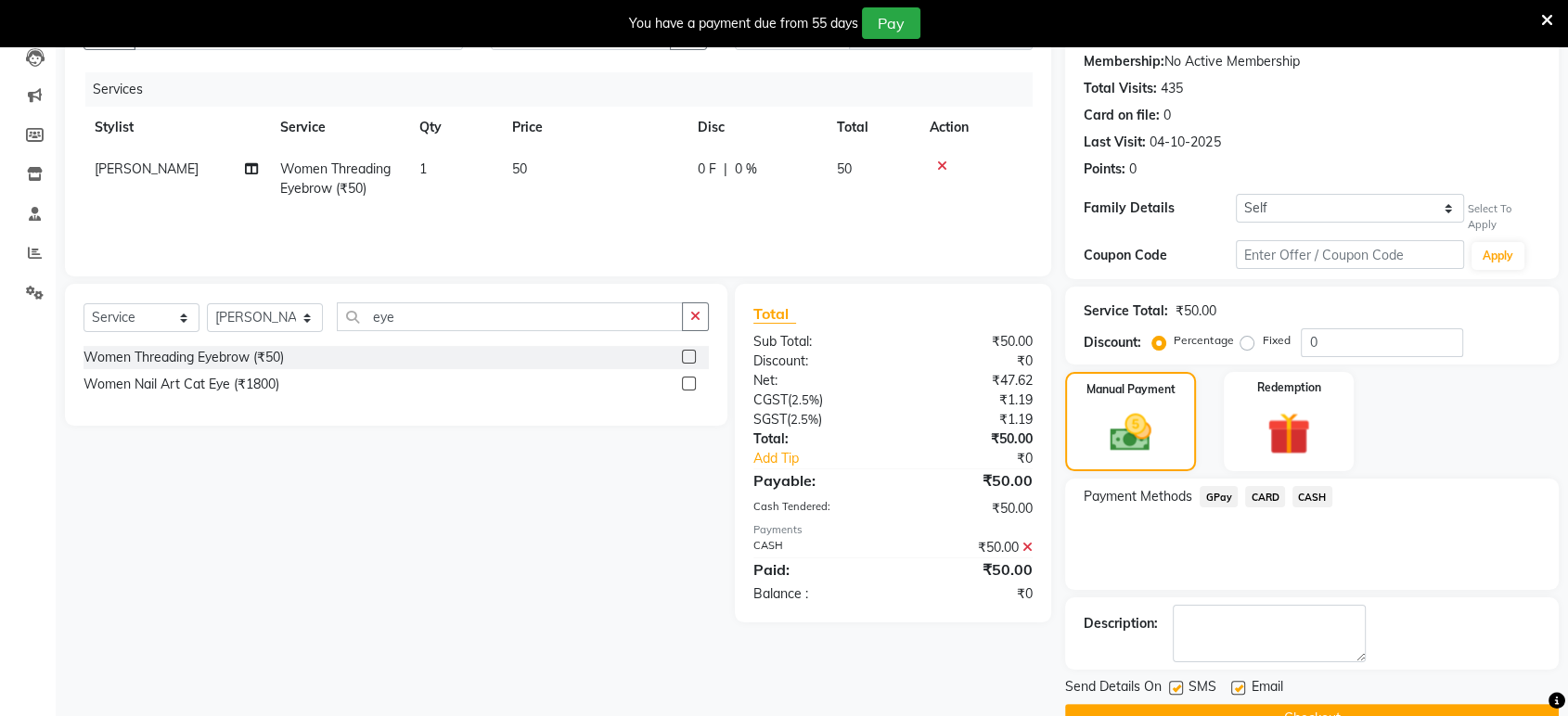
scroll to position [247, 0]
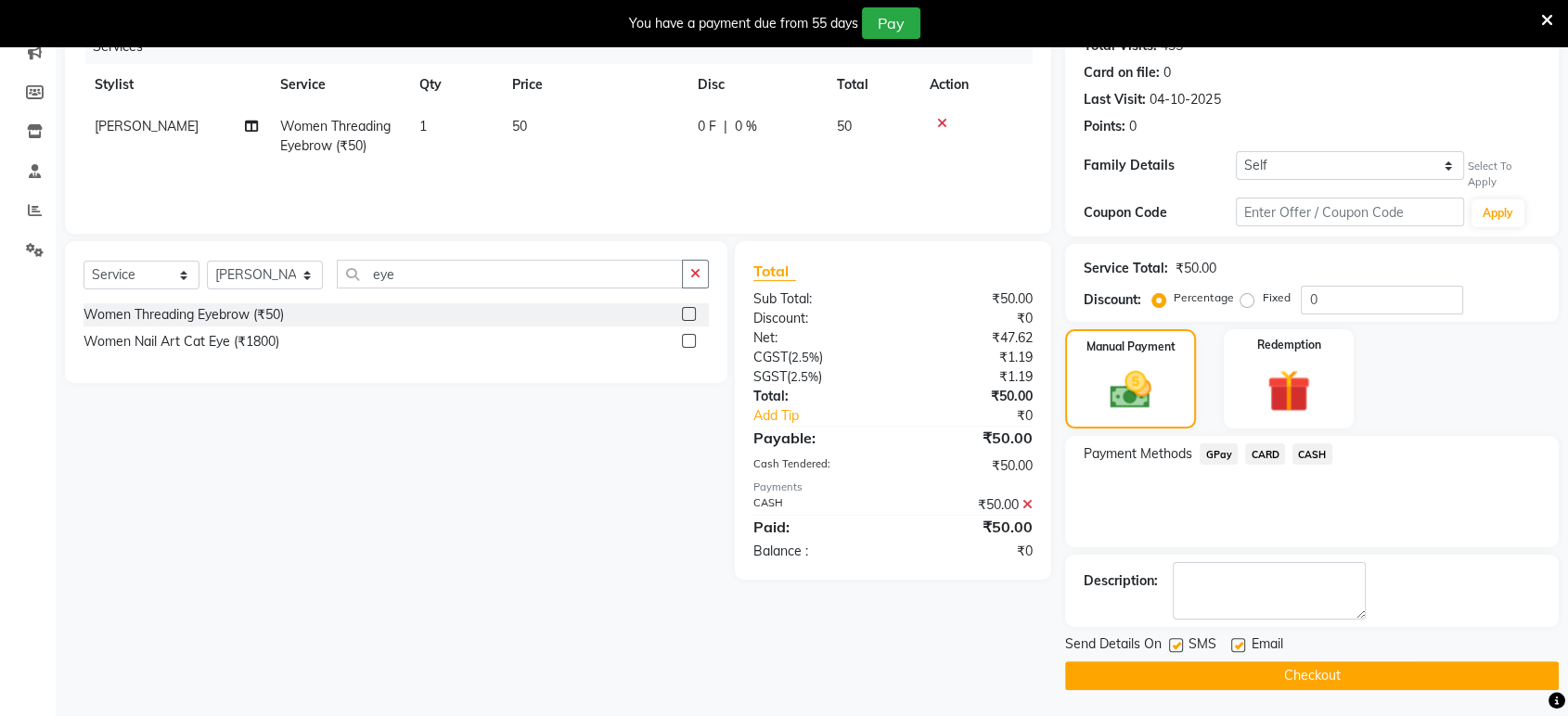
click at [1239, 643] on label at bounding box center [1237, 644] width 14 height 14
click at [1239, 643] on input "checkbox" at bounding box center [1236, 645] width 12 height 12
checkbox input "false"
click at [1173, 640] on label at bounding box center [1176, 644] width 14 height 14
click at [1173, 640] on input "checkbox" at bounding box center [1175, 645] width 12 height 12
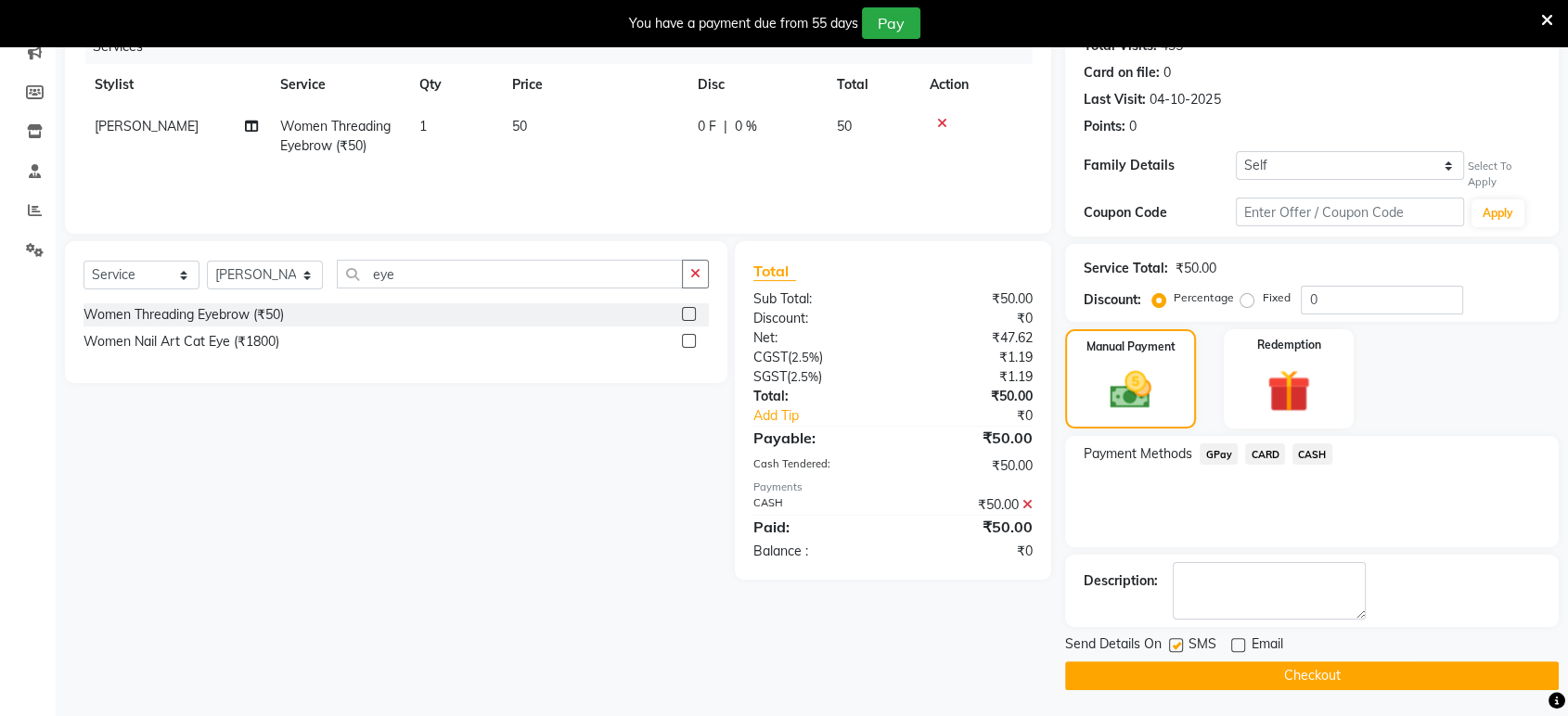
checkbox input "false"
click at [1173, 672] on button "Checkout" at bounding box center [1312, 675] width 494 height 29
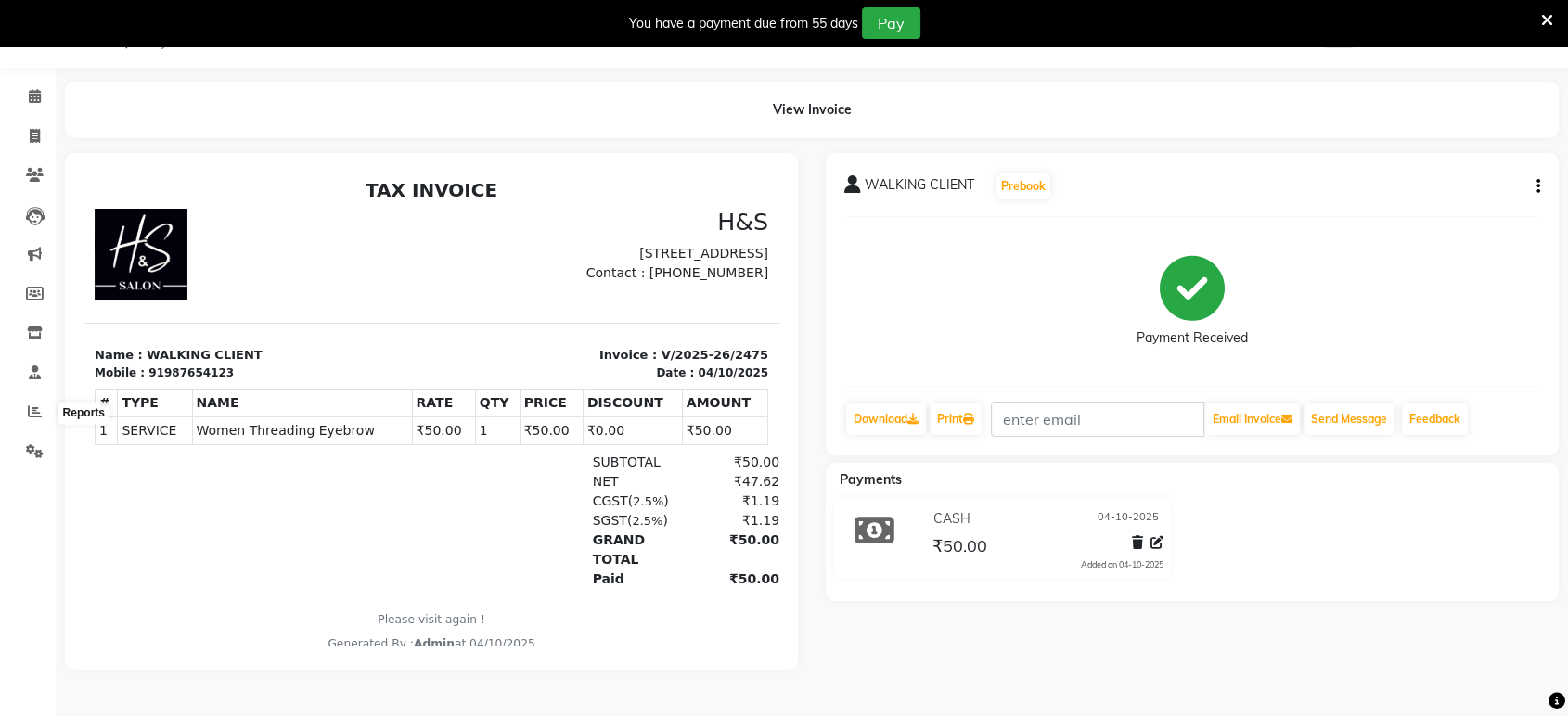
click at [36, 394] on li "Reports" at bounding box center [28, 412] width 56 height 40
click at [27, 401] on span at bounding box center [34, 412] width 33 height 21
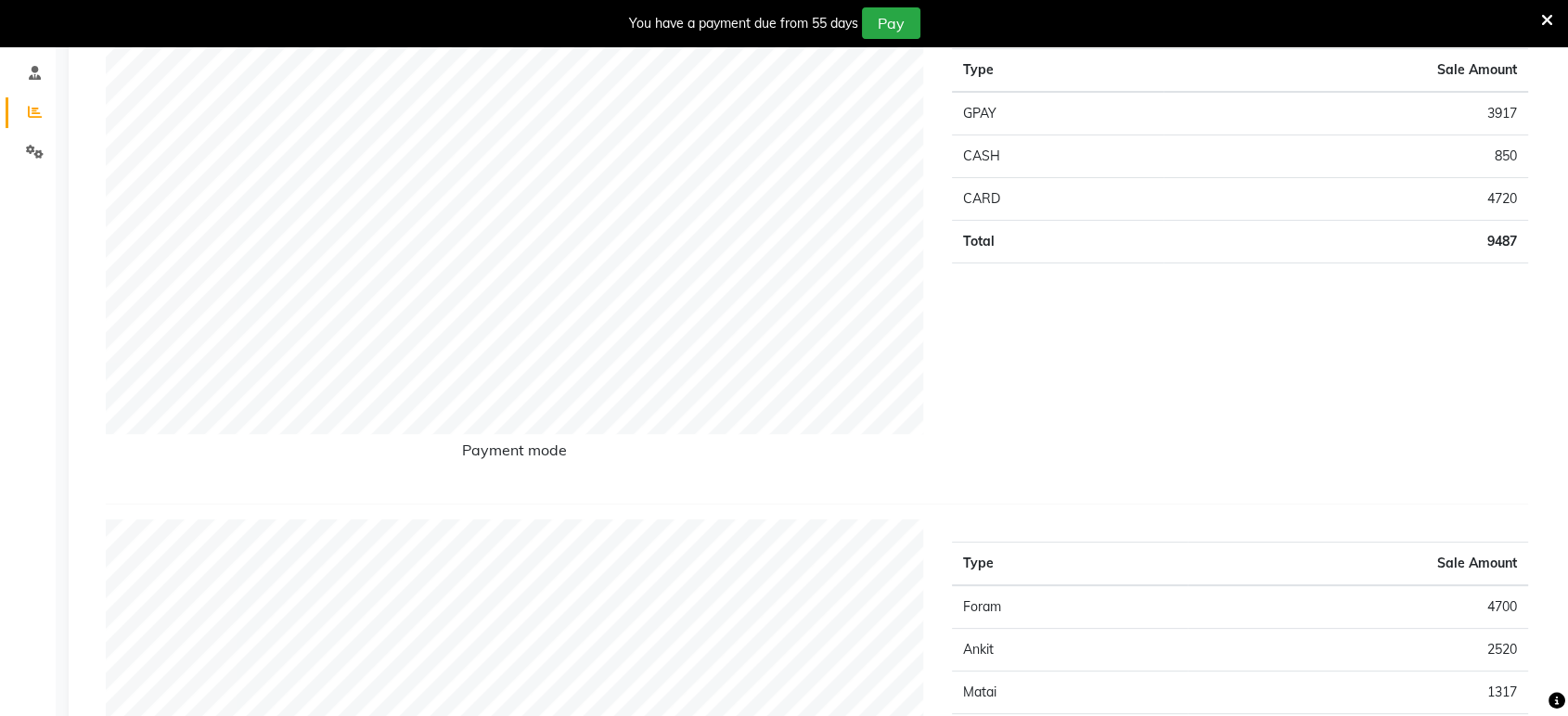
scroll to position [36, 0]
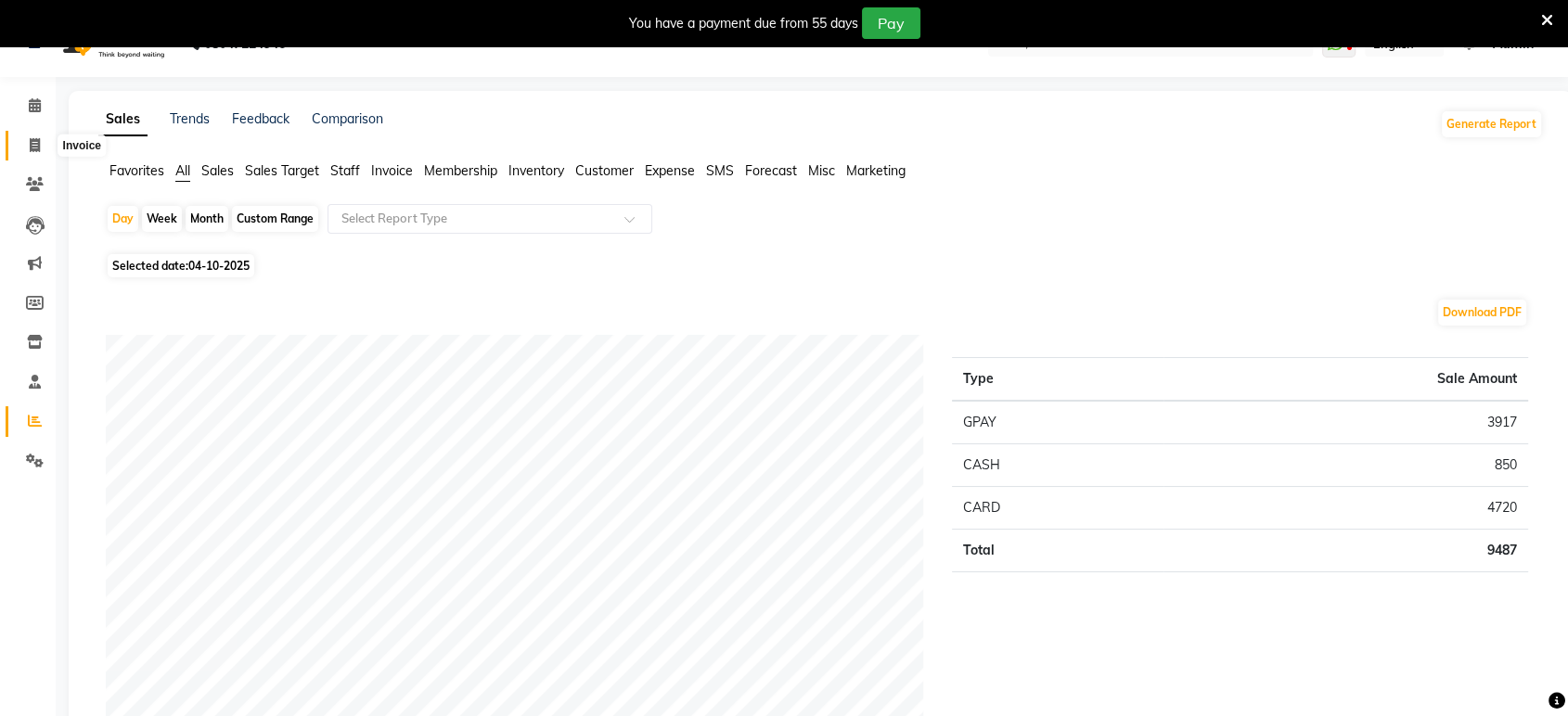
click at [30, 146] on icon at bounding box center [34, 144] width 10 height 14
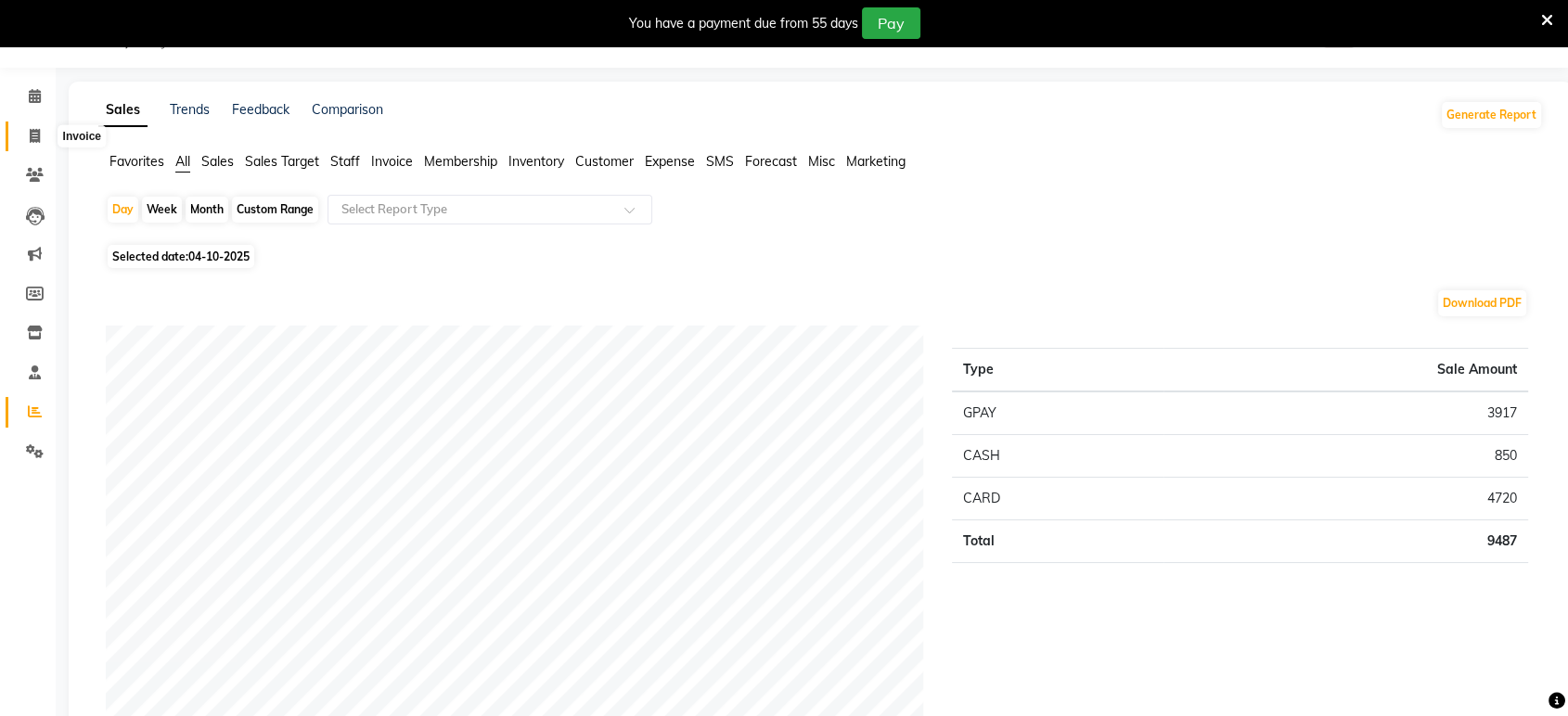
select select "6419"
select select "service"
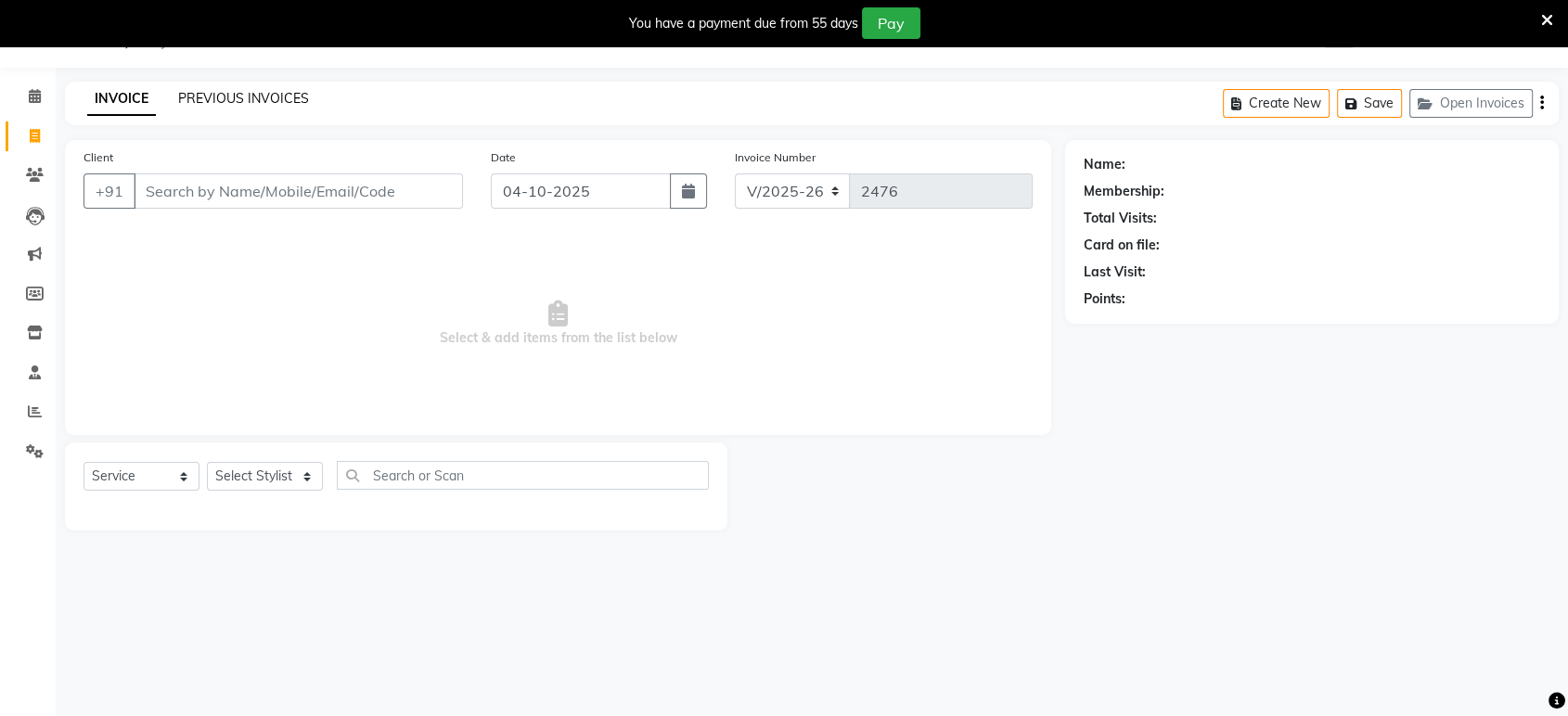
click at [260, 100] on link "PREVIOUS INVOICES" at bounding box center [243, 99] width 130 height 17
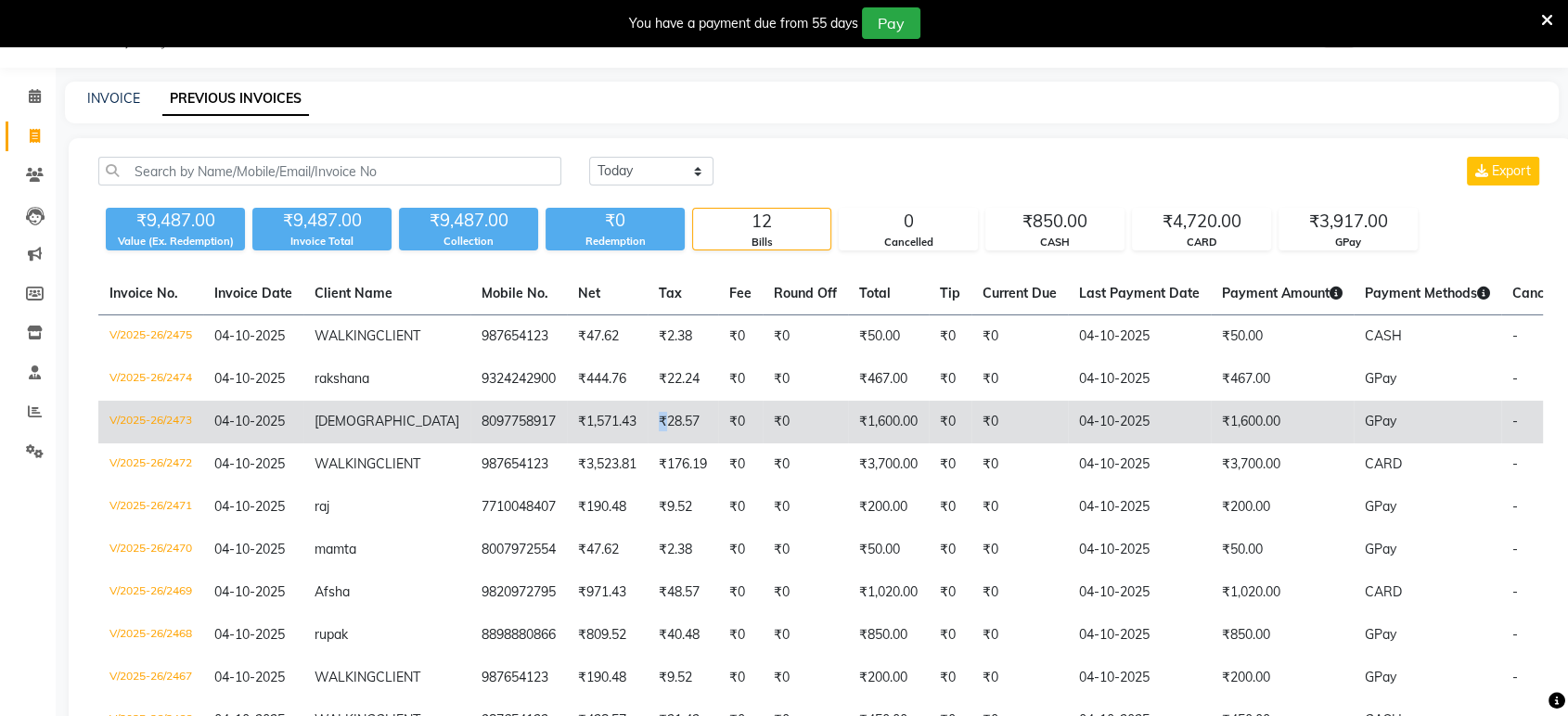
click at [648, 428] on td "₹28.57" at bounding box center [683, 422] width 71 height 43
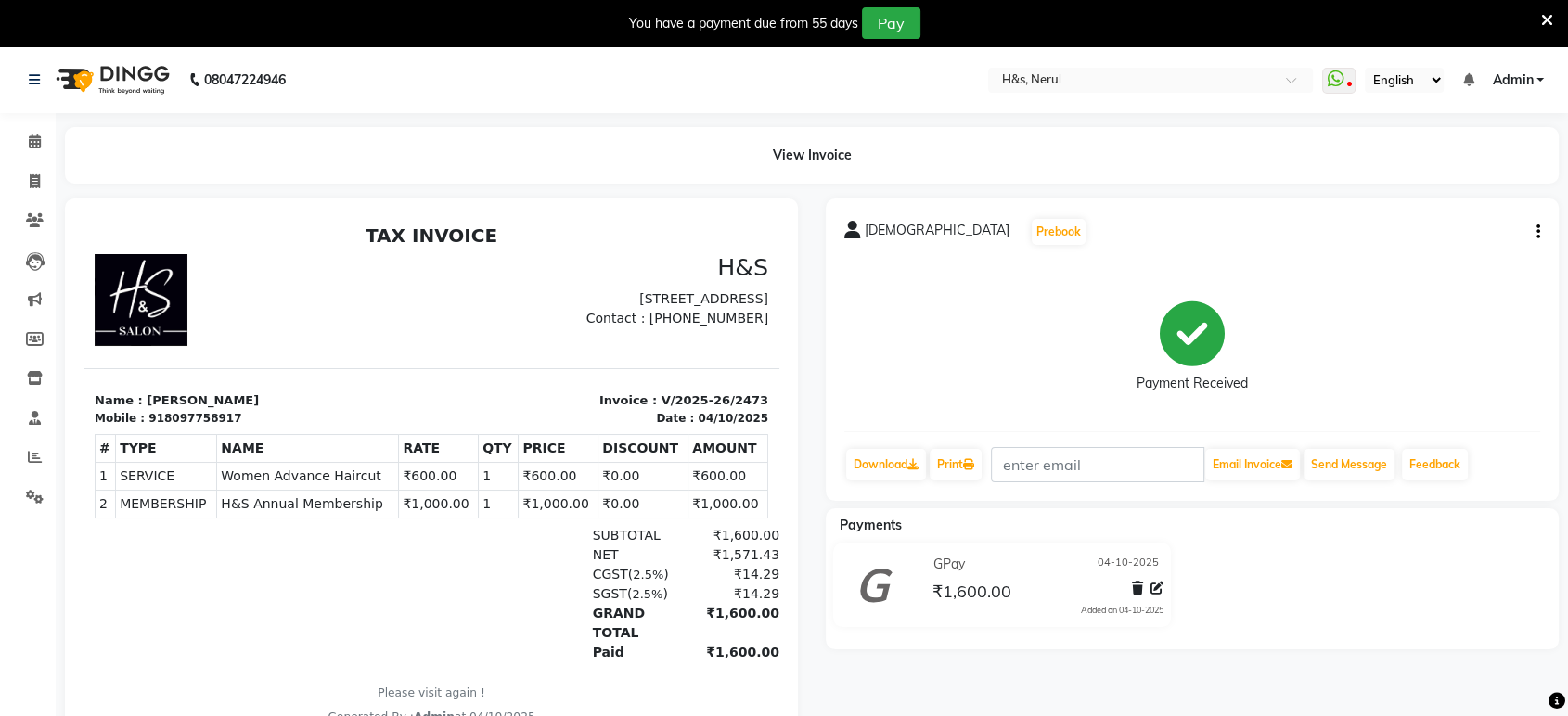
click at [1534, 230] on button "button" at bounding box center [1534, 232] width 11 height 20
click at [1448, 253] on div "Edit Invoice" at bounding box center [1413, 255] width 190 height 23
select select "service"
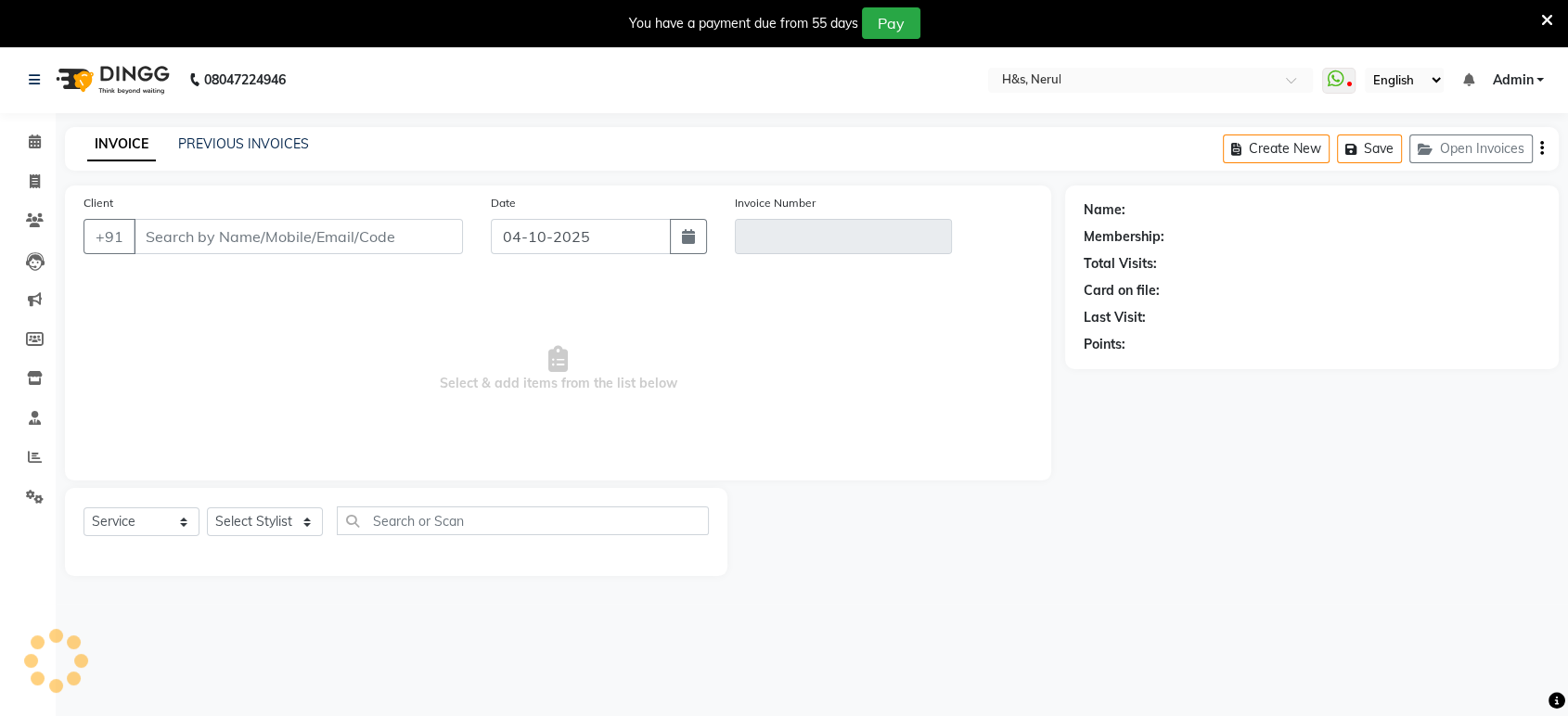
scroll to position [46, 0]
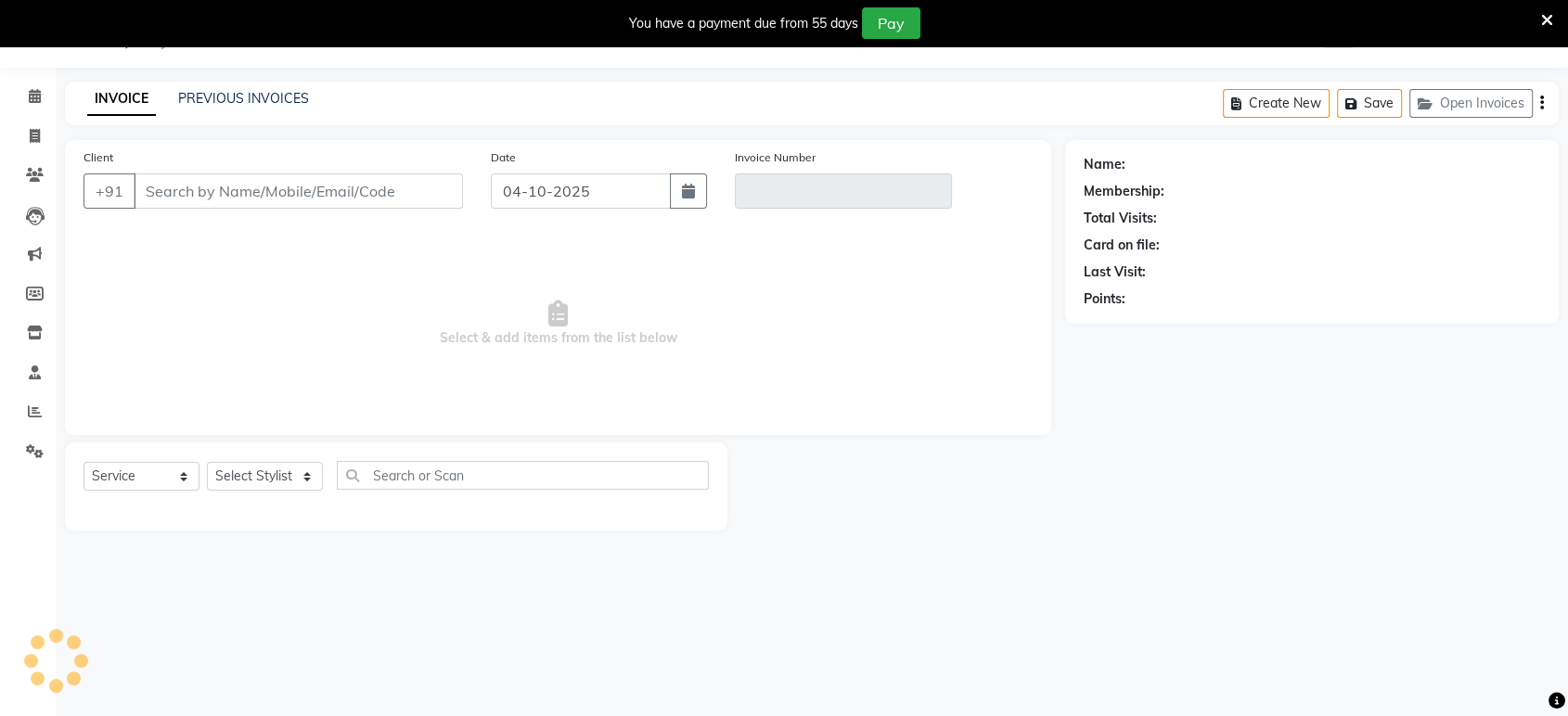
type input "8097758917"
type input "V/2025-26/2473"
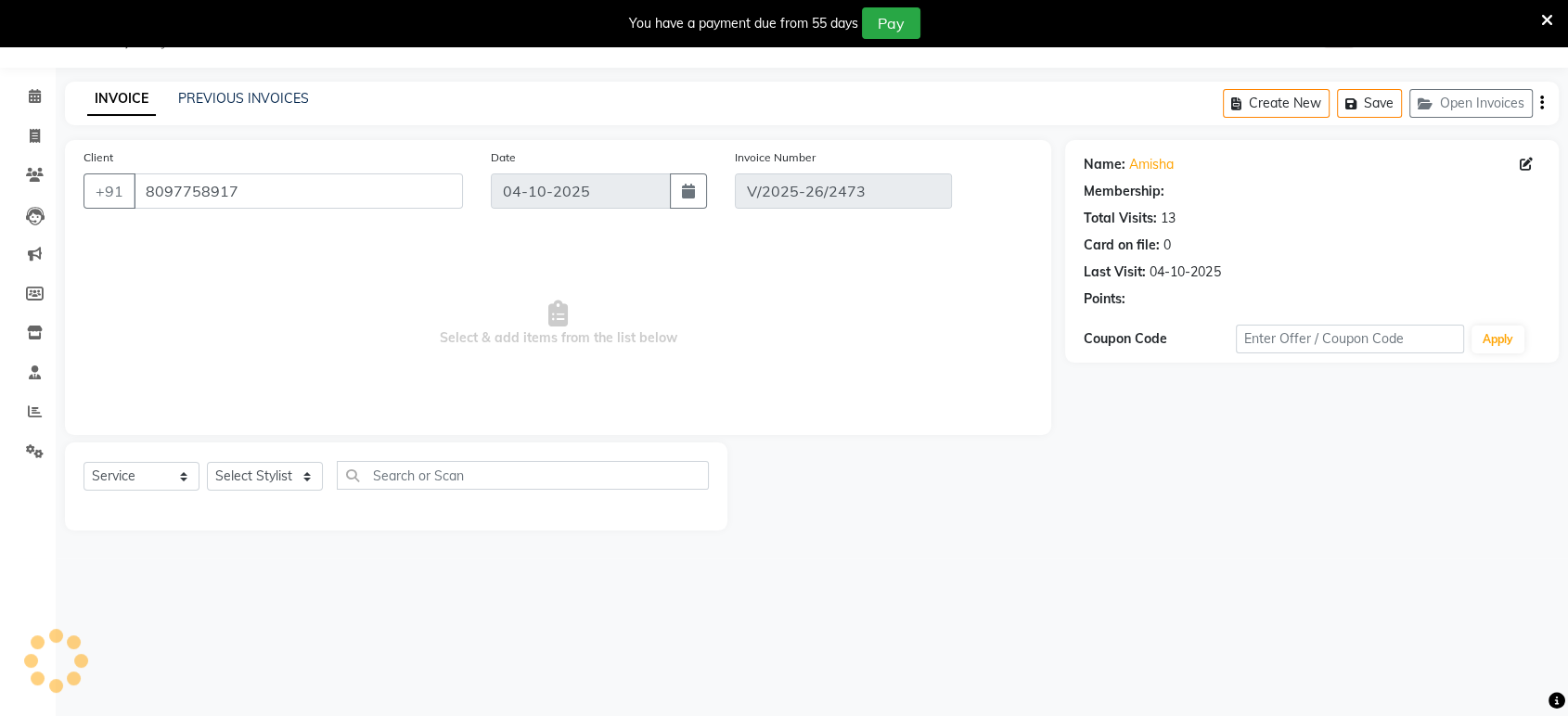
select select "select"
select select "1: Object"
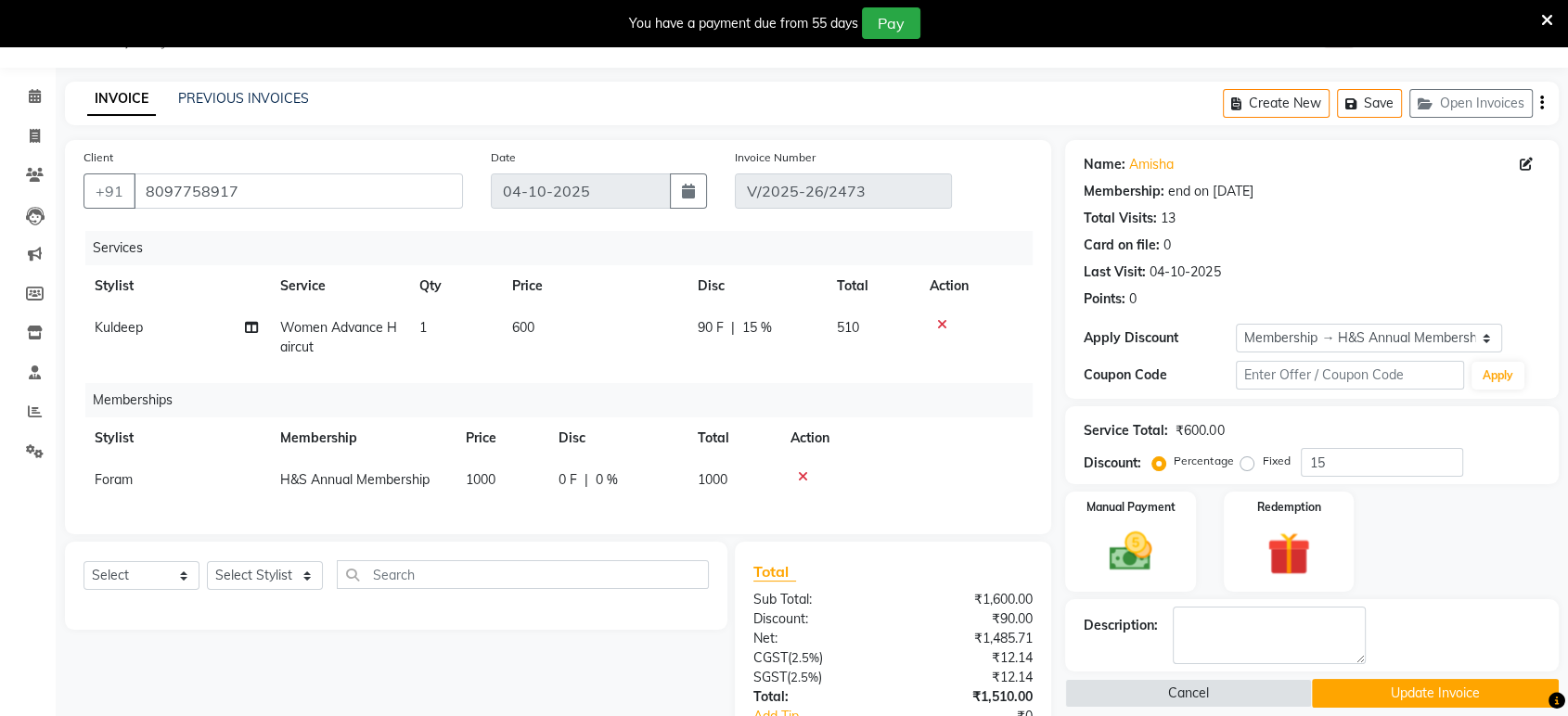
click at [802, 480] on icon at bounding box center [802, 477] width 10 height 13
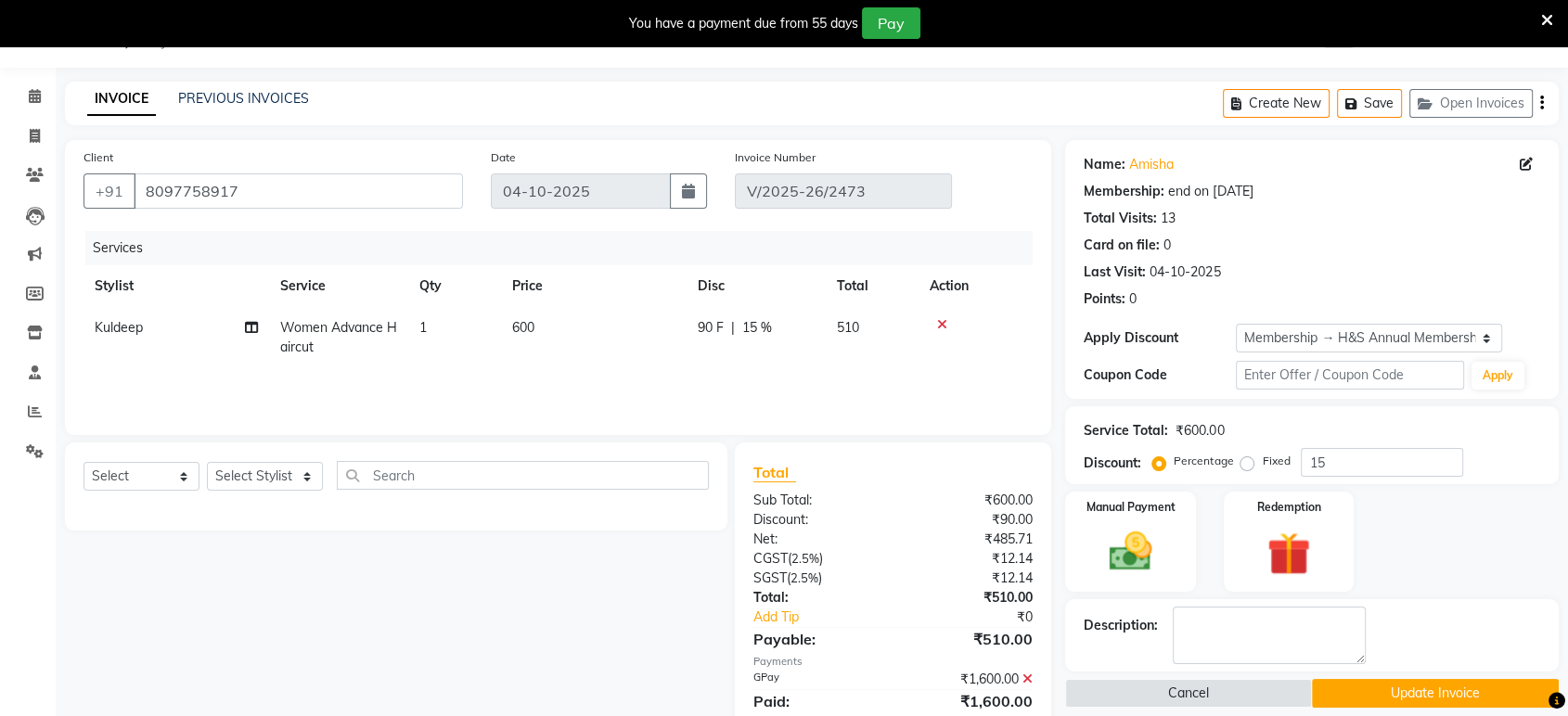
click at [939, 318] on icon at bounding box center [942, 325] width 10 height 13
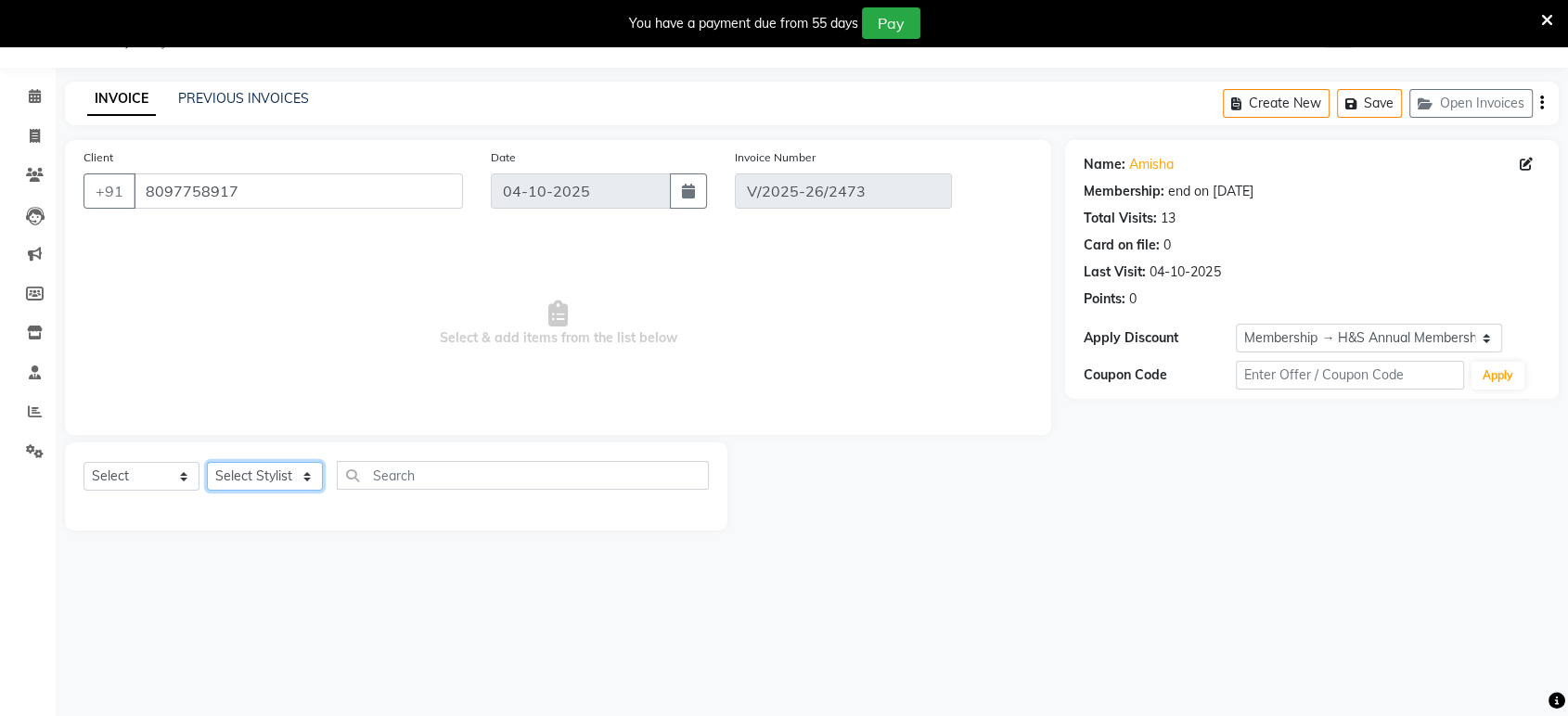
click at [260, 466] on select "Select Stylist ankit [PERSON_NAME] Foram [PERSON_NAME] [PERSON_NAME] sheetal" at bounding box center [265, 476] width 116 height 29
click at [274, 480] on select "Select Stylist ankit [PERSON_NAME] Foram [PERSON_NAME] [PERSON_NAME] sheetal" at bounding box center [265, 476] width 116 height 29
select select "49333"
click at [207, 462] on select "Select Stylist ankit [PERSON_NAME] Foram [PERSON_NAME] [PERSON_NAME] sheetal" at bounding box center [265, 476] width 116 height 29
click at [186, 482] on select "Select Service Product Membership Package Voucher Prepaid Gift Card" at bounding box center [142, 476] width 116 height 29
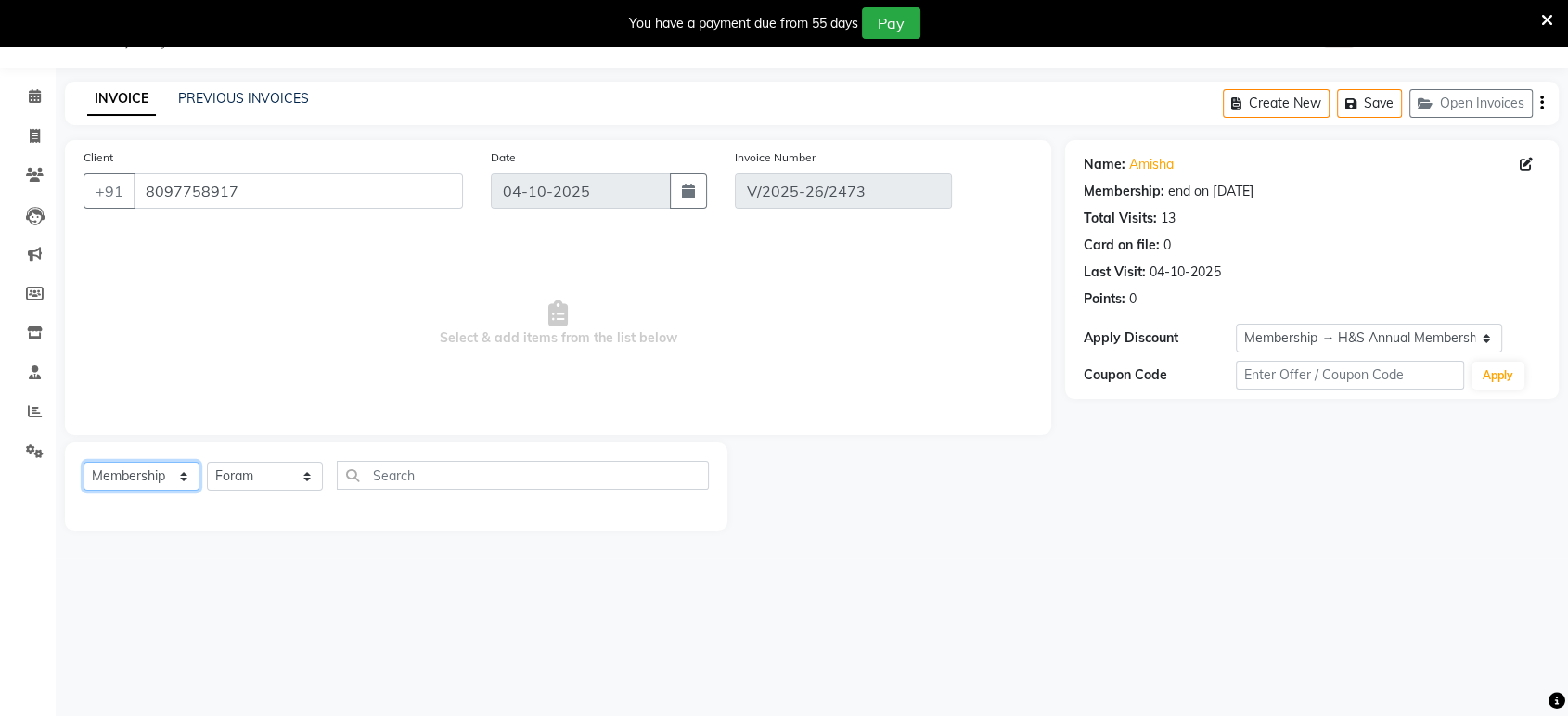
click at [84, 462] on select "Select Service Product Membership Package Voucher Prepaid Gift Card" at bounding box center [142, 476] width 116 height 29
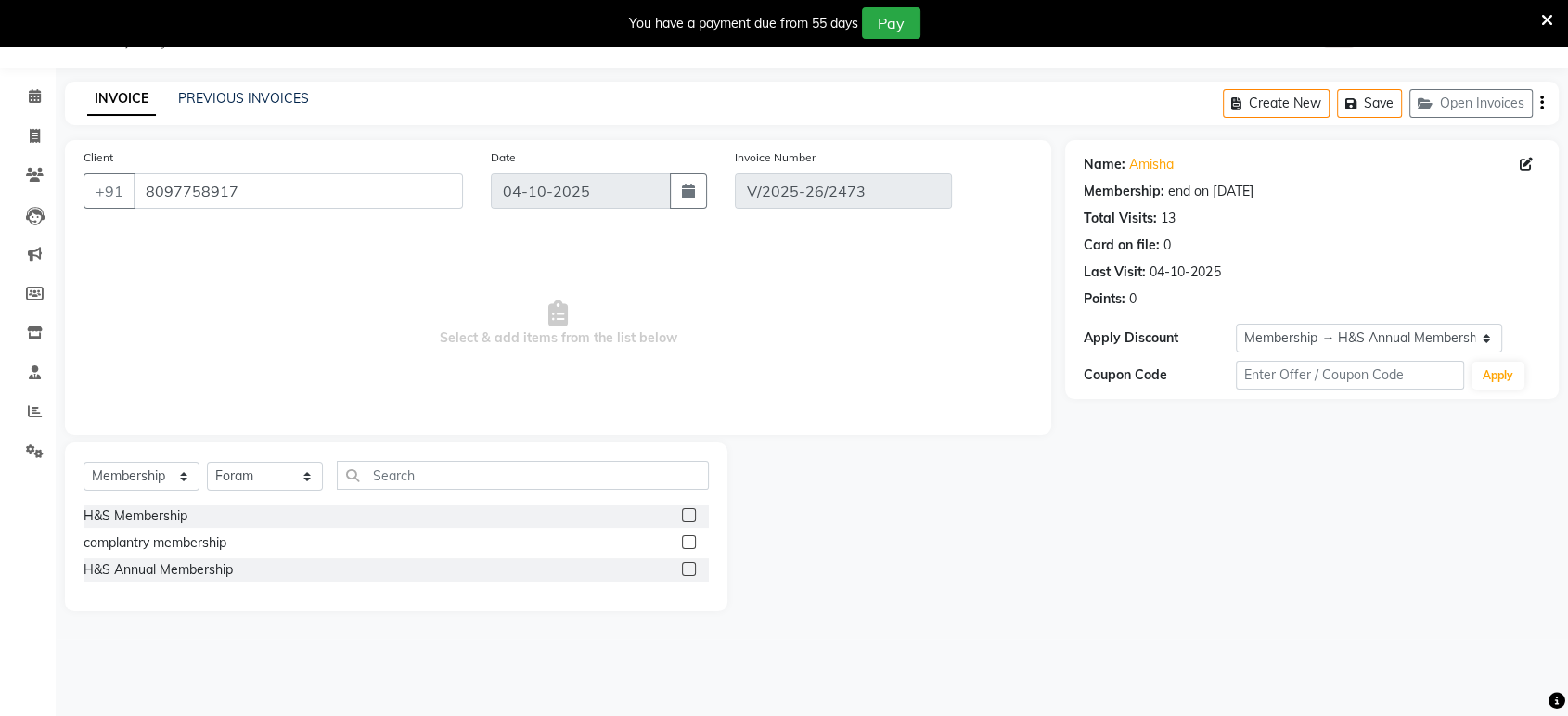
click at [687, 563] on label at bounding box center [689, 568] width 14 height 14
click at [687, 563] on input "checkbox" at bounding box center [688, 569] width 12 height 12
select select "select"
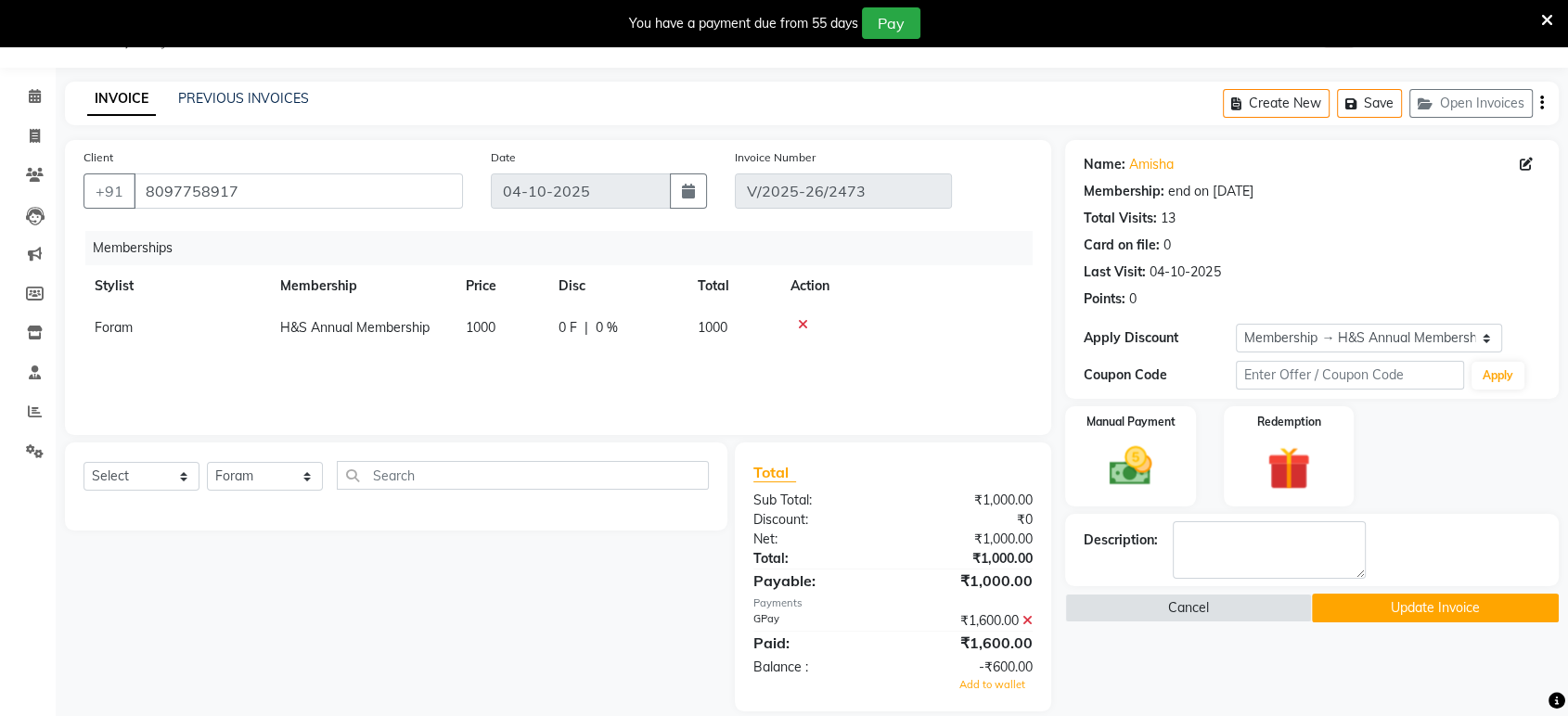
click at [755, 331] on td "1000" at bounding box center [733, 328] width 93 height 42
select select "49333"
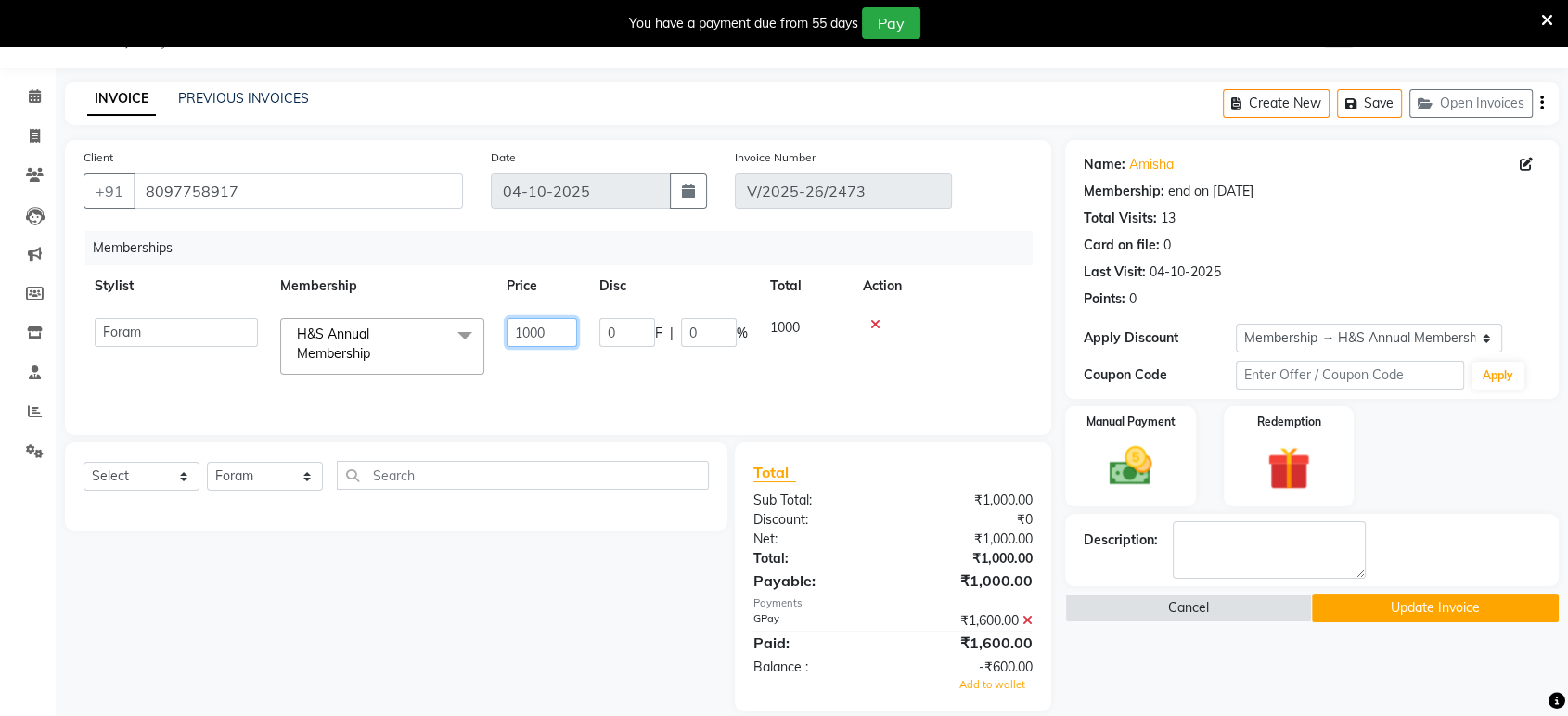
click at [555, 324] on input "1000" at bounding box center [542, 332] width 71 height 29
type input "1"
type input "0"
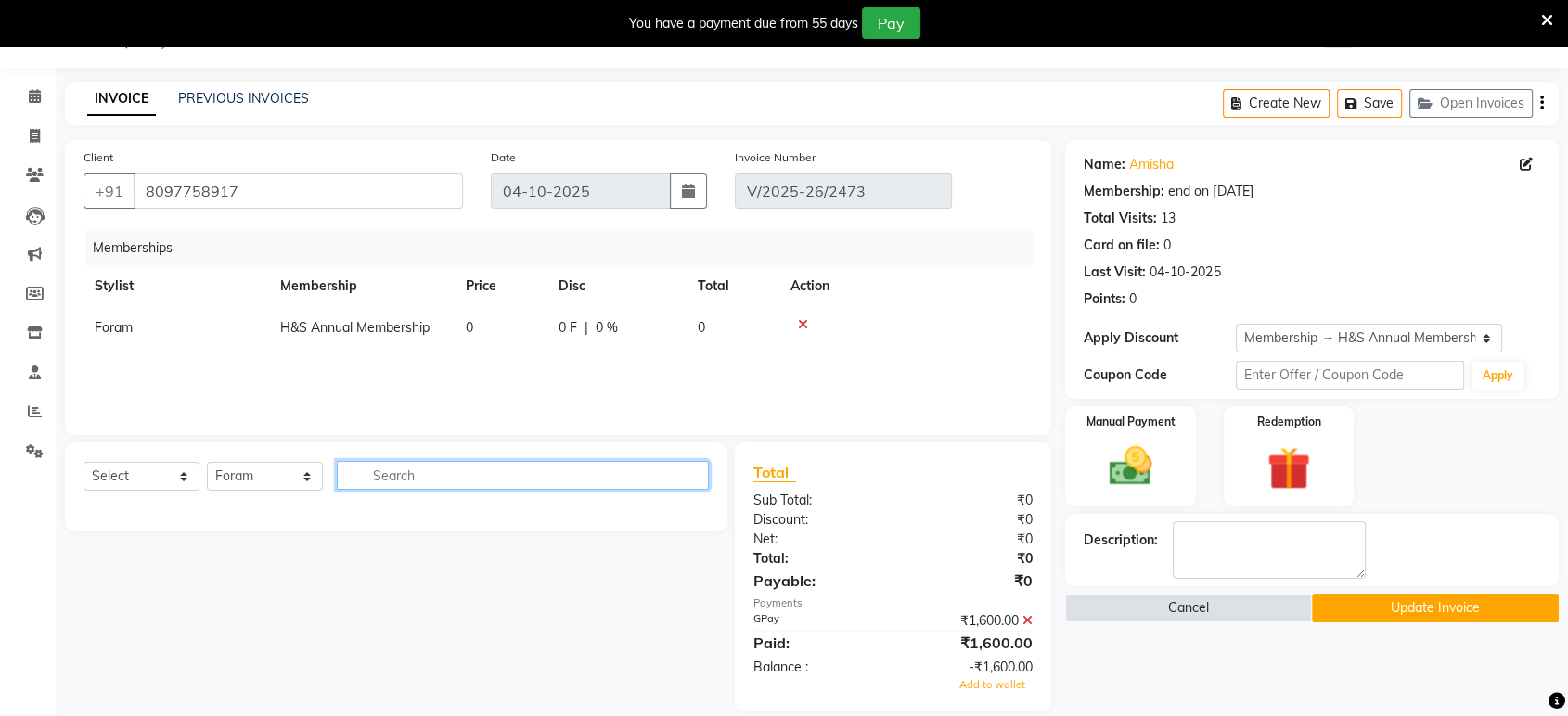
click at [362, 479] on input "text" at bounding box center [522, 475] width 372 height 29
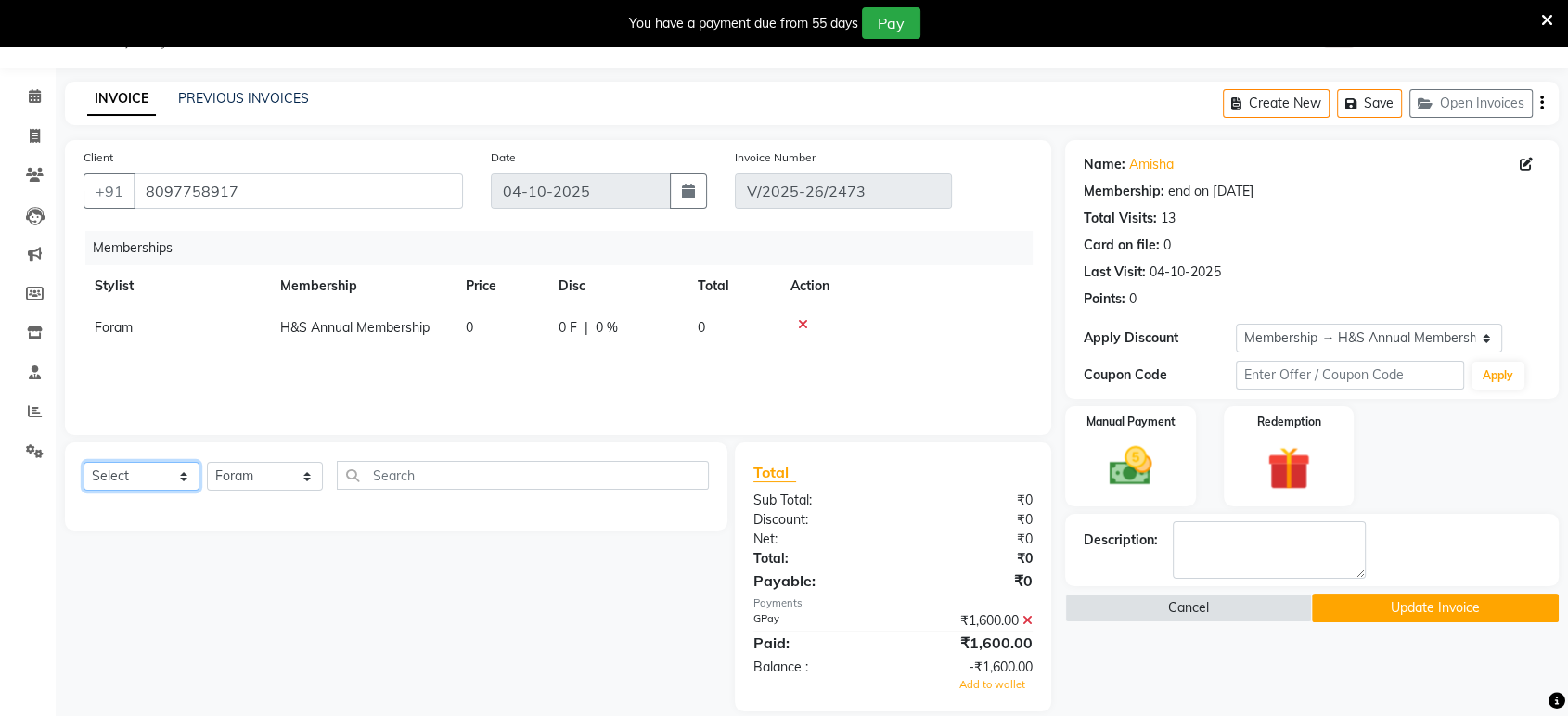
click at [122, 466] on select "Select Service Product Package Voucher Prepaid Gift Card" at bounding box center [142, 476] width 116 height 29
select select "service"
click at [84, 462] on select "Select Service Product Package Voucher Prepaid Gift Card" at bounding box center [142, 476] width 116 height 29
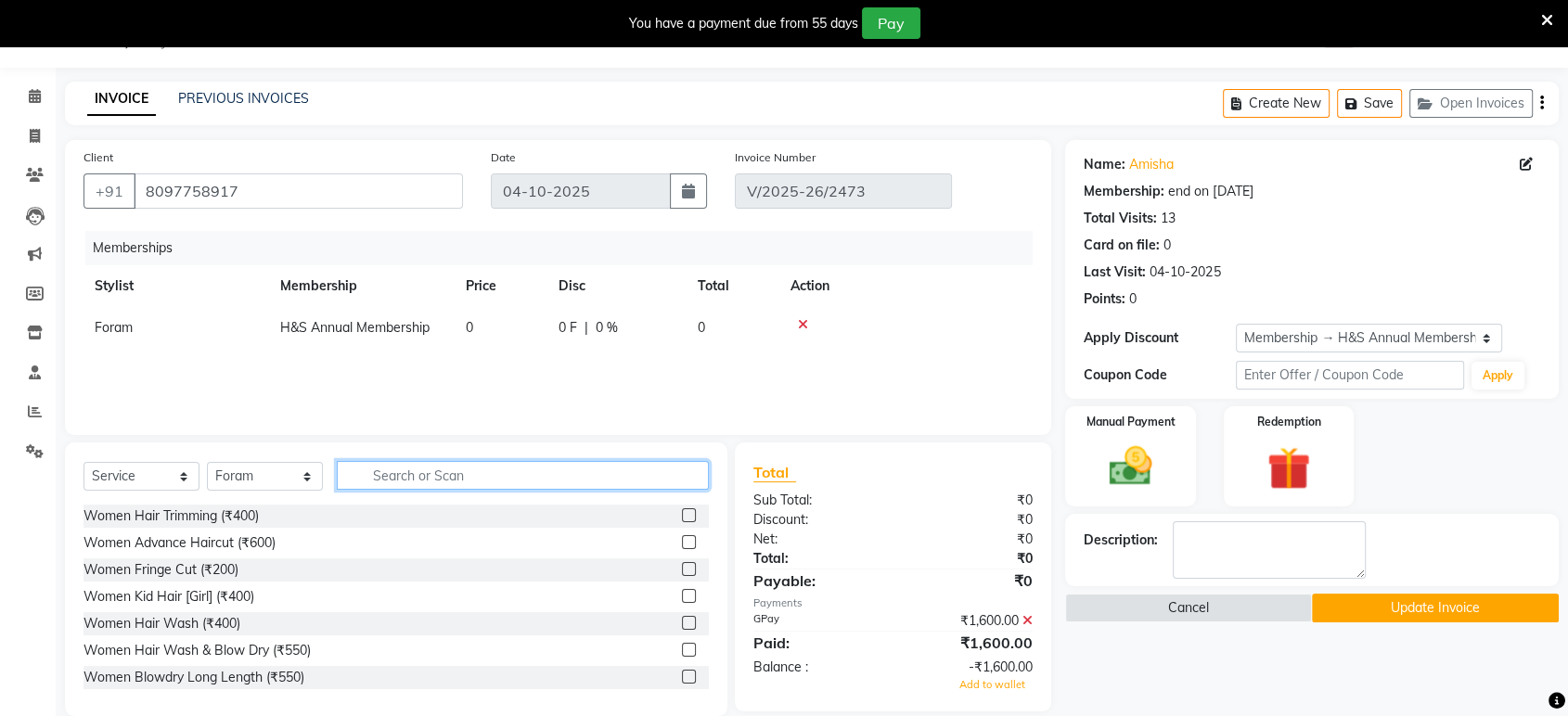
click at [385, 473] on input "text" at bounding box center [522, 475] width 372 height 29
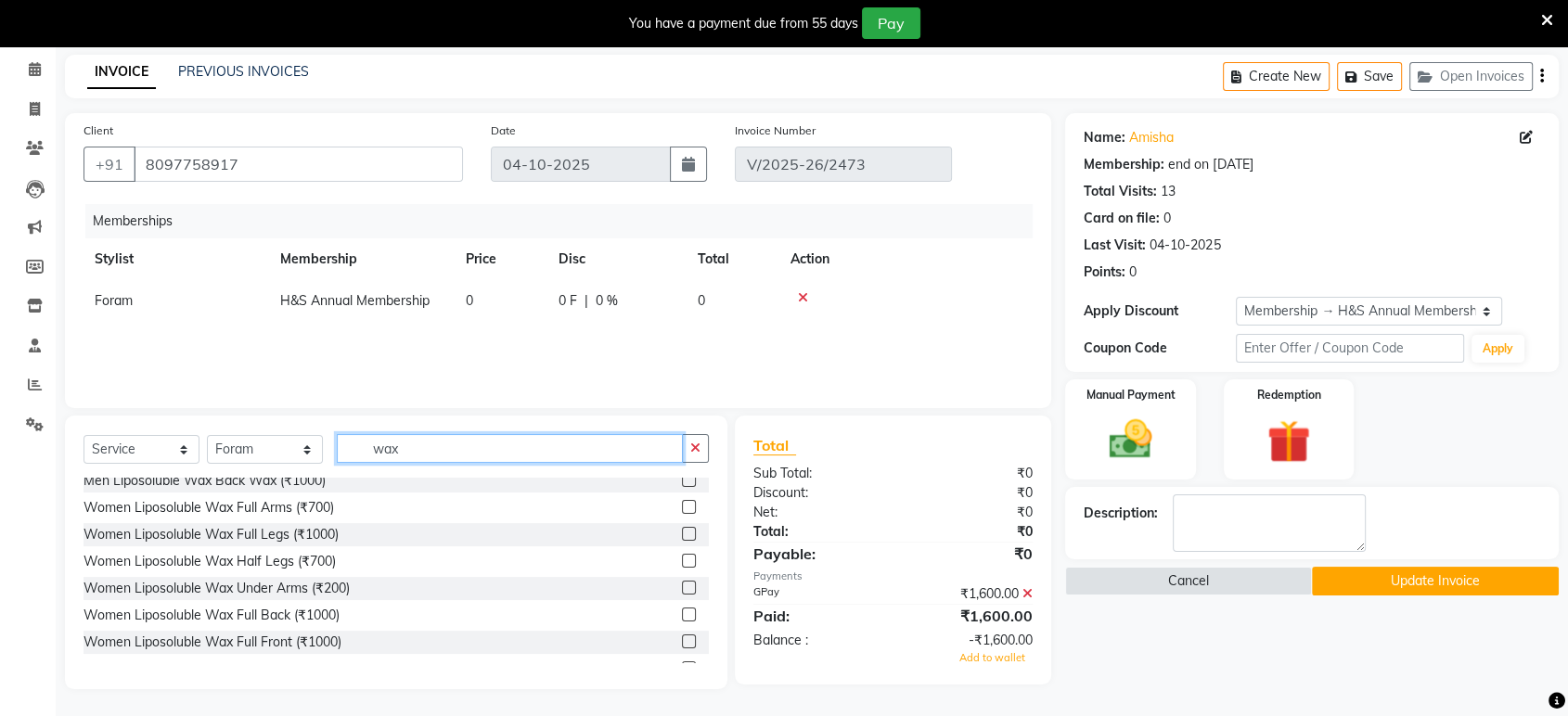
scroll to position [170, 0]
type input "wax"
click at [682, 530] on label at bounding box center [689, 533] width 14 height 14
click at [682, 530] on input "checkbox" at bounding box center [688, 534] width 12 height 12
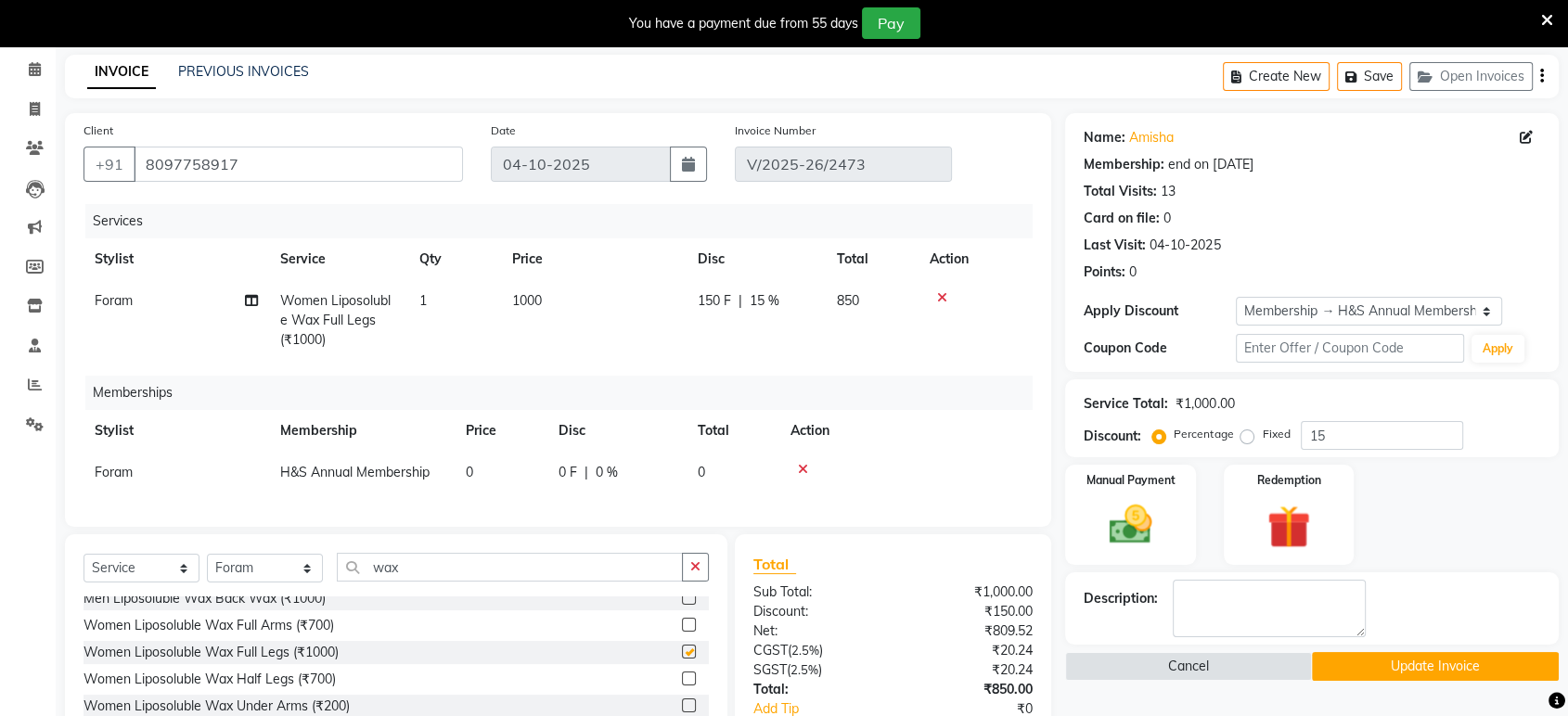
checkbox input "false"
click at [252, 582] on select "Select Stylist ankit [PERSON_NAME] Foram [PERSON_NAME] [PERSON_NAME] sheetal" at bounding box center [265, 567] width 116 height 29
select select "49331"
click at [207, 569] on select "Select Stylist ankit [PERSON_NAME] Foram [PERSON_NAME] [PERSON_NAME] sheetal" at bounding box center [265, 567] width 116 height 29
click at [687, 580] on button "button" at bounding box center [695, 566] width 27 height 29
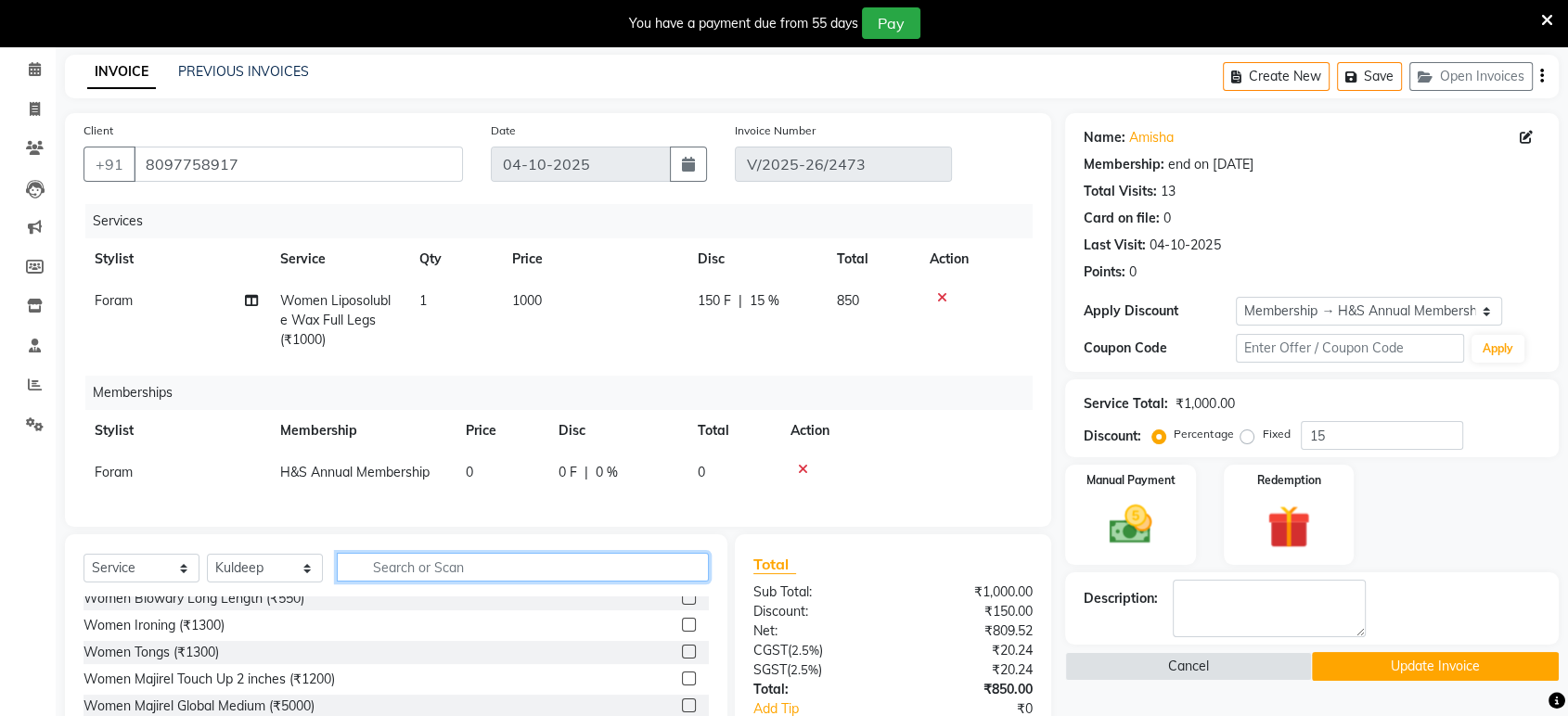
click at [687, 580] on input "text" at bounding box center [522, 566] width 372 height 29
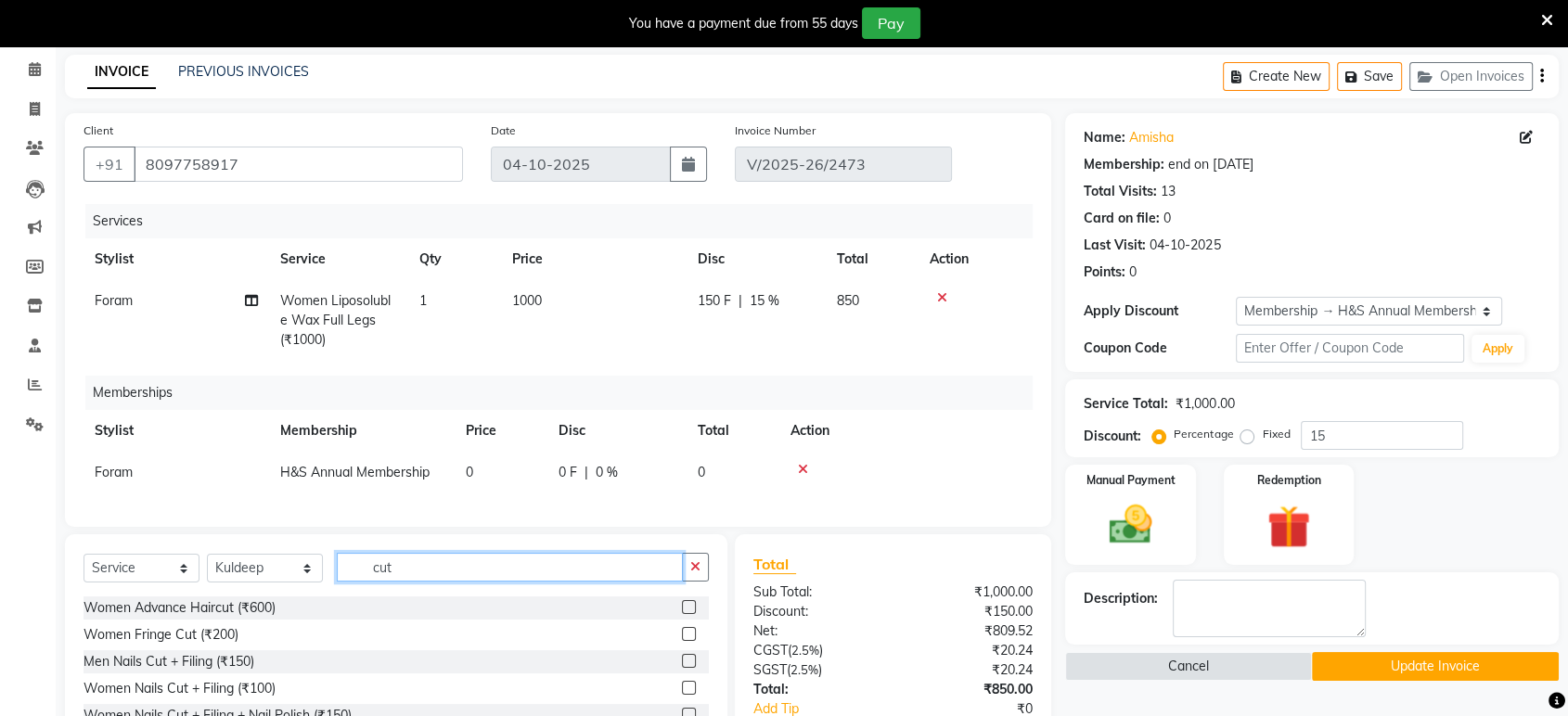
type input "cut"
click at [682, 614] on label at bounding box center [689, 606] width 14 height 14
click at [682, 614] on input "checkbox" at bounding box center [688, 607] width 12 height 12
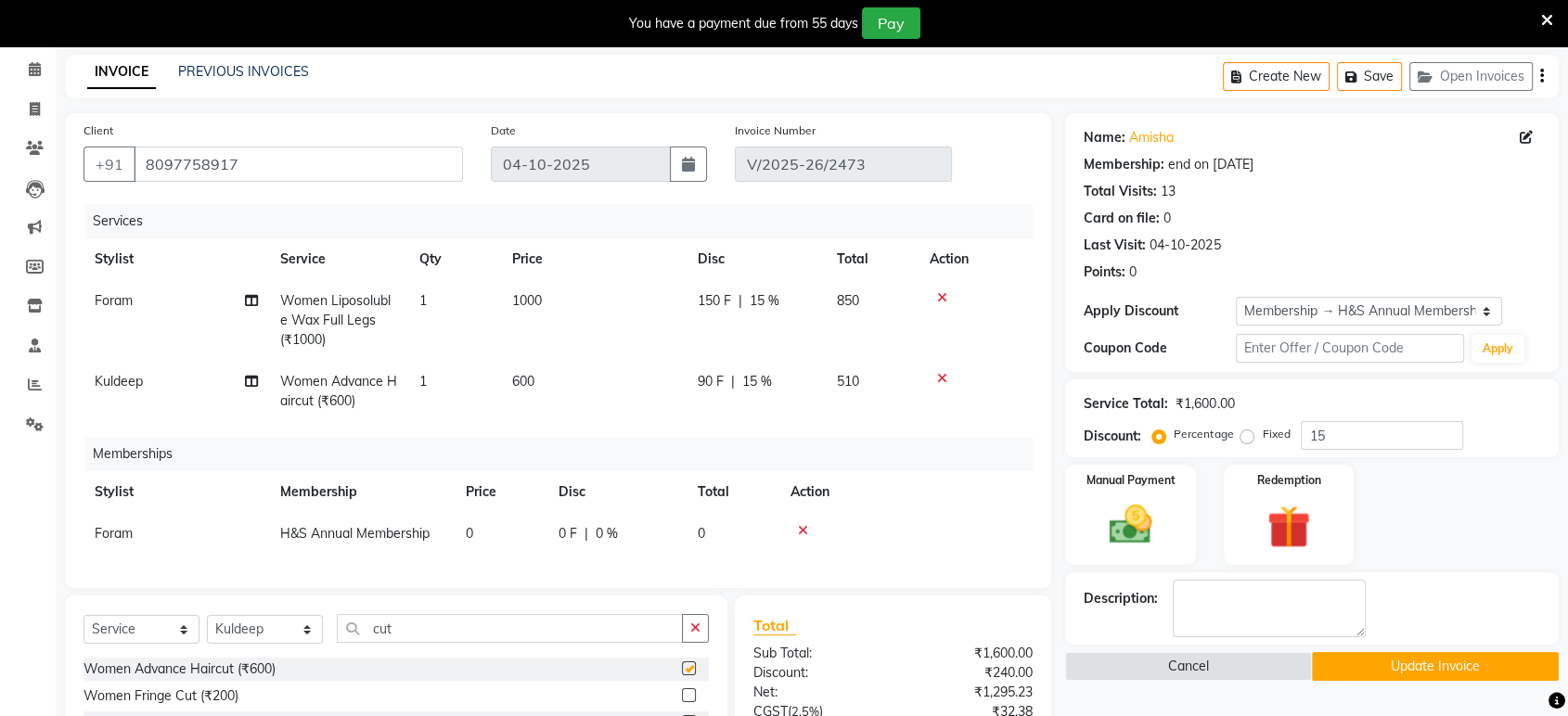
checkbox input "false"
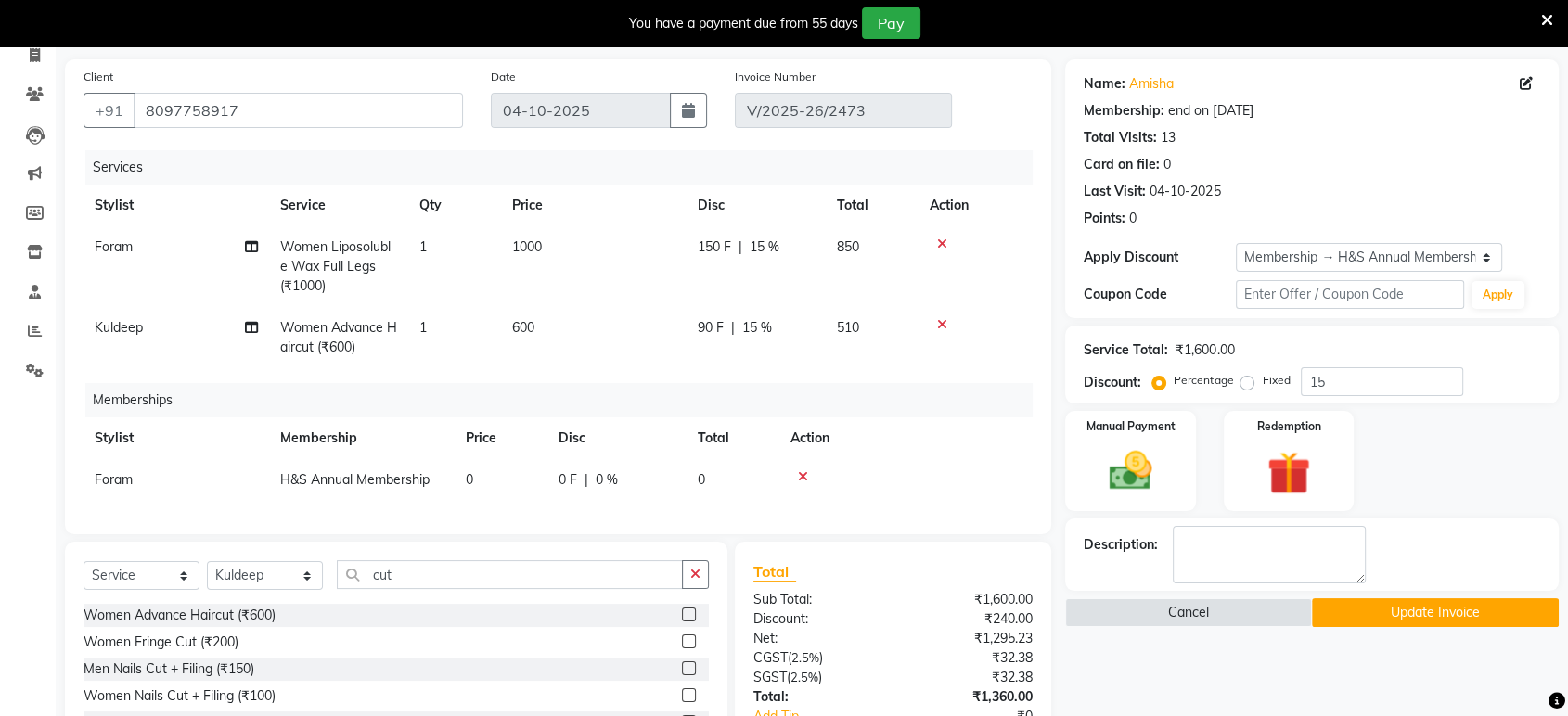
scroll to position [115, 0]
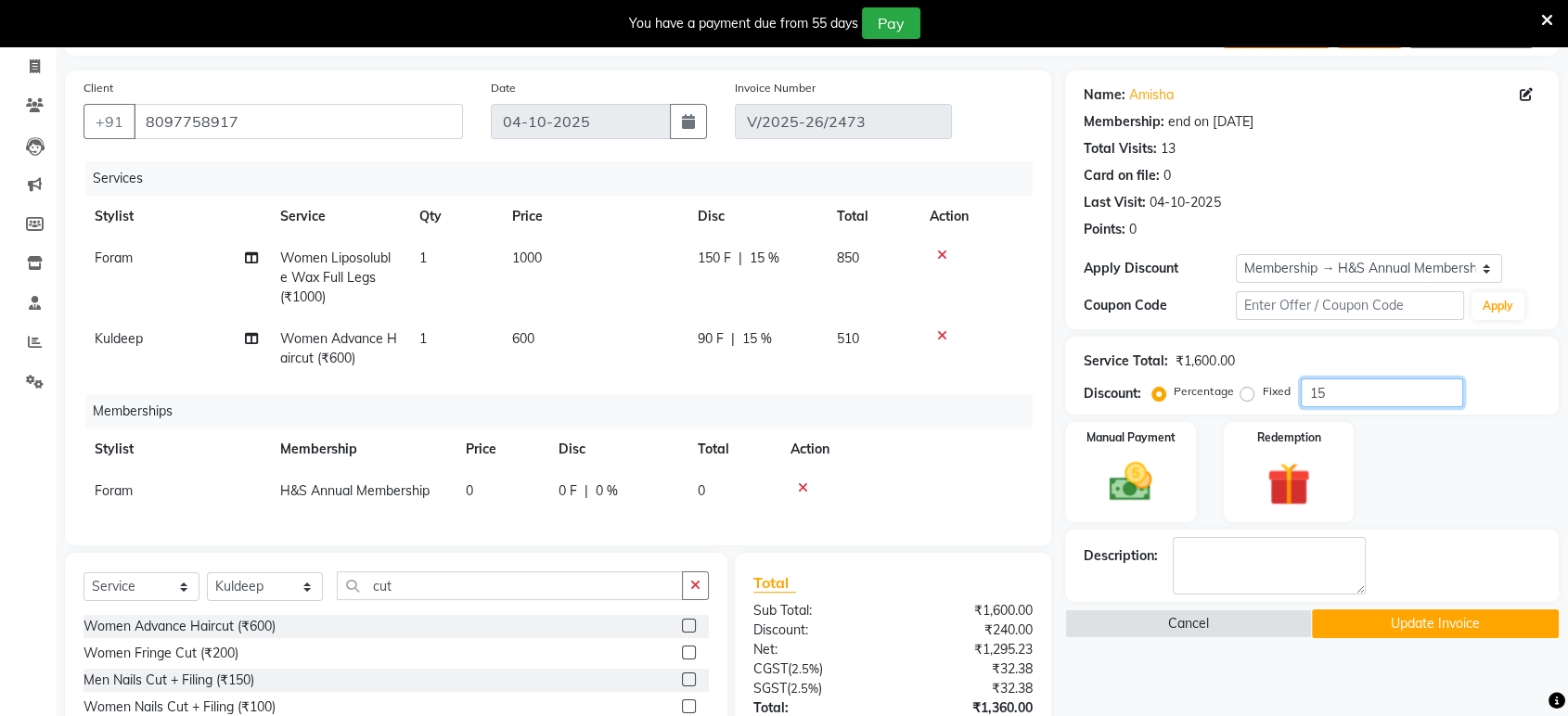
click at [1377, 397] on input "15" at bounding box center [1382, 392] width 162 height 29
type input "1"
type input "0"
click at [1426, 429] on div "Manual Payment Redemption" at bounding box center [1312, 472] width 522 height 101
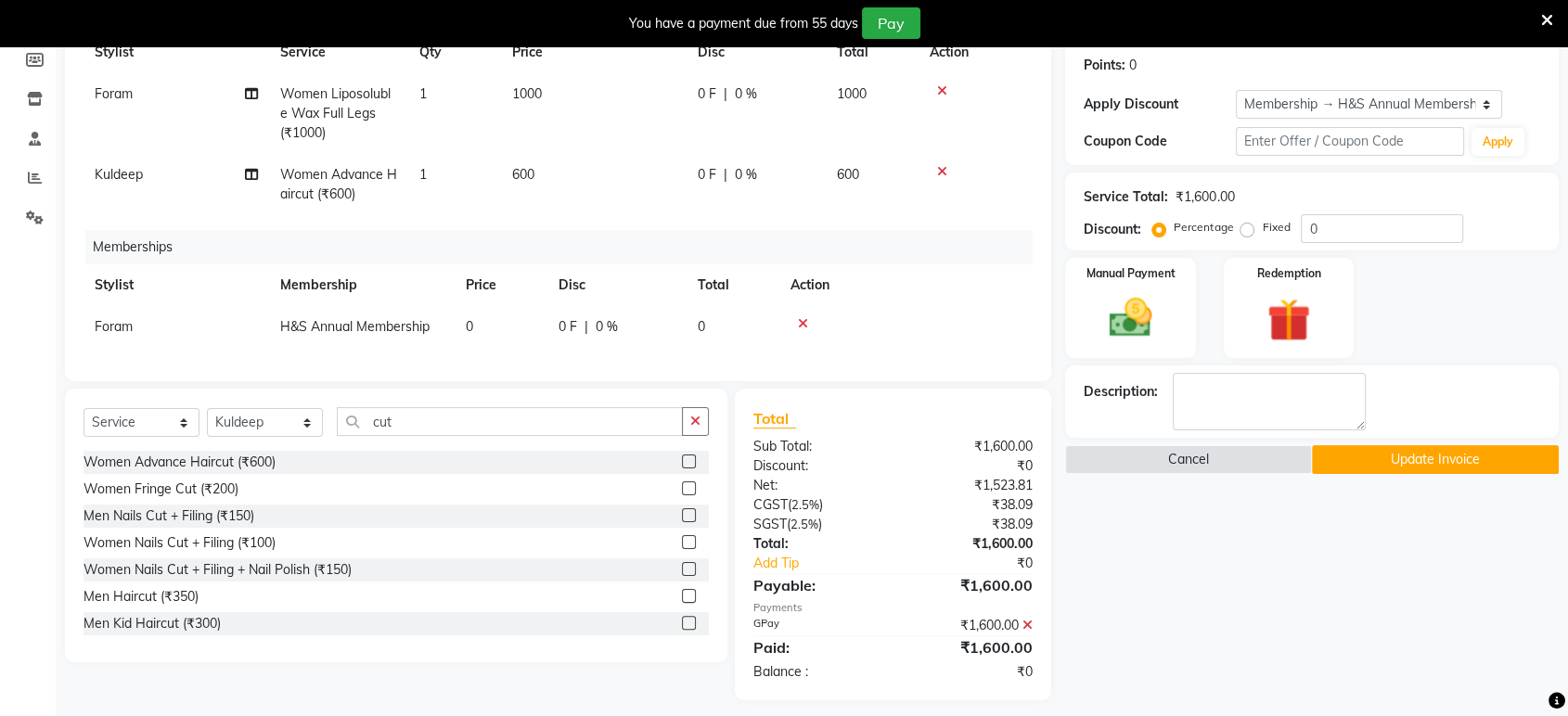
scroll to position [305, 0]
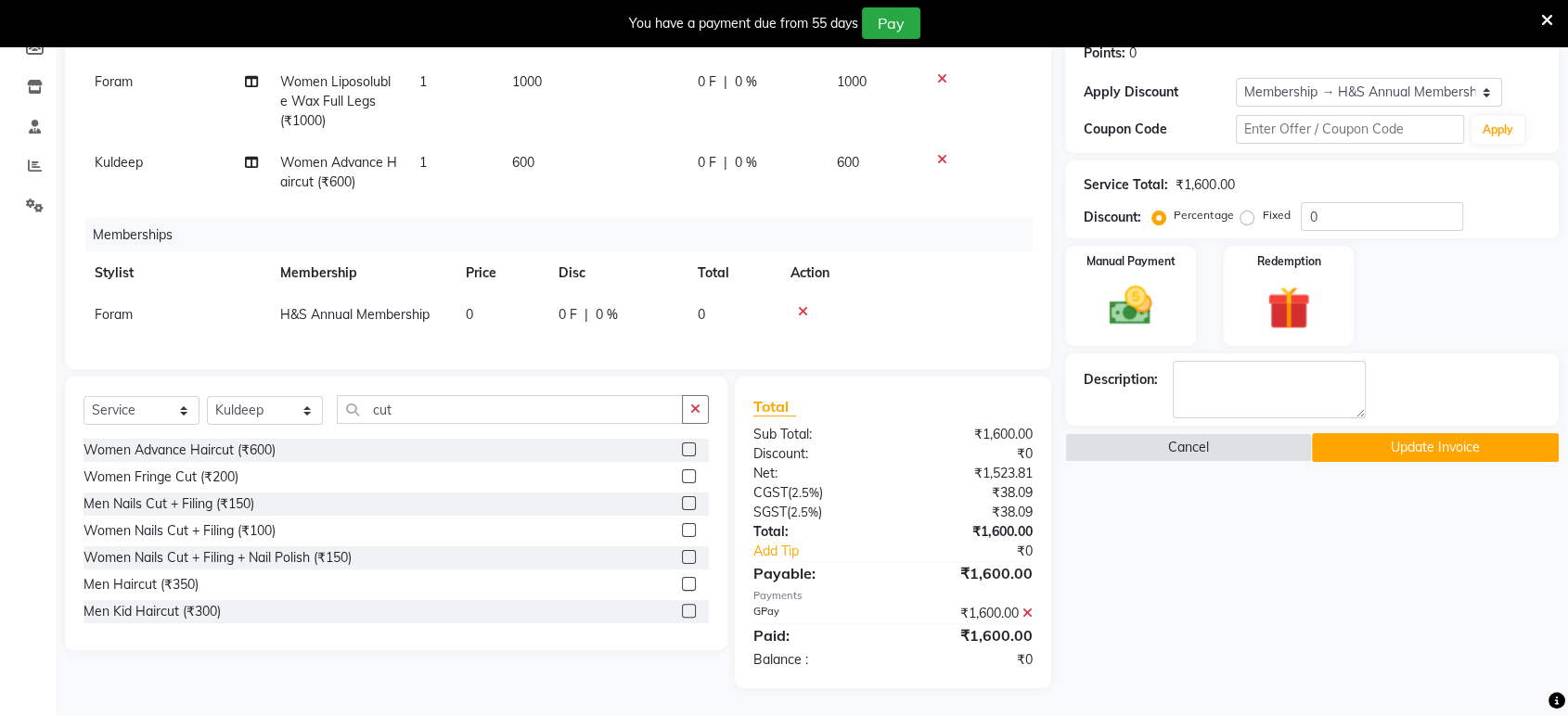
click at [1438, 433] on button "Update Invoice" at bounding box center [1435, 447] width 247 height 29
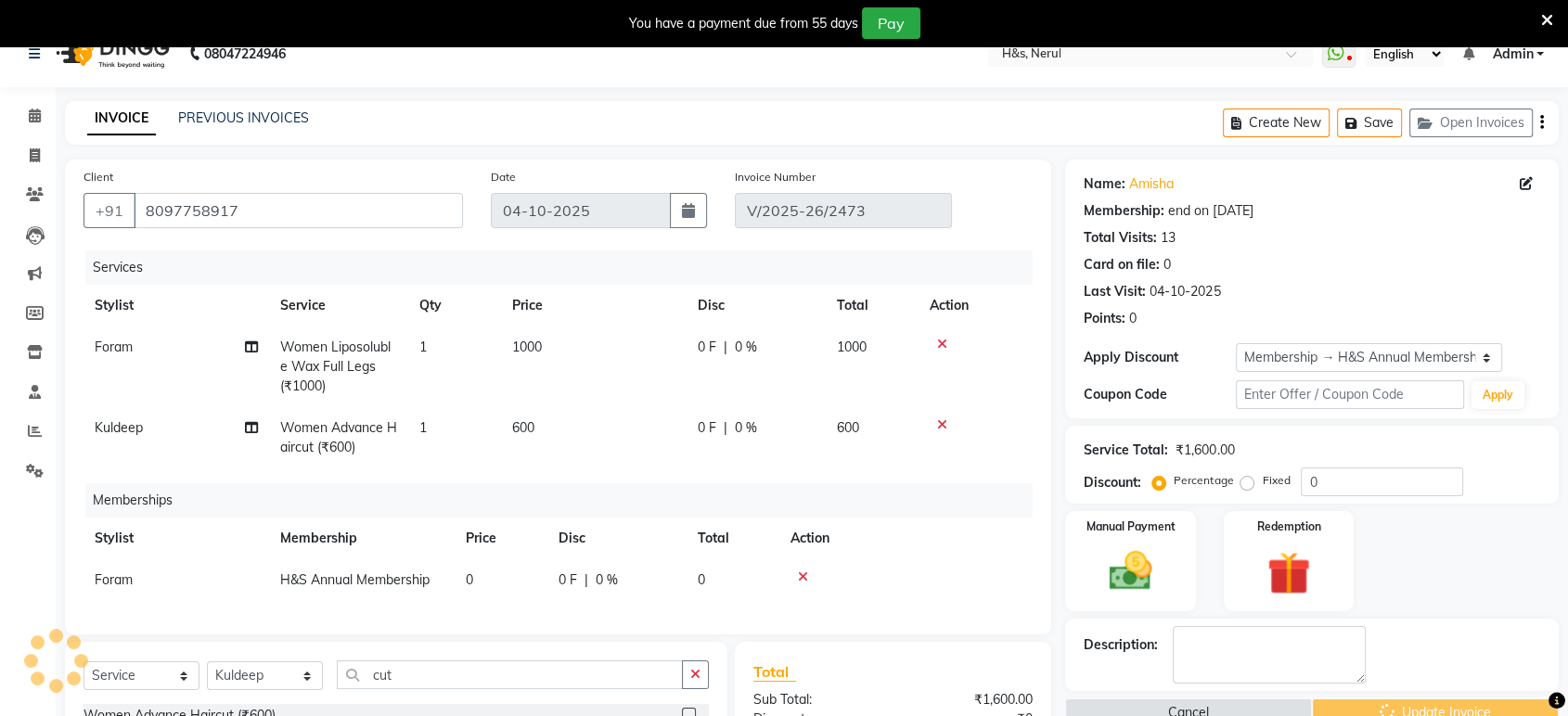
scroll to position [0, 0]
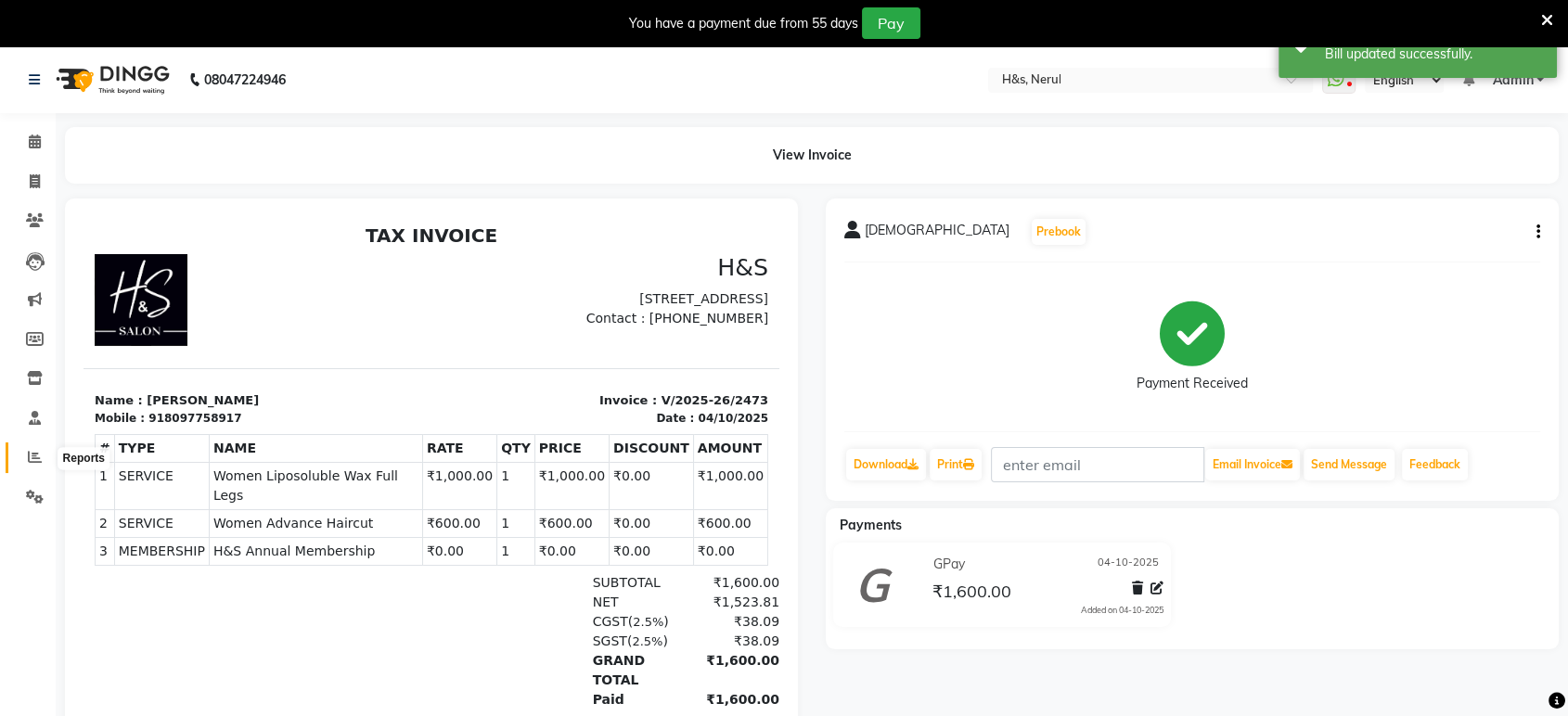
click at [28, 453] on icon at bounding box center [34, 456] width 14 height 14
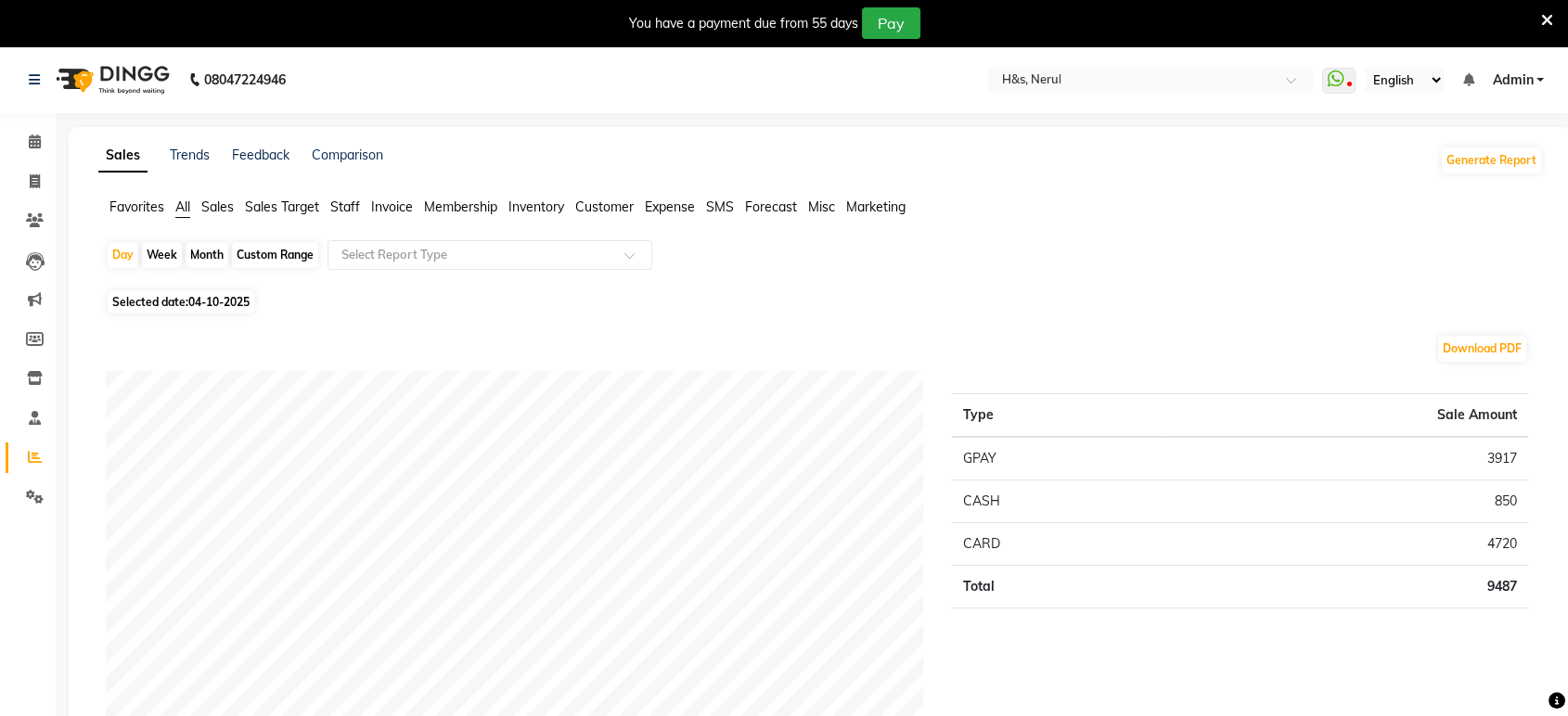
click at [355, 214] on span "Staff" at bounding box center [345, 207] width 30 height 17
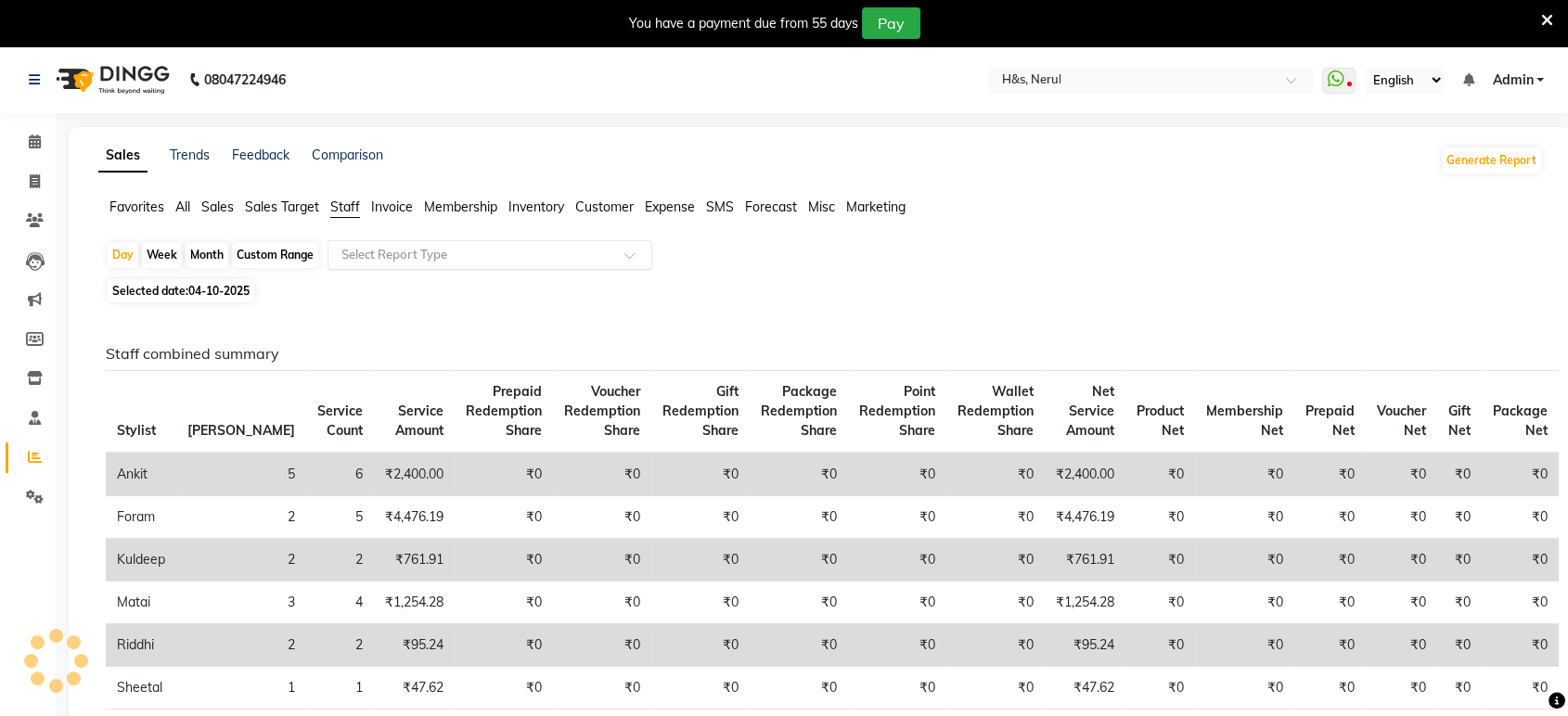
click at [367, 254] on input "text" at bounding box center [470, 255] width 267 height 19
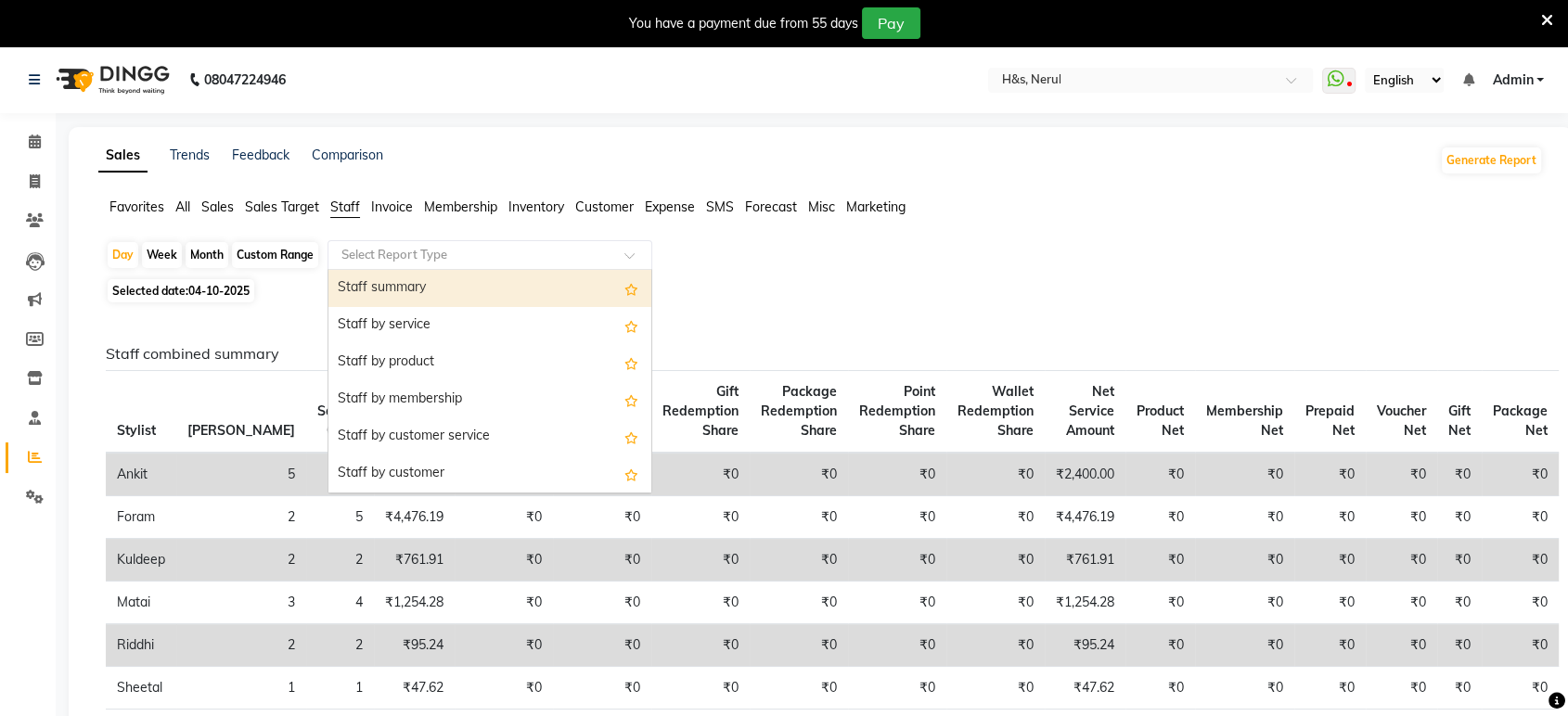
click at [374, 278] on div "Staff summary" at bounding box center [489, 289] width 322 height 37
select select "full_report"
select select "csv"
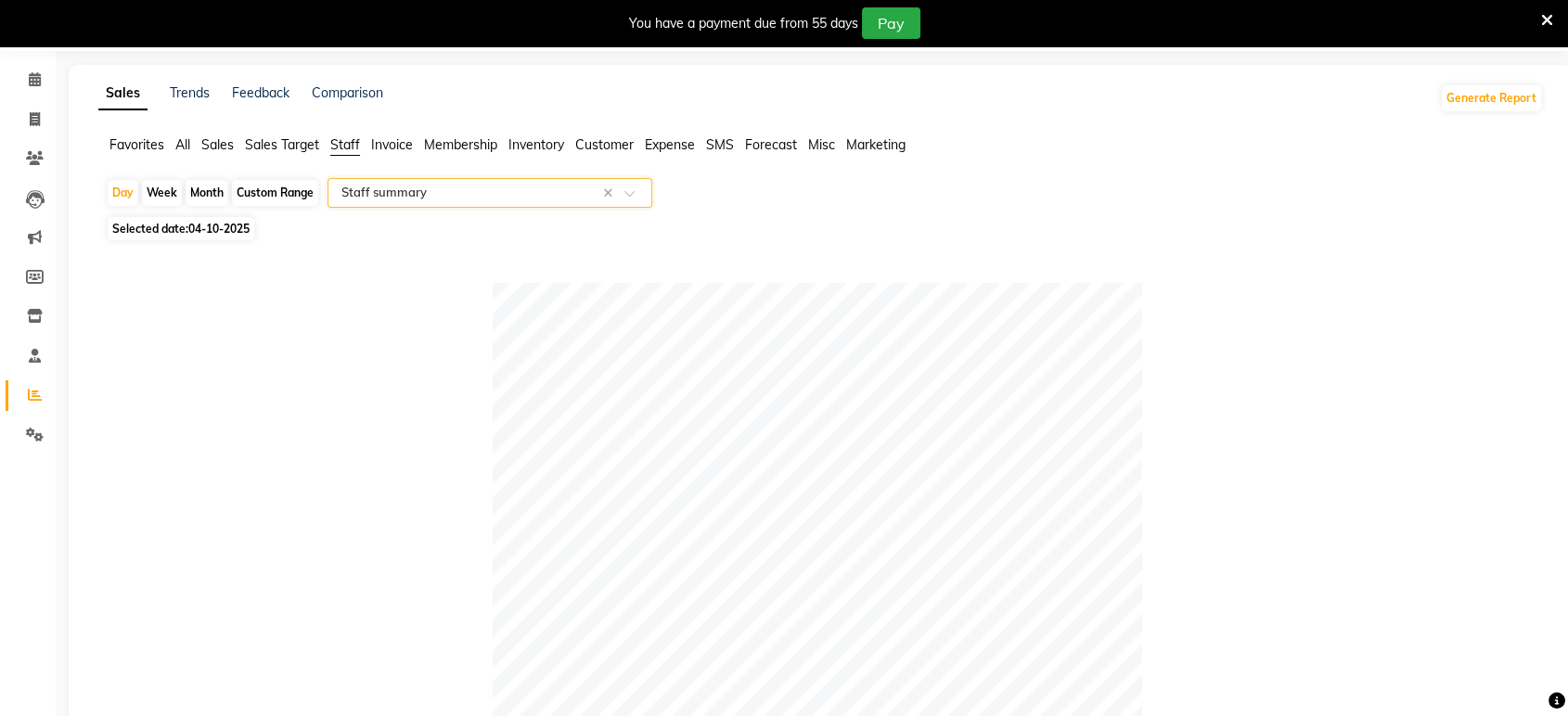
scroll to position [34, 0]
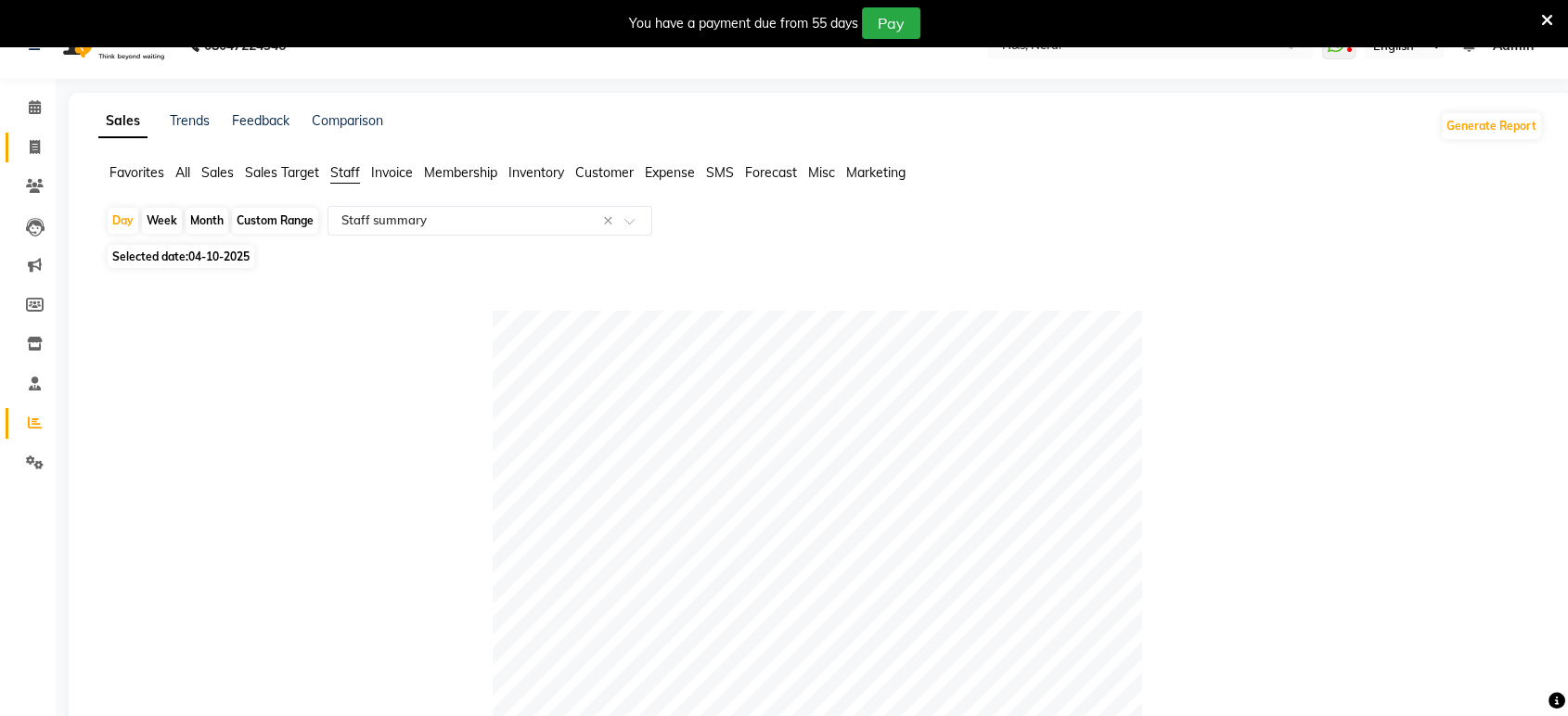
click at [16, 147] on link "Invoice" at bounding box center [28, 147] width 45 height 31
select select "6419"
select select "service"
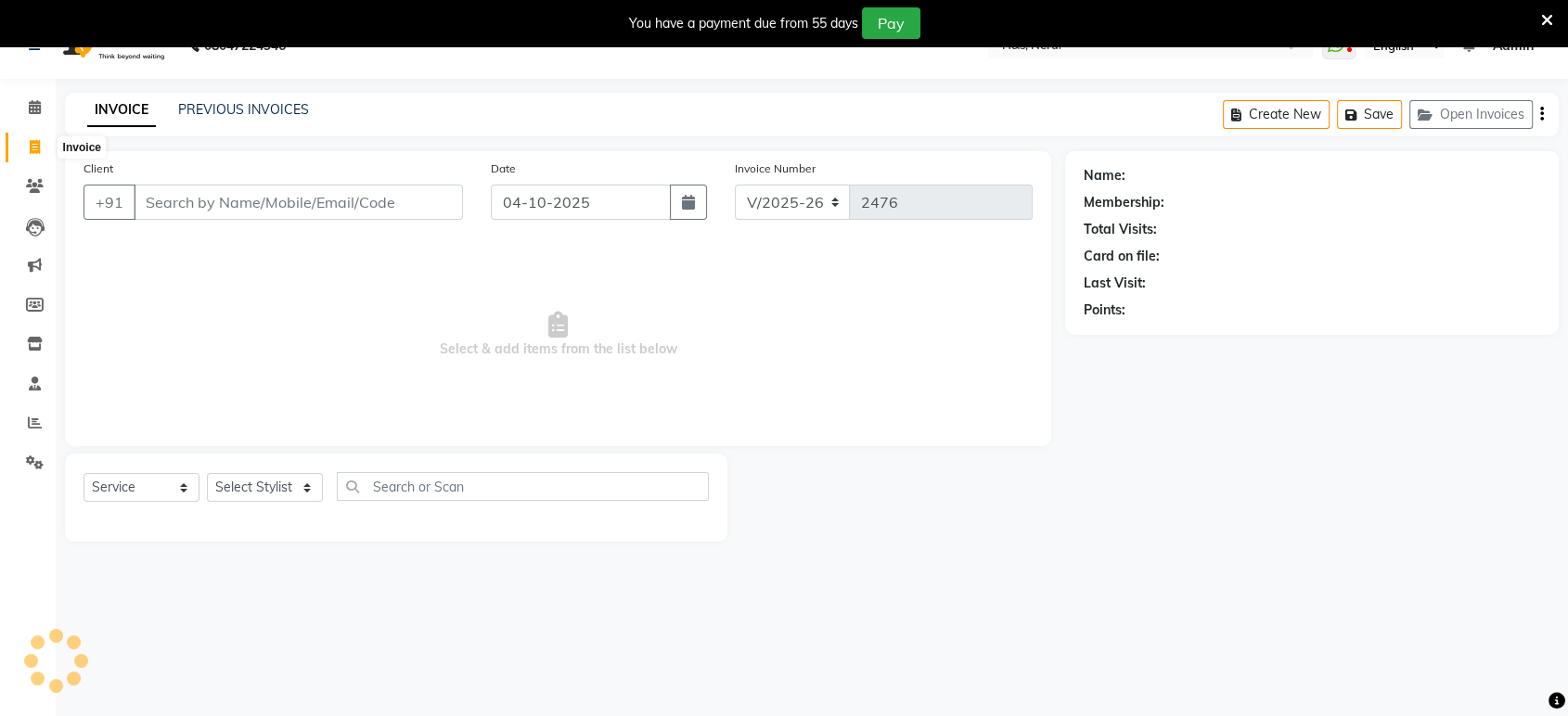
click at [40, 142] on span at bounding box center [34, 147] width 33 height 21
select select "service"
type input "2476"
select select "6419"
click at [32, 424] on icon at bounding box center [34, 422] width 14 height 14
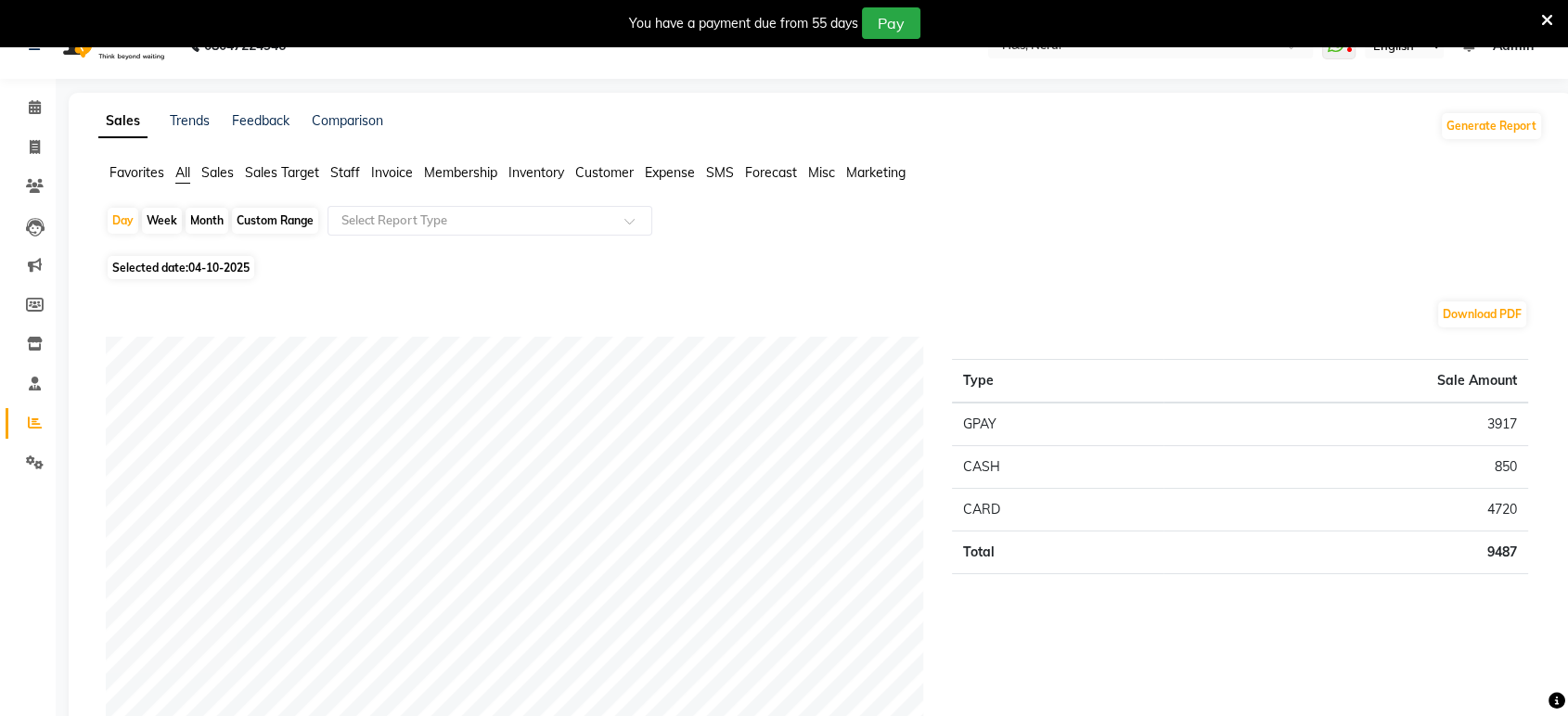
click at [219, 222] on div "Month" at bounding box center [207, 221] width 43 height 26
select select "10"
select select "2025"
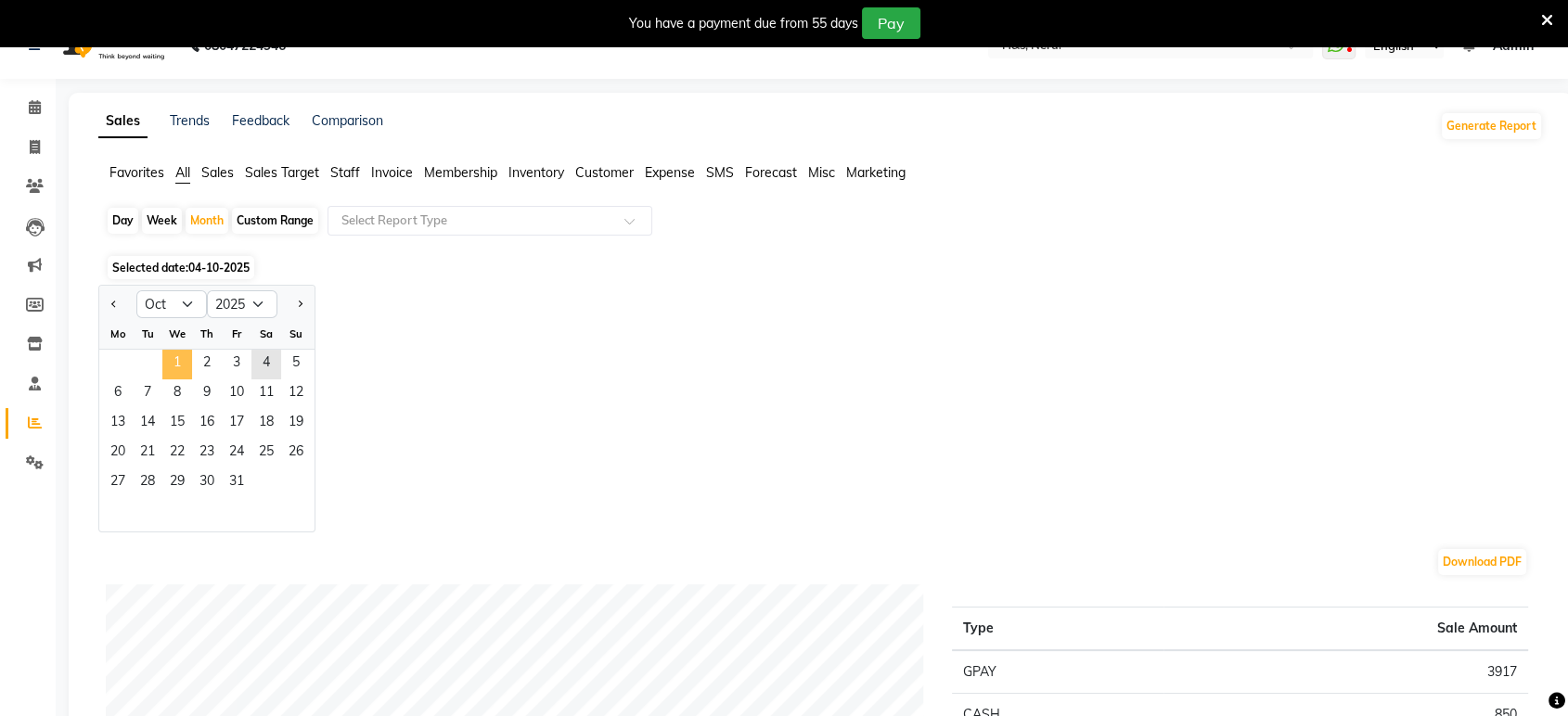
click at [173, 363] on span "1" at bounding box center [177, 364] width 30 height 30
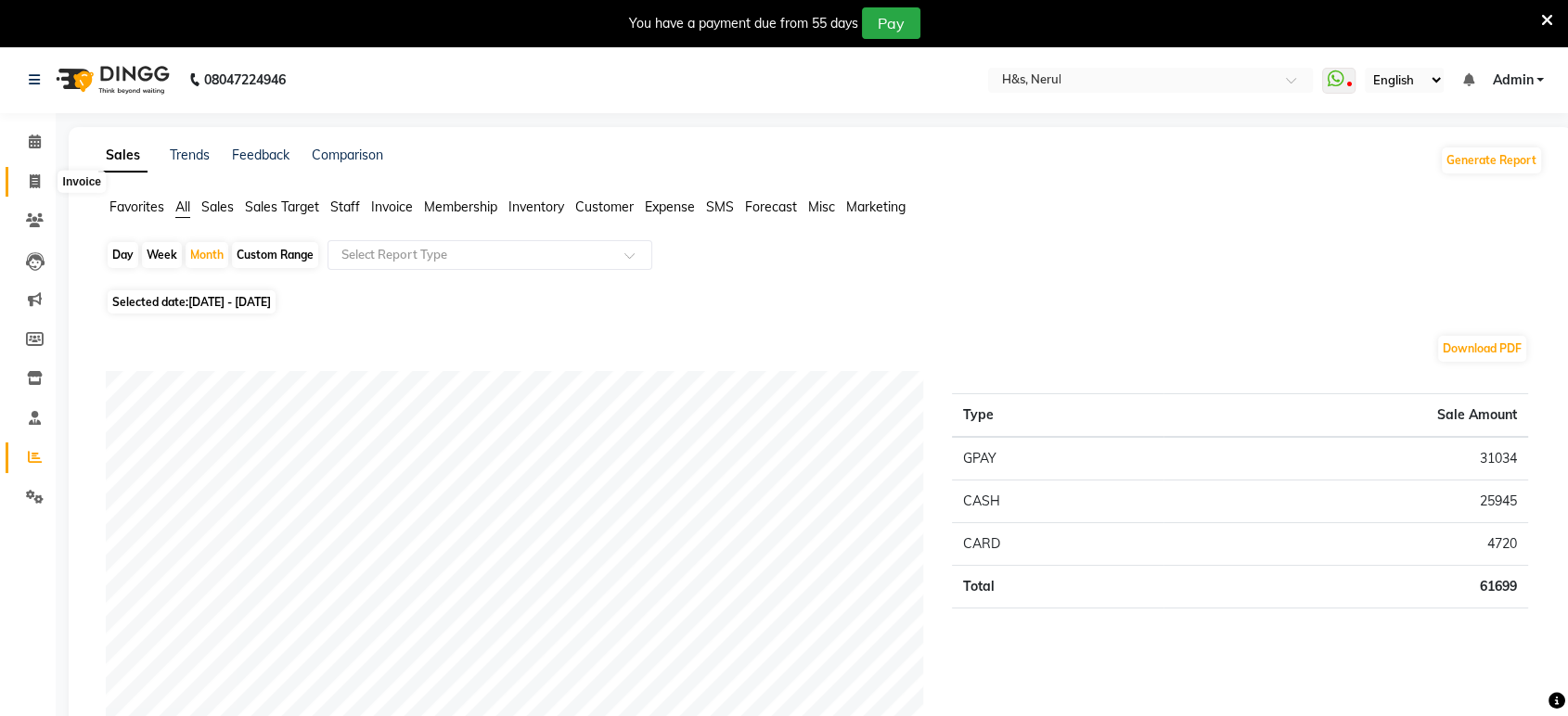
click at [28, 171] on span at bounding box center [34, 182] width 33 height 21
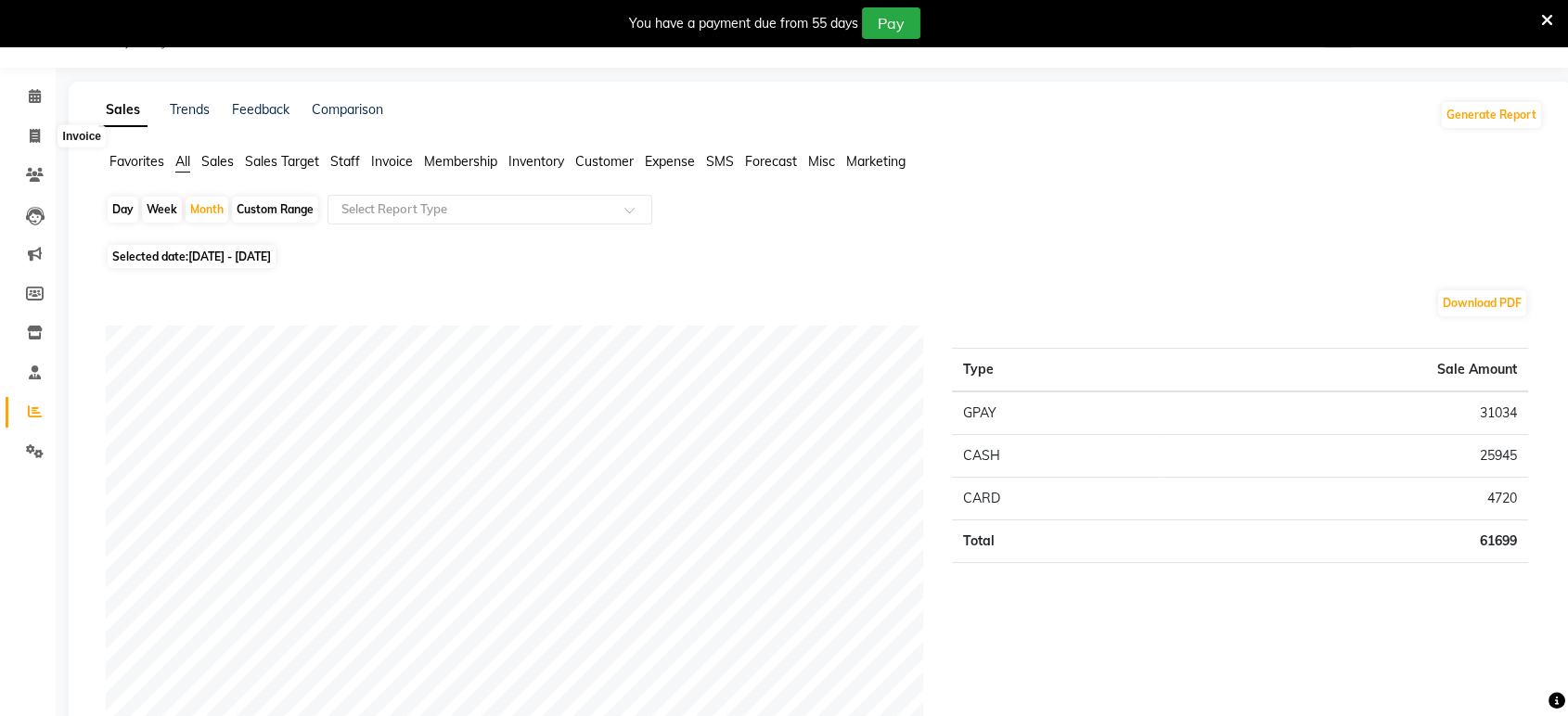
select select "6419"
select select "service"
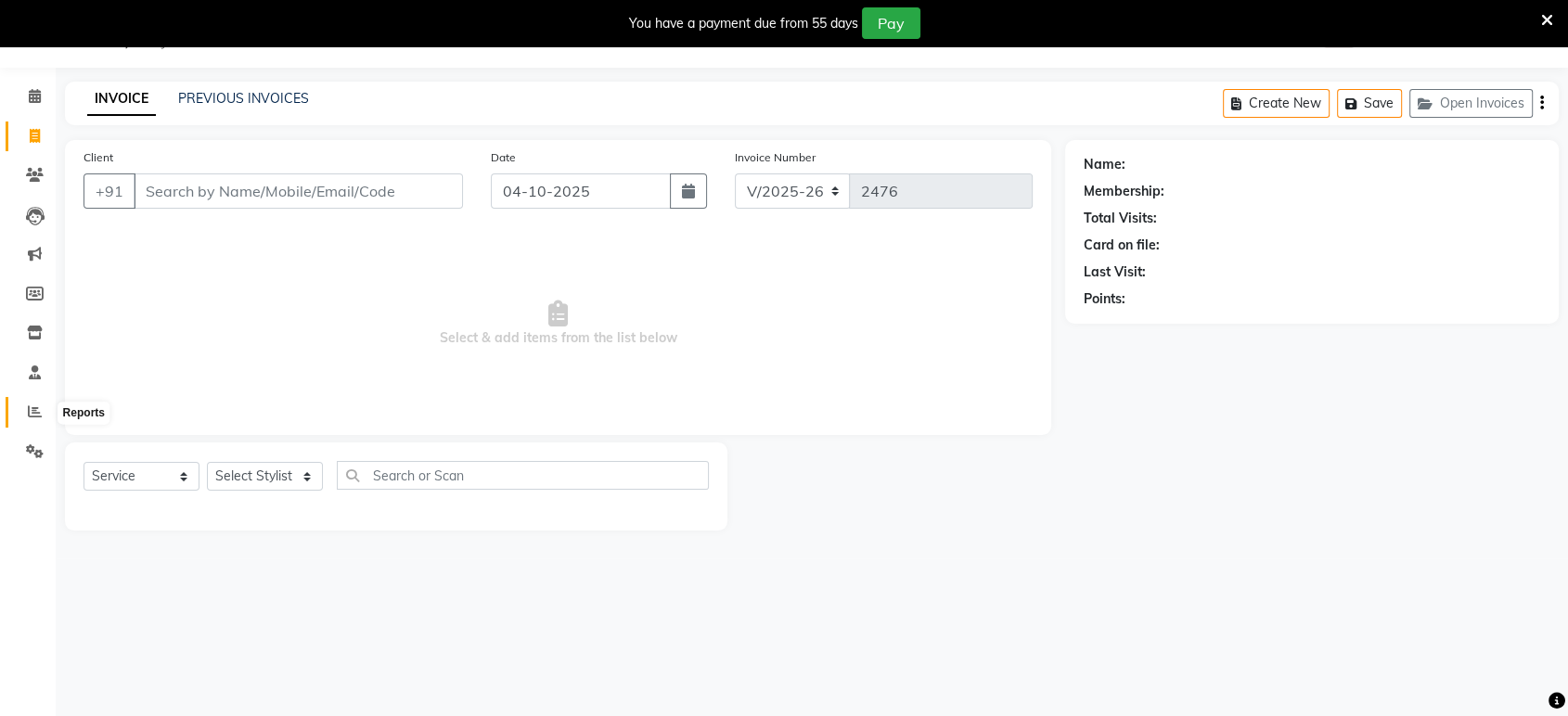
click at [30, 406] on icon at bounding box center [34, 411] width 14 height 14
